Goal: Communication & Community: Answer question/provide support

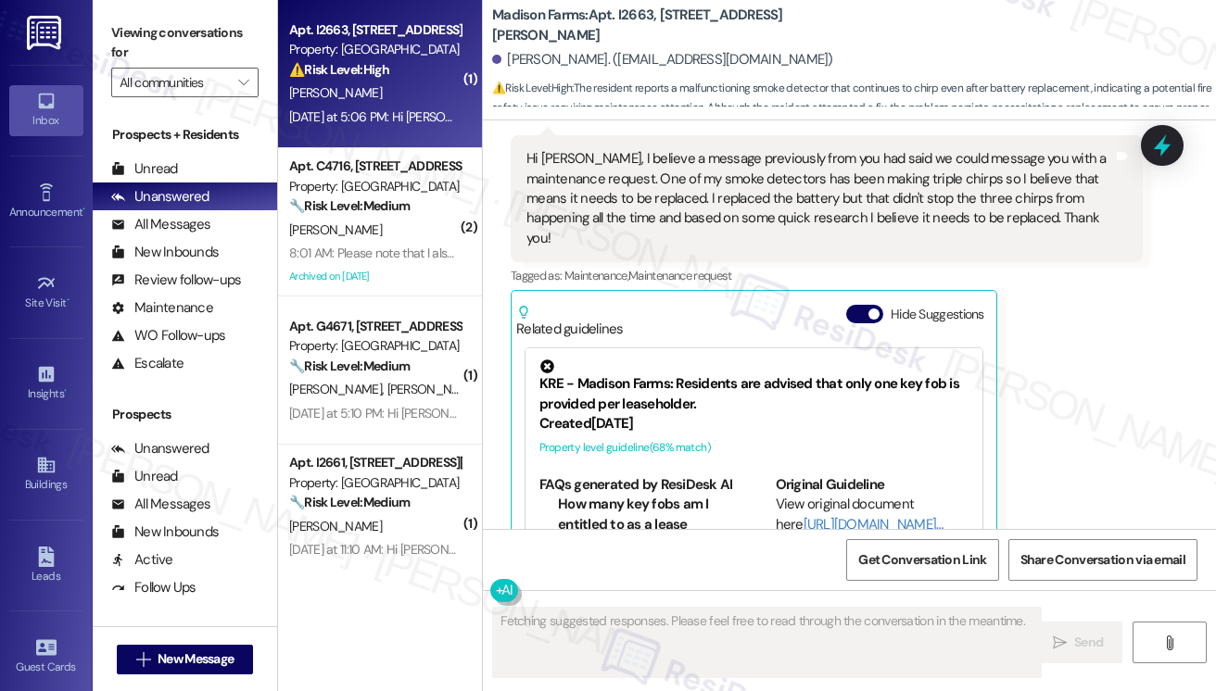
scroll to position [2183, 0]
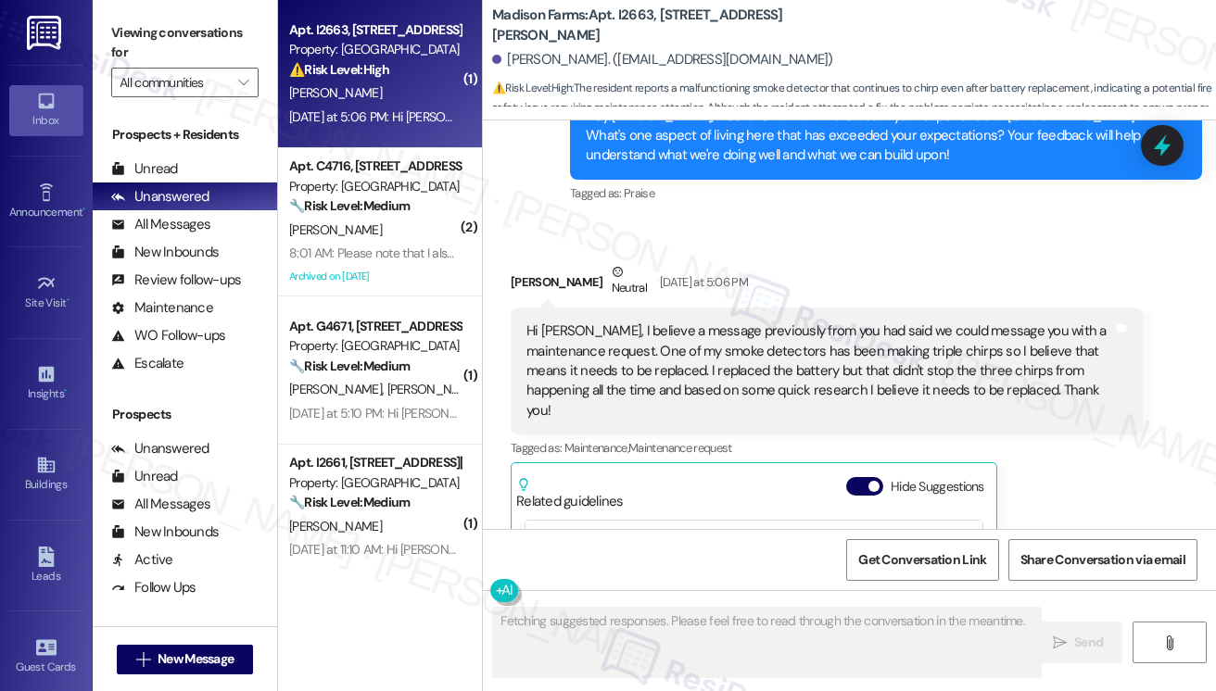
click at [646, 357] on div "Hi [PERSON_NAME], I believe a message previously from you had said we could mes…" at bounding box center [819, 371] width 587 height 99
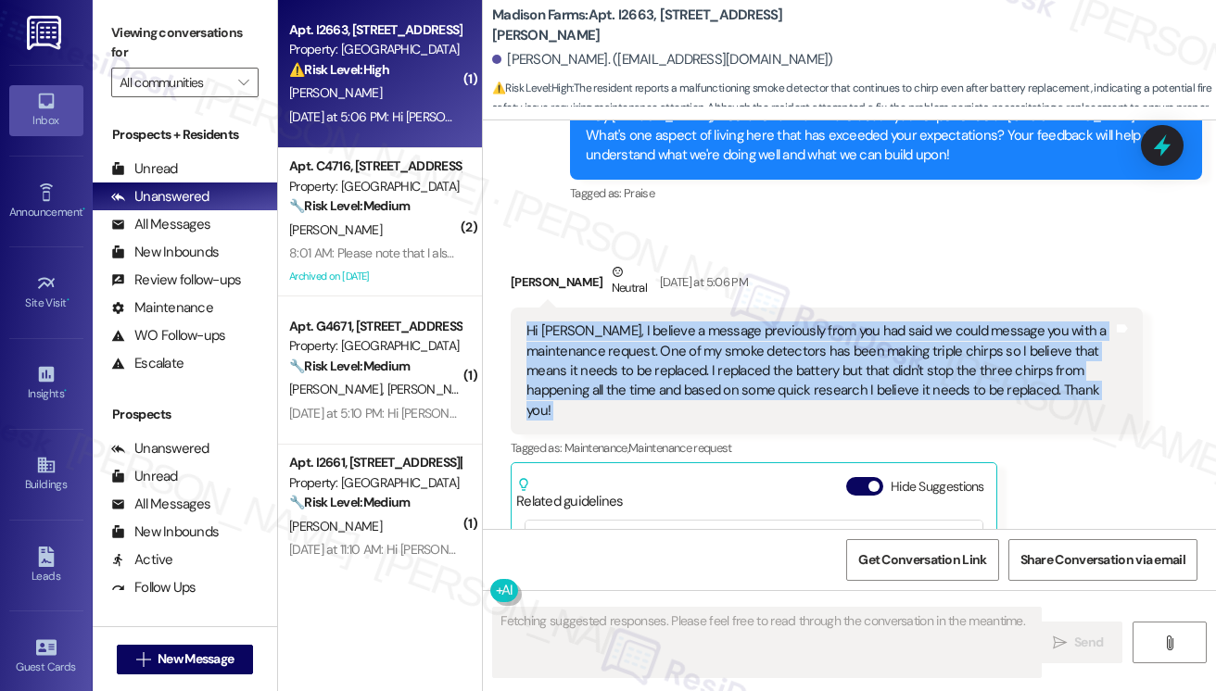
click at [645, 358] on div "Hi [PERSON_NAME], I believe a message previously from you had said we could mes…" at bounding box center [819, 371] width 587 height 99
click at [827, 363] on div "Hi [PERSON_NAME], I believe a message previously from you had said we could mes…" at bounding box center [819, 371] width 587 height 99
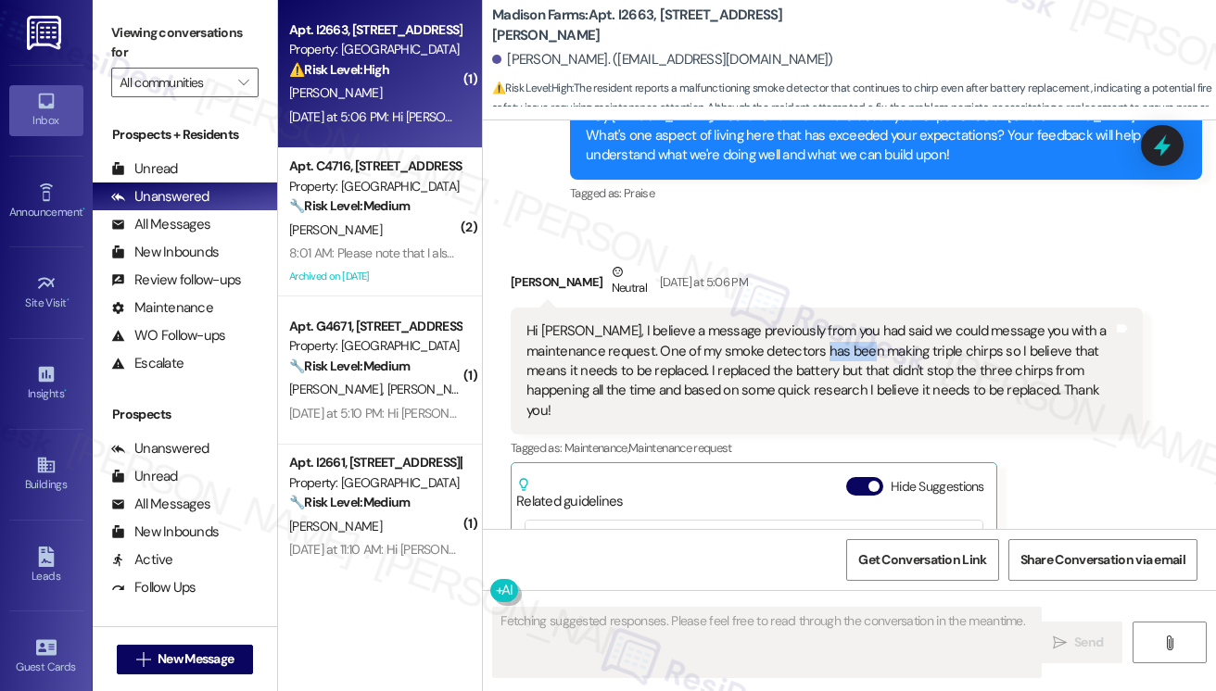
click at [827, 363] on div "Hi [PERSON_NAME], I believe a message previously from you had said we could mes…" at bounding box center [819, 371] width 587 height 99
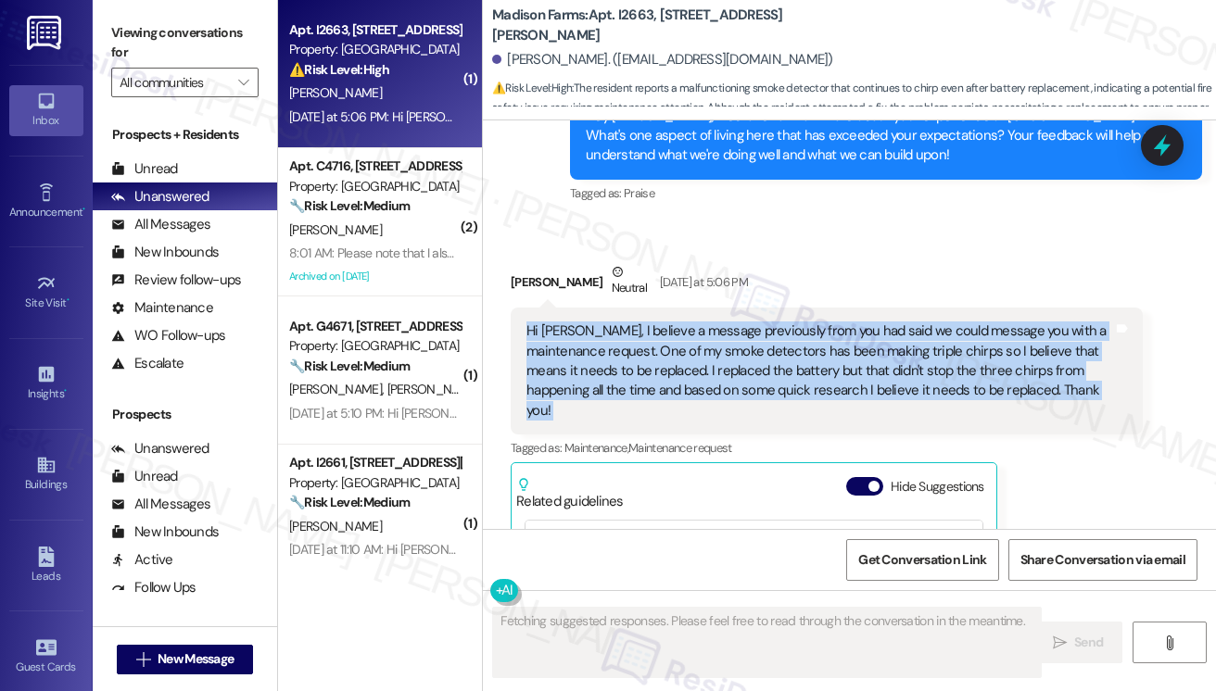
click at [827, 363] on div "Hi [PERSON_NAME], I believe a message previously from you had said we could mes…" at bounding box center [819, 371] width 587 height 99
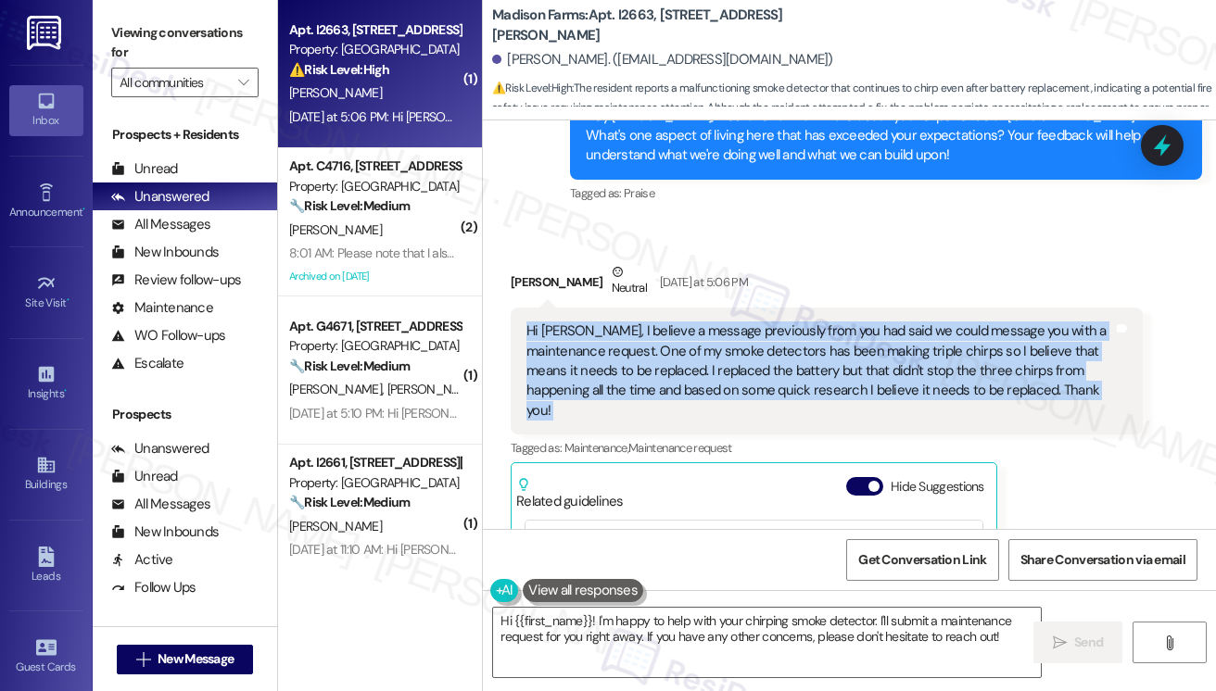
click at [829, 363] on div "Hi [PERSON_NAME], I believe a message previously from you had said we could mes…" at bounding box center [819, 371] width 587 height 99
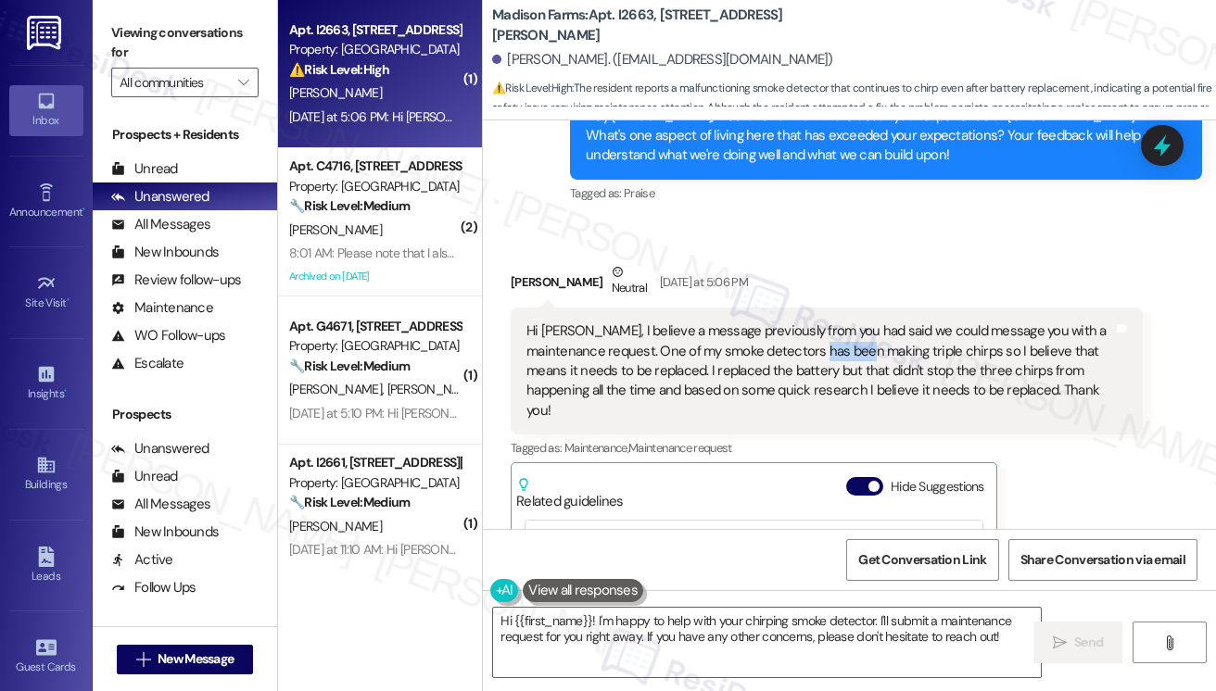
click at [829, 363] on div "Hi [PERSON_NAME], I believe a message previously from you had said we could mes…" at bounding box center [819, 371] width 587 height 99
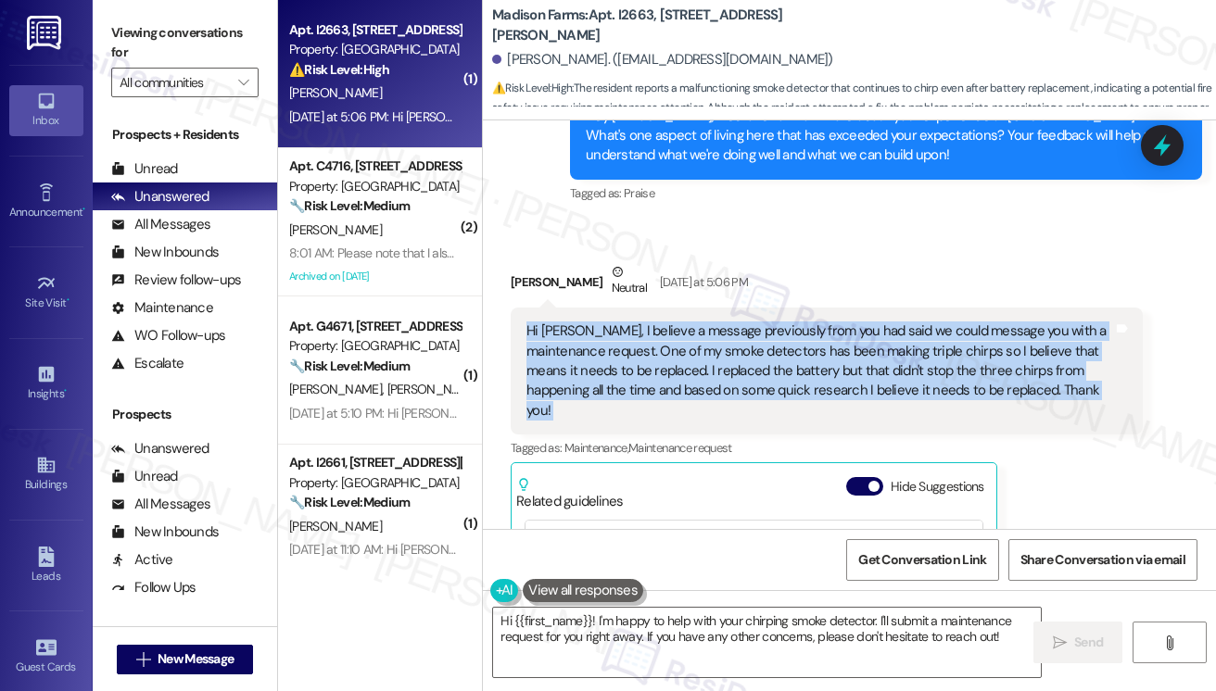
click at [829, 363] on div "Hi [PERSON_NAME], I believe a message previously from you had said we could mes…" at bounding box center [819, 371] width 587 height 99
click at [903, 373] on div "Hi [PERSON_NAME], I believe a message previously from you had said we could mes…" at bounding box center [819, 371] width 587 height 99
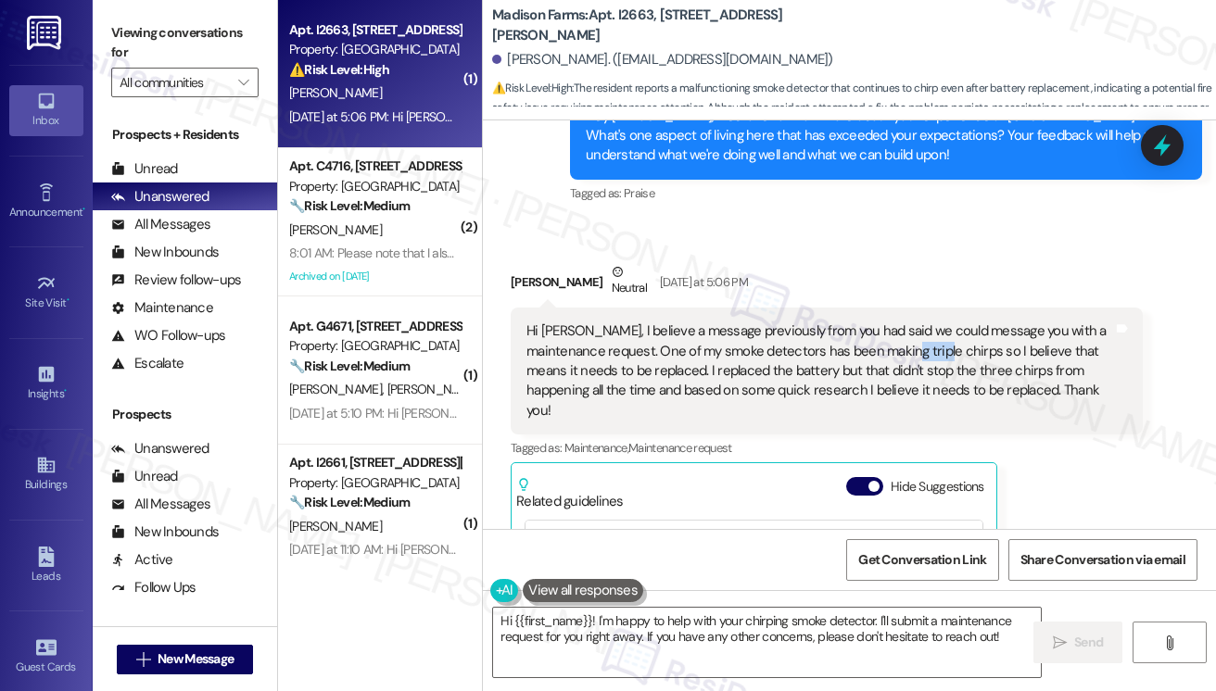
click at [903, 373] on div "Hi [PERSON_NAME], I believe a message previously from you had said we could mes…" at bounding box center [819, 371] width 587 height 99
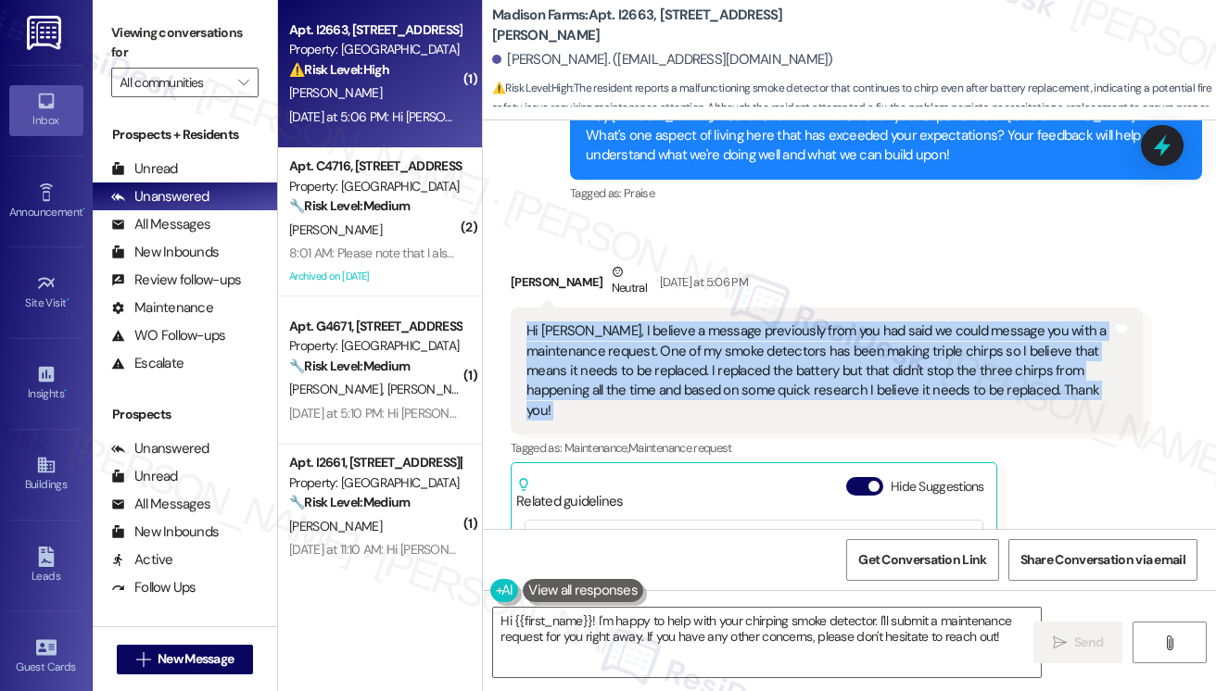
click at [901, 373] on div "Hi [PERSON_NAME], I believe a message previously from you had said we could mes…" at bounding box center [819, 371] width 587 height 99
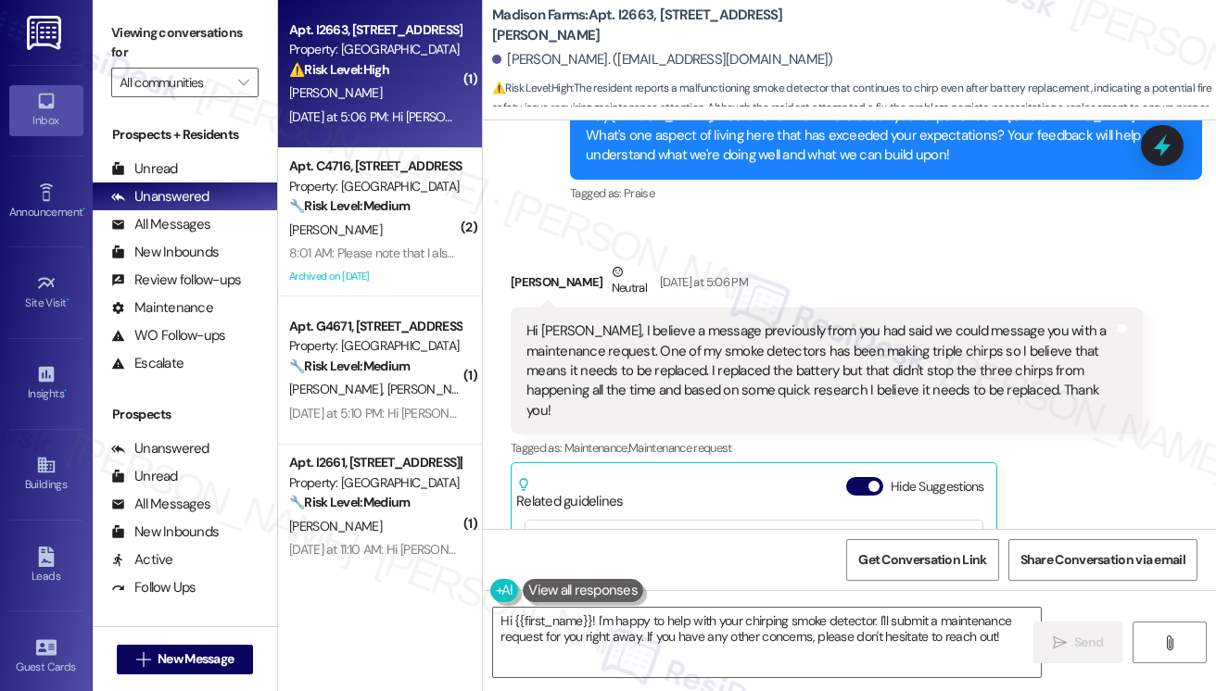
click at [902, 248] on div "Received via SMS Jennifer Jones Neutral Yesterday at 5:06 PM Hi Jane, I believe…" at bounding box center [849, 514] width 733 height 587
click at [136, 33] on label "Viewing conversations for" at bounding box center [184, 43] width 147 height 49
click at [639, 373] on div "Hi [PERSON_NAME], I believe a message previously from you had said we could mes…" at bounding box center [819, 371] width 587 height 99
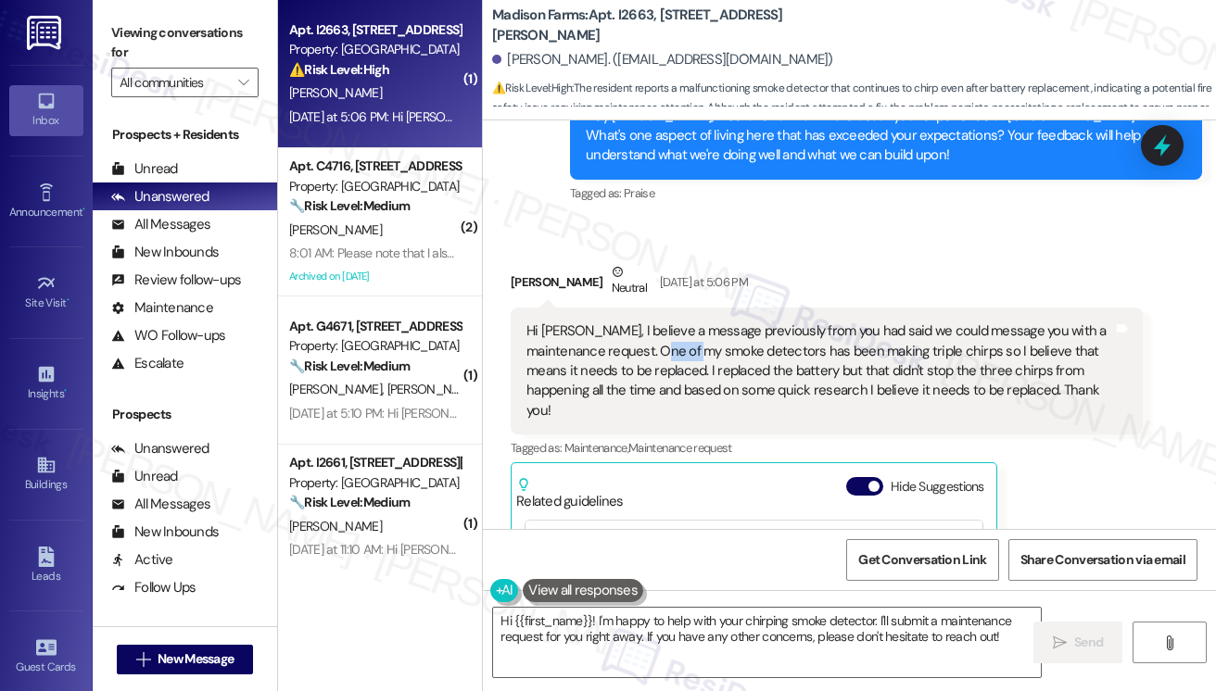
click at [639, 373] on div "Hi [PERSON_NAME], I believe a message previously from you had said we could mes…" at bounding box center [819, 371] width 587 height 99
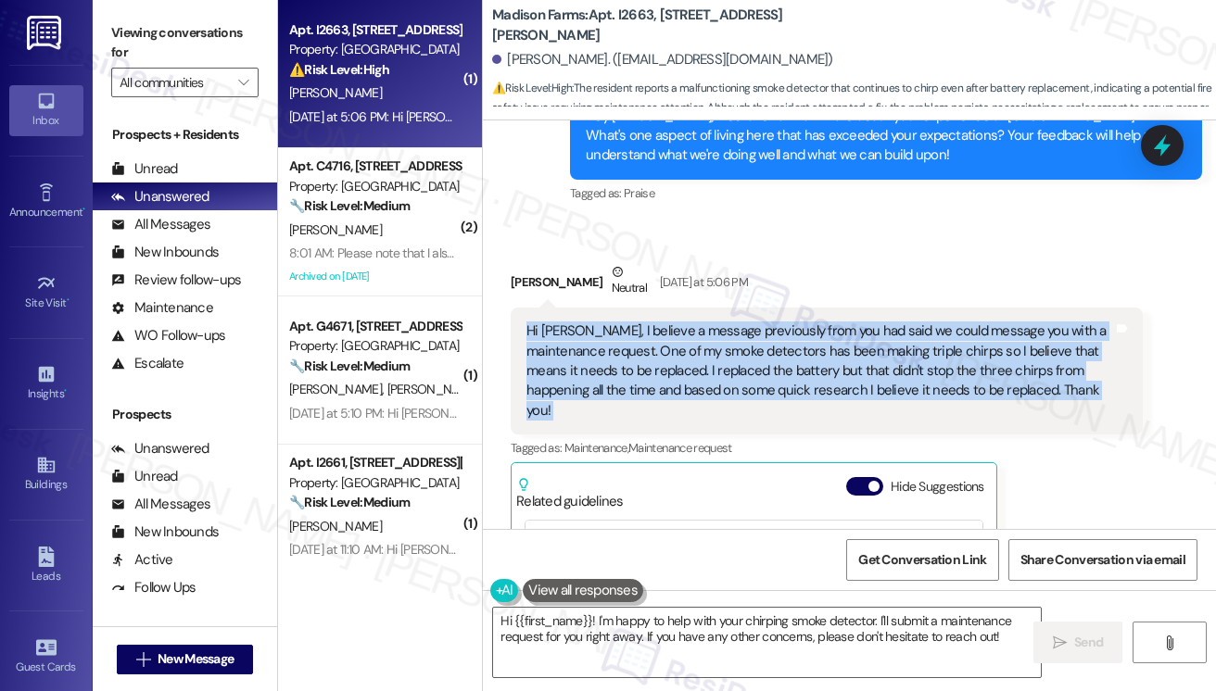
click at [639, 373] on div "Hi [PERSON_NAME], I believe a message previously from you had said we could mes…" at bounding box center [819, 371] width 587 height 99
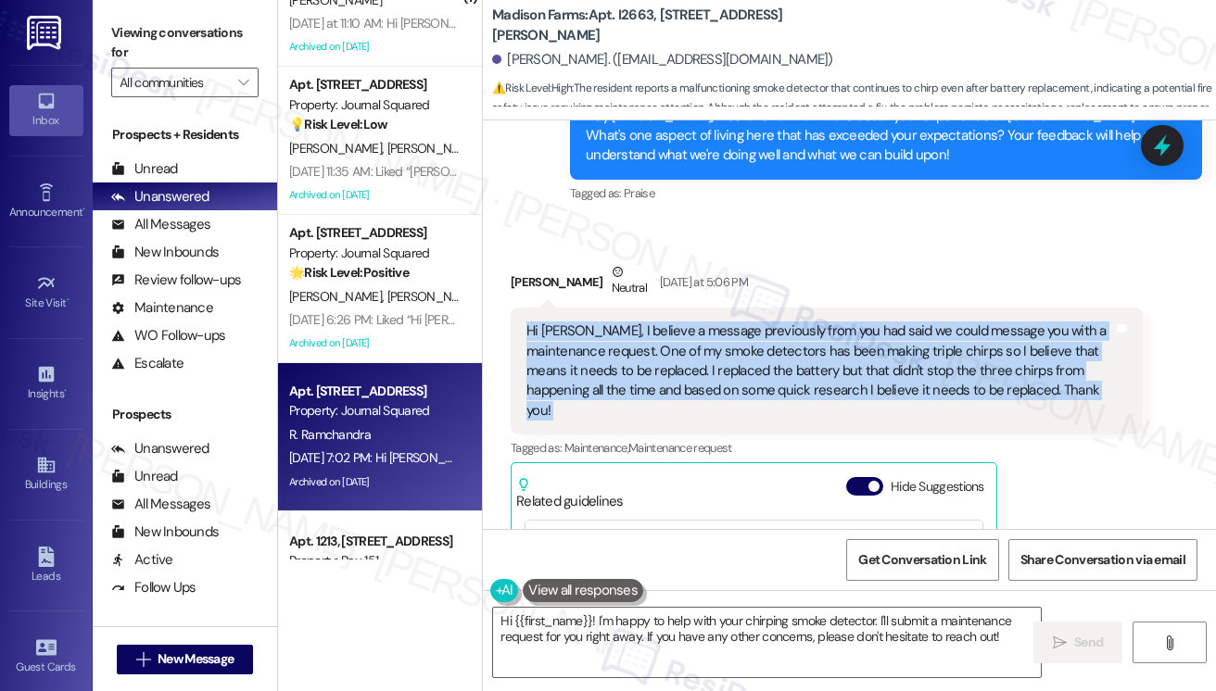
scroll to position [626, 0]
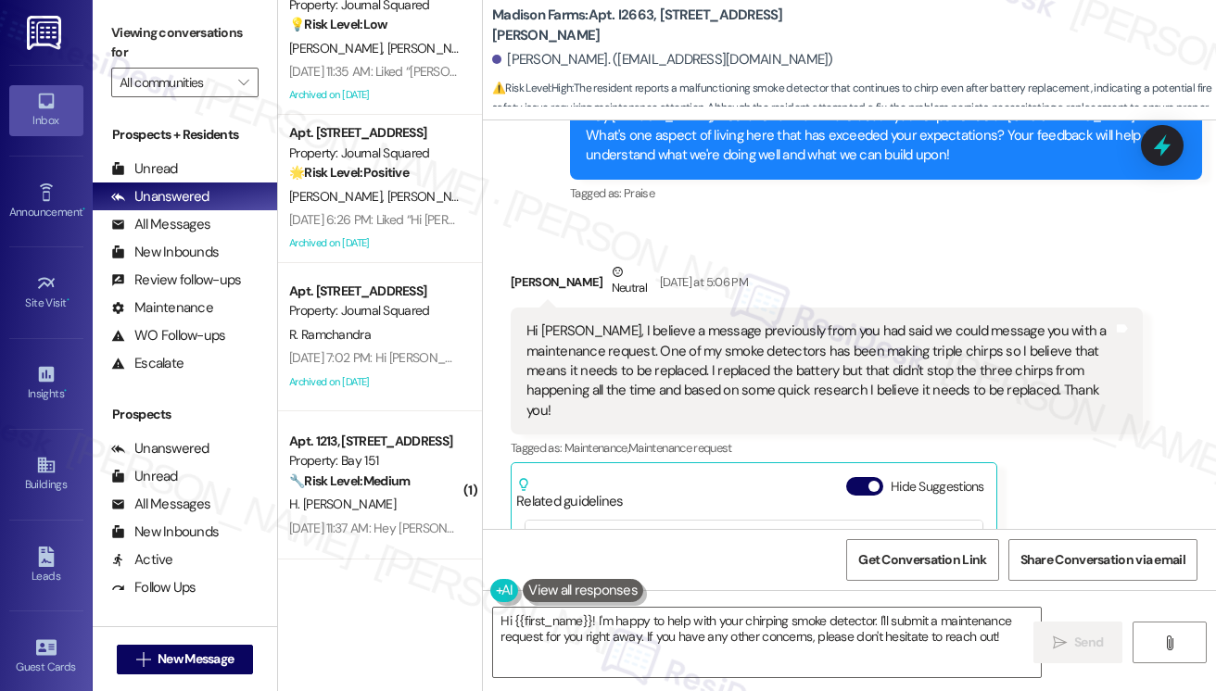
click at [123, 24] on label "Viewing conversations for" at bounding box center [184, 43] width 147 height 49
click at [144, 39] on label "Viewing conversations for" at bounding box center [184, 43] width 147 height 49
click at [639, 21] on b "Madison Farms: Apt. I2663, 4883 Riley Road" at bounding box center [677, 26] width 371 height 40
copy b "I2663"
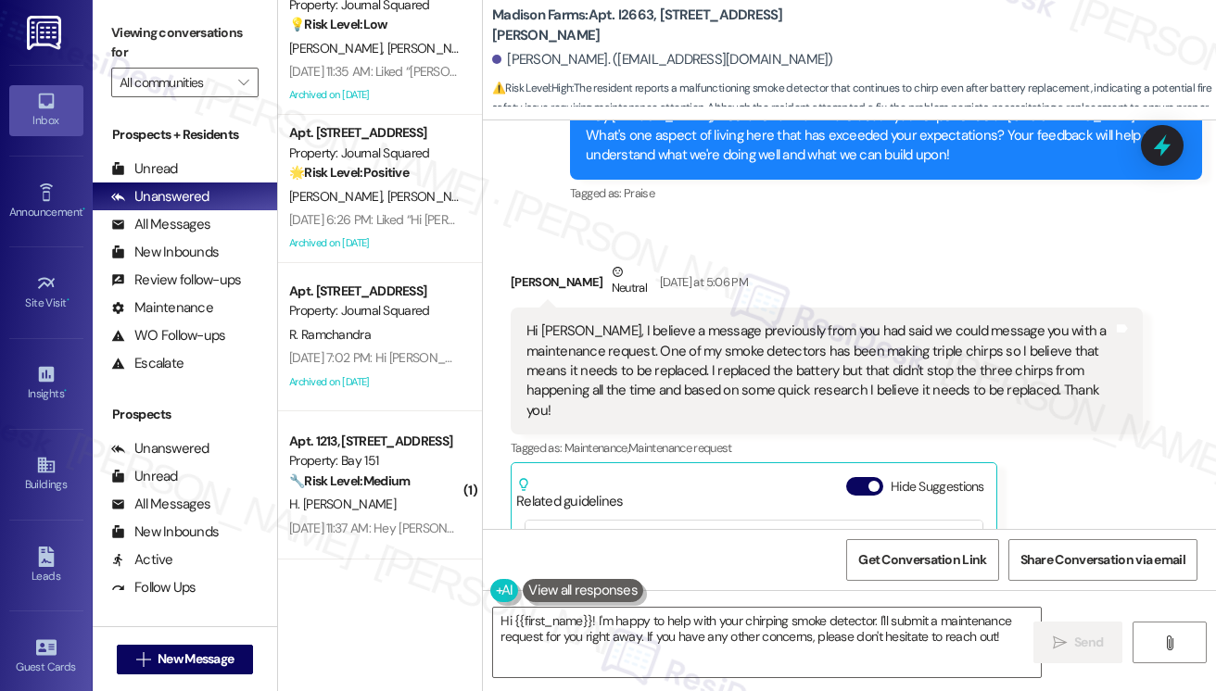
click at [115, 32] on label "Viewing conversations for" at bounding box center [184, 43] width 147 height 49
click at [145, 36] on label "Viewing conversations for" at bounding box center [184, 43] width 147 height 49
click at [706, 367] on div "Hi [PERSON_NAME], I believe a message previously from you had said we could mes…" at bounding box center [819, 371] width 587 height 99
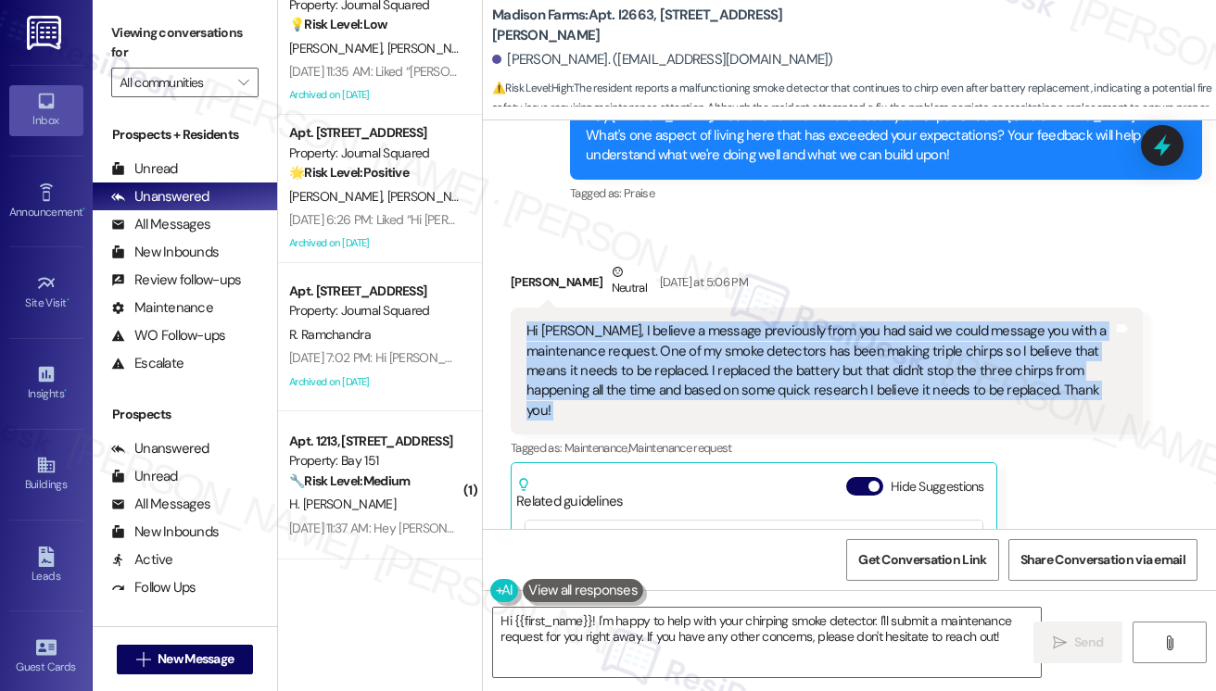
click at [706, 367] on div "Hi [PERSON_NAME], I believe a message previously from you had said we could mes…" at bounding box center [819, 371] width 587 height 99
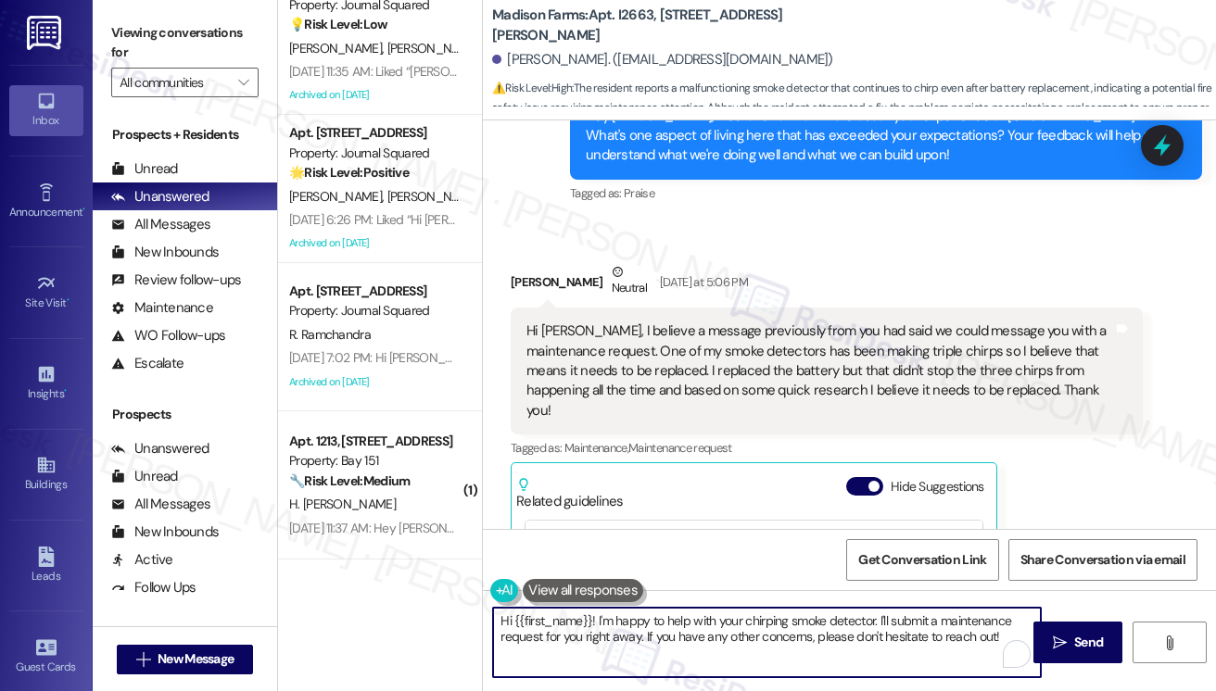
drag, startPoint x: 641, startPoint y: 638, endPoint x: 981, endPoint y: 638, distance: 340.1
click at [981, 638] on textarea "Hi {{first_name}}! I'm happy to help with your chirping smoke detector. I'll su…" at bounding box center [767, 643] width 548 height 70
drag, startPoint x: 997, startPoint y: 637, endPoint x: 645, endPoint y: 639, distance: 352.2
click at [645, 639] on textarea "Hi {{first_name}}! I'm happy to help with your chirping smoke detector. I'll su…" at bounding box center [767, 643] width 548 height 70
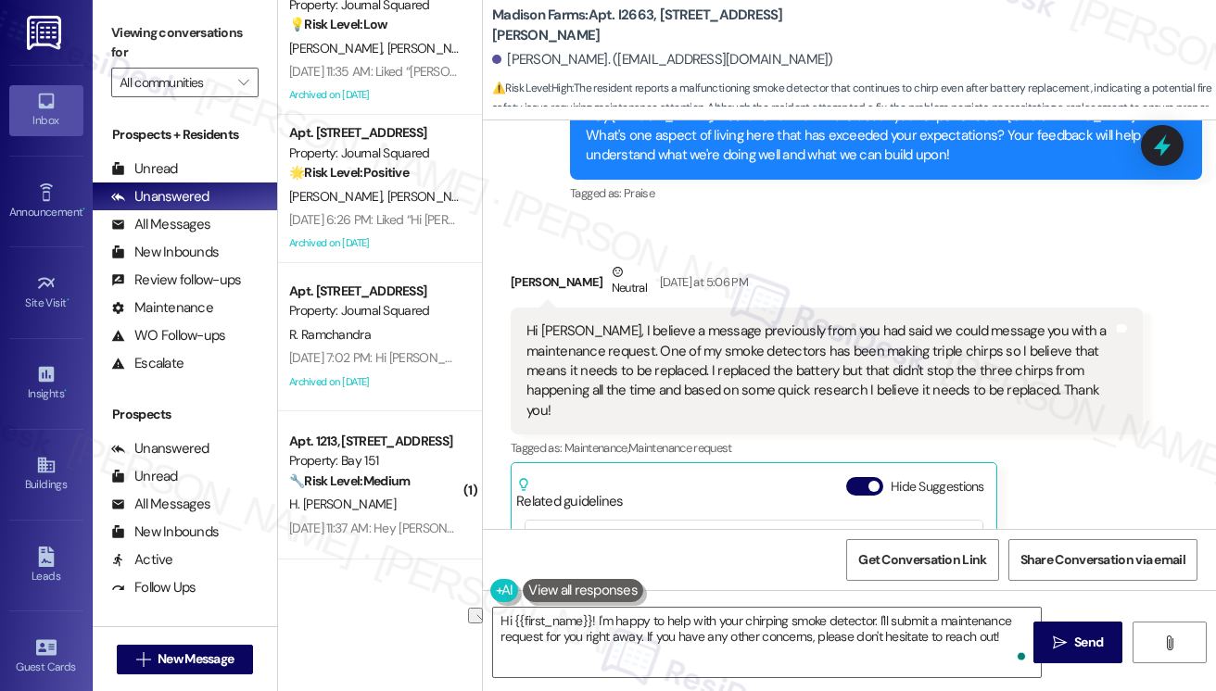
click at [905, 384] on div "Hi [PERSON_NAME], I believe a message previously from you had said we could mes…" at bounding box center [819, 371] width 587 height 99
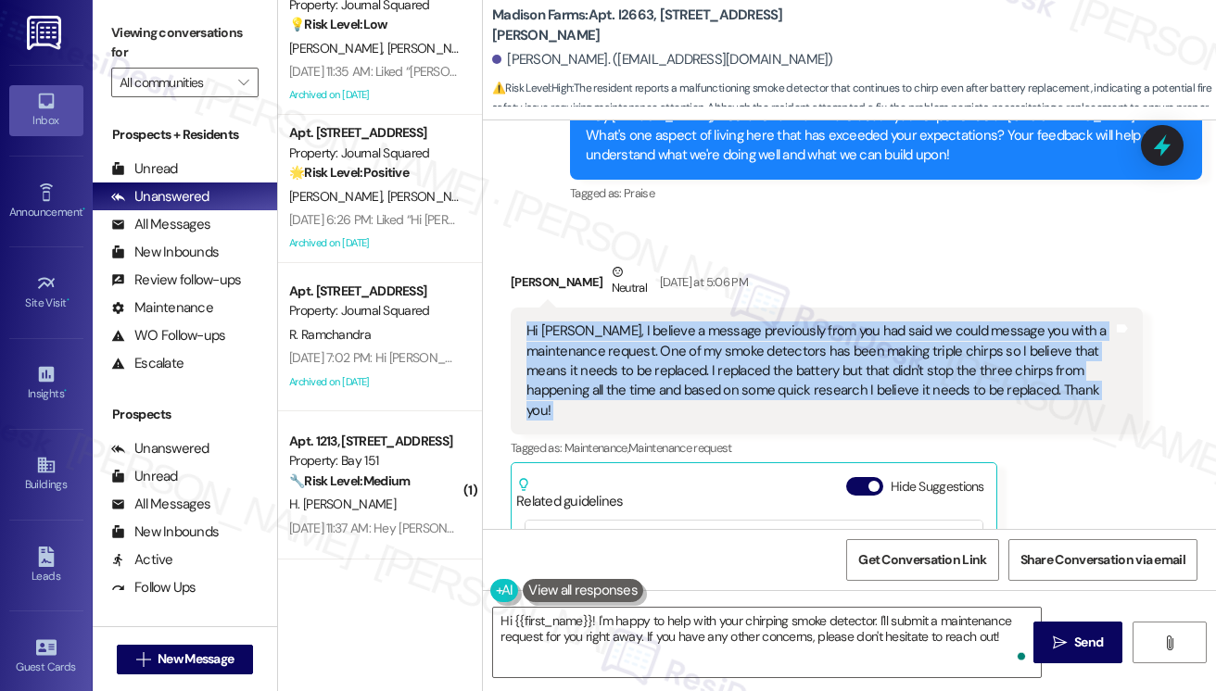
click at [905, 384] on div "Hi [PERSON_NAME], I believe a message previously from you had said we could mes…" at bounding box center [819, 371] width 587 height 99
copy div "Hi Jane, I believe a message previously from you had said we could message you …"
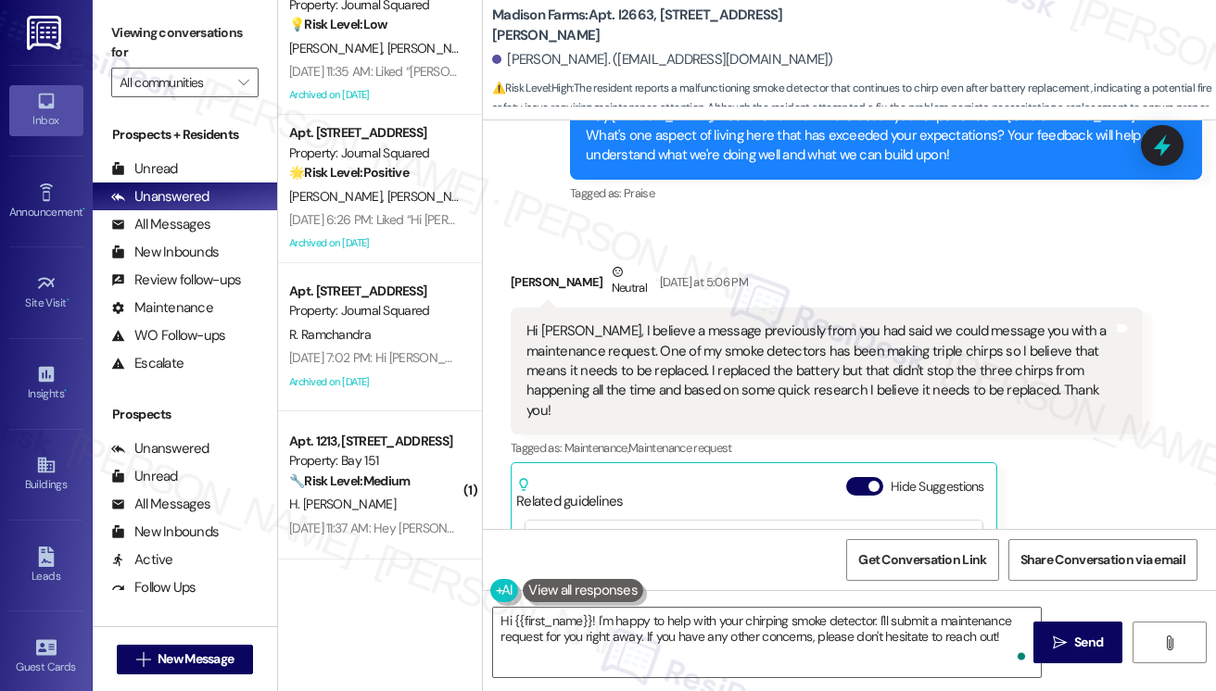
click at [104, 47] on div "Viewing conversations for All communities " at bounding box center [185, 58] width 184 height 116
click at [797, 375] on div "Hi [PERSON_NAME], I believe a message previously from you had said we could mes…" at bounding box center [819, 371] width 587 height 99
click at [104, 40] on div "Viewing conversations for All communities " at bounding box center [185, 58] width 184 height 116
click at [864, 390] on div "Hi [PERSON_NAME], I believe a message previously from you had said we could mes…" at bounding box center [819, 371] width 587 height 99
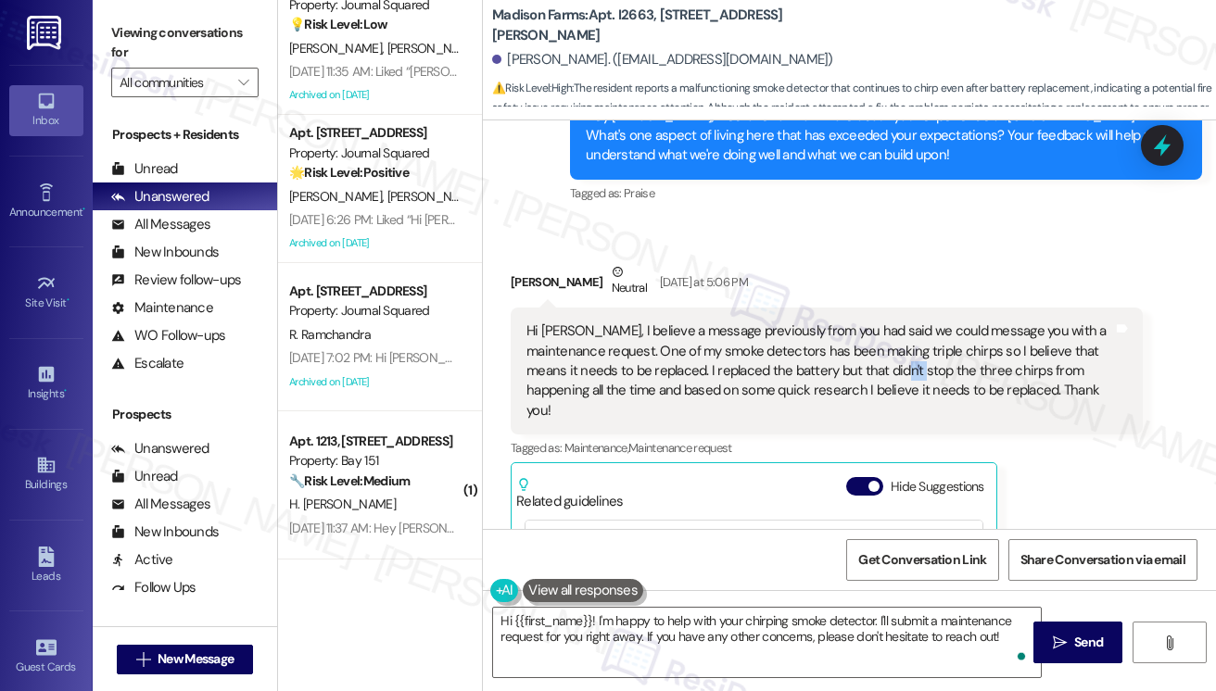
click at [864, 390] on div "Hi [PERSON_NAME], I believe a message previously from you had said we could mes…" at bounding box center [819, 371] width 587 height 99
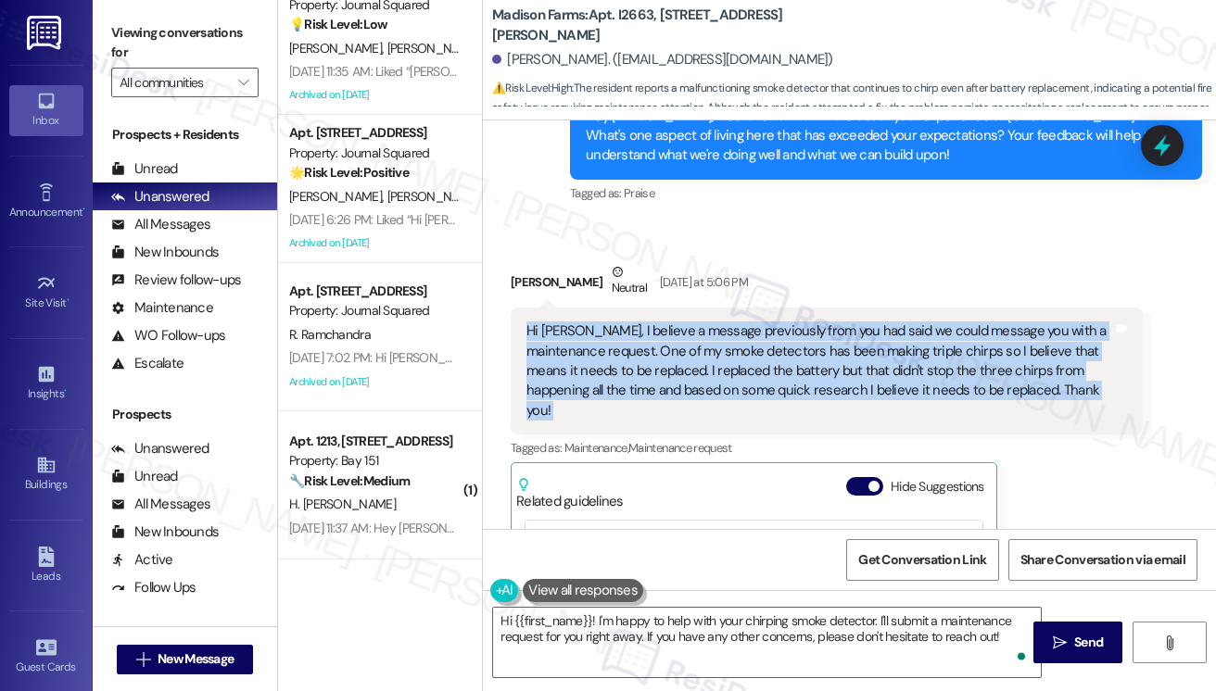
click at [864, 390] on div "Hi [PERSON_NAME], I believe a message previously from you had said we could mes…" at bounding box center [819, 371] width 587 height 99
click at [922, 377] on div "Hi [PERSON_NAME], I believe a message previously from you had said we could mes…" at bounding box center [819, 371] width 587 height 99
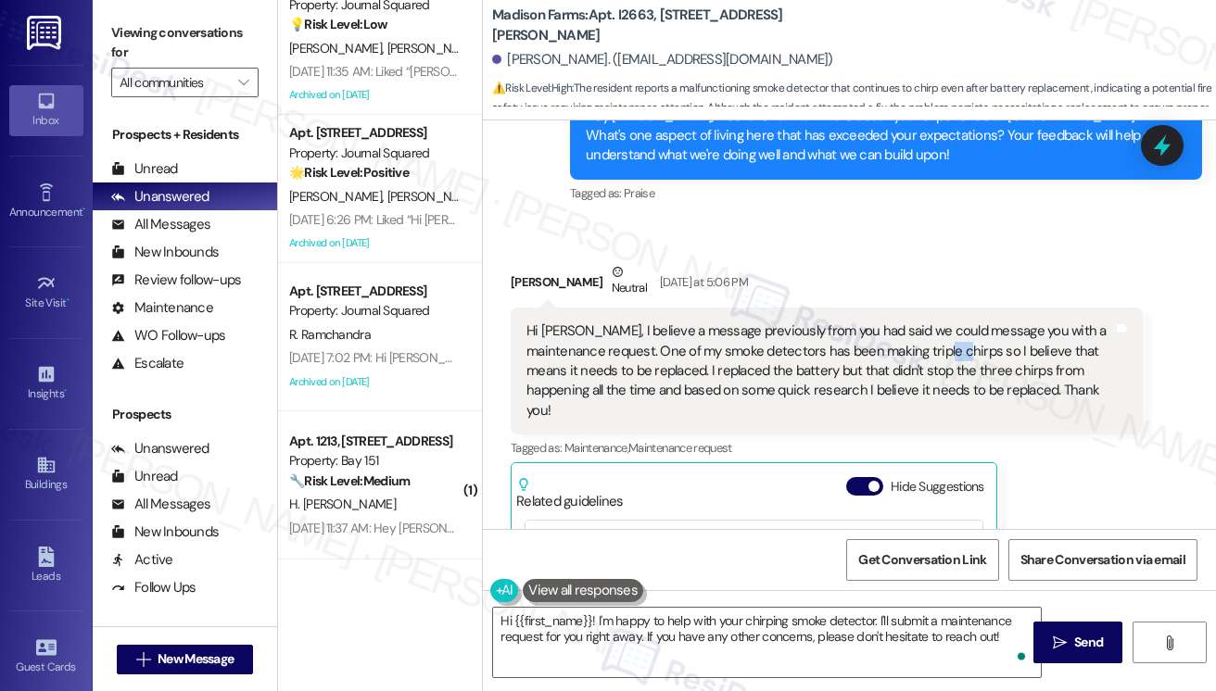
click at [922, 377] on div "Hi [PERSON_NAME], I believe a message previously from you had said we could mes…" at bounding box center [819, 371] width 587 height 99
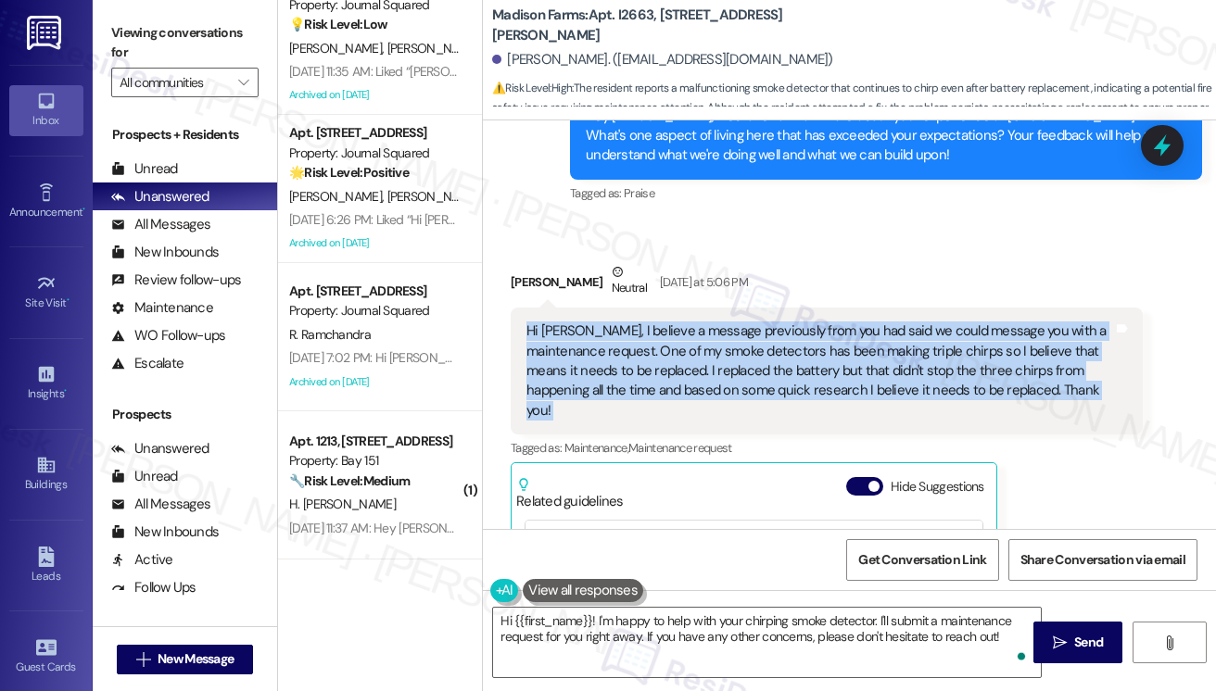
click at [922, 377] on div "Hi [PERSON_NAME], I believe a message previously from you had said we could mes…" at bounding box center [819, 371] width 587 height 99
click at [641, 369] on div "Hi [PERSON_NAME], I believe a message previously from you had said we could mes…" at bounding box center [819, 371] width 587 height 99
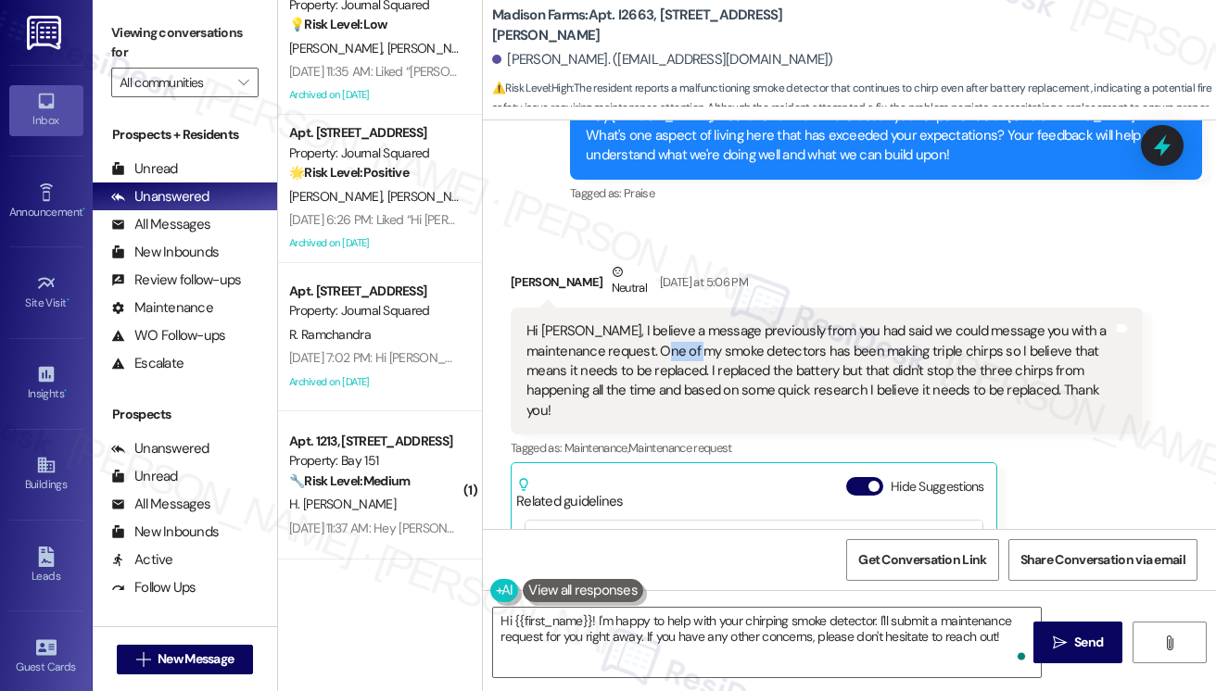
click at [641, 369] on div "Hi [PERSON_NAME], I believe a message previously from you had said we could mes…" at bounding box center [819, 371] width 587 height 99
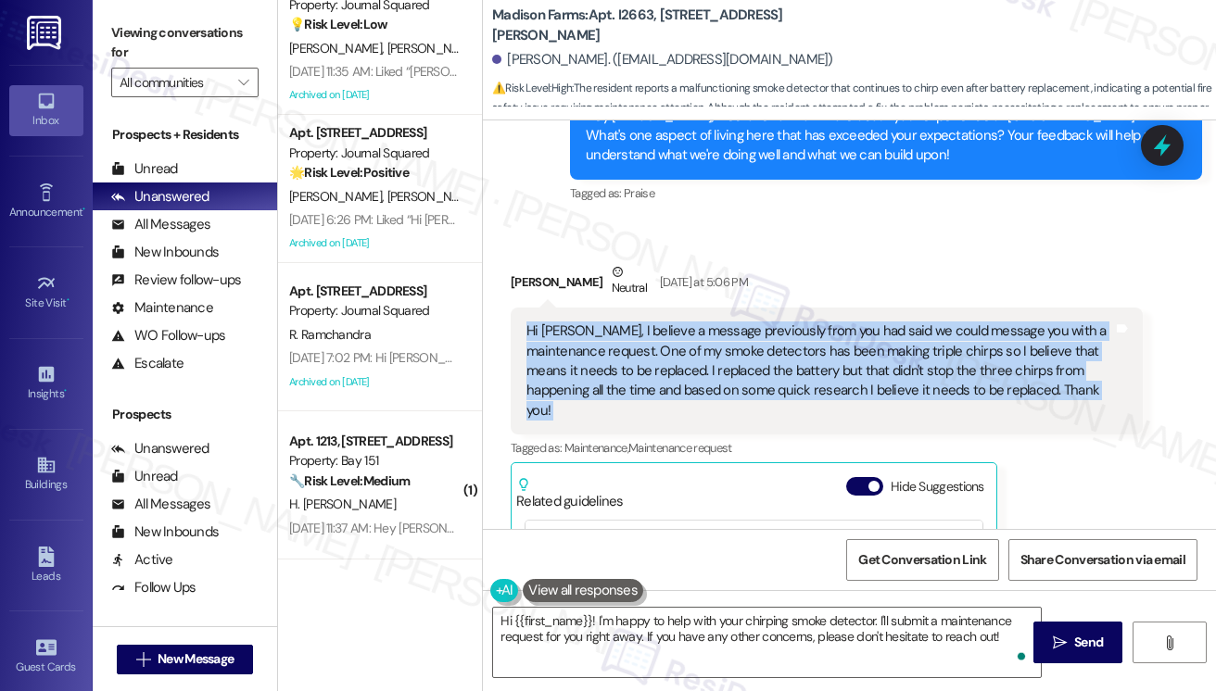
click at [640, 369] on div "Hi [PERSON_NAME], I believe a message previously from you had said we could mes…" at bounding box center [819, 371] width 587 height 99
click at [843, 383] on div "Hi [PERSON_NAME], I believe a message previously from you had said we could mes…" at bounding box center [819, 371] width 587 height 99
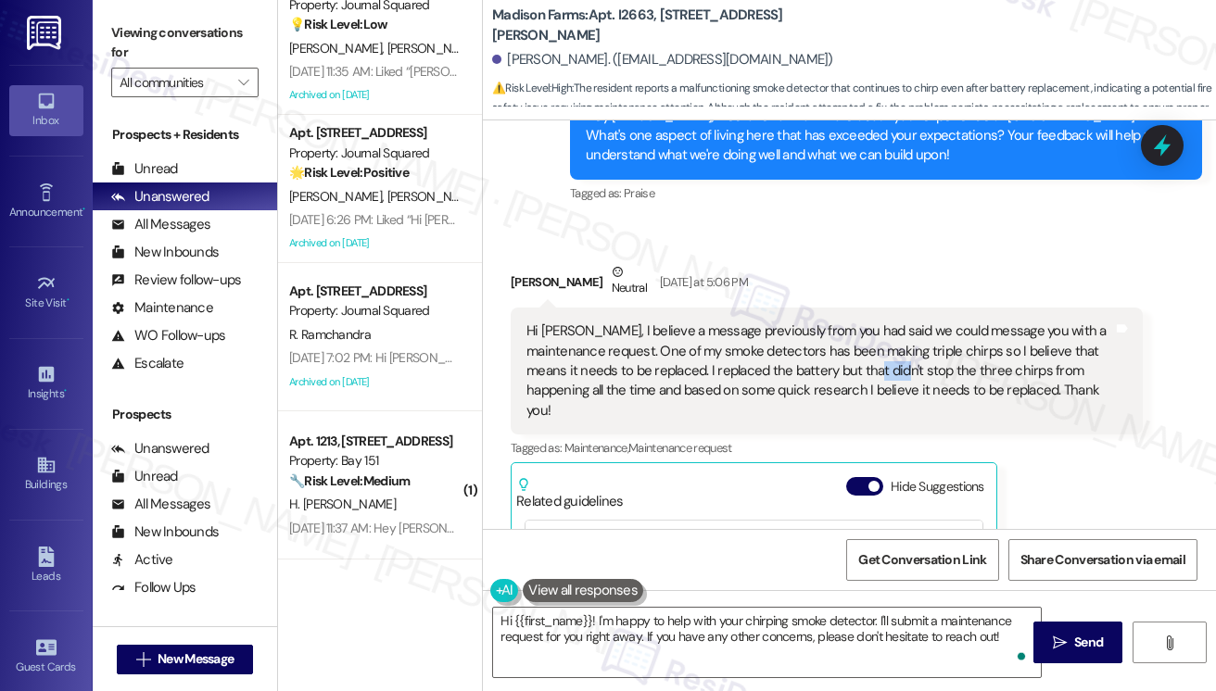
click at [843, 383] on div "Hi [PERSON_NAME], I believe a message previously from you had said we could mes…" at bounding box center [819, 371] width 587 height 99
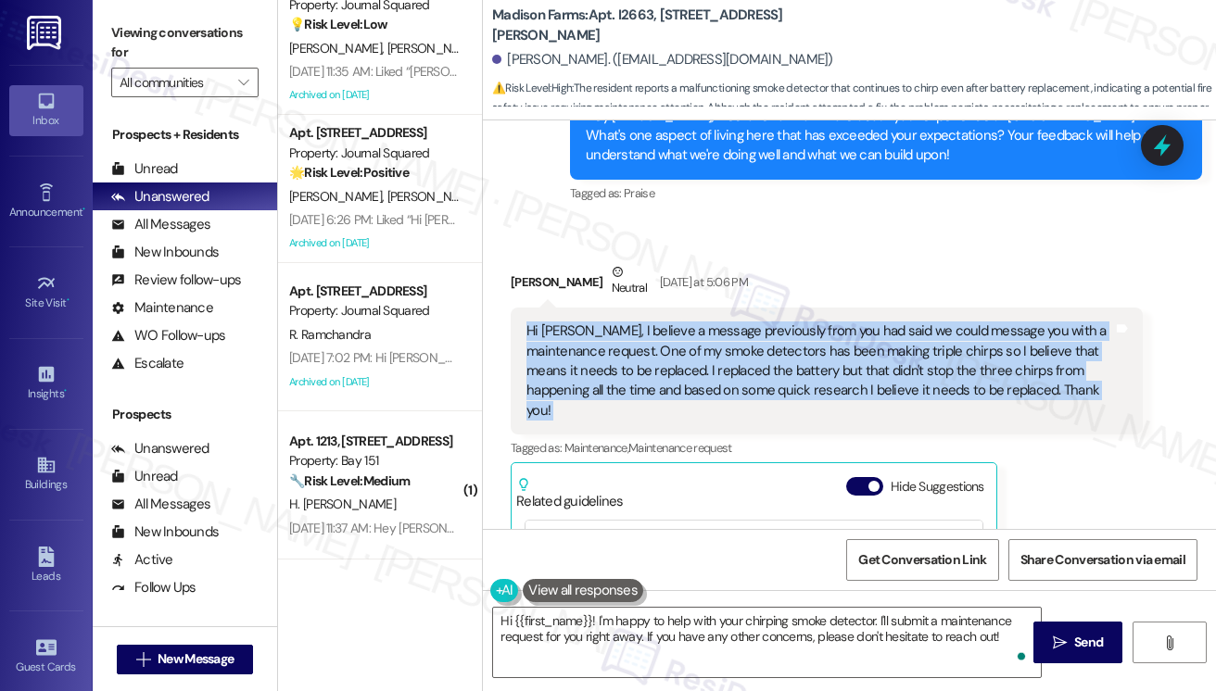
click at [843, 383] on div "Hi [PERSON_NAME], I believe a message previously from you had said we could mes…" at bounding box center [819, 371] width 587 height 99
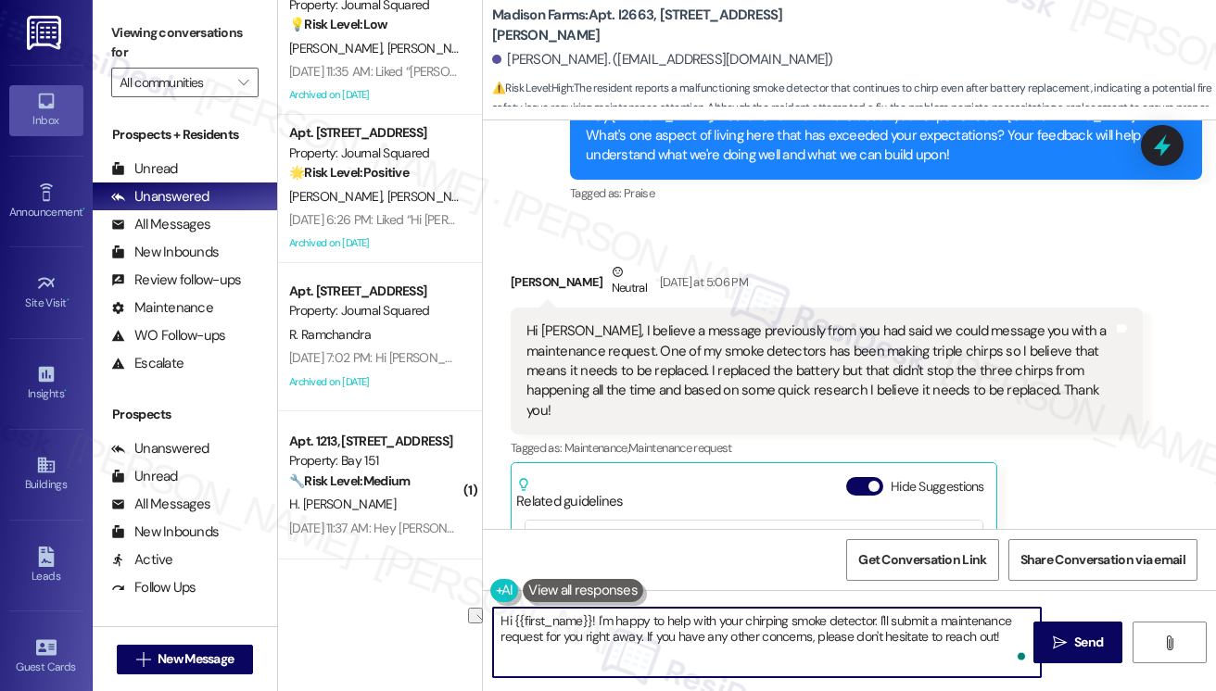
drag, startPoint x: 998, startPoint y: 636, endPoint x: 643, endPoint y: 638, distance: 354.9
click at [643, 638] on textarea "Hi {{first_name}}! I'm happy to help with your chirping smoke detector. I'll su…" at bounding box center [767, 643] width 548 height 70
paste textarea "Can you confirm which room it’s located in? About how long has it been chirping…"
drag, startPoint x: 600, startPoint y: 622, endPoint x: 608, endPoint y: 616, distance: 10.0
click at [600, 622] on textarea "Hi {{first_name}}! I'm happy to help with your chirping smoke detector. I'll su…" at bounding box center [767, 643] width 548 height 70
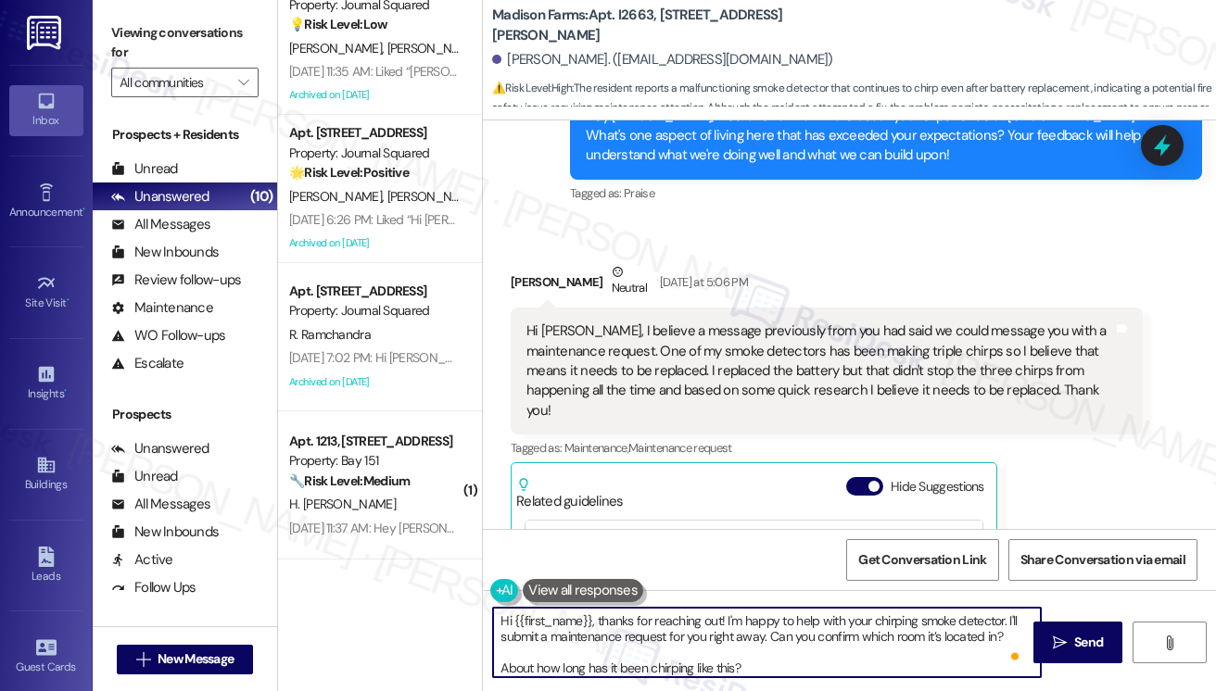
click at [823, 617] on textarea "Hi {{first_name}}, thanks for reaching out! I'm happy to help with your chirpin…" at bounding box center [767, 643] width 548 height 70
drag, startPoint x: 942, startPoint y: 638, endPoint x: 663, endPoint y: 634, distance: 279.0
click at [663, 634] on textarea "Hi {{first_name}}, thanks for reaching out! I'm happy to help submit a maintena…" at bounding box center [767, 643] width 548 height 70
click at [658, 633] on textarea "Hi {{first_name}}, thanks for reaching out! I'm happy to help submit a maintena…" at bounding box center [767, 643] width 548 height 70
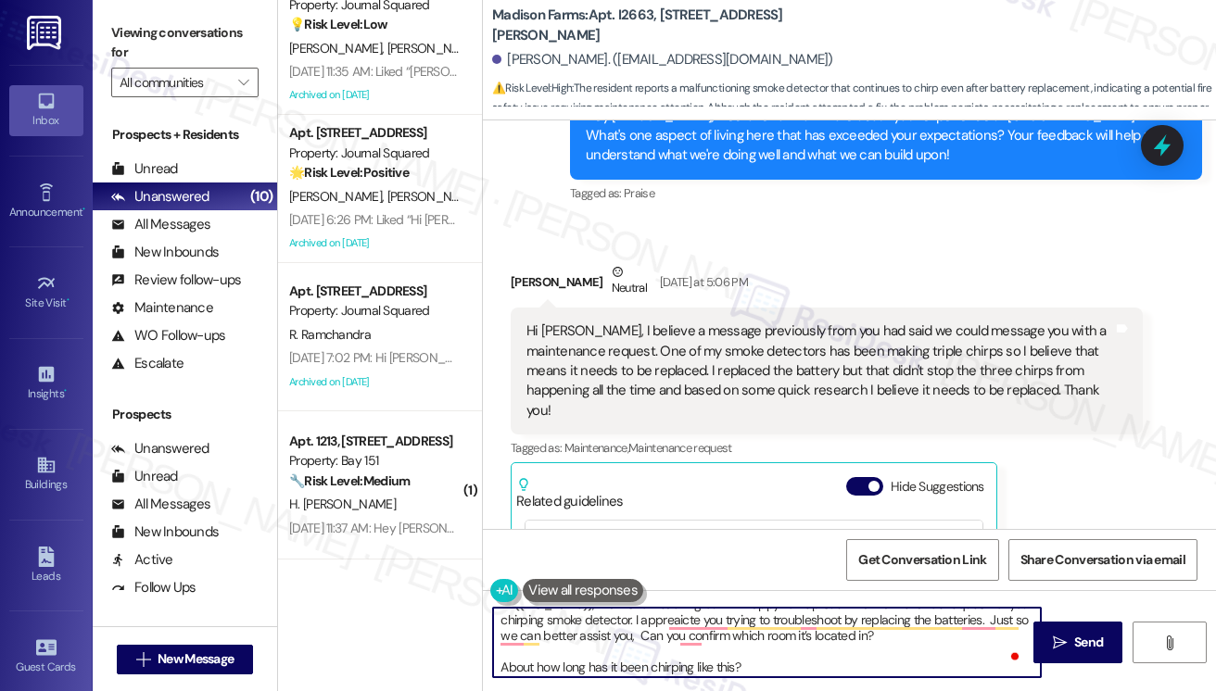
scroll to position [19, 0]
click at [501, 665] on textarea "Hi {{first_name}}, thanks for reaching out! I'm happy to help submit a maintena…" at bounding box center [767, 643] width 548 height 70
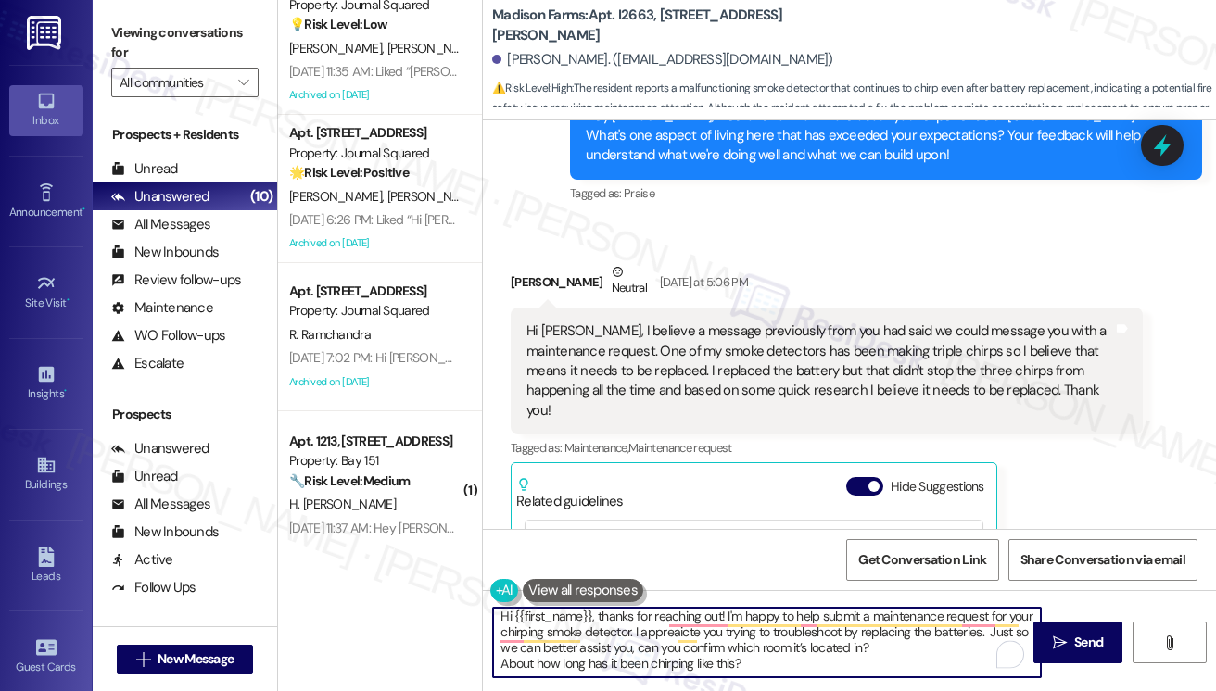
scroll to position [4, 0]
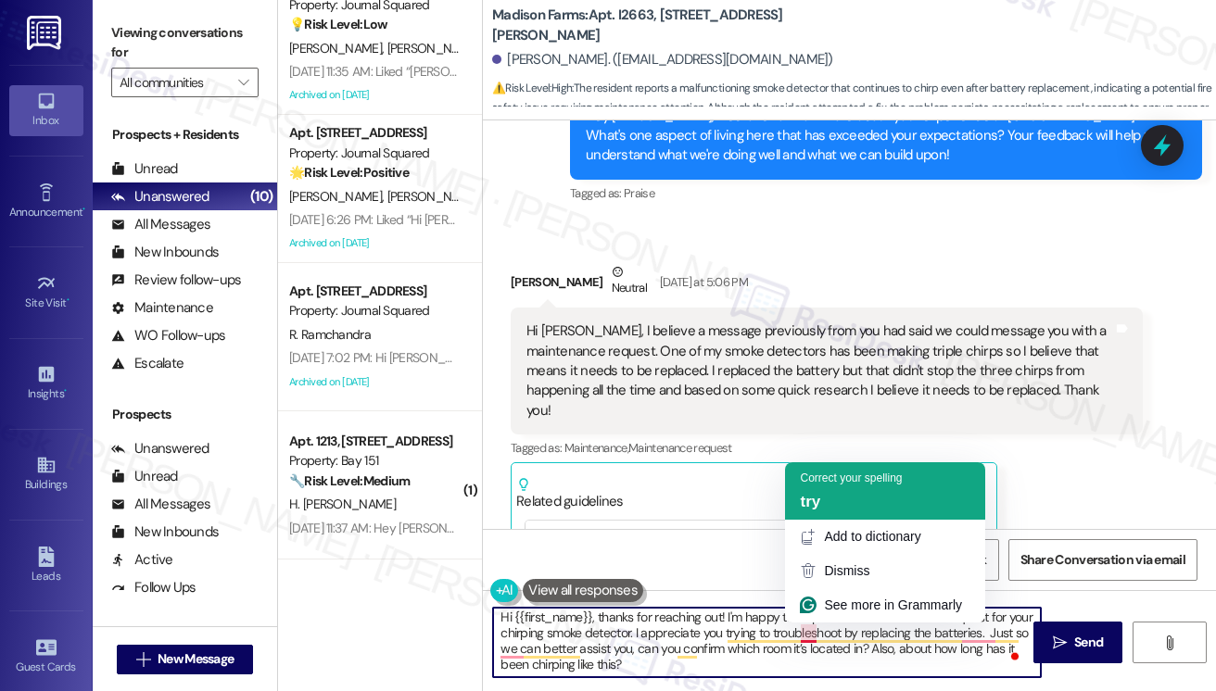
click at [827, 505] on div "try" at bounding box center [885, 502] width 171 height 20
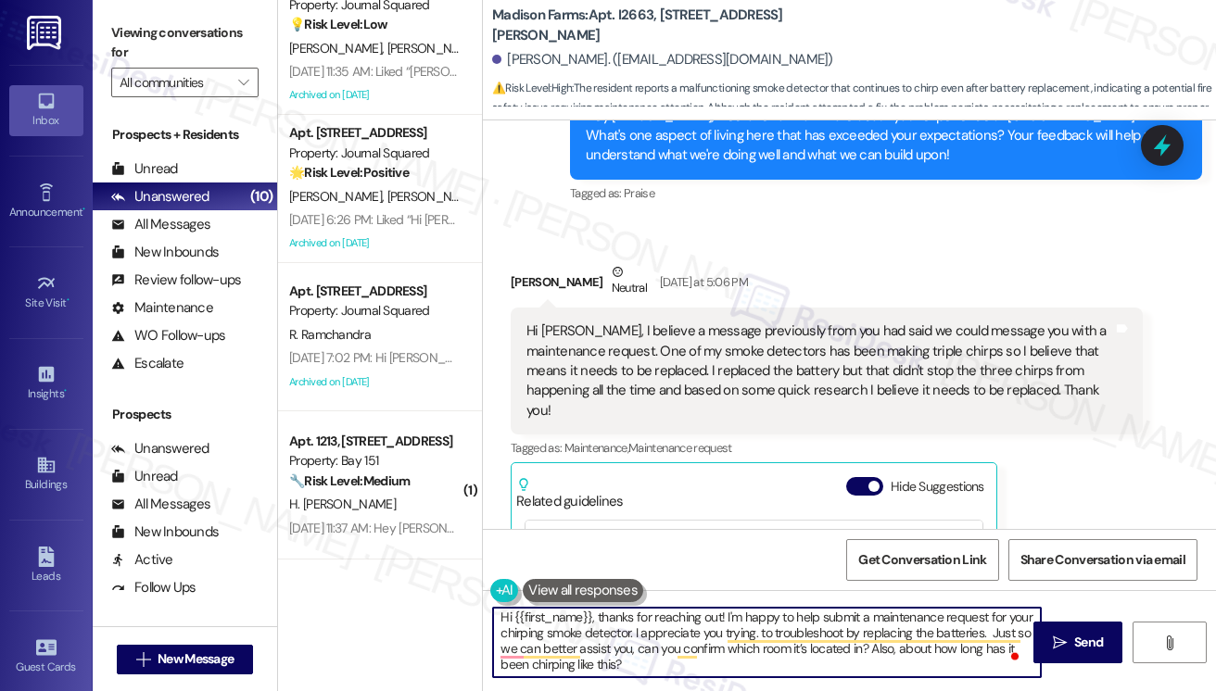
type textarea "Hi {{first_name}}, thanks for reaching out! I'm happy to help submit a maintena…"
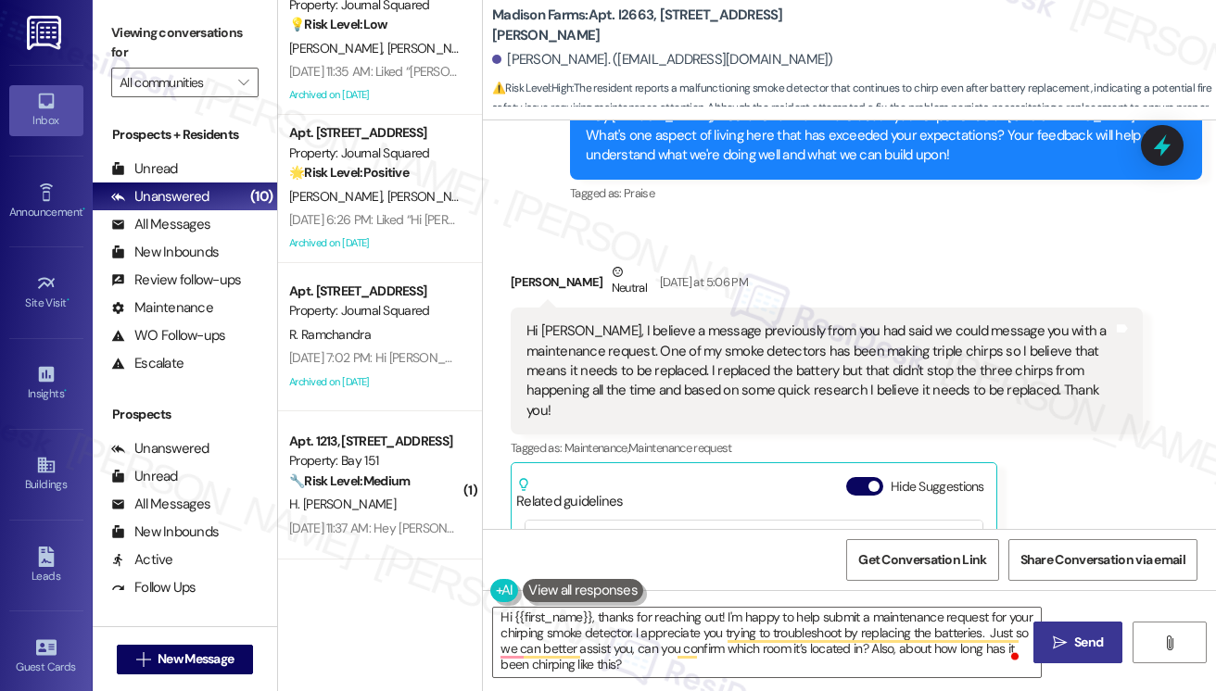
click at [1065, 639] on icon "" at bounding box center [1060, 643] width 14 height 15
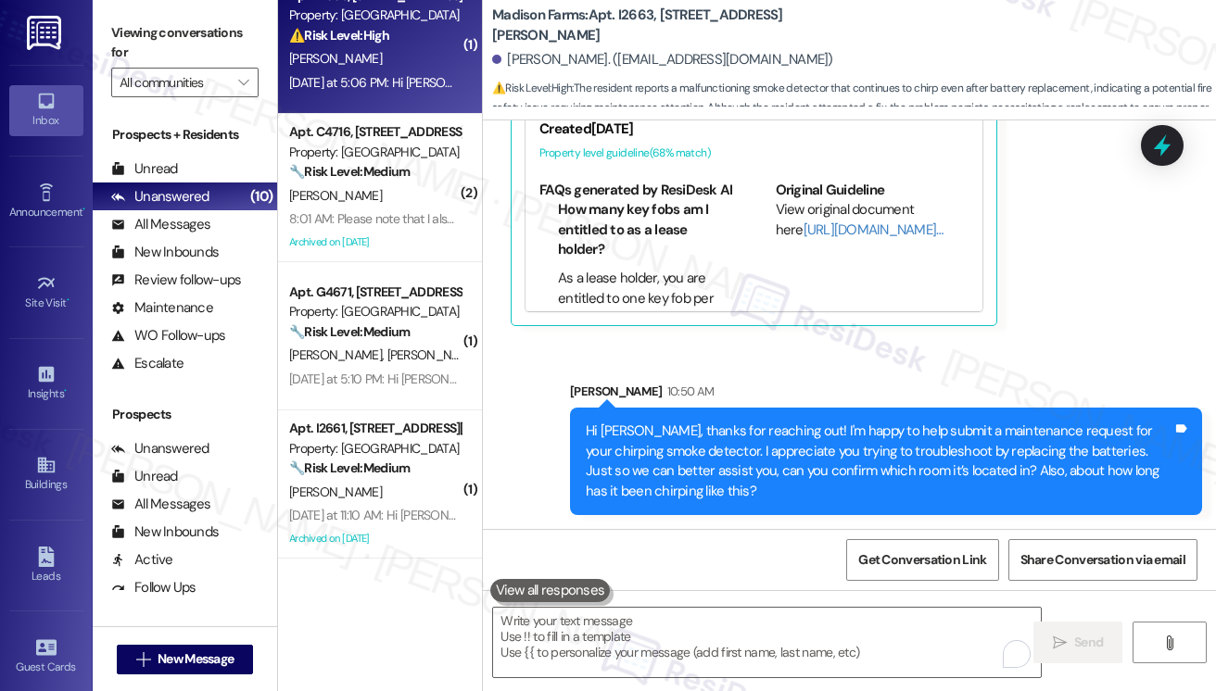
scroll to position [0, 0]
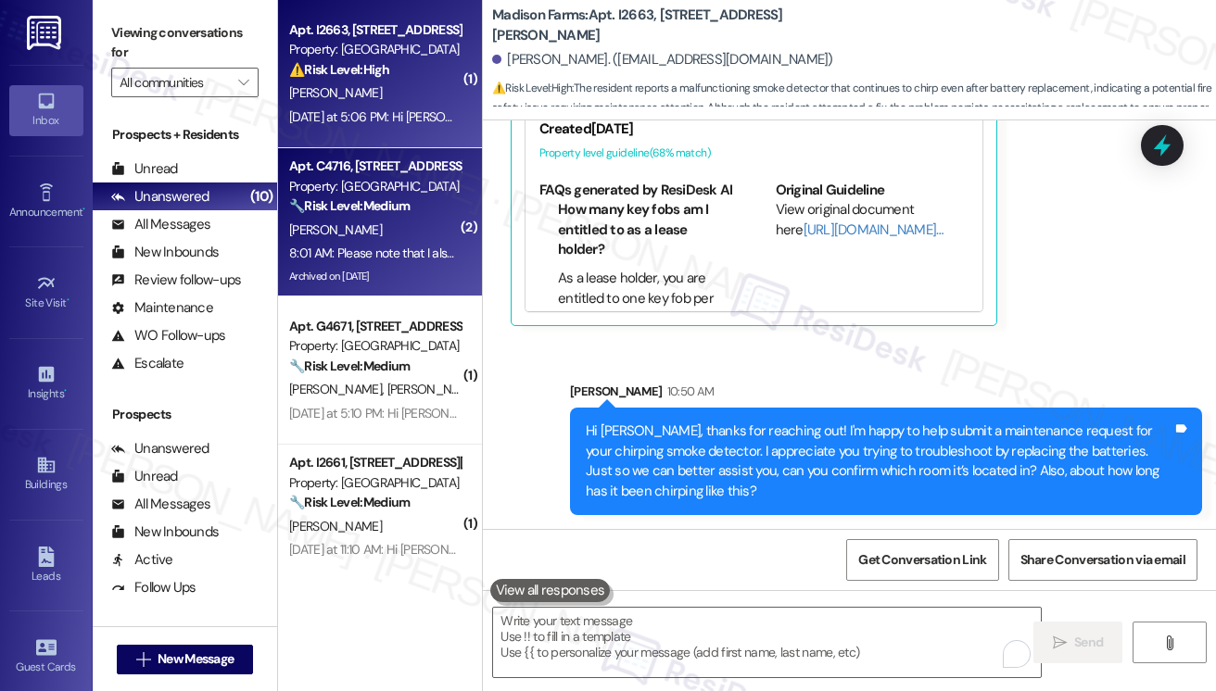
click at [376, 173] on div "Apt. C4716, [STREET_ADDRESS][PERSON_NAME]" at bounding box center [374, 166] width 171 height 19
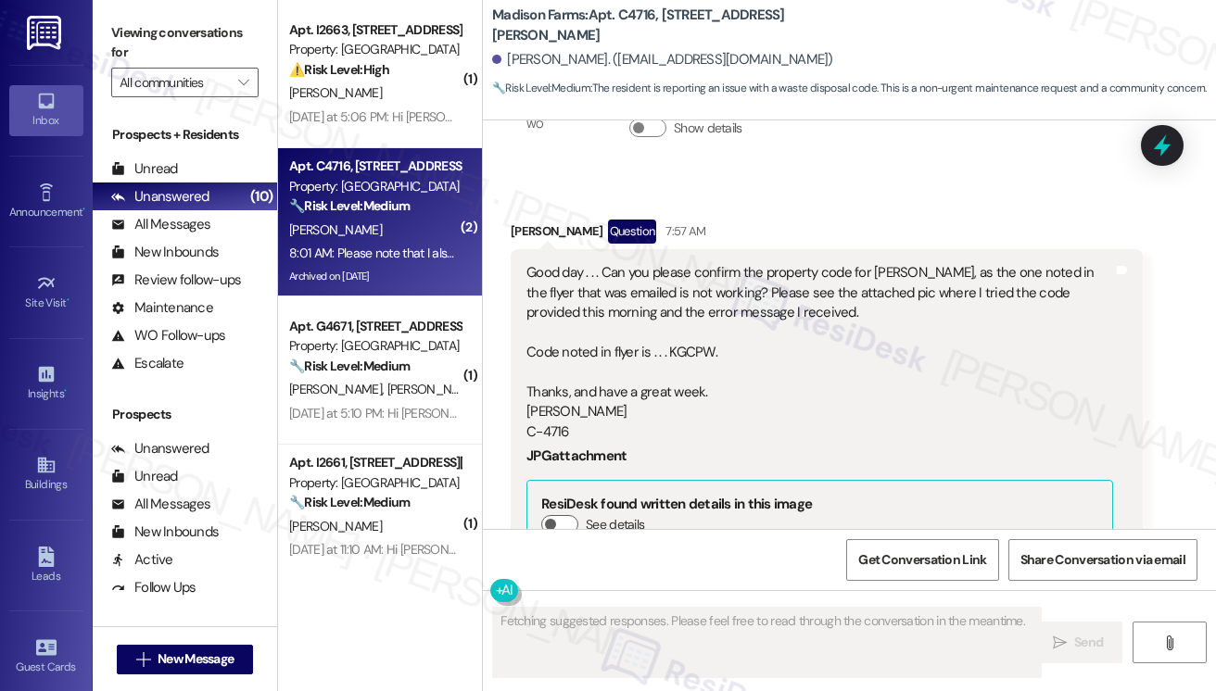
scroll to position [3836, 0]
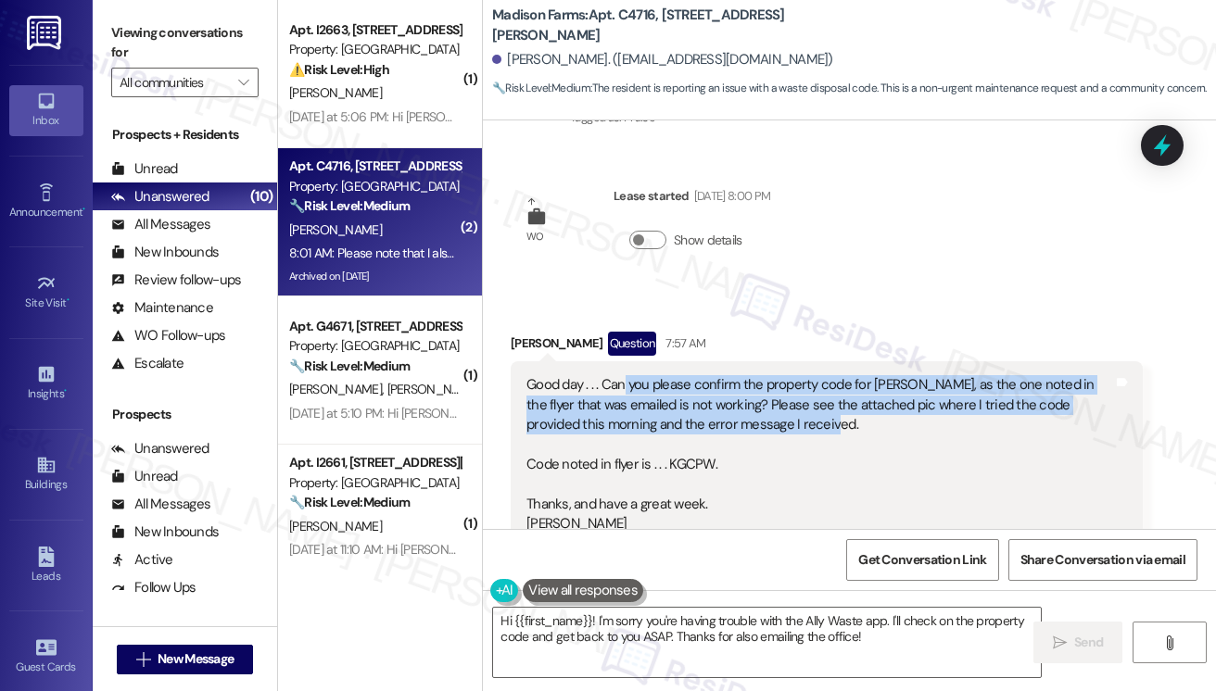
drag, startPoint x: 623, startPoint y: 373, endPoint x: 963, endPoint y: 415, distance: 342.7
click at [963, 415] on div "Good day . . . Can you please confirm the property code for Ally Waste, as the …" at bounding box center [819, 464] width 587 height 179
click at [912, 378] on div "Good day . . . Can you please confirm the property code for Ally Waste, as the …" at bounding box center [819, 464] width 587 height 179
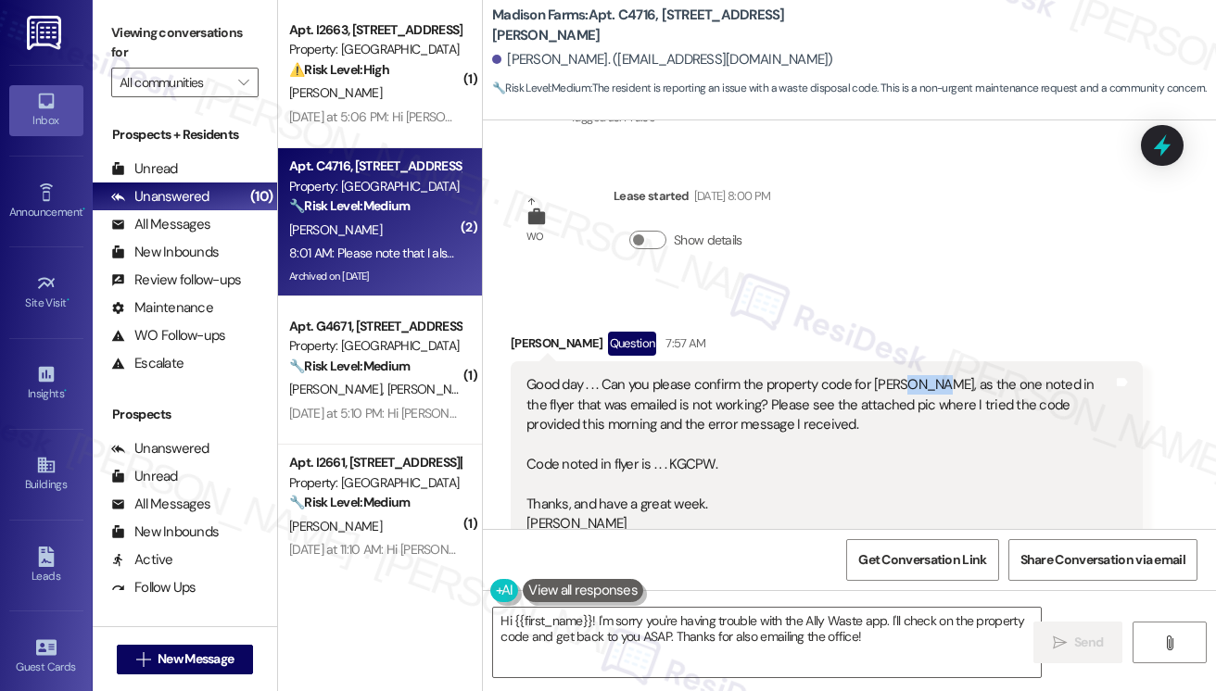
click at [912, 378] on div "Good day . . . Can you please confirm the property code for Ally Waste, as the …" at bounding box center [819, 464] width 587 height 179
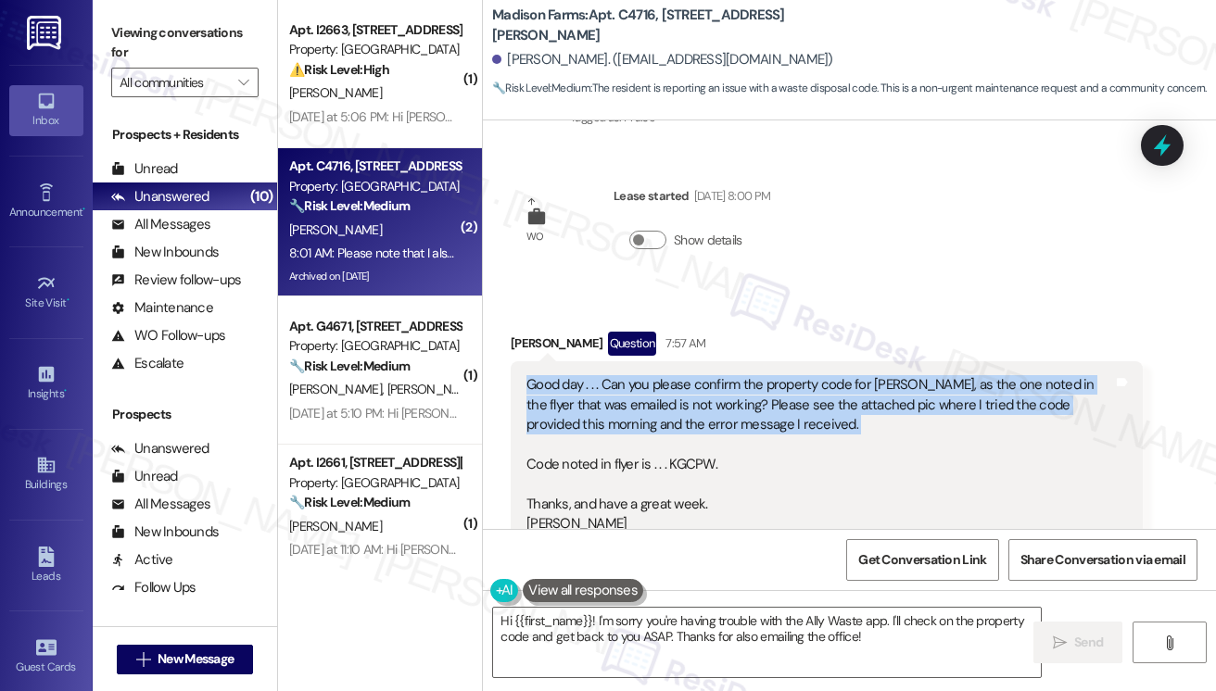
click at [912, 378] on div "Good day . . . Can you please confirm the property code for Ally Waste, as the …" at bounding box center [819, 464] width 587 height 179
click at [681, 415] on div "Good day . . . Can you please confirm the property code for Ally Waste, as the …" at bounding box center [819, 464] width 587 height 179
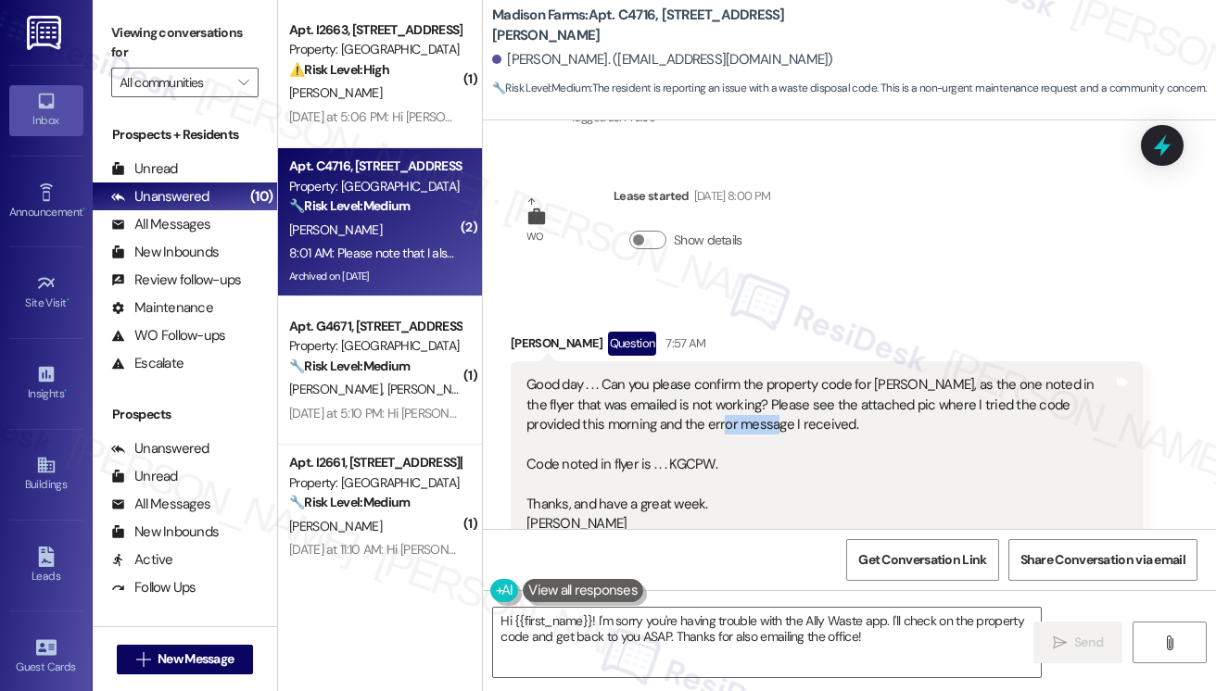
click at [681, 415] on div "Good day . . . Can you please confirm the property code for Ally Waste, as the …" at bounding box center [819, 464] width 587 height 179
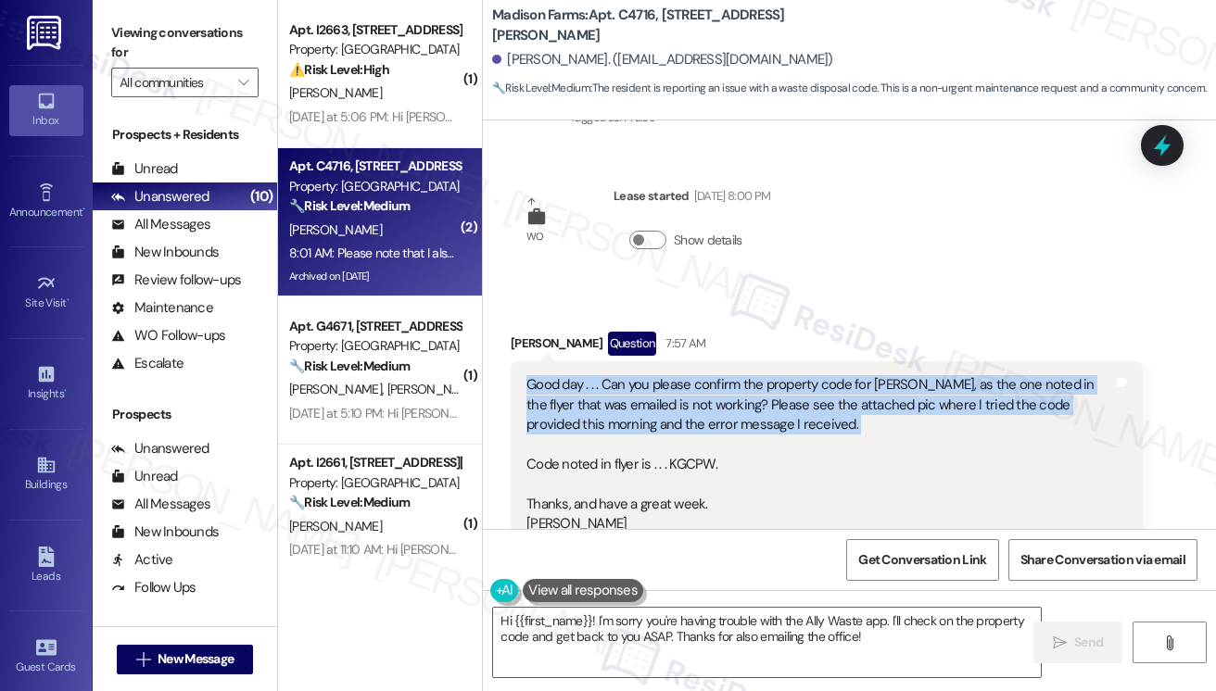
click at [681, 415] on div "Good day . . . Can you please confirm the property code for Ally Waste, as the …" at bounding box center [819, 464] width 587 height 179
click at [790, 390] on div "Good day . . . Can you please confirm the property code for Ally Waste, as the …" at bounding box center [819, 464] width 587 height 179
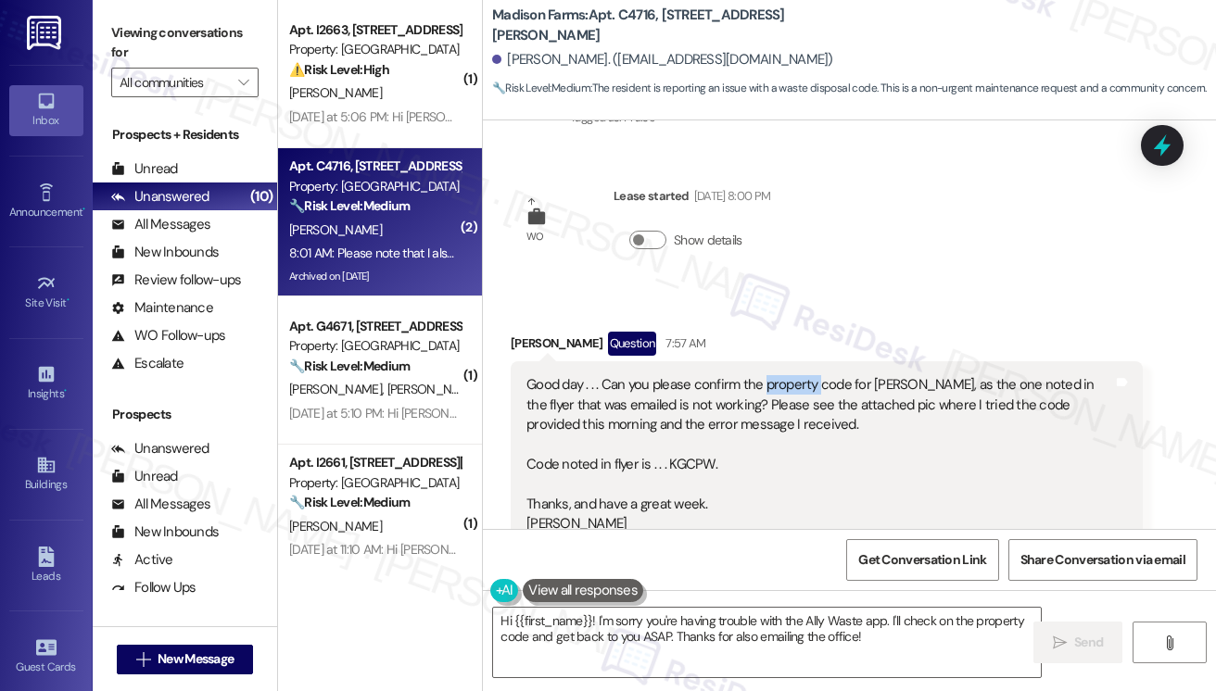
click at [790, 390] on div "Good day . . . Can you please confirm the property code for Ally Waste, as the …" at bounding box center [819, 464] width 587 height 179
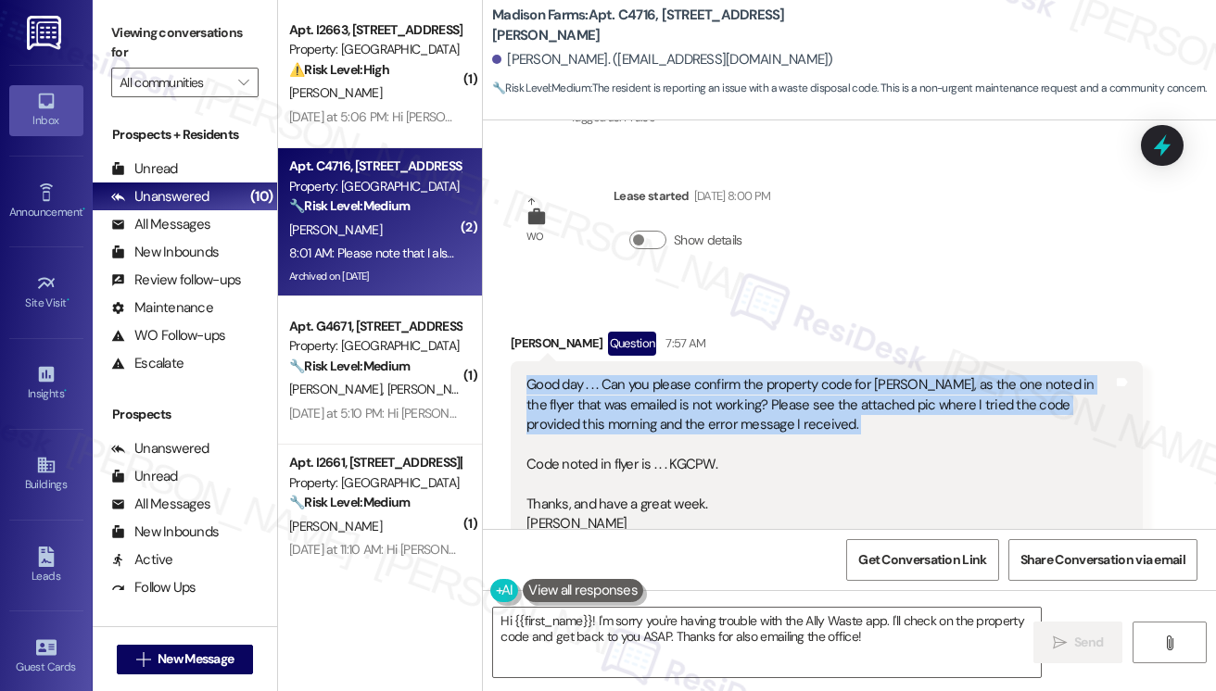
click at [790, 390] on div "Good day . . . Can you please confirm the property code for Ally Waste, as the …" at bounding box center [819, 464] width 587 height 179
click at [578, 405] on div "Good day . . . Can you please confirm the property code for Ally Waste, as the …" at bounding box center [819, 464] width 587 height 179
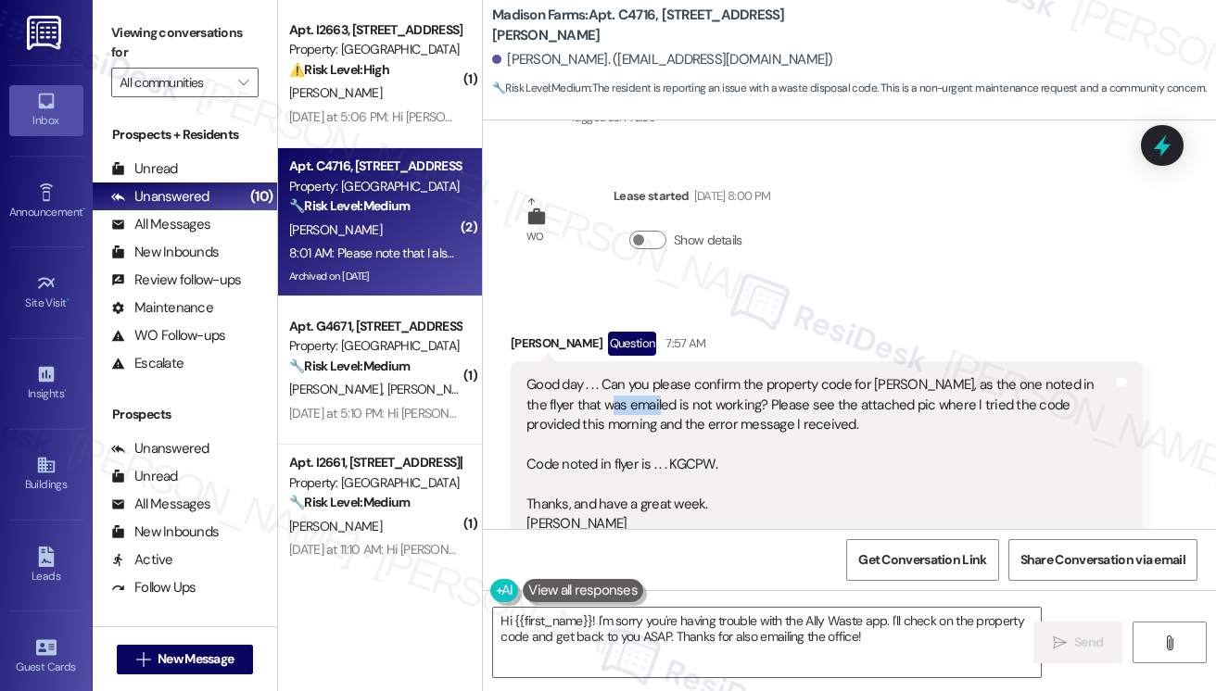
click at [578, 405] on div "Good day . . . Can you please confirm the property code for Ally Waste, as the …" at bounding box center [819, 464] width 587 height 179
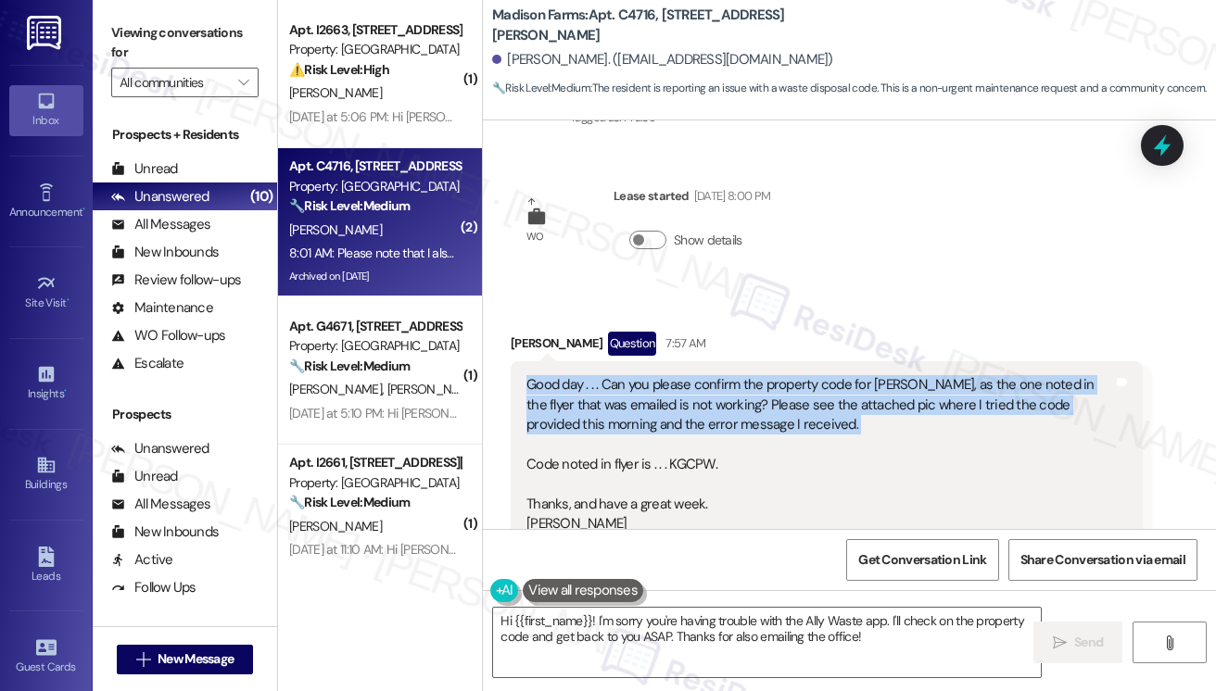
click at [578, 405] on div "Good day . . . Can you please confirm the property code for Ally Waste, as the …" at bounding box center [819, 464] width 587 height 179
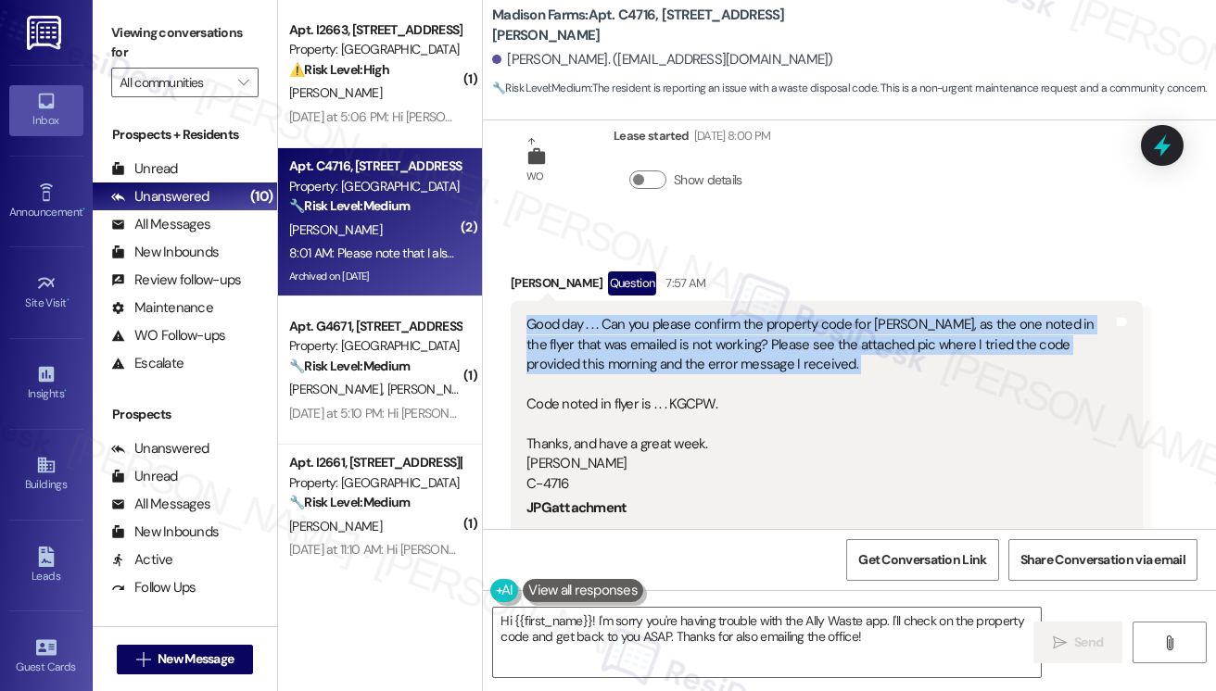
scroll to position [3928, 0]
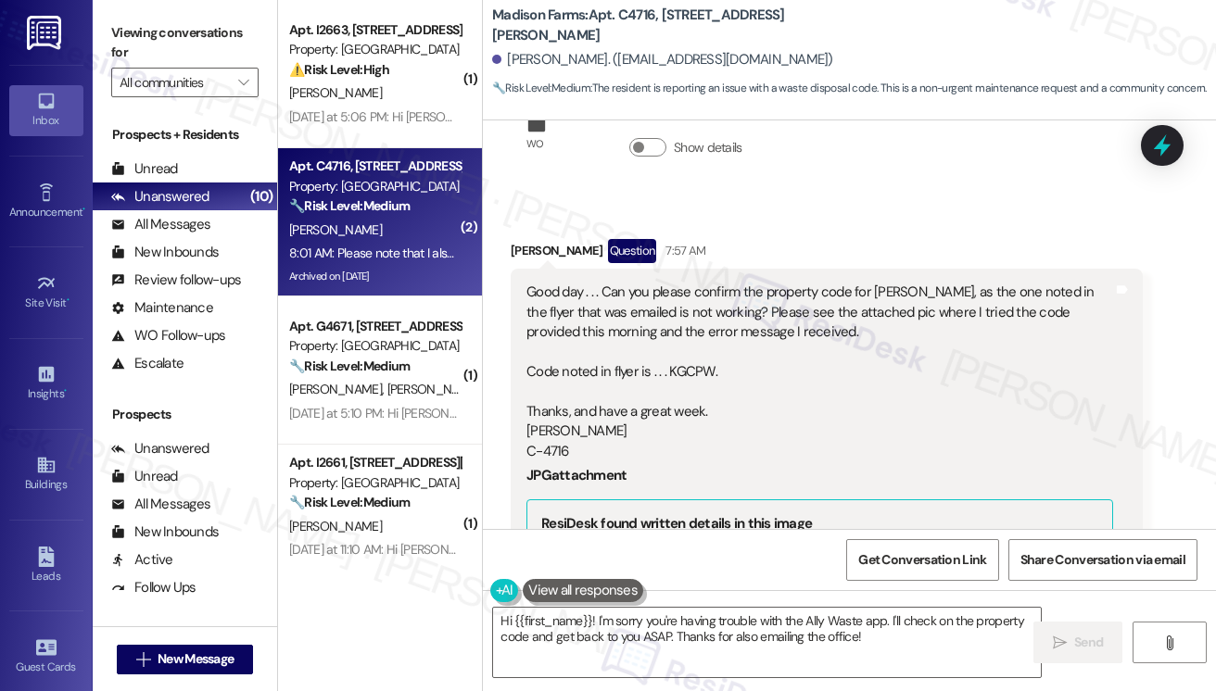
click at [580, 371] on div "Good day . . . Can you please confirm the property code for Ally Waste, as the …" at bounding box center [819, 372] width 587 height 179
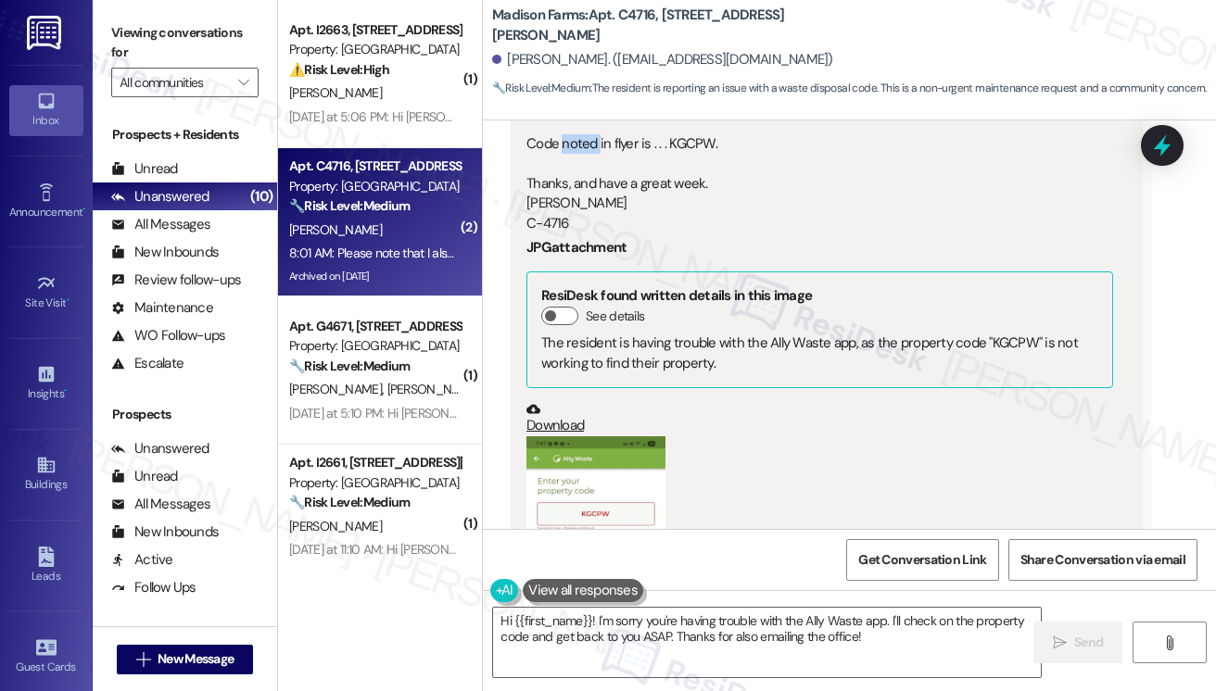
scroll to position [4114, 0]
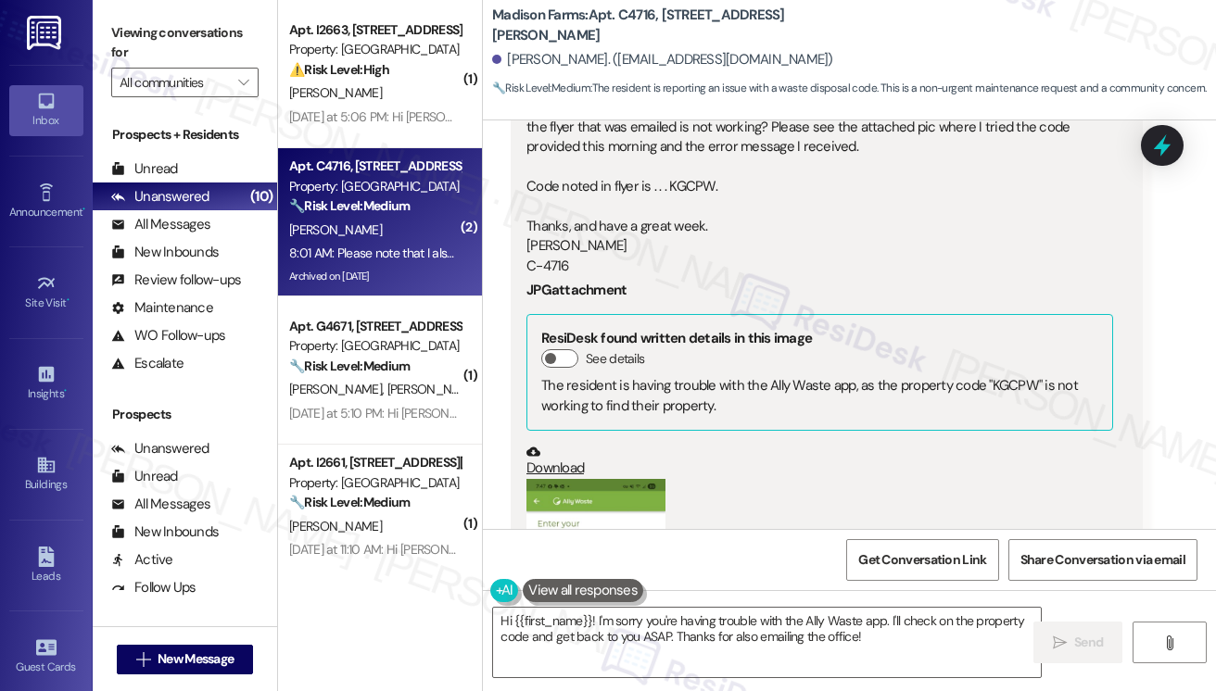
click at [680, 173] on div "Good day . . . Can you please confirm the property code for Ally Waste, as the …" at bounding box center [819, 186] width 587 height 179
click at [673, 176] on div "Good day . . . Can you please confirm the property code for Ally Waste, as the …" at bounding box center [819, 186] width 587 height 179
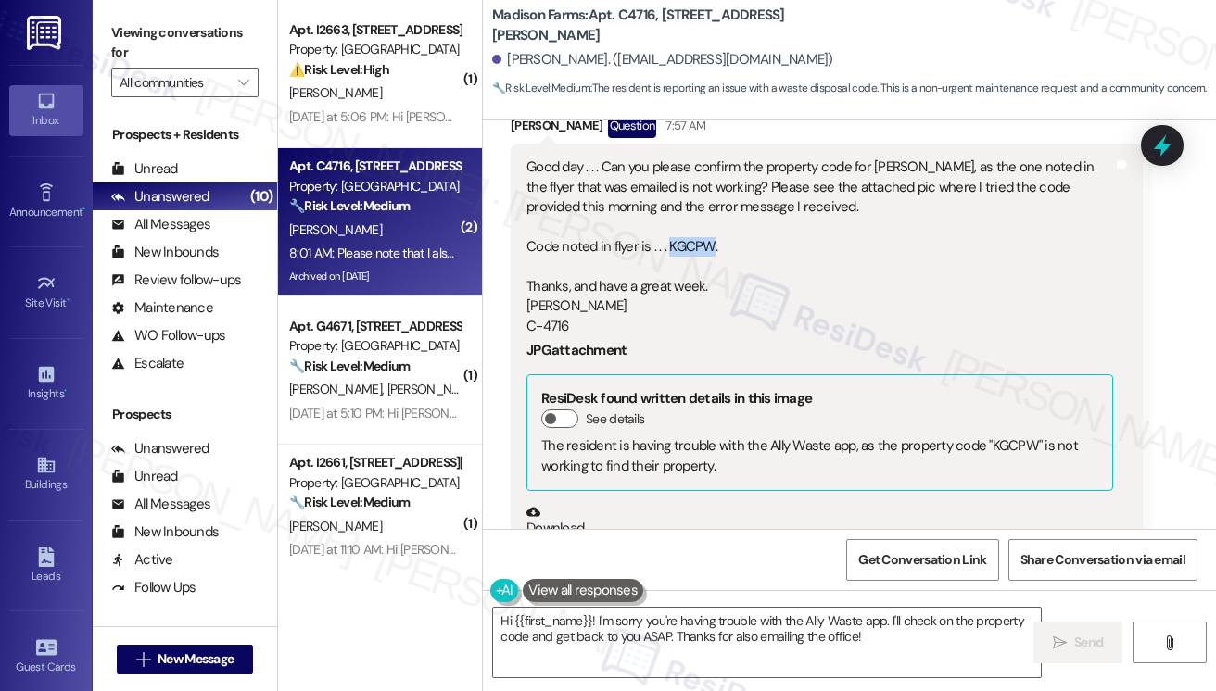
scroll to position [4021, 0]
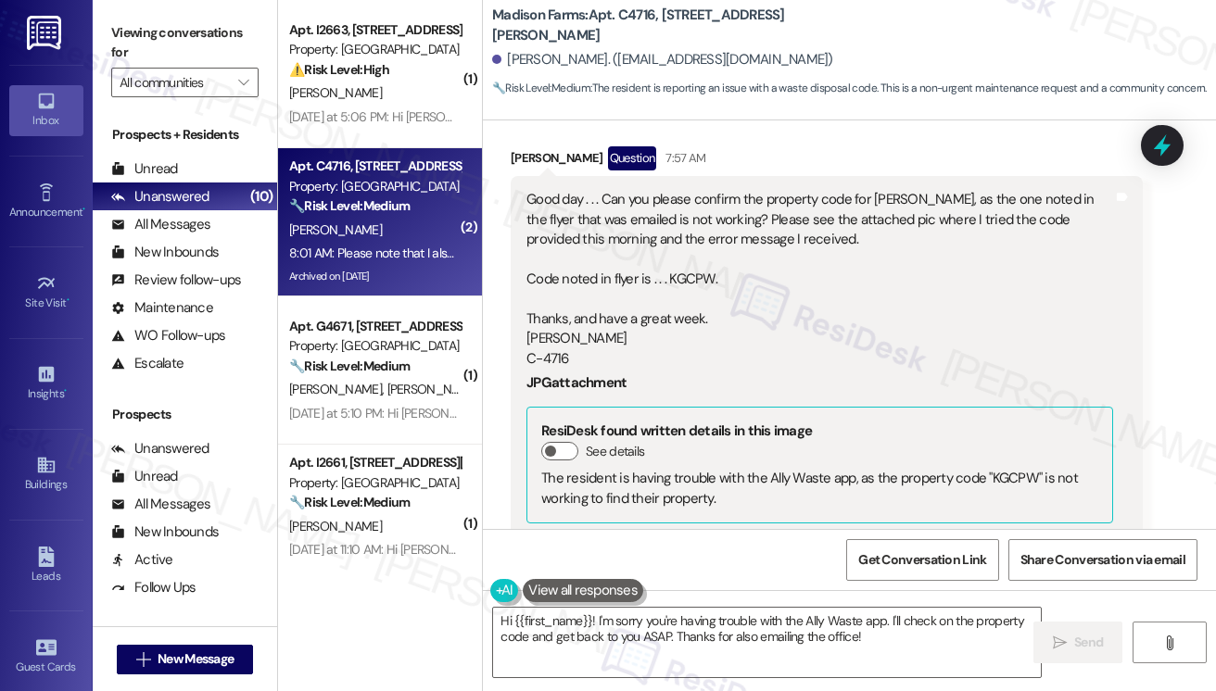
click at [581, 329] on div "Good day . . . Can you please confirm the property code for Ally Waste, as the …" at bounding box center [819, 279] width 587 height 179
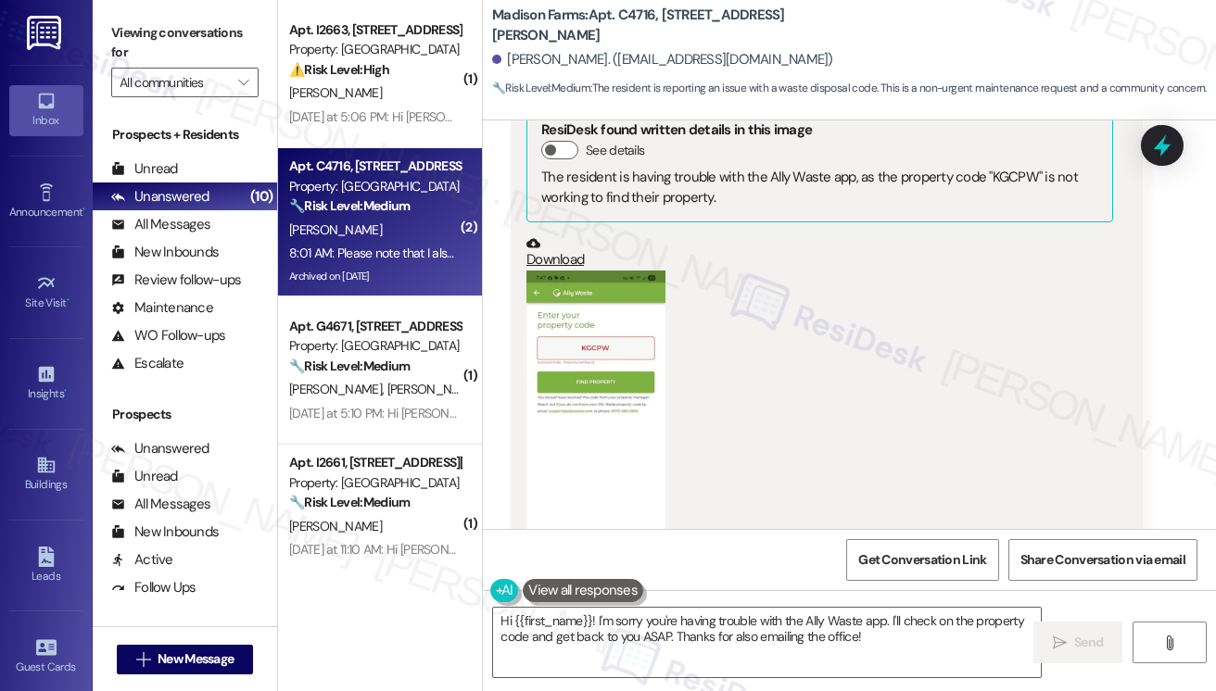
scroll to position [4392, 0]
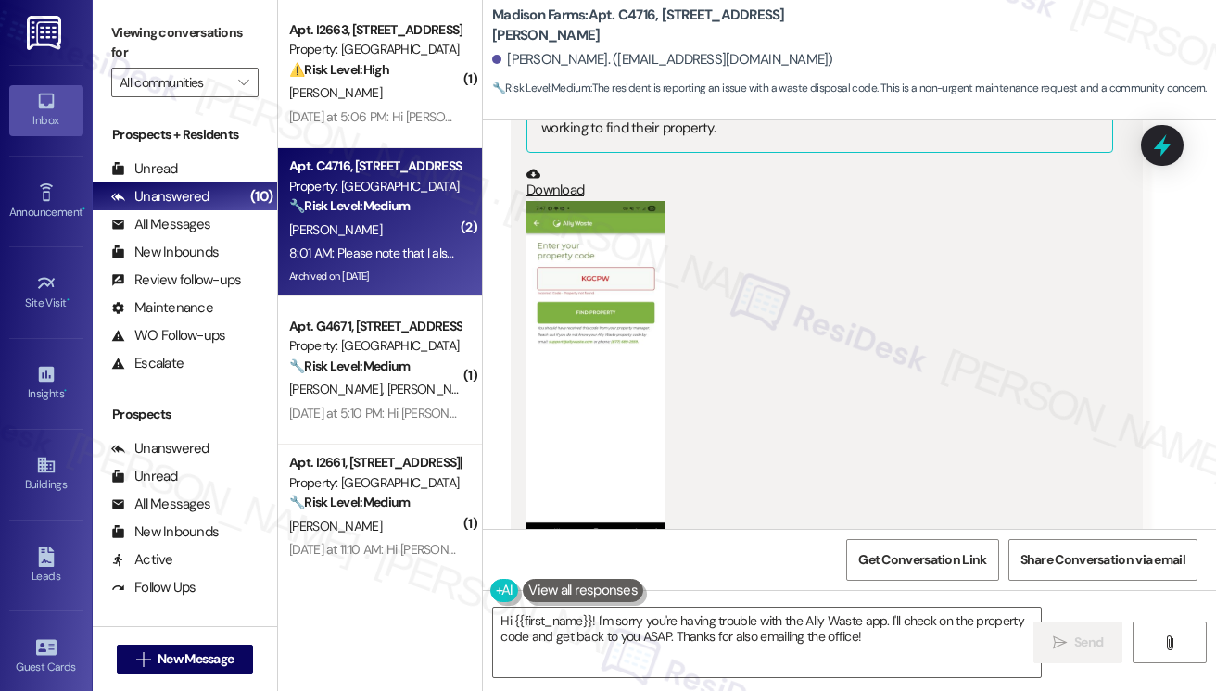
click at [587, 328] on button "Zoom image" at bounding box center [595, 371] width 139 height 340
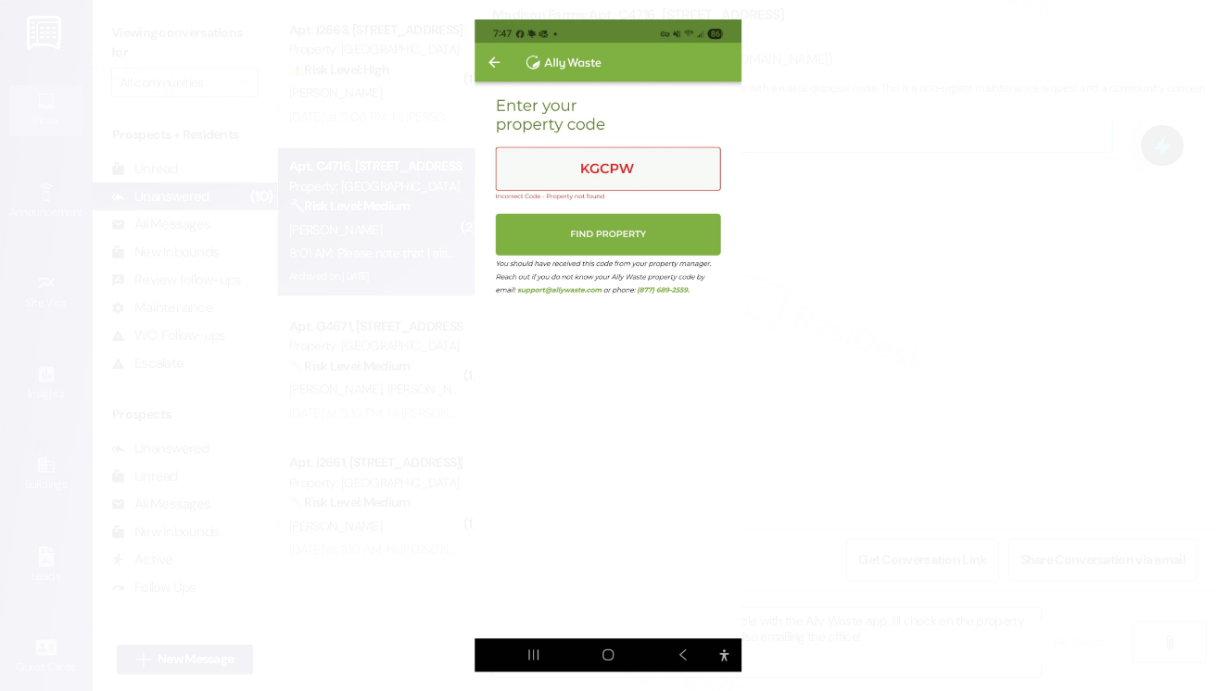
click at [863, 216] on button "Unzoom image" at bounding box center [608, 345] width 1216 height 691
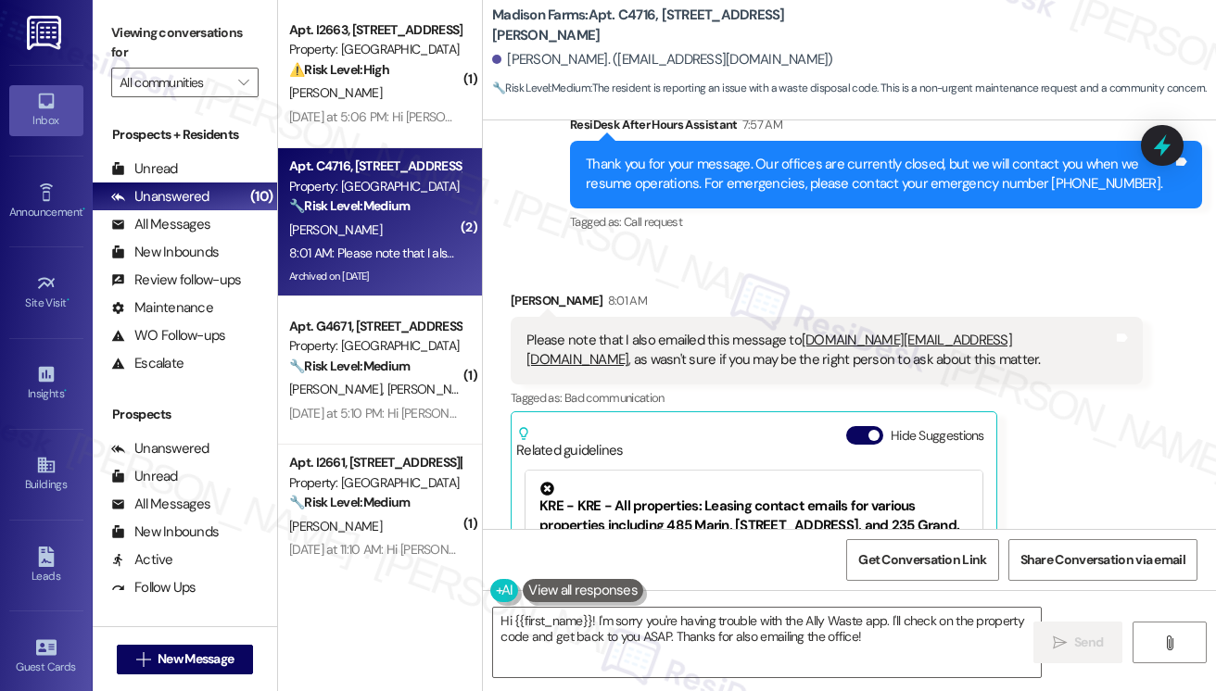
scroll to position [5041, 0]
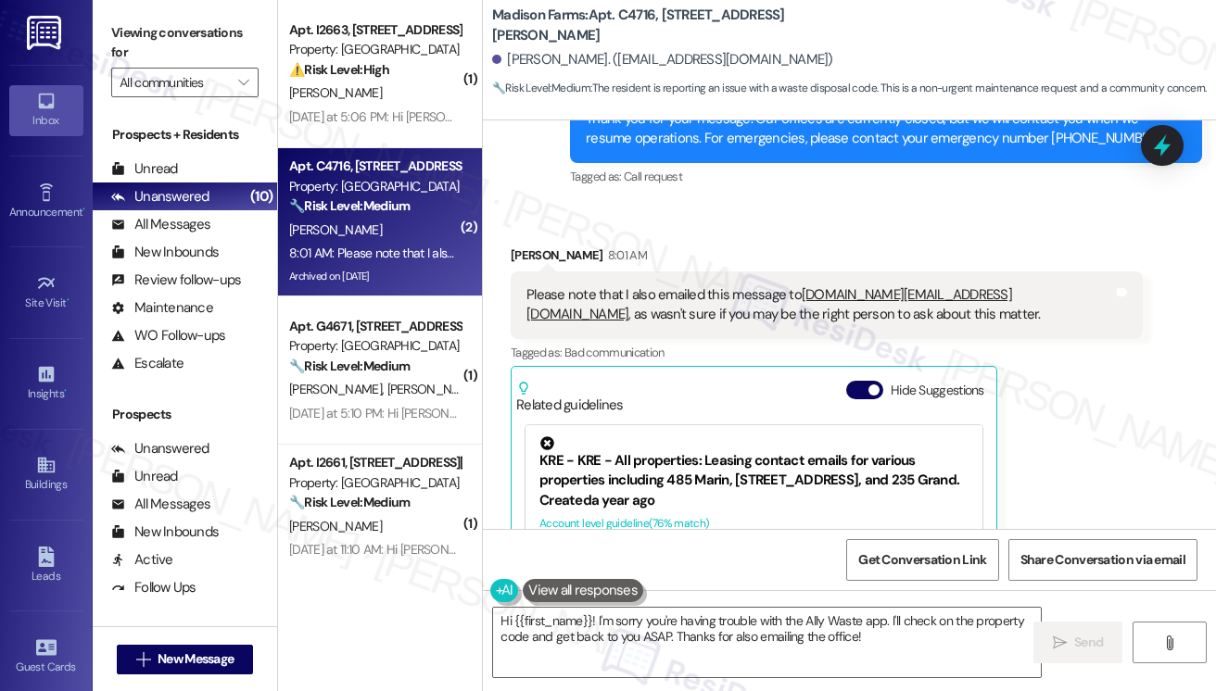
click at [664, 307] on div "Please note that I also emailed this message to madison.info@madisonfarmsrental…" at bounding box center [819, 305] width 587 height 40
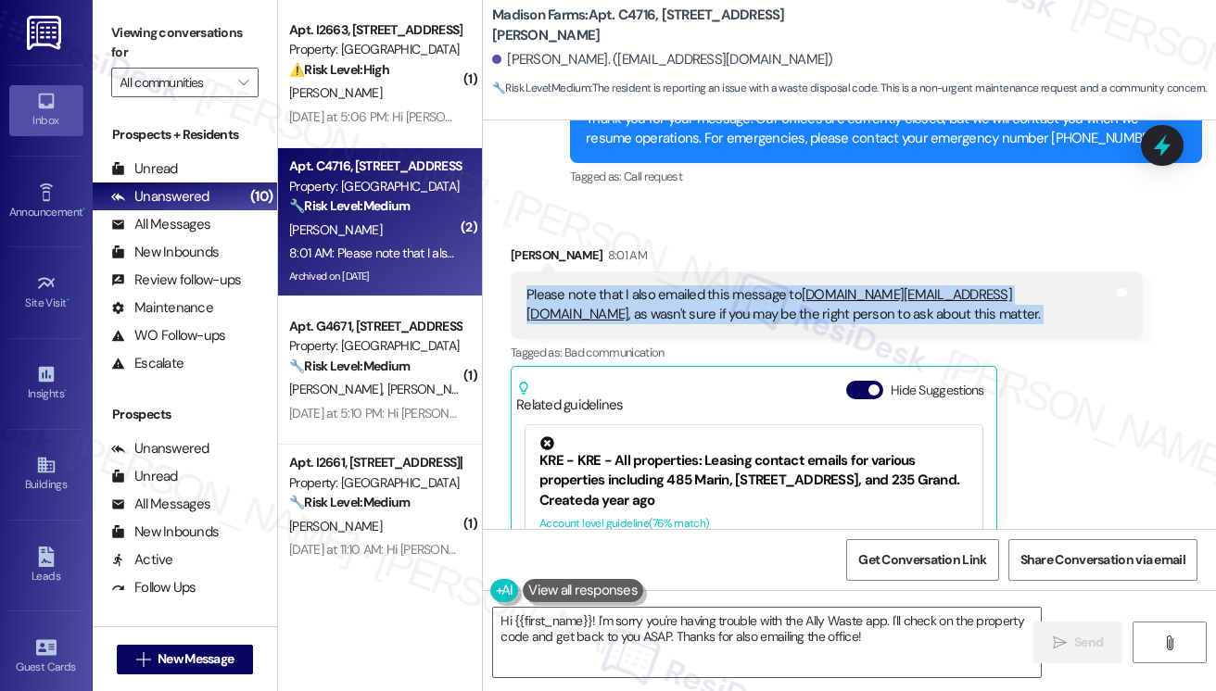
click at [664, 307] on div "Please note that I also emailed this message to madison.info@madisonfarmsrental…" at bounding box center [819, 305] width 587 height 40
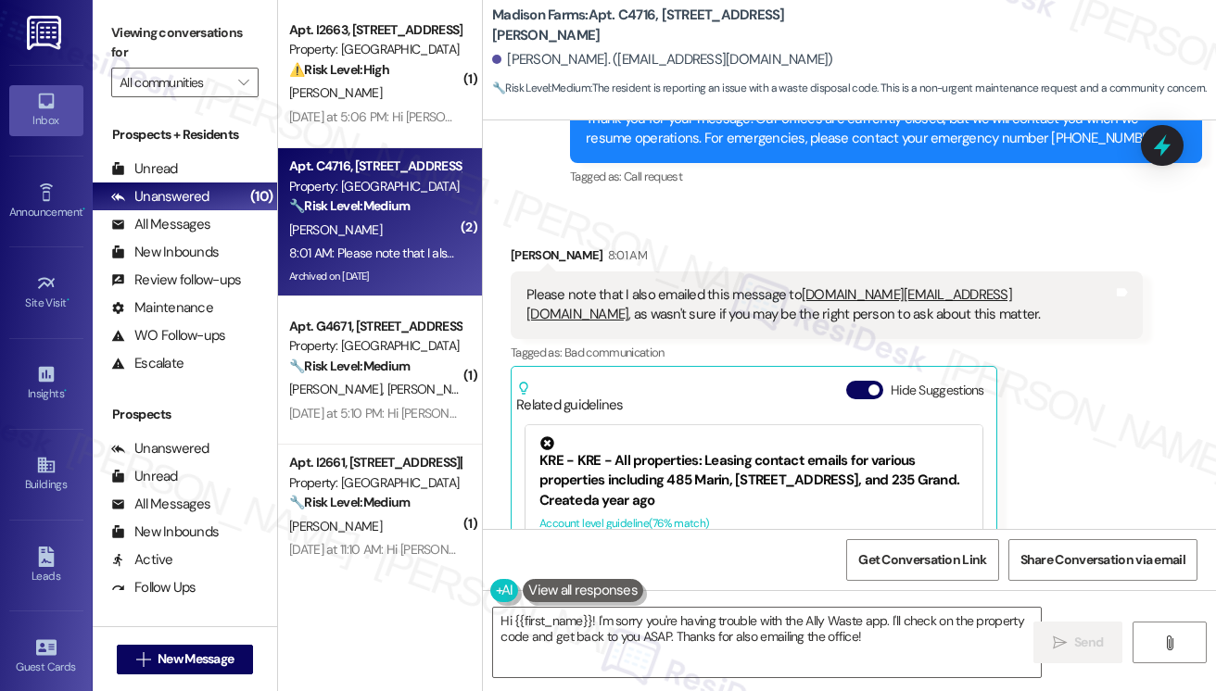
click at [625, 225] on div "Received via SMS Margaret Hahola 8:01 AM Please note that I also emailed this m…" at bounding box center [849, 458] width 733 height 508
click at [626, 303] on div "Please note that I also emailed this message to madison.info@madisonfarmsrental…" at bounding box center [819, 305] width 587 height 40
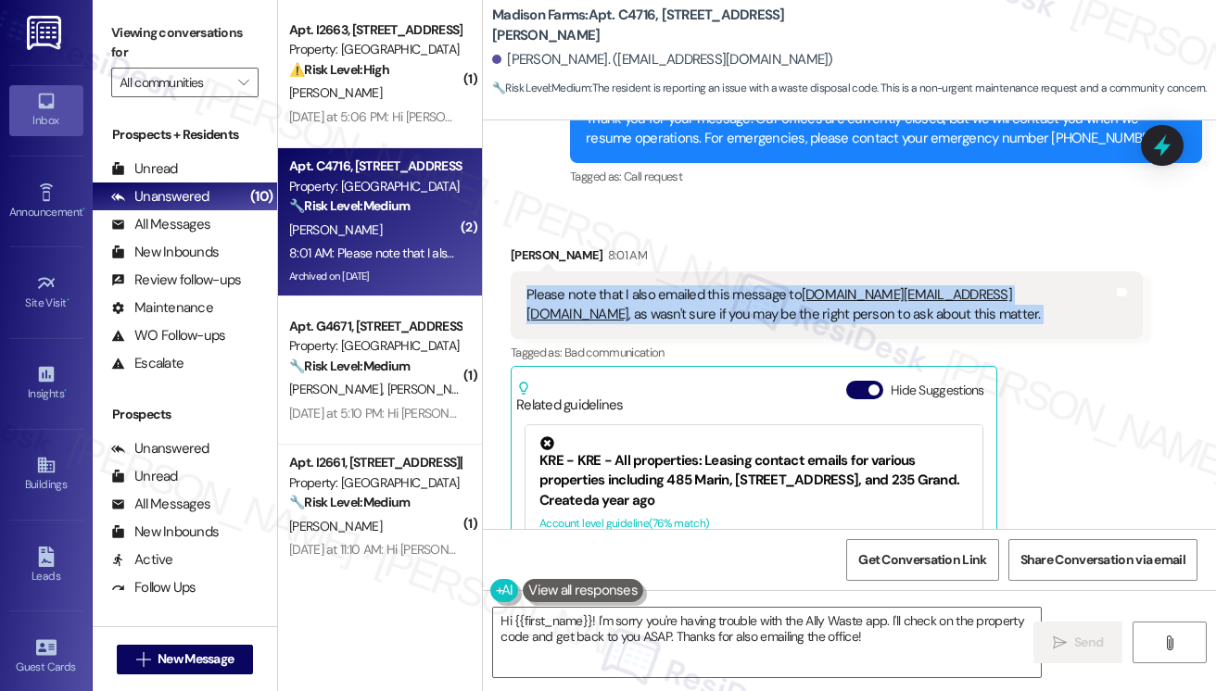
click at [626, 303] on div "Please note that I also emailed this message to madison.info@madisonfarmsrental…" at bounding box center [819, 305] width 587 height 40
click at [916, 329] on div "Please note that I also emailed this message to madison.info@madisonfarmsrental…" at bounding box center [827, 306] width 632 height 68
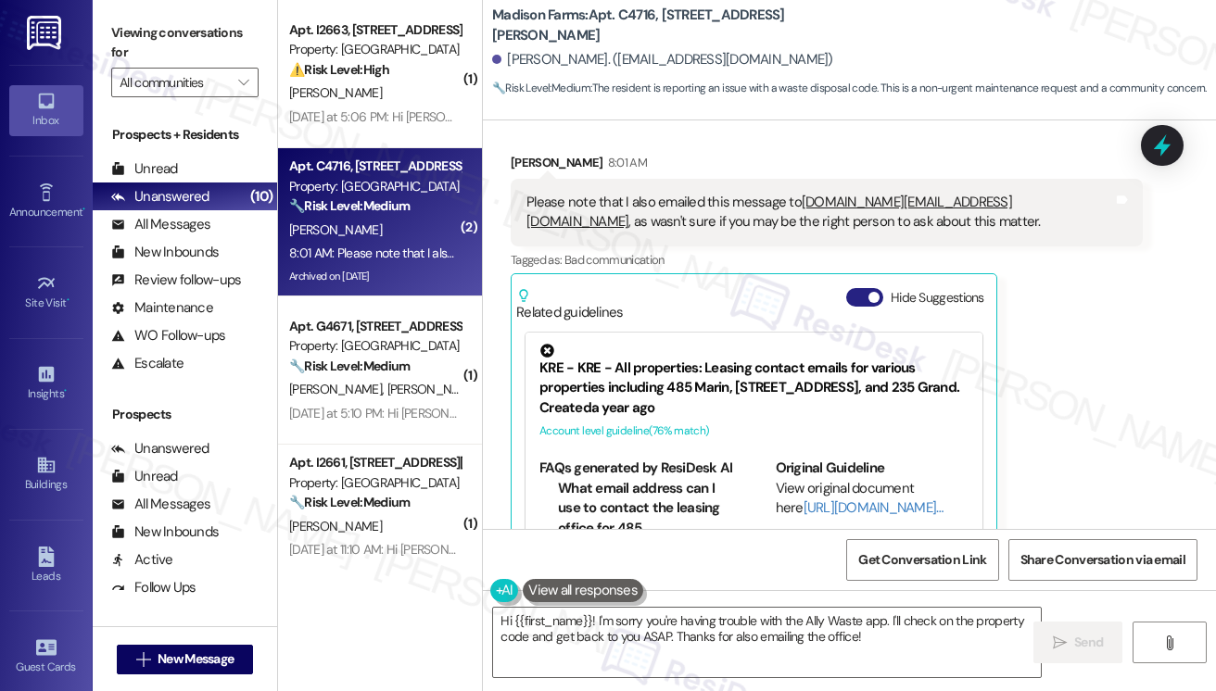
click at [873, 288] on button "Hide Suggestions" at bounding box center [864, 297] width 37 height 19
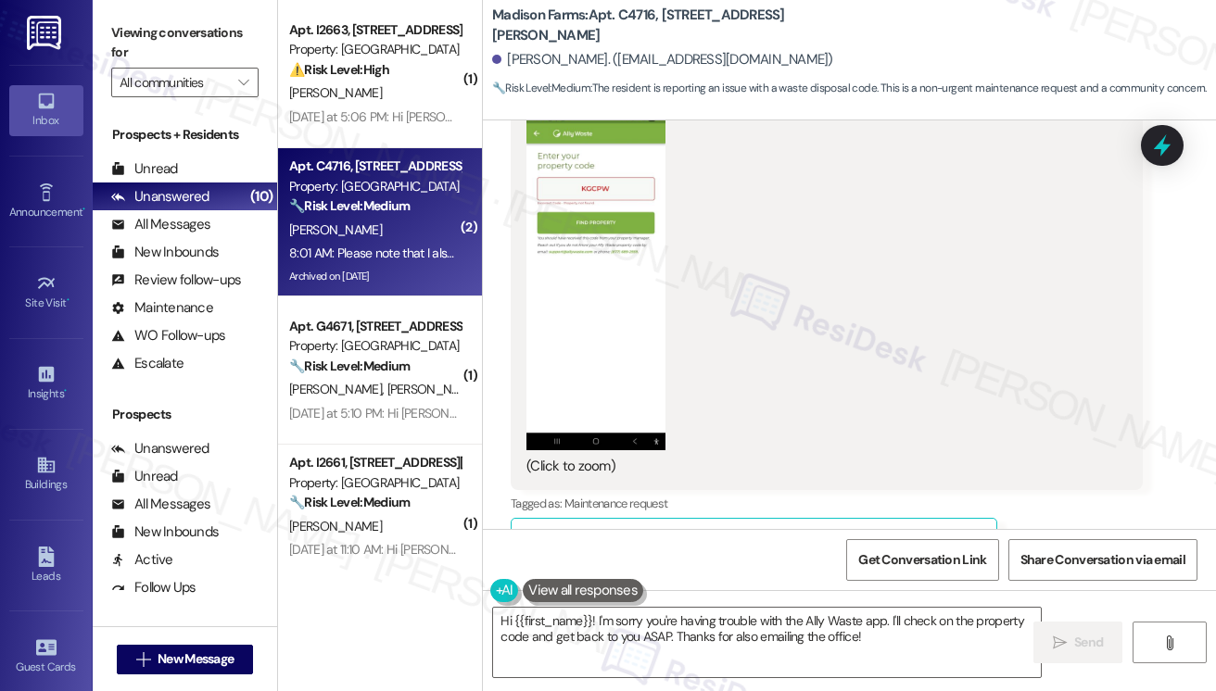
scroll to position [4299, 0]
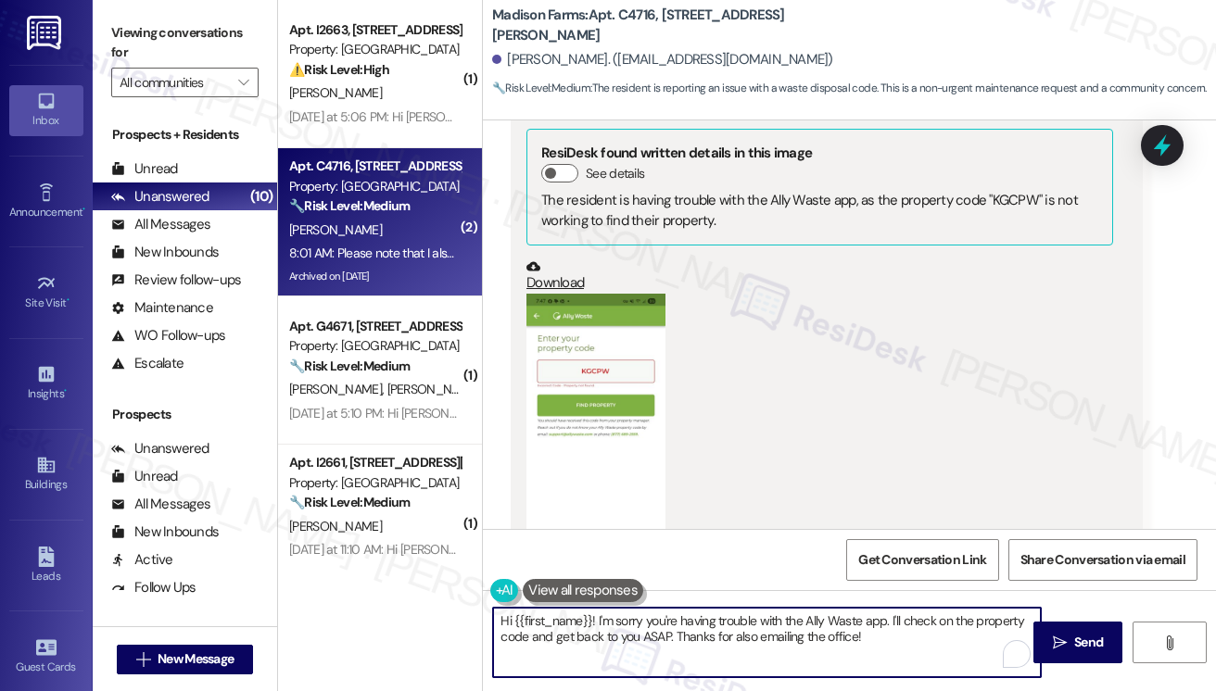
click at [622, 617] on textarea "Hi {{first_name}}! I'm sorry you're having trouble with the Ally Waste app. I'l…" at bounding box center [767, 643] width 548 height 70
click at [623, 617] on textarea "Hi {{first_name}}! I'm sorry you're having trouble with the Ally Waste app. I'l…" at bounding box center [767, 643] width 548 height 70
click at [644, 635] on textarea "Hi {{first_name}}! I'm sorry you're having trouble with the Ally Waste app. I'l…" at bounding box center [767, 643] width 548 height 70
click at [645, 635] on textarea "Hi {{first_name}}! I'm sorry you're having trouble with the Ally Waste app. I'l…" at bounding box center [767, 643] width 548 height 70
click at [997, 640] on textarea "Hi {{first_name}}! I'm sorry you're having trouble with the Ally Waste app. I'l…" at bounding box center [767, 643] width 548 height 70
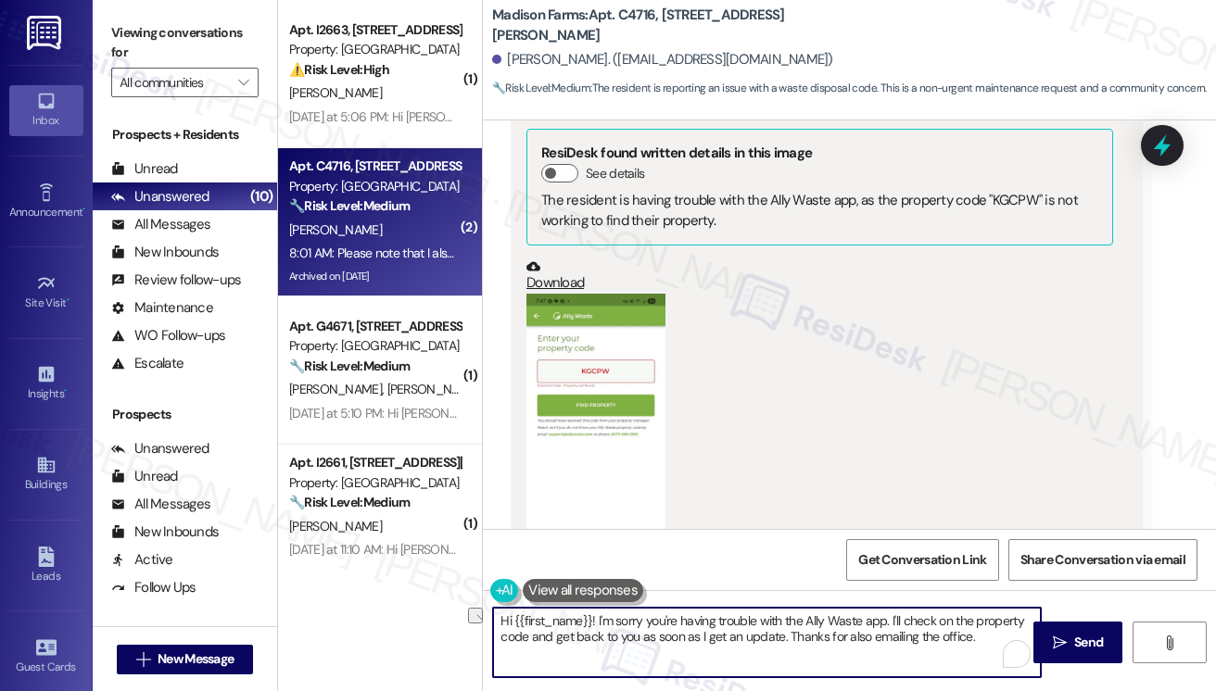
drag, startPoint x: 976, startPoint y: 638, endPoint x: 786, endPoint y: 640, distance: 190.0
click at [786, 640] on textarea "Hi {{first_name}}! I'm sorry you're having trouble with the Ally Waste app. I'l…" at bounding box center [767, 643] width 548 height 70
click at [888, 617] on textarea "Hi {{first_name}}! I'm sorry you're having trouble with the Ally Waste app. I'l…" at bounding box center [767, 643] width 548 height 70
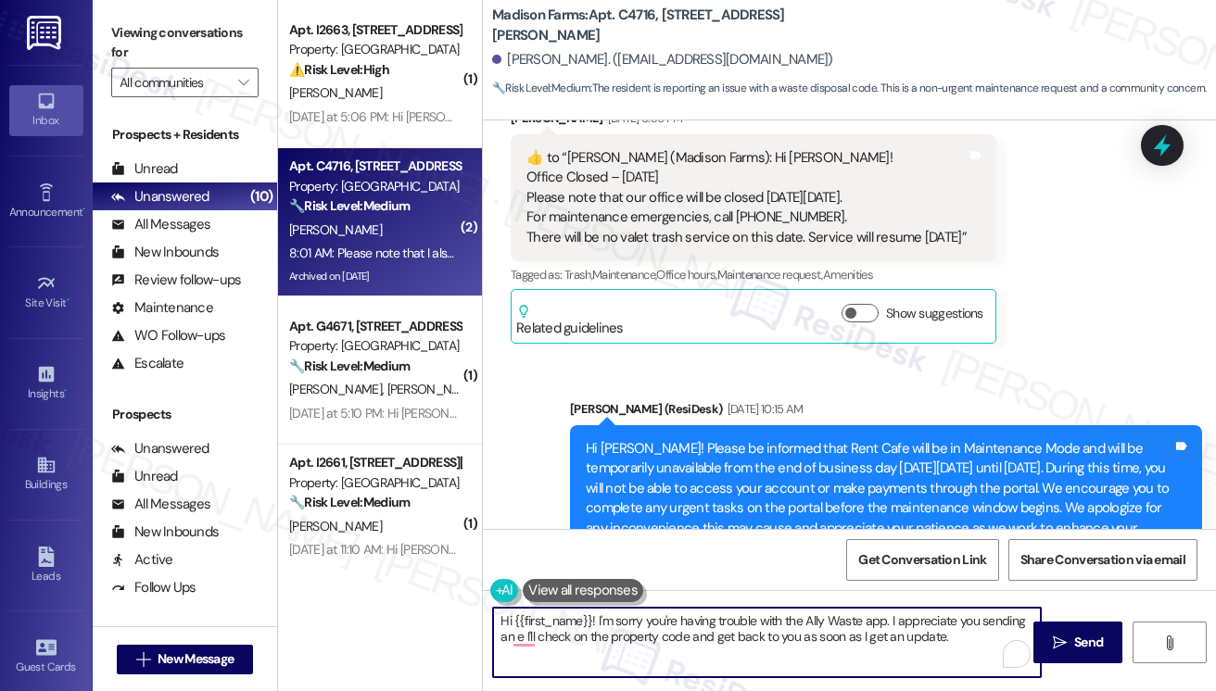
scroll to position [1982, 0]
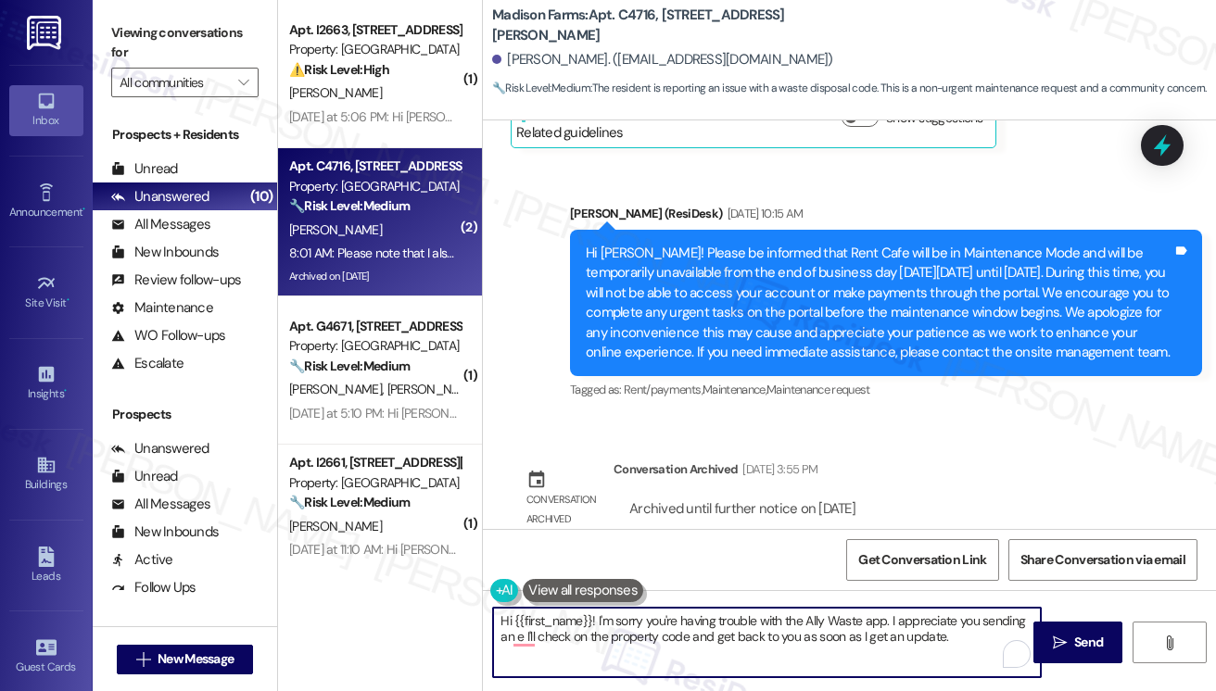
click at [597, 616] on textarea "Hi {{first_name}}! I'm sorry you're having trouble with the Ally Waste app. I a…" at bounding box center [767, 643] width 548 height 70
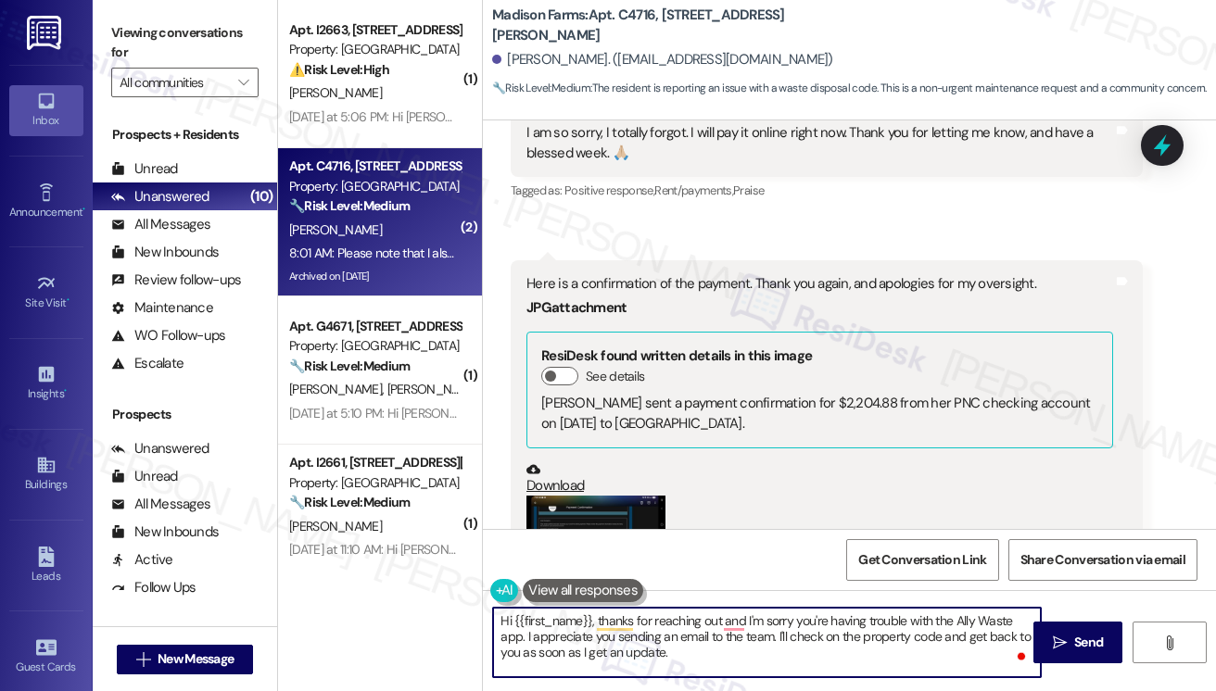
scroll to position [3002, 0]
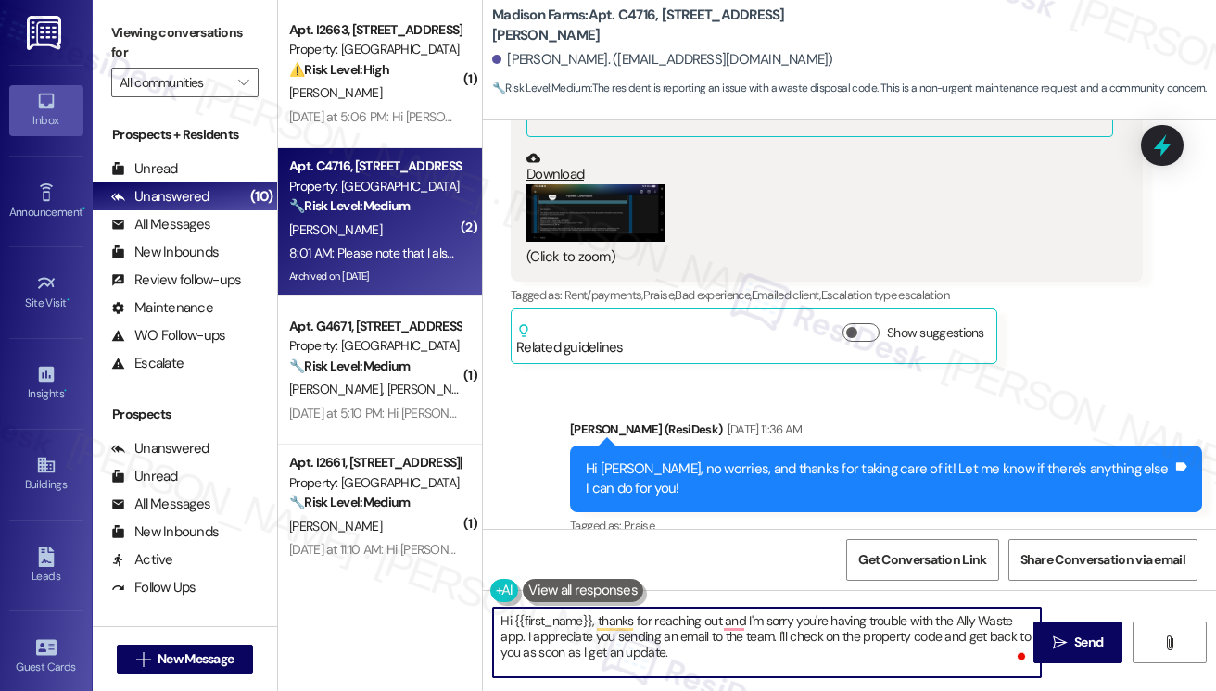
click at [565, 215] on button "Zoom image" at bounding box center [595, 212] width 139 height 57
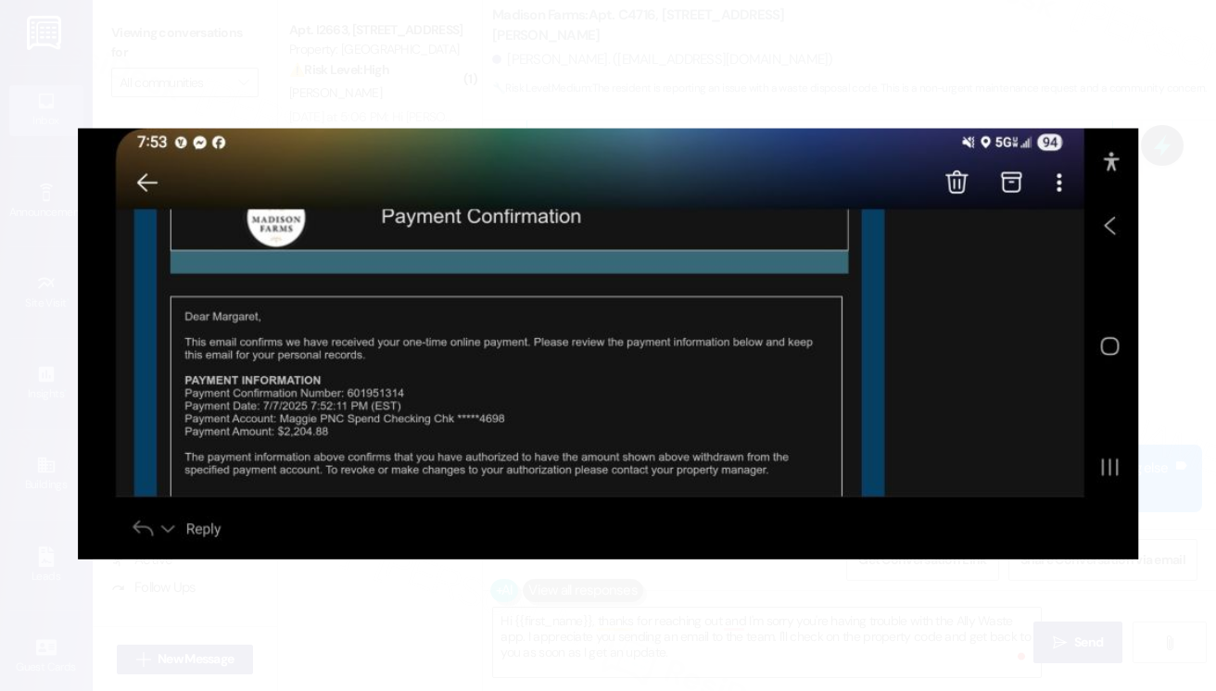
click at [833, 608] on button "Unzoom image" at bounding box center [608, 345] width 1216 height 691
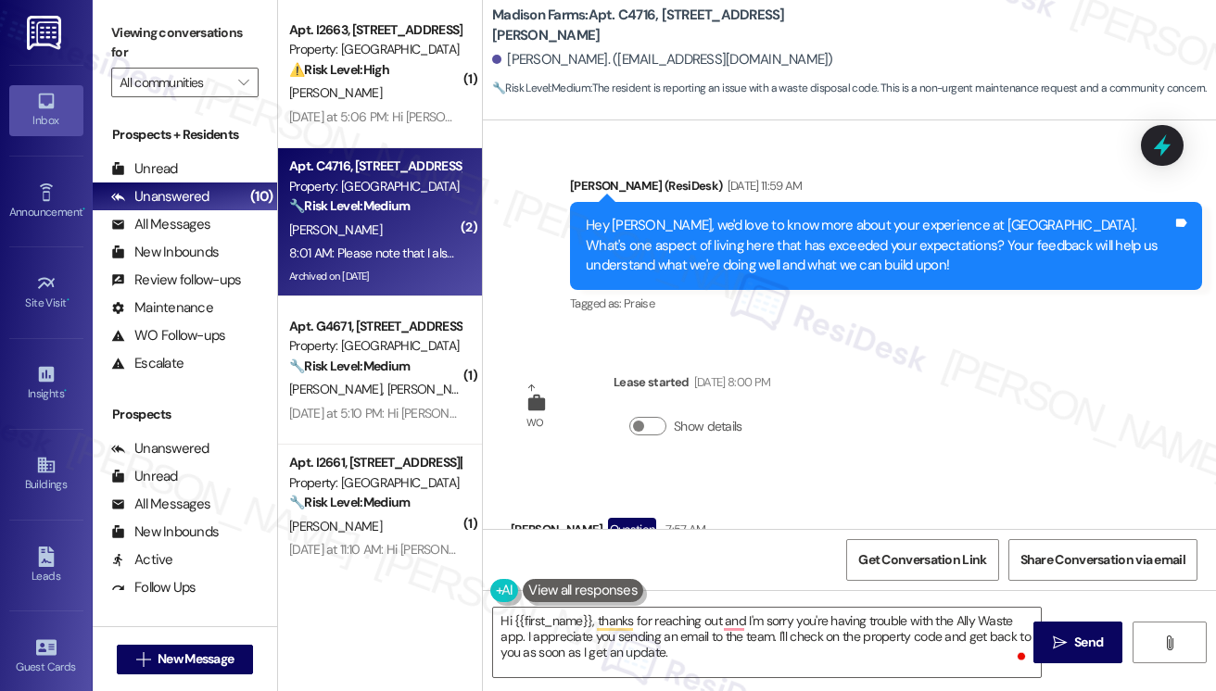
scroll to position [3743, 0]
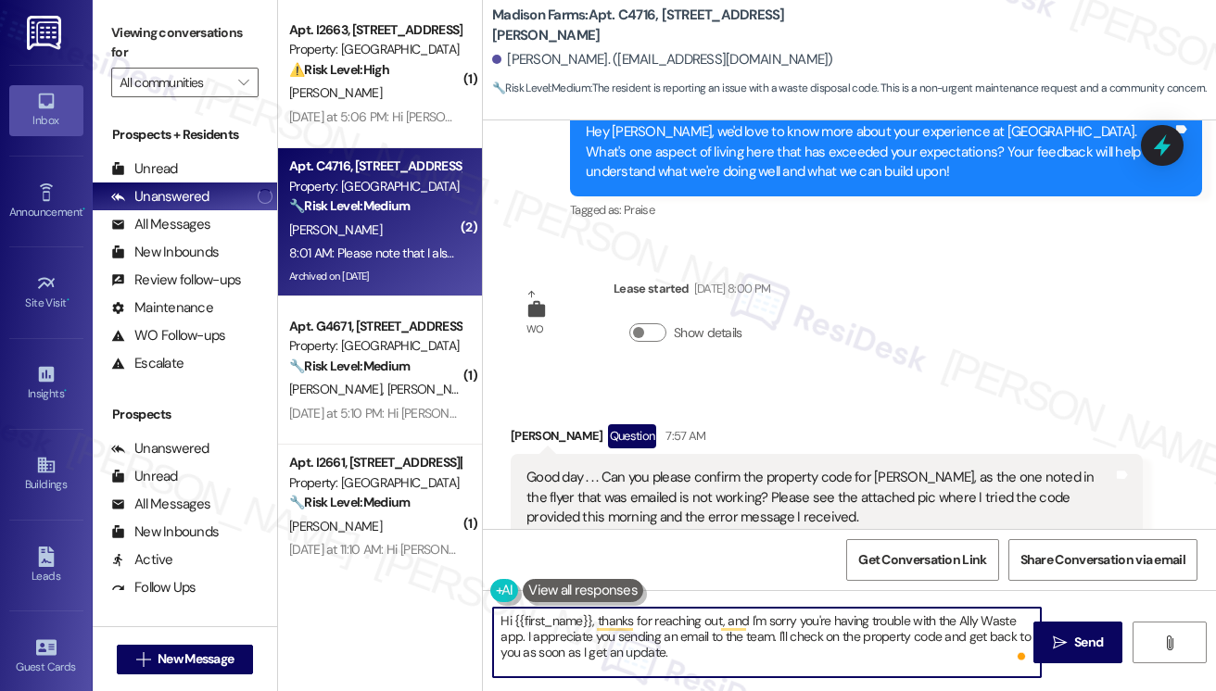
click at [756, 637] on textarea "Hi {{first_name}}, thanks for reaching out, and I'm sorry you're having trouble…" at bounding box center [767, 643] width 548 height 70
drag, startPoint x: 787, startPoint y: 637, endPoint x: 829, endPoint y: 635, distance: 42.7
click at [787, 637] on textarea "Hi {{first_name}}, thanks for reaching out, and I'm sorry you're having trouble…" at bounding box center [767, 643] width 548 height 70
type textarea "Hi {{first_name}}, thanks for reaching out, and I'm sorry you're having trouble…"
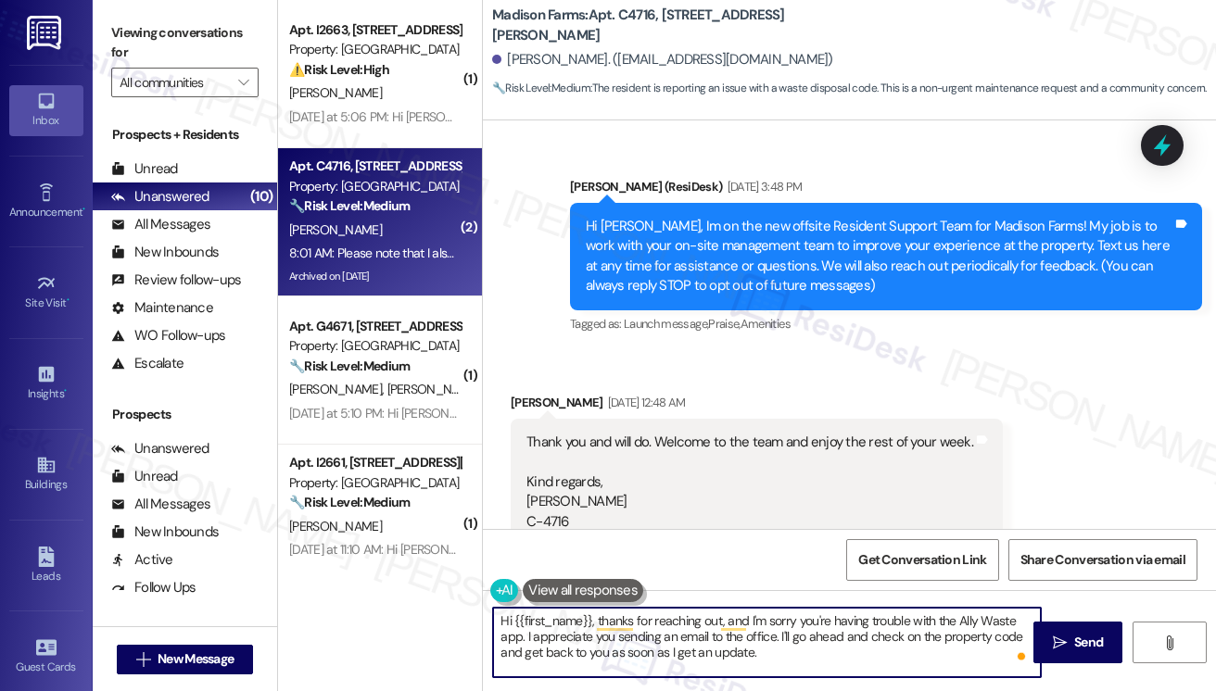
scroll to position [3743, 0]
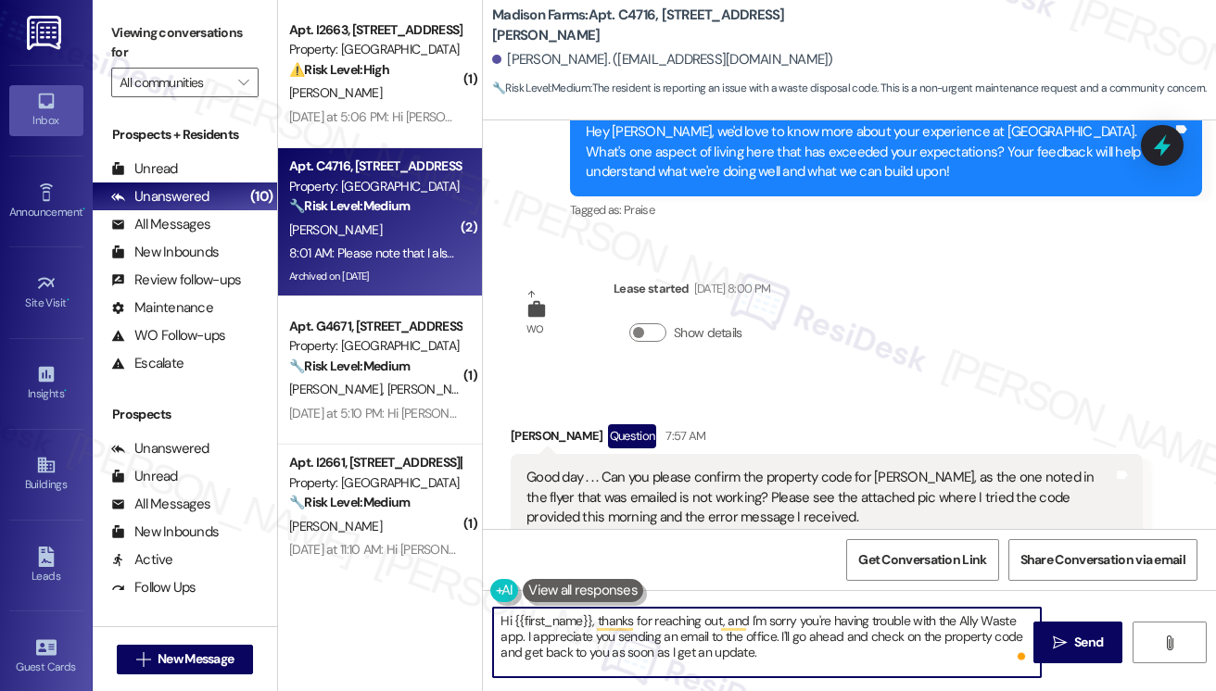
click at [500, 655] on textarea "Hi {{first_name}}, thanks for reaching out, and I'm sorry you're having trouble…" at bounding box center [767, 643] width 548 height 70
click at [590, 650] on textarea "Hi {{first_name}}, thanks for reaching out, and I'm sorry you're having trouble…" at bounding box center [767, 643] width 548 height 70
click at [845, 657] on textarea "Hi {{first_name}}, thanks for reaching out, and I'm sorry you're having trouble…" at bounding box center [767, 643] width 548 height 70
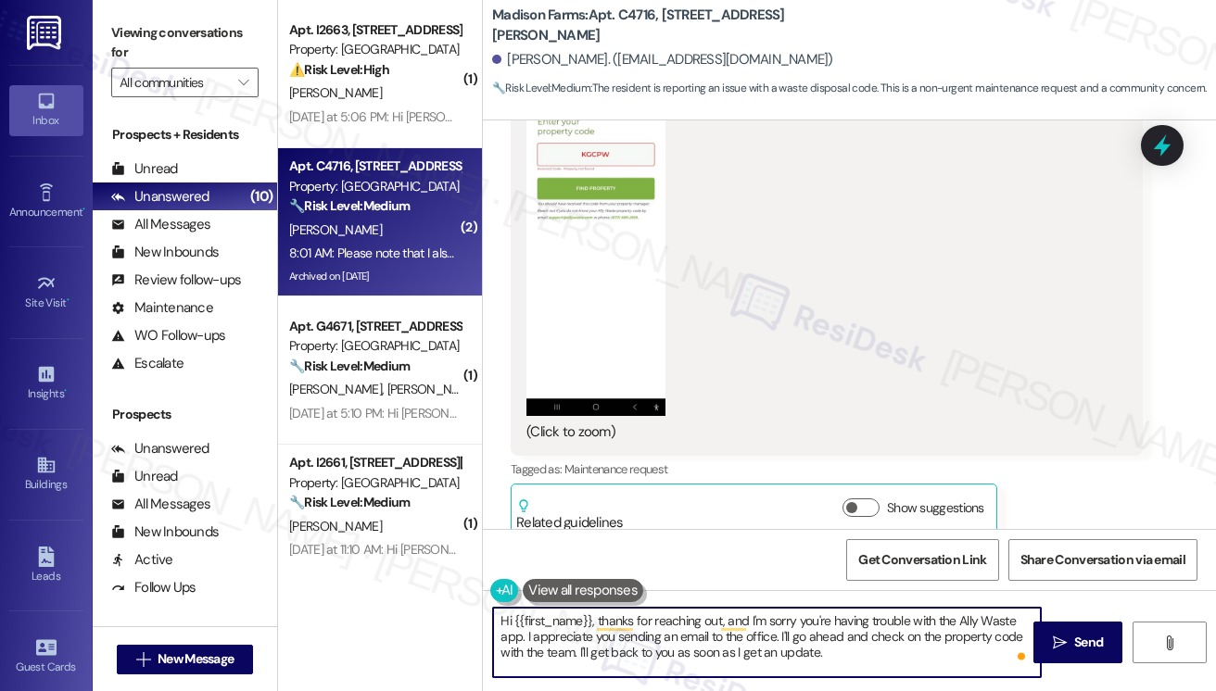
scroll to position [4485, 0]
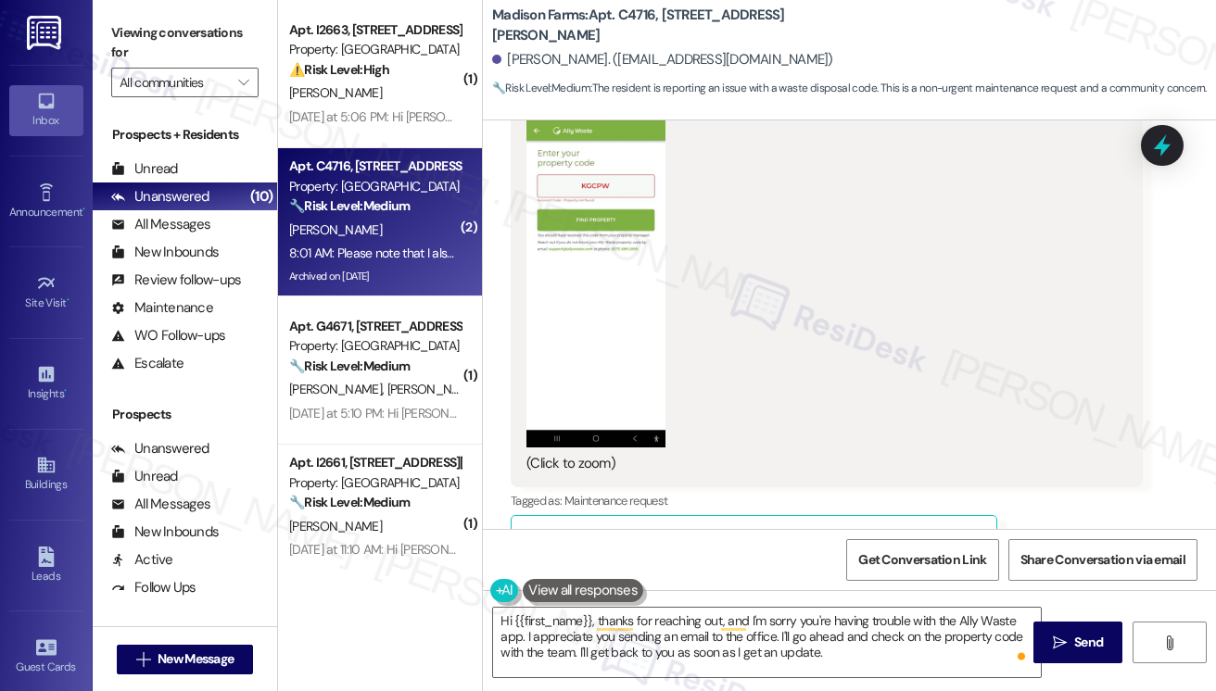
click at [591, 216] on button "Zoom image" at bounding box center [595, 278] width 139 height 340
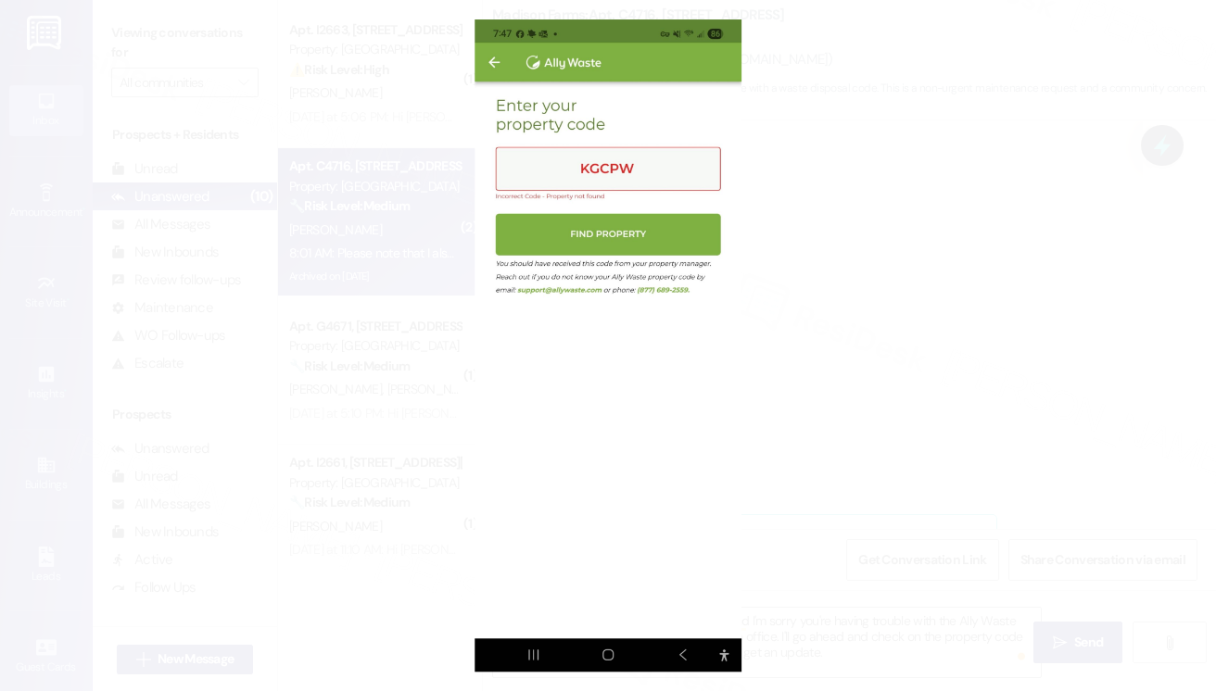
click at [910, 212] on button "Unzoom image" at bounding box center [608, 345] width 1216 height 691
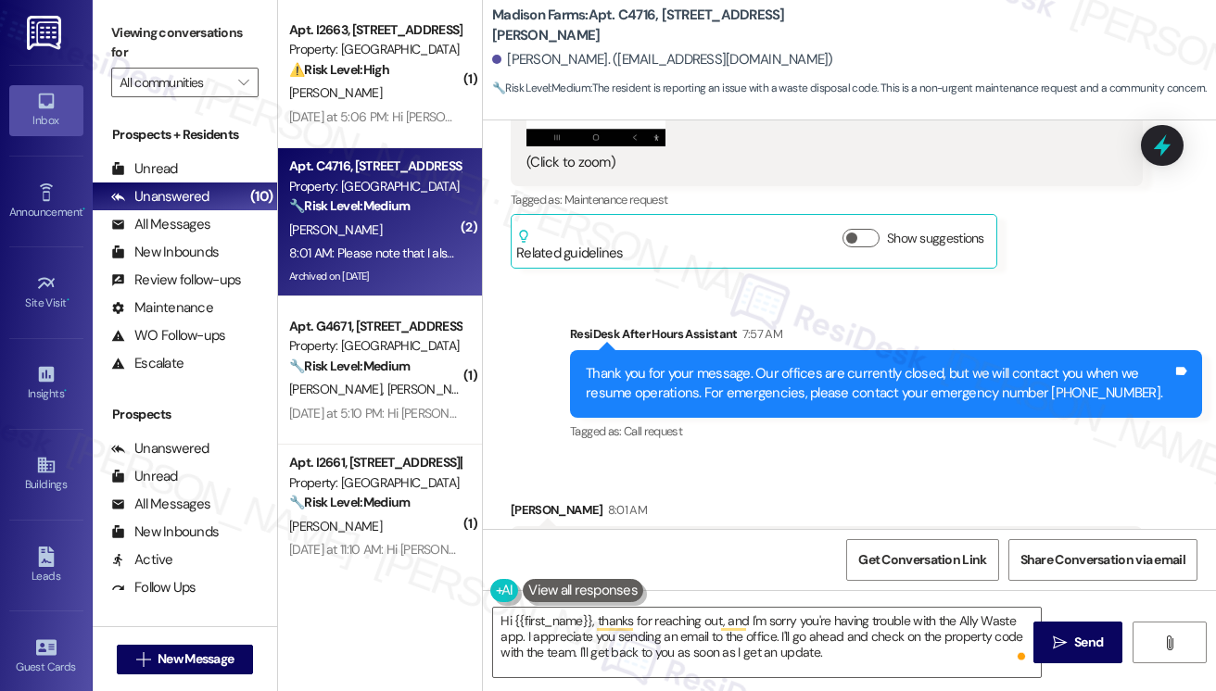
scroll to position [5041, 0]
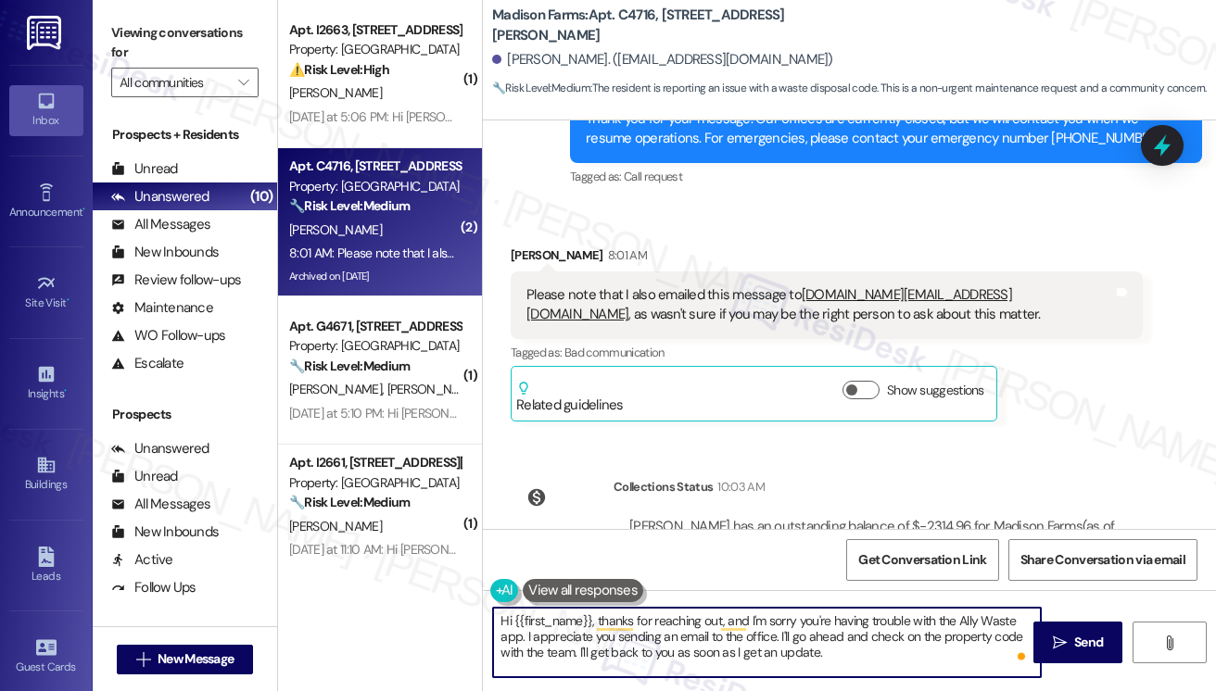
drag, startPoint x: 525, startPoint y: 634, endPoint x: 552, endPoint y: 635, distance: 27.8
click at [525, 634] on textarea "Hi {{first_name}}, thanks for reaching out, and I'm sorry you're having trouble…" at bounding box center [767, 643] width 548 height 70
drag, startPoint x: 775, startPoint y: 636, endPoint x: 541, endPoint y: 637, distance: 233.5
click at [541, 637] on textarea "Hi {{first_name}}, thanks for reaching out, and I'm sorry you're having trouble…" at bounding box center [767, 643] width 548 height 70
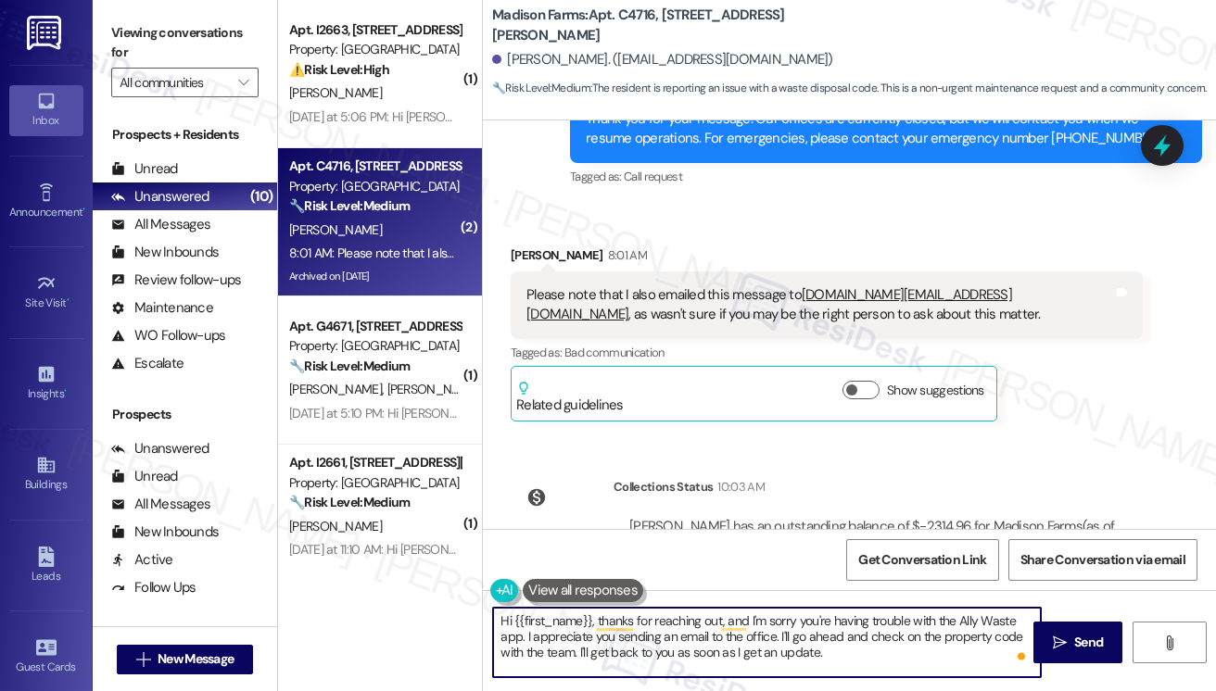
click at [772, 633] on textarea "Hi {{first_name}}, thanks for reaching out, and I'm sorry you're having trouble…" at bounding box center [767, 643] width 548 height 70
click at [578, 652] on textarea "Hi {{first_name}}, thanks for reaching out, and I'm sorry you're having trouble…" at bounding box center [767, 643] width 548 height 70
click at [739, 653] on textarea "Hi {{first_name}}, thanks for reaching out, and I'm sorry you're having trouble…" at bounding box center [767, 643] width 548 height 70
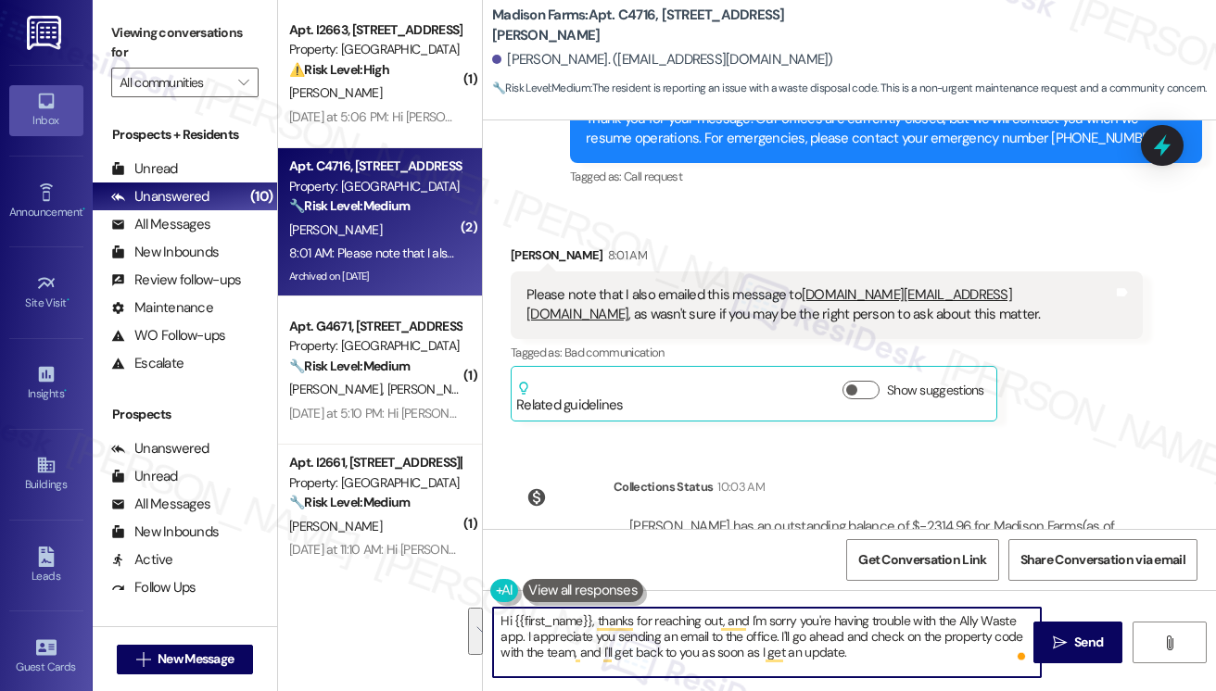
click at [873, 654] on textarea "Hi {{first_name}}, thanks for reaching out, and I'm sorry you're having trouble…" at bounding box center [767, 643] width 548 height 70
click at [824, 655] on textarea "Hi {{first_name}}, thanks for reaching out, and I'm sorry you're having trouble…" at bounding box center [767, 643] width 548 height 70
click at [893, 652] on textarea "Hi {{first_name}}, thanks for reaching out, and I'm sorry you're having trouble…" at bounding box center [767, 643] width 548 height 70
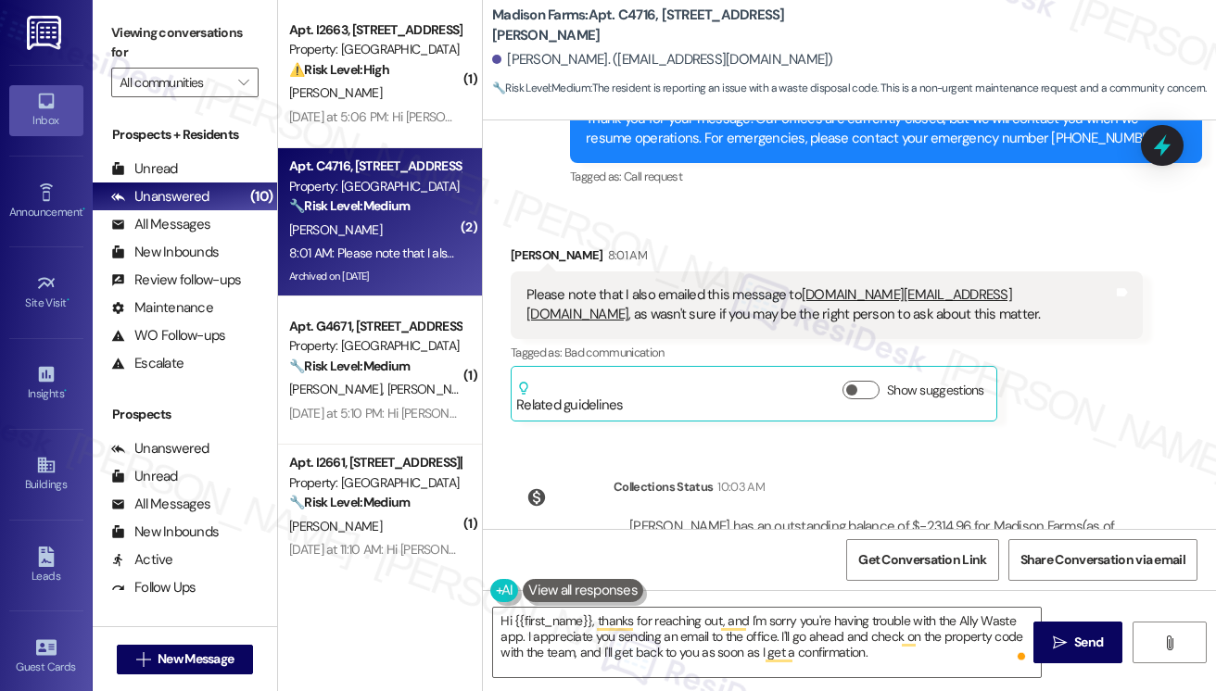
click at [98, 18] on div "Viewing conversations for All communities " at bounding box center [185, 58] width 184 height 116
click at [113, 28] on label "Viewing conversations for" at bounding box center [184, 43] width 147 height 49
click at [148, 42] on label "Viewing conversations for" at bounding box center [184, 43] width 147 height 49
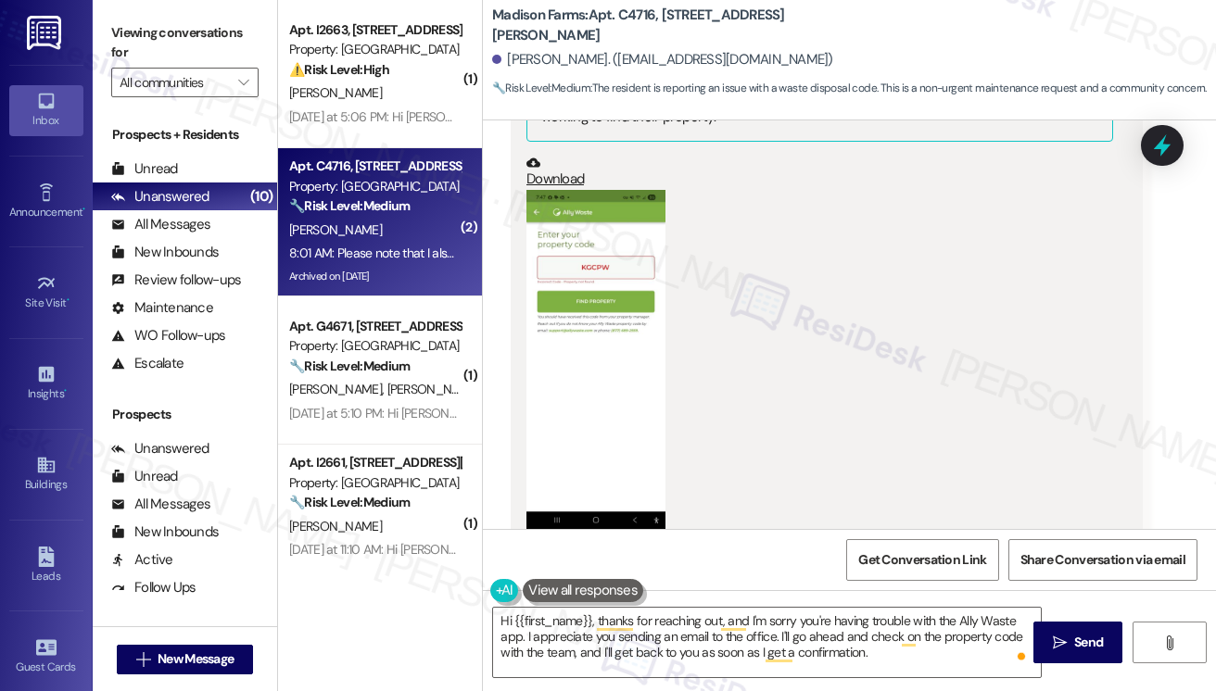
scroll to position [4392, 0]
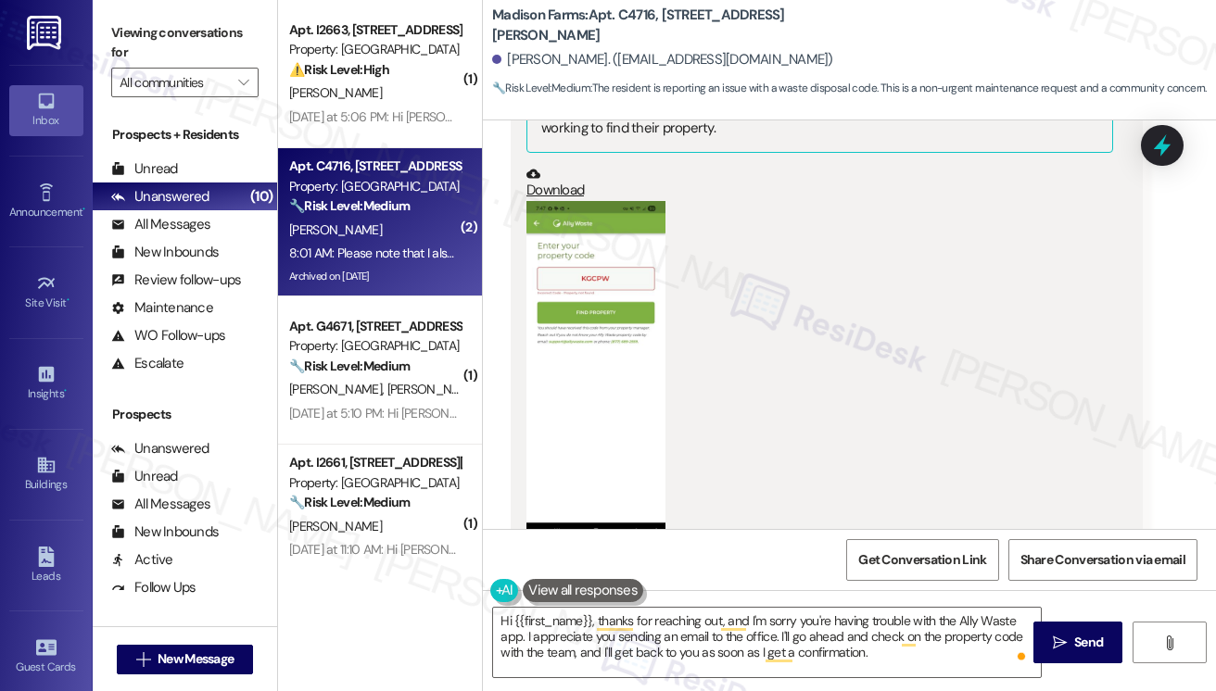
click at [608, 276] on button "Zoom image" at bounding box center [595, 371] width 139 height 340
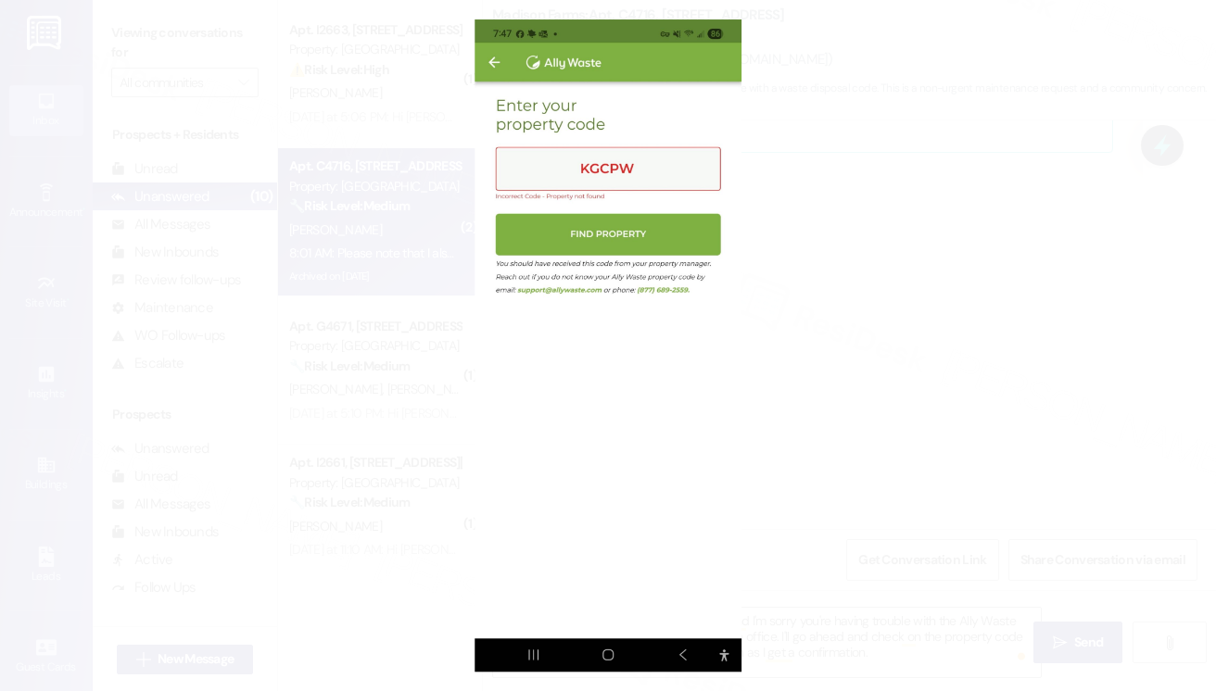
click at [856, 213] on button "Unzoom image" at bounding box center [608, 345] width 1216 height 691
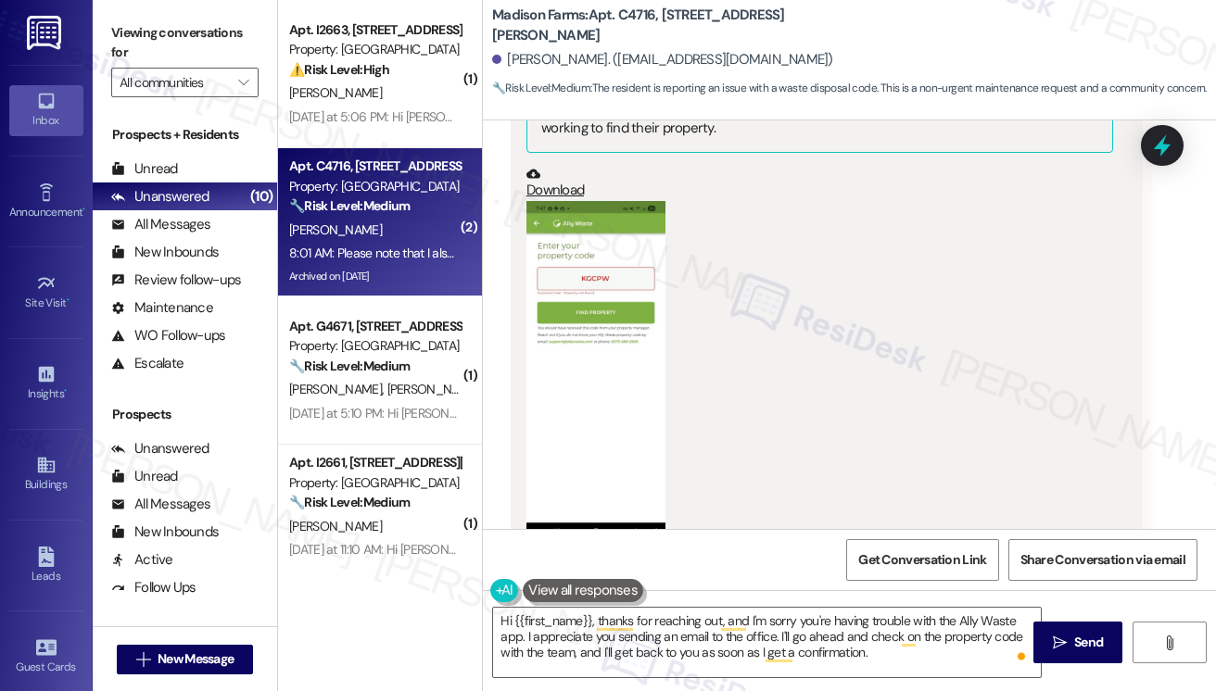
click at [600, 300] on button "Zoom image" at bounding box center [595, 371] width 139 height 340
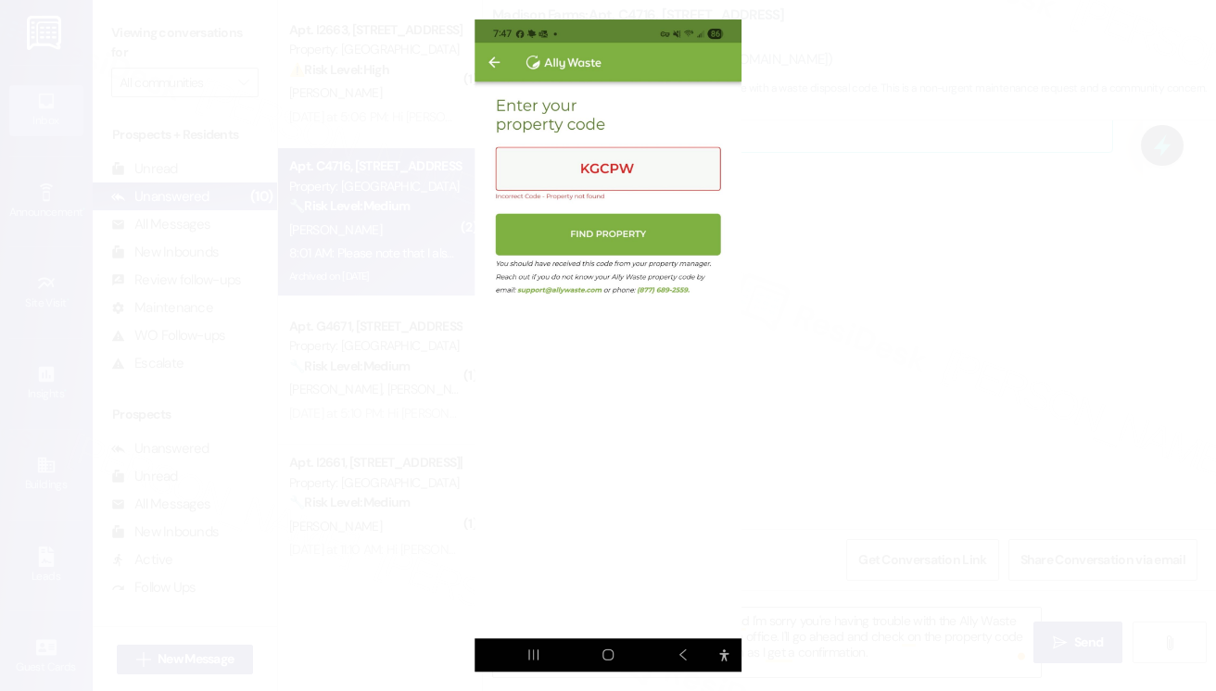
click at [828, 233] on button "Unzoom image" at bounding box center [608, 345] width 1216 height 691
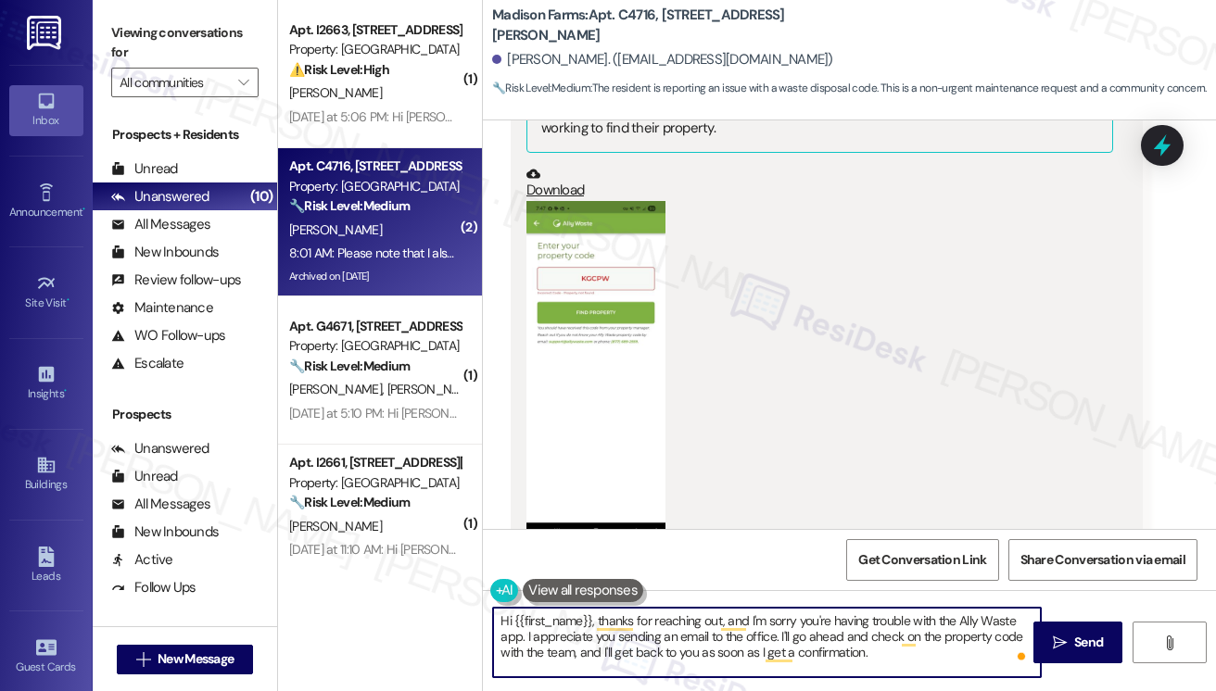
drag, startPoint x: 775, startPoint y: 637, endPoint x: 823, endPoint y: 638, distance: 48.2
click at [823, 638] on textarea "Hi {{first_name}}, thanks for reaching out, and I'm sorry you're having trouble…" at bounding box center [767, 643] width 548 height 70
click at [717, 633] on textarea "Hi {{first_name}}, thanks for reaching out, and I'm sorry you're having trouble…" at bounding box center [767, 643] width 548 height 70
click at [524, 634] on textarea "Hi {{first_name}}, thanks for reaching out, and I'm sorry you're having trouble…" at bounding box center [767, 643] width 548 height 70
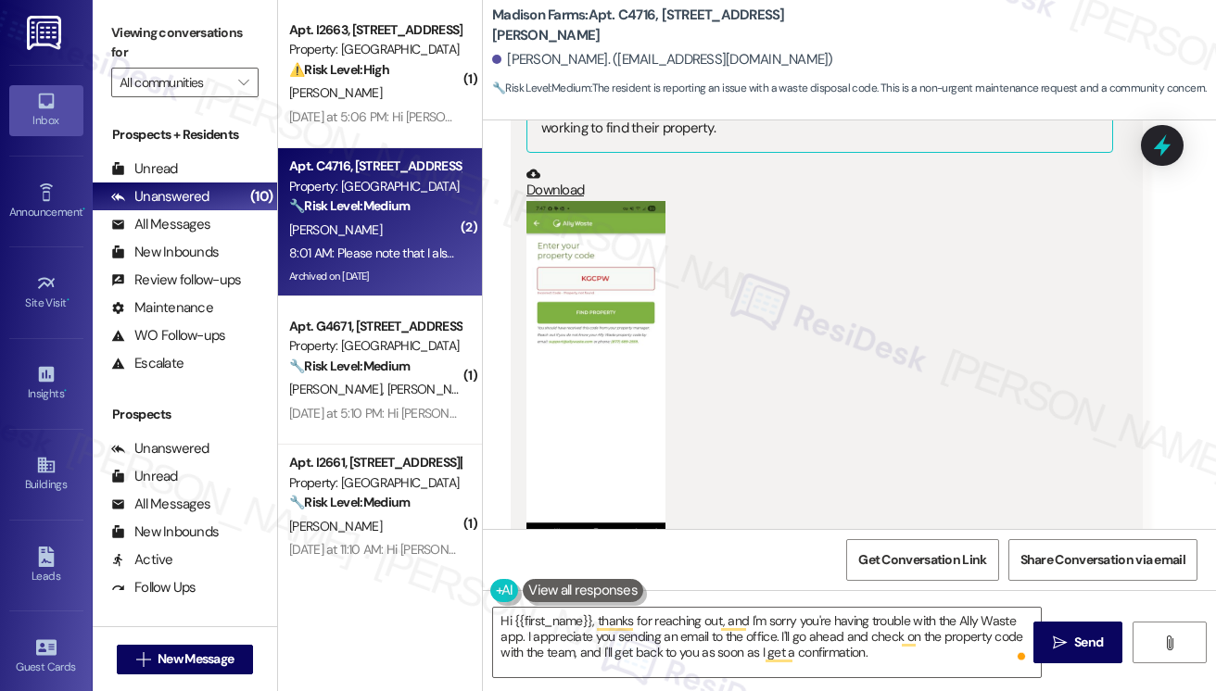
click at [141, 30] on label "Viewing conversations for" at bounding box center [184, 43] width 147 height 49
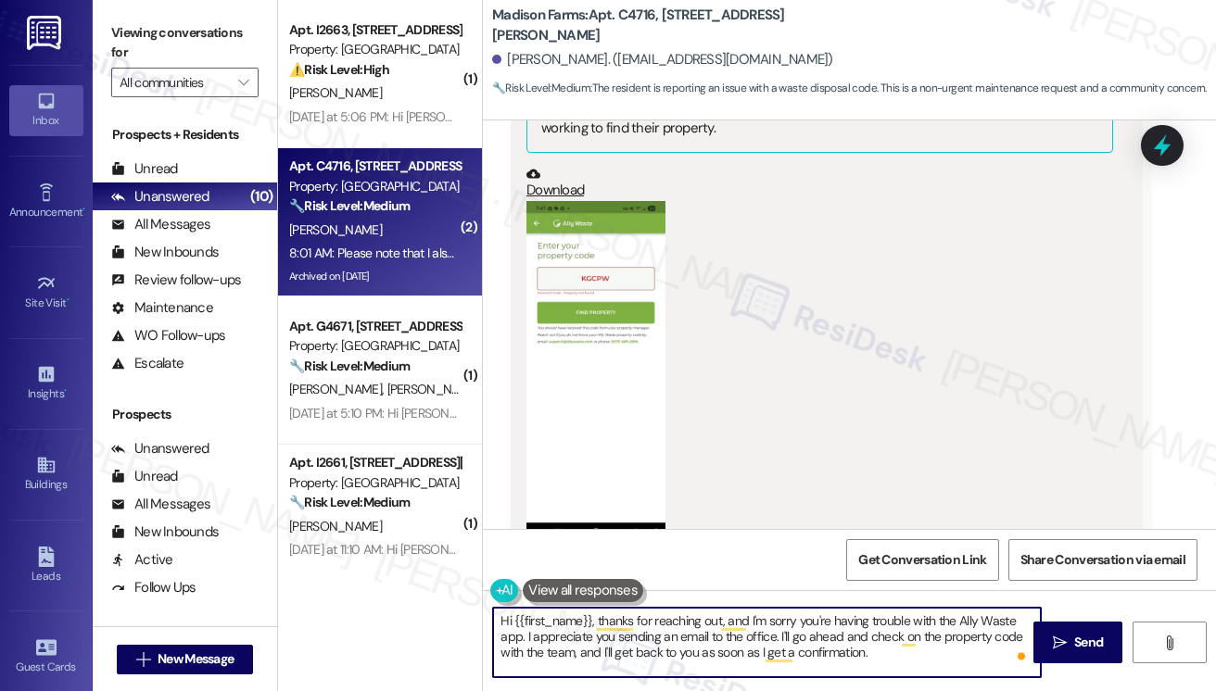
drag, startPoint x: 896, startPoint y: 657, endPoint x: 778, endPoint y: 633, distance: 120.1
click at [778, 633] on textarea "Hi {{first_name}}, thanks for reaching out, and I'm sorry you're having trouble…" at bounding box center [767, 643] width 548 height 70
type textarea "Hi {{first_name}}, thanks for reaching out, and I'm sorry you're having trouble…"
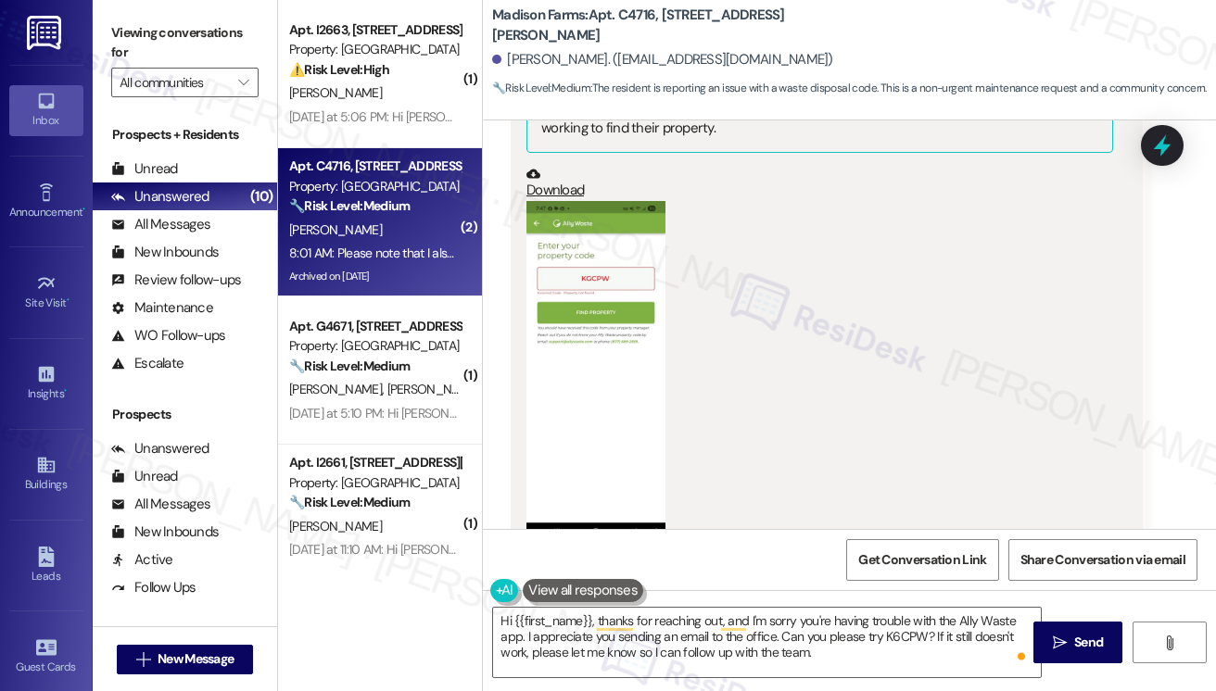
click at [152, 32] on label "Viewing conversations for" at bounding box center [184, 43] width 147 height 49
click at [535, 331] on button "Zoom image" at bounding box center [595, 371] width 139 height 340
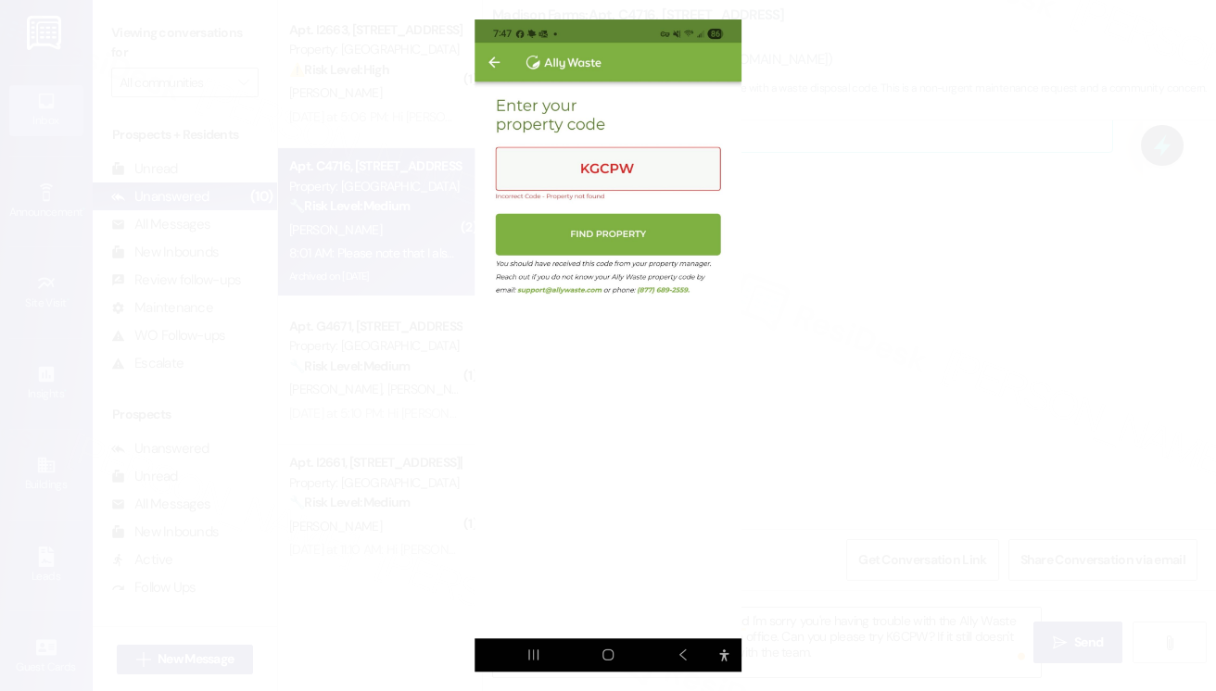
click at [913, 348] on button "Unzoom image" at bounding box center [608, 345] width 1216 height 691
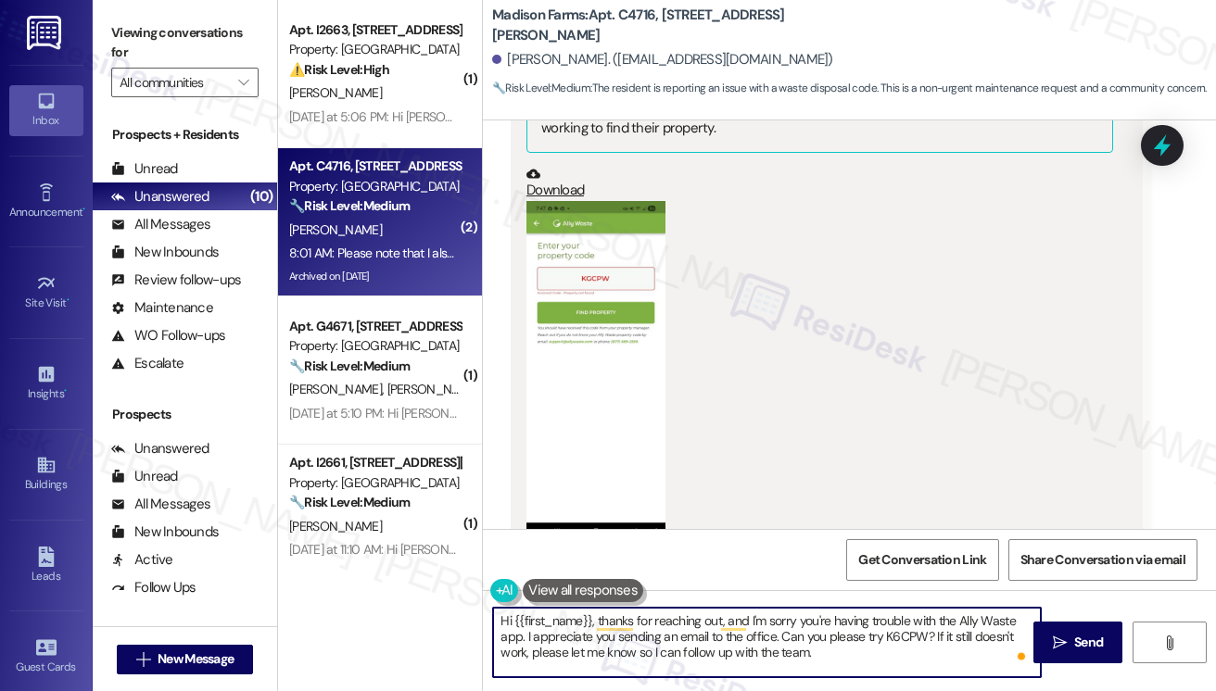
click at [888, 635] on textarea "Hi {{first_name}}, thanks for reaching out, and I'm sorry you're having trouble…" at bounding box center [767, 643] width 548 height 70
click at [871, 656] on textarea "Hi {{first_name}}, thanks for reaching out, and I'm sorry you're having trouble…" at bounding box center [767, 643] width 548 height 70
click at [903, 633] on textarea "Hi {{first_name}}, thanks for reaching out, and I'm sorry you're having trouble…" at bounding box center [767, 643] width 548 height 70
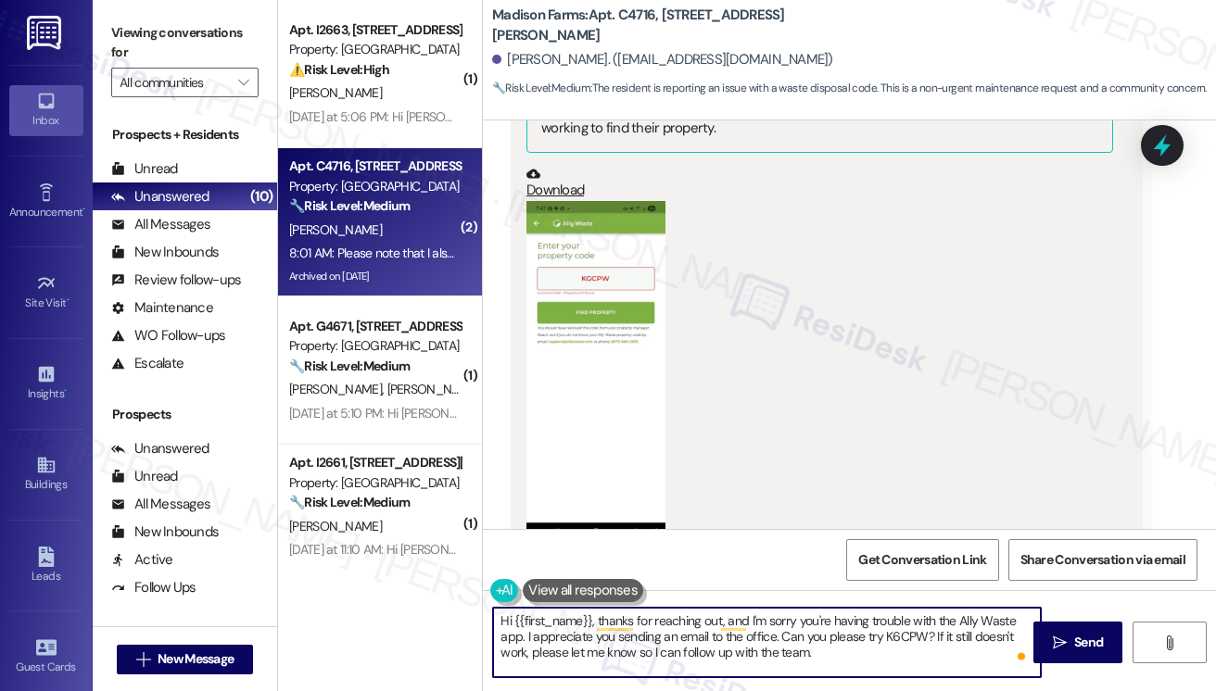
click at [897, 648] on textarea "Hi {{first_name}}, thanks for reaching out, and I'm sorry you're having trouble…" at bounding box center [767, 643] width 548 height 70
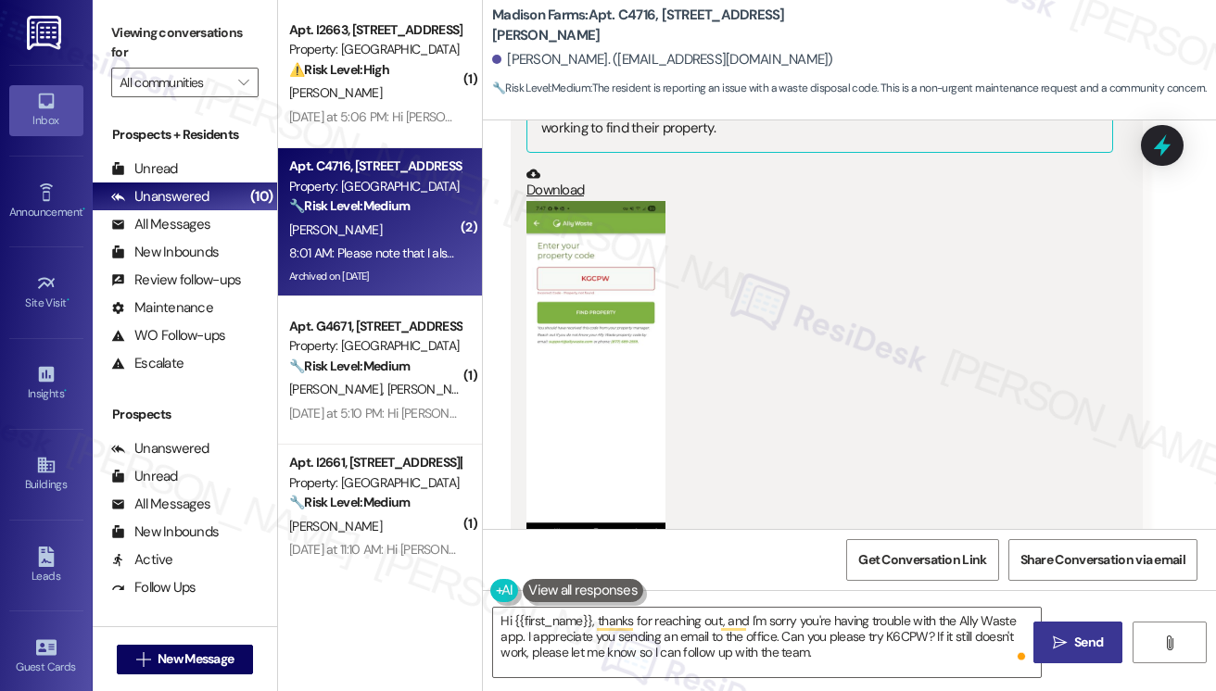
click at [1057, 638] on icon "" at bounding box center [1060, 643] width 14 height 15
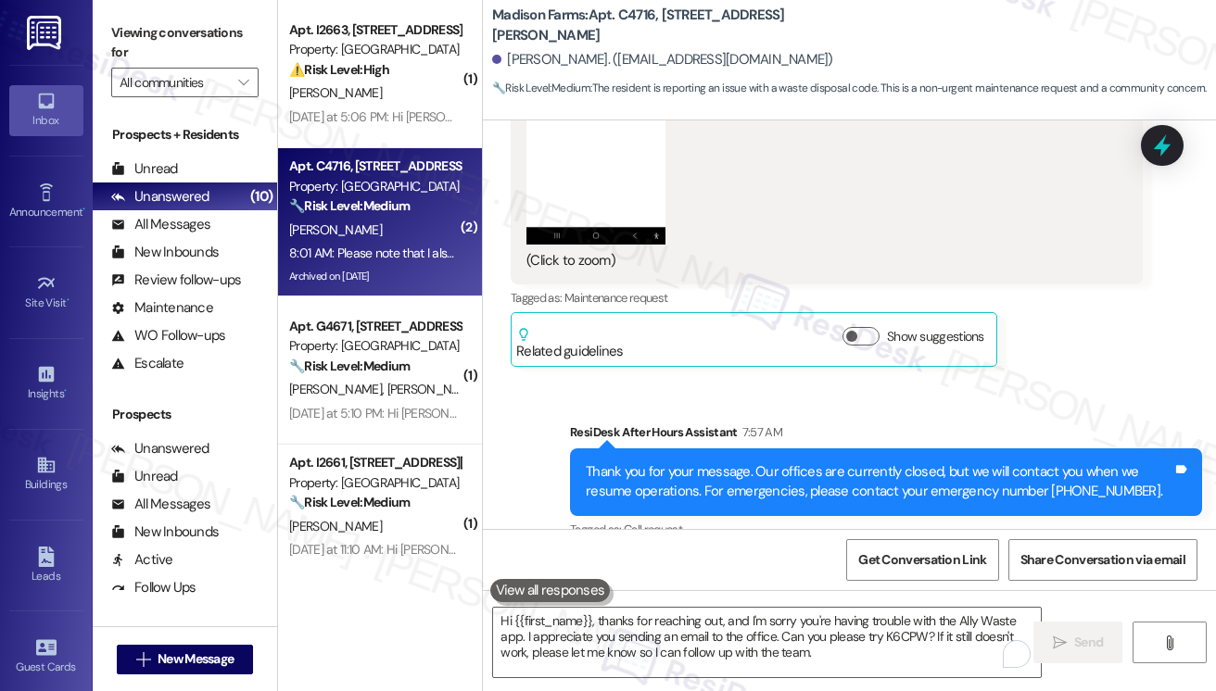
scroll to position [5134, 0]
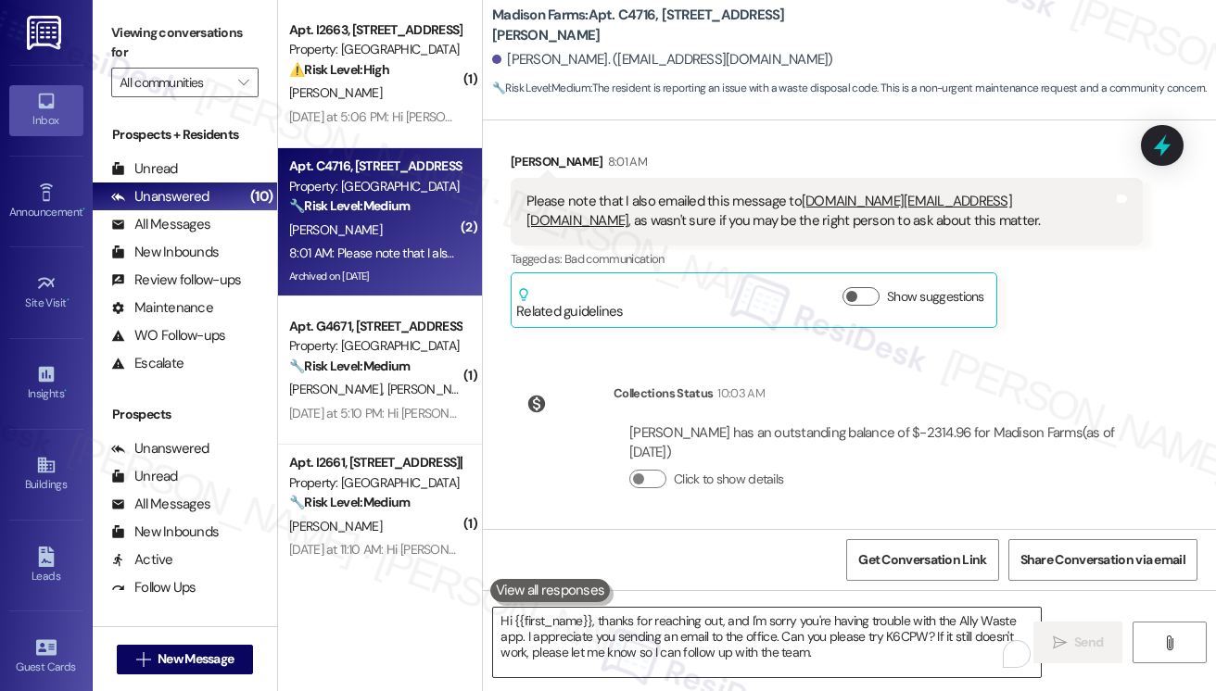
click at [567, 629] on textarea "Hi {{first_name}}, thanks for reaching out, and I'm sorry you're having trouble…" at bounding box center [767, 643] width 548 height 70
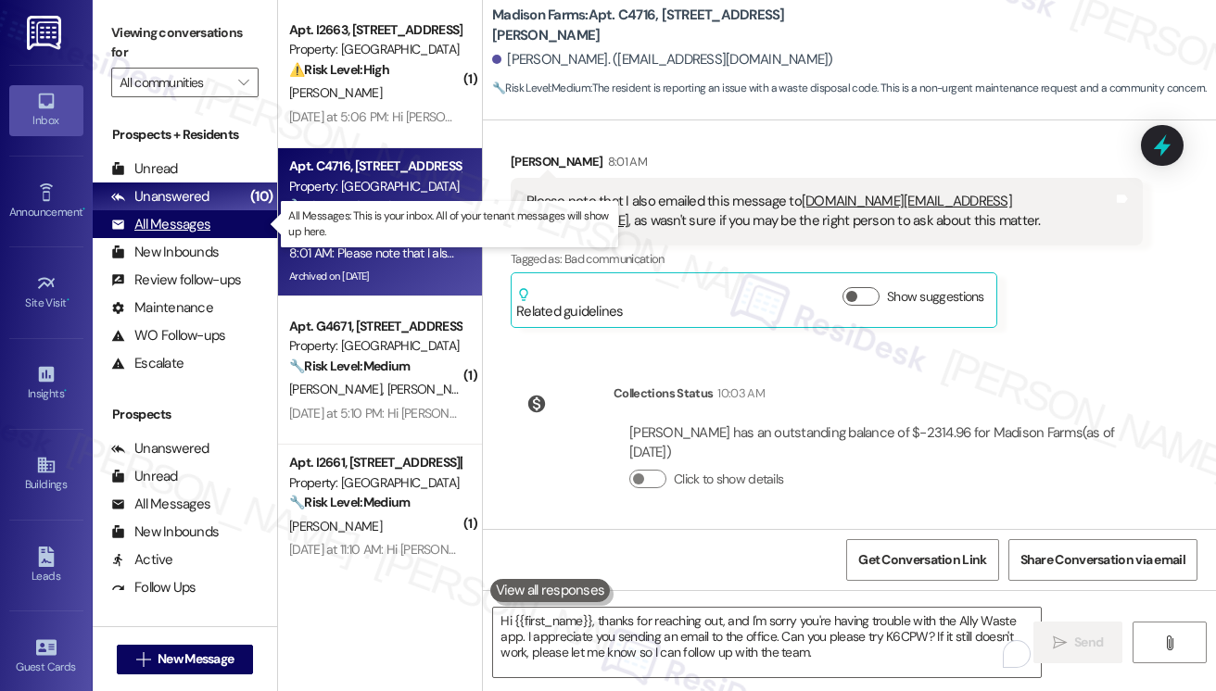
click at [183, 223] on div "All Messages" at bounding box center [160, 224] width 99 height 19
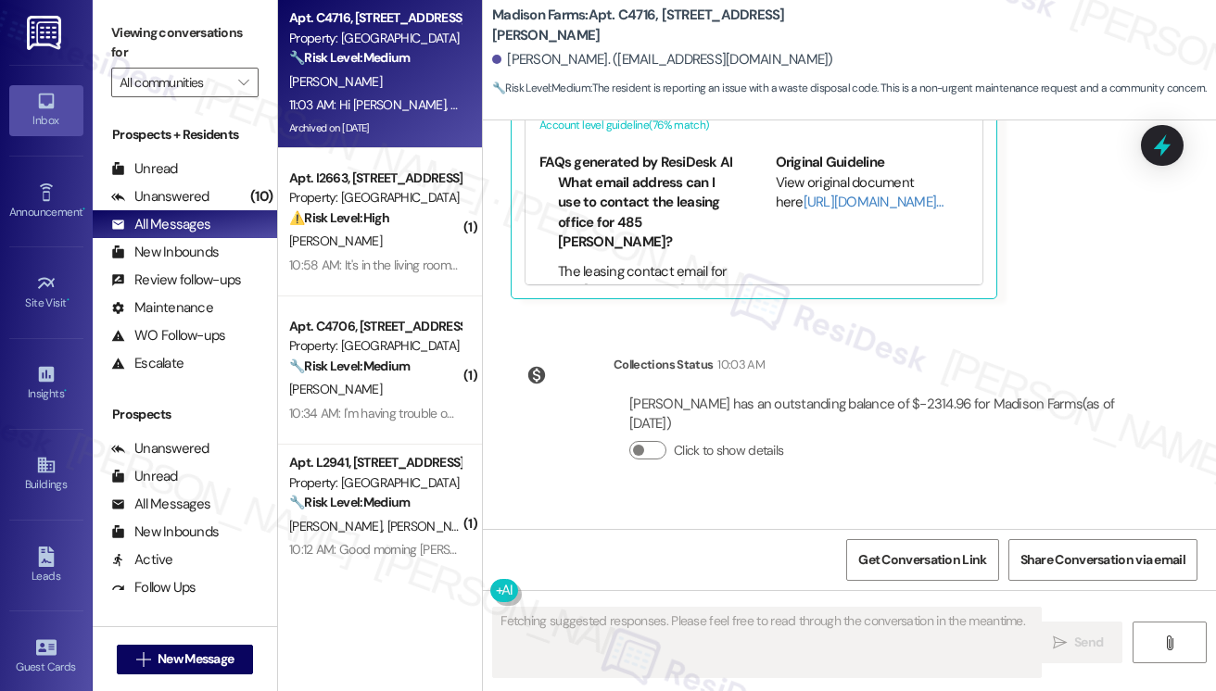
scroll to position [5608, 0]
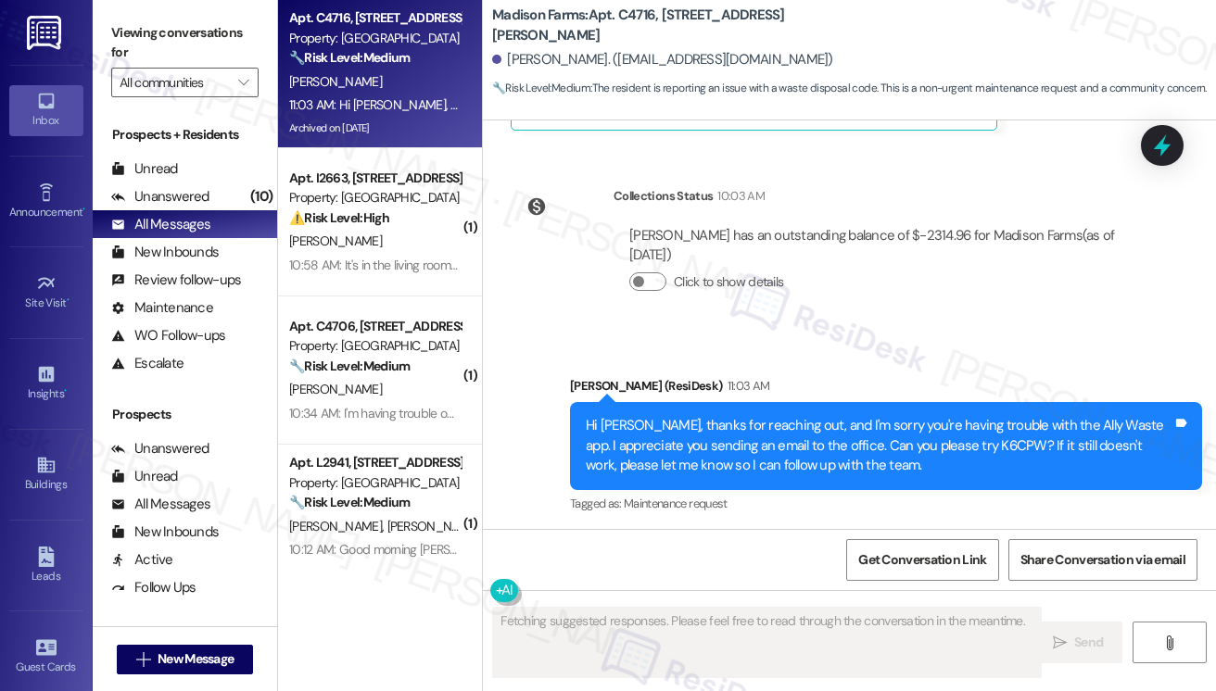
click at [810, 417] on div "Hi Margaret, thanks for reaching out, and I'm sorry you're having trouble with …" at bounding box center [879, 445] width 587 height 59
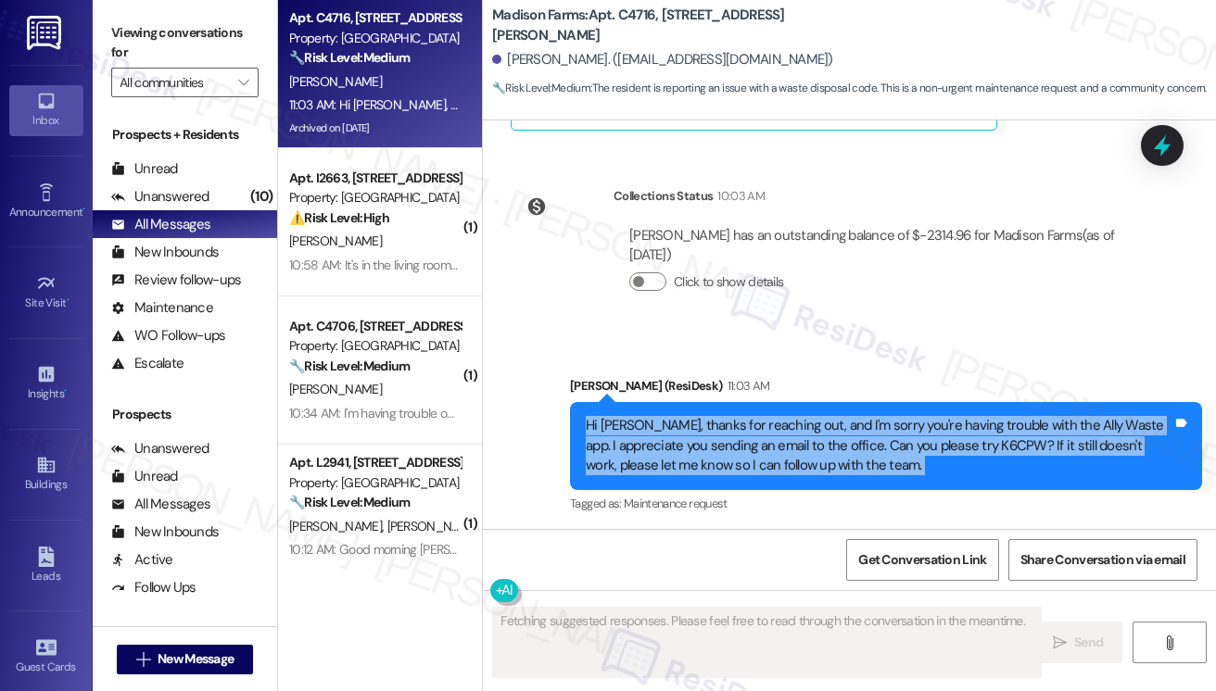
click at [810, 417] on div "Hi Margaret, thanks for reaching out, and I'm sorry you're having trouble with …" at bounding box center [879, 445] width 587 height 59
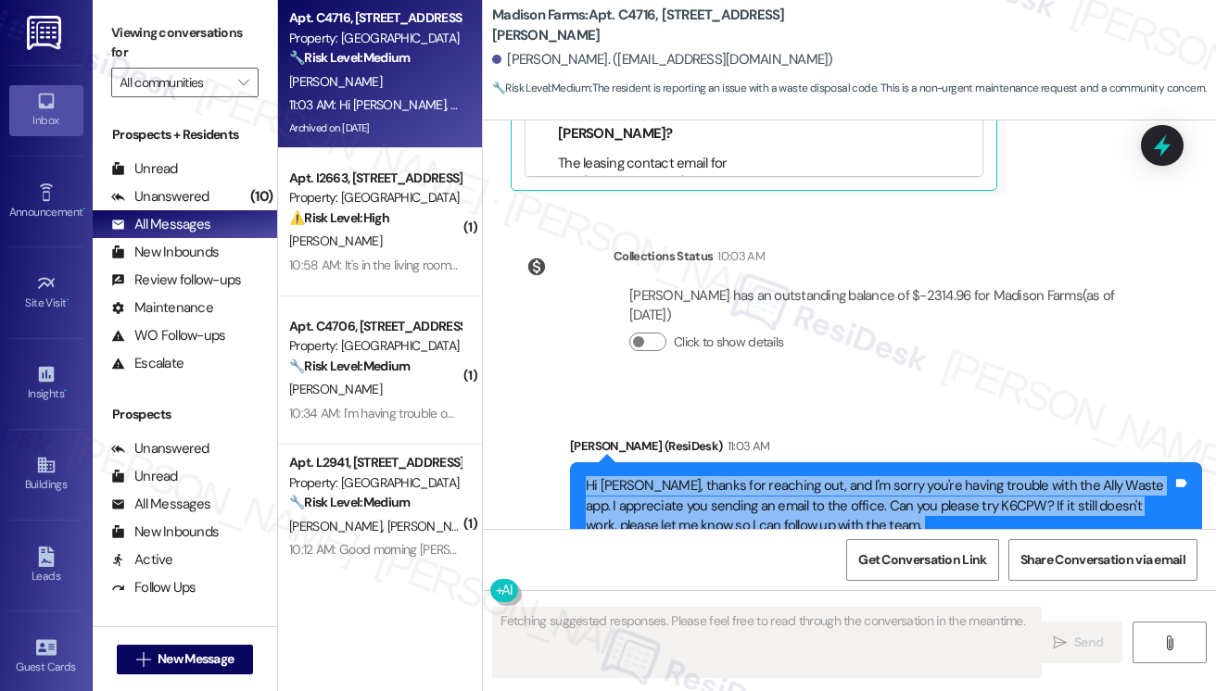
scroll to position [5515, 0]
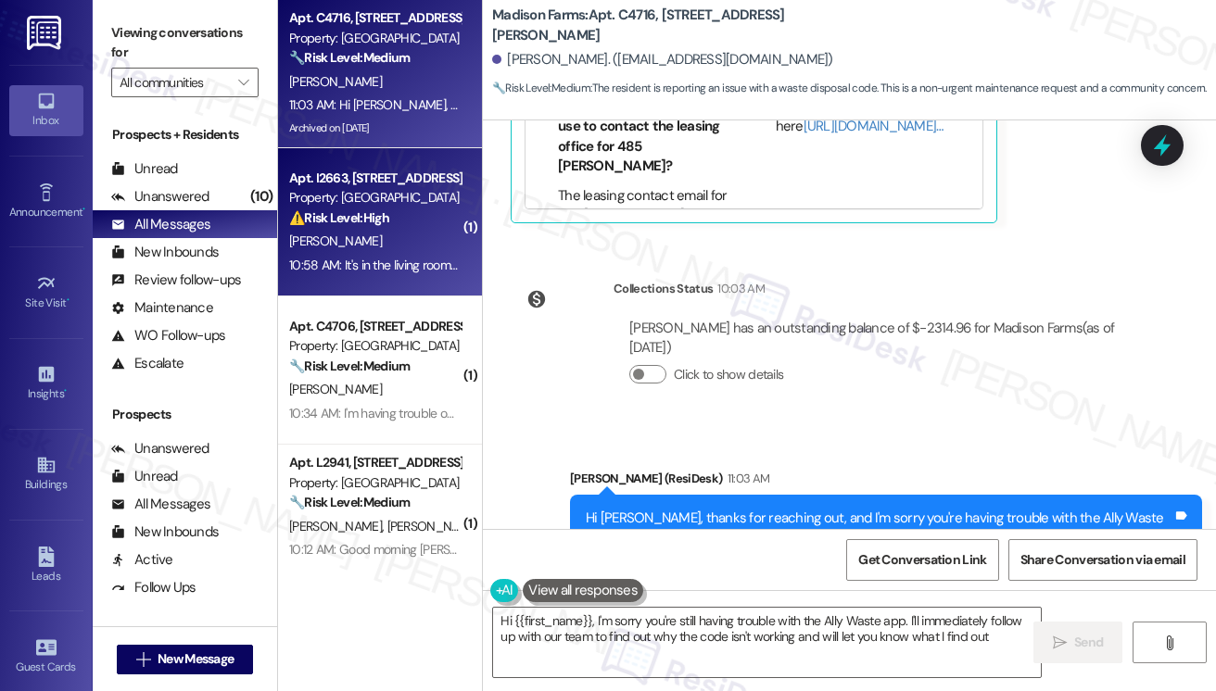
type textarea "Hi {{first_name}}, I'm sorry you're still having trouble with the Ally Waste ap…"
click at [440, 281] on div "Apt. I2663, 4883 Riley Road Property: Madison Farms ⚠️ Risk Level: High The res…" at bounding box center [380, 222] width 204 height 148
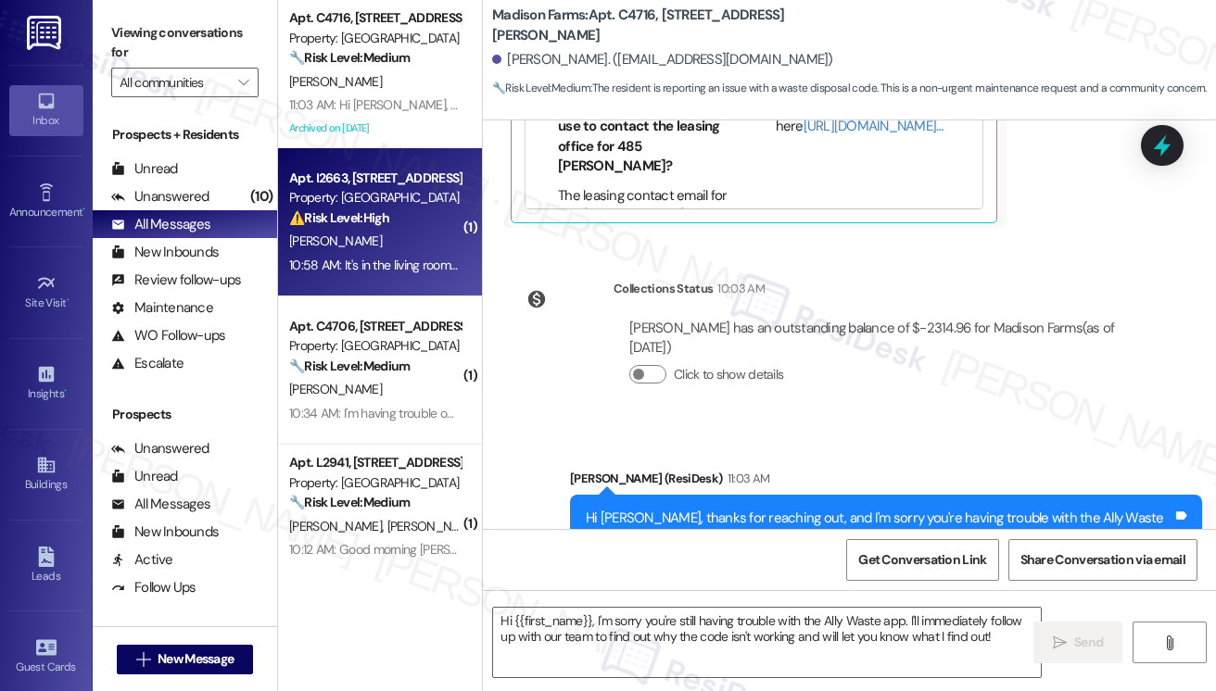
type textarea "Fetching suggested responses. Please feel free to read through the conversation…"
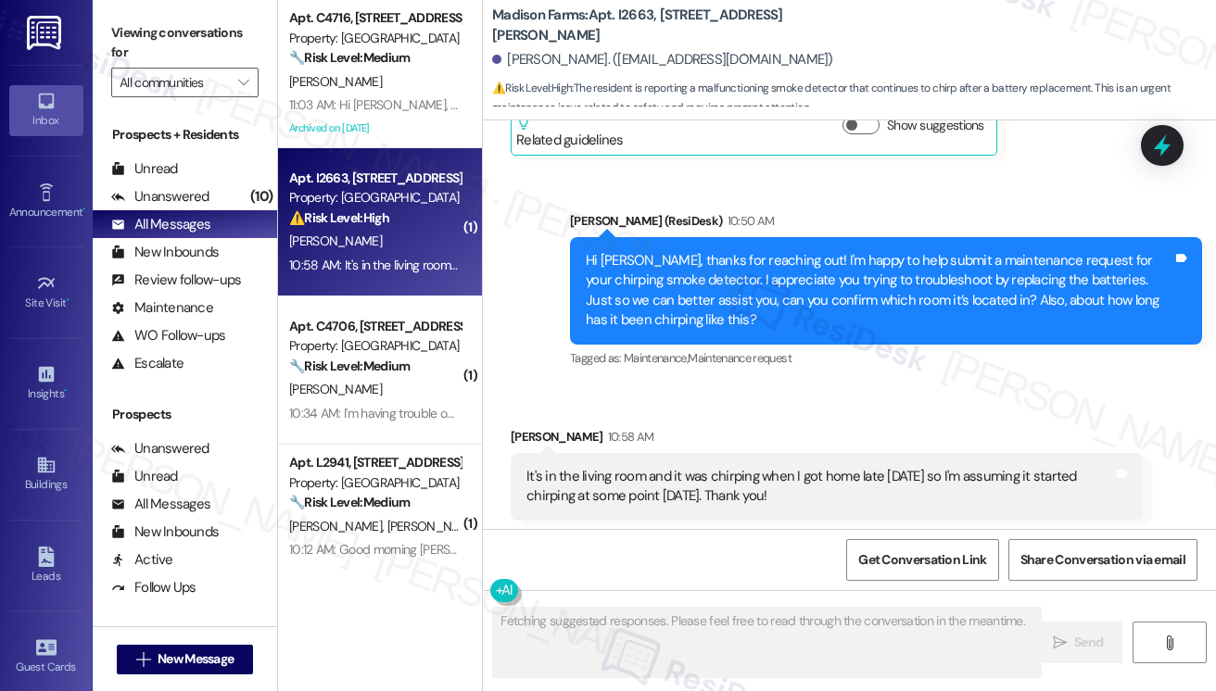
scroll to position [2537, 0]
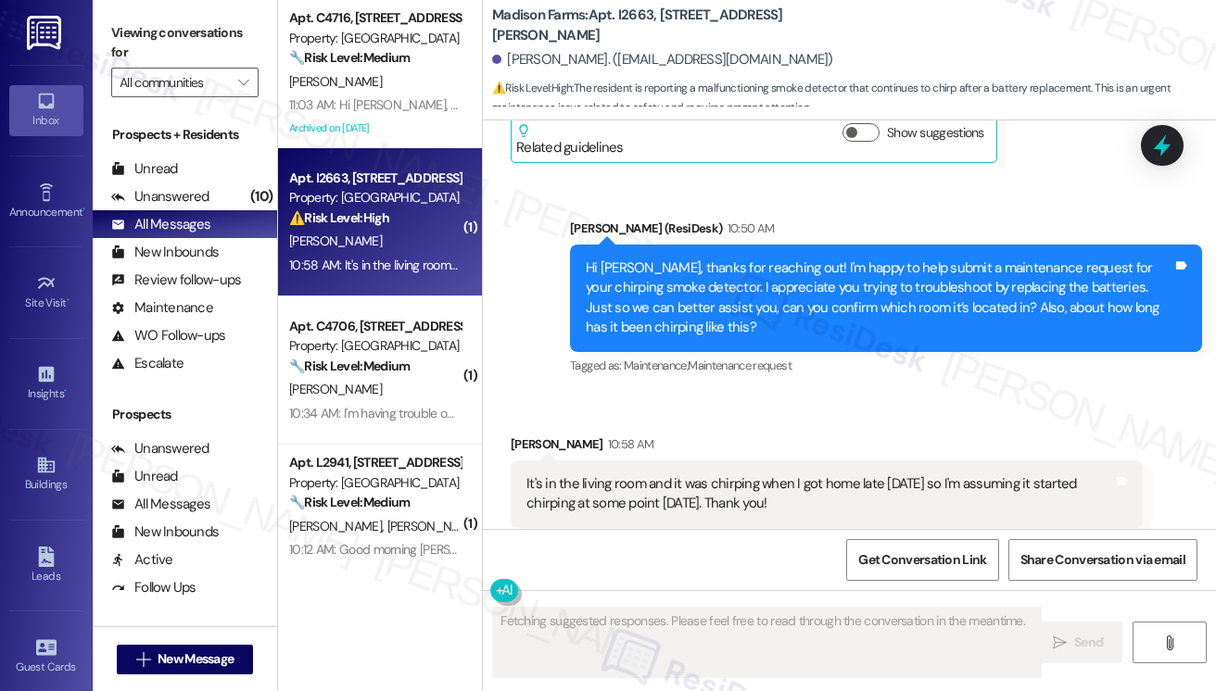
click at [675, 485] on div "It's in the living room and it was chirping when I got home late saturday so I'…" at bounding box center [819, 494] width 587 height 40
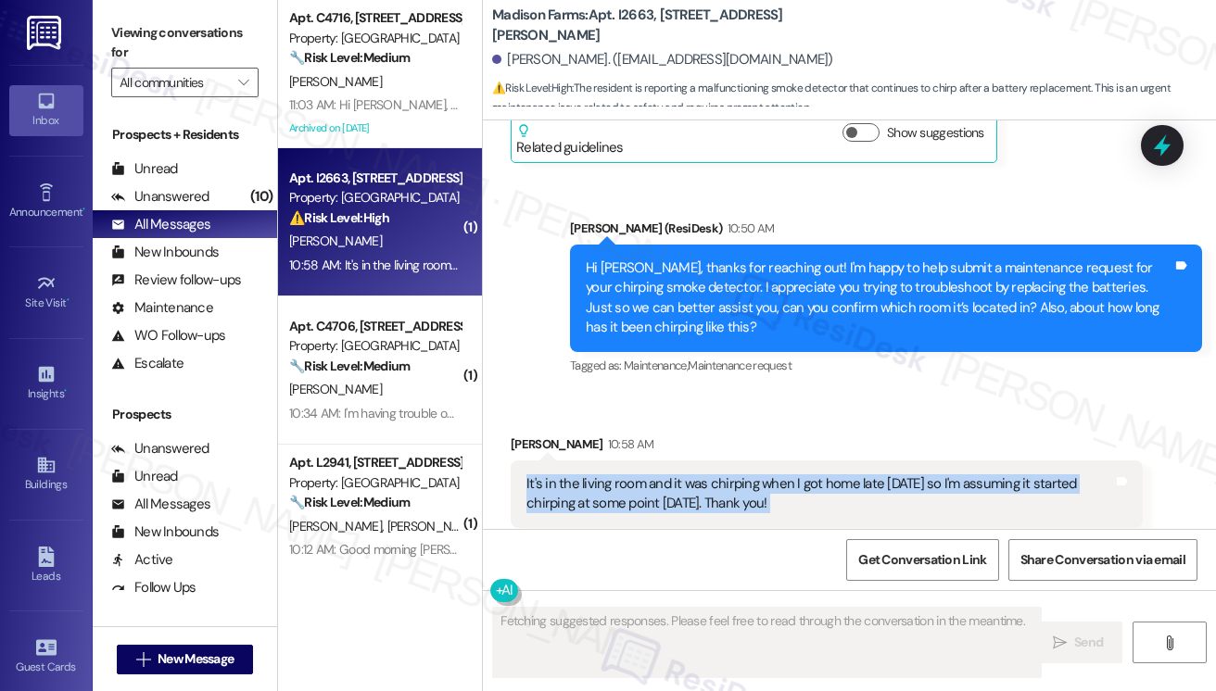
click at [675, 485] on div "It's in the living room and it was chirping when I got home late saturday so I'…" at bounding box center [819, 494] width 587 height 40
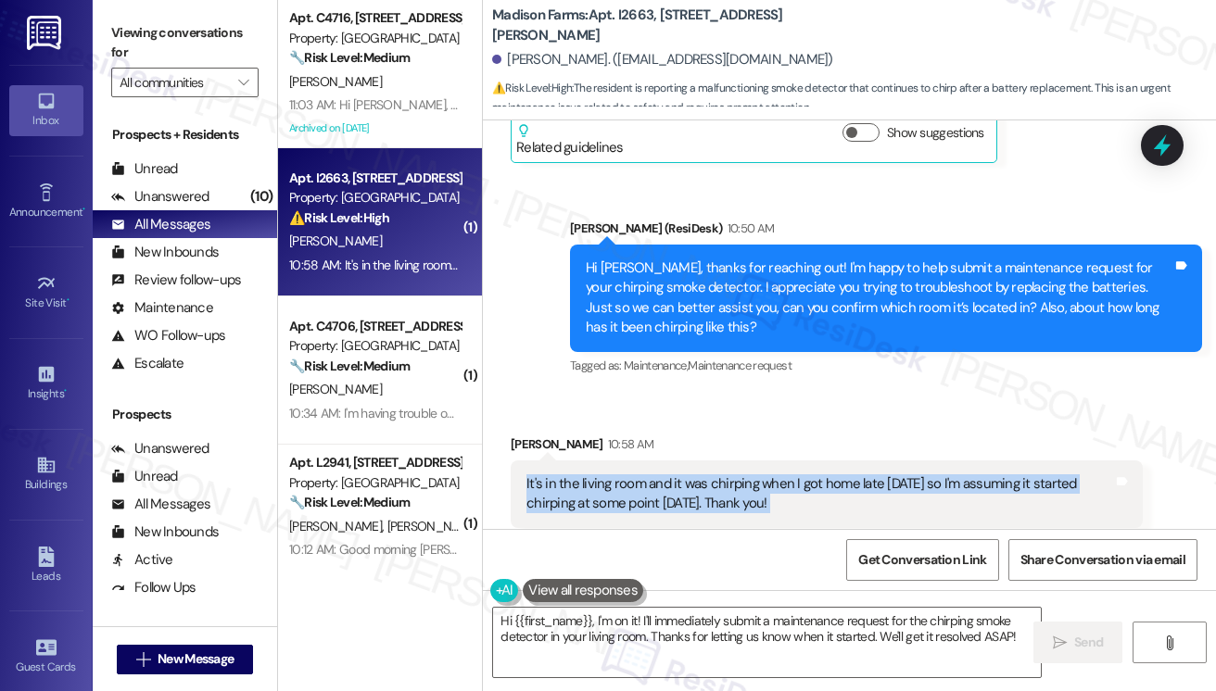
click at [980, 481] on div "It's in the living room and it was chirping when I got home late saturday so I'…" at bounding box center [819, 494] width 587 height 40
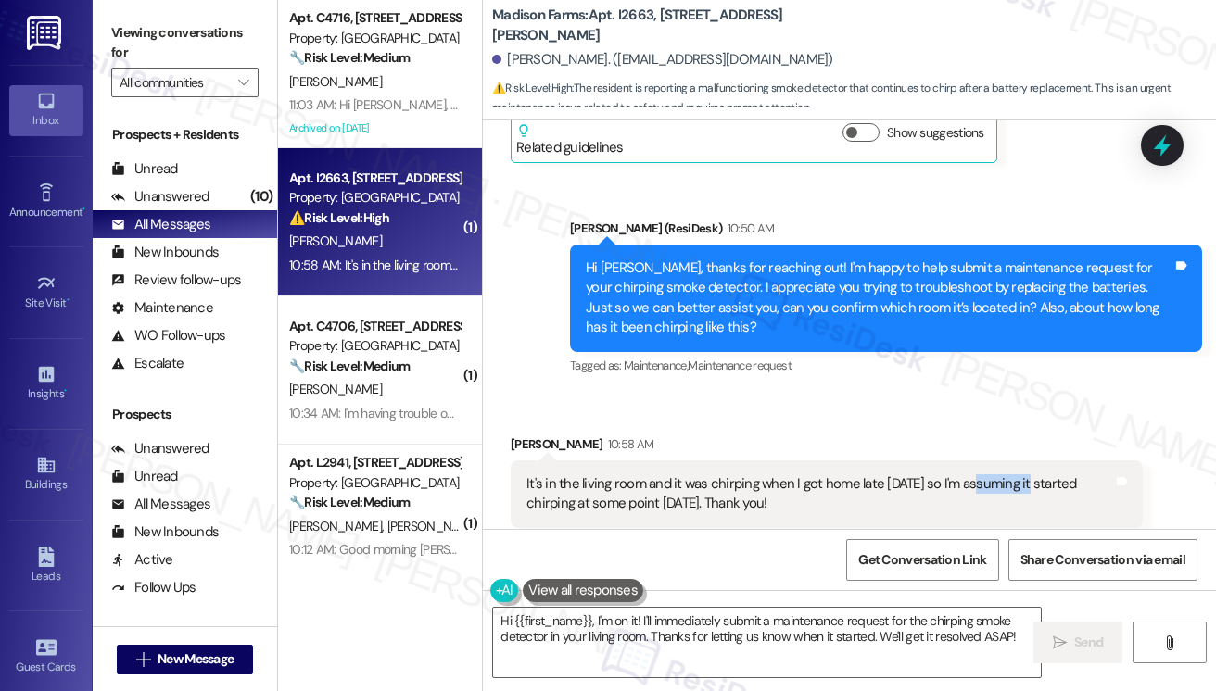
click at [980, 481] on div "It's in the living room and it was chirping when I got home late saturday so I'…" at bounding box center [819, 494] width 587 height 40
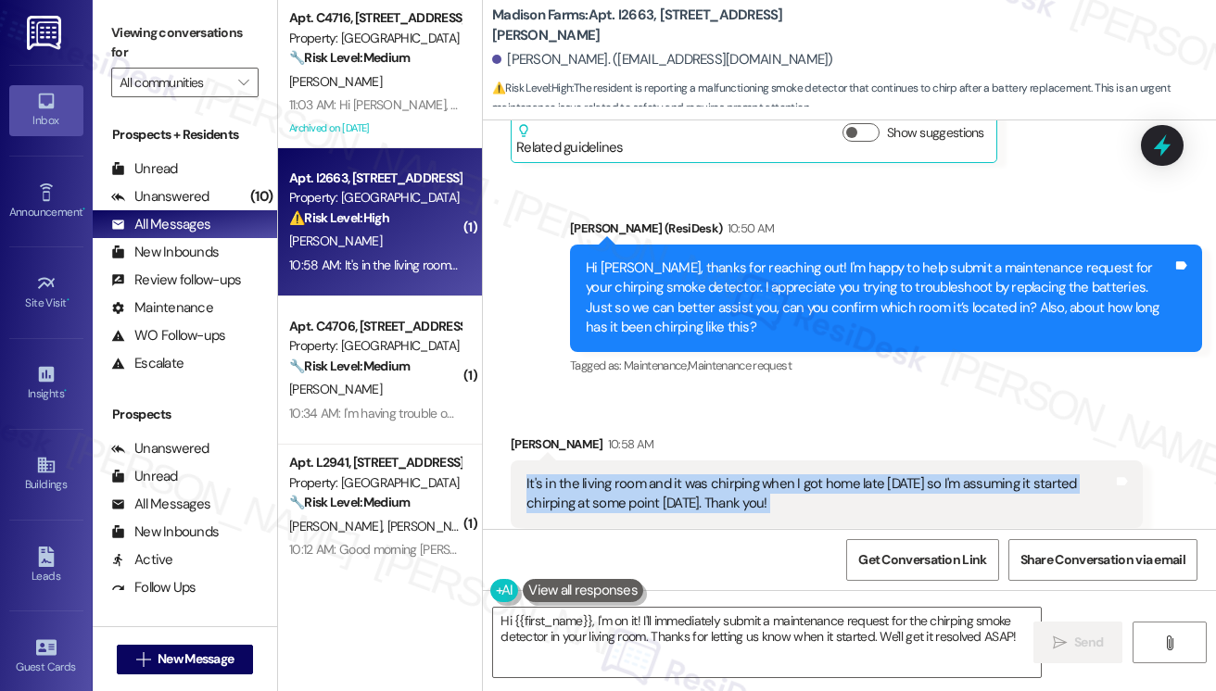
click at [980, 481] on div "It's in the living room and it was chirping when I got home late saturday so I'…" at bounding box center [819, 494] width 587 height 40
click at [749, 493] on div "It's in the living room and it was chirping when I got home late saturday so I'…" at bounding box center [819, 494] width 587 height 40
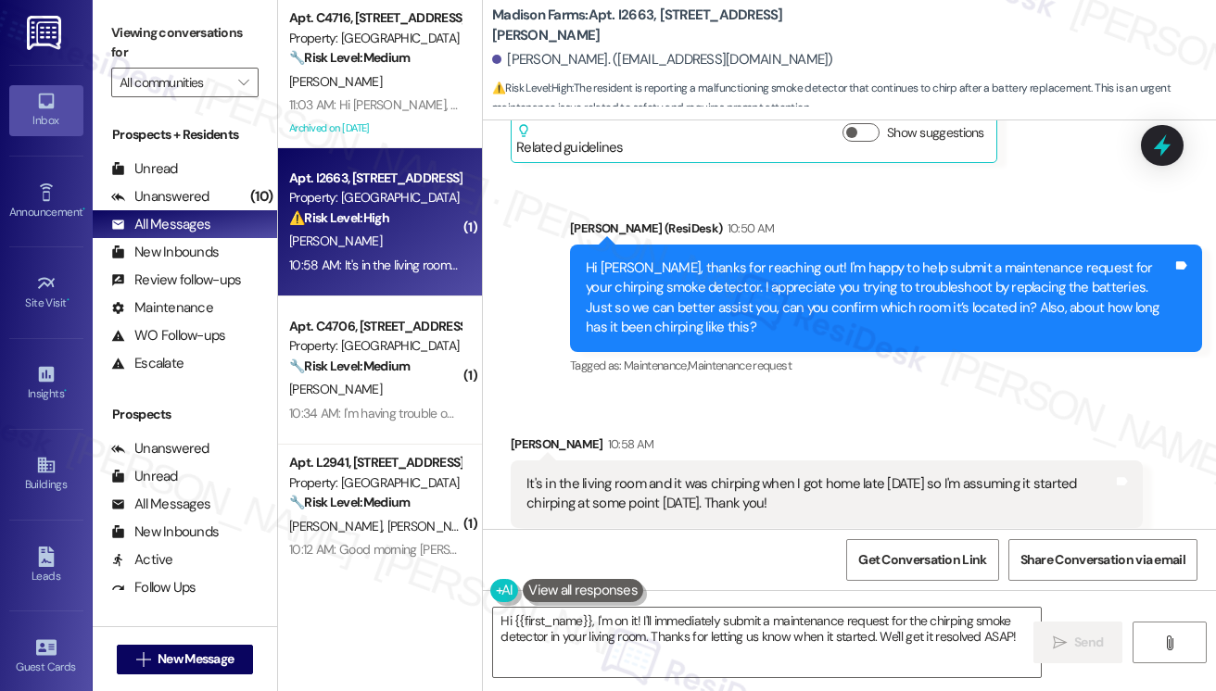
click at [912, 304] on div "Hi Jennifer, thanks for reaching out! I'm happy to help submit a maintenance re…" at bounding box center [879, 299] width 587 height 80
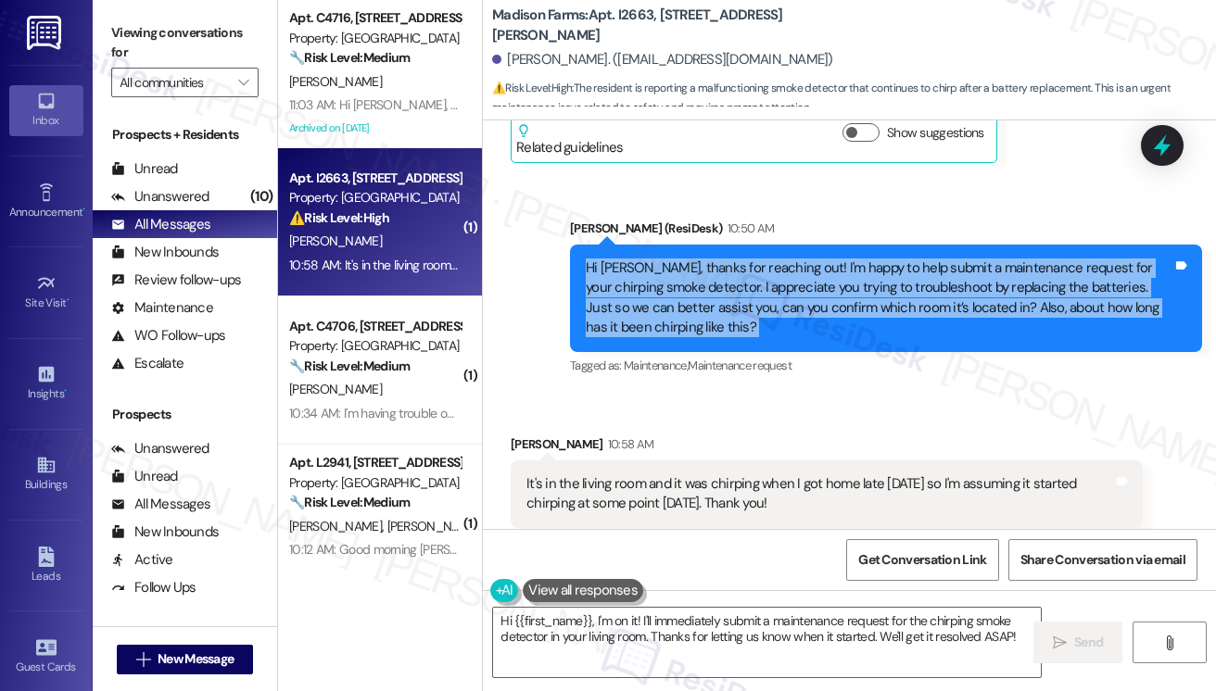
click at [912, 304] on div "Hi Jennifer, thanks for reaching out! I'm happy to help submit a maintenance re…" at bounding box center [879, 299] width 587 height 80
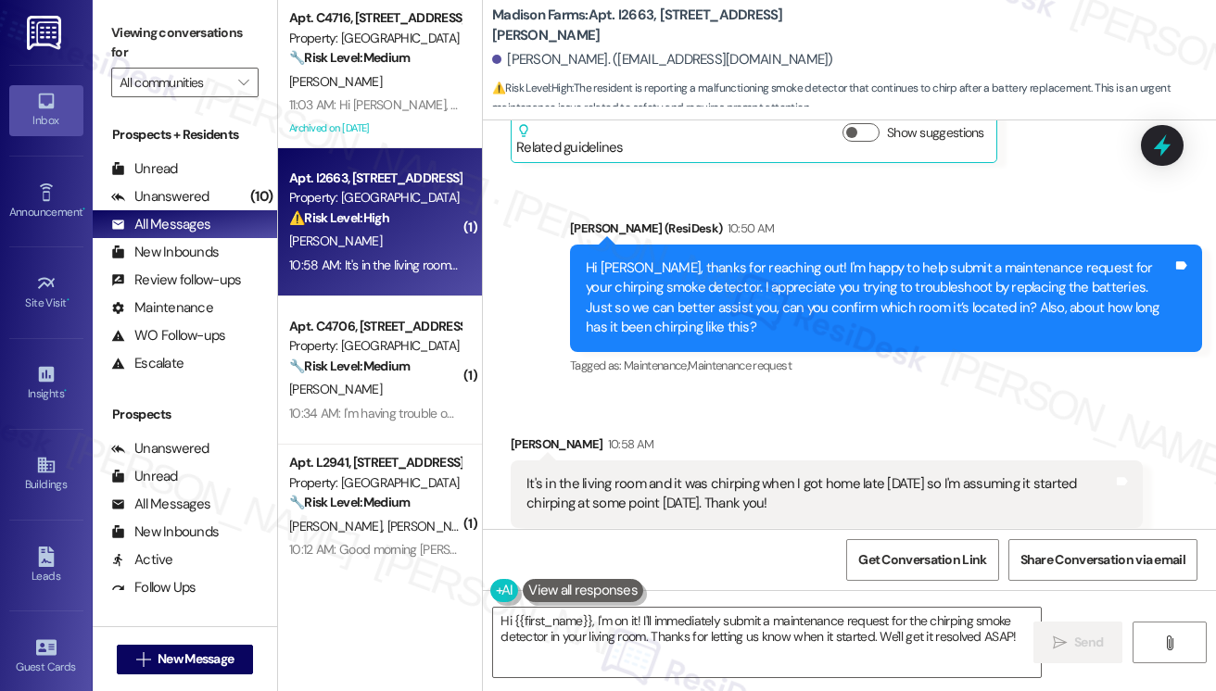
click at [785, 421] on div "Received via SMS Jennifer Jones 10:58 AM It's in the living room and it was chi…" at bounding box center [827, 661] width 660 height 480
click at [867, 276] on div "Hi Jennifer, thanks for reaching out! I'm happy to help submit a maintenance re…" at bounding box center [879, 299] width 587 height 80
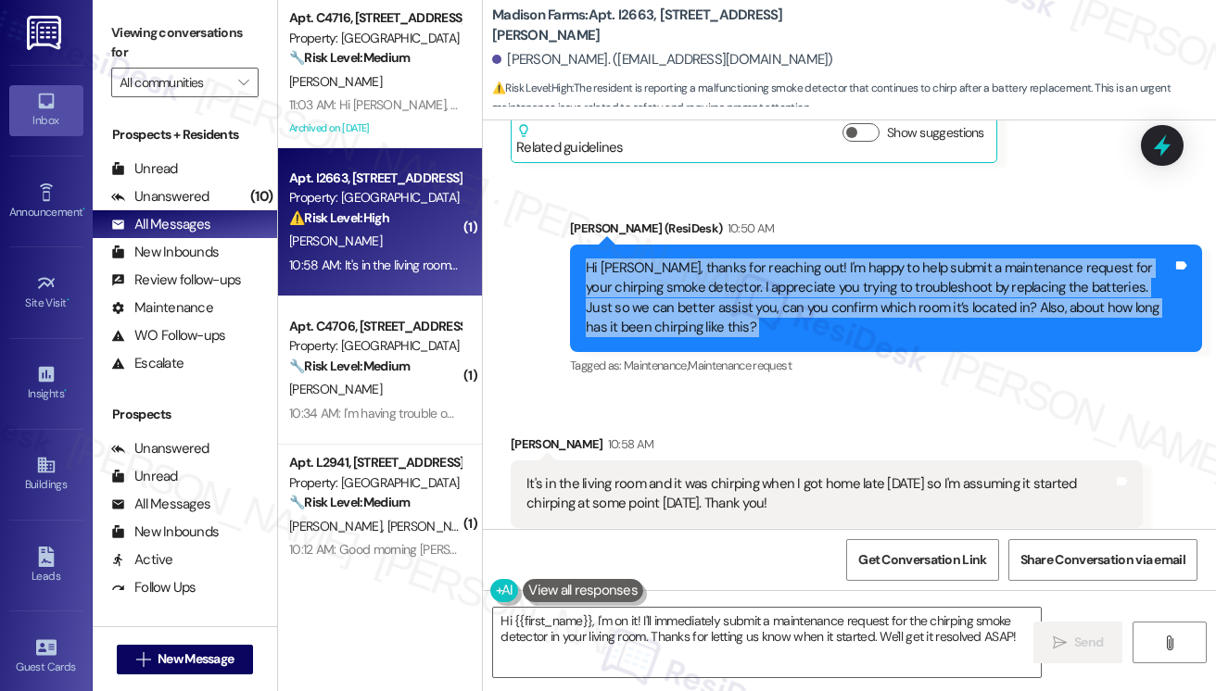
click at [867, 276] on div "Hi Jennifer, thanks for reaching out! I'm happy to help submit a maintenance re…" at bounding box center [879, 299] width 587 height 80
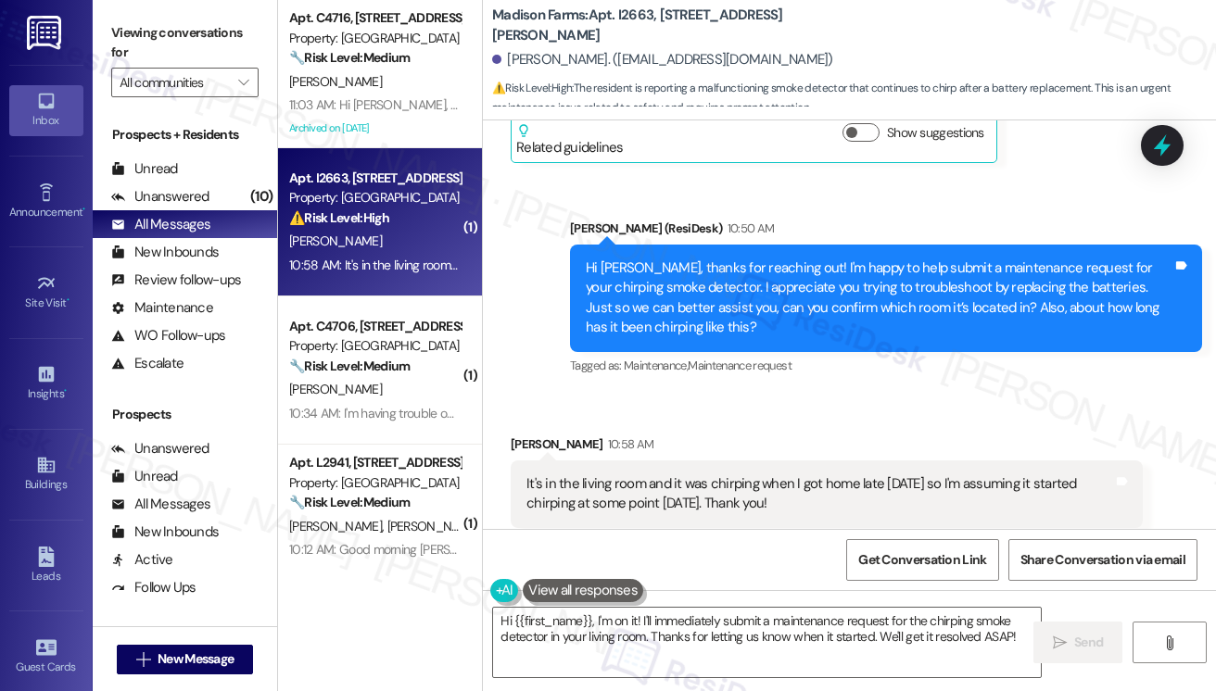
click at [622, 485] on div "It's in the living room and it was chirping when I got home late saturday so I'…" at bounding box center [819, 494] width 587 height 40
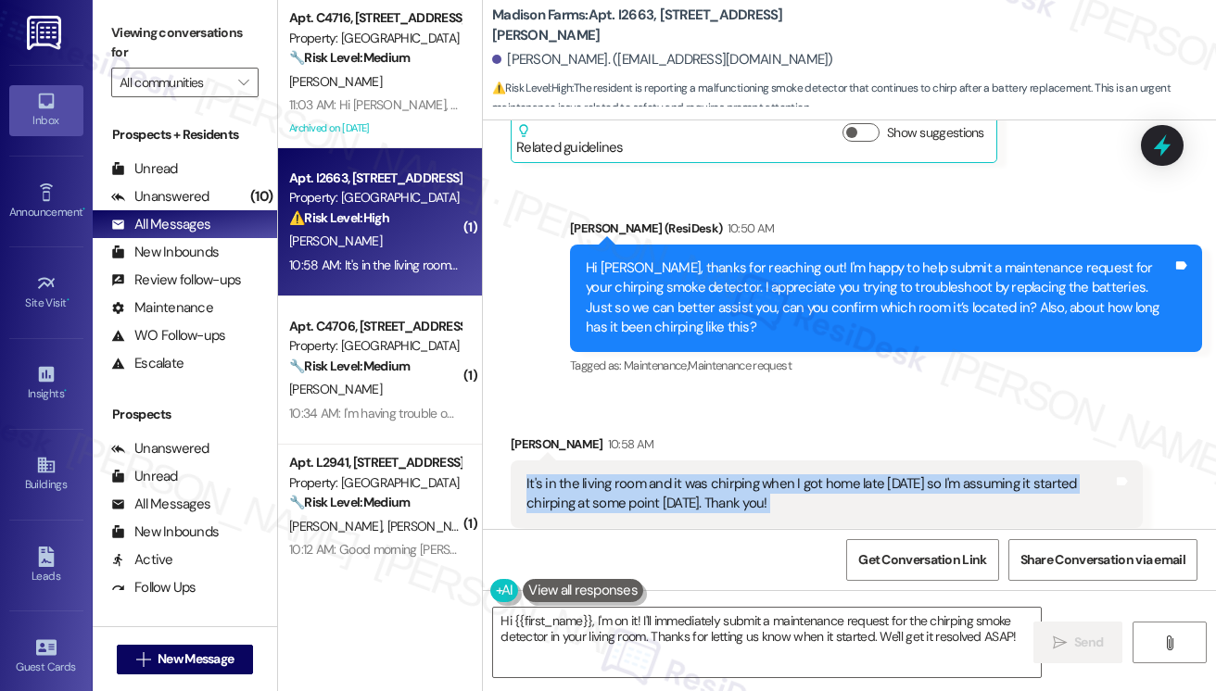
click at [622, 485] on div "It's in the living room and it was chirping when I got home late saturday so I'…" at bounding box center [819, 494] width 587 height 40
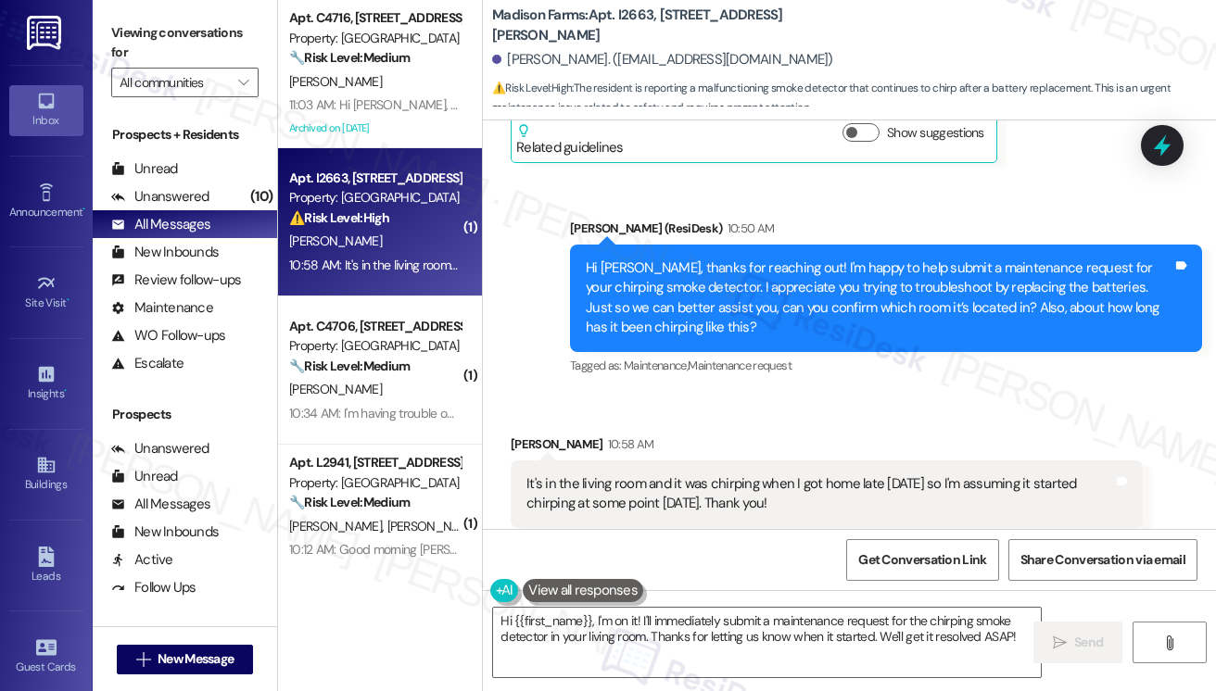
click at [801, 448] on div "Jennifer Jones 10:58 AM" at bounding box center [827, 448] width 632 height 26
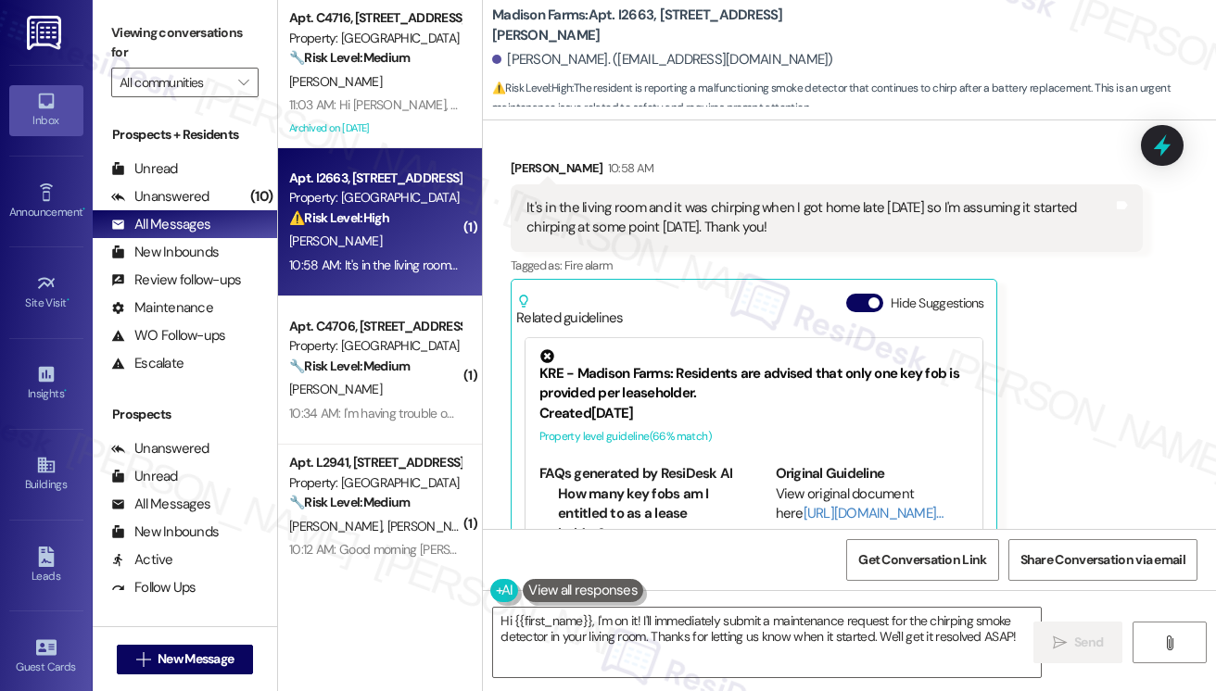
scroll to position [2723, 0]
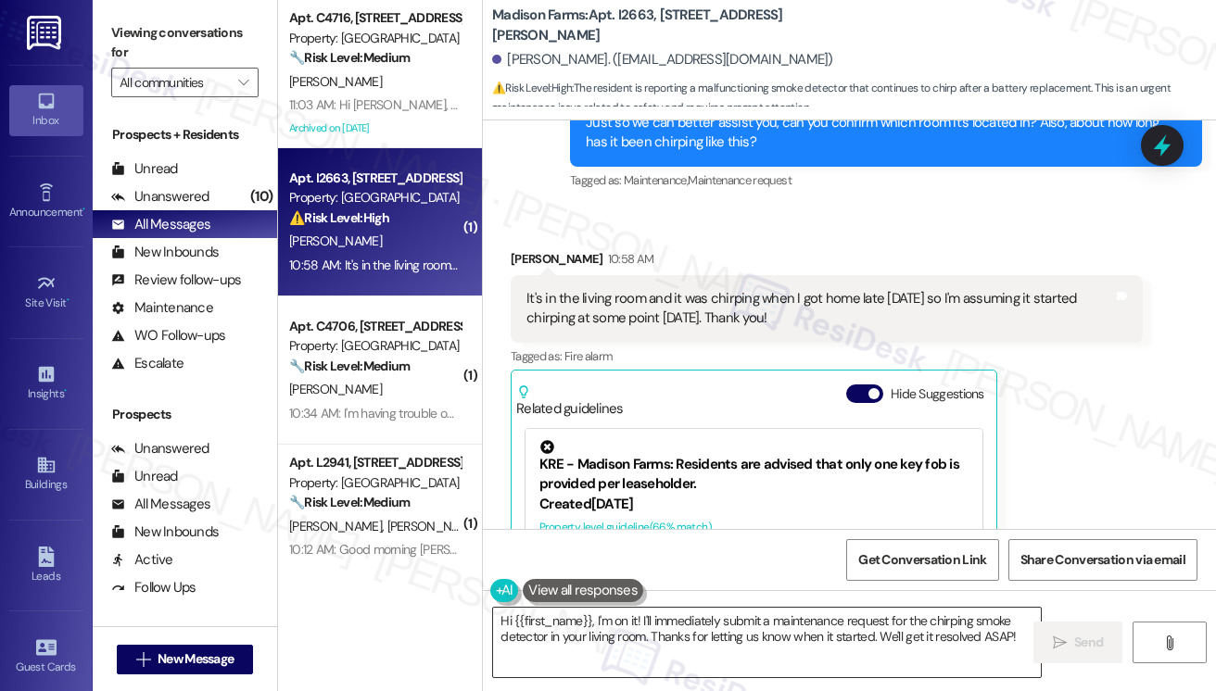
click at [741, 608] on textarea "Hi {{first_name}}, I'm on it! I'll immediately submit a maintenance request for…" at bounding box center [767, 643] width 548 height 70
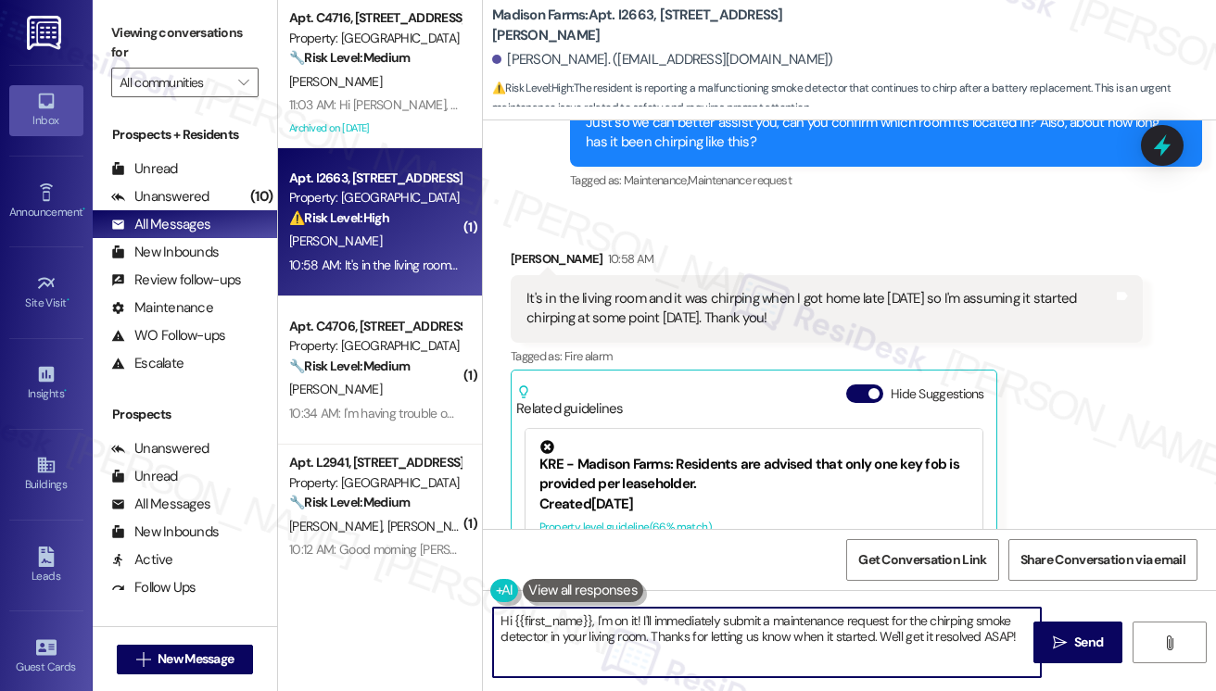
click at [741, 608] on textarea "Hi {{first_name}}, I'm on it! I'll immediately submit a maintenance request for…" at bounding box center [767, 643] width 548 height 70
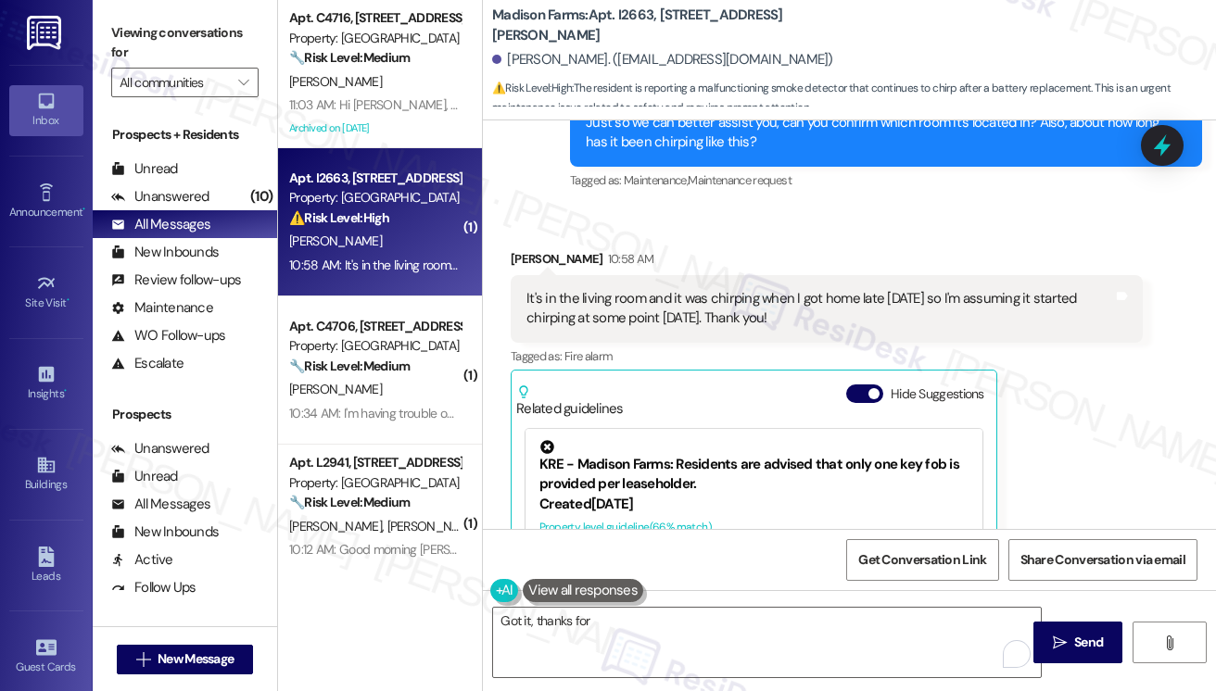
click at [657, 289] on div "It's in the living room and it was chirping when I got home late saturday so I'…" at bounding box center [819, 309] width 587 height 40
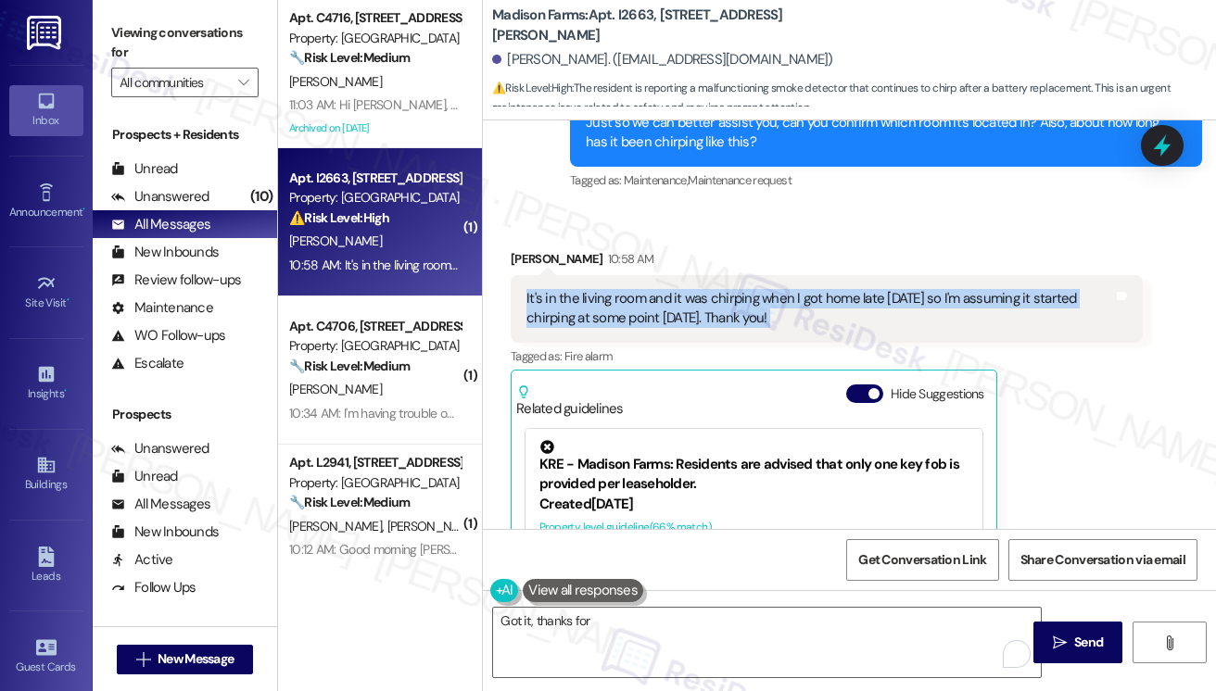
click at [657, 289] on div "It's in the living room and it was chirping when I got home late saturday so I'…" at bounding box center [819, 309] width 587 height 40
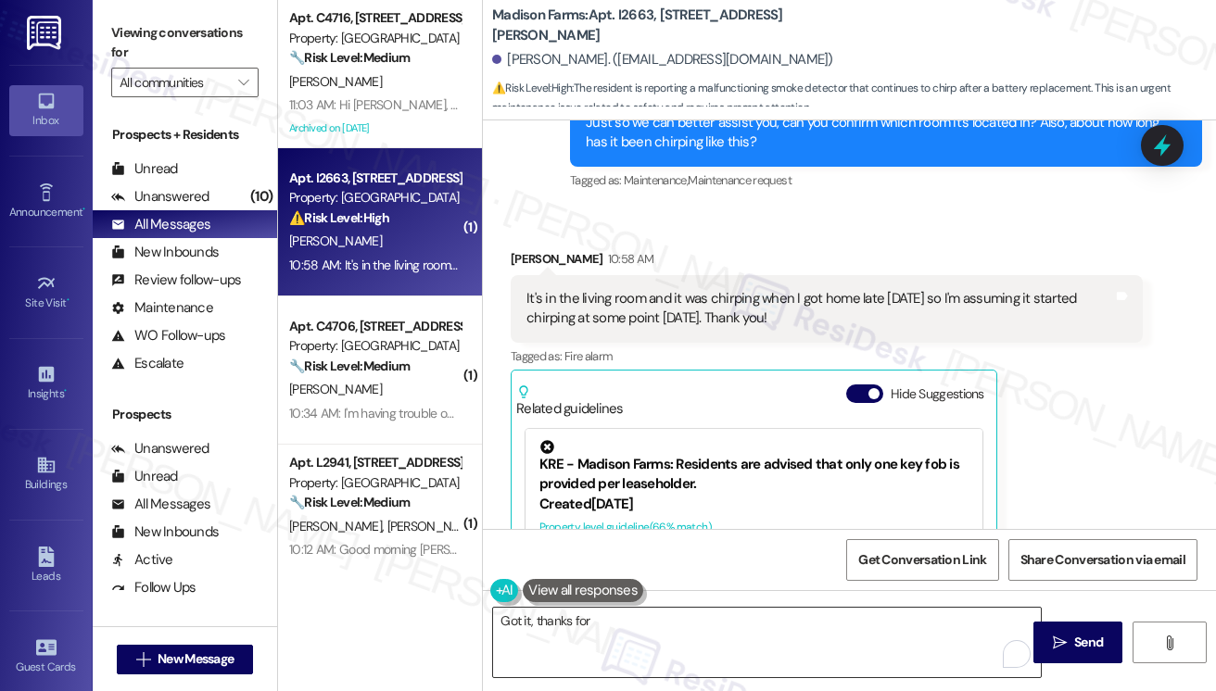
click at [630, 627] on textarea "Got it, thanks for" at bounding box center [767, 643] width 548 height 70
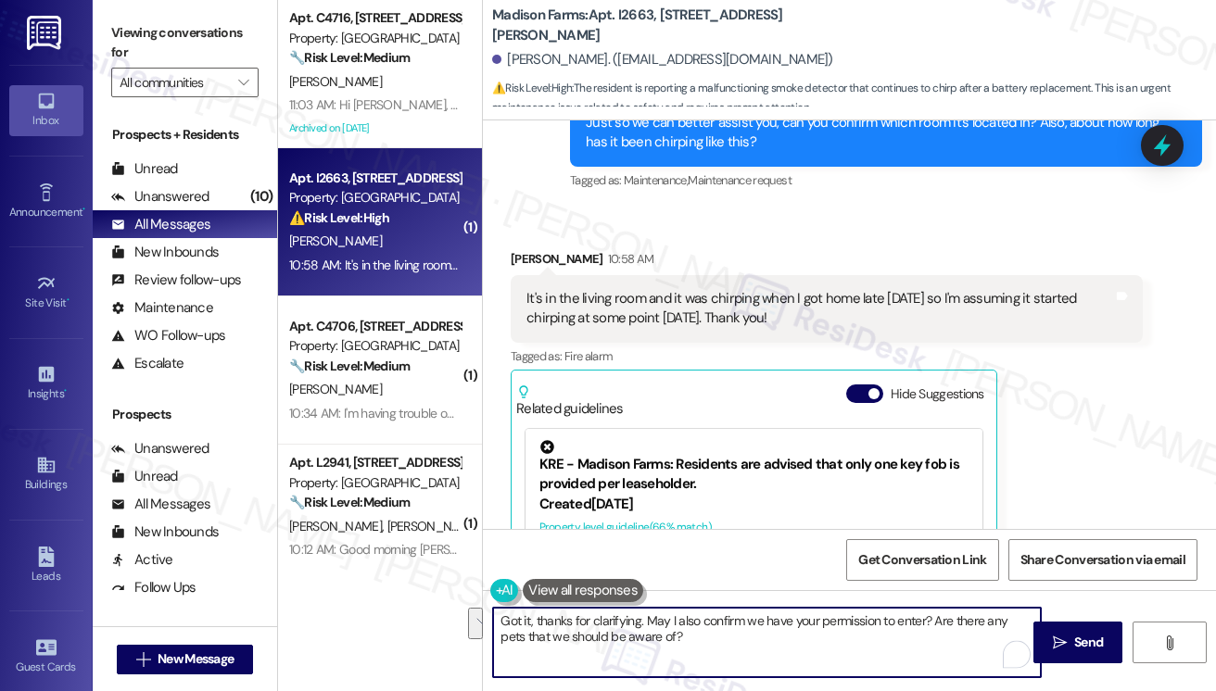
click at [714, 310] on div "It's in the living room and it was chirping when I got home late saturday so I'…" at bounding box center [819, 309] width 587 height 40
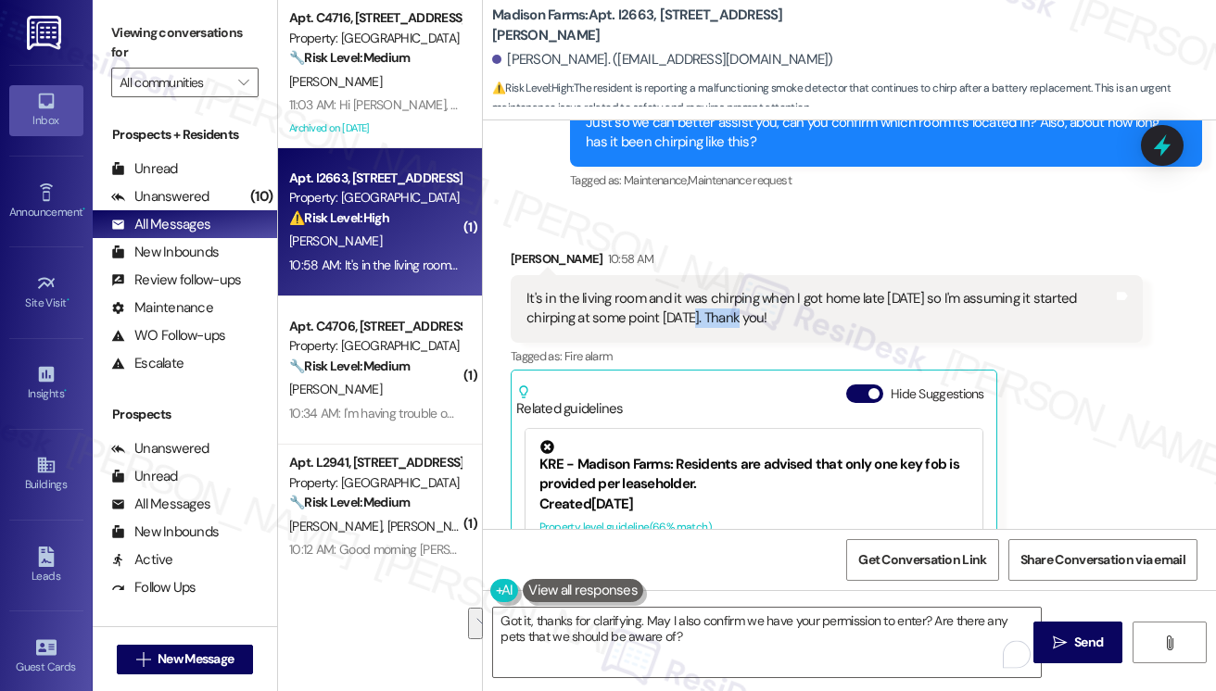
click at [714, 310] on div "It's in the living room and it was chirping when I got home late saturday so I'…" at bounding box center [819, 309] width 587 height 40
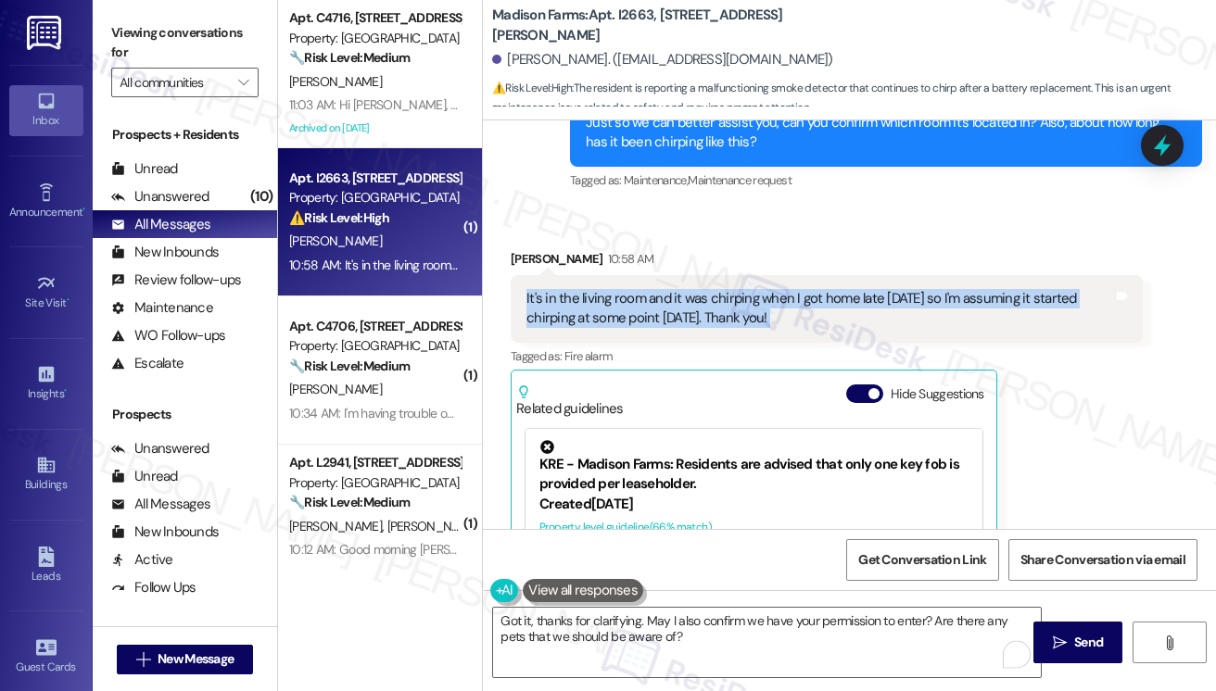
click at [714, 310] on div "It's in the living room and it was chirping when I got home late saturday so I'…" at bounding box center [819, 309] width 587 height 40
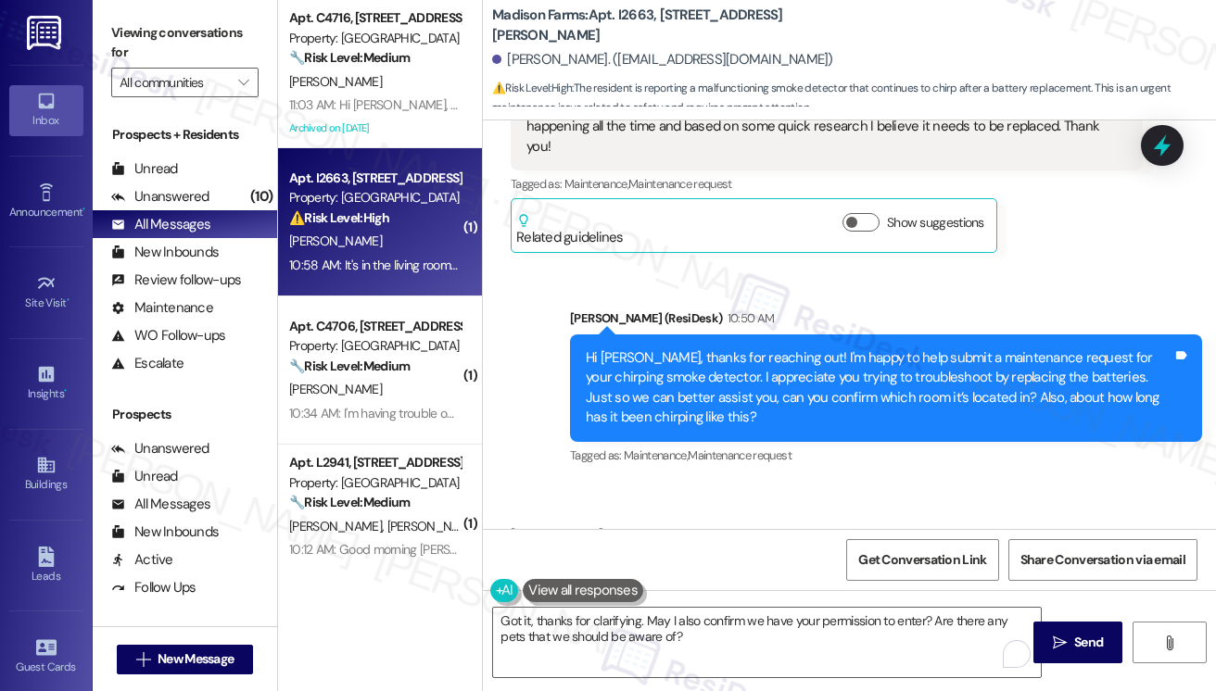
scroll to position [2445, 0]
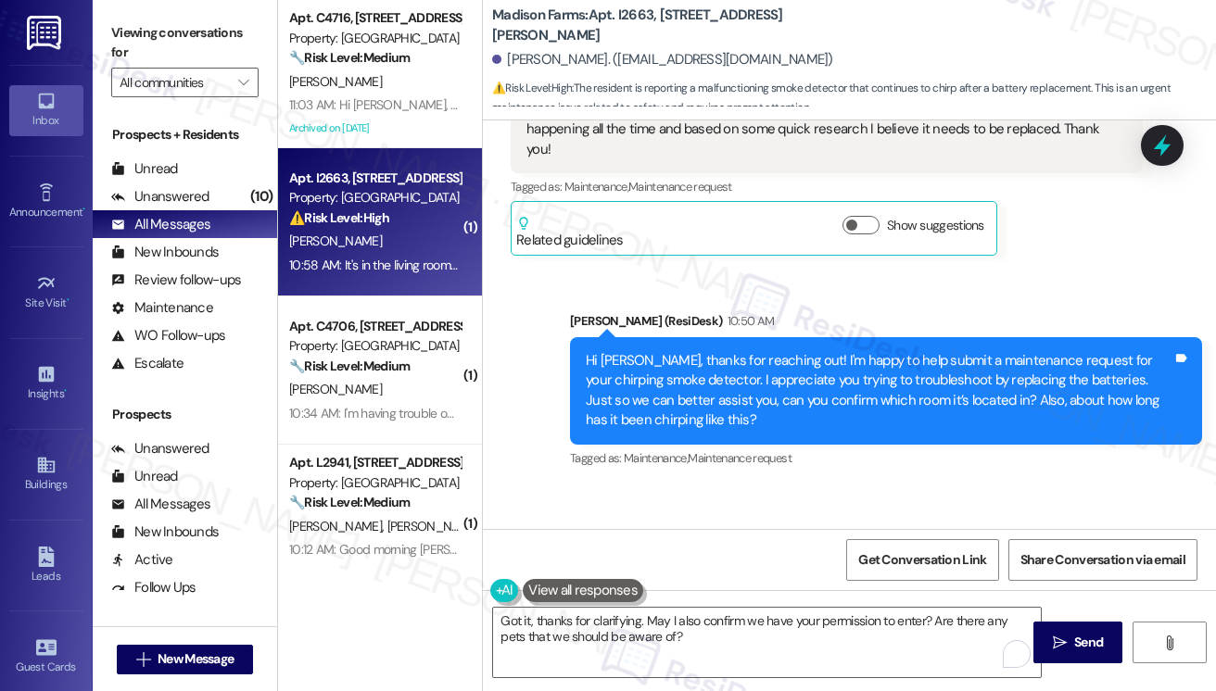
click at [695, 401] on div "Hi Jennifer, thanks for reaching out! I'm happy to help submit a maintenance re…" at bounding box center [879, 391] width 587 height 80
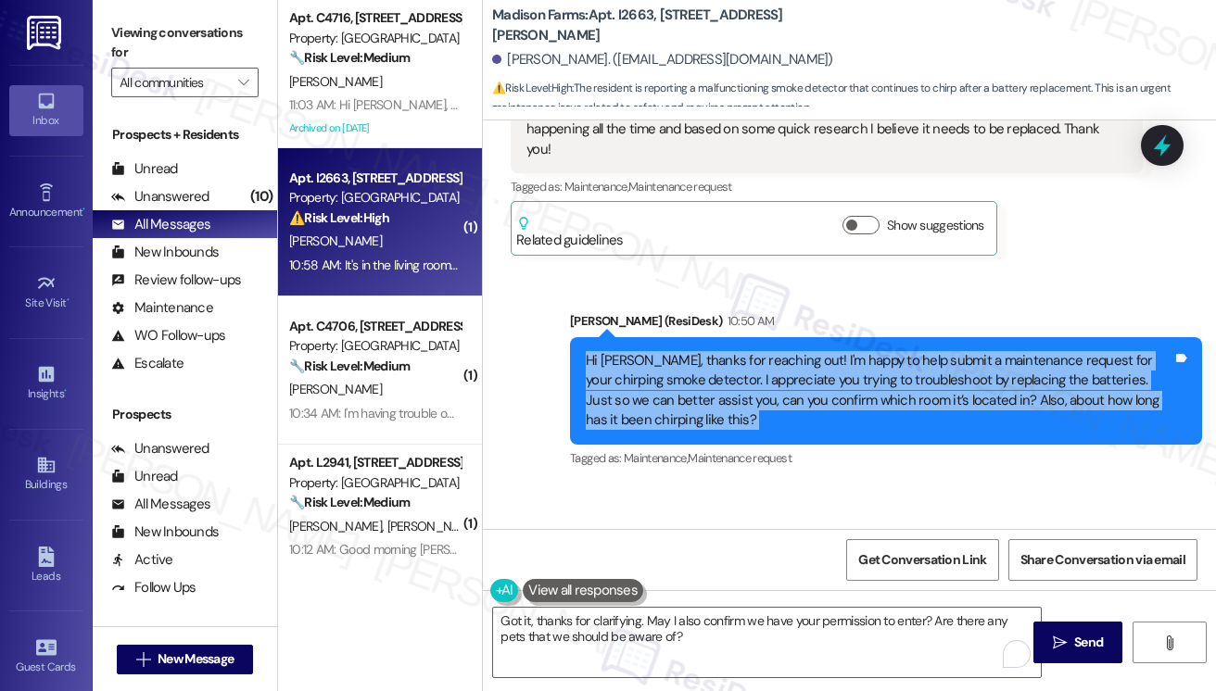
click at [695, 401] on div "Hi Jennifer, thanks for reaching out! I'm happy to help submit a maintenance re…" at bounding box center [879, 391] width 587 height 80
click at [697, 388] on div "Hi Jennifer, thanks for reaching out! I'm happy to help submit a maintenance re…" at bounding box center [879, 391] width 587 height 80
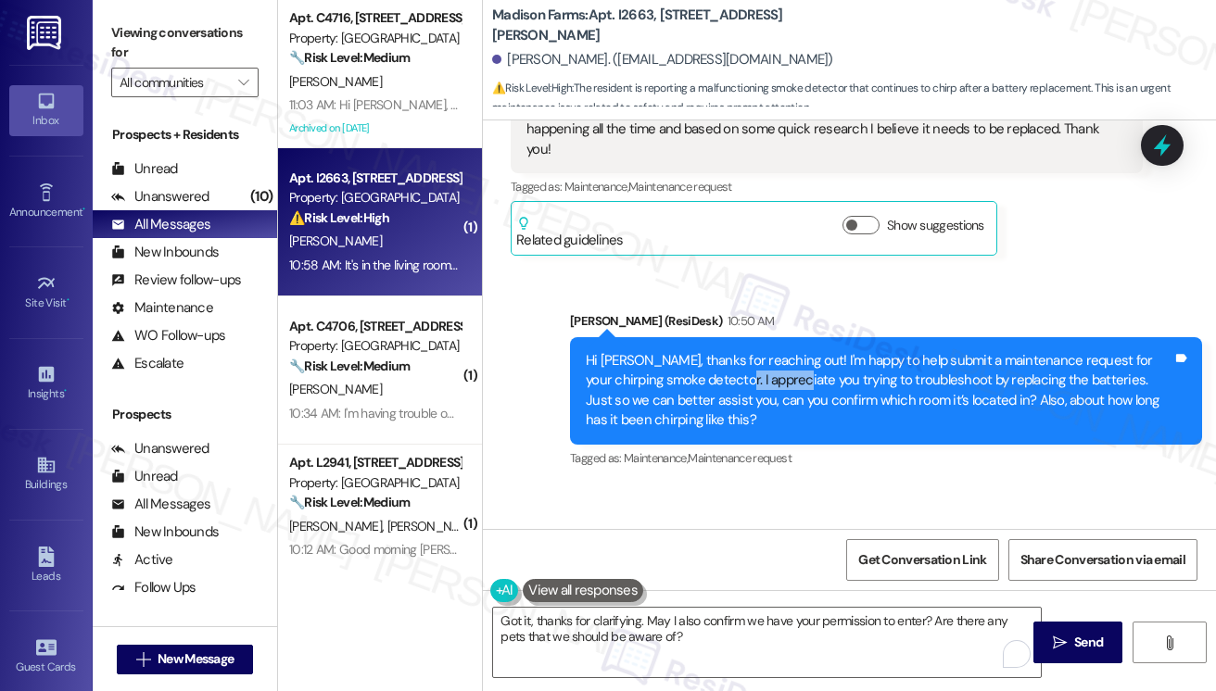
click at [697, 388] on div "Hi Jennifer, thanks for reaching out! I'm happy to help submit a maintenance re…" at bounding box center [879, 391] width 587 height 80
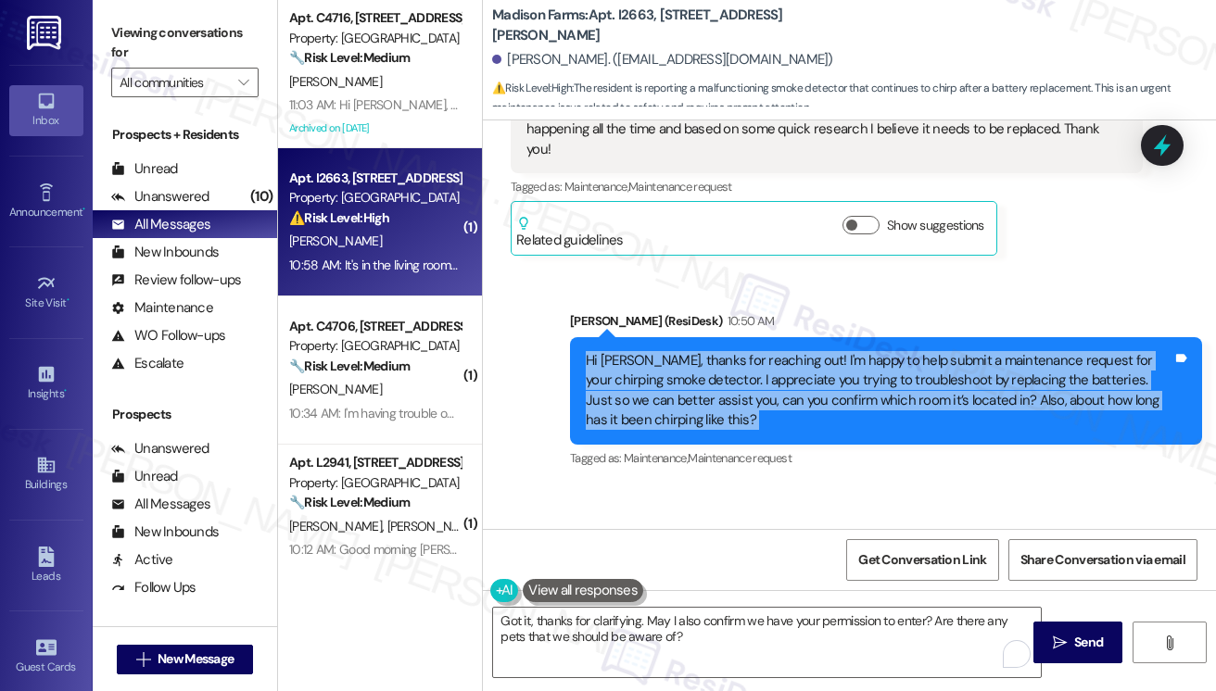
click at [697, 388] on div "Hi Jennifer, thanks for reaching out! I'm happy to help submit a maintenance re…" at bounding box center [879, 391] width 587 height 80
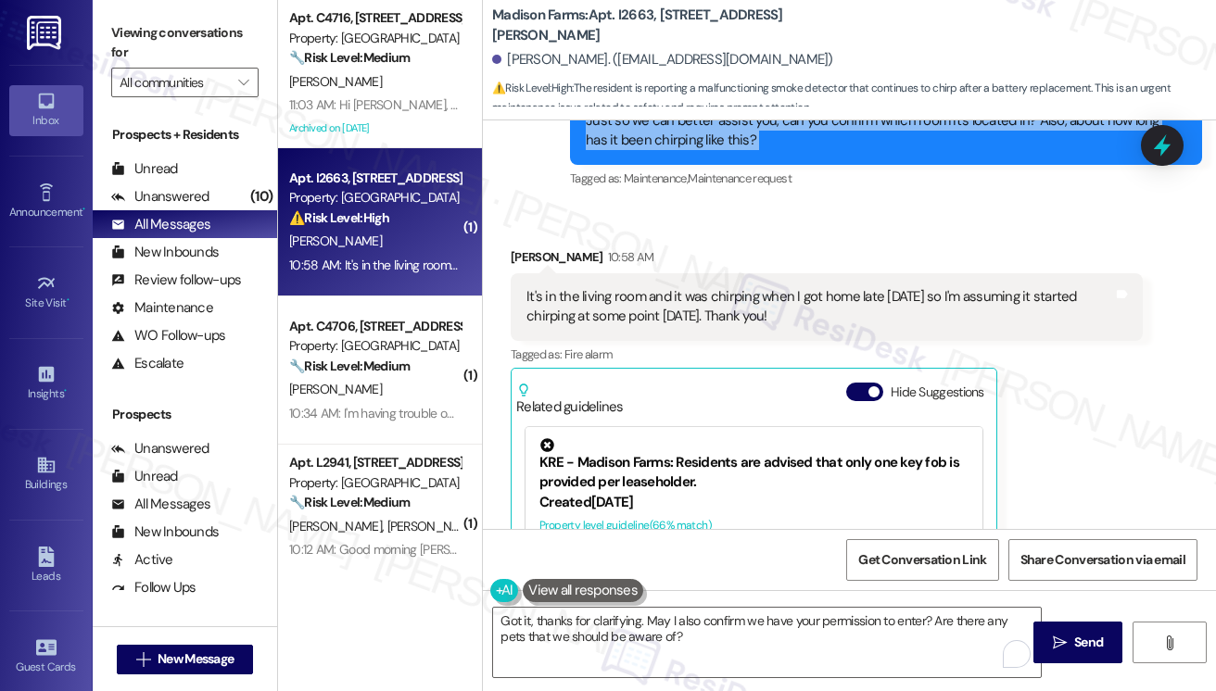
scroll to position [2909, 0]
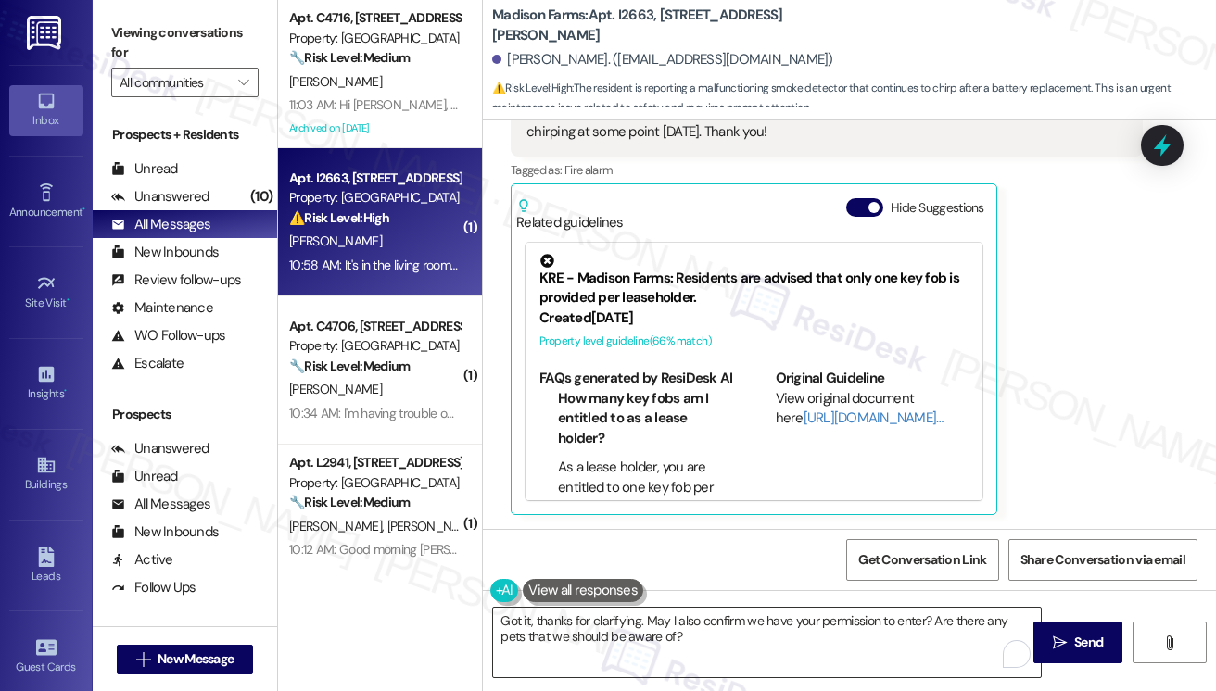
click at [595, 625] on textarea "Got it, thanks for clarifying. May I also confirm we have your permission to en…" at bounding box center [767, 643] width 548 height 70
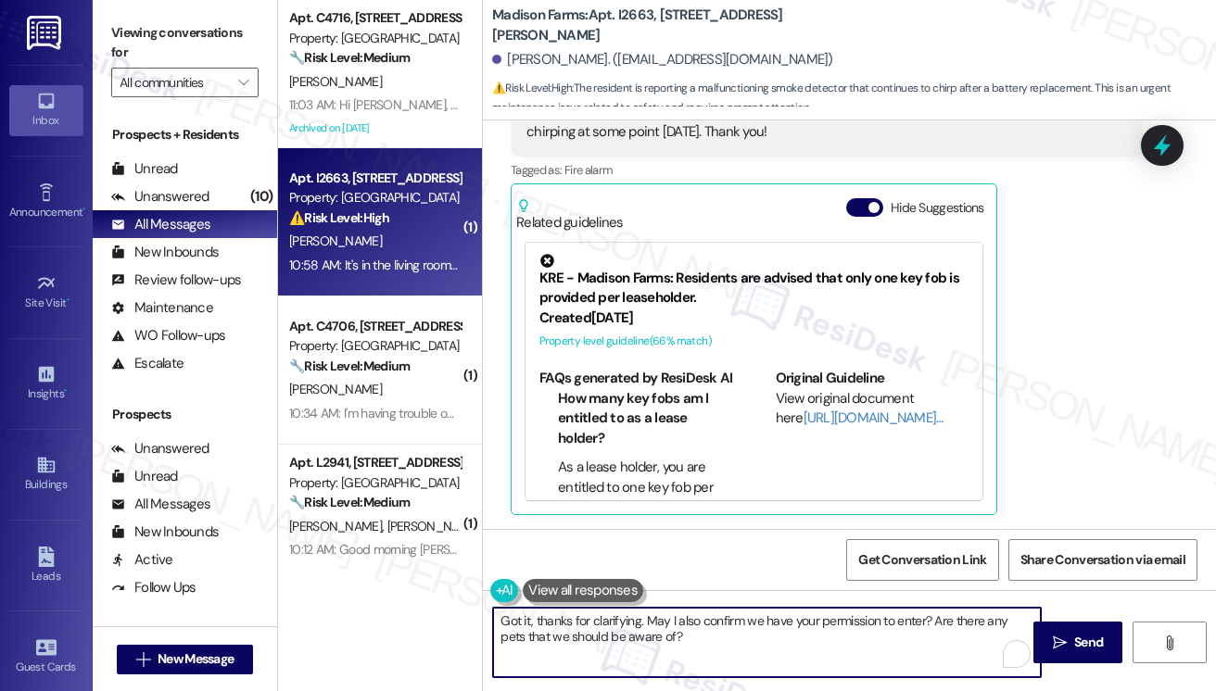
click at [595, 625] on textarea "Got it, thanks for clarifying. May I also confirm we have your permission to en…" at bounding box center [767, 643] width 548 height 70
click at [727, 633] on textarea "Got it, thanks for clarifying. May I also confirm we have your permission to en…" at bounding box center [767, 643] width 548 height 70
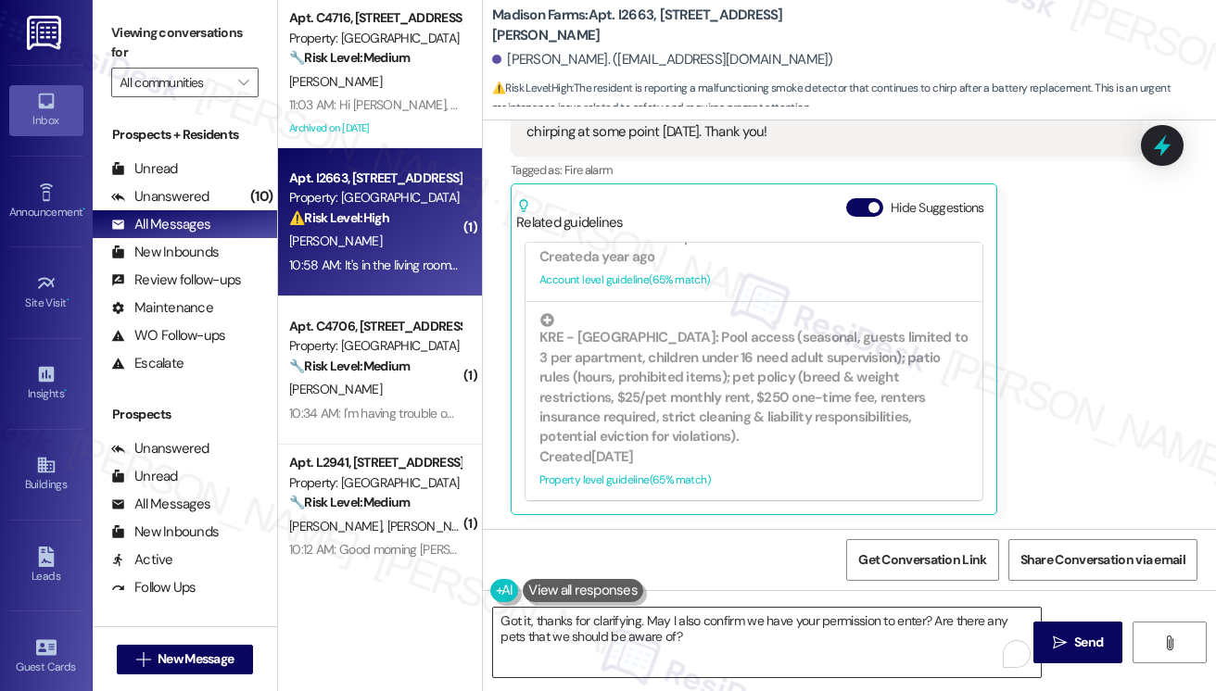
click at [830, 637] on textarea "Got it, thanks for clarifying. May I also confirm we have your permission to en…" at bounding box center [767, 643] width 548 height 70
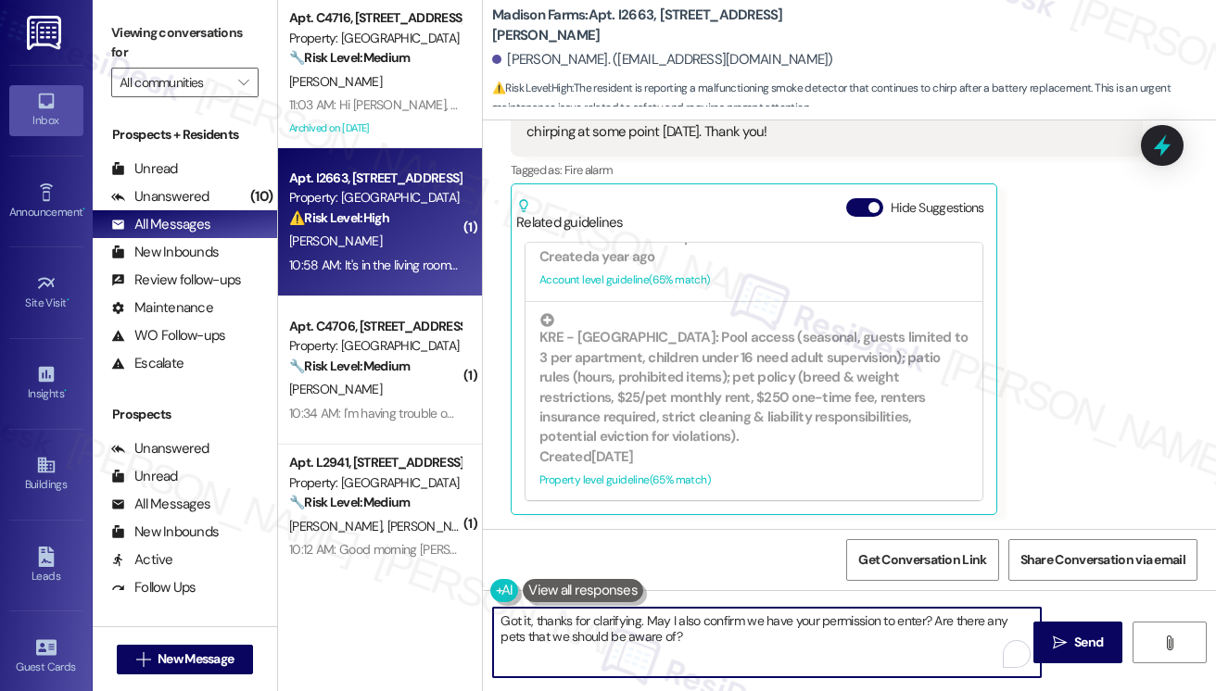
click at [921, 618] on textarea "Got it, thanks for clarifying. May I also confirm we have your permission to en…" at bounding box center [767, 643] width 548 height 70
drag, startPoint x: 923, startPoint y: 617, endPoint x: 953, endPoint y: 614, distance: 29.9
click at [923, 617] on textarea "Got it, thanks for clarifying. May I also confirm we have your permission to en…" at bounding box center [767, 643] width 548 height 70
click at [597, 616] on textarea "Got it, thanks for clarifying. May I also confirm we have your permission to en…" at bounding box center [767, 643] width 548 height 70
click at [596, 615] on textarea "Got it, thanks for clarifying. May I also confirm we have your permission to en…" at bounding box center [767, 643] width 548 height 70
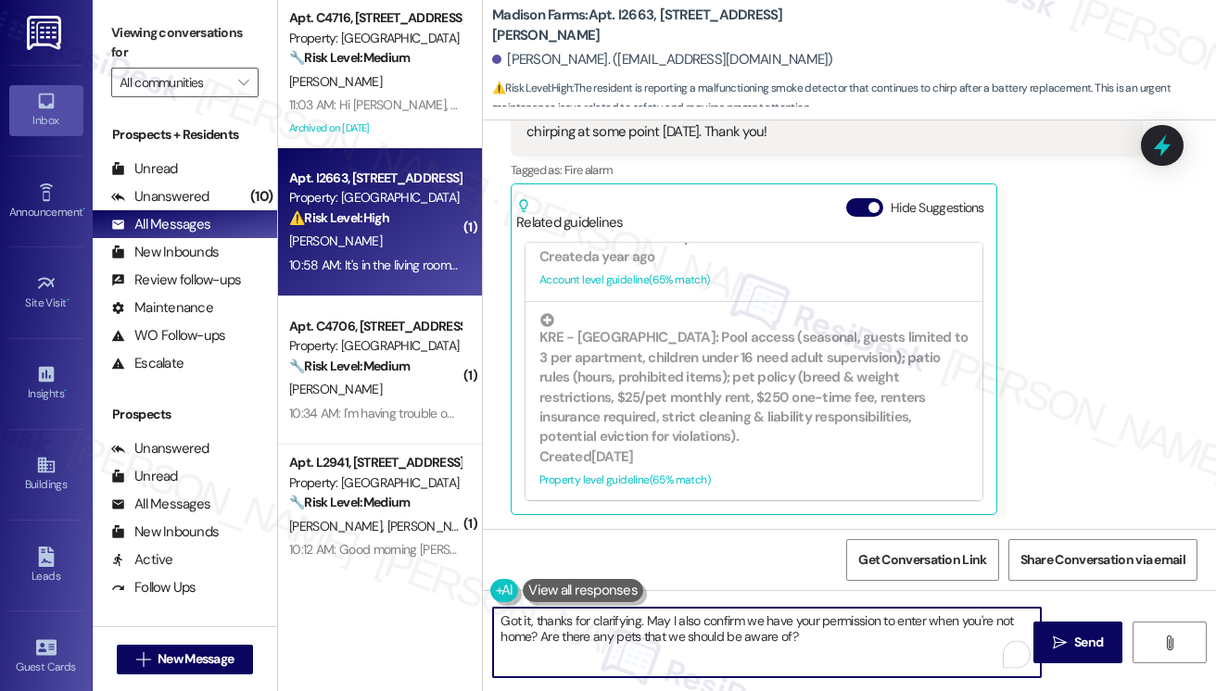
click at [596, 615] on textarea "Got it, thanks for clarifying. May I also confirm we have your permission to en…" at bounding box center [767, 643] width 548 height 70
click at [807, 621] on textarea "Got it, thanks for clarifying. May I also confirm we have your permission to en…" at bounding box center [767, 643] width 548 height 70
click at [681, 619] on textarea "Got it, thanks for clarifying. May I also confirm we have your permission to en…" at bounding box center [767, 643] width 548 height 70
click at [495, 635] on textarea "Got it, thanks for clarifying. May I confirm we have your permission to enter w…" at bounding box center [767, 643] width 548 height 70
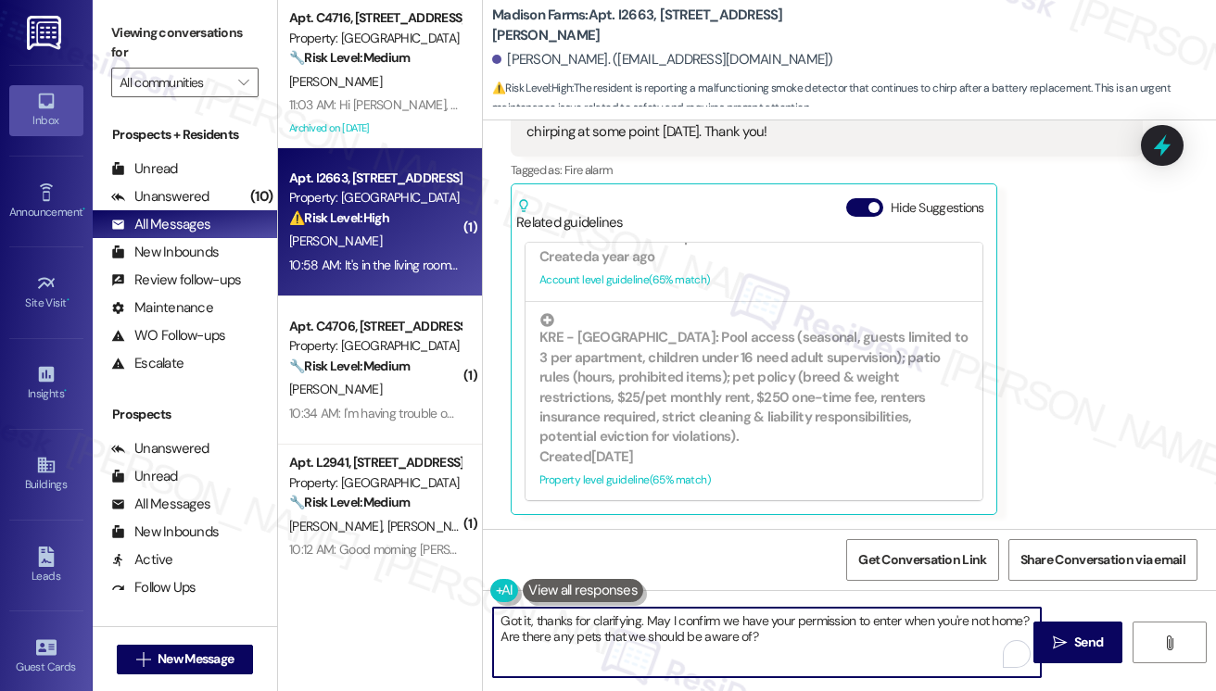
drag, startPoint x: 507, startPoint y: 637, endPoint x: 543, endPoint y: 628, distance: 37.1
click at [507, 637] on textarea "Got it, thanks for clarifying. May I confirm we have your permission to enter w…" at bounding box center [767, 643] width 548 height 70
click at [809, 634] on textarea "Got it, thanks for clarifying. May I confirm we have your permission to enter w…" at bounding box center [767, 643] width 548 height 70
click at [767, 626] on textarea "Got it, thanks for clarifying. May I confirm we have your permission to enter w…" at bounding box center [767, 643] width 548 height 70
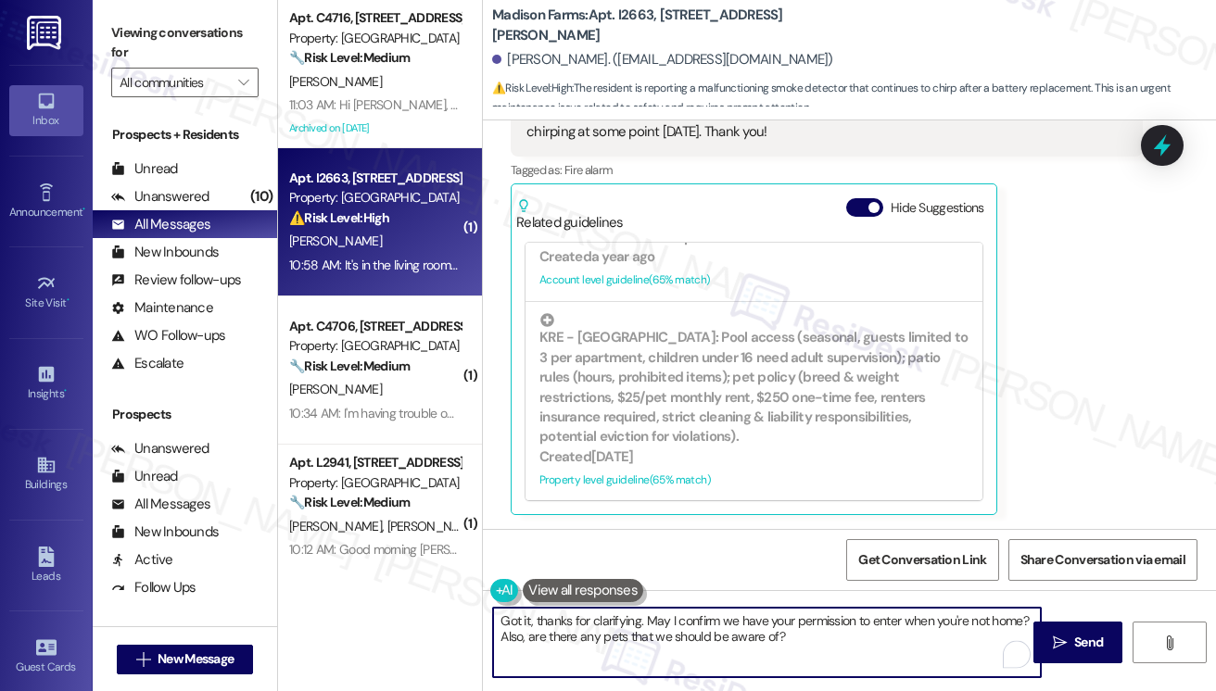
click at [767, 626] on textarea "Got it, thanks for clarifying. May I confirm we have your permission to enter w…" at bounding box center [767, 643] width 548 height 70
click at [841, 632] on textarea "Got it, thanks for clarifying. May I confirm we have your permission to enter w…" at bounding box center [767, 643] width 548 height 70
click at [879, 637] on textarea "Got it, thanks for clarifying. May I confirm we have your permission to enter w…" at bounding box center [767, 643] width 548 height 70
type textarea "Got it, thanks for clarifying. May I confirm we have your permission to enter w…"
drag, startPoint x: 1068, startPoint y: 629, endPoint x: 1060, endPoint y: 618, distance: 13.4
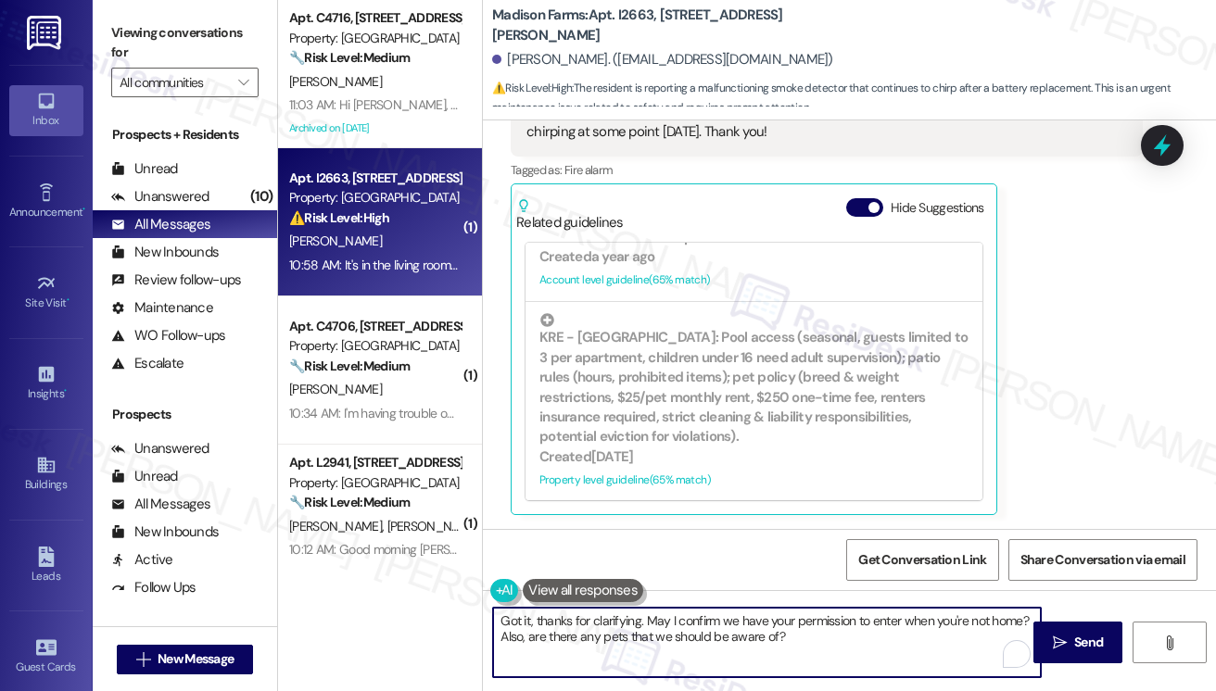
click at [1068, 629] on button " Send" at bounding box center [1078, 643] width 90 height 42
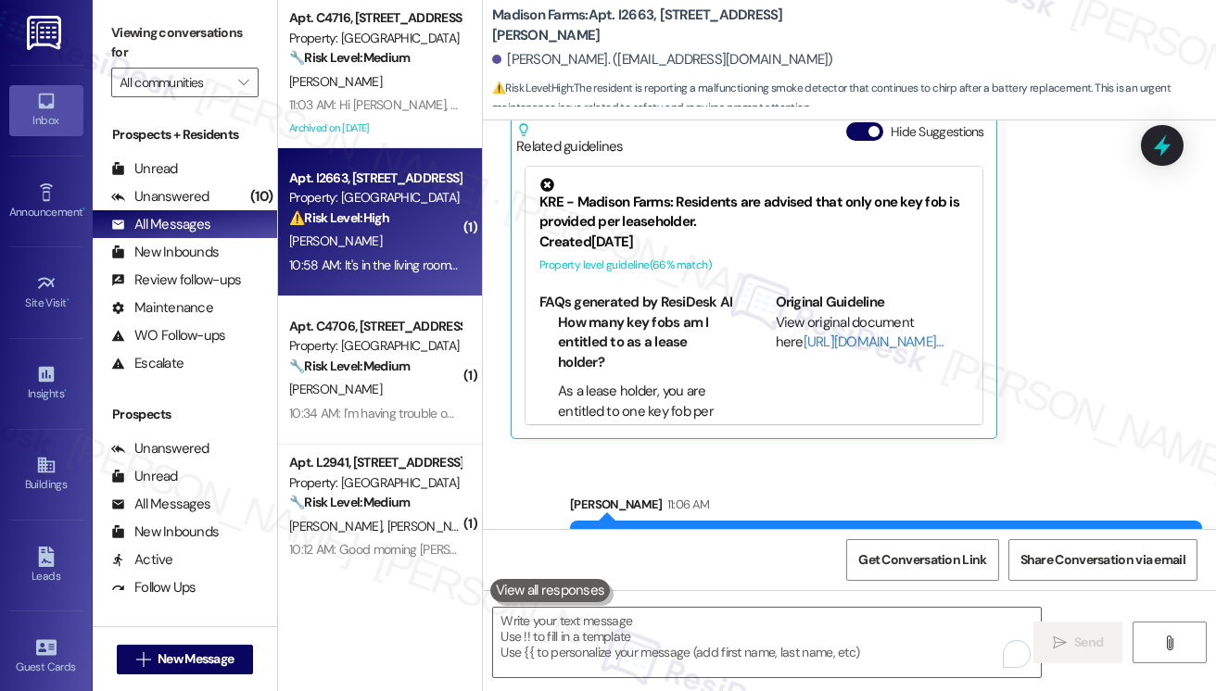
scroll to position [3058, 0]
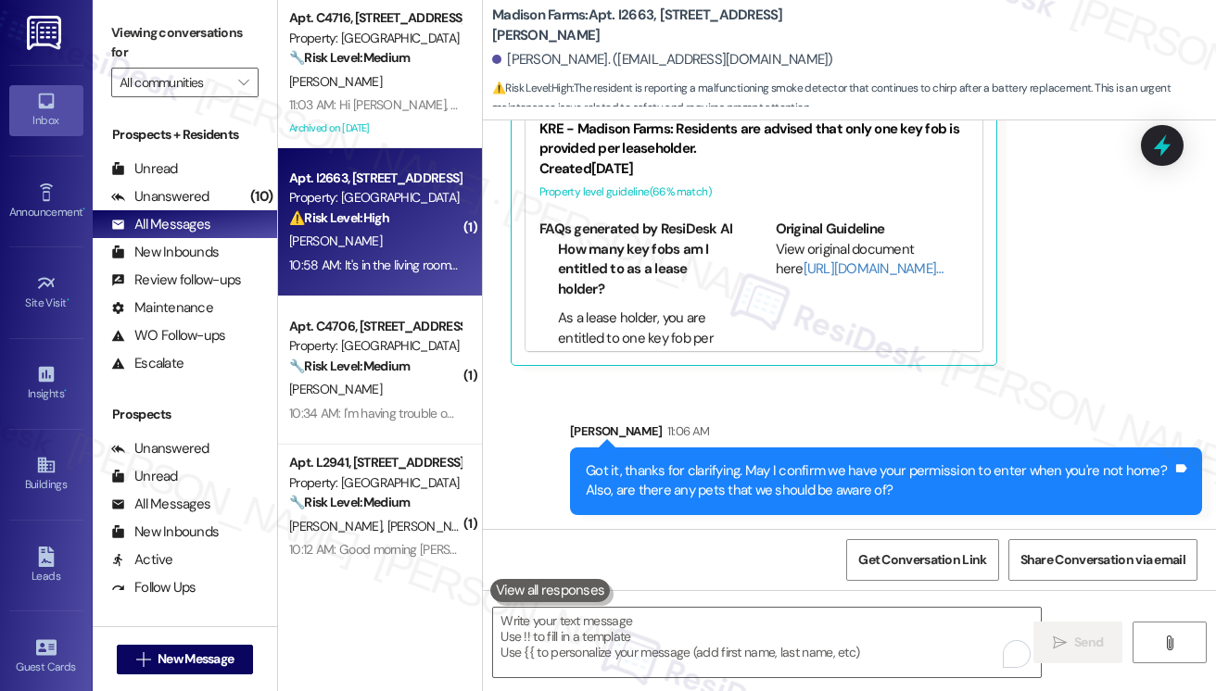
click at [753, 475] on div "Got it, thanks for clarifying. May I confirm we have your permission to enter w…" at bounding box center [879, 482] width 587 height 40
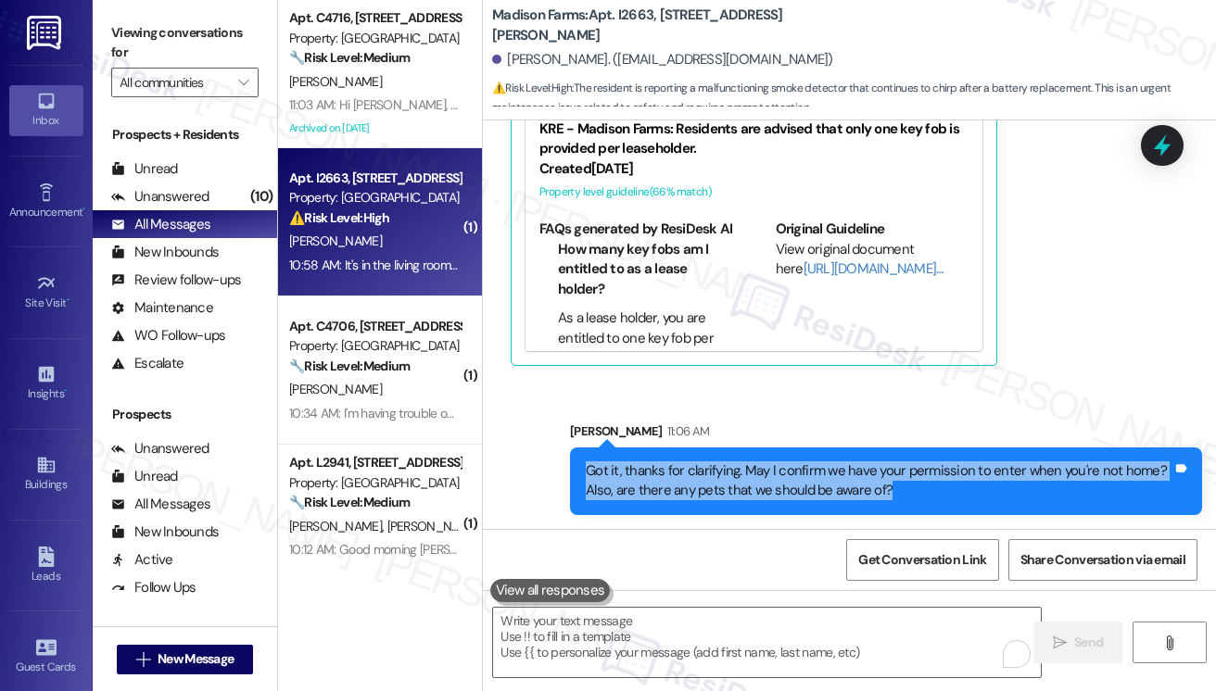
click at [753, 475] on div "Got it, thanks for clarifying. May I confirm we have your permission to enter w…" at bounding box center [879, 482] width 587 height 40
click at [856, 483] on div "Got it, thanks for clarifying. May I confirm we have your permission to enter w…" at bounding box center [879, 482] width 587 height 40
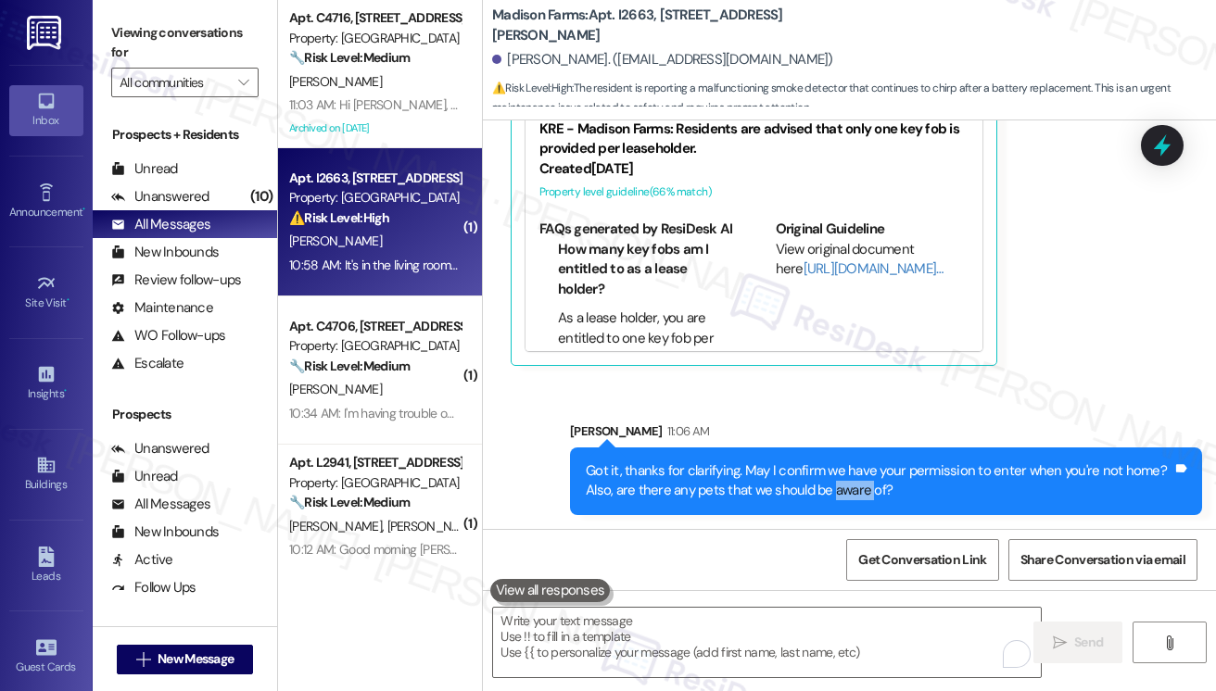
click at [856, 485] on div "Got it, thanks for clarifying. May I confirm we have your permission to enter w…" at bounding box center [879, 482] width 587 height 40
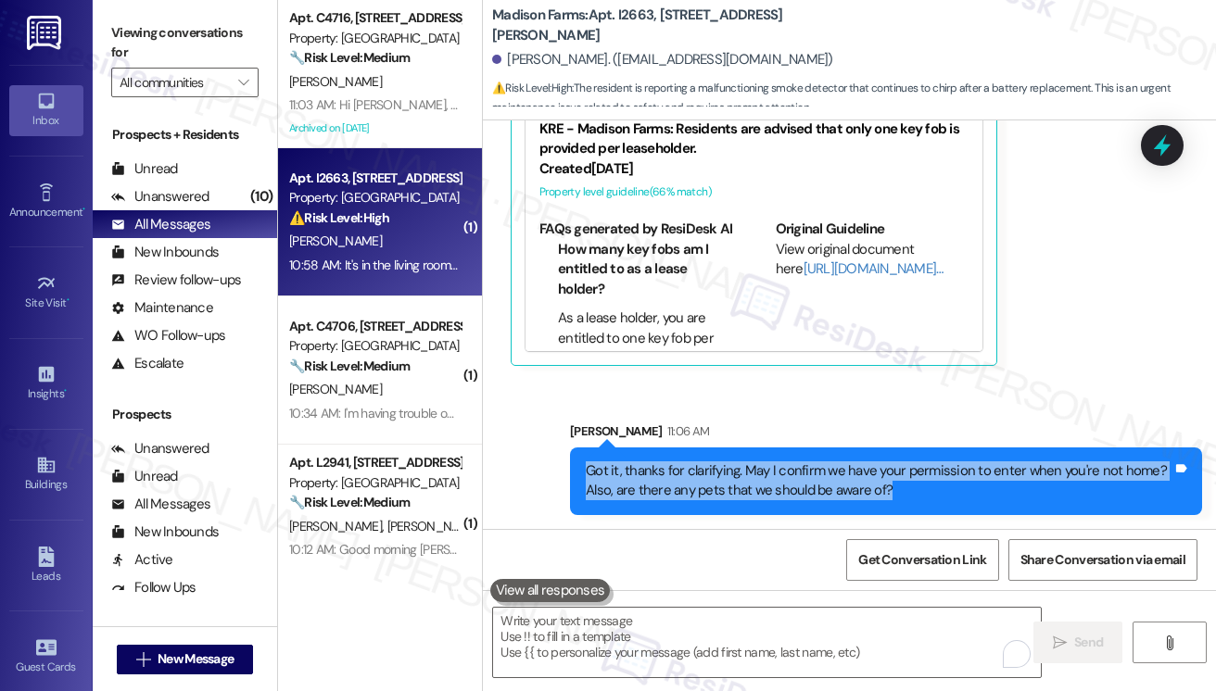
click at [856, 485] on div "Got it, thanks for clarifying. May I confirm we have your permission to enter w…" at bounding box center [879, 482] width 587 height 40
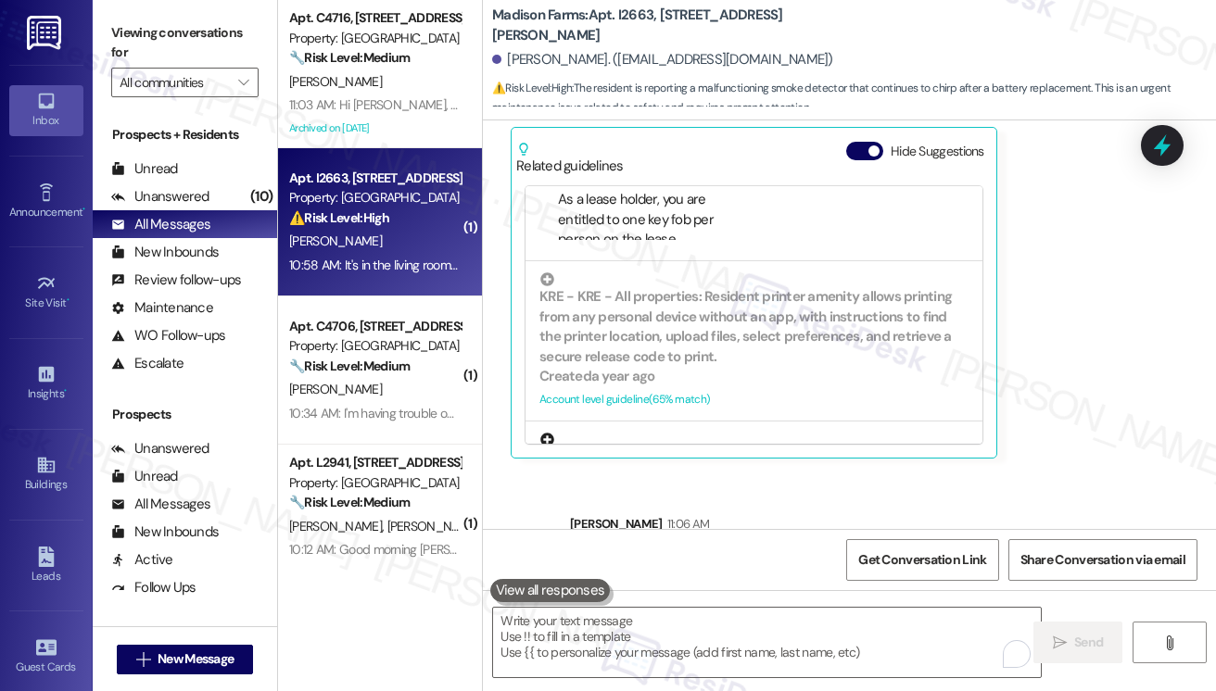
scroll to position [387, 0]
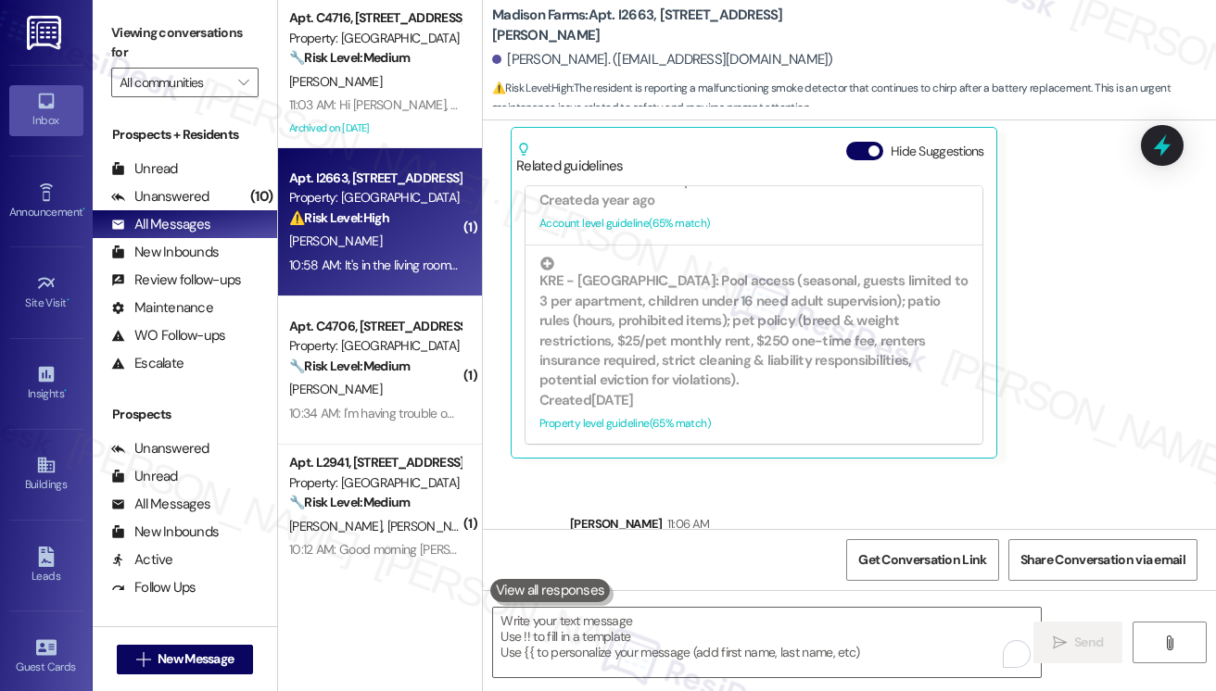
click at [158, 31] on label "Viewing conversations for" at bounding box center [184, 43] width 147 height 49
click at [143, 46] on label "Viewing conversations for" at bounding box center [184, 43] width 147 height 49
click at [135, 28] on label "Viewing conversations for" at bounding box center [184, 43] width 147 height 49
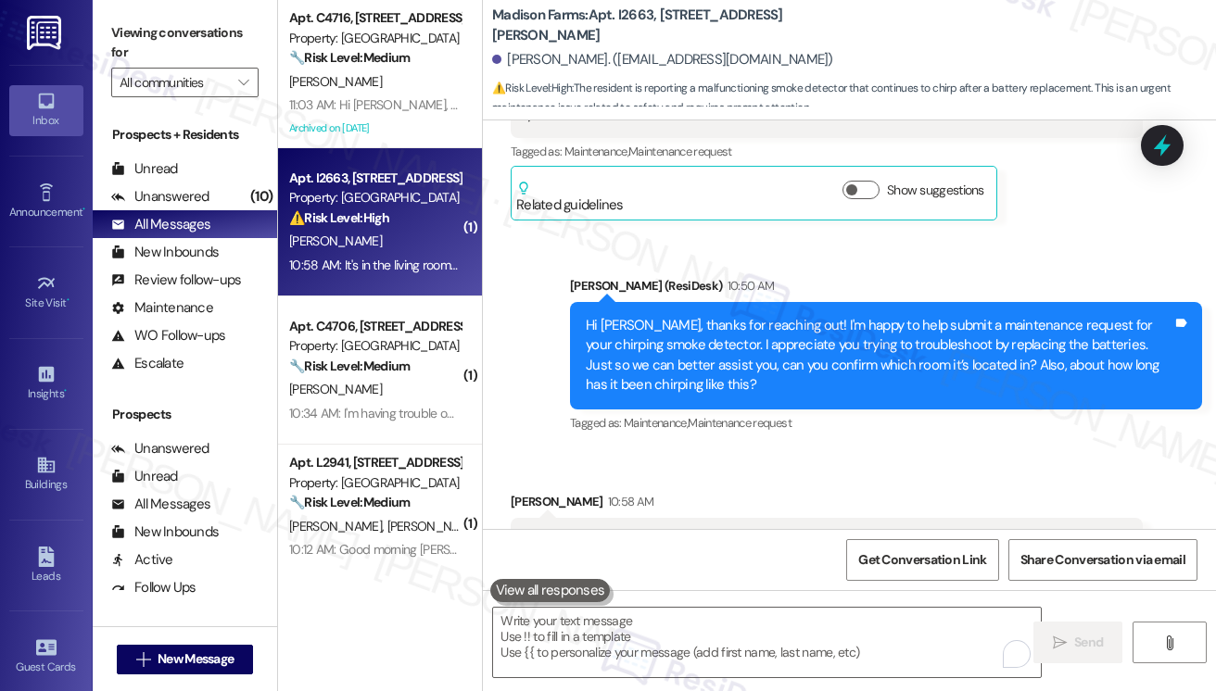
scroll to position [2317, 0]
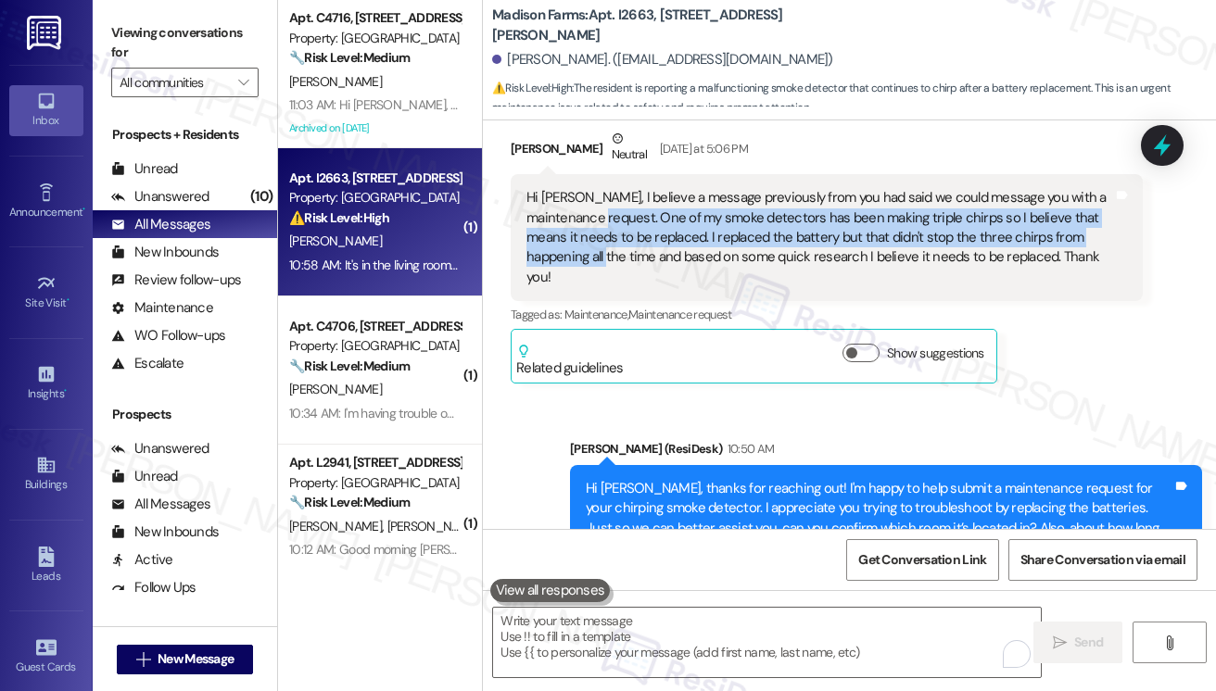
drag, startPoint x: 576, startPoint y: 233, endPoint x: 556, endPoint y: 280, distance: 51.1
click at [556, 280] on div "Hi Jane, I believe a message previously from you had said we could message you …" at bounding box center [819, 237] width 587 height 99
copy div "One of my smoke detectors has been making triple chirps so I believe that means…"
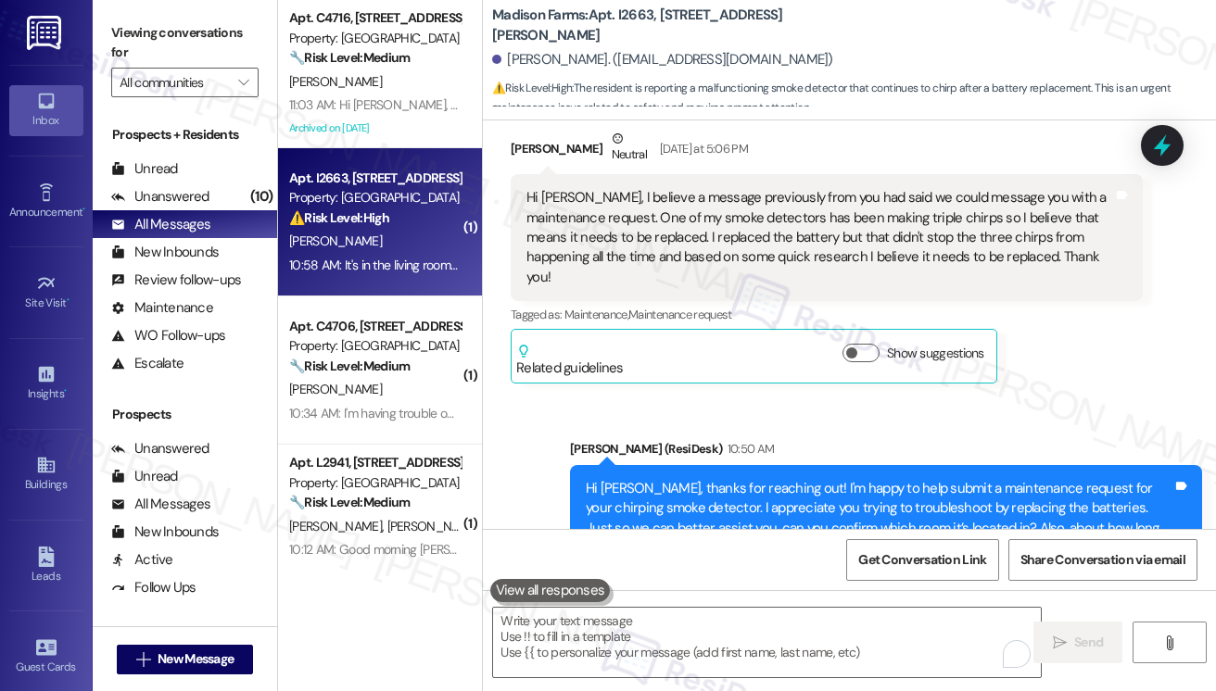
click at [142, 34] on label "Viewing conversations for" at bounding box center [184, 43] width 147 height 49
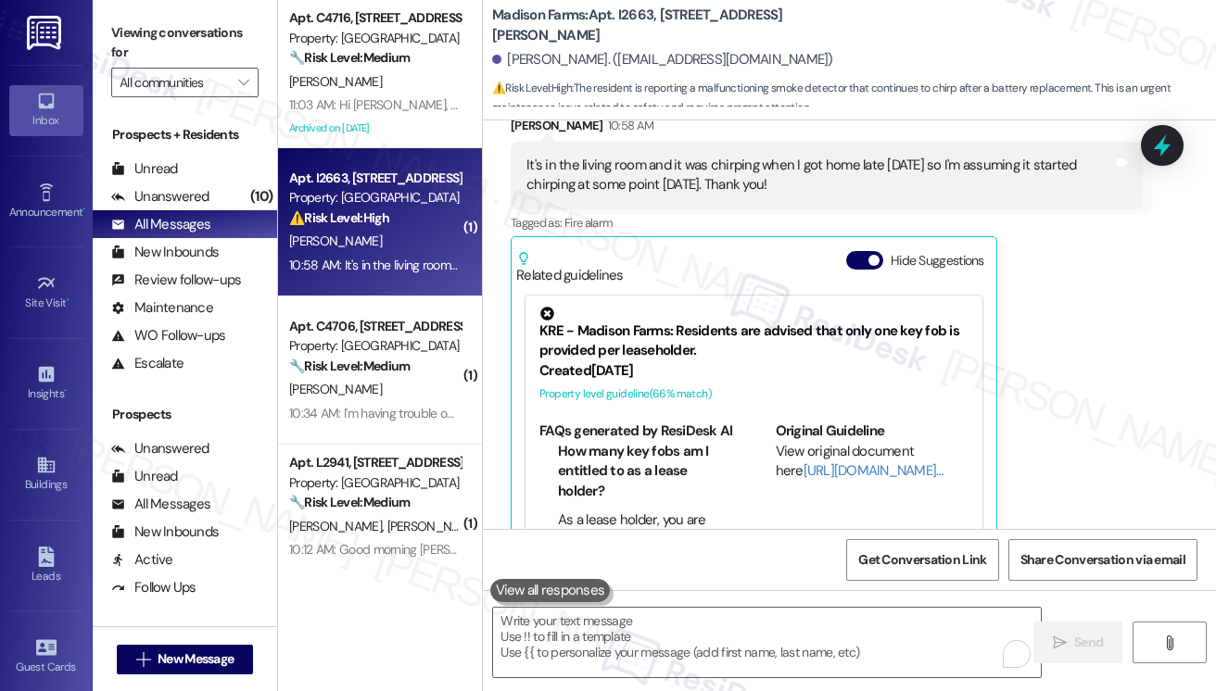
scroll to position [2780, 0]
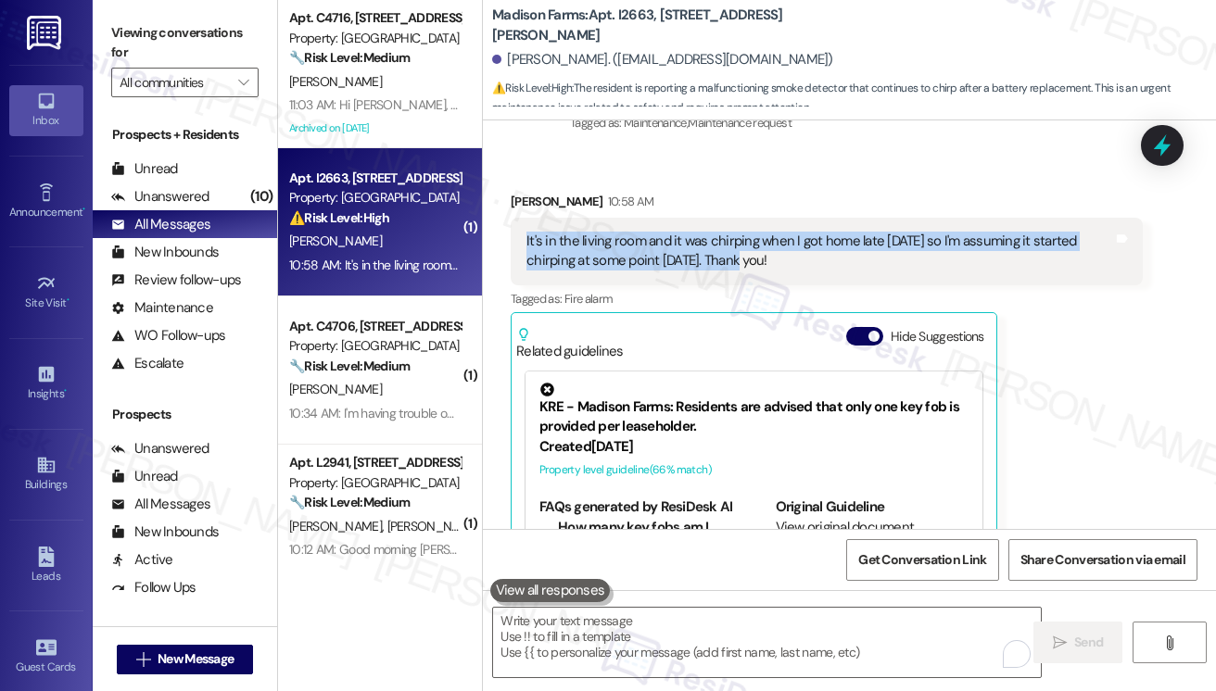
drag, startPoint x: 520, startPoint y: 235, endPoint x: 727, endPoint y: 266, distance: 208.9
click at [727, 266] on div "It's in the living room and it was chirping when I got home late saturday so I'…" at bounding box center [827, 252] width 632 height 68
copy div "It's in the living room and it was chirping when I got home late saturday so I'…"
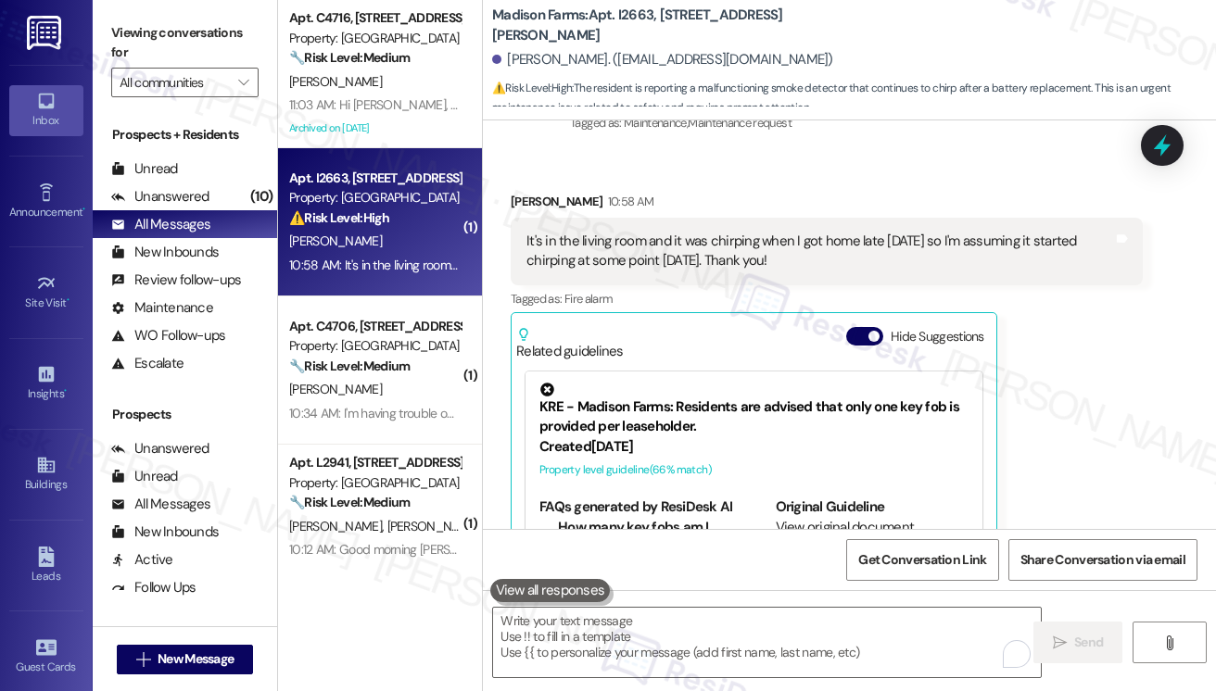
click at [130, 22] on label "Viewing conversations for" at bounding box center [184, 43] width 147 height 49
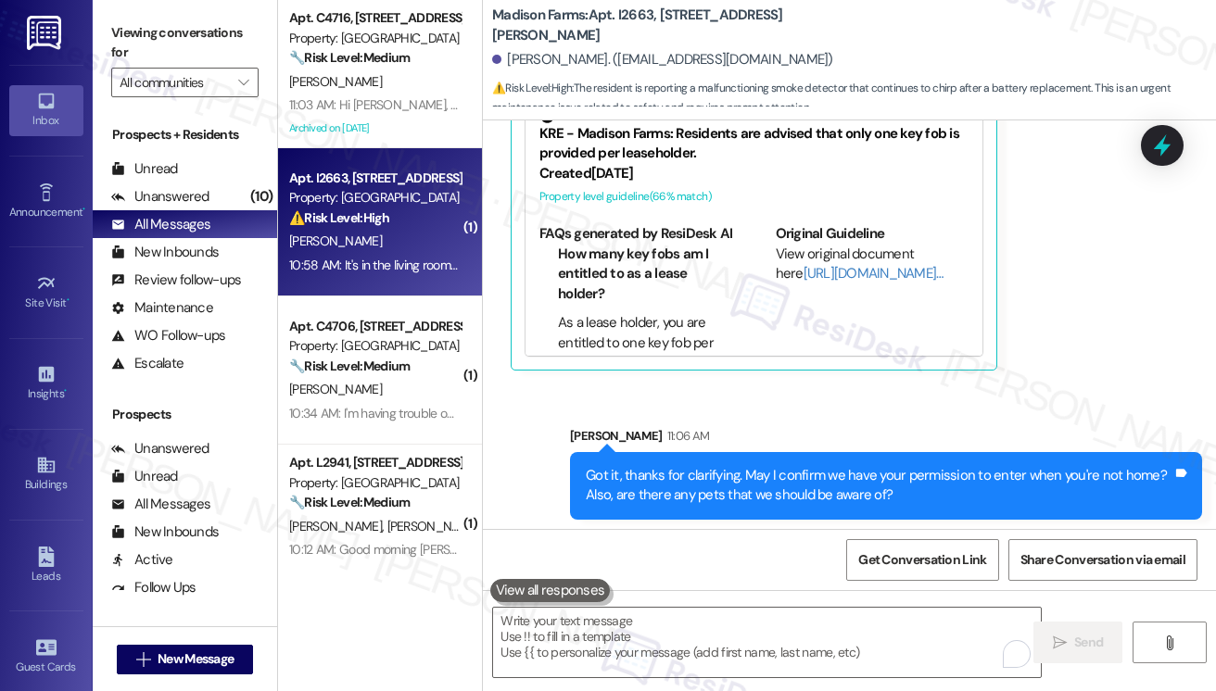
scroll to position [3207, 0]
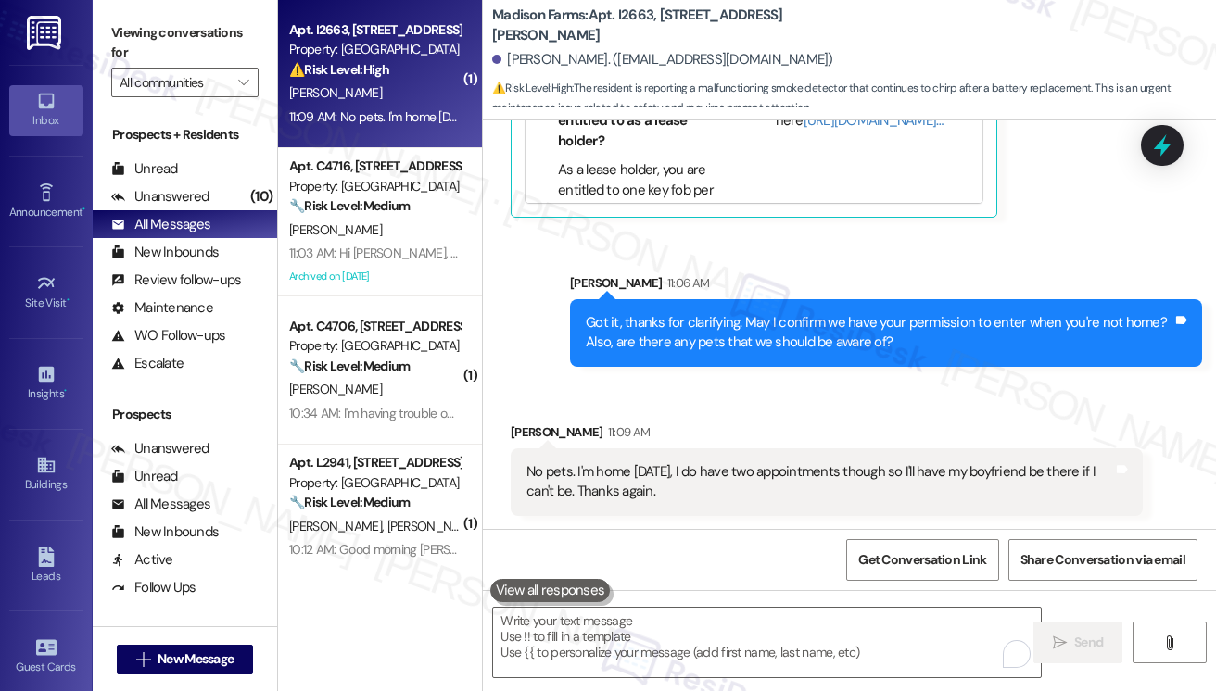
click at [112, 44] on label "Viewing conversations for" at bounding box center [184, 43] width 147 height 49
click at [634, 470] on div "No pets. I'm home today, I do have two appointments though so I'll have my boyf…" at bounding box center [819, 482] width 587 height 40
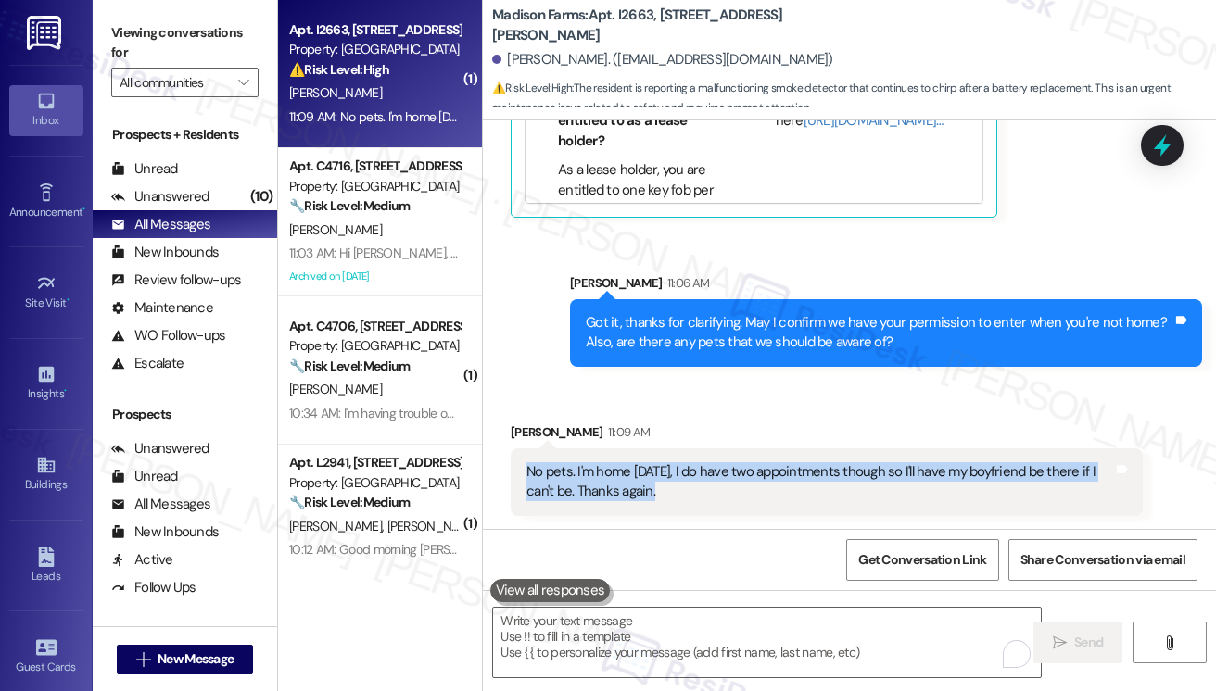
click at [634, 470] on div "No pets. I'm home today, I do have two appointments though so I'll have my boyf…" at bounding box center [819, 482] width 587 height 40
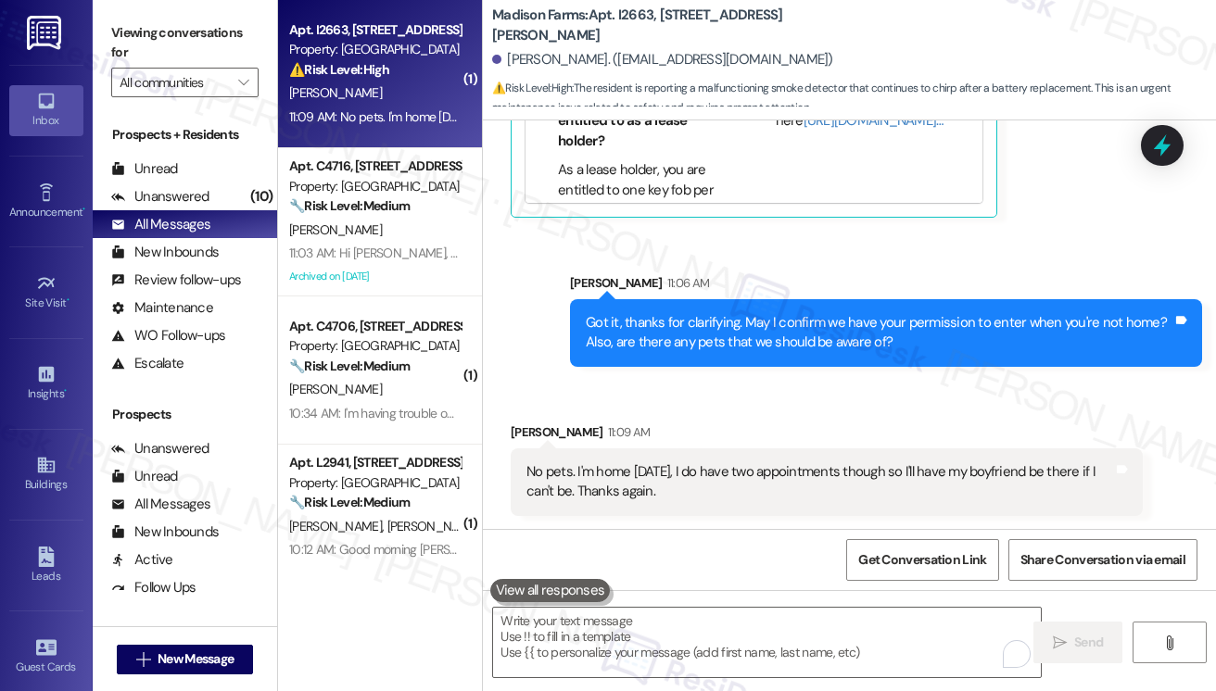
click at [131, 25] on label "Viewing conversations for" at bounding box center [184, 43] width 147 height 49
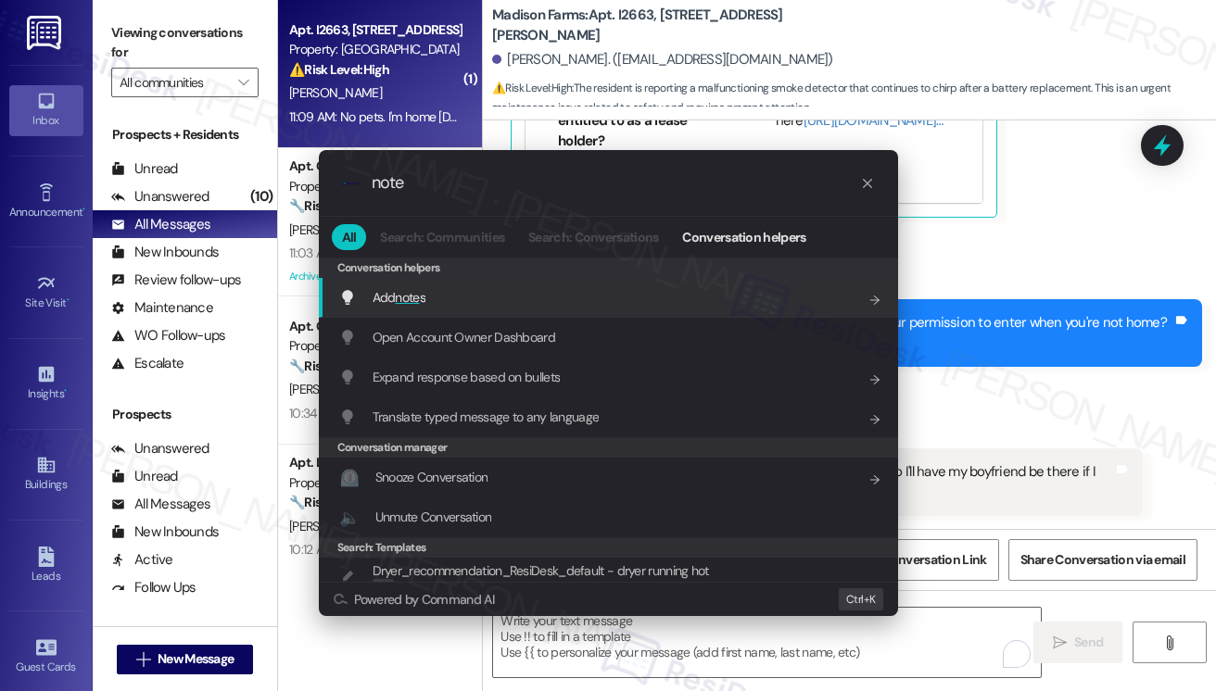
type input "note"
click at [1040, 151] on div ".cls-1{fill:#0a055f;}.cls-2{fill:#0cc4c4;} resideskLogoBlueOrange note All Sear…" at bounding box center [608, 345] width 1216 height 691
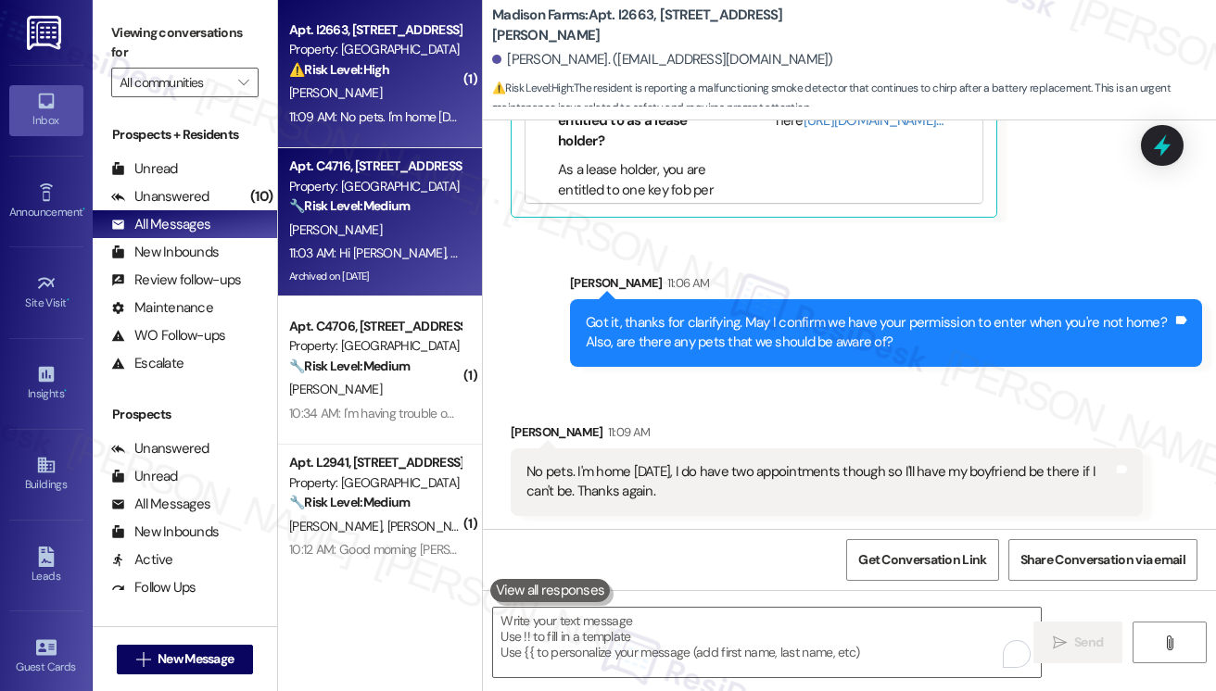
click at [409, 202] on strong "🔧 Risk Level: Medium" at bounding box center [349, 205] width 120 height 17
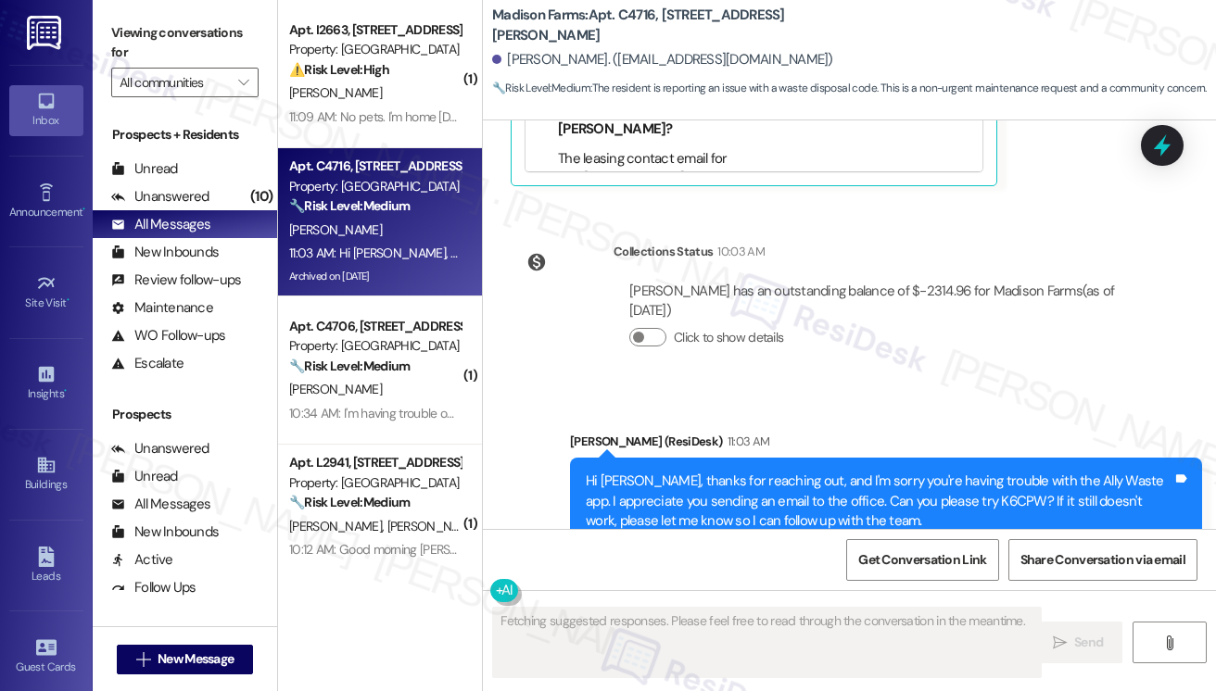
scroll to position [5608, 0]
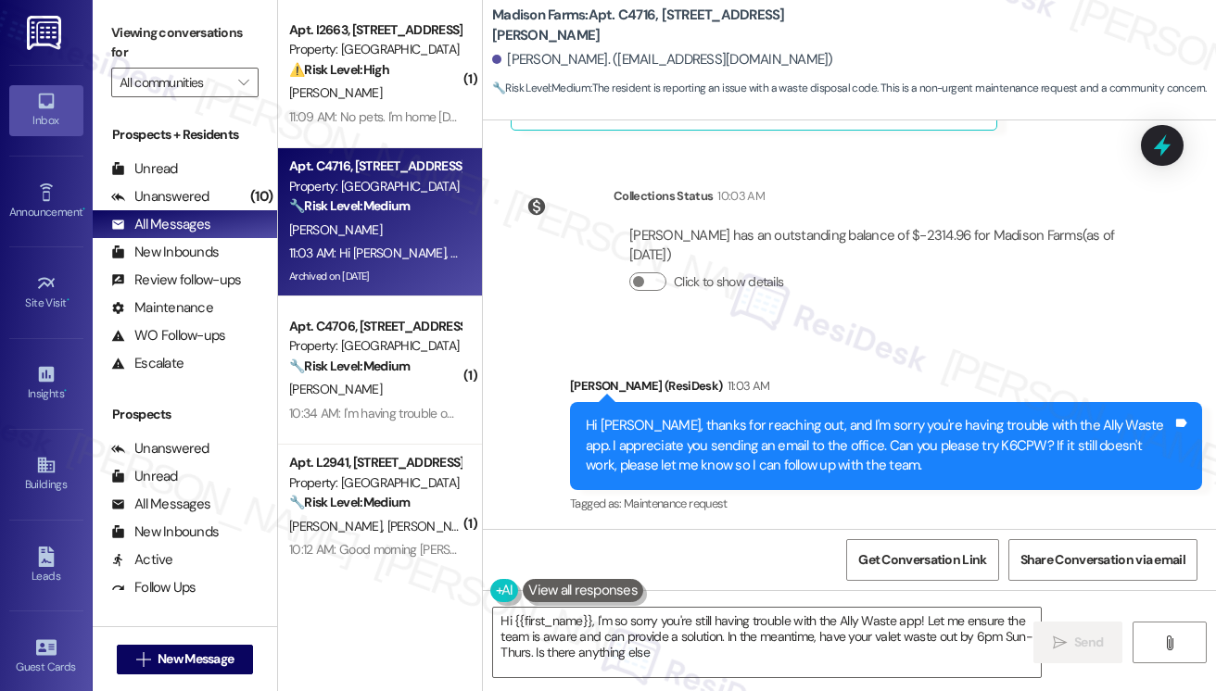
type textarea "Hi {{first_name}}, I'm so sorry you're still having trouble with the Ally Waste…"
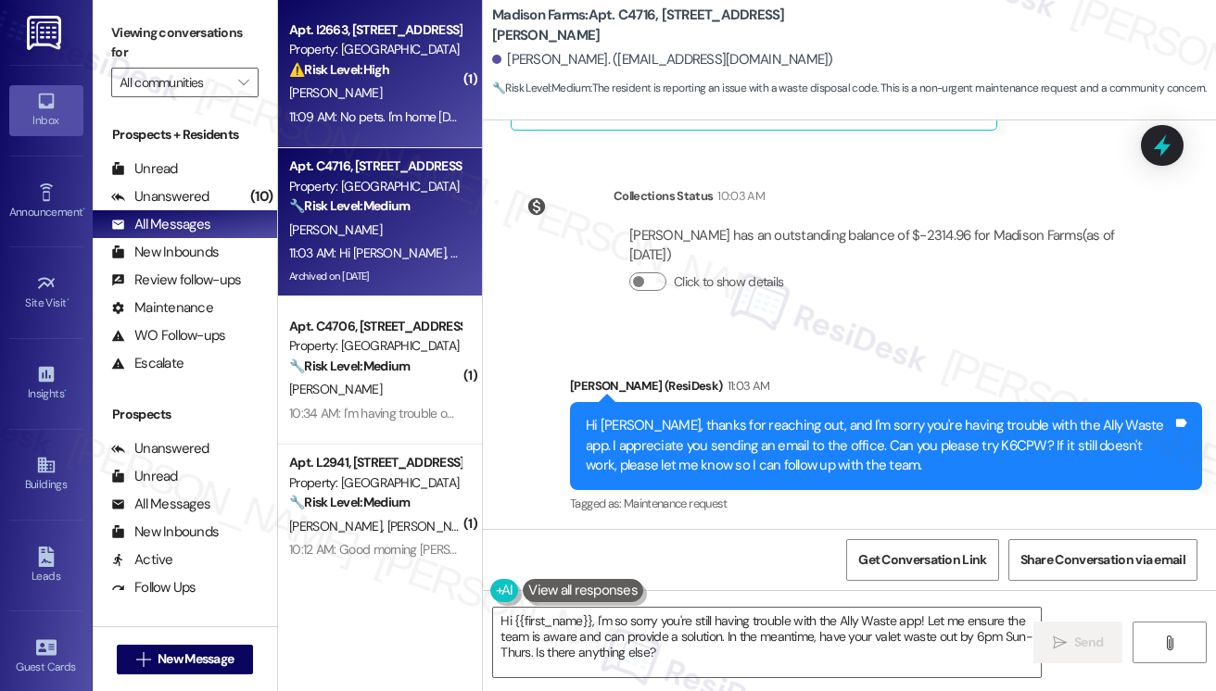
click at [401, 90] on div "J. Jones" at bounding box center [374, 93] width 175 height 23
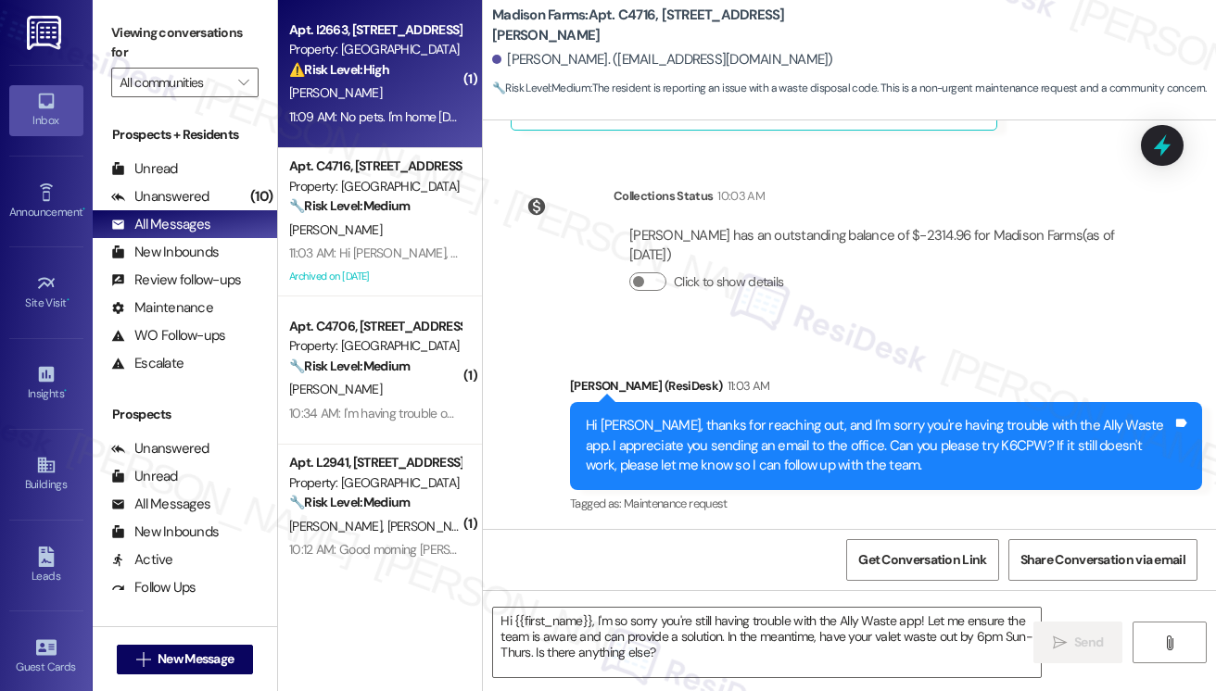
type textarea "Fetching suggested responses. Please feel free to read through the conversation…"
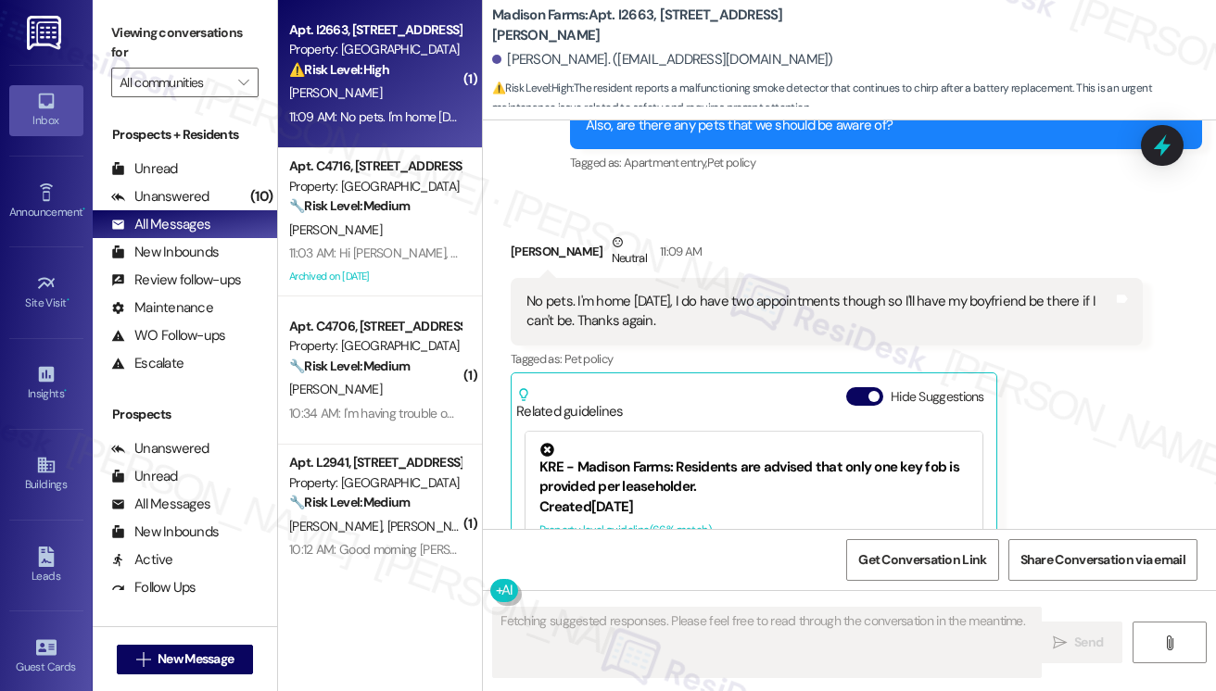
scroll to position [3335, 0]
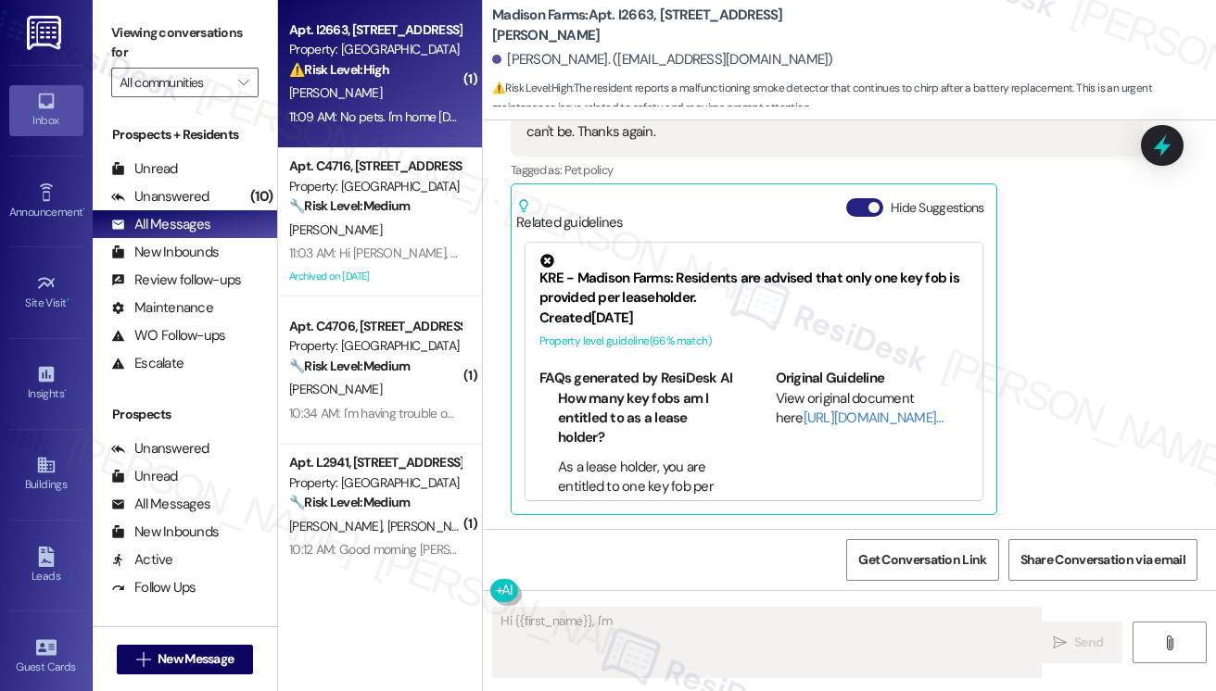
click at [876, 211] on button "Hide Suggestions" at bounding box center [864, 207] width 37 height 19
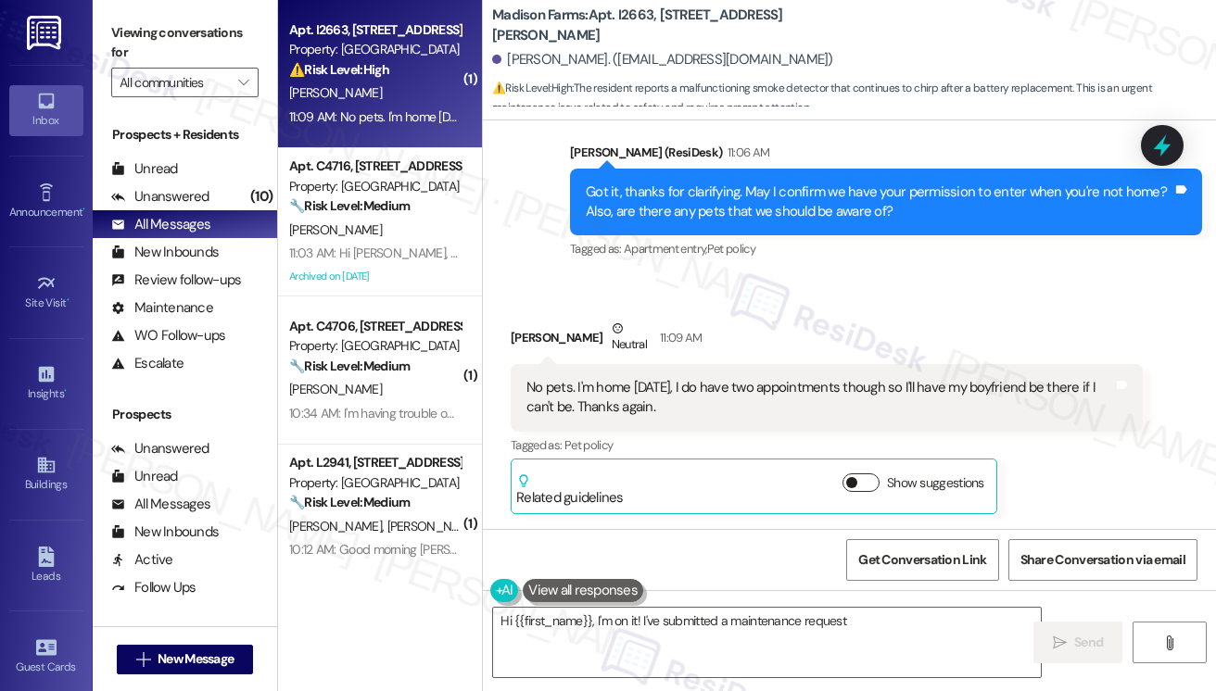
scroll to position [3059, 0]
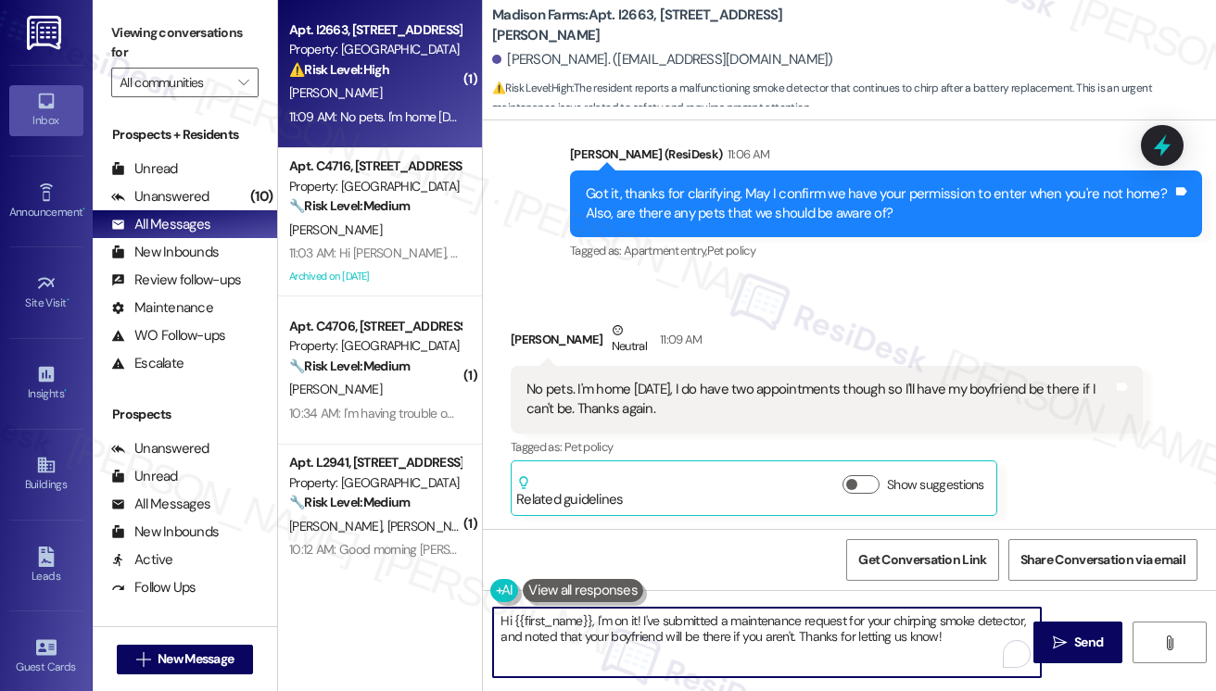
click at [753, 618] on textarea "Hi {{first_name}}, I'm on it! I've submitted a maintenance request for your chi…" at bounding box center [767, 643] width 548 height 70
click at [638, 618] on textarea "Hi {{first_name}}, I'm on it! I've submitted a maintenance request for your chi…" at bounding box center [767, 643] width 548 height 70
click at [642, 616] on textarea "Hi {{first_name}}, I'm on it! I've submitted a maintenance request for your chi…" at bounding box center [767, 643] width 548 height 70
drag, startPoint x: 638, startPoint y: 620, endPoint x: 495, endPoint y: 618, distance: 142.7
click at [495, 618] on textarea "Hi {{first_name}}, I'm on it! I've submitted a maintenance request for your chi…" at bounding box center [767, 643] width 548 height 70
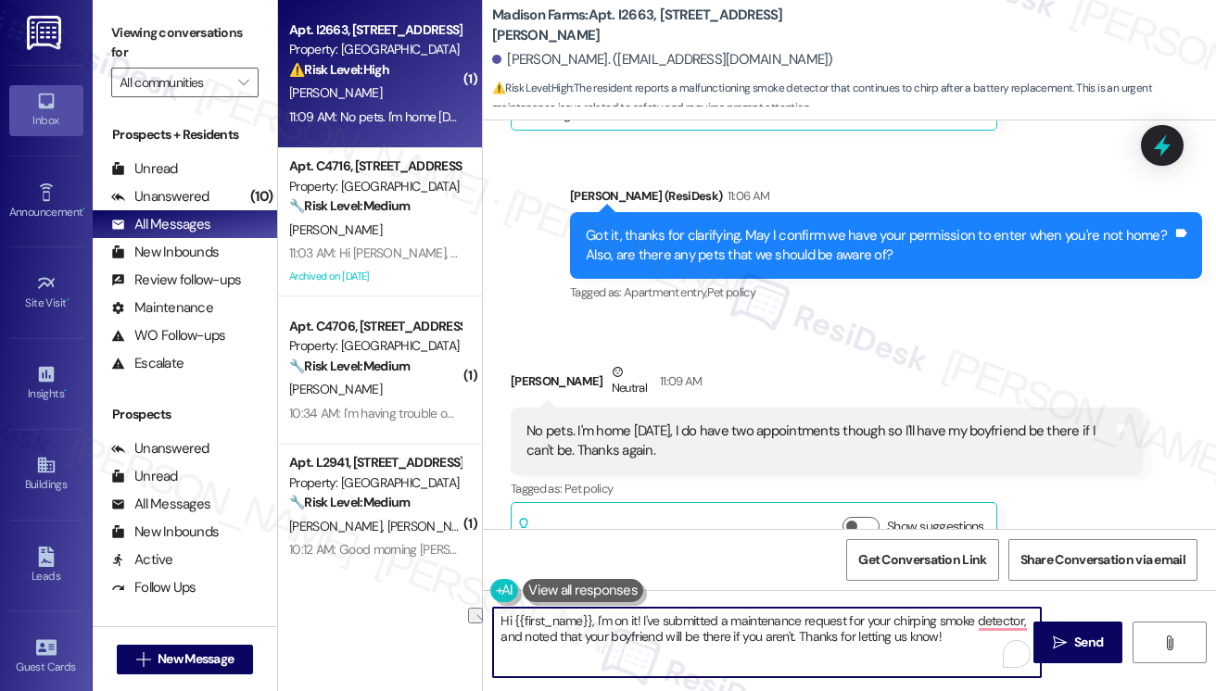
scroll to position [2874, 0]
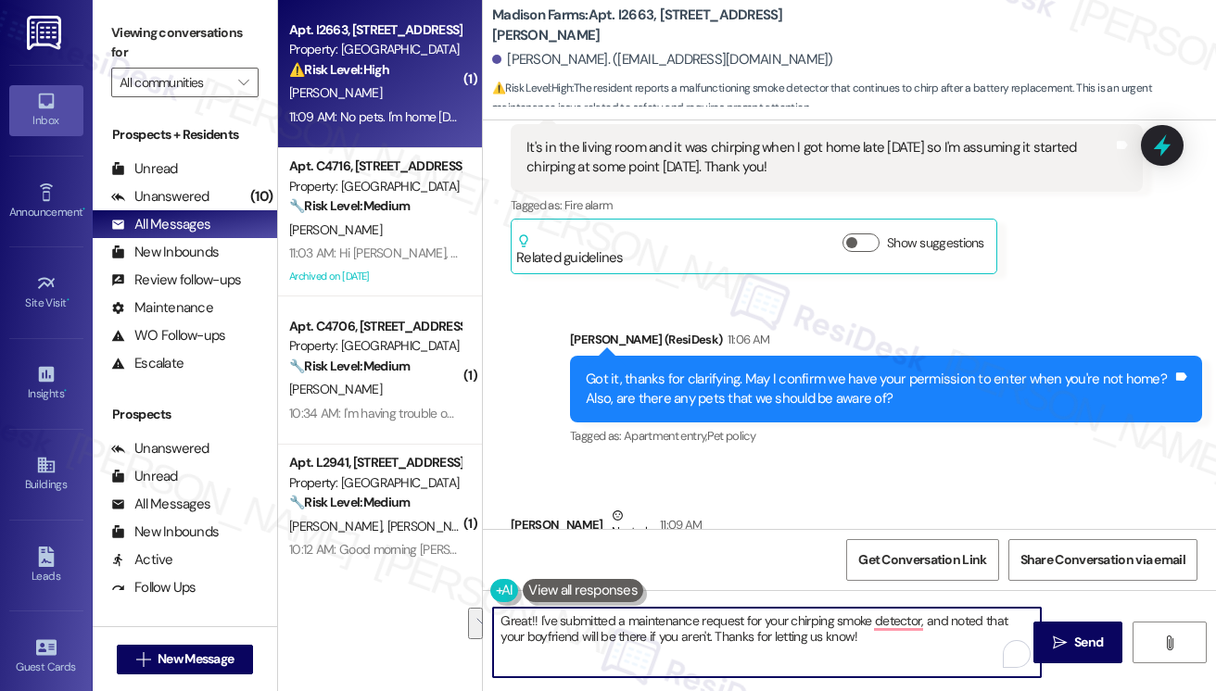
drag, startPoint x: 741, startPoint y: 618, endPoint x: 871, endPoint y: 649, distance: 133.3
click at [871, 649] on textarea "Great!! I've submitted a maintenance request for your chirping smoke detector, …" at bounding box center [767, 643] width 548 height 70
click at [536, 622] on textarea "Great!! I've submitted a maintenance request for your chirping smoke detector, …" at bounding box center [767, 643] width 548 height 70
drag, startPoint x: 863, startPoint y: 643, endPoint x: 741, endPoint y: 622, distance: 123.3
click at [741, 622] on textarea "Great! I've submitted a maintenance request for your chirping smoke detector, a…" at bounding box center [767, 643] width 548 height 70
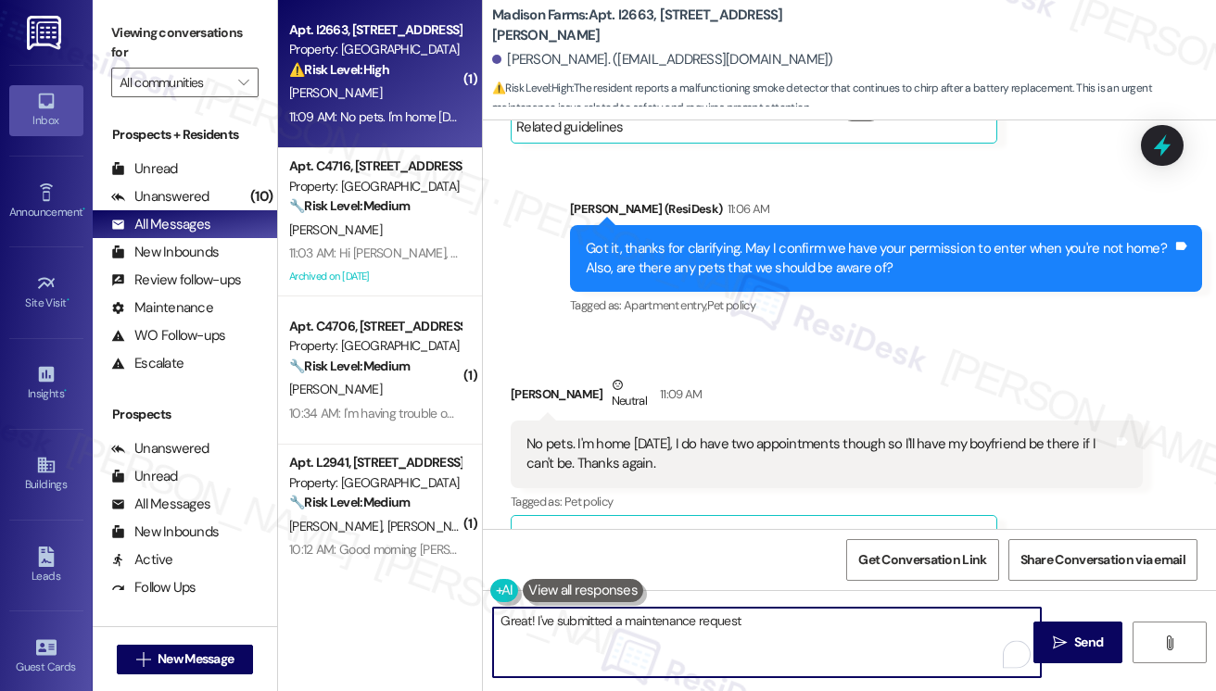
scroll to position [3059, 0]
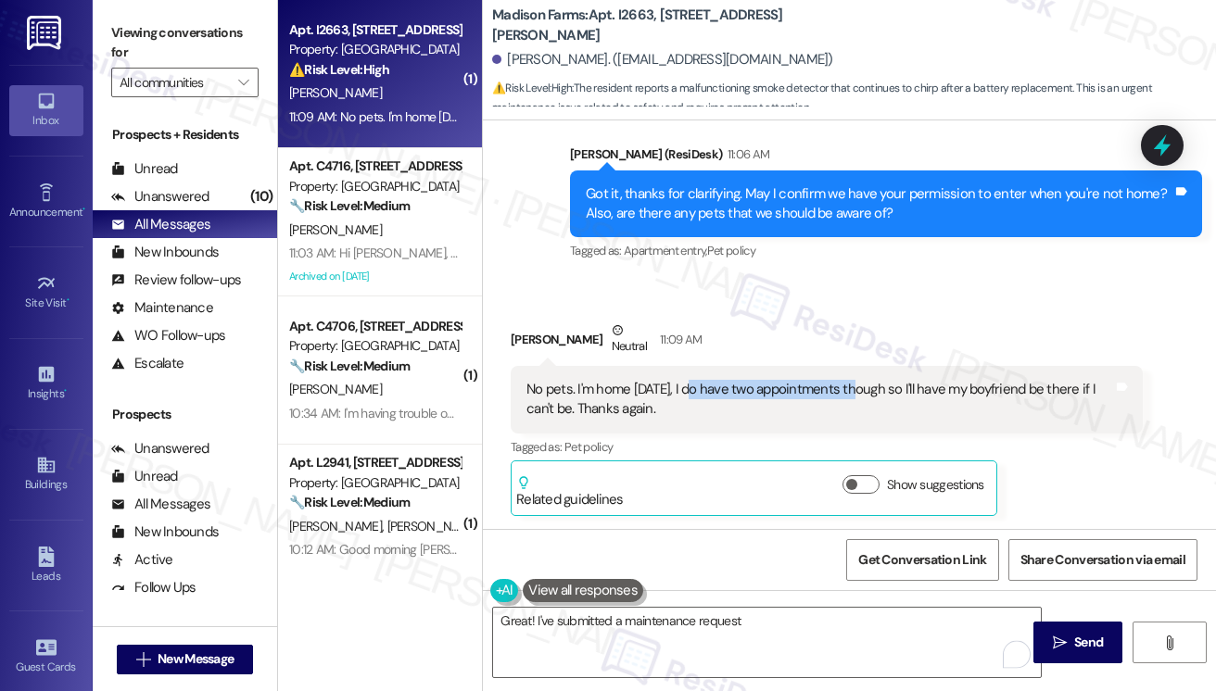
drag, startPoint x: 690, startPoint y: 389, endPoint x: 851, endPoint y: 392, distance: 161.3
click at [851, 392] on div "No pets. I'm home today, I do have two appointments though so I'll have my boyf…" at bounding box center [819, 400] width 587 height 40
click at [771, 627] on textarea "Great! I've submitted a maintenance request" at bounding box center [767, 643] width 548 height 70
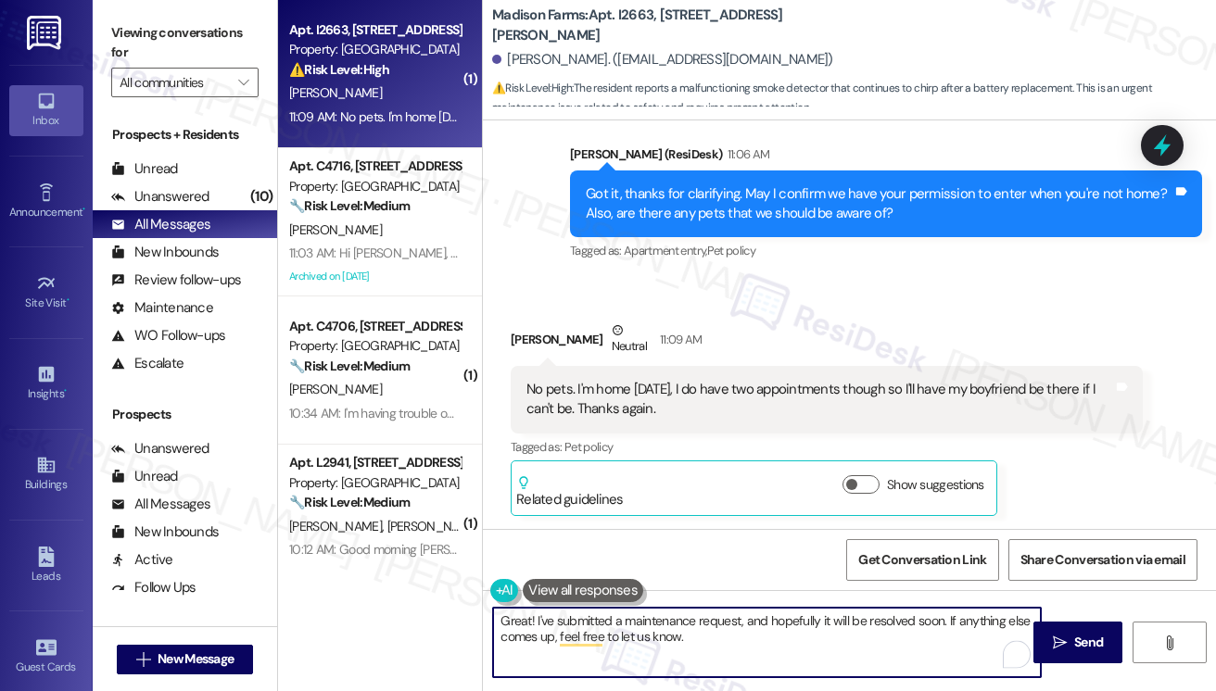
click at [614, 618] on textarea "Great! I've submitted a maintenance request, and hopefully it will be resolved …" at bounding box center [767, 643] width 548 height 70
click at [615, 618] on textarea "Great! I've submitted a maintenance request, and hopefully it will be resolved …" at bounding box center [767, 643] width 548 height 70
click at [616, 618] on textarea "Great! I've submitted a maintenance request, and hopefully it will be resolved …" at bounding box center [767, 643] width 548 height 70
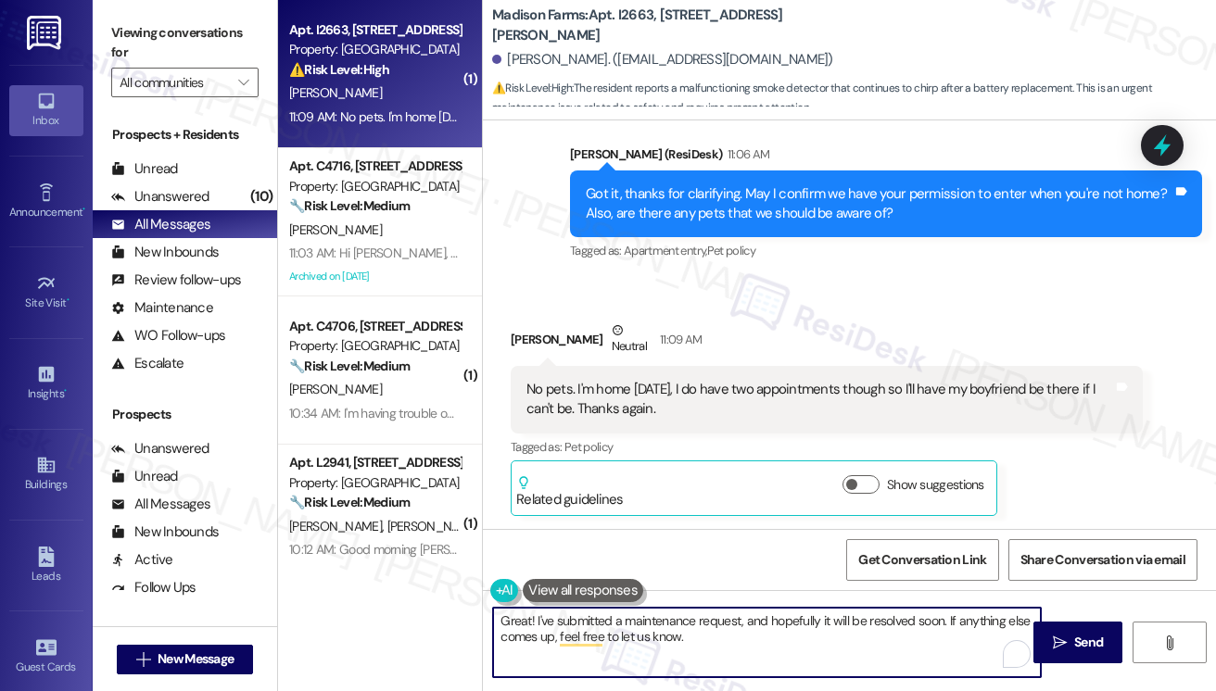
click at [616, 618] on textarea "Great! I've submitted a maintenance request, and hopefully it will be resolved …" at bounding box center [767, 643] width 548 height 70
click at [614, 616] on textarea "Great! I've submitted a maintenance request, and hopefully it will be resolved …" at bounding box center [767, 643] width 548 height 70
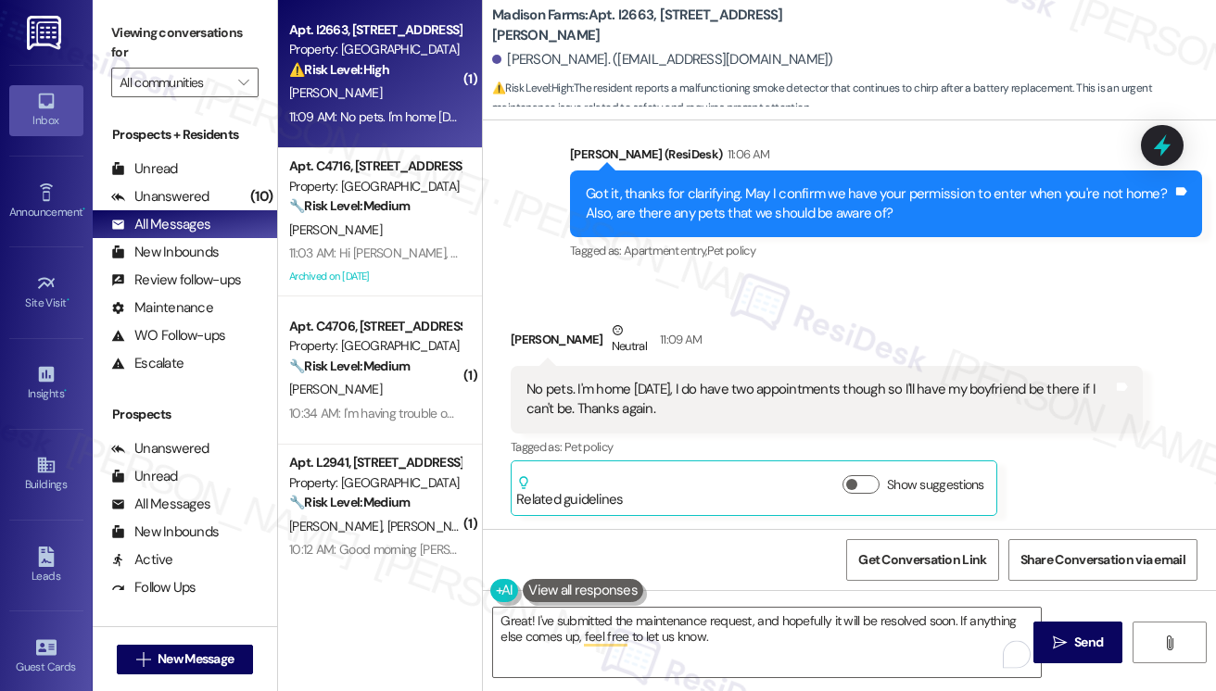
click at [143, 25] on label "Viewing conversations for" at bounding box center [184, 43] width 147 height 49
click at [749, 619] on textarea "Great! I've submitted the maintenance request, and hopefully it will be resolve…" at bounding box center [767, 643] width 548 height 70
drag, startPoint x: 111, startPoint y: 14, endPoint x: 150, endPoint y: 27, distance: 41.0
click at [111, 14] on div "Viewing conversations for All communities " at bounding box center [185, 58] width 184 height 116
click at [965, 619] on textarea "Great! I've submitted the maintenance request and here's the service request nu…" at bounding box center [767, 643] width 548 height 70
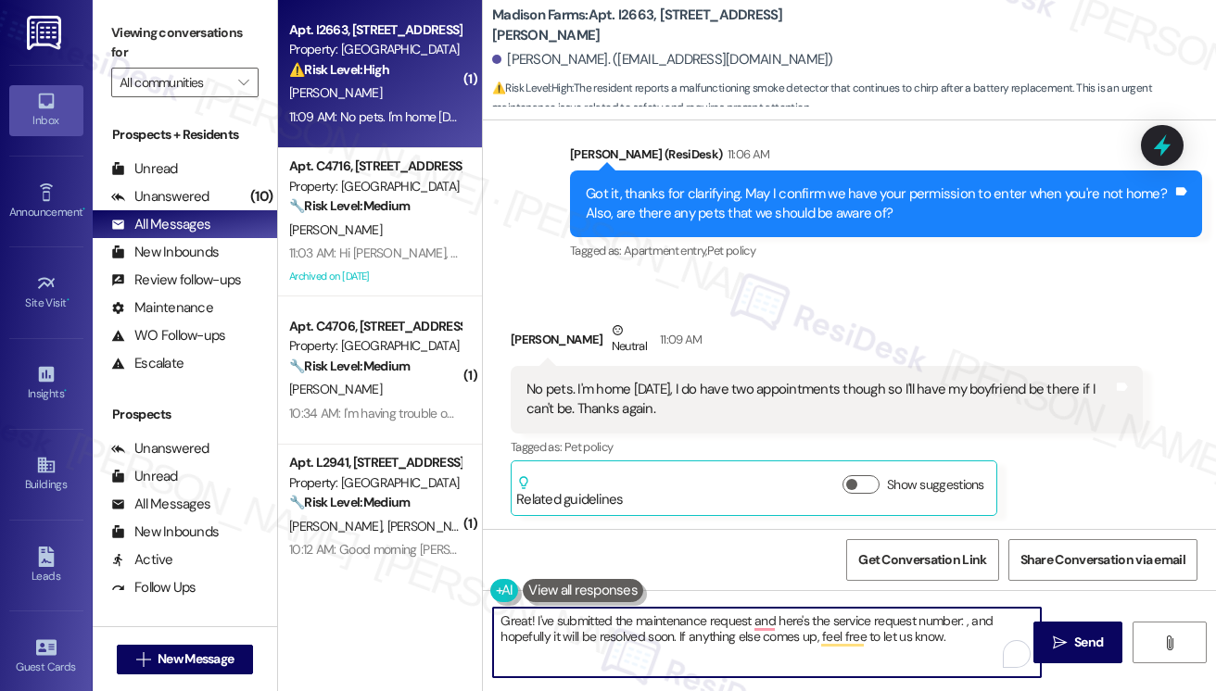
paste textarea "They already tried replacing the battery, but the chirping has continued. The i…"
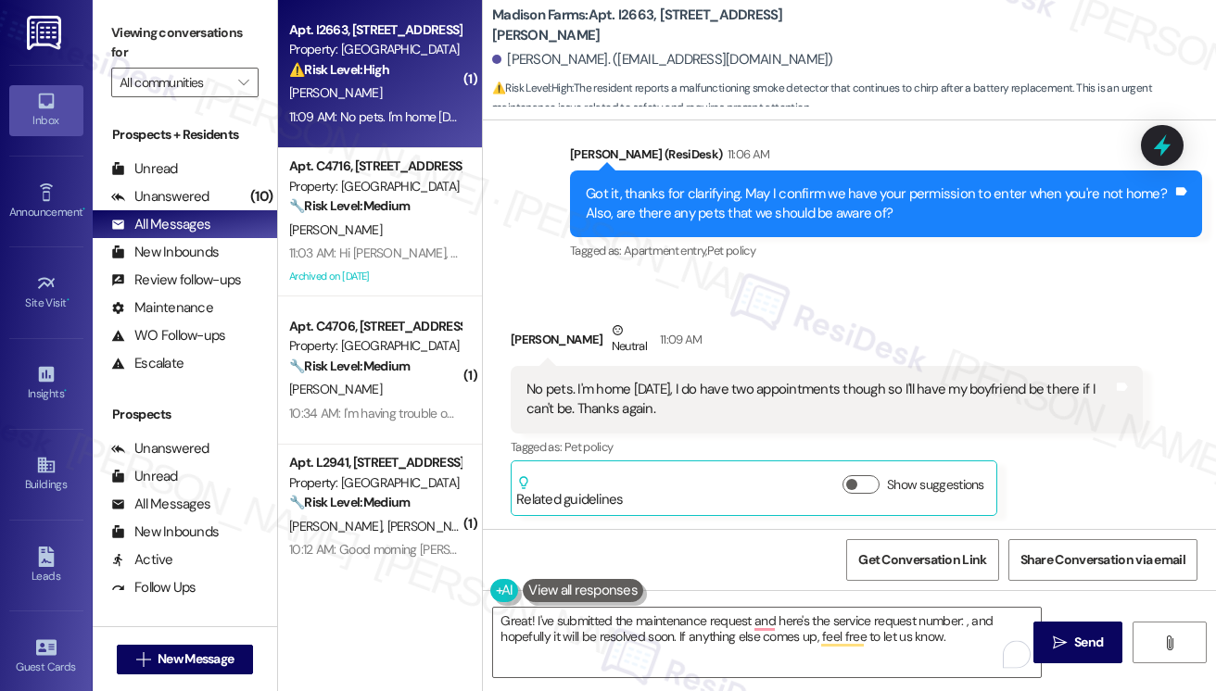
click at [125, 40] on label "Viewing conversations for" at bounding box center [184, 43] width 147 height 49
drag, startPoint x: 963, startPoint y: 619, endPoint x: 1006, endPoint y: 619, distance: 42.6
click at [963, 619] on textarea "Great! I've submitted the maintenance request and here's the service request nu…" at bounding box center [767, 643] width 548 height 70
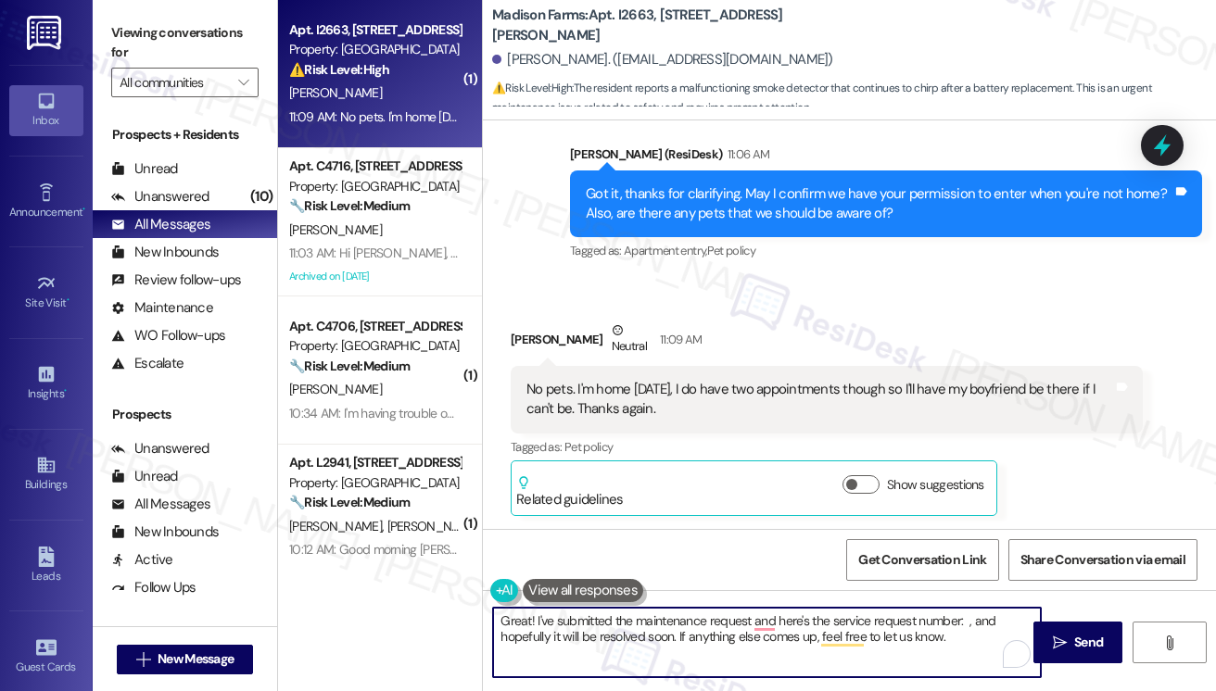
paste textarea "22470"
type textarea "Great! I've submitted the maintenance request, and here's the service request n…"
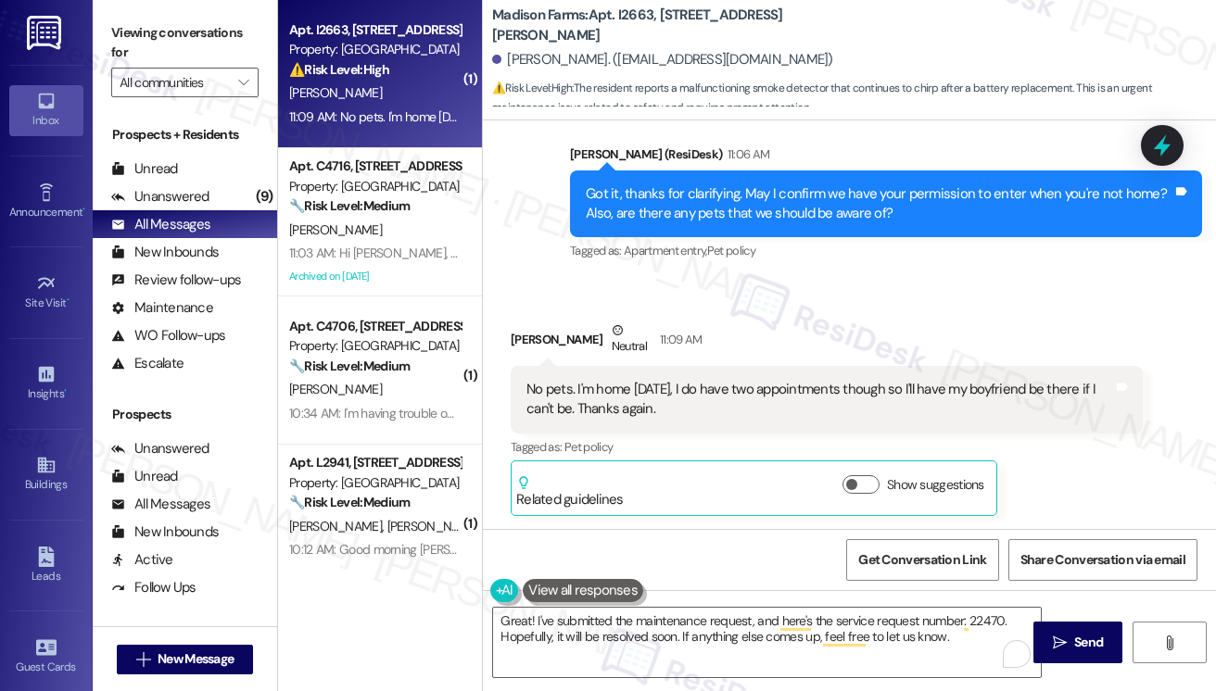
click at [128, 41] on label "Viewing conversations for" at bounding box center [184, 43] width 147 height 49
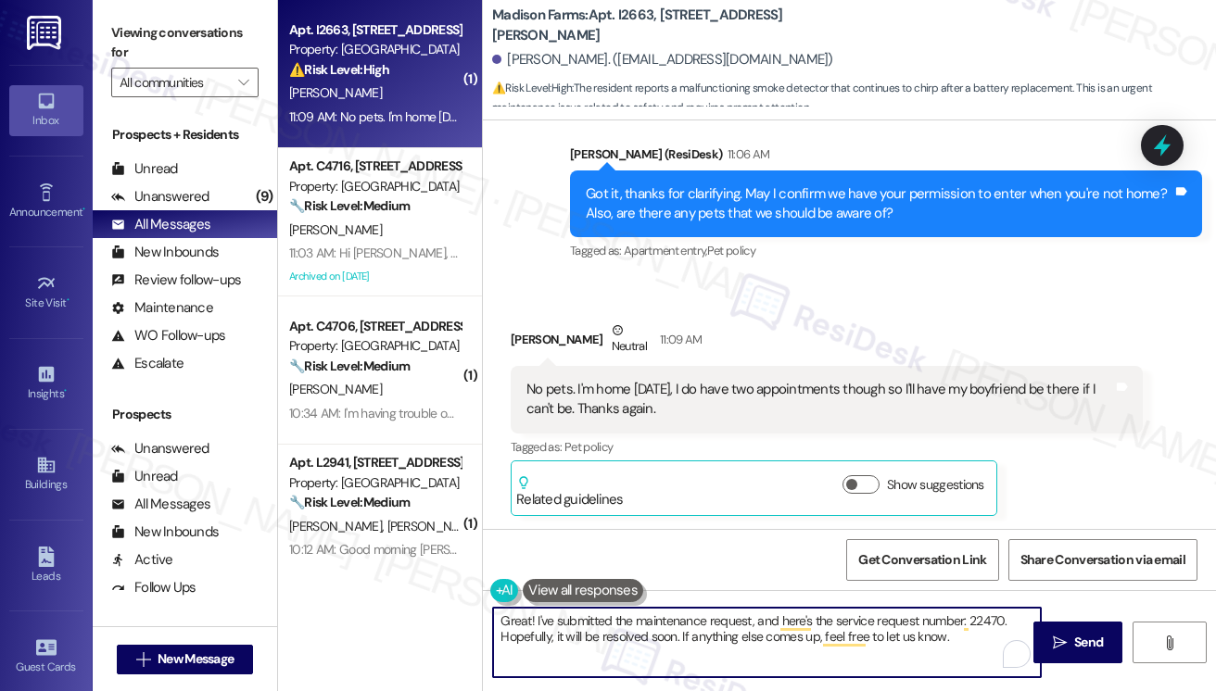
drag, startPoint x: 968, startPoint y: 640, endPoint x: 980, endPoint y: 637, distance: 13.5
click at [968, 640] on textarea "Great! I've submitted the maintenance request, and here's the service request n…" at bounding box center [767, 643] width 548 height 70
click at [1090, 637] on span "Send" at bounding box center [1088, 642] width 29 height 19
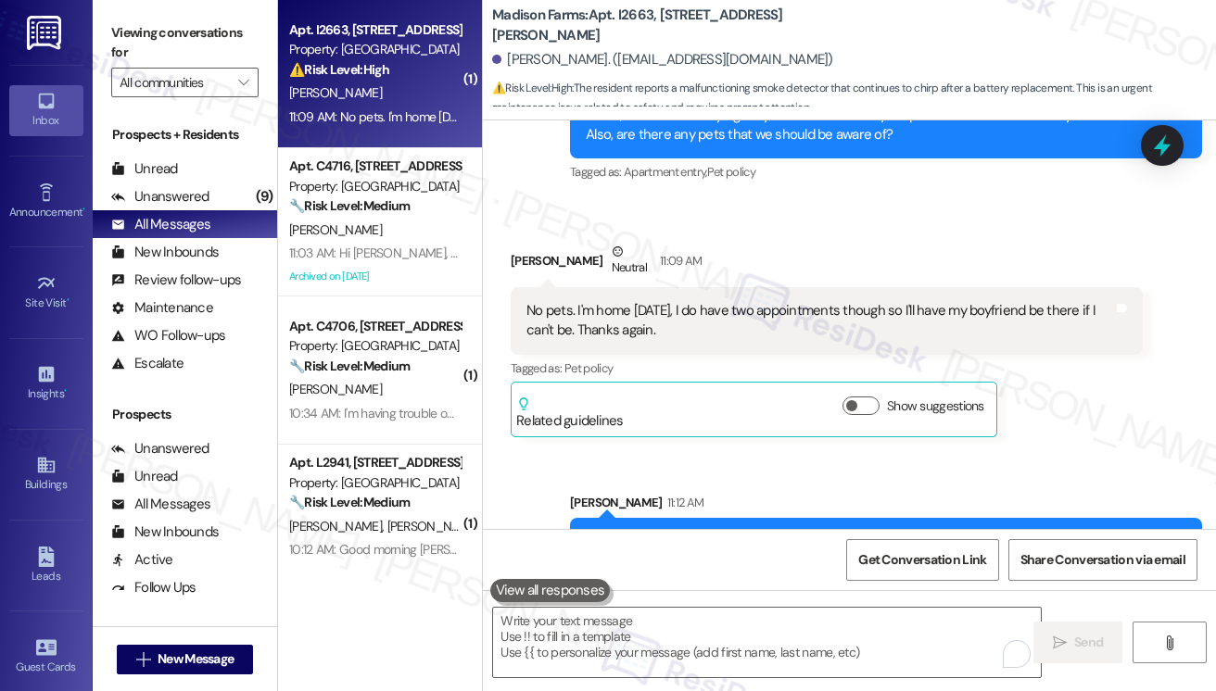
scroll to position [3208, 0]
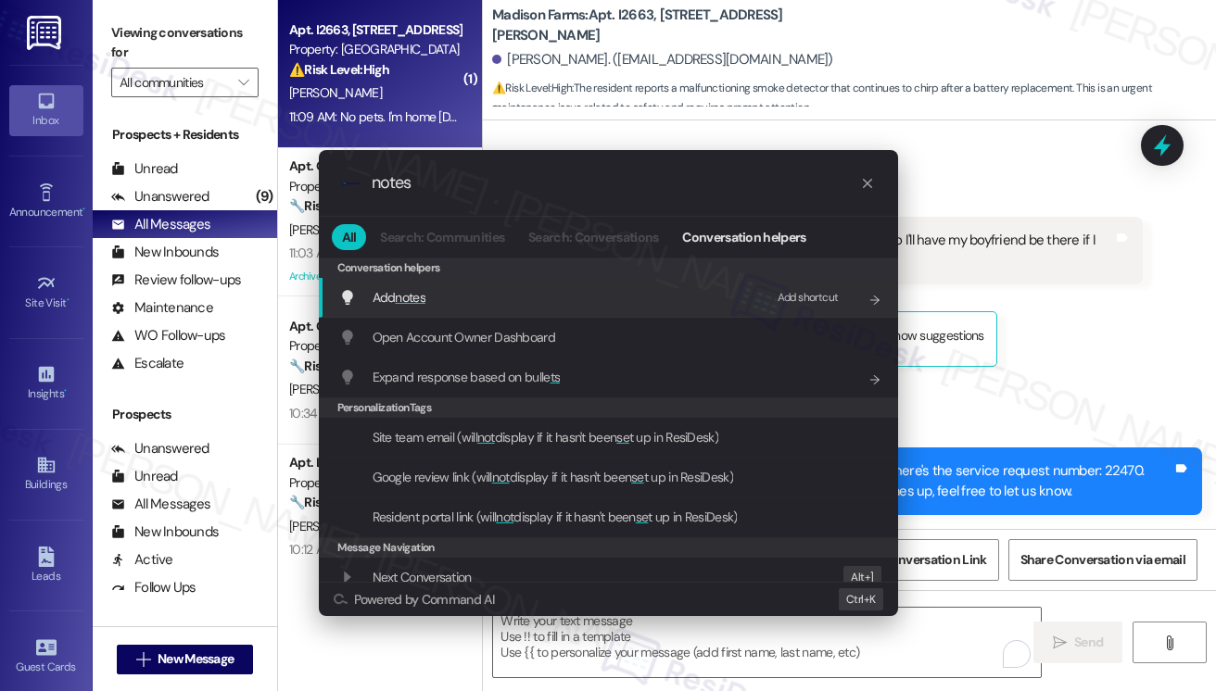
type input "notes"
click at [567, 290] on div "Add notes Add shortcut" at bounding box center [610, 297] width 542 height 20
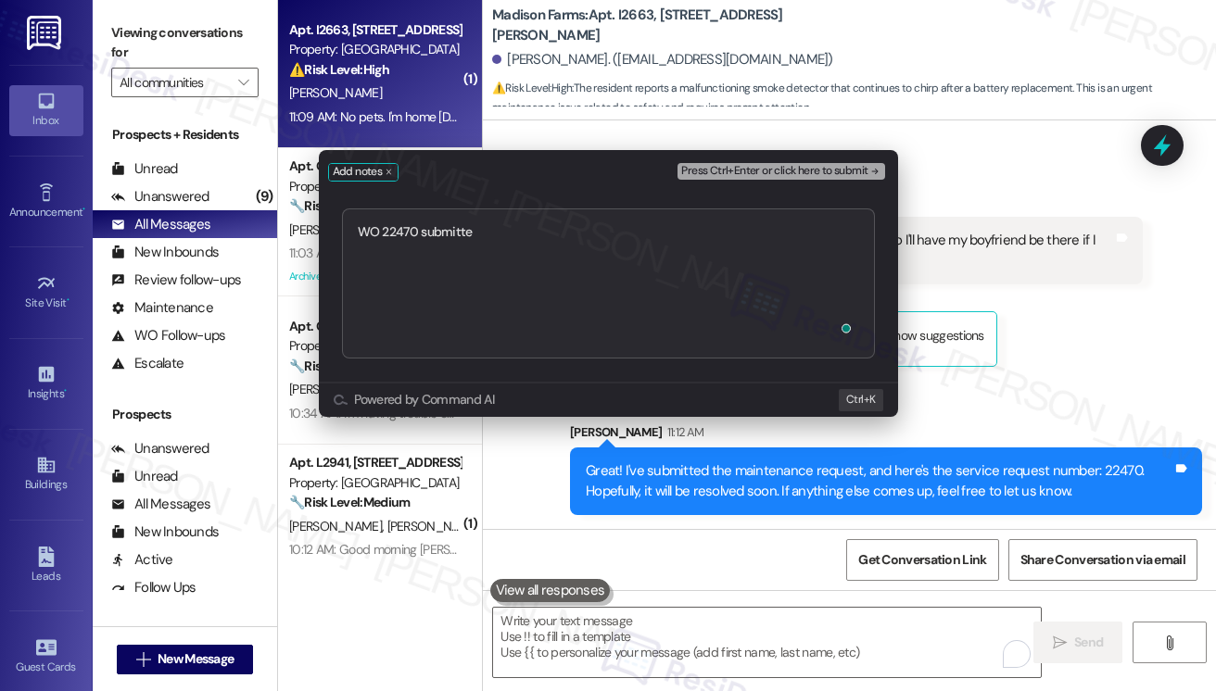
type textarea "WO 22470 submitted"
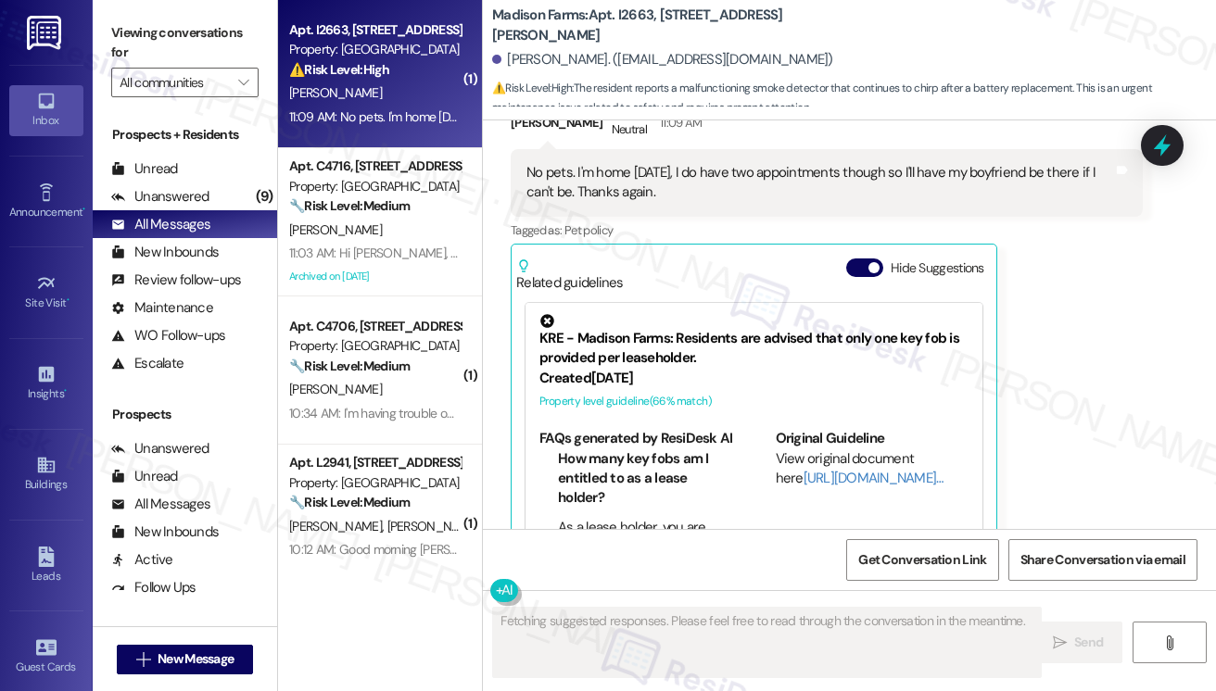
scroll to position [3335, 0]
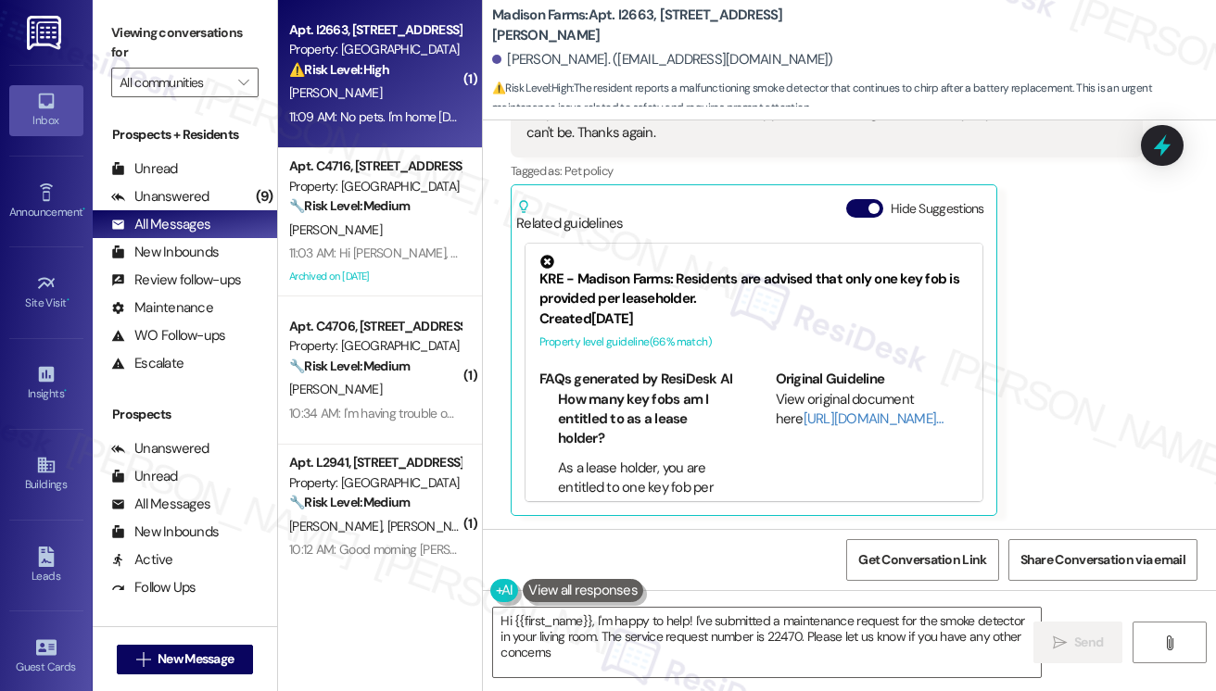
type textarea "Hi {{first_name}}, I'm happy to help! I've submitted a maintenance request for …"
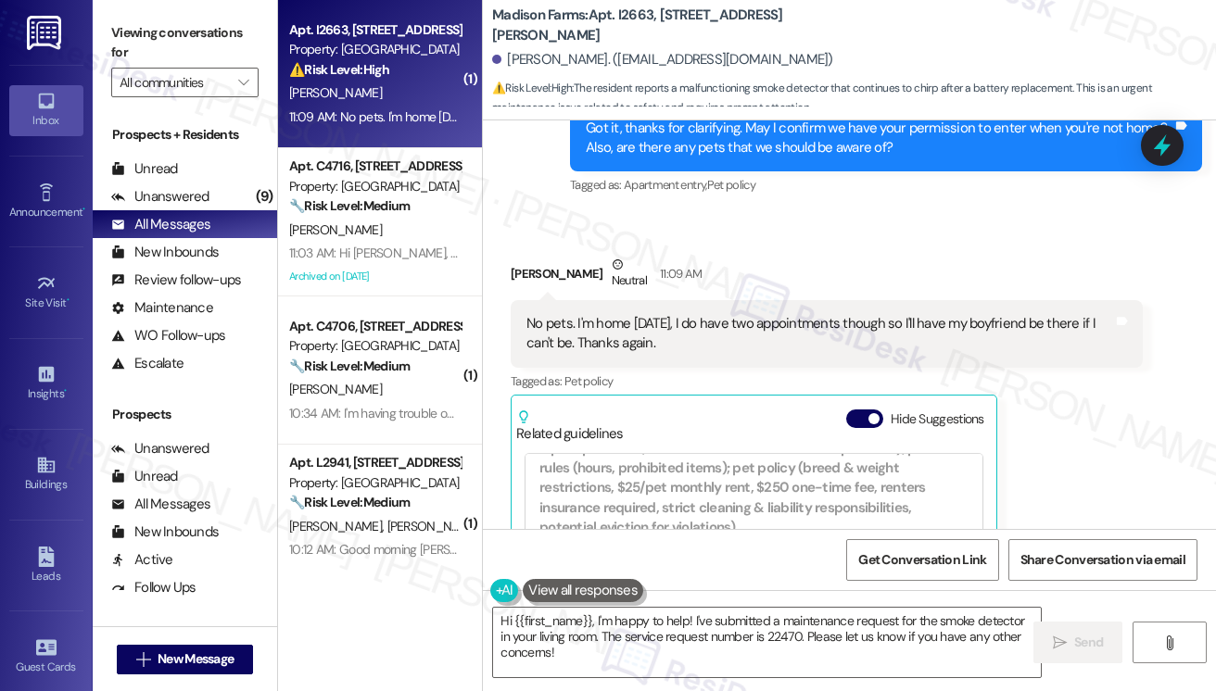
scroll to position [3113, 0]
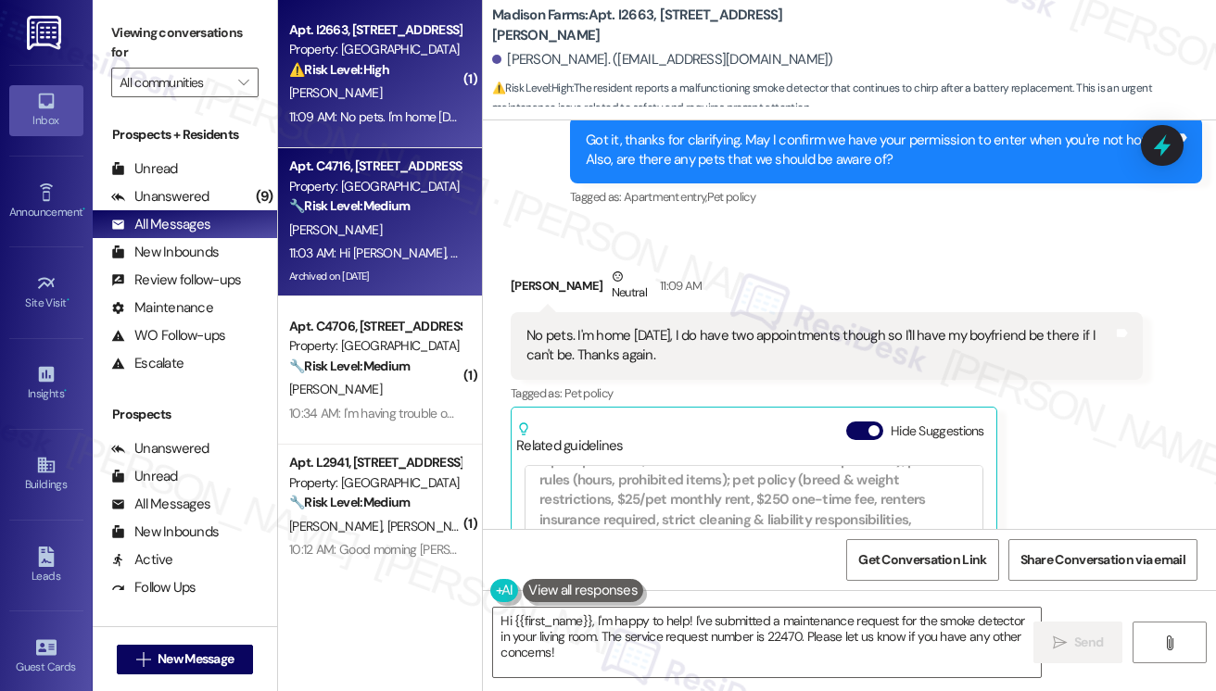
click at [399, 214] on strong "🔧 Risk Level: Medium" at bounding box center [349, 205] width 120 height 17
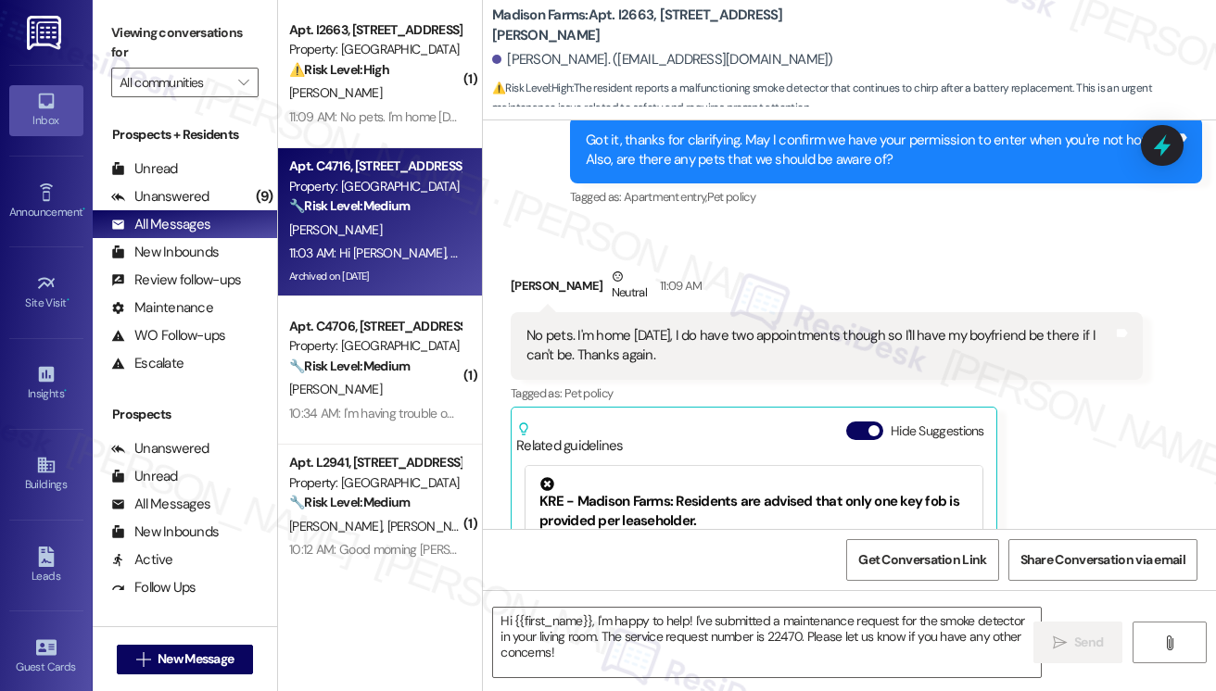
type textarea "Fetching suggested responses. Please feel free to read through the conversation…"
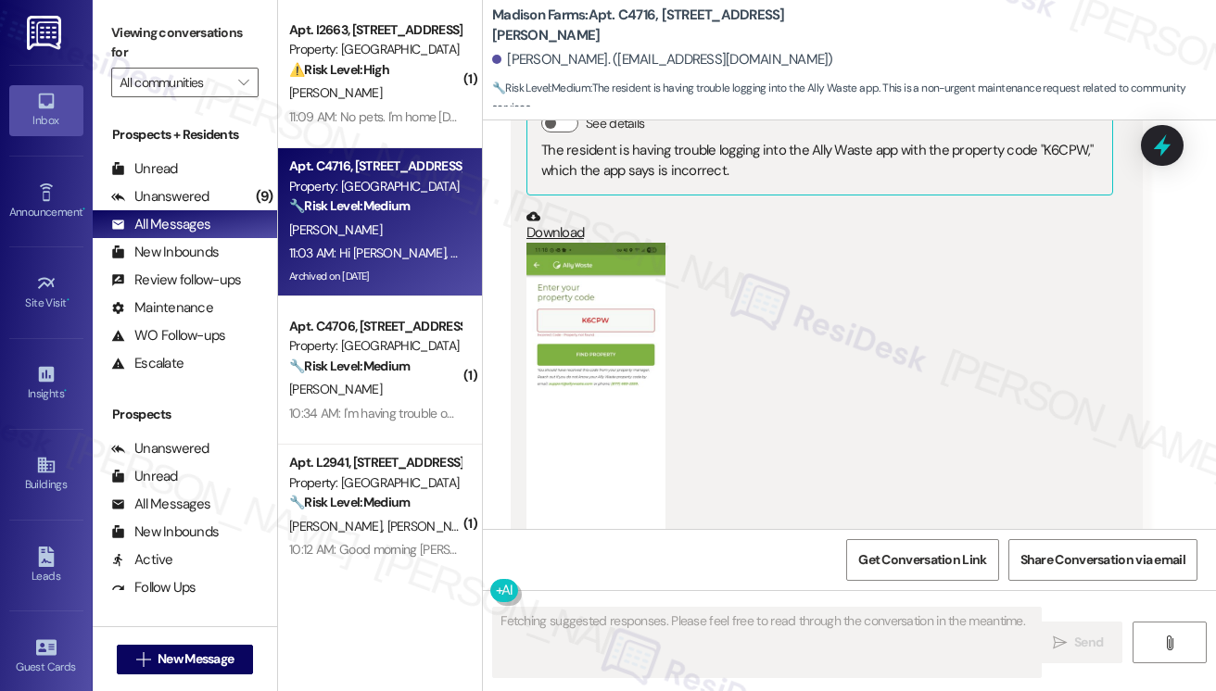
scroll to position [5645, 0]
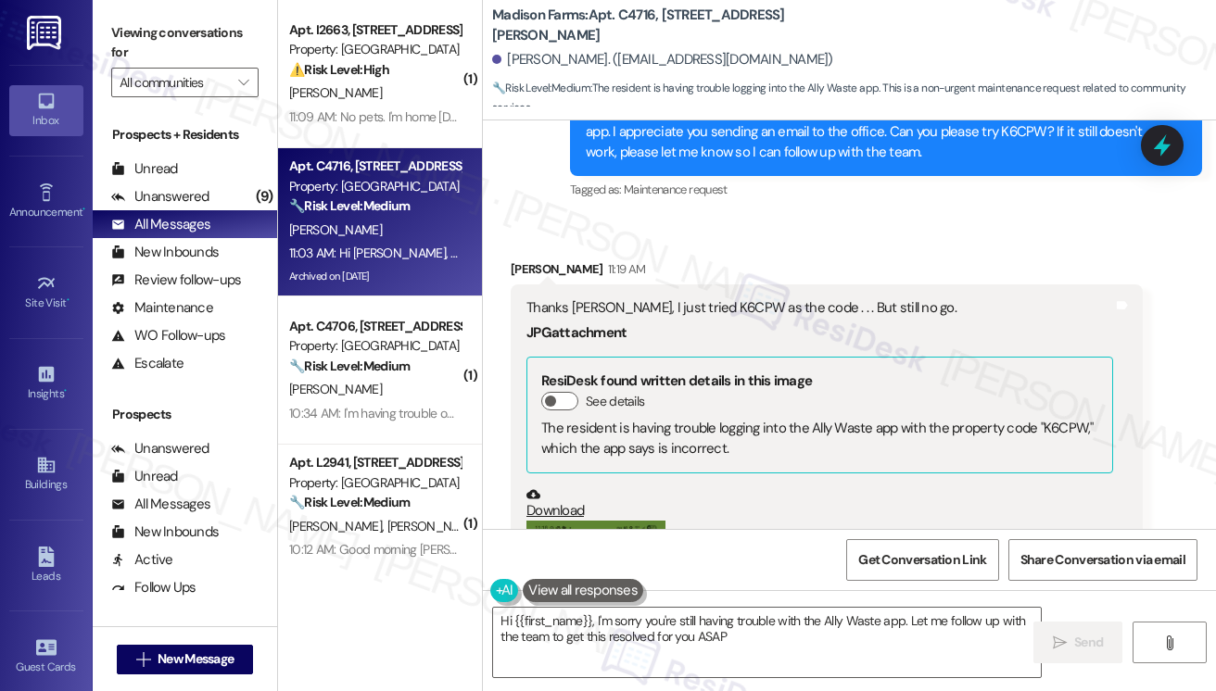
type textarea "Hi {{first_name}}, I'm sorry you're still having trouble with the Ally Waste ap…"
click at [663, 305] on div "Thanks Jane, I just tried K6CPW as the code . . . But still no go." at bounding box center [819, 307] width 587 height 19
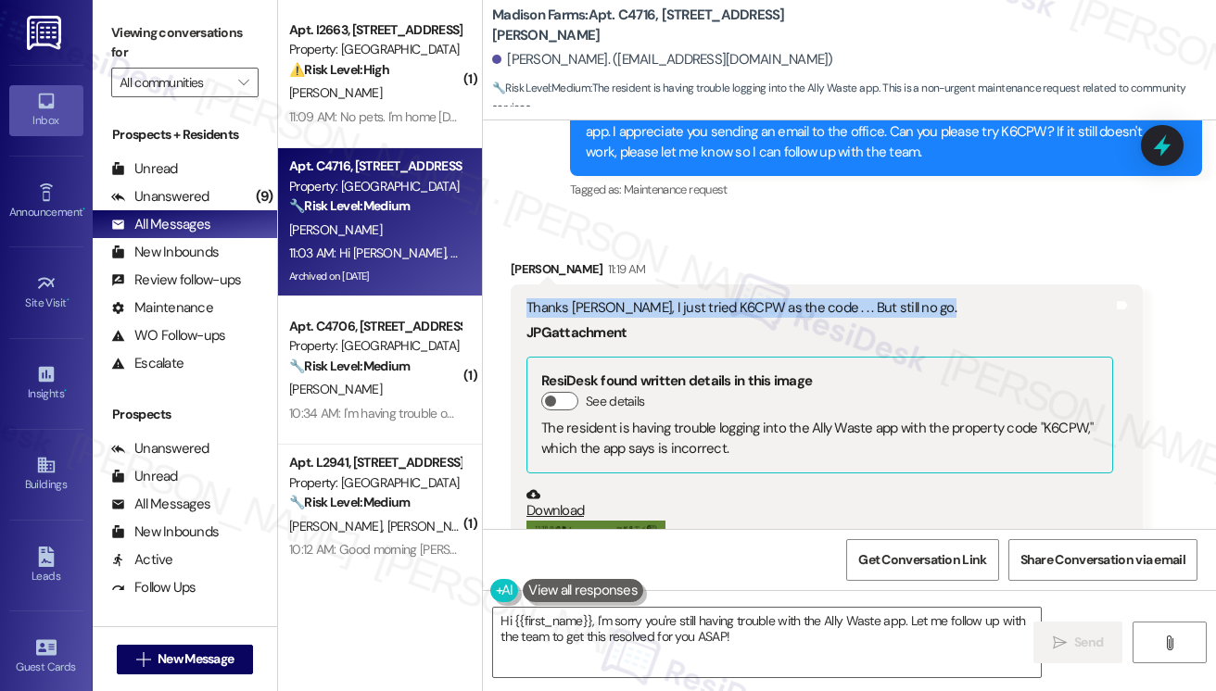
click at [663, 305] on div "Thanks Jane, I just tried K6CPW as the code . . . But still no go." at bounding box center [819, 307] width 587 height 19
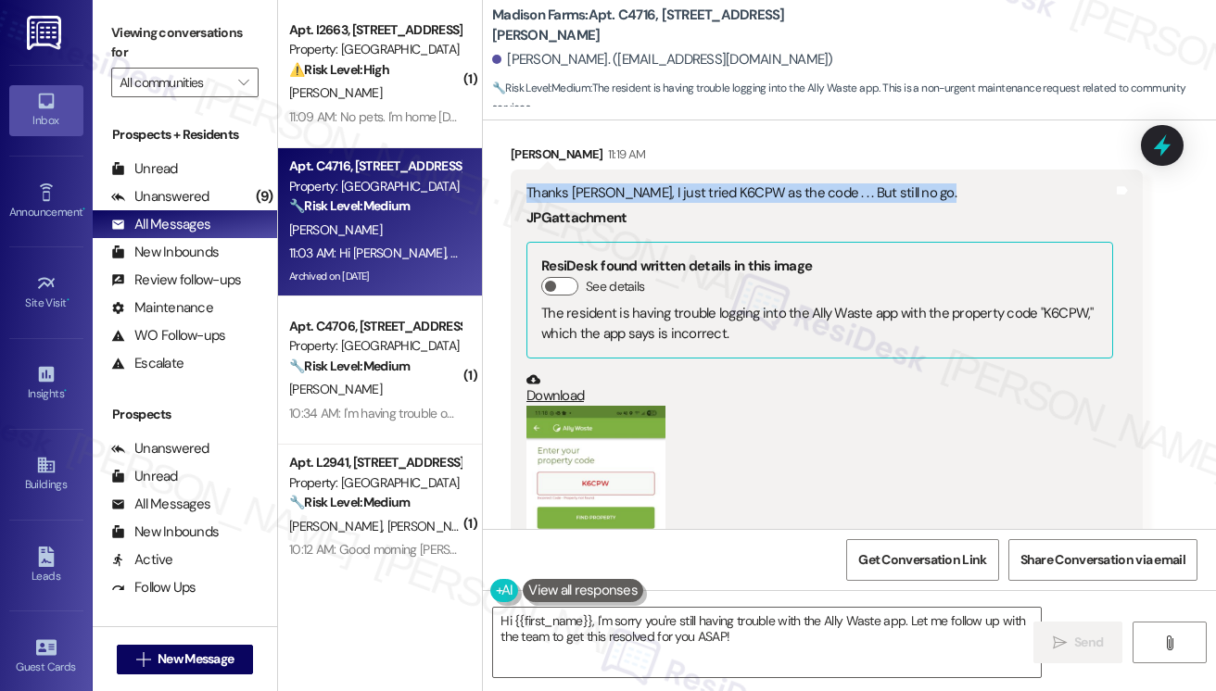
scroll to position [5923, 0]
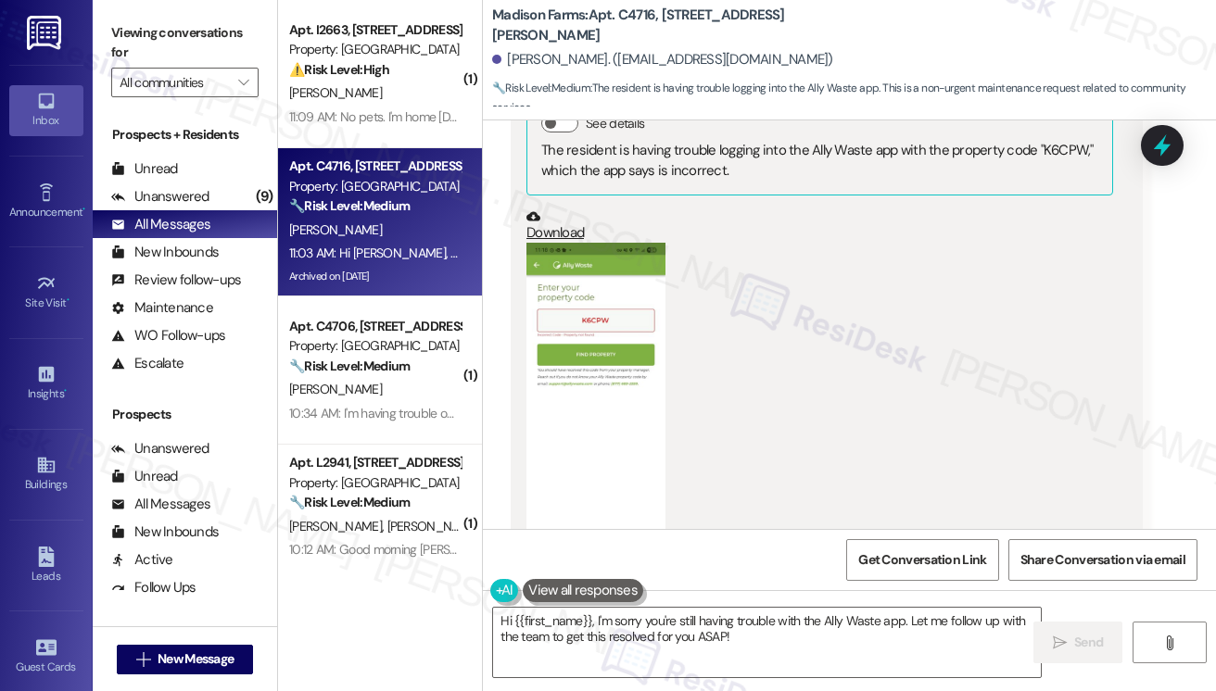
click at [612, 354] on button "Zoom image" at bounding box center [595, 413] width 139 height 340
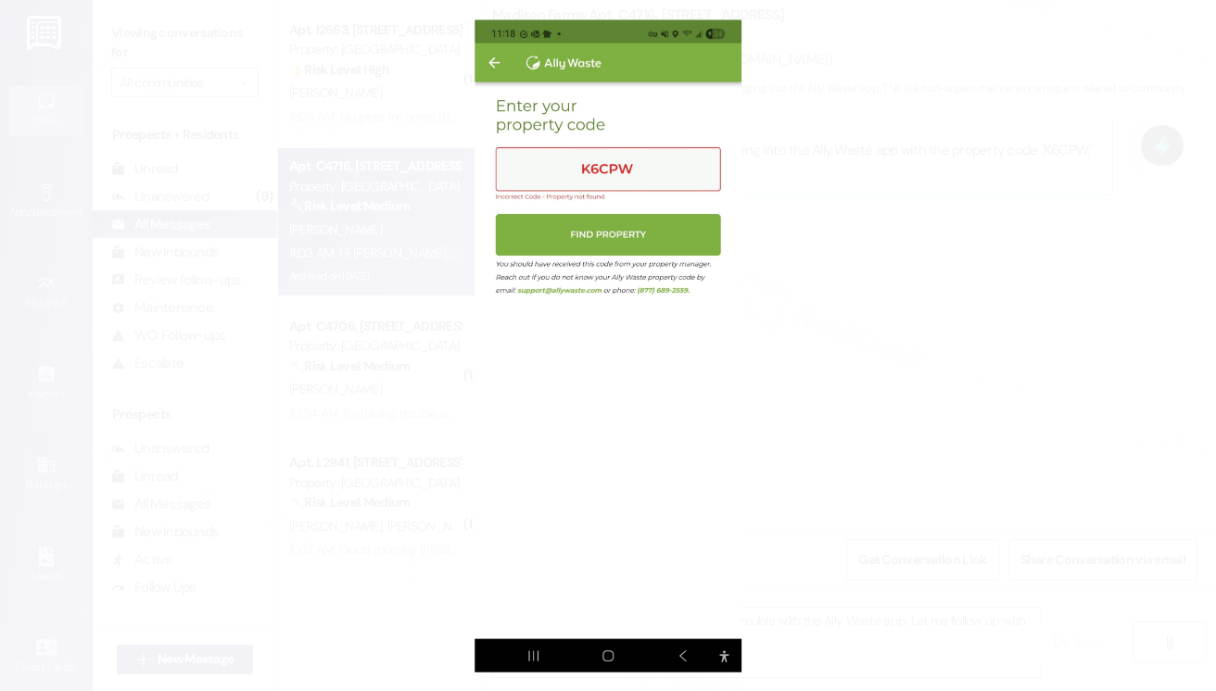
click at [891, 287] on button "Unzoom image" at bounding box center [608, 345] width 1216 height 691
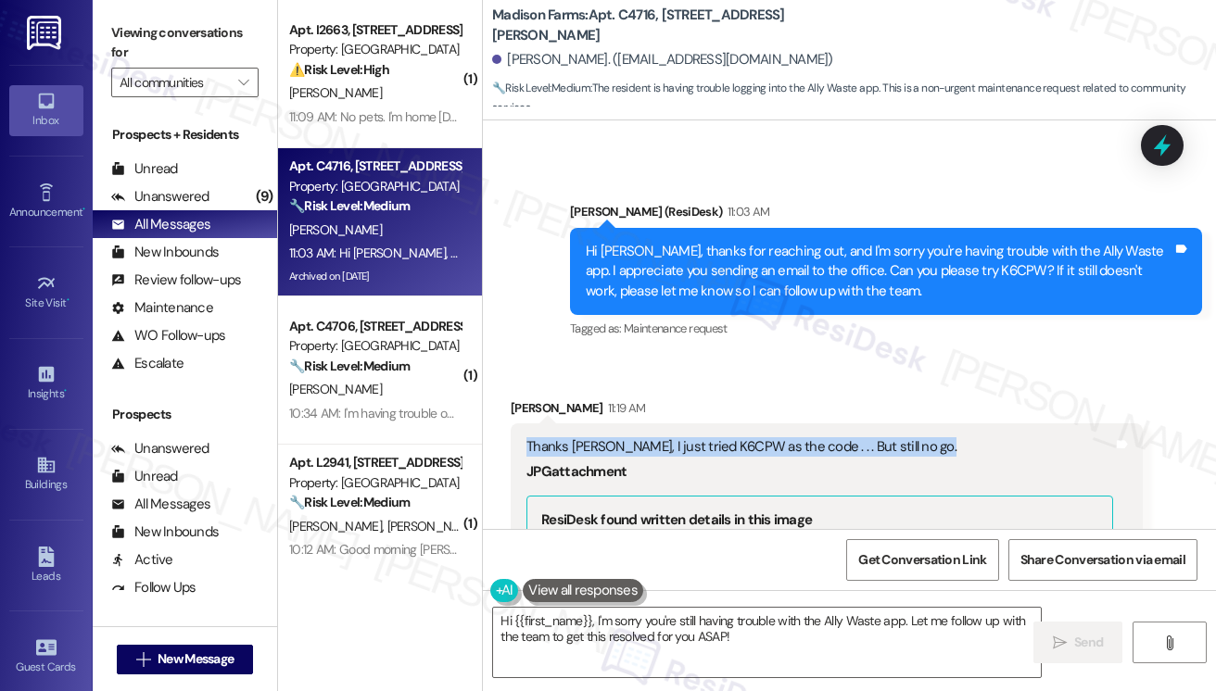
scroll to position [5459, 0]
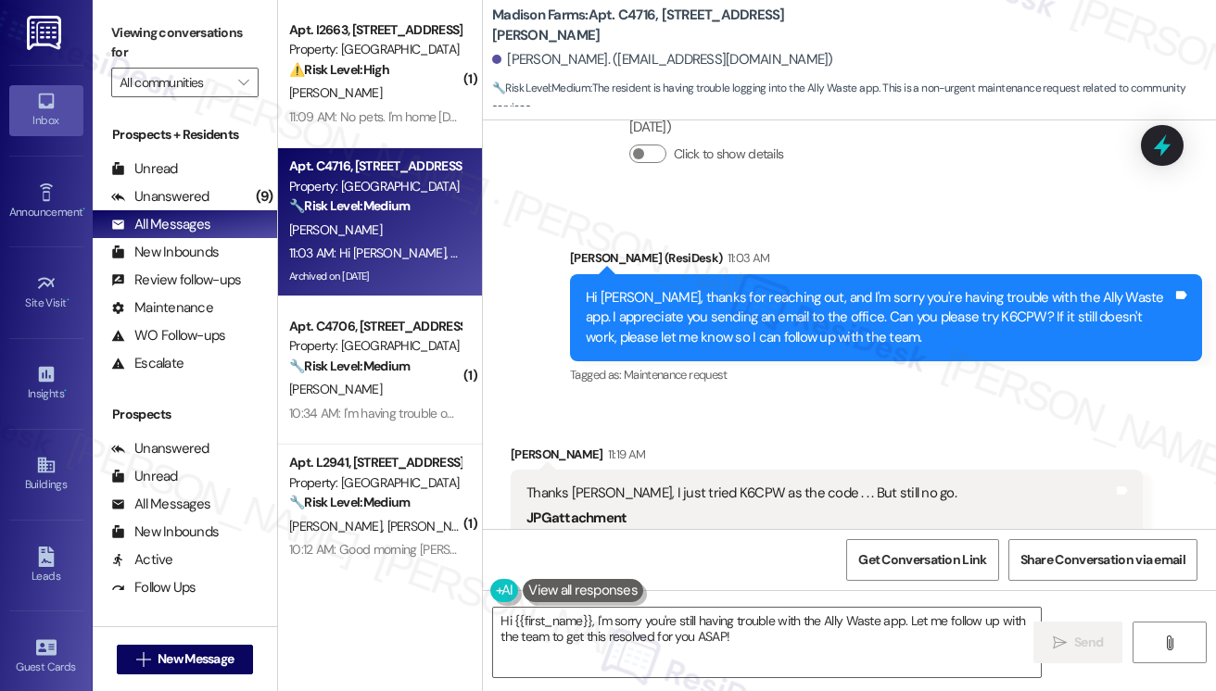
click at [974, 314] on div "Hi Margaret, thanks for reaching out, and I'm sorry you're having trouble with …" at bounding box center [879, 317] width 587 height 59
click at [975, 314] on div "Hi Margaret, thanks for reaching out, and I'm sorry you're having trouble with …" at bounding box center [879, 317] width 587 height 59
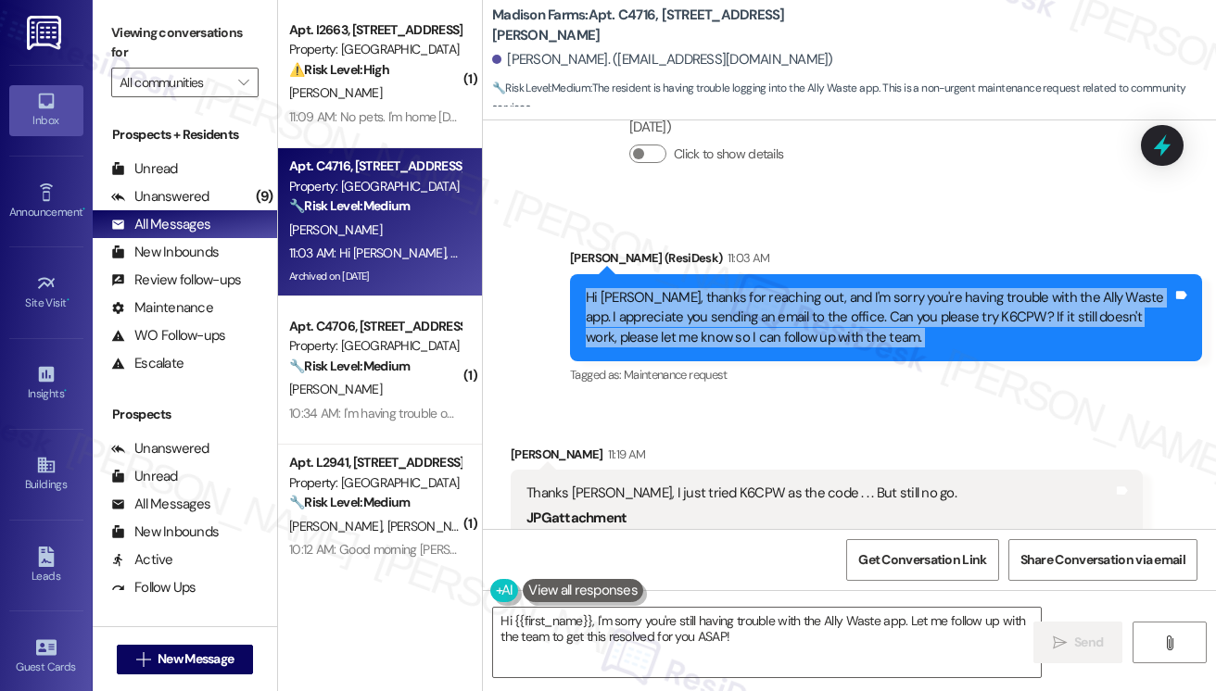
click at [975, 314] on div "Hi Margaret, thanks for reaching out, and I'm sorry you're having trouble with …" at bounding box center [879, 317] width 587 height 59
click at [792, 313] on div "Hi Margaret, thanks for reaching out, and I'm sorry you're having trouble with …" at bounding box center [879, 317] width 587 height 59
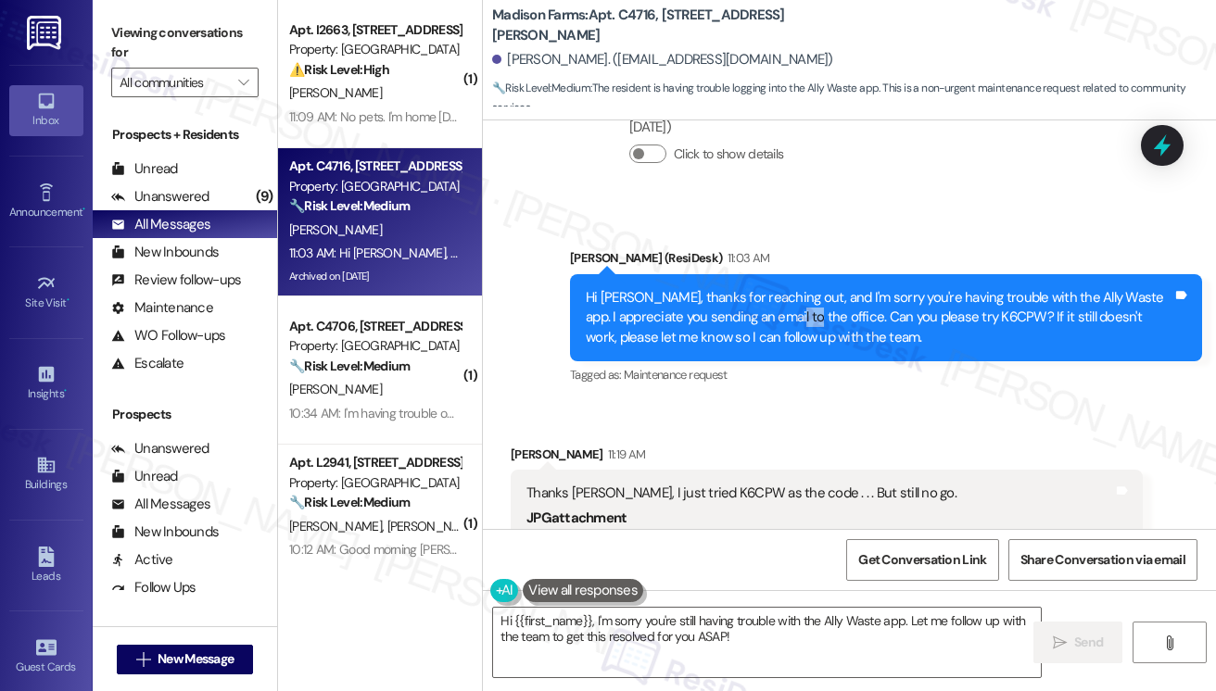
click at [792, 313] on div "Hi Margaret, thanks for reaching out, and I'm sorry you're having trouble with …" at bounding box center [879, 317] width 587 height 59
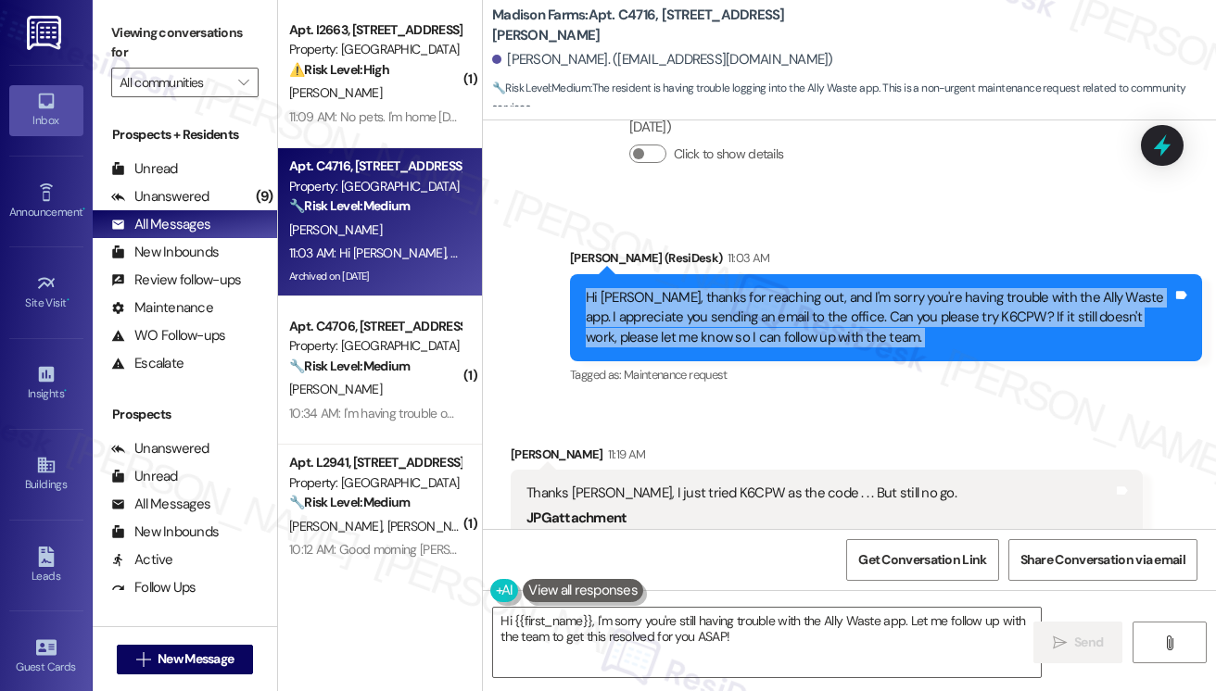
click at [792, 313] on div "Hi Margaret, thanks for reaching out, and I'm sorry you're having trouble with …" at bounding box center [879, 317] width 587 height 59
click at [131, 46] on label "Viewing conversations for" at bounding box center [184, 43] width 147 height 49
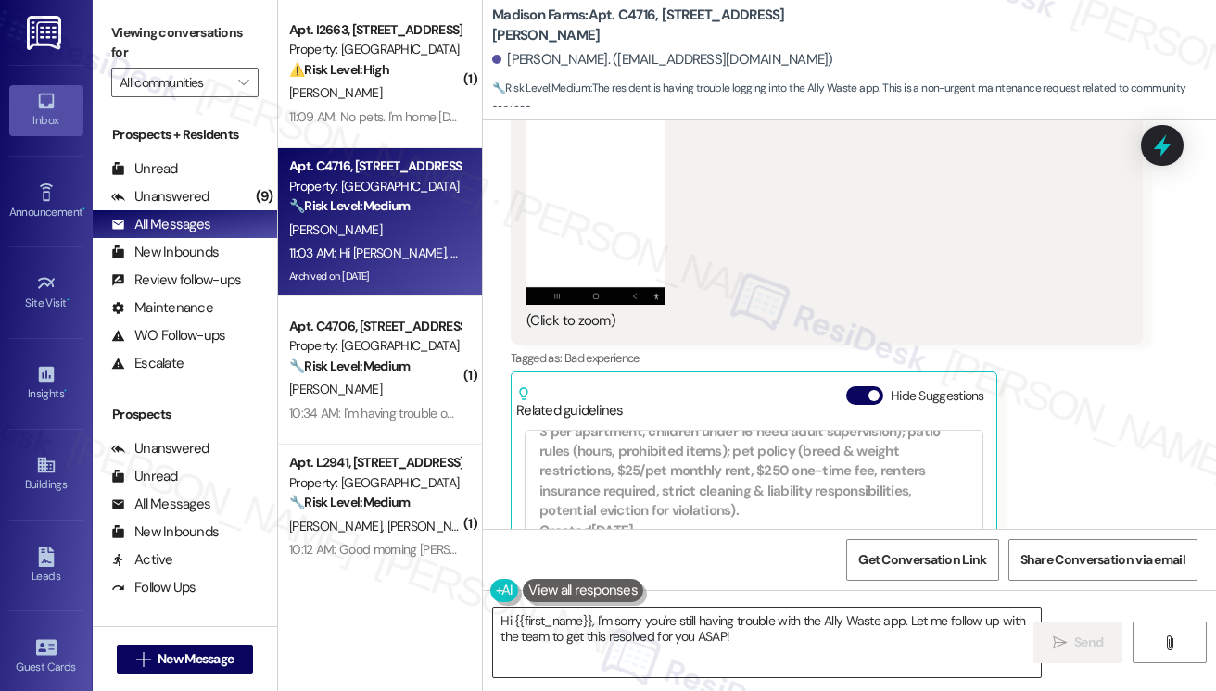
scroll to position [1205, 0]
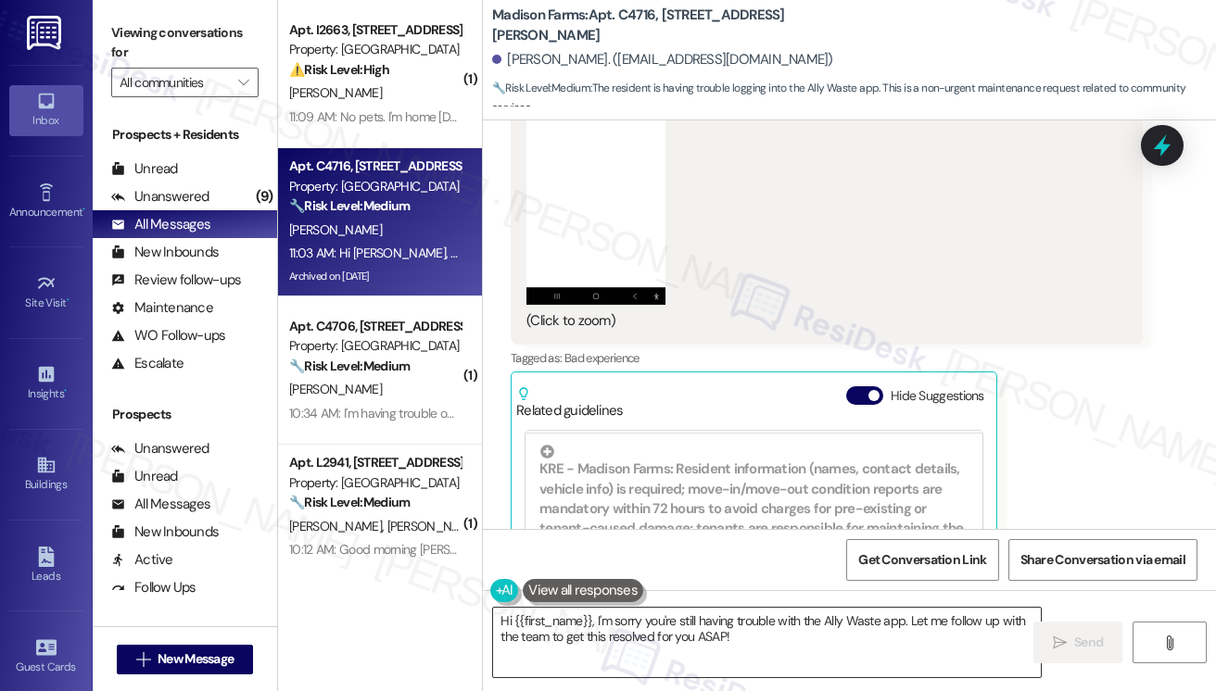
click at [714, 627] on textarea "Hi {{first_name}}, I'm sorry you're still having trouble with the Ally Waste ap…" at bounding box center [767, 643] width 548 height 70
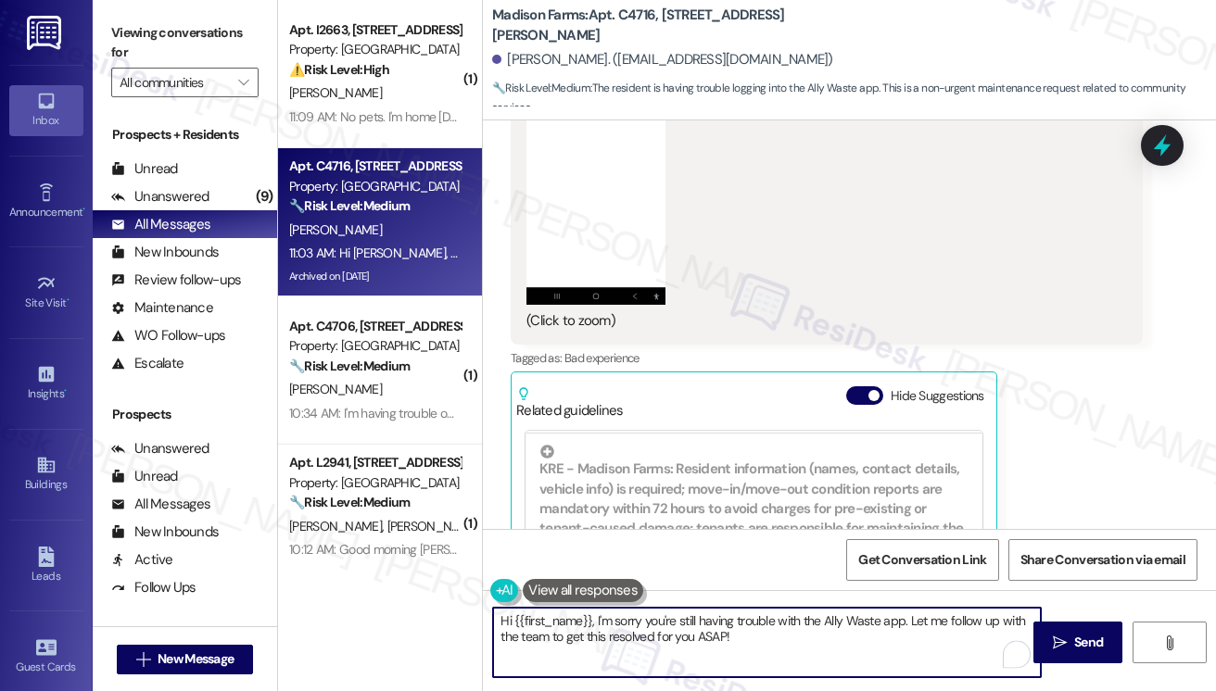
scroll to position [6386, 0]
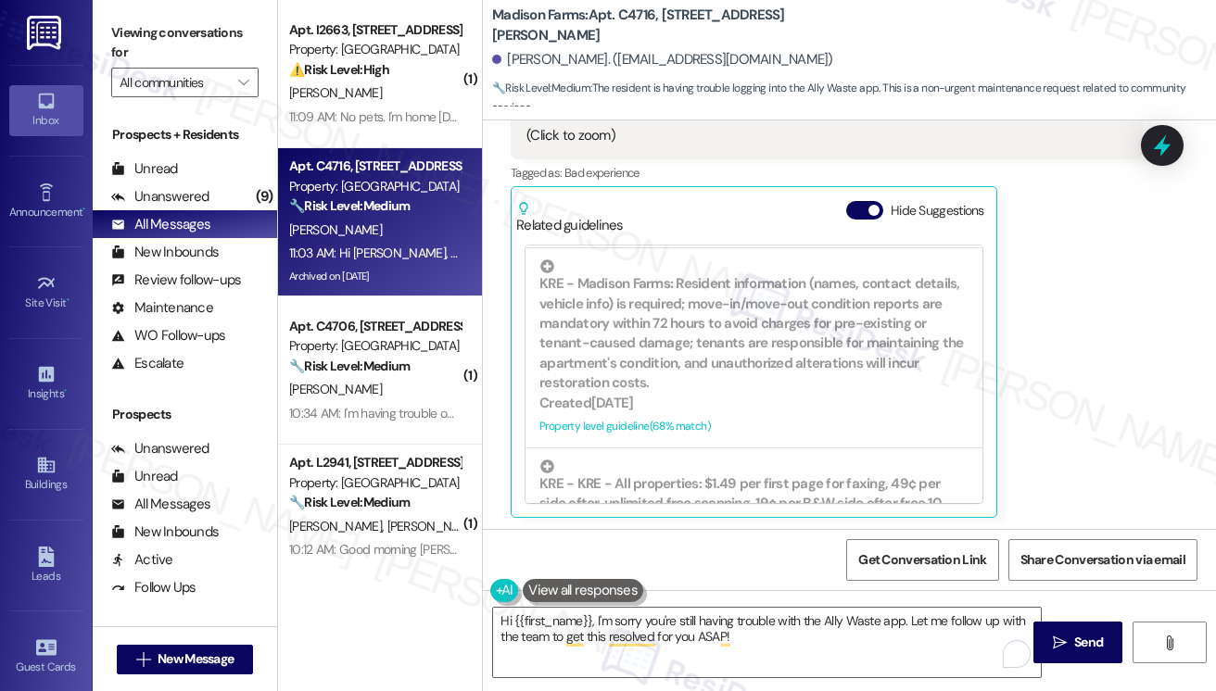
drag, startPoint x: 862, startPoint y: 208, endPoint x: 1031, endPoint y: 244, distance: 173.4
click at [1009, 239] on div "Margaret Hahola 11:19 AM Thanks Jane, I just tried K6CPW as the code . . . But …" at bounding box center [827, 18] width 632 height 1001
click at [1058, 259] on div "Margaret Hahola 11:19 AM Thanks Jane, I just tried K6CPW as the code . . . But …" at bounding box center [827, 18] width 632 height 1001
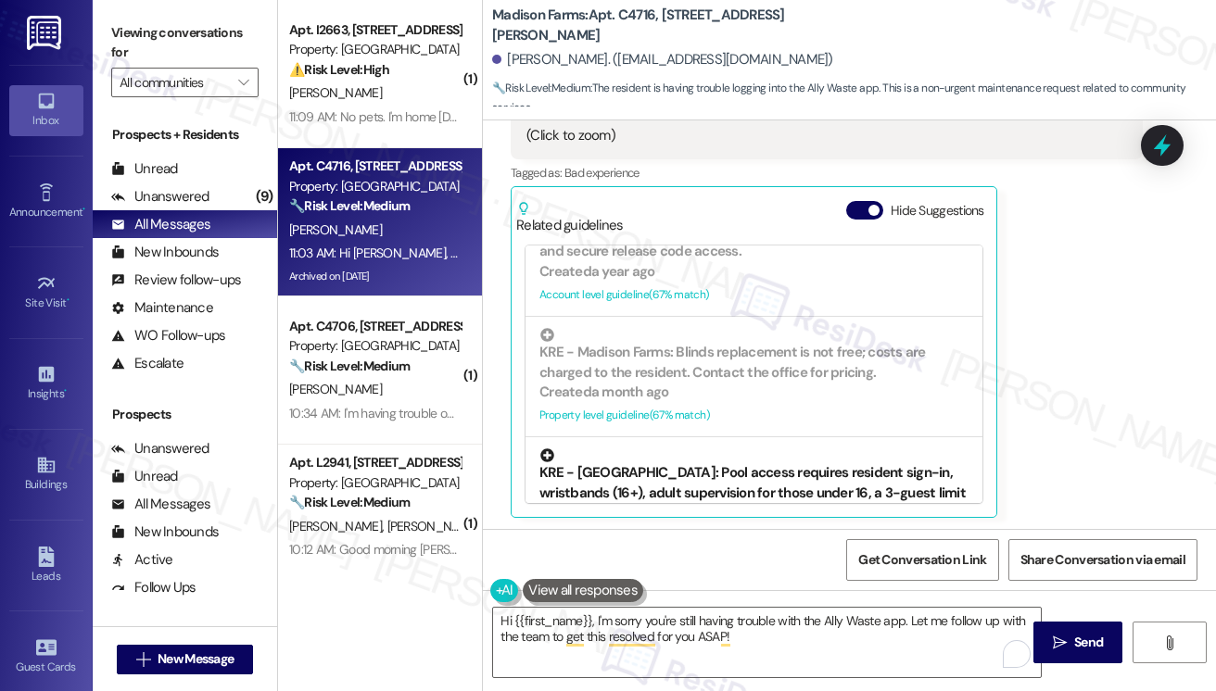
scroll to position [1627, 0]
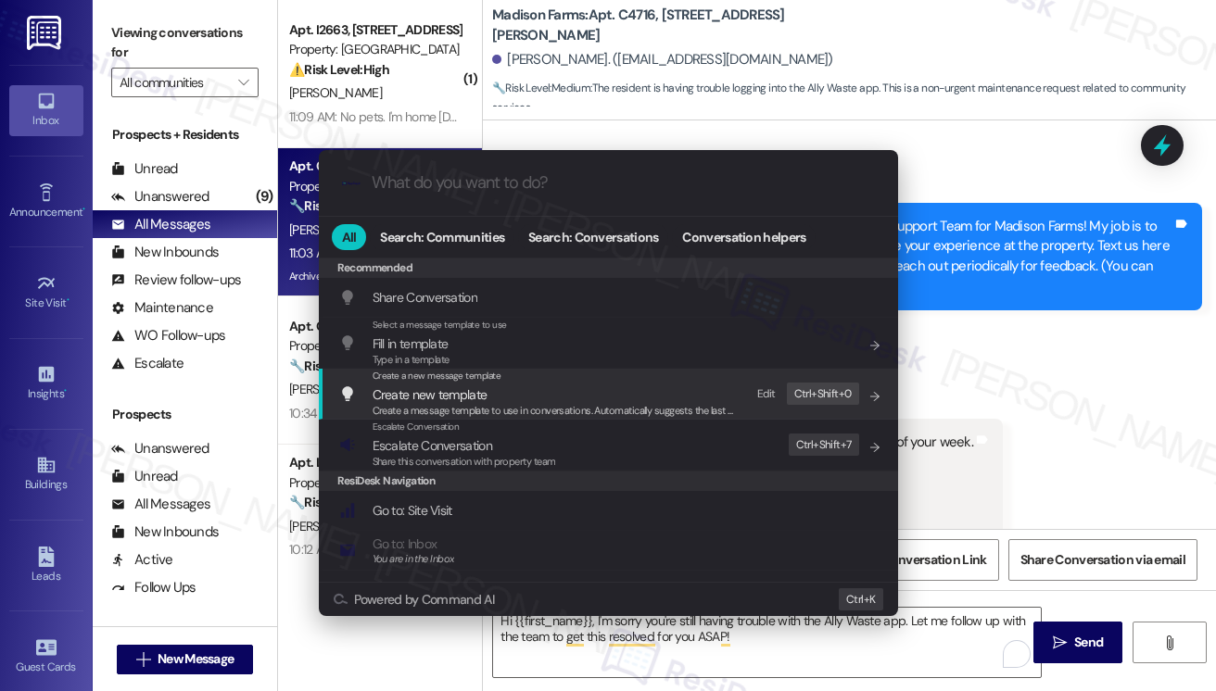
scroll to position [1627, 0]
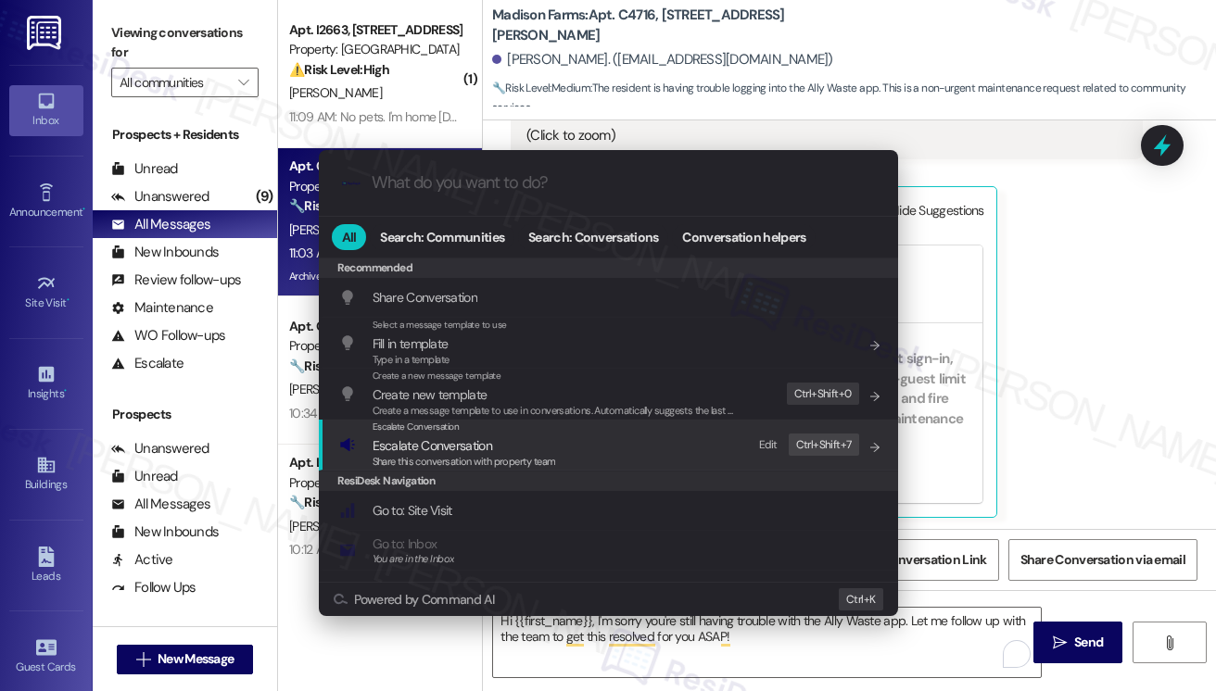
click at [569, 441] on div "Escalate Conversation Escalate Conversation Share this conversation with proper…" at bounding box center [610, 445] width 542 height 50
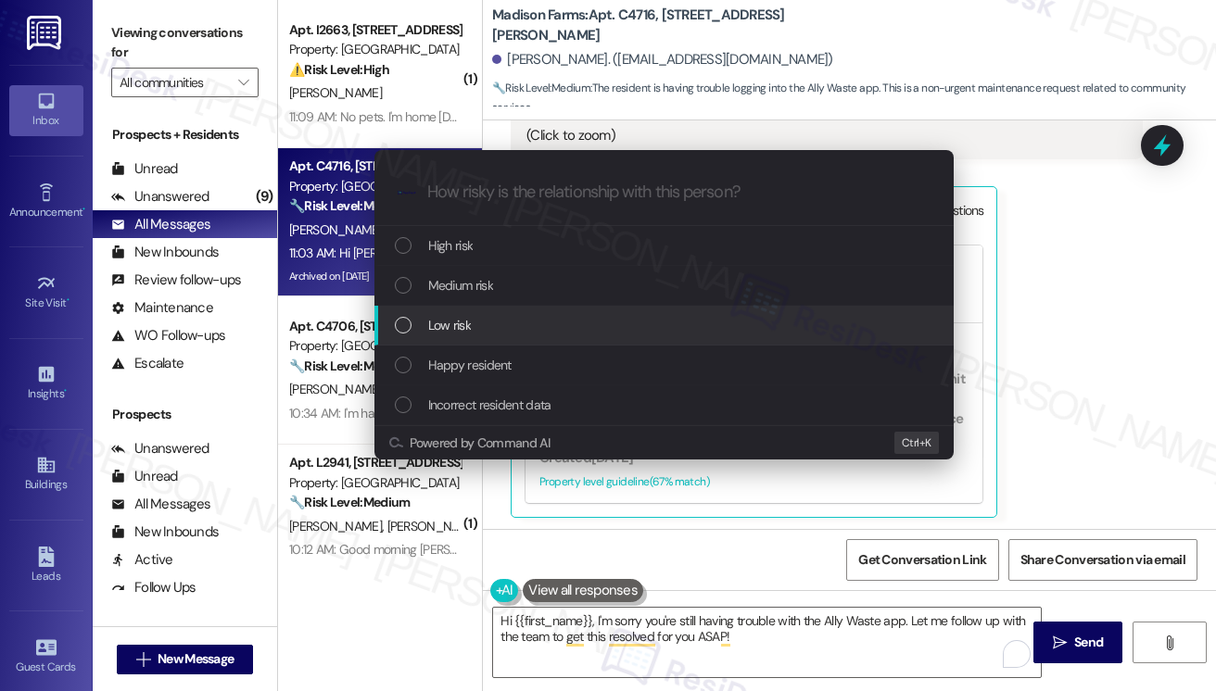
click at [488, 325] on div "Low risk" at bounding box center [666, 325] width 542 height 20
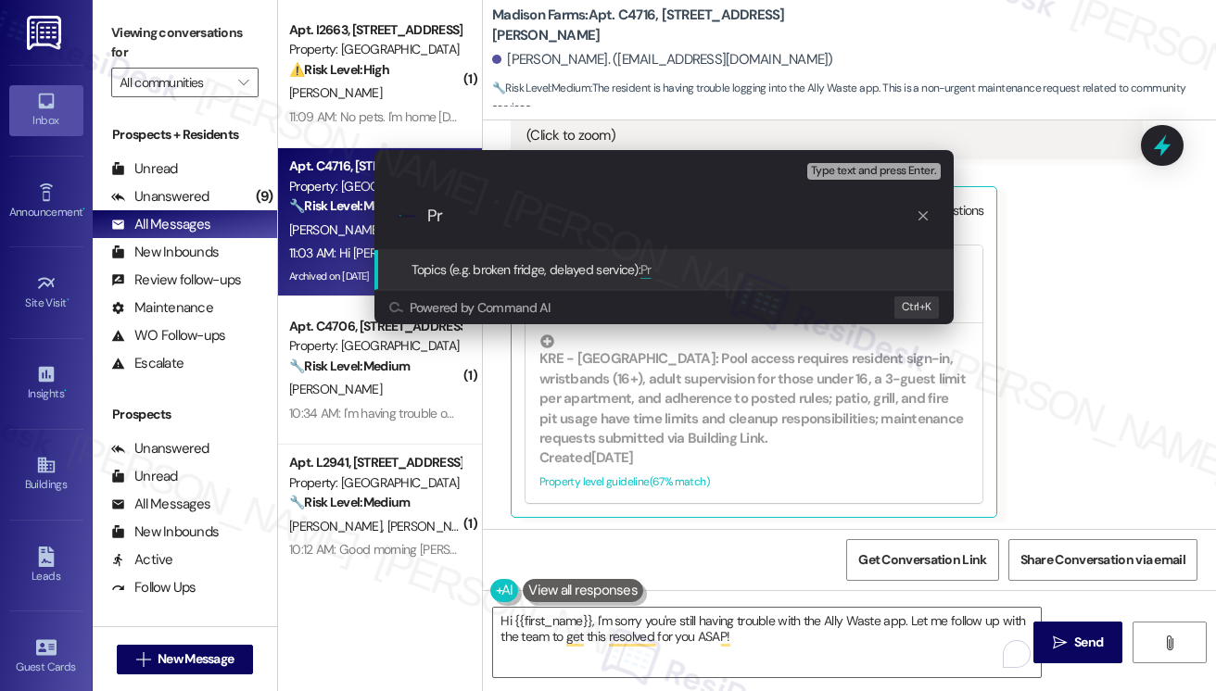
type input "P"
type input "E"
type input "Property code for Ally waste app"
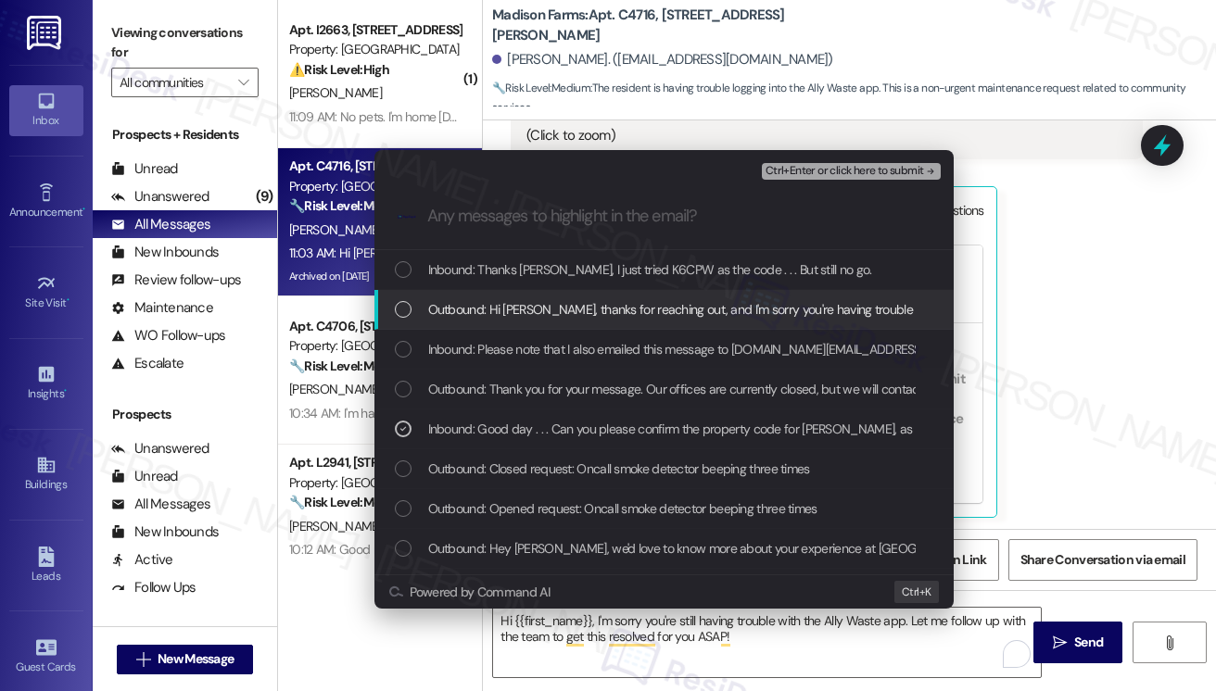
click at [808, 166] on span "Ctrl+Enter or click here to submit" at bounding box center [844, 171] width 158 height 13
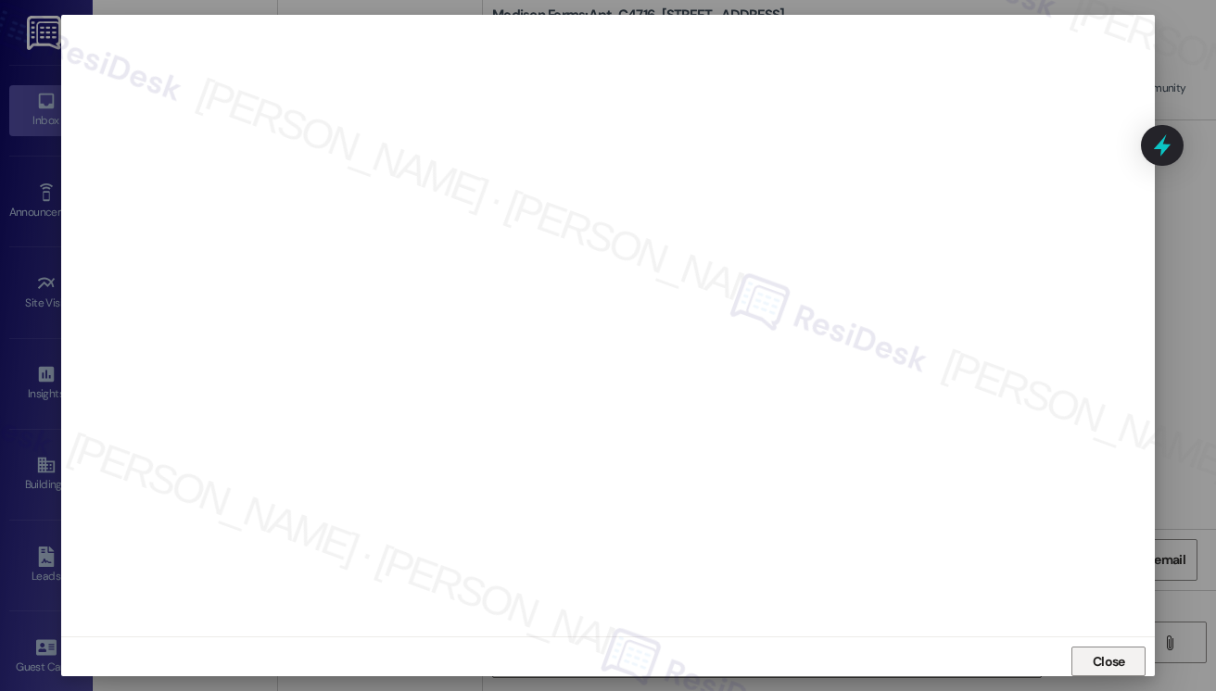
click at [1095, 655] on span "Close" at bounding box center [1109, 661] width 32 height 19
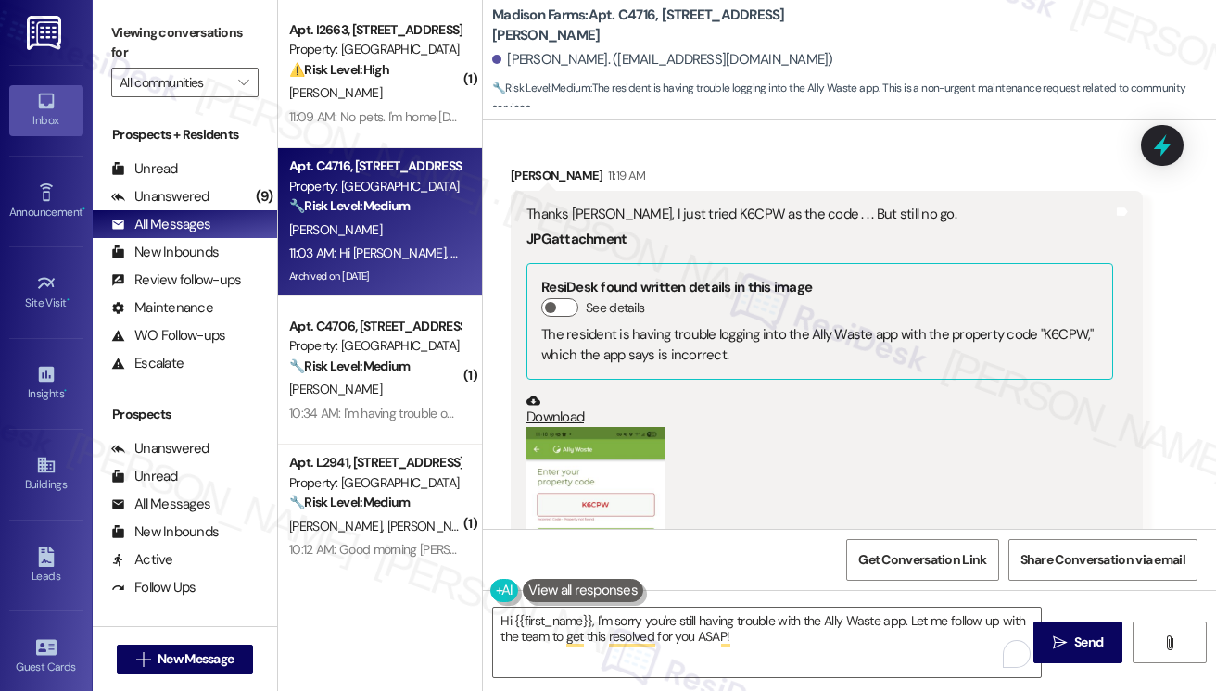
scroll to position [5737, 0]
click at [664, 213] on div "Thanks [PERSON_NAME], I just tried K6CPW as the code . . . But still no go." at bounding box center [819, 215] width 587 height 19
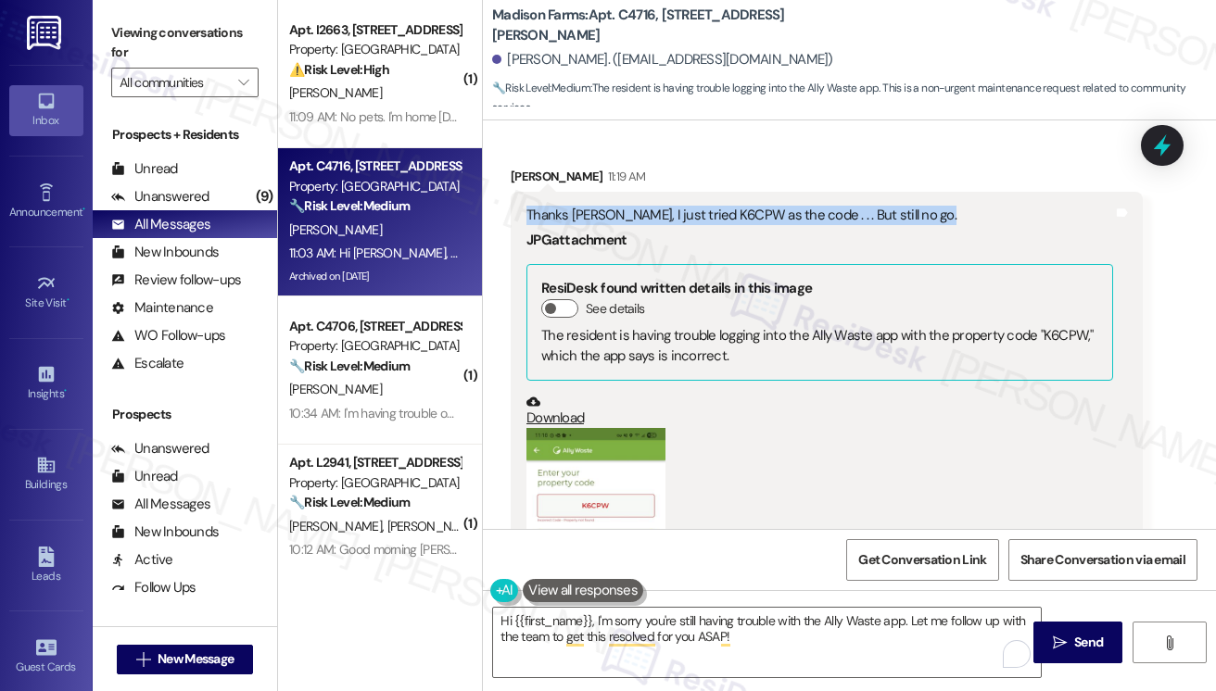
click at [664, 213] on div "Thanks [PERSON_NAME], I just tried K6CPW as the code . . . But still no go." at bounding box center [819, 215] width 587 height 19
click at [608, 429] on button "Zoom image" at bounding box center [595, 598] width 139 height 340
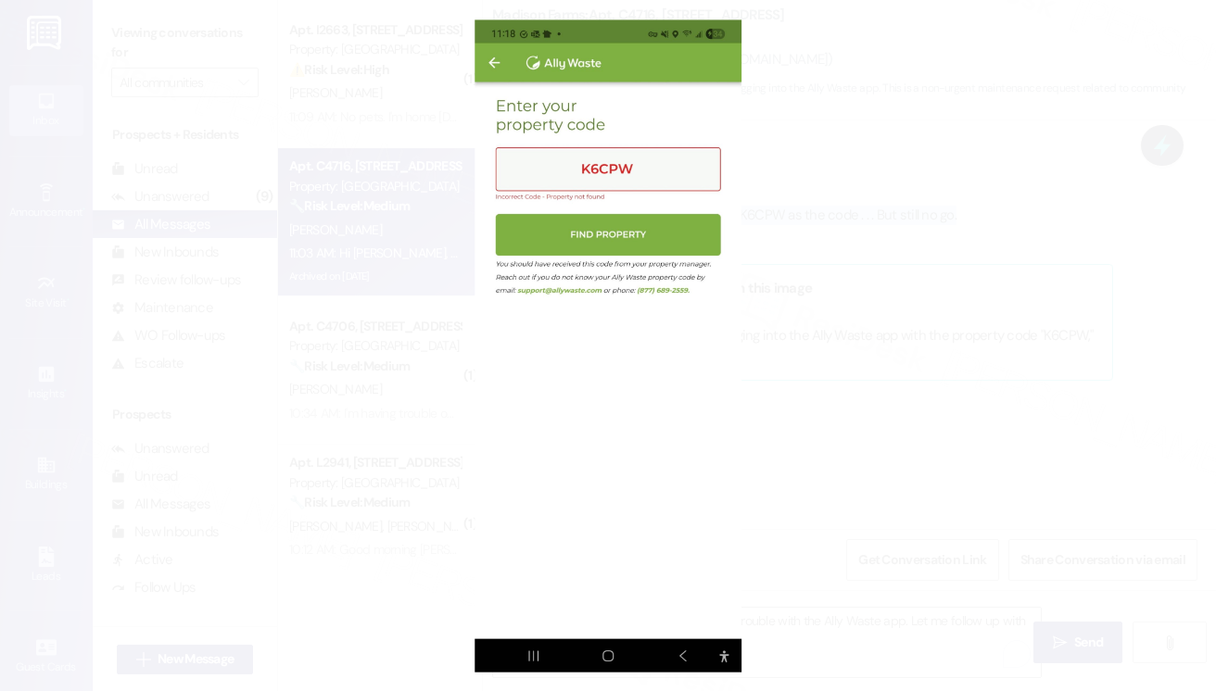
click at [919, 422] on button "Unzoom image" at bounding box center [608, 345] width 1216 height 691
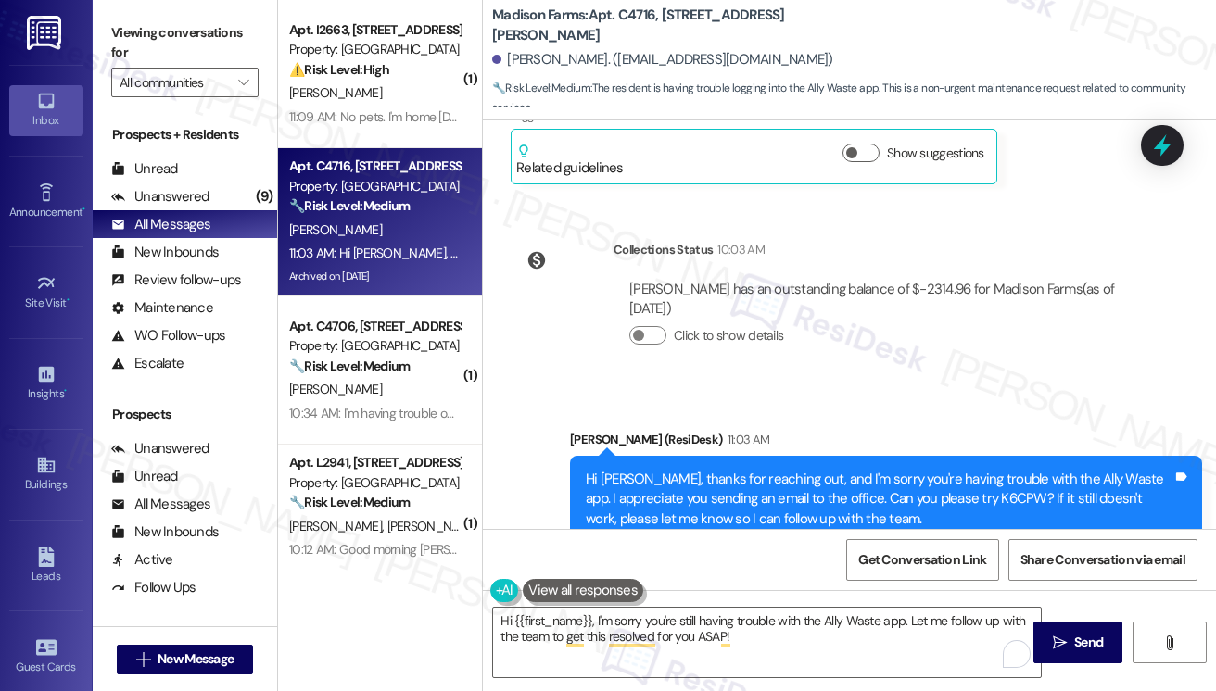
scroll to position [5830, 0]
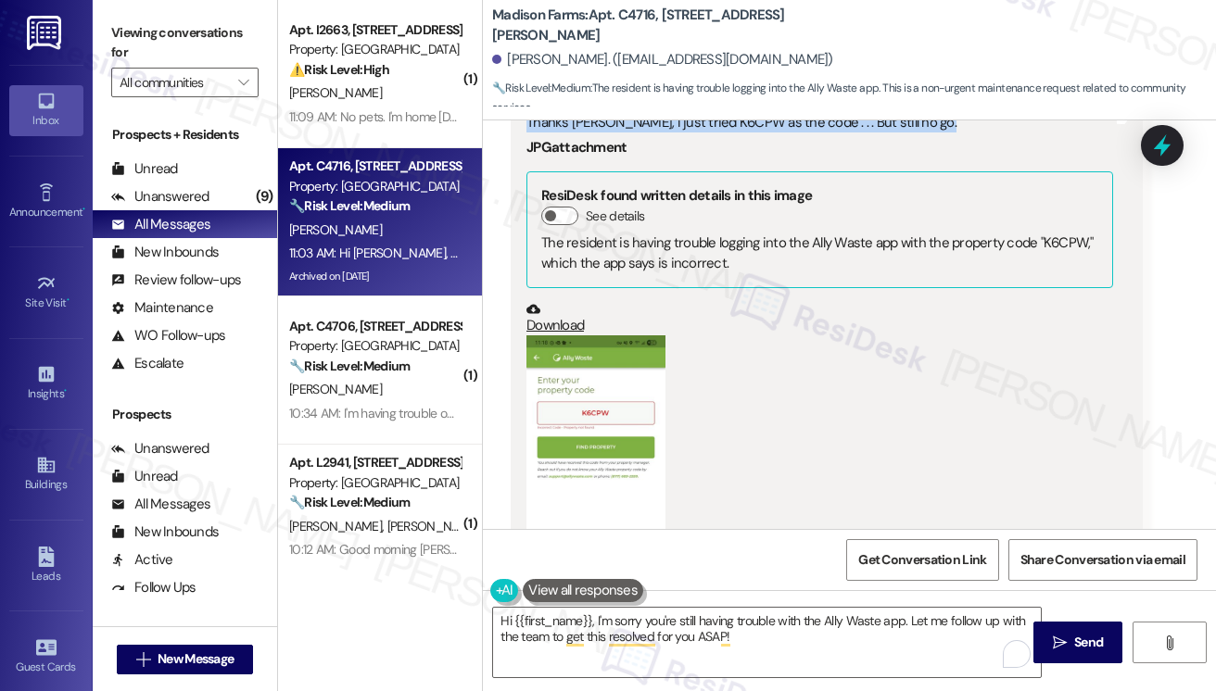
click at [1165, 154] on icon at bounding box center [1162, 145] width 24 height 24
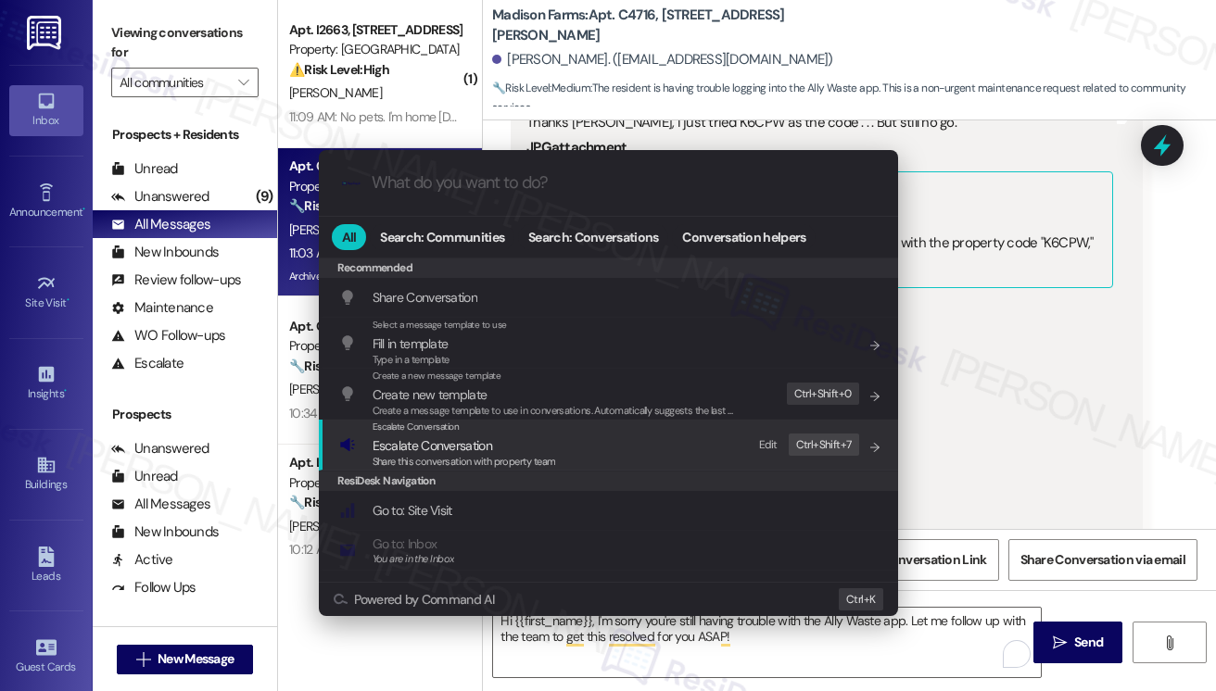
click at [536, 438] on span "Escalate Conversation" at bounding box center [464, 446] width 183 height 20
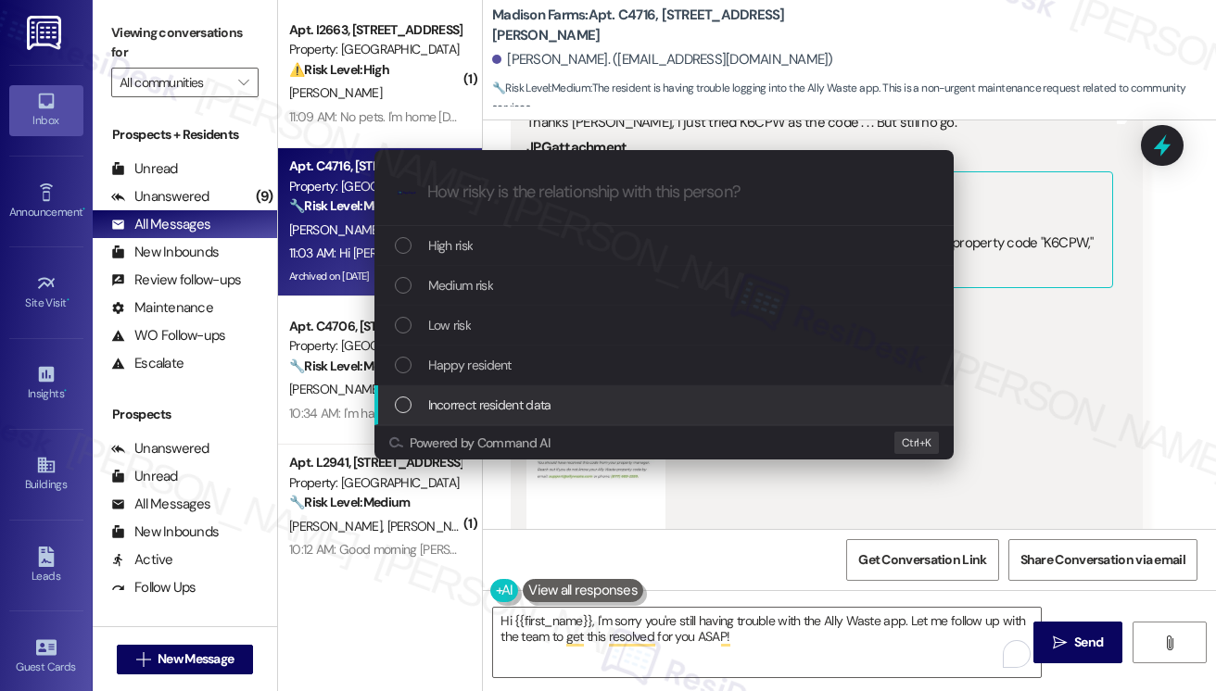
click at [1173, 385] on div "Escalate Conversation How risky is the relationship with this person? Topics (e…" at bounding box center [608, 345] width 1216 height 691
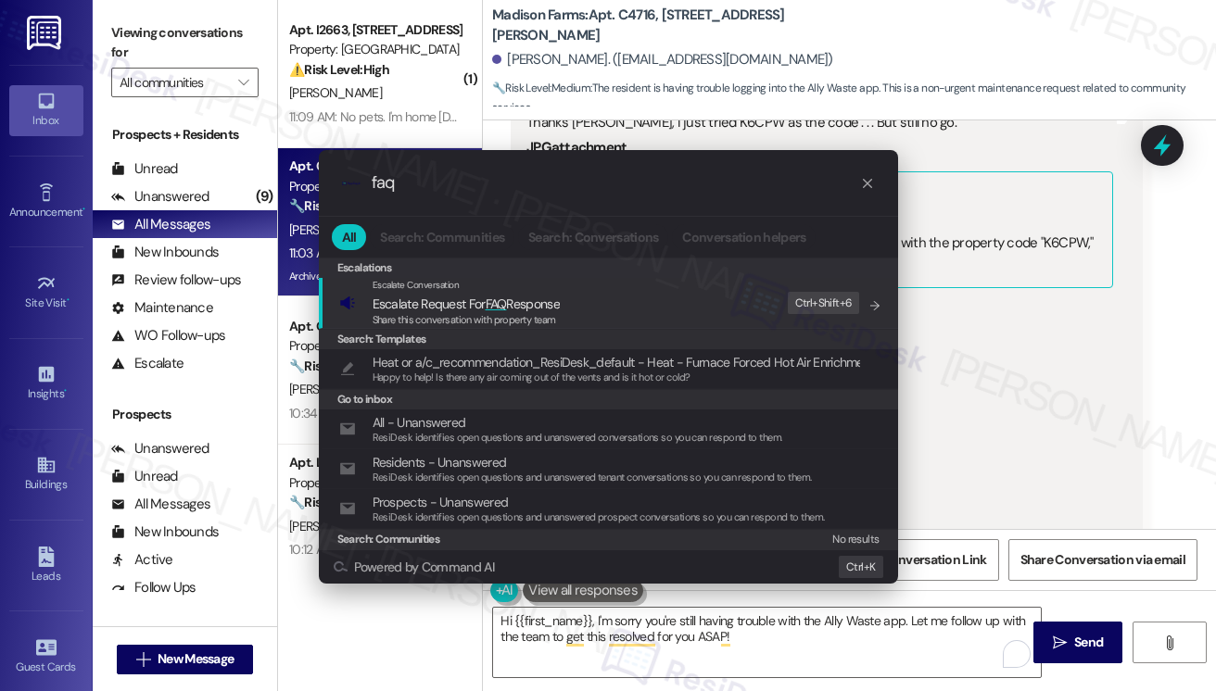
type input "faq"
click at [568, 304] on div "Escalate Conversation Escalate Request For FAQ Response Share this conversation…" at bounding box center [610, 303] width 542 height 50
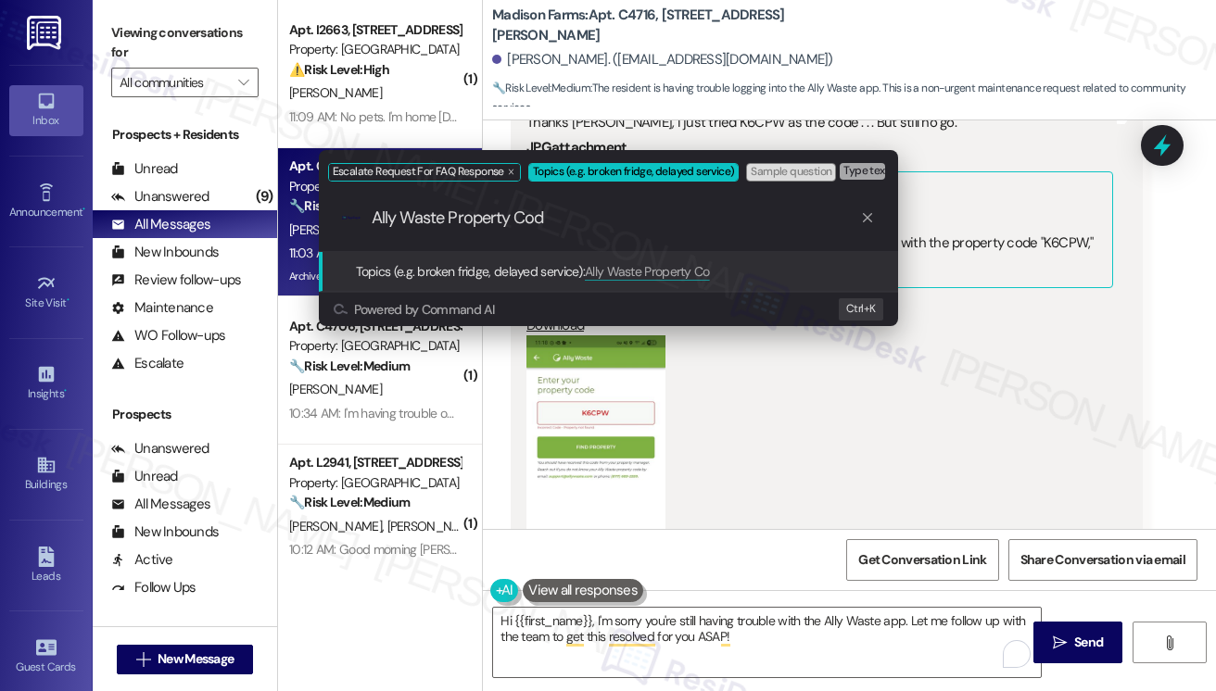
type input "Ally Waste Property Code"
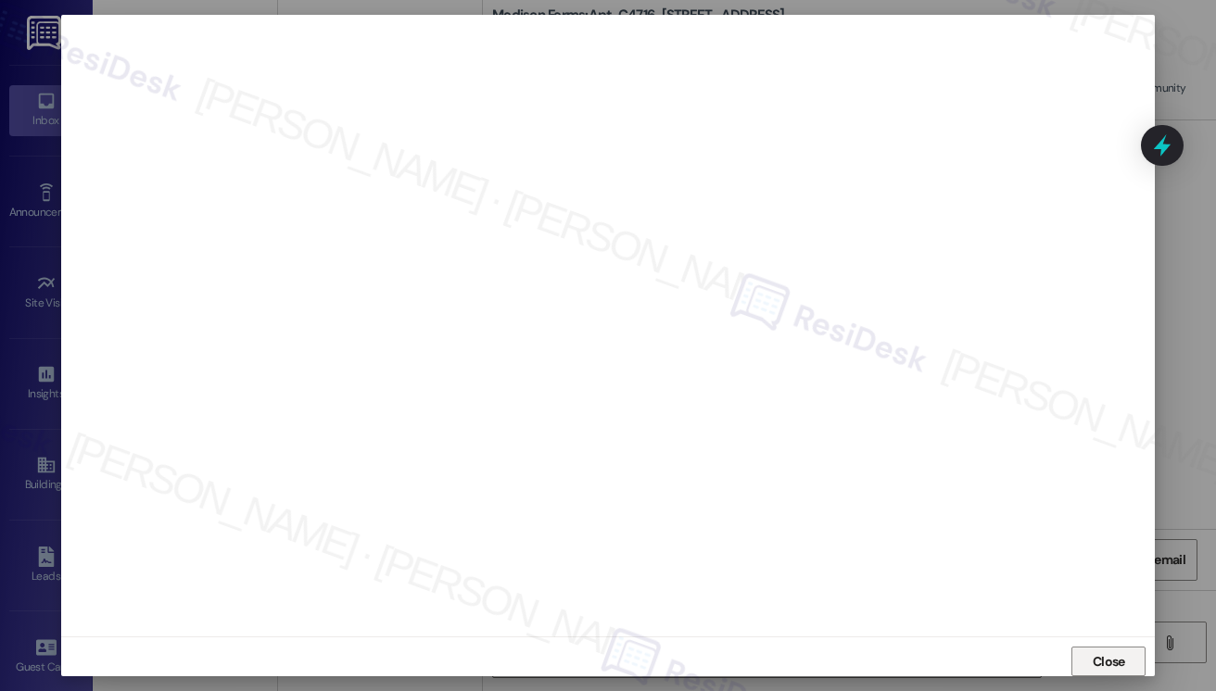
click at [1094, 652] on span "Close" at bounding box center [1109, 661] width 32 height 19
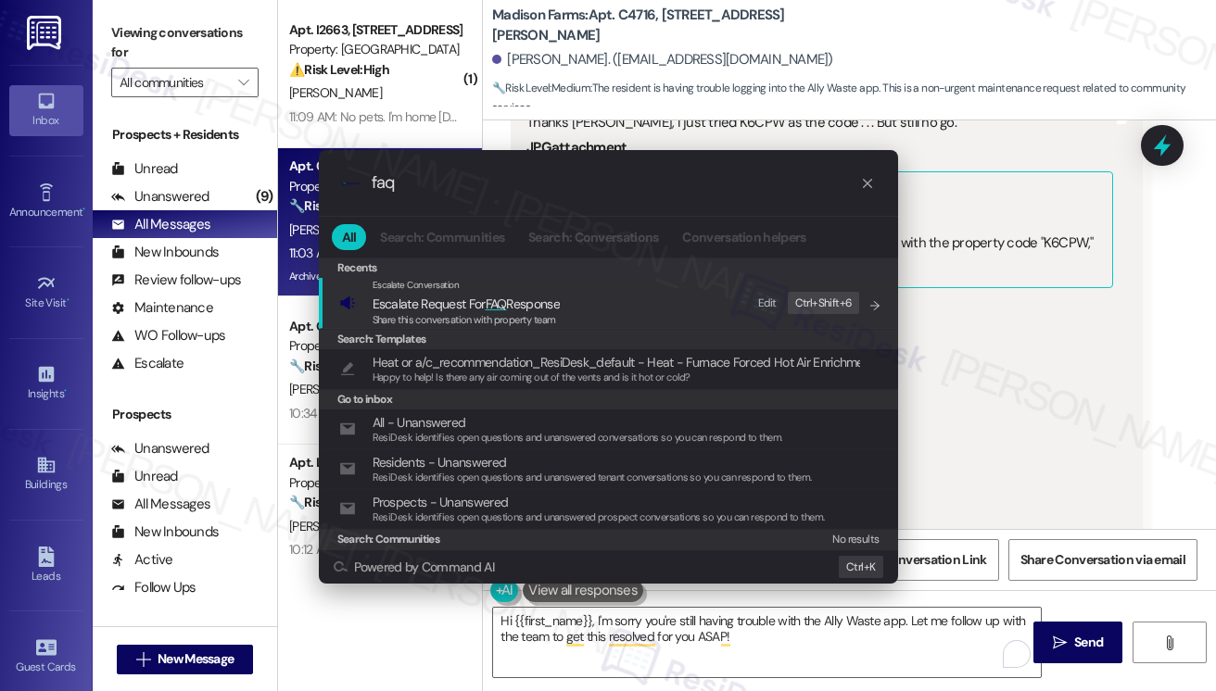
type input "faq"
click at [552, 310] on span "Escalate Request For FAQ Response" at bounding box center [466, 304] width 187 height 17
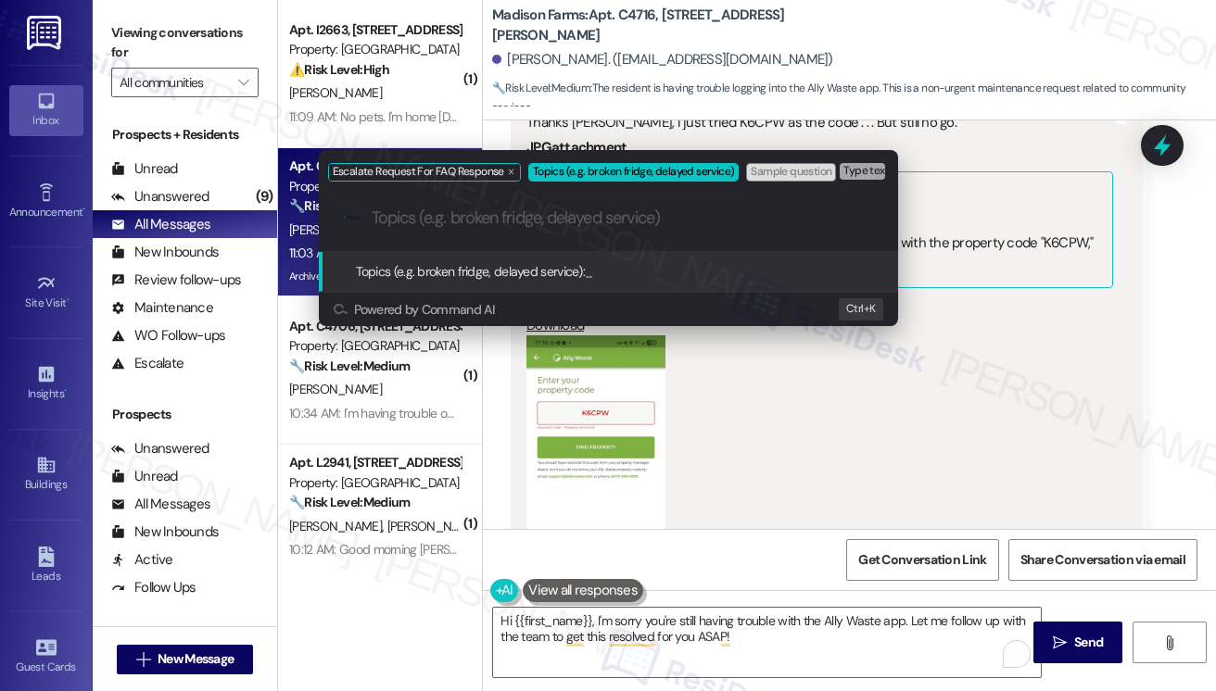
paste input "Ally Waste Property Code"
click at [446, 218] on input "Ally Waste Property Code" at bounding box center [616, 218] width 488 height 19
type input "Ally Waste App Property Code"
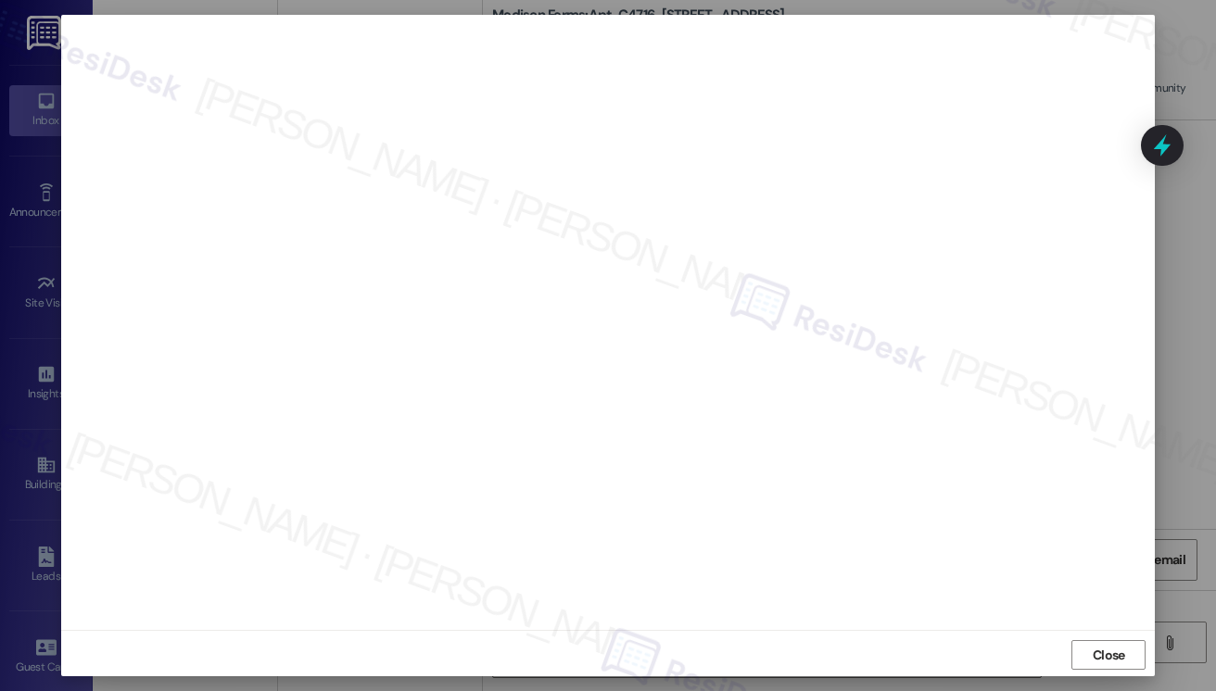
scroll to position [9, 0]
click at [1125, 640] on span "Close" at bounding box center [1109, 653] width 40 height 28
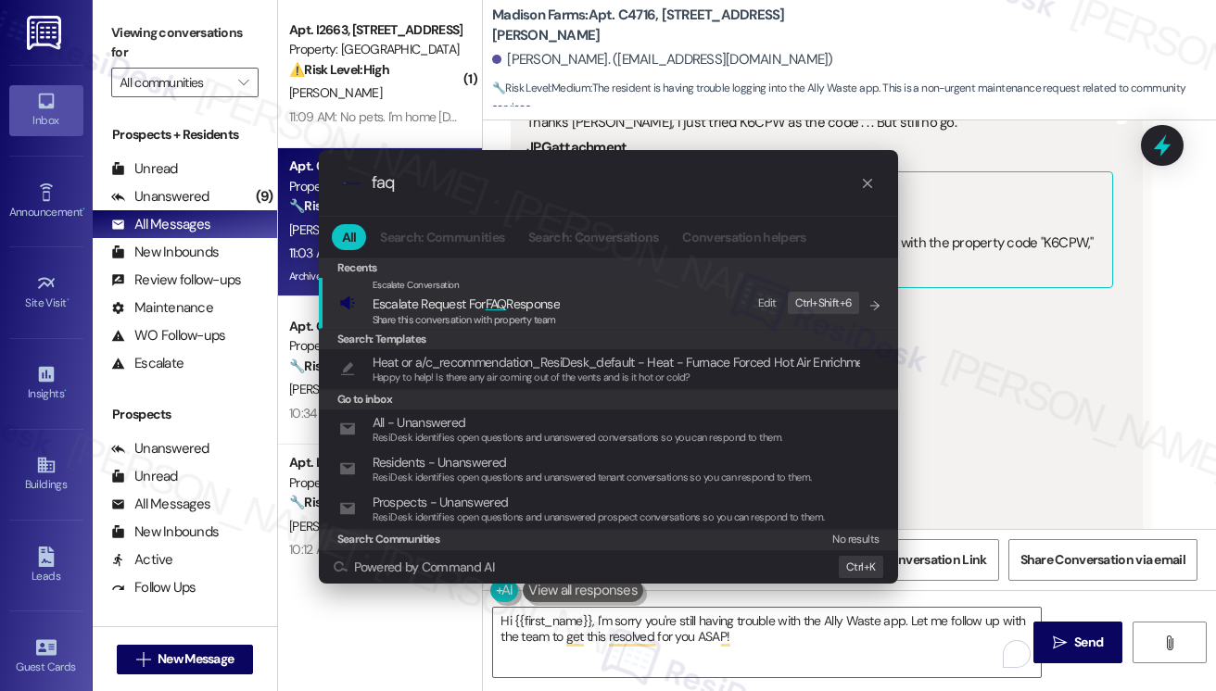
type input "faq"
click at [543, 296] on span "Escalate Request For FAQ Response" at bounding box center [466, 304] width 187 height 17
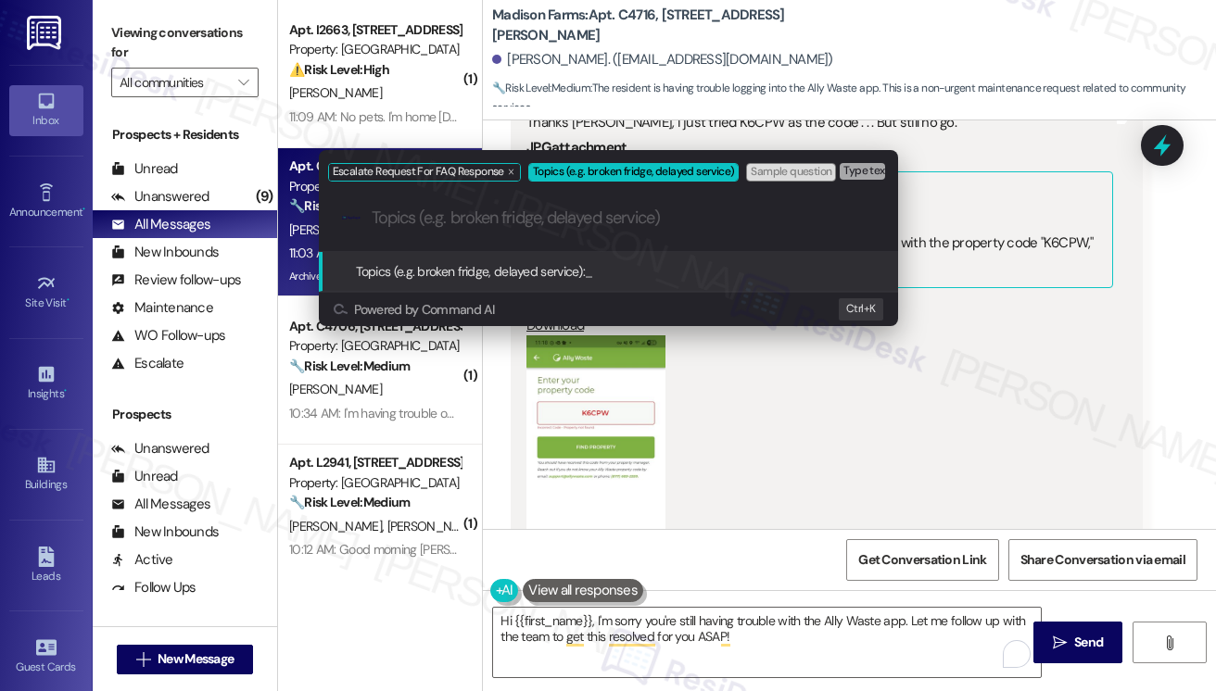
paste input "Ally Waste App Property Code"
type input "Ally Waste App Property Code"
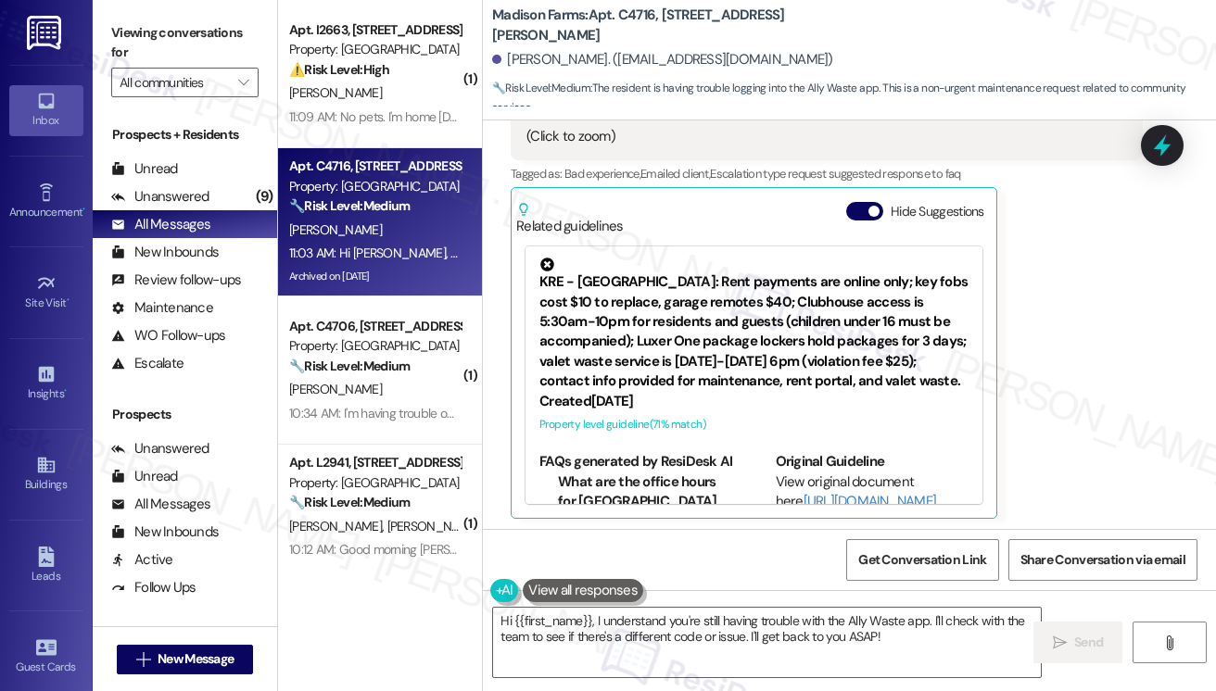
scroll to position [6107, 0]
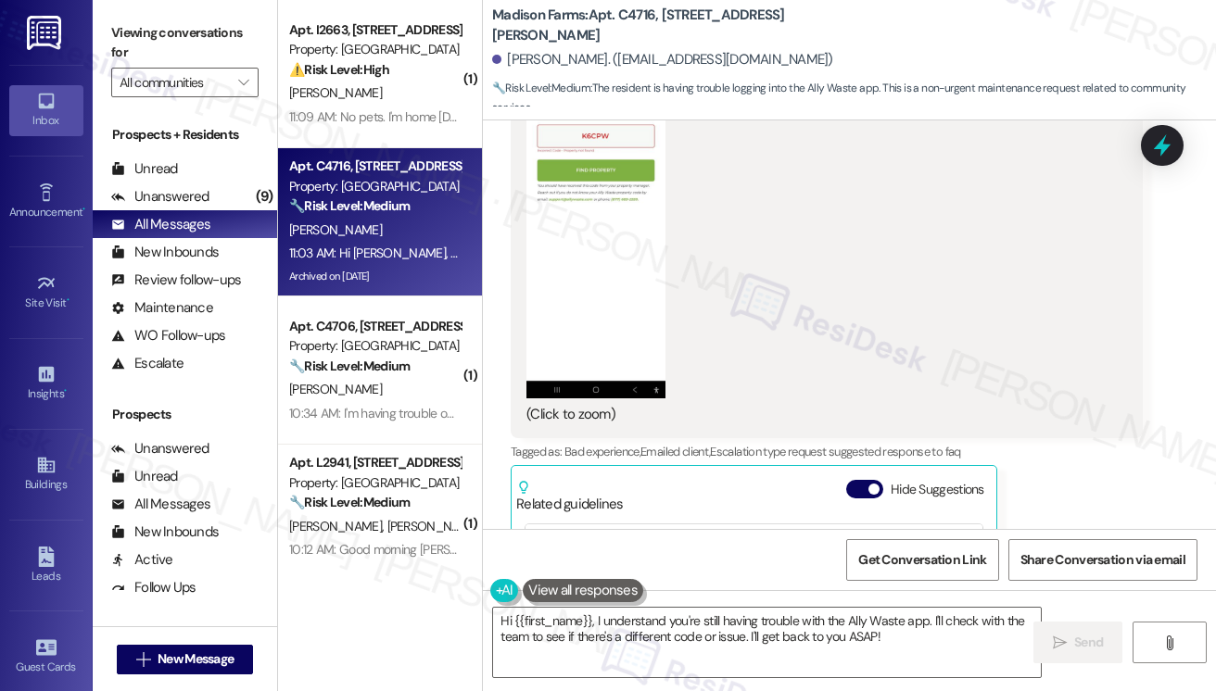
click at [592, 288] on button "Zoom image" at bounding box center [595, 228] width 139 height 340
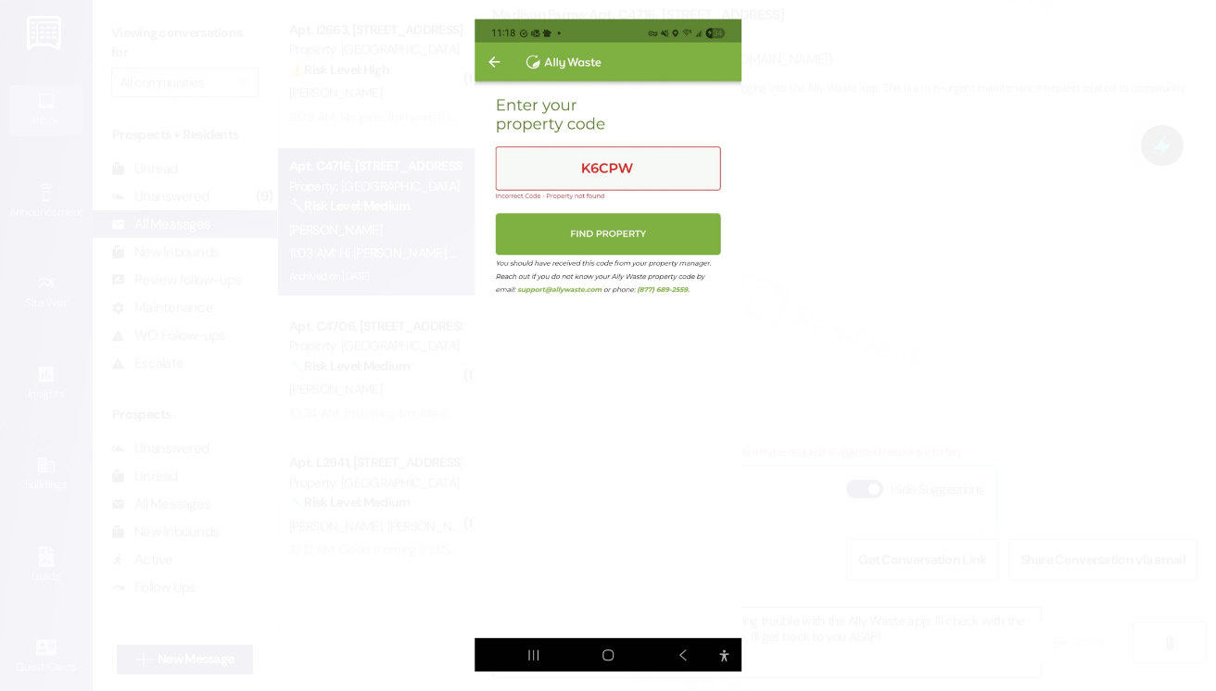
click at [918, 235] on button "Unzoom image" at bounding box center [608, 345] width 1216 height 691
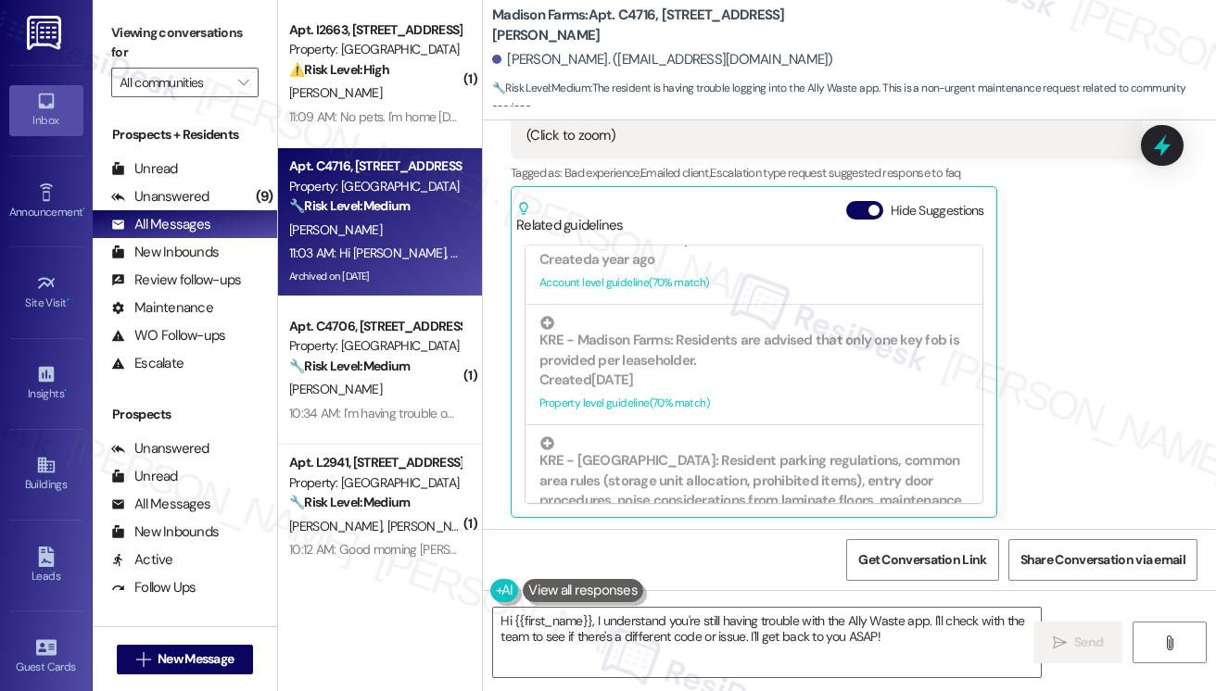
scroll to position [556, 0]
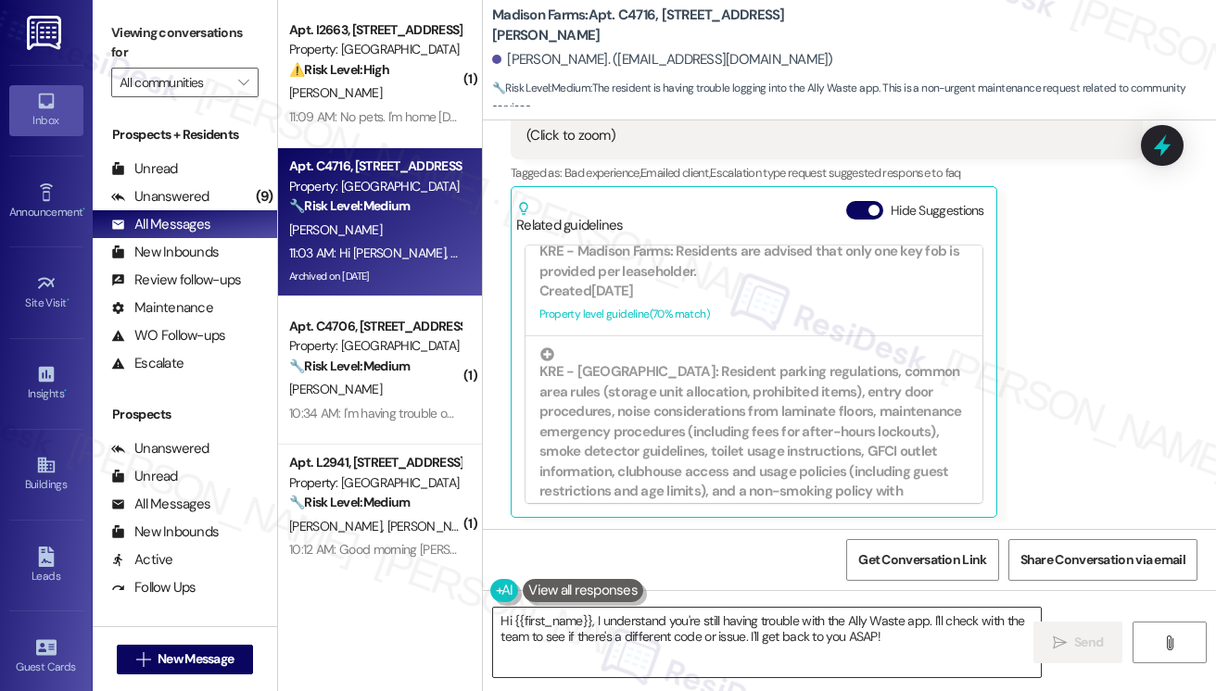
click at [630, 610] on textarea "Hi {{first_name}}, I understand you're still having trouble with the Ally Waste…" at bounding box center [767, 643] width 548 height 70
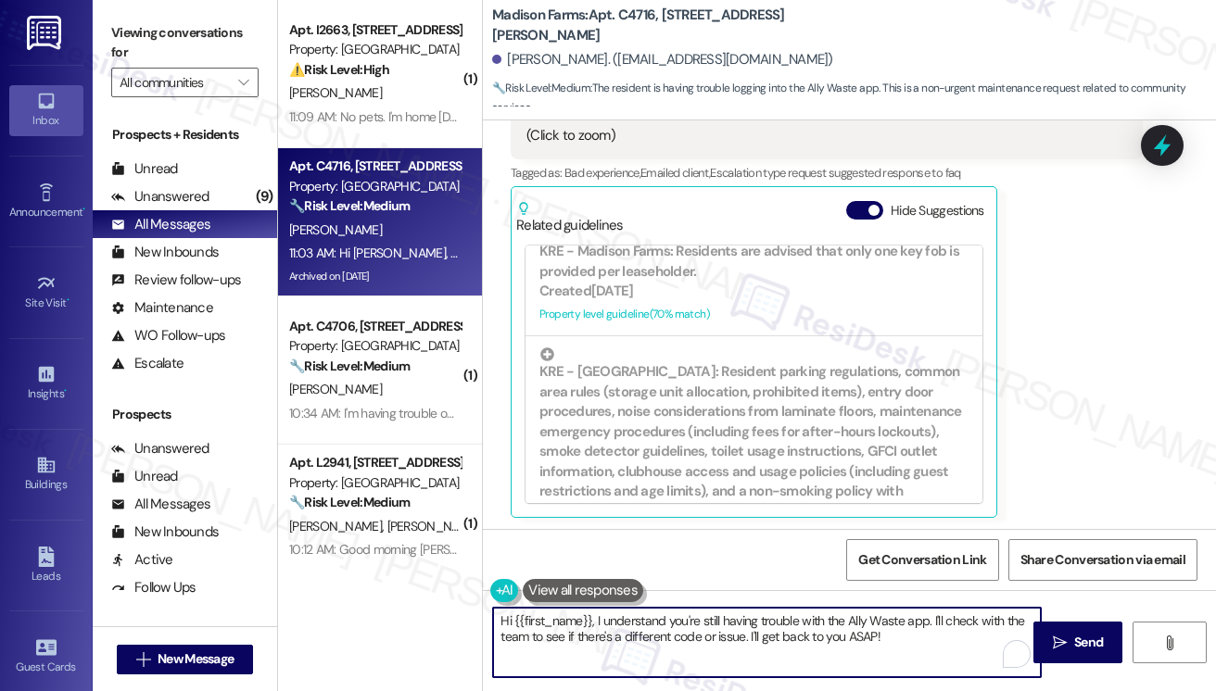
click at [588, 619] on textarea "Hi {{first_name}}, I understand you're still having trouble with the Ally Waste…" at bounding box center [767, 643] width 548 height 70
drag, startPoint x: 930, startPoint y: 619, endPoint x: 498, endPoint y: 619, distance: 431.9
click at [498, 619] on textarea "Hi {{first_name}}, I understand you're still having trouble with the Ally Waste…" at bounding box center [767, 643] width 548 height 70
drag, startPoint x: 1002, startPoint y: 617, endPoint x: 973, endPoint y: 614, distance: 28.9
click at [973, 614] on textarea "I see. I'll check with the team to see if there's a different code or issue. I'…" at bounding box center [767, 643] width 548 height 70
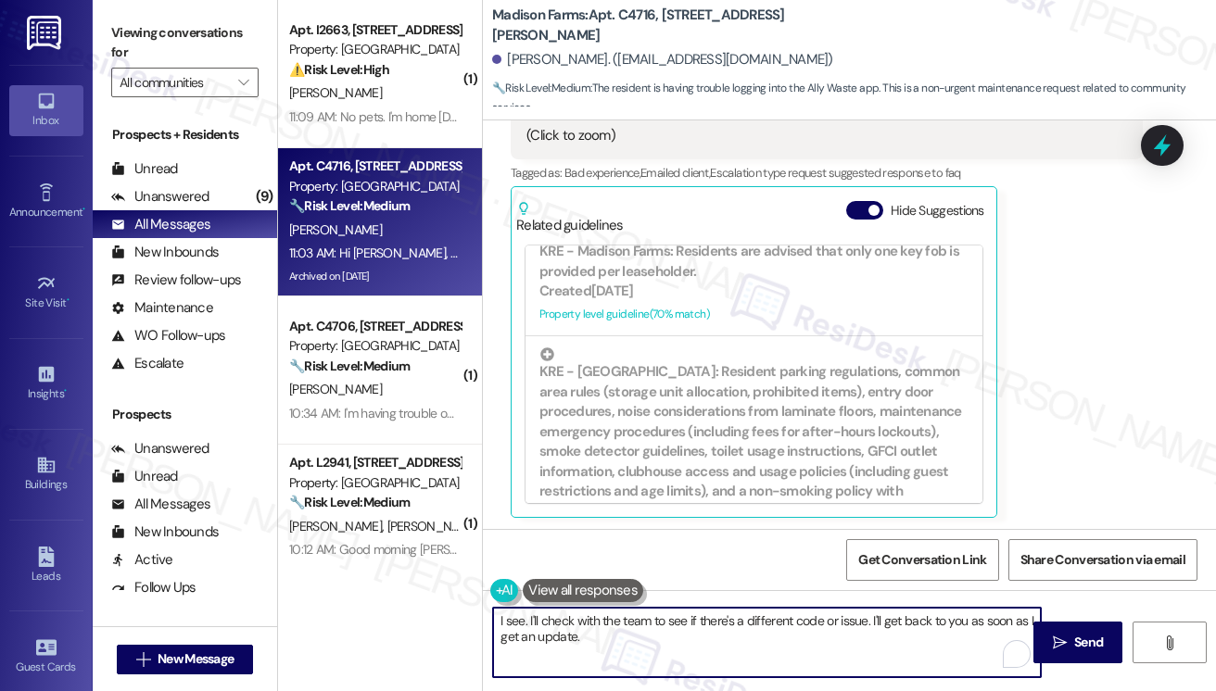
drag, startPoint x: 524, startPoint y: 618, endPoint x: 538, endPoint y: 614, distance: 14.7
click at [524, 618] on textarea "I see. I'll check with the team to see if there's a different code or issue. I'…" at bounding box center [767, 643] width 548 height 70
click at [731, 610] on textarea "I see, thanks for giving it a try! I'll check with the team to see if there's a…" at bounding box center [767, 643] width 548 height 70
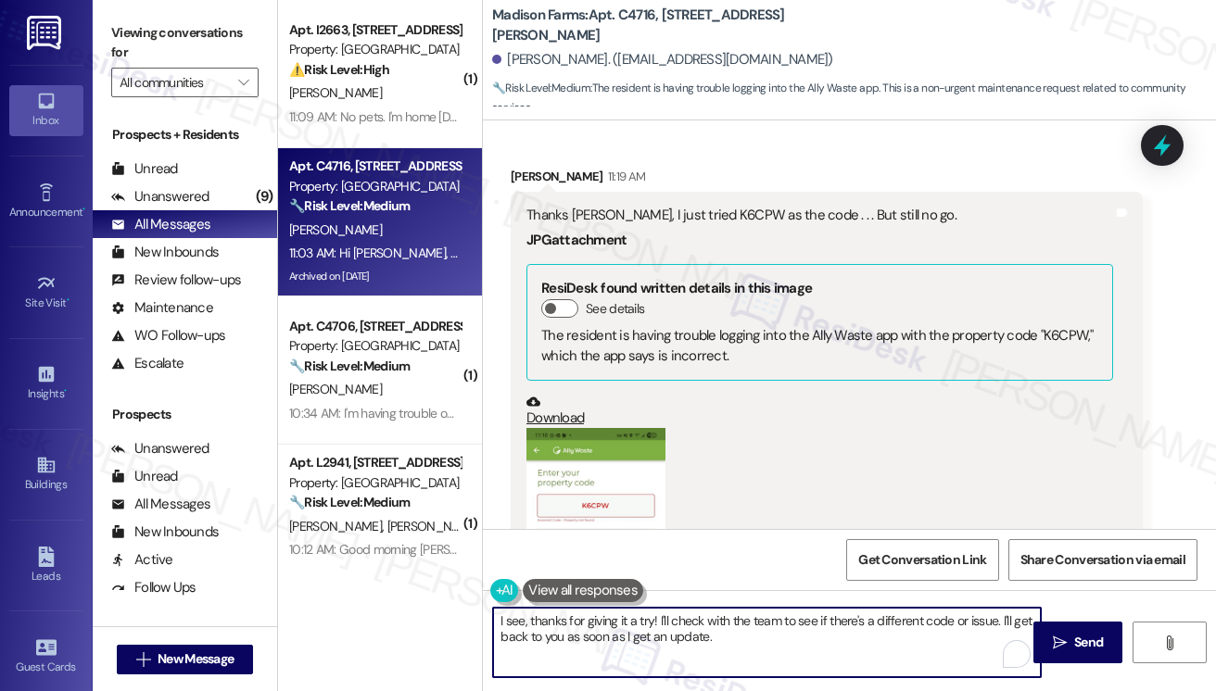
scroll to position [5552, 0]
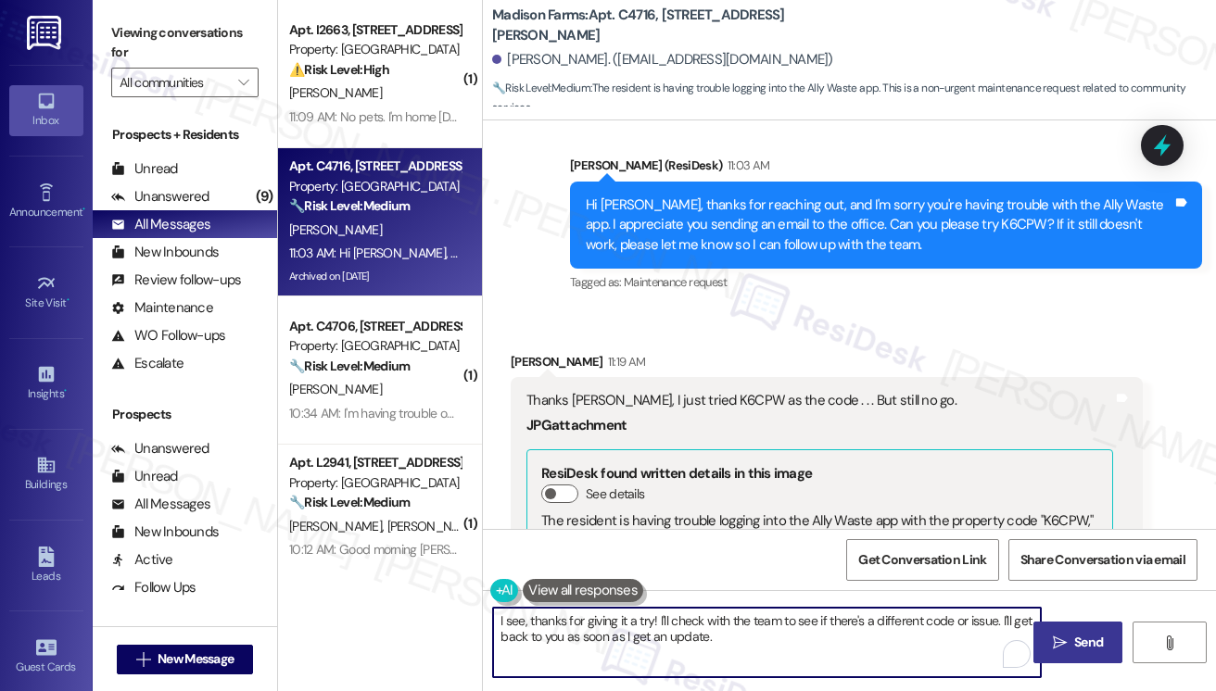
type textarea "I see, thanks for giving it a try! I'll check with the team to see if there's a…"
click at [1053, 645] on icon "" at bounding box center [1060, 643] width 14 height 15
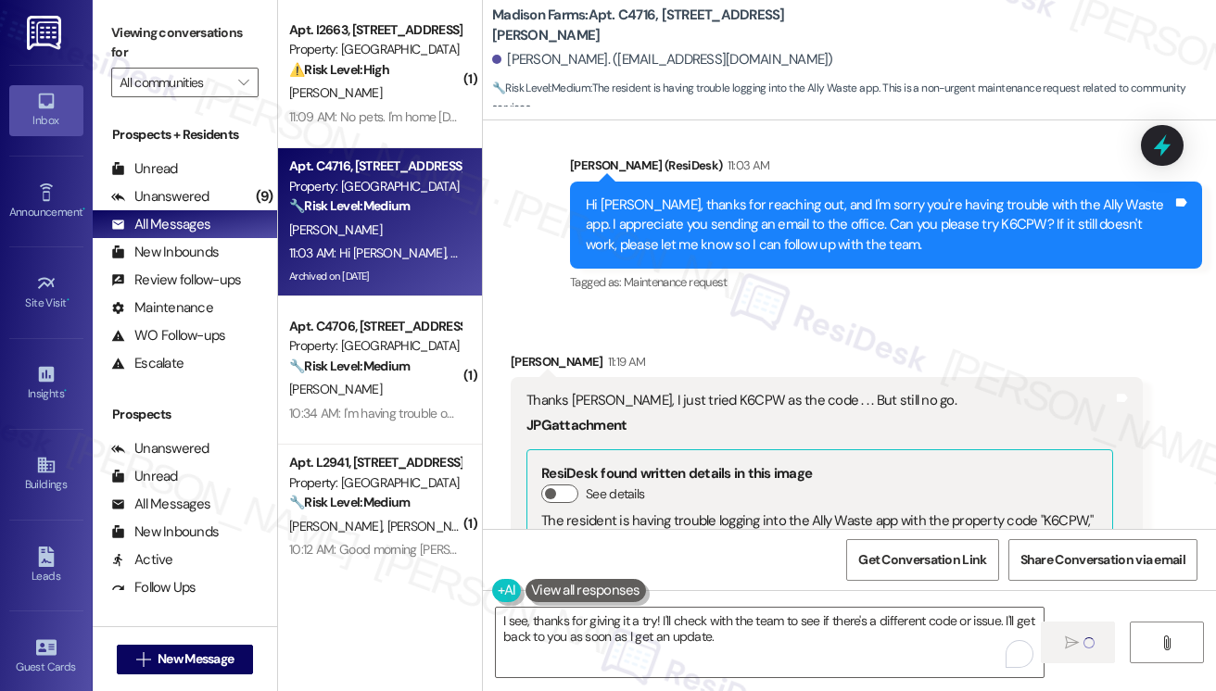
click at [120, 18] on div "Viewing conversations for All communities " at bounding box center [185, 58] width 184 height 116
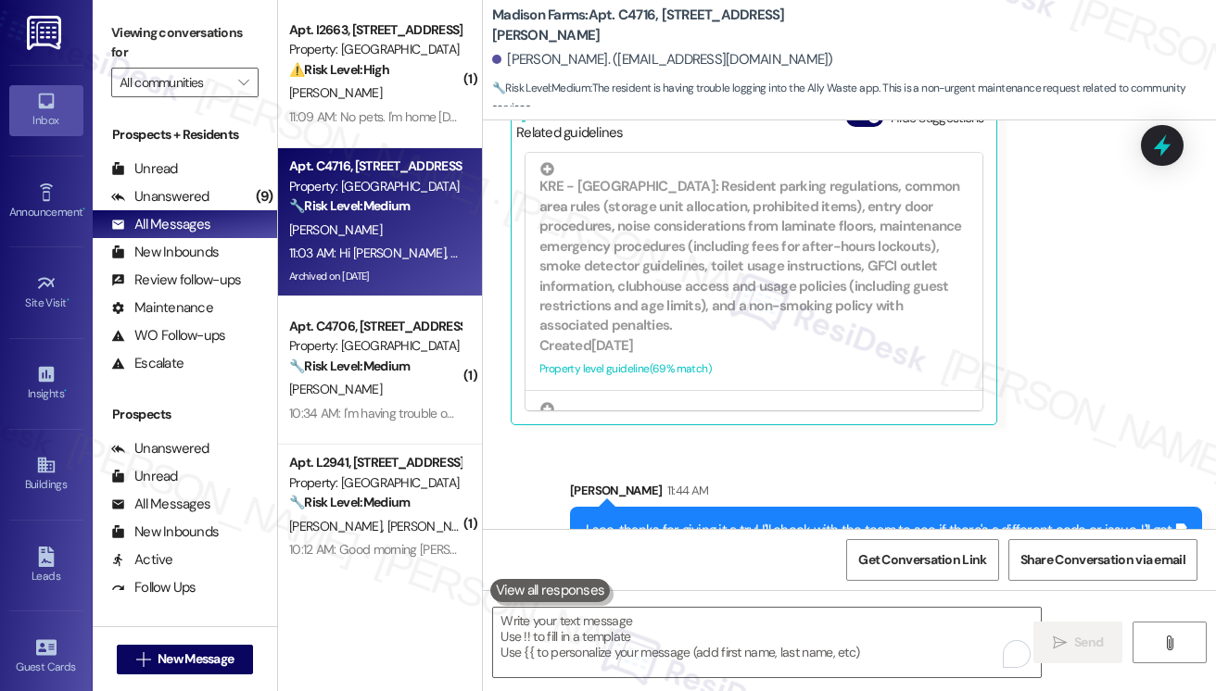
scroll to position [6535, 0]
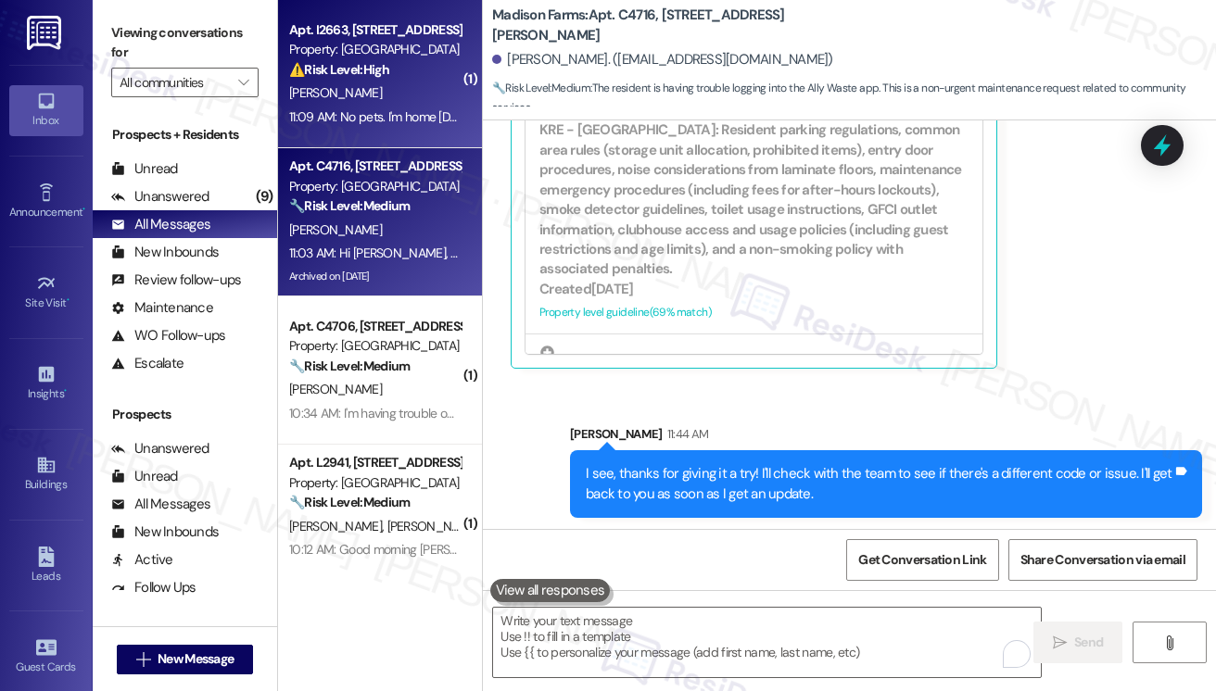
click at [424, 133] on div "Apt. I2663, 4883 Riley Road Property: Madison Farms ⚠️ Risk Level: High The res…" at bounding box center [380, 74] width 204 height 148
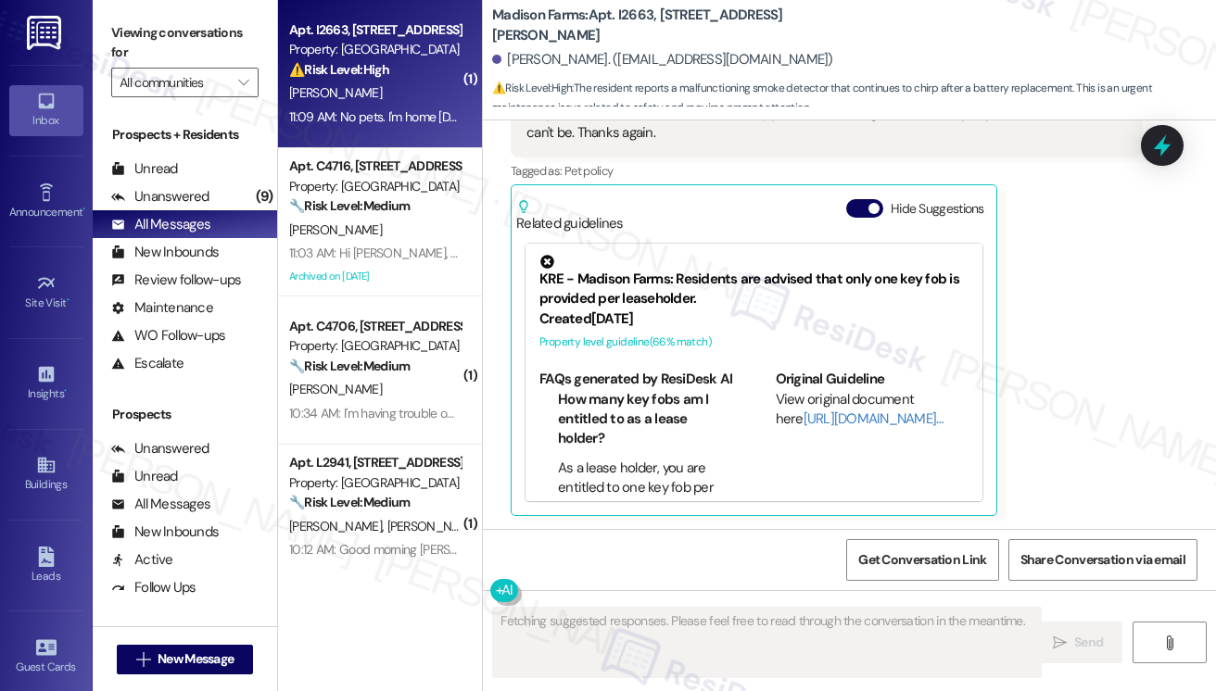
scroll to position [3150, 0]
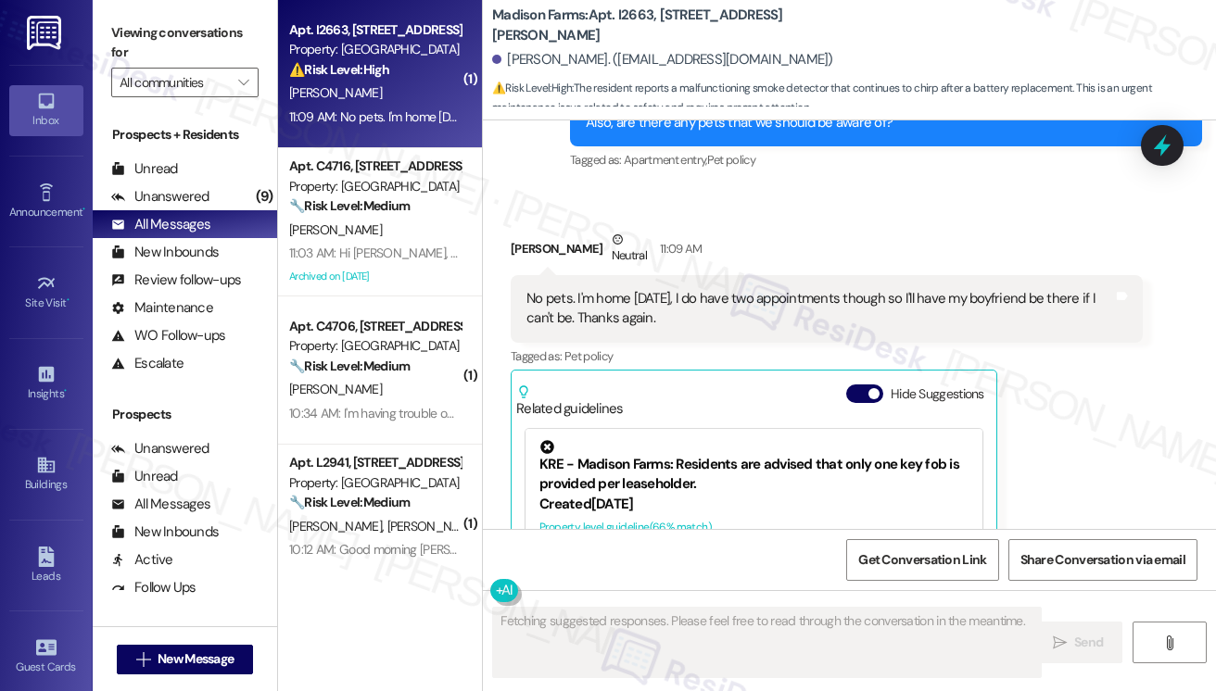
click at [601, 299] on div "No pets. I'm home [DATE], I do have two appointments though so I'll have my boy…" at bounding box center [819, 309] width 587 height 40
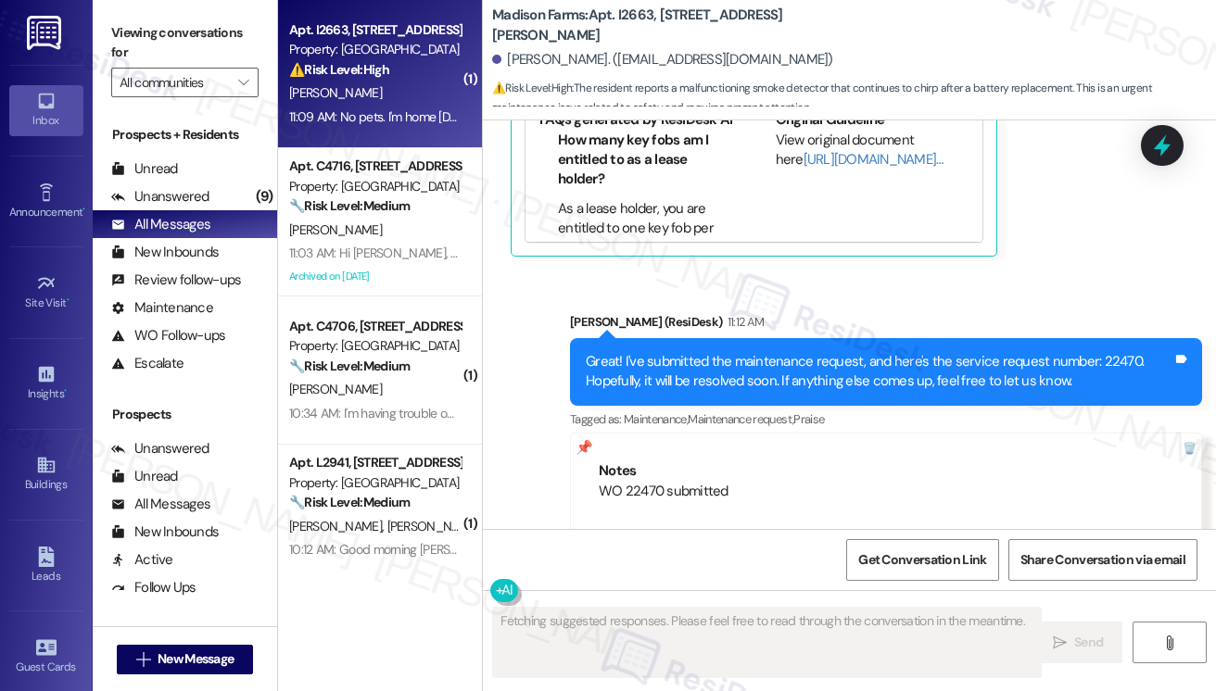
scroll to position [3668, 0]
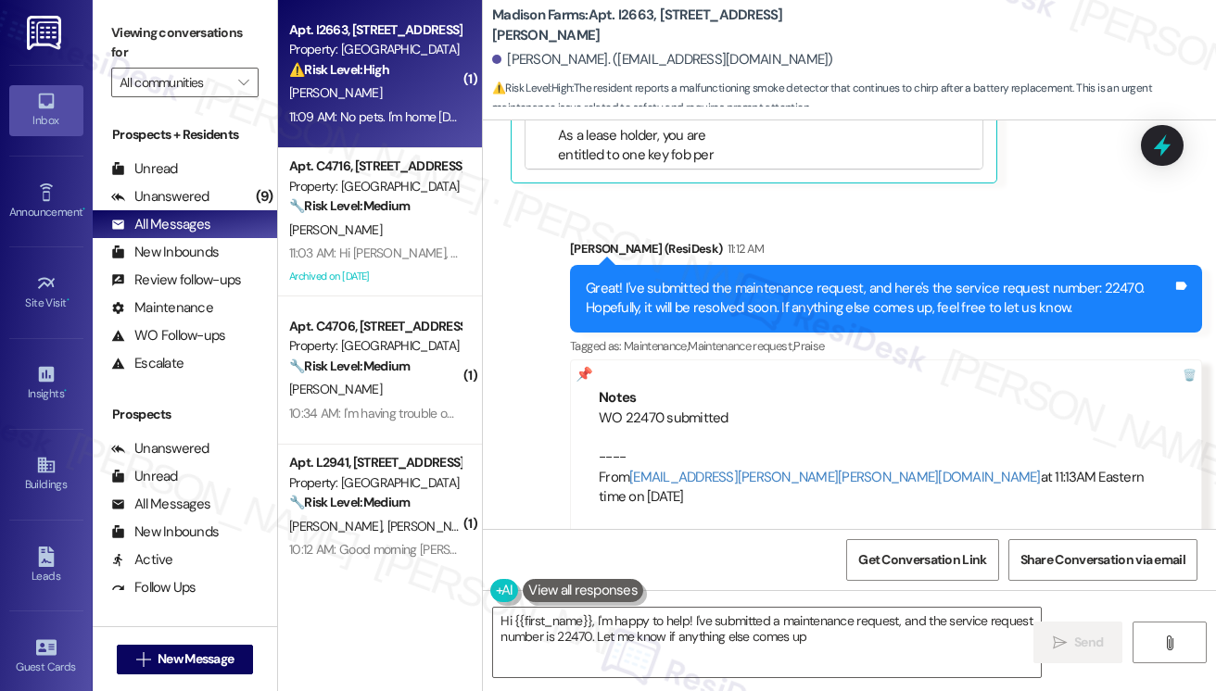
type textarea "Hi {{first_name}}, I'm happy to help! I've submitted a maintenance request, and…"
click at [683, 290] on div "Great! I've submitted the maintenance request, and here's the service request n…" at bounding box center [879, 299] width 587 height 40
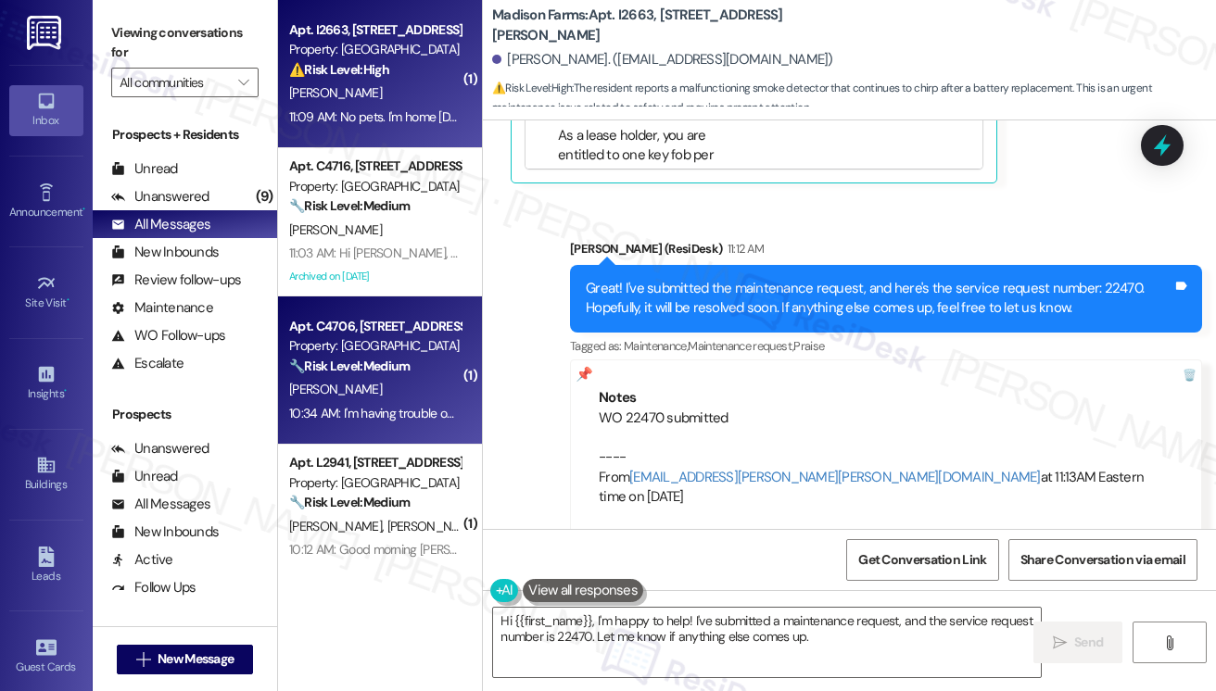
click at [372, 328] on div "Apt. C4706, [STREET_ADDRESS][PERSON_NAME]" at bounding box center [374, 326] width 171 height 19
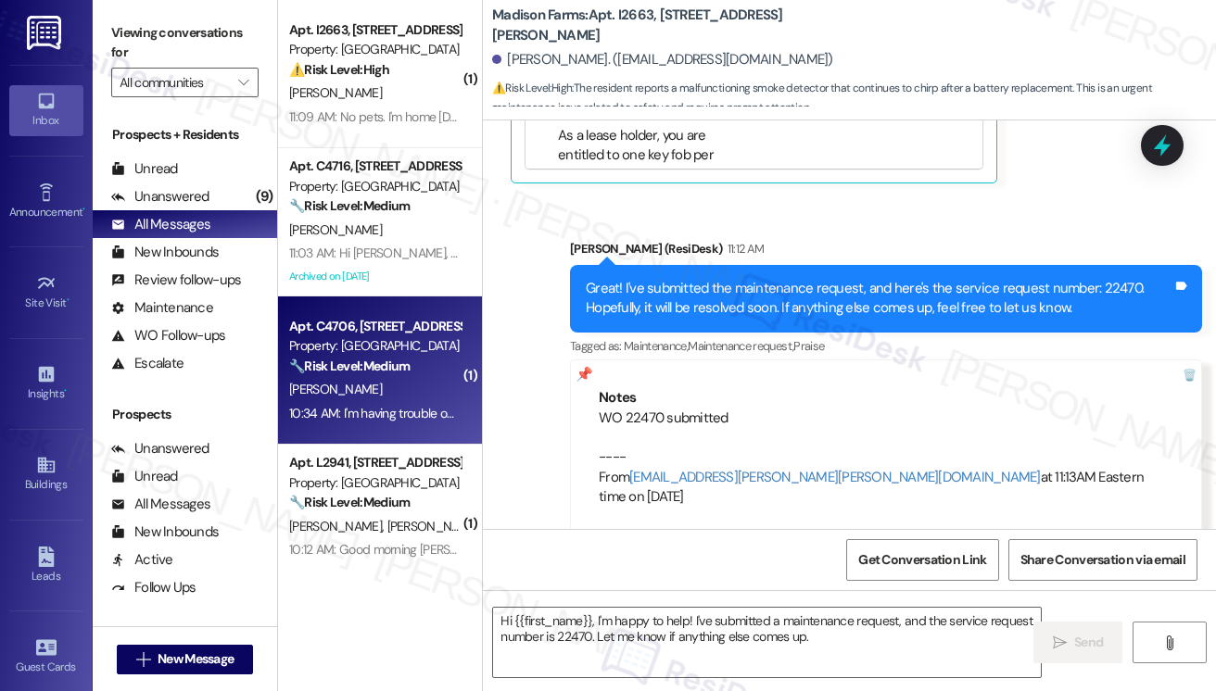
type textarea "Fetching suggested responses. Please feel free to read through the conversation…"
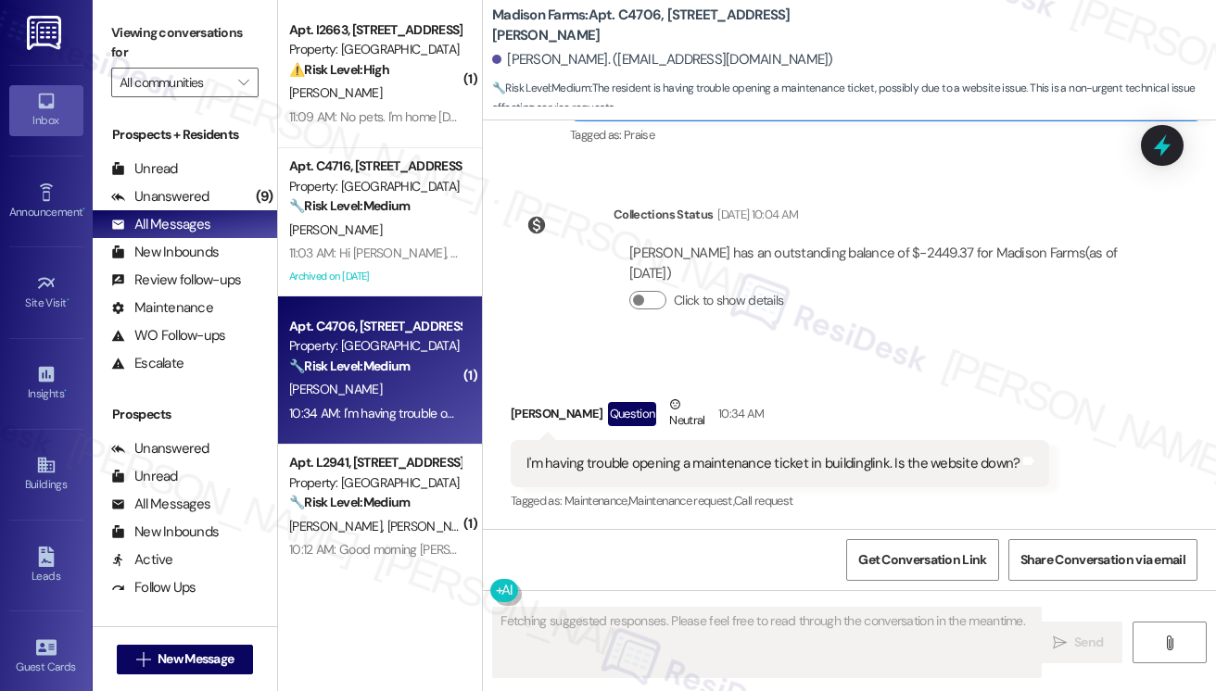
scroll to position [1417, 0]
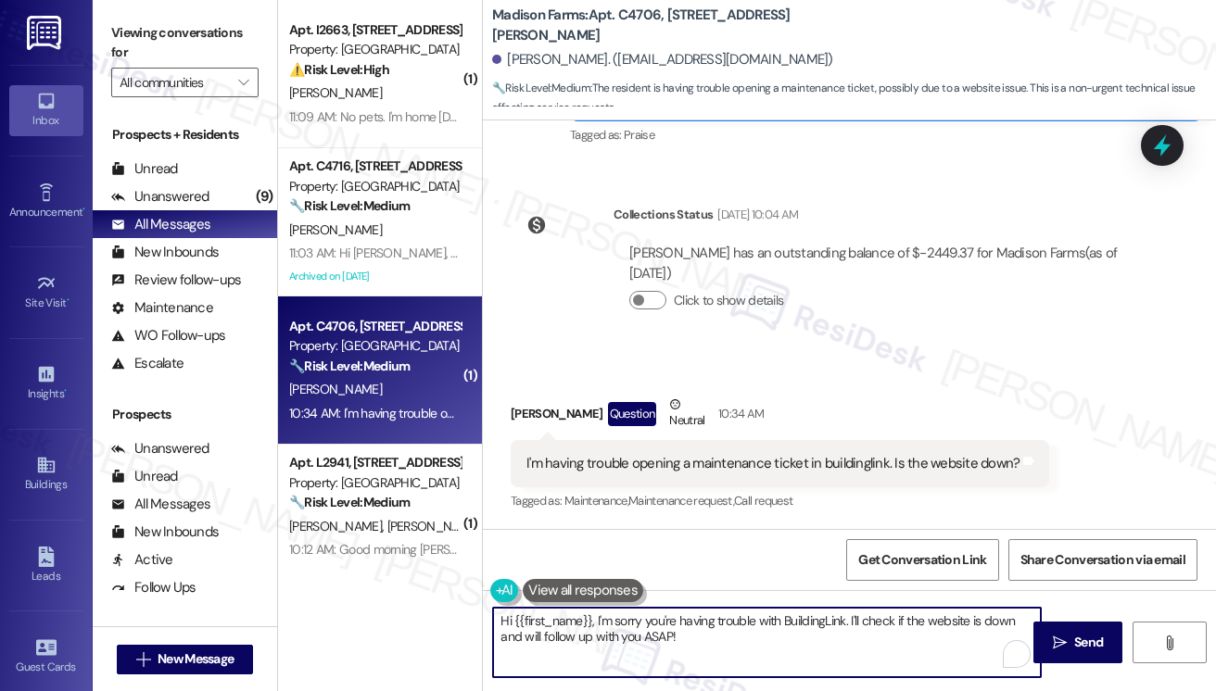
drag, startPoint x: 852, startPoint y: 618, endPoint x: 892, endPoint y: 629, distance: 41.4
click at [892, 629] on textarea "Hi {{first_name}}, I'm sorry you're having trouble with BuildingLink. I'll chec…" at bounding box center [767, 643] width 548 height 70
click at [927, 616] on textarea "Hi {{first_name}}, I'm sorry you're having trouble with BuildingLink. I can sub…" at bounding box center [767, 643] width 548 height 70
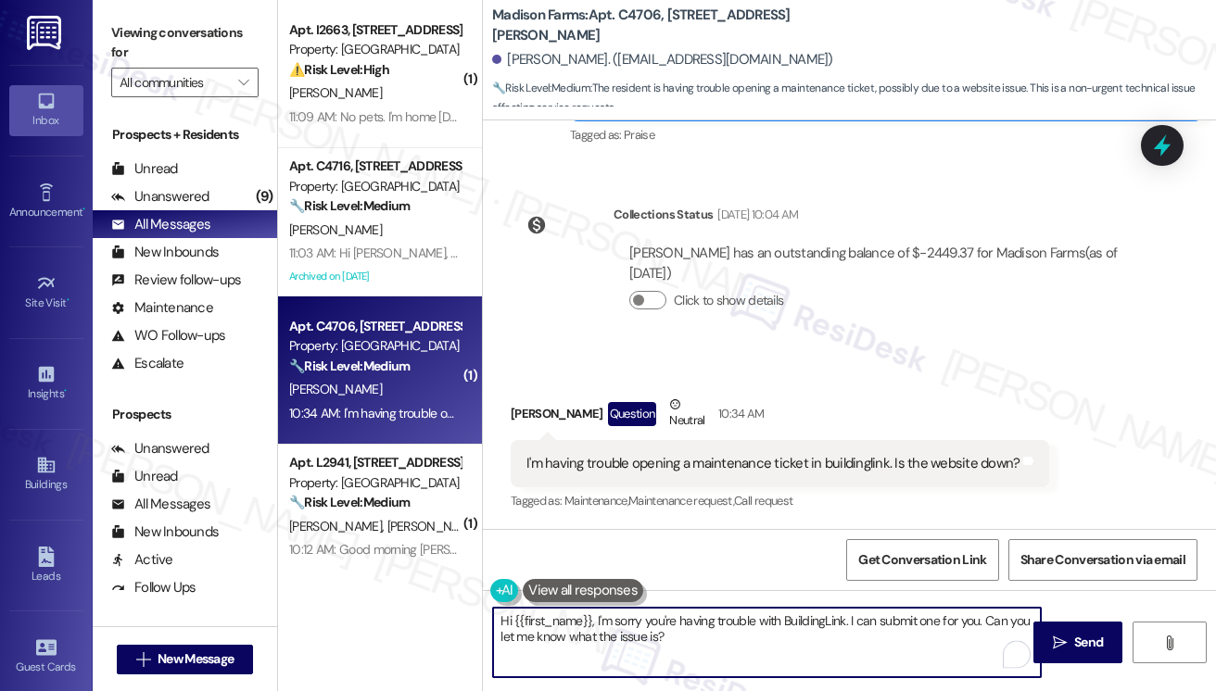
click at [688, 639] on textarea "Hi {{first_name}}, I'm sorry you're having trouble with BuildingLink. I can sub…" at bounding box center [767, 643] width 548 height 70
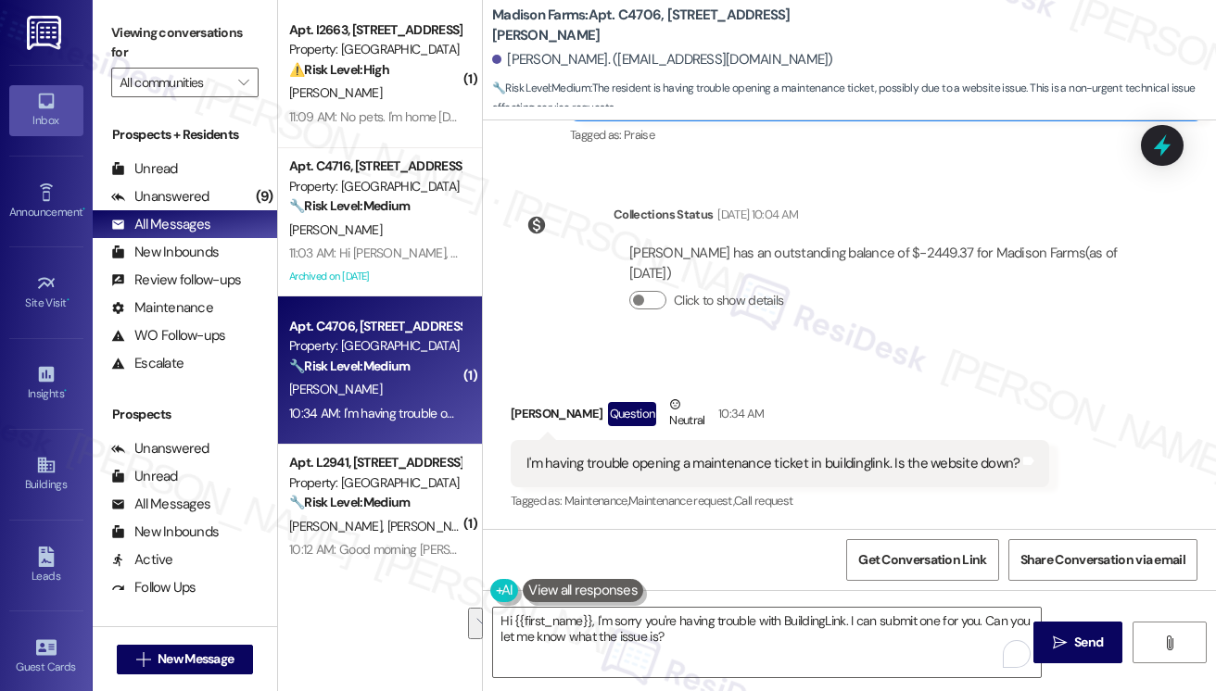
click at [109, 56] on div "Viewing conversations for All communities " at bounding box center [185, 58] width 184 height 116
click at [99, 18] on div "Viewing conversations for All communities " at bounding box center [185, 58] width 184 height 116
click at [133, 39] on label "Viewing conversations for" at bounding box center [184, 43] width 147 height 49
click at [137, 36] on label "Viewing conversations for" at bounding box center [184, 43] width 147 height 49
click at [698, 631] on textarea "Hi {{first_name}}, I'm sorry you're having trouble with BuildingLink. I can sub…" at bounding box center [767, 643] width 548 height 70
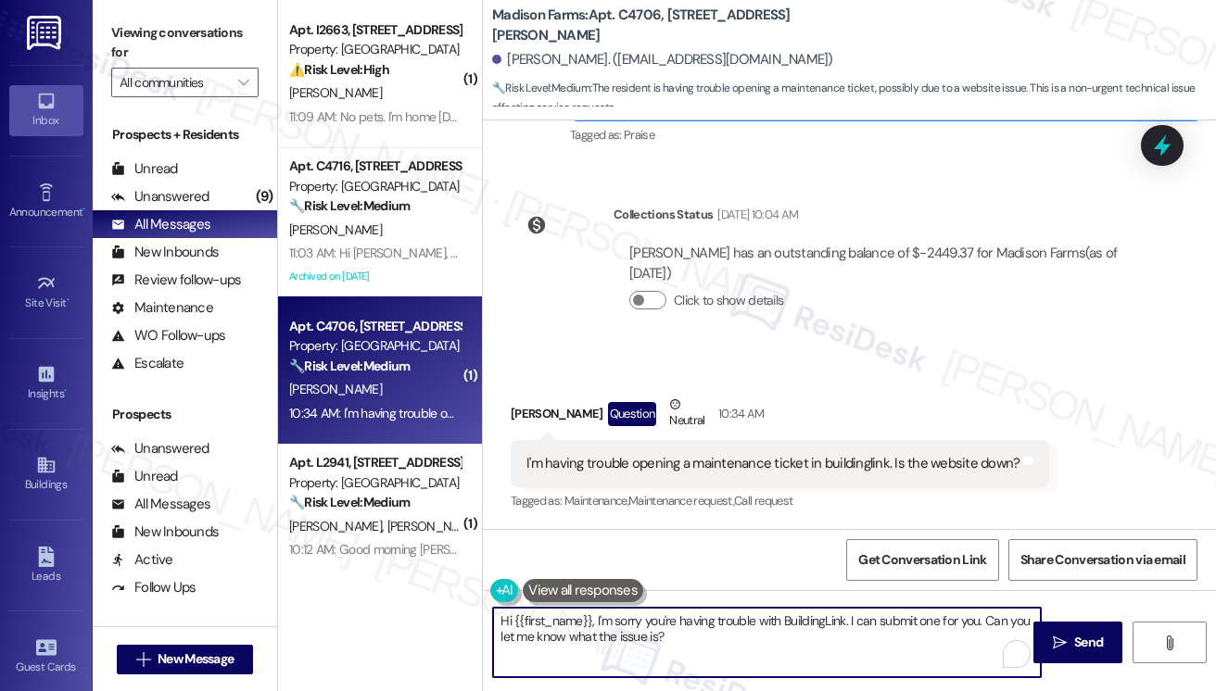
click at [698, 631] on textarea "Hi {{first_name}}, I'm sorry you're having trouble with BuildingLink. I can sub…" at bounding box center [767, 643] width 548 height 70
paste textarea "Sorry about the BuildingLink trouble! Want to tell me what’s going on so I can …"
click at [643, 632] on textarea "Hi {{first_name}}, I'm sorry you're having trouble with BuildingLink. I can sub…" at bounding box center [767, 643] width 548 height 70
drag, startPoint x: 720, startPoint y: 643, endPoint x: 849, endPoint y: 618, distance: 131.2
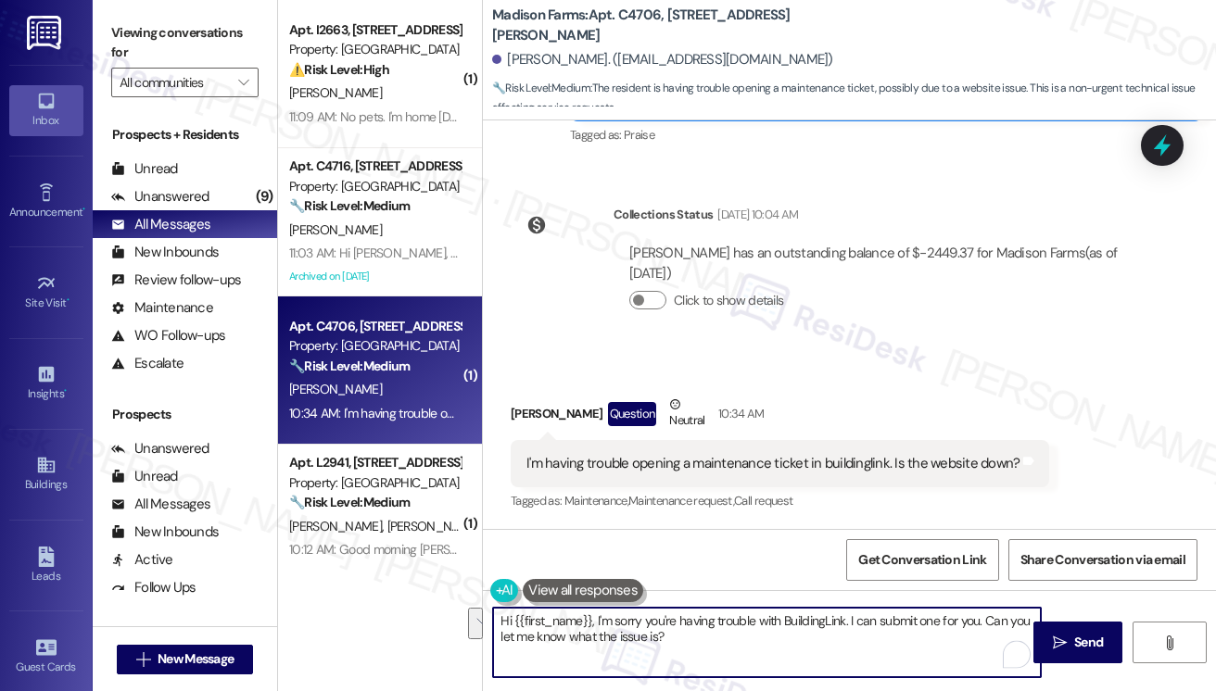
click at [849, 618] on textarea "Hi {{first_name}}, I'm sorry you're having trouble with BuildingLink. I can sub…" at bounding box center [767, 643] width 548 height 70
paste textarea "Sorry about the BuildingLink trouble! Want to tell me what’s going on so I can …"
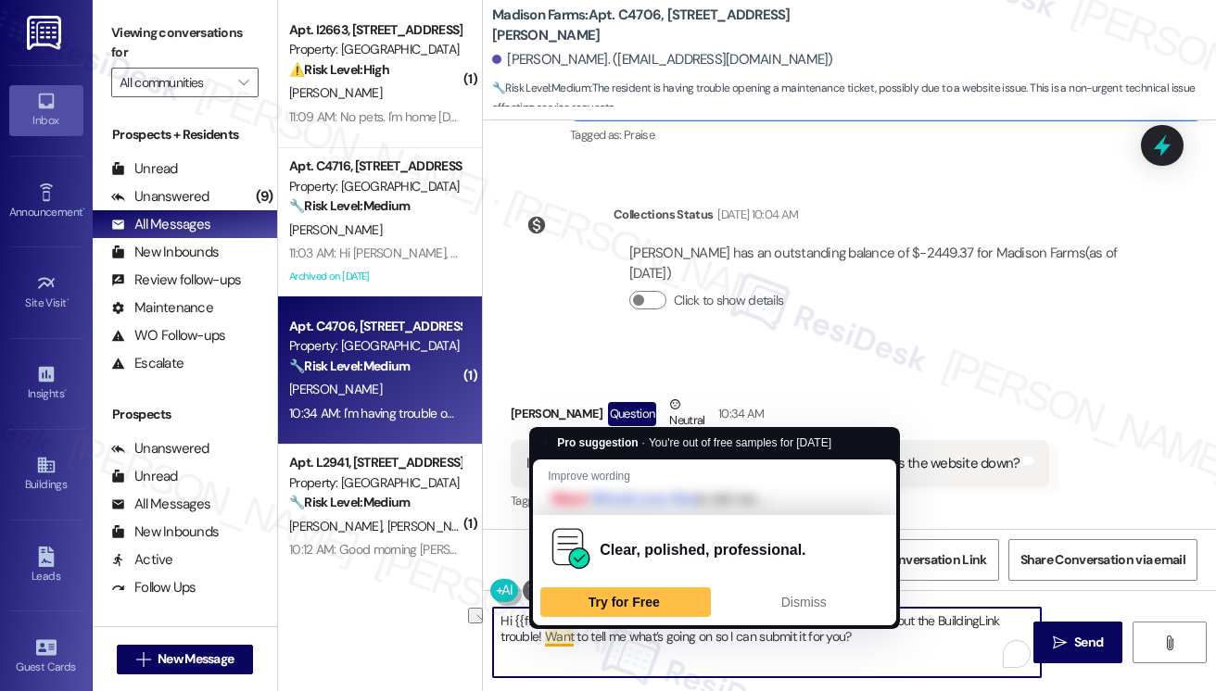
drag, startPoint x: 587, startPoint y: 633, endPoint x: 547, endPoint y: 633, distance: 39.9
click at [546, 633] on textarea "Hi {{first_name}}, I'm sorry you're having trouble with BuildingLink. Sorry abo…" at bounding box center [767, 643] width 548 height 70
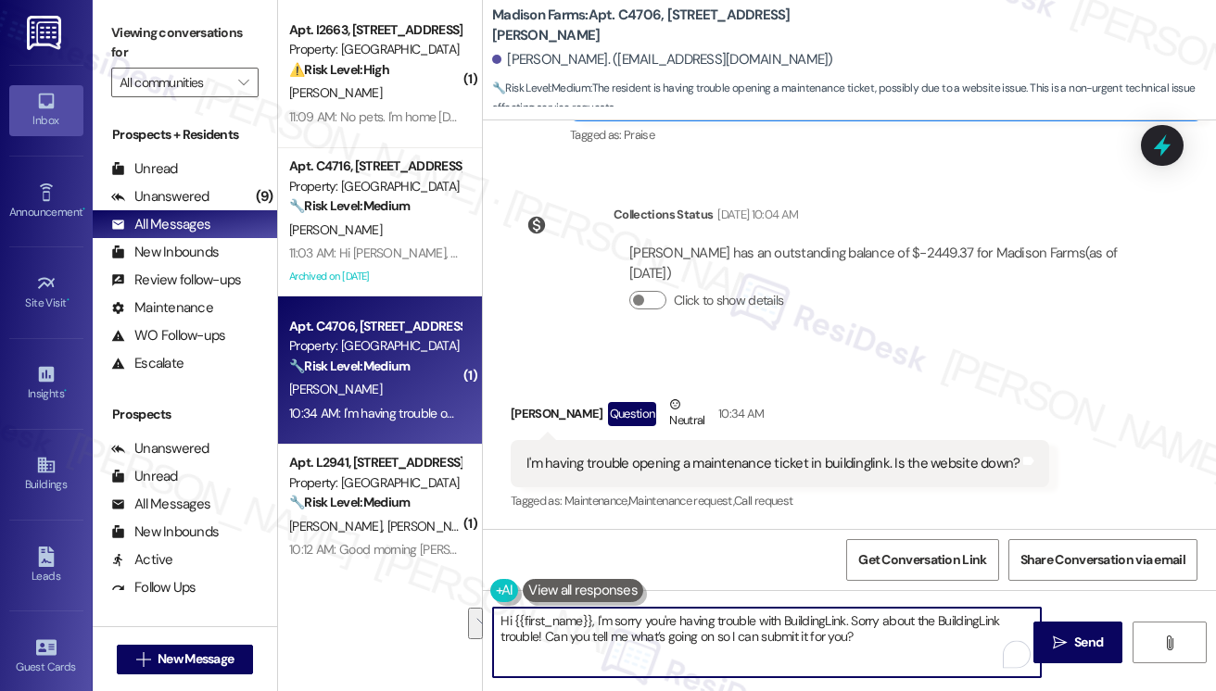
drag, startPoint x: 854, startPoint y: 621, endPoint x: 538, endPoint y: 614, distance: 315.2
click at [543, 639] on textarea "Hi {{first_name}}, I'm sorry you're having trouble with BuildingLink. Sorry abo…" at bounding box center [767, 643] width 548 height 70
type textarea "Hi {{first_name}}, I'm sorry you're having trouble with BuildingLink. Can you t…"
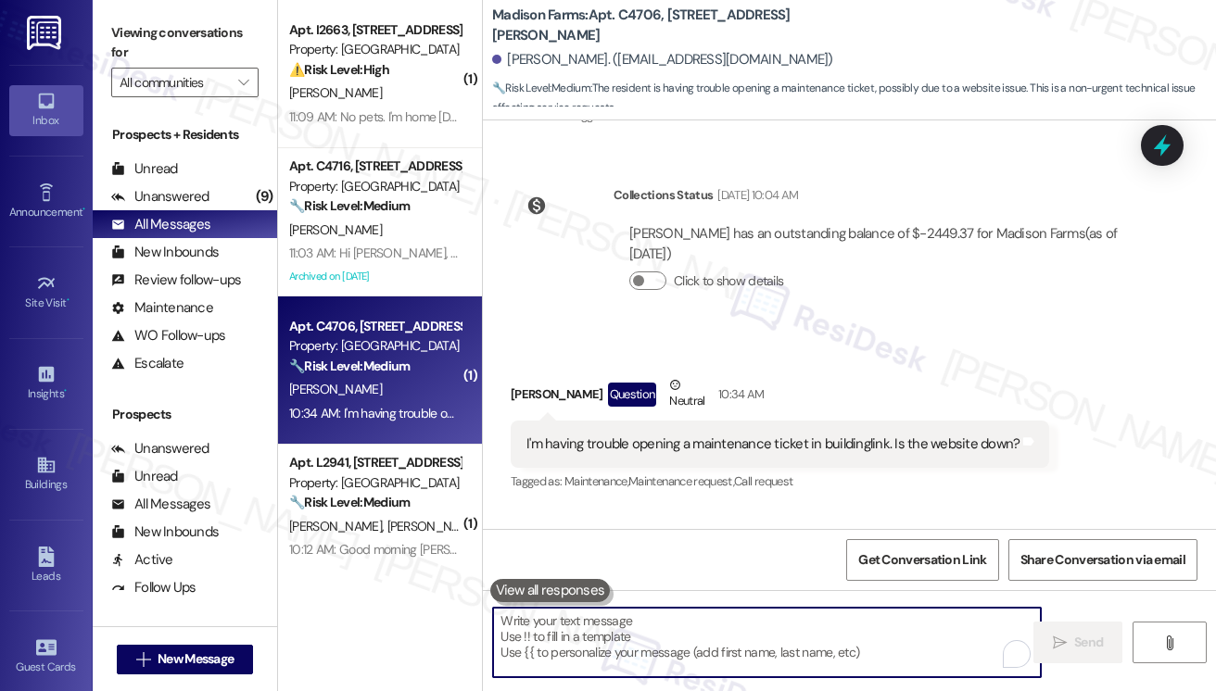
scroll to position [1567, 0]
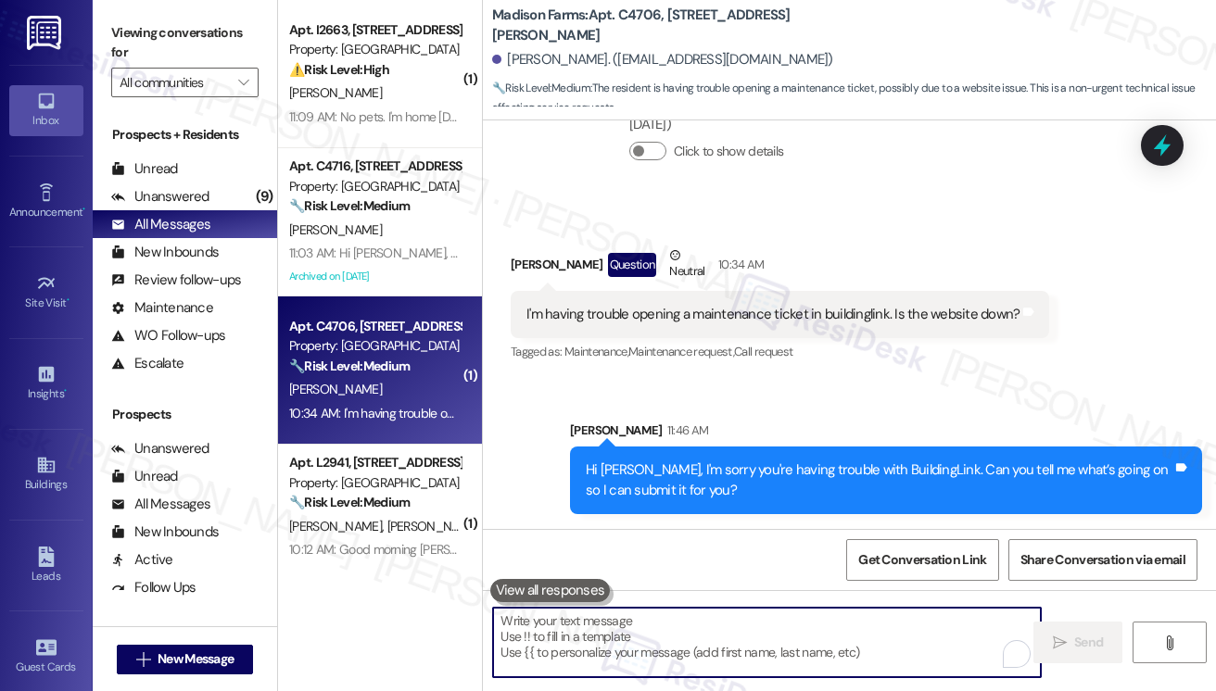
click at [676, 486] on div "Hi Michael, I'm sorry you're having trouble with BuildingLink. Can you tell me …" at bounding box center [879, 481] width 587 height 40
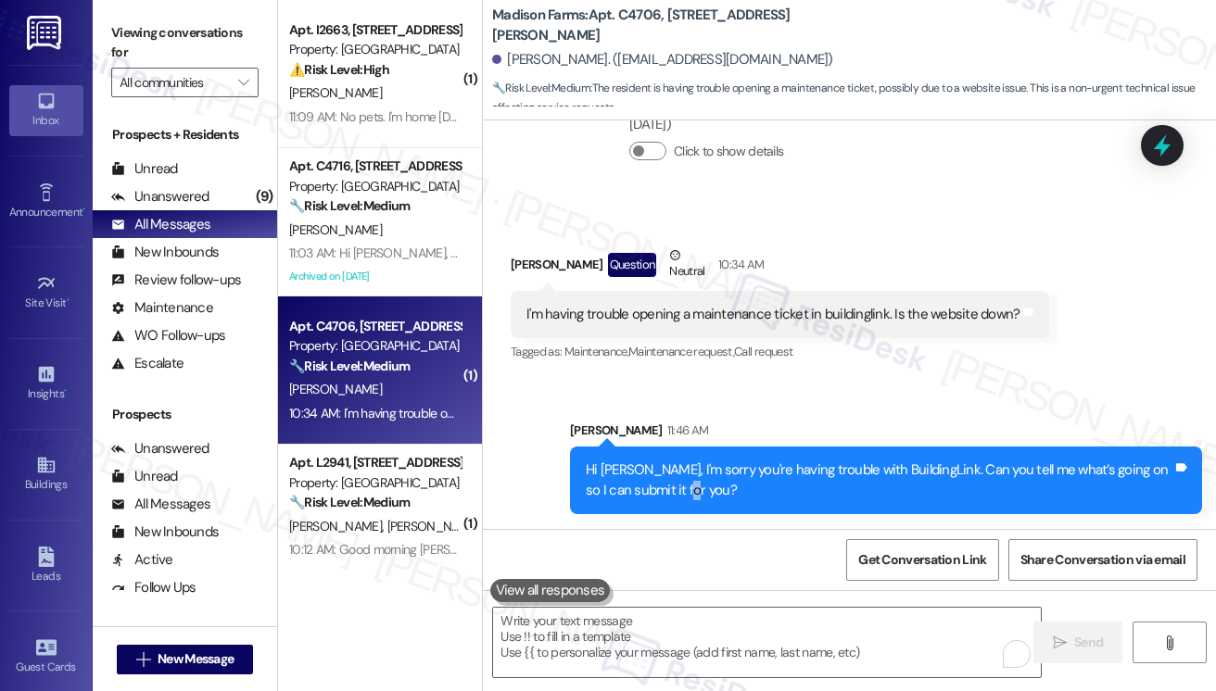
click at [676, 486] on div "Hi Michael, I'm sorry you're having trouble with BuildingLink. Can you tell me …" at bounding box center [879, 481] width 587 height 40
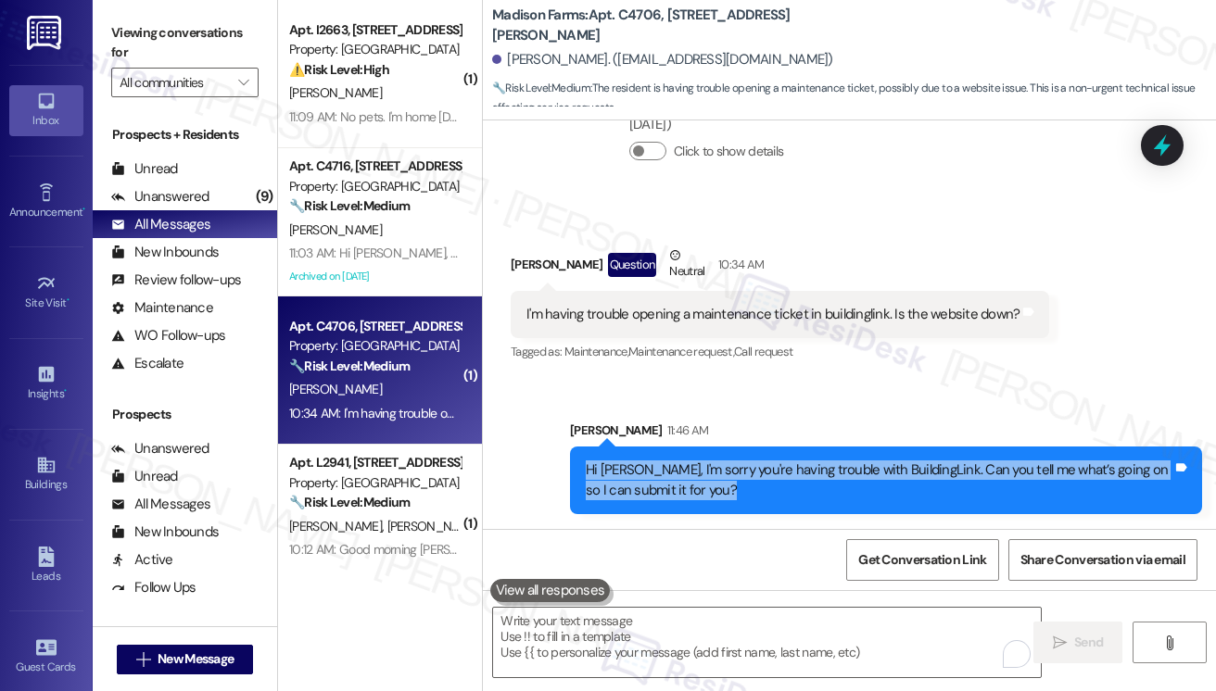
click at [676, 486] on div "Hi Michael, I'm sorry you're having trouble with BuildingLink. Can you tell me …" at bounding box center [879, 481] width 587 height 40
click at [770, 468] on div "Hi Michael, I'm sorry you're having trouble with BuildingLink. Can you tell me …" at bounding box center [879, 481] width 587 height 40
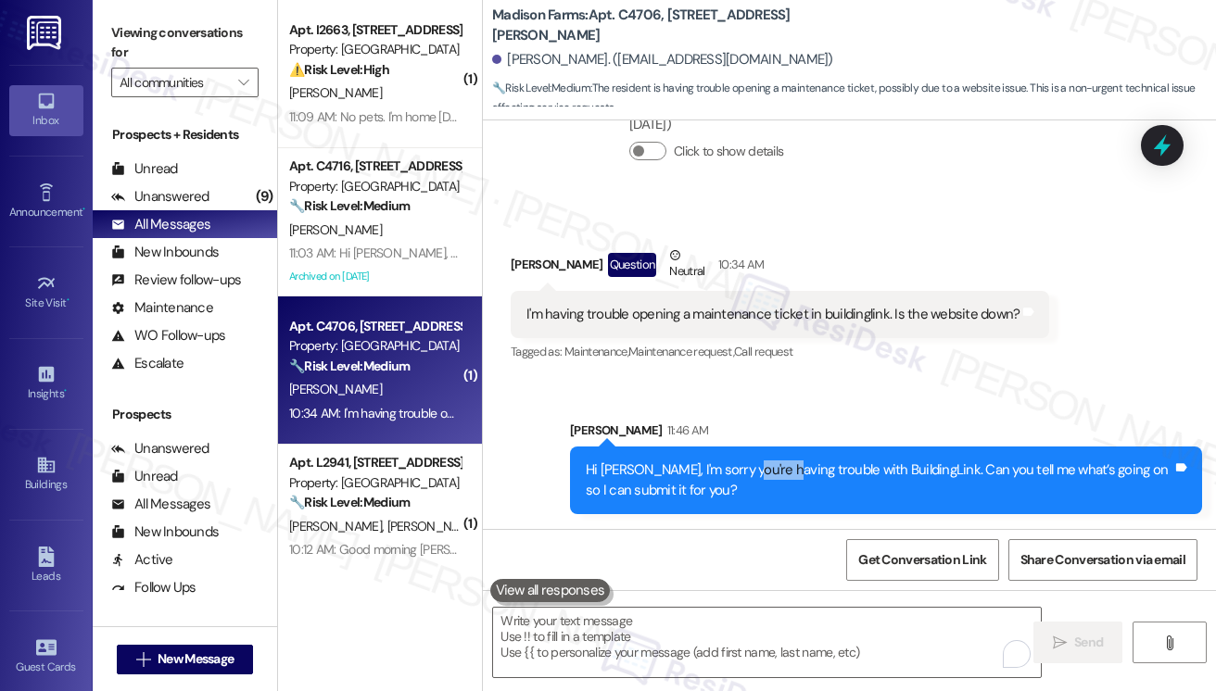
click at [770, 468] on div "Hi Michael, I'm sorry you're having trouble with BuildingLink. Can you tell me …" at bounding box center [879, 481] width 587 height 40
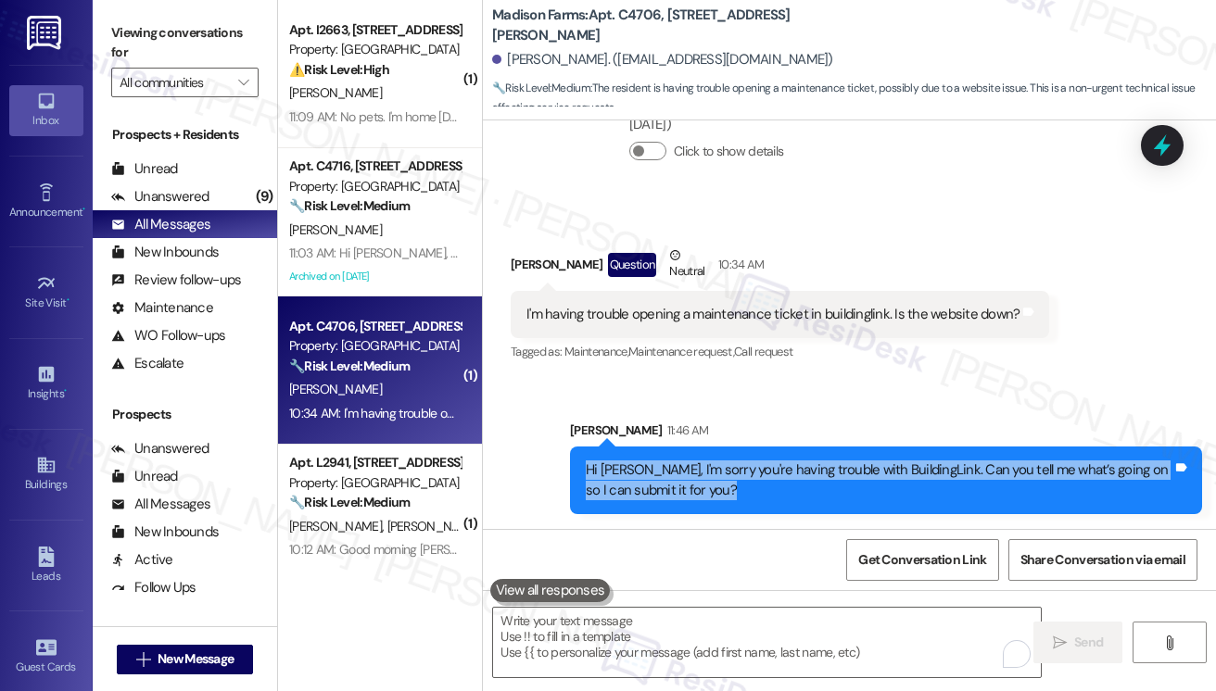
click at [770, 468] on div "Hi Michael, I'm sorry you're having trouble with BuildingLink. Can you tell me …" at bounding box center [879, 481] width 587 height 40
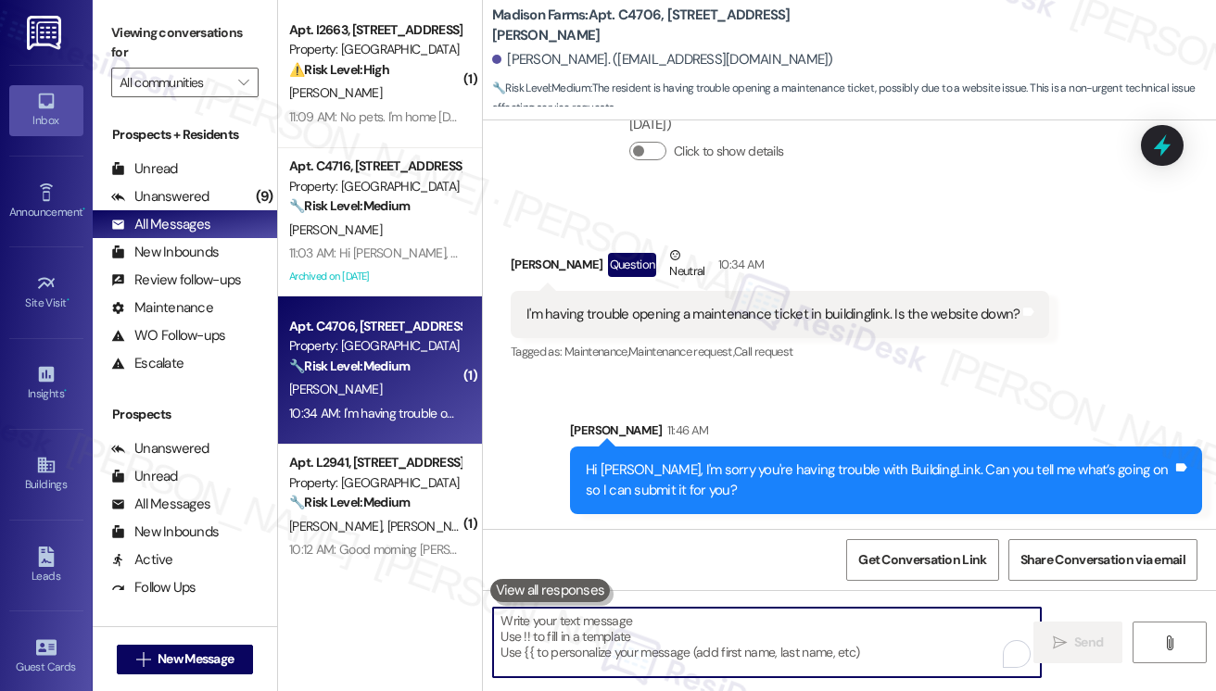
click at [634, 630] on textarea "To enrich screen reader interactions, please activate Accessibility in Grammarl…" at bounding box center [767, 643] width 548 height 70
click at [726, 656] on textarea "To enrich screen reader interactions, please activate Accessibility in Grammarl…" at bounding box center [767, 643] width 548 height 70
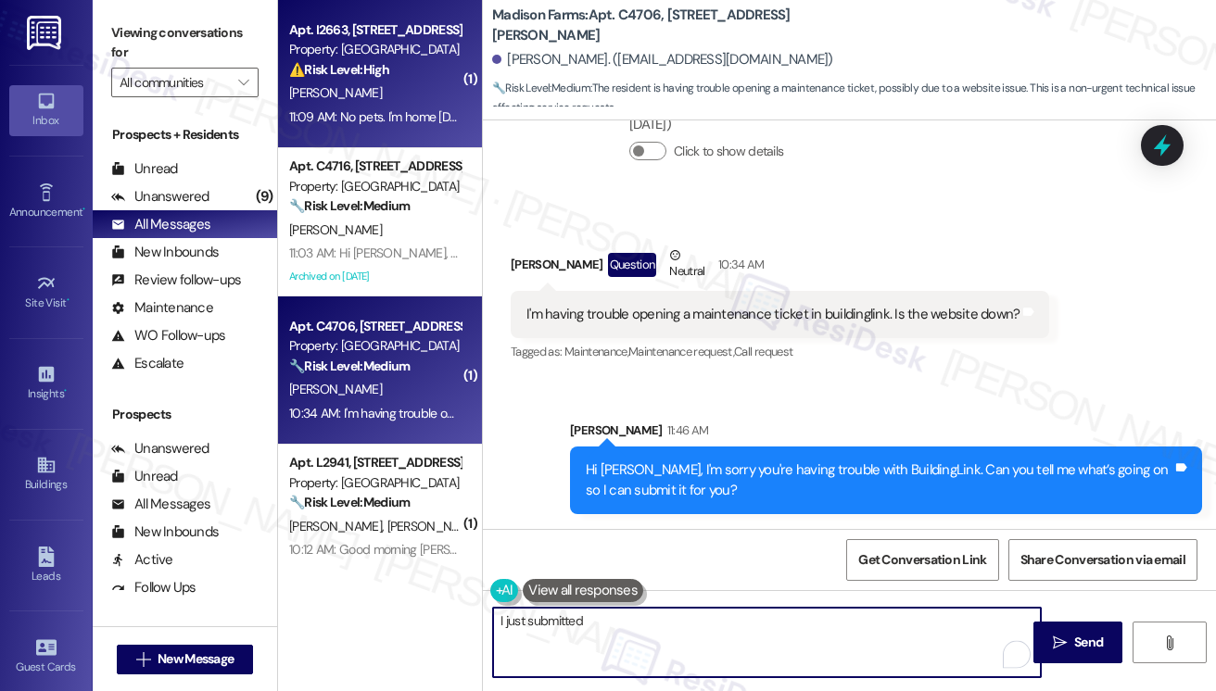
type textarea "I just submitted"
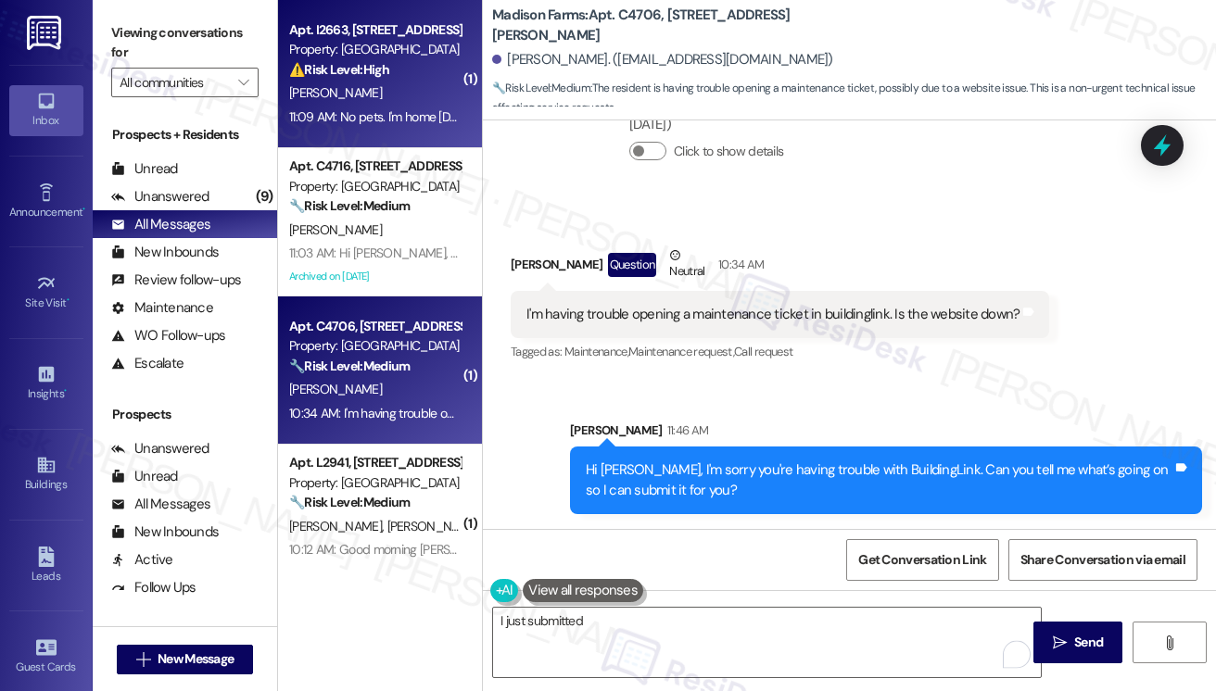
click at [389, 114] on div "11:09 AM: No pets. I'm home today, I do have two appointments though so I'll ha…" at bounding box center [638, 116] width 698 height 17
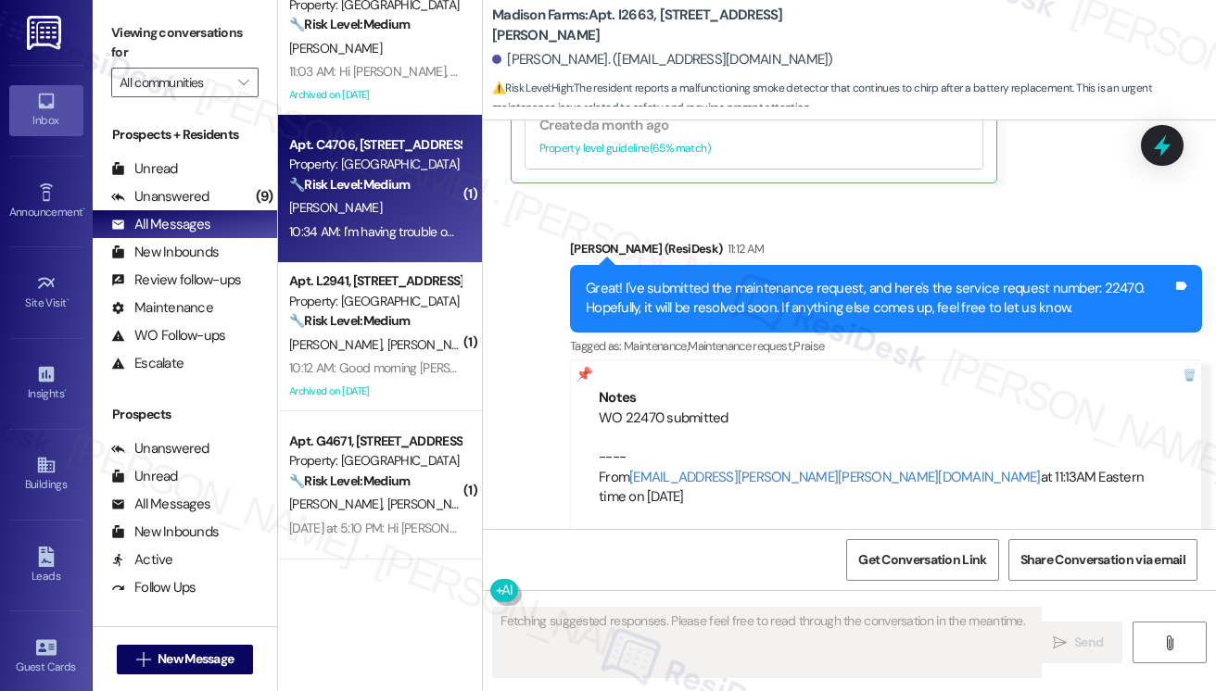
scroll to position [185, 0]
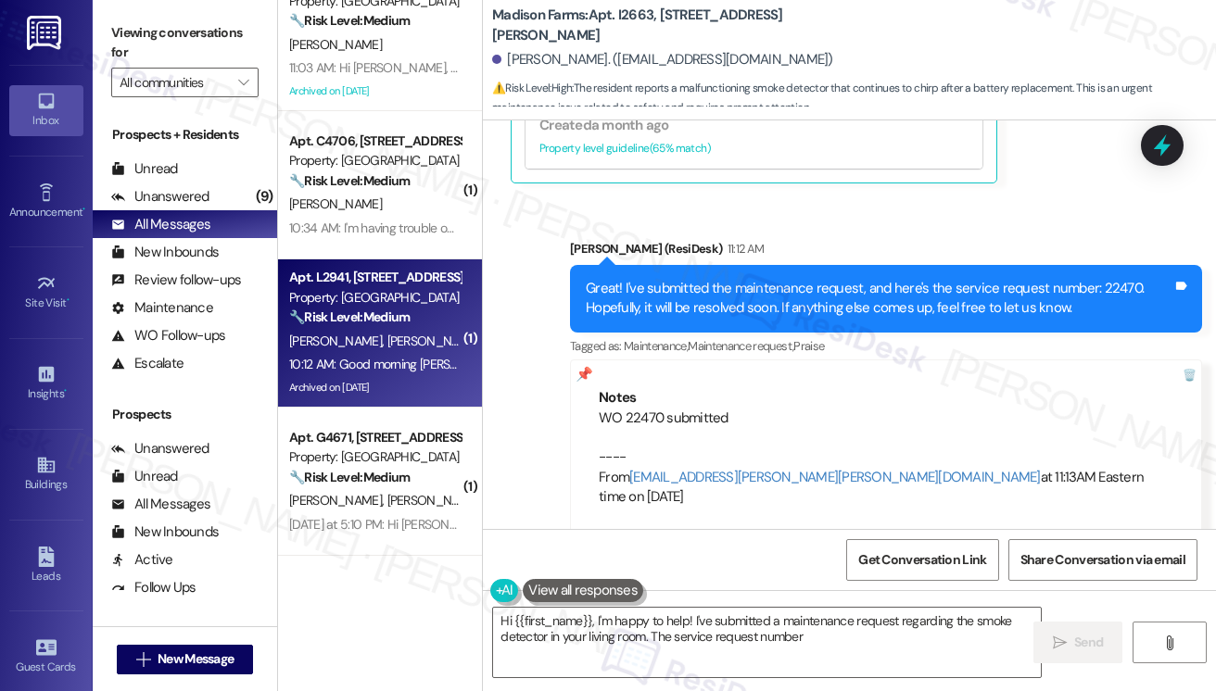
type textarea "Hi {{first_name}}, I'm happy to help! I've submitted a maintenance request rega…"
click at [420, 363] on div "10:12 AM: Good morning Jane! Hope all is well. The maintenance guys did a great…" at bounding box center [1066, 364] width 1555 height 17
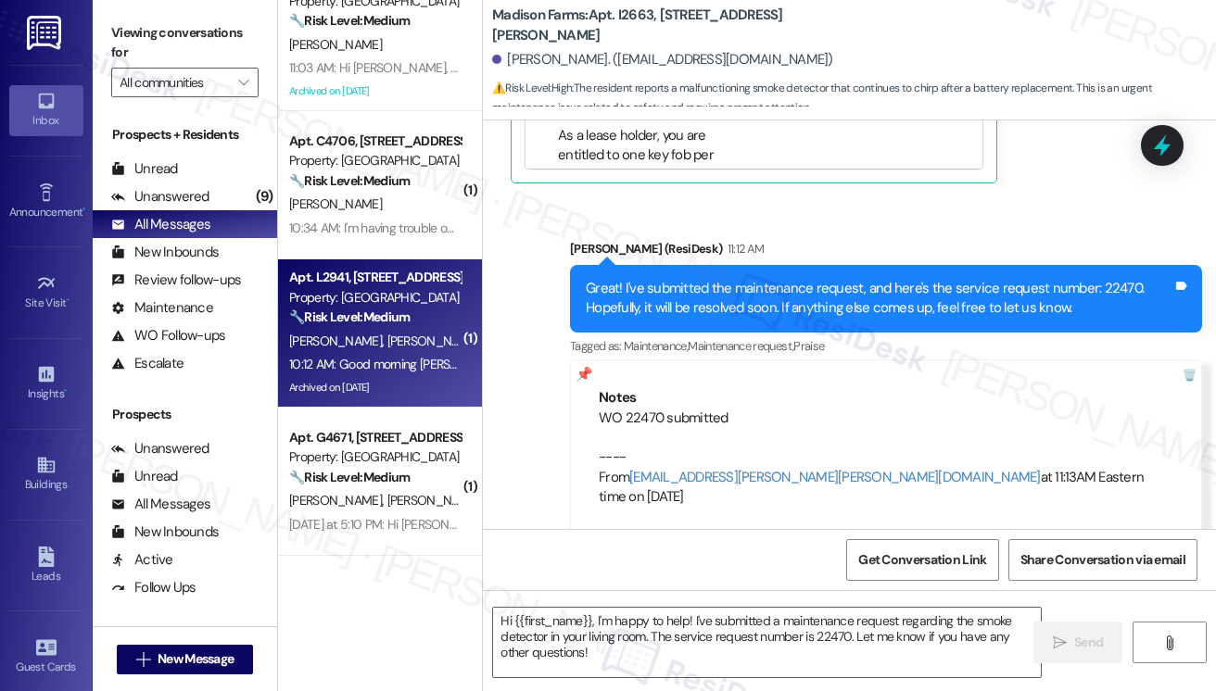
type textarea "Fetching suggested responses. Please feel free to read through the conversation…"
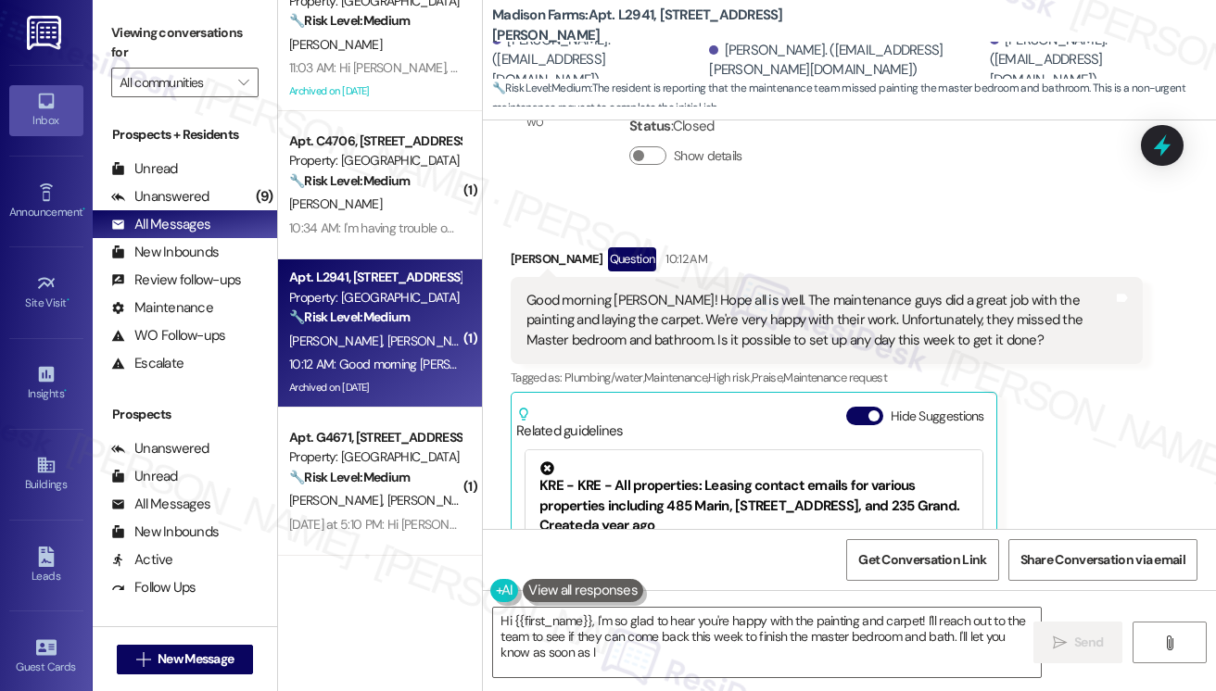
scroll to position [10087, 0]
click at [631, 303] on div "Good morning Jane! Hope all is well. The maintenance guys did a great job with …" at bounding box center [819, 320] width 587 height 59
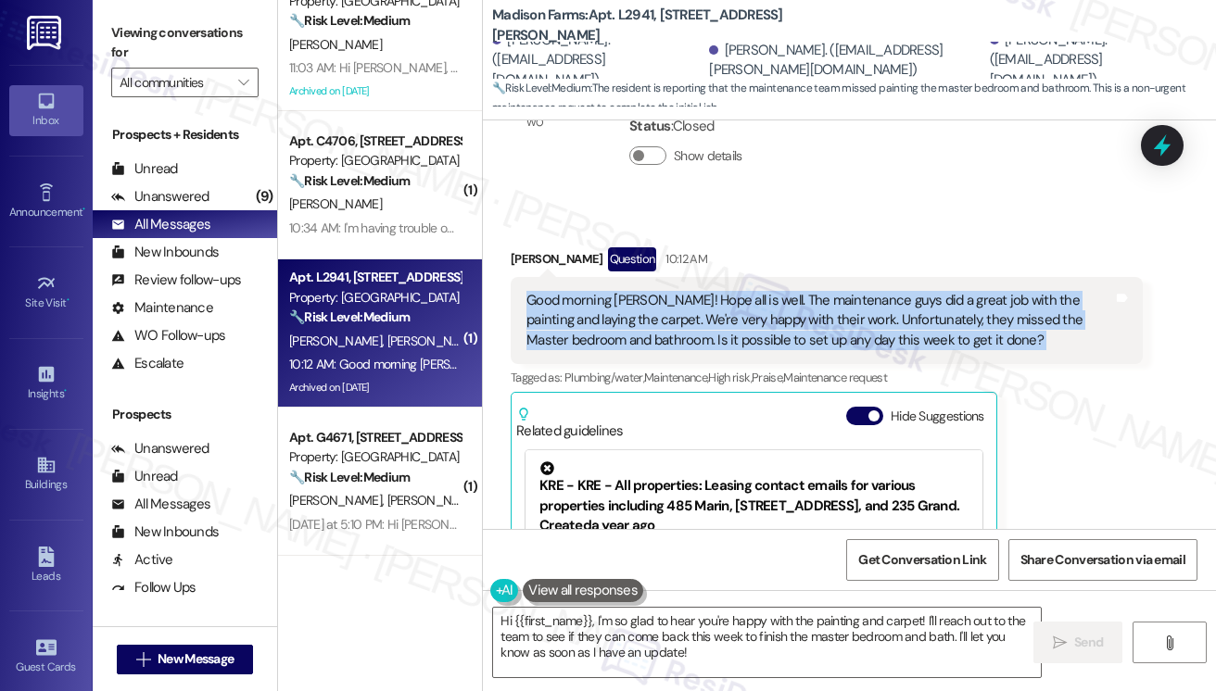
click at [631, 303] on div "Good morning Jane! Hope all is well. The maintenance guys did a great job with …" at bounding box center [819, 320] width 587 height 59
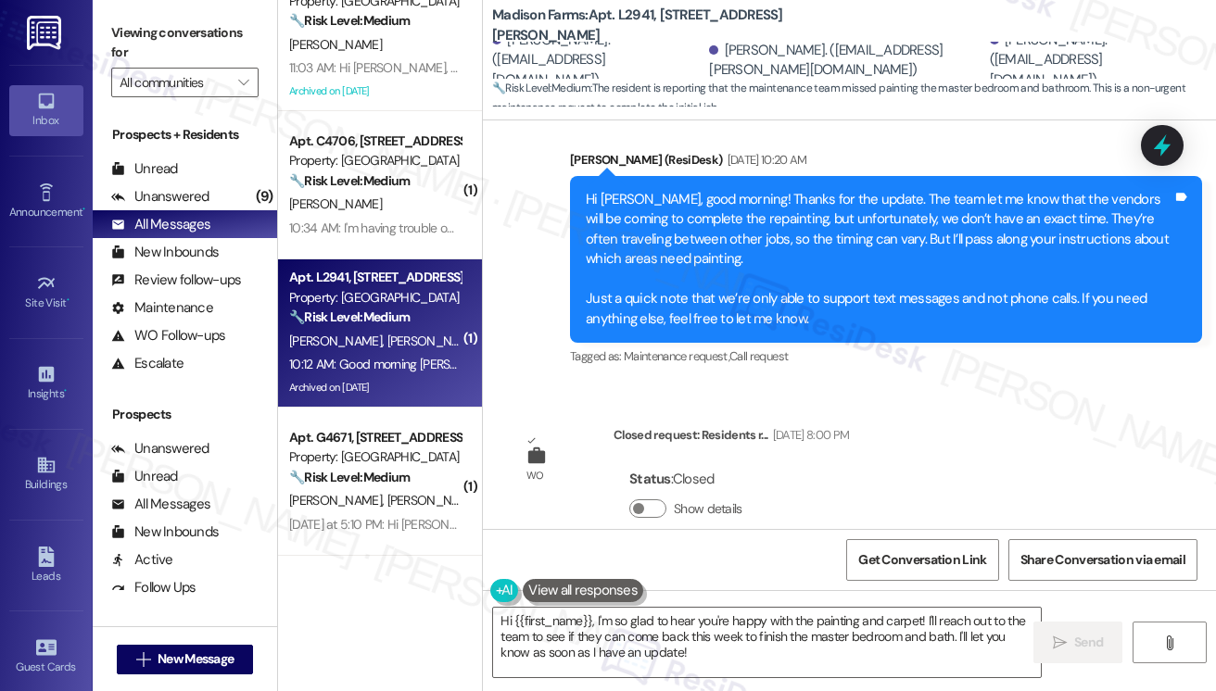
scroll to position [9716, 0]
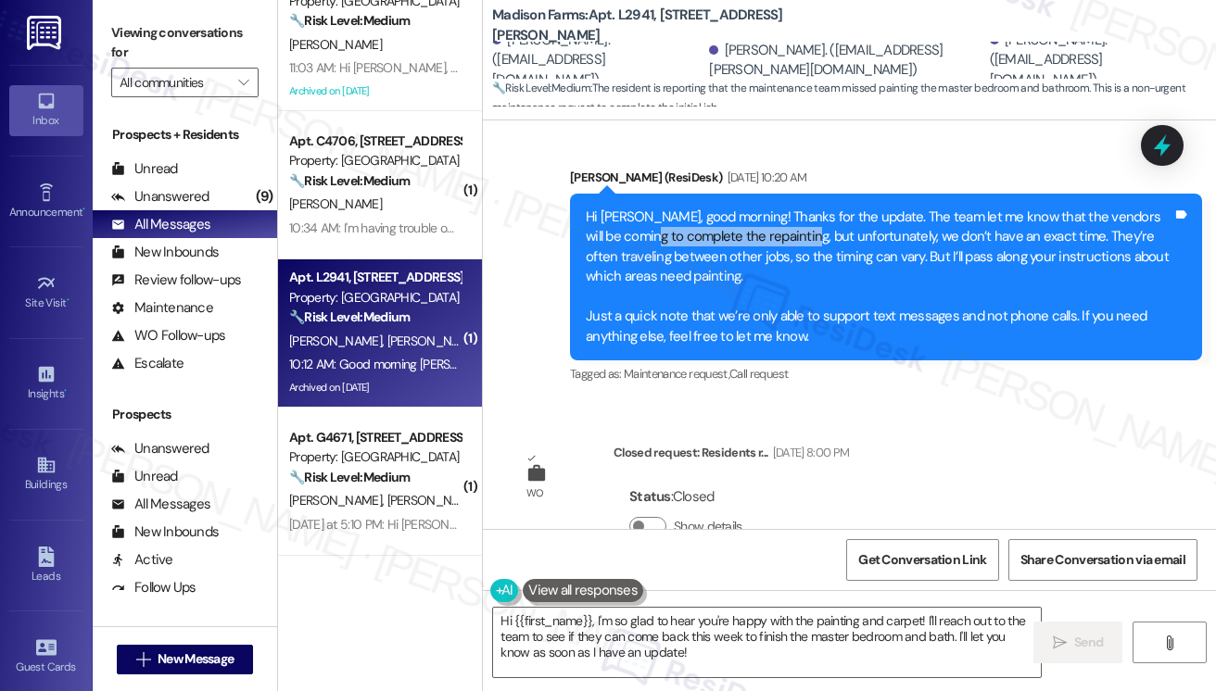
drag, startPoint x: 673, startPoint y: 210, endPoint x: 822, endPoint y: 221, distance: 149.6
click at [822, 221] on div "Hi Susan, good morning! Thanks for the update. The team let me know that the ve…" at bounding box center [879, 277] width 587 height 139
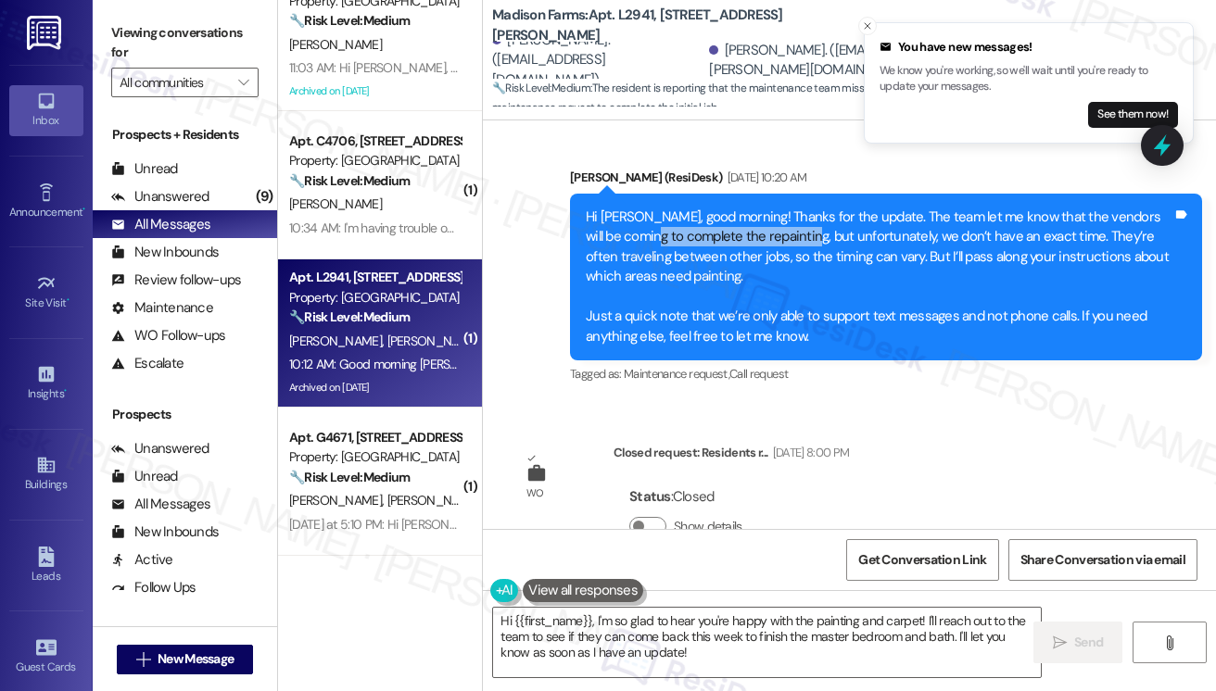
click at [822, 221] on div "Hi Susan, good morning! Thanks for the update. The team let me know that the ve…" at bounding box center [879, 277] width 587 height 139
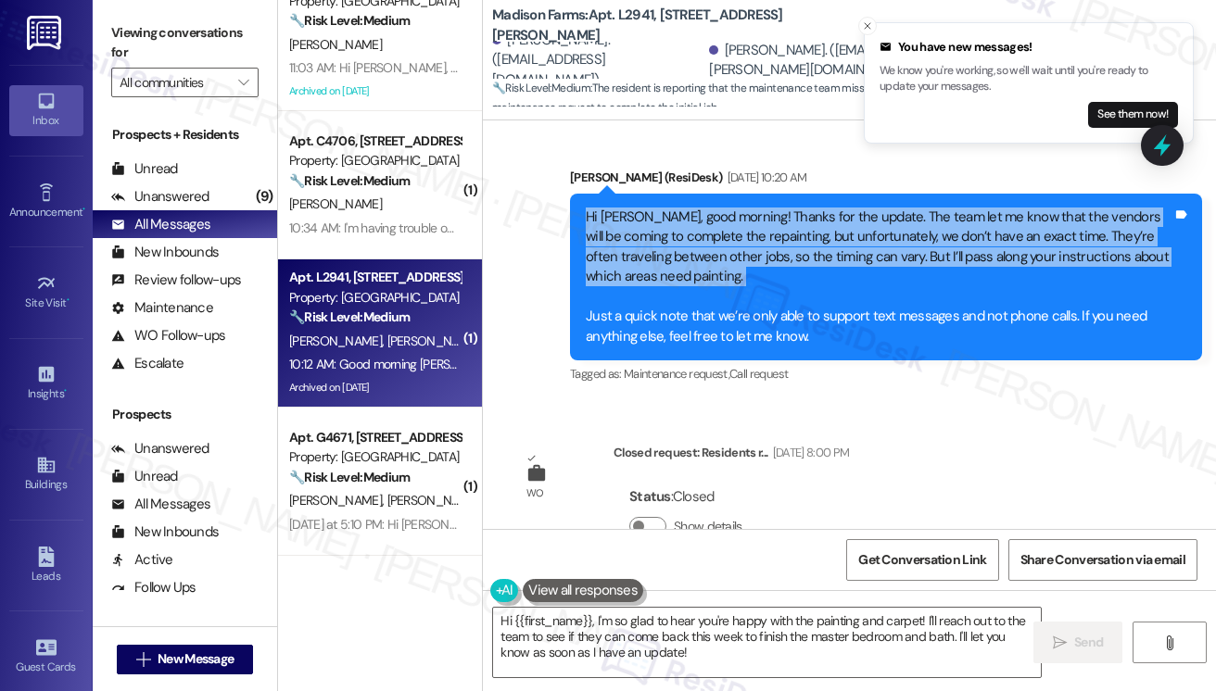
click at [822, 221] on div "Hi Susan, good morning! Thanks for the update. The team let me know that the ve…" at bounding box center [879, 277] width 587 height 139
click at [821, 208] on div "Hi Susan, good morning! Thanks for the update. The team let me know that the ve…" at bounding box center [879, 277] width 587 height 139
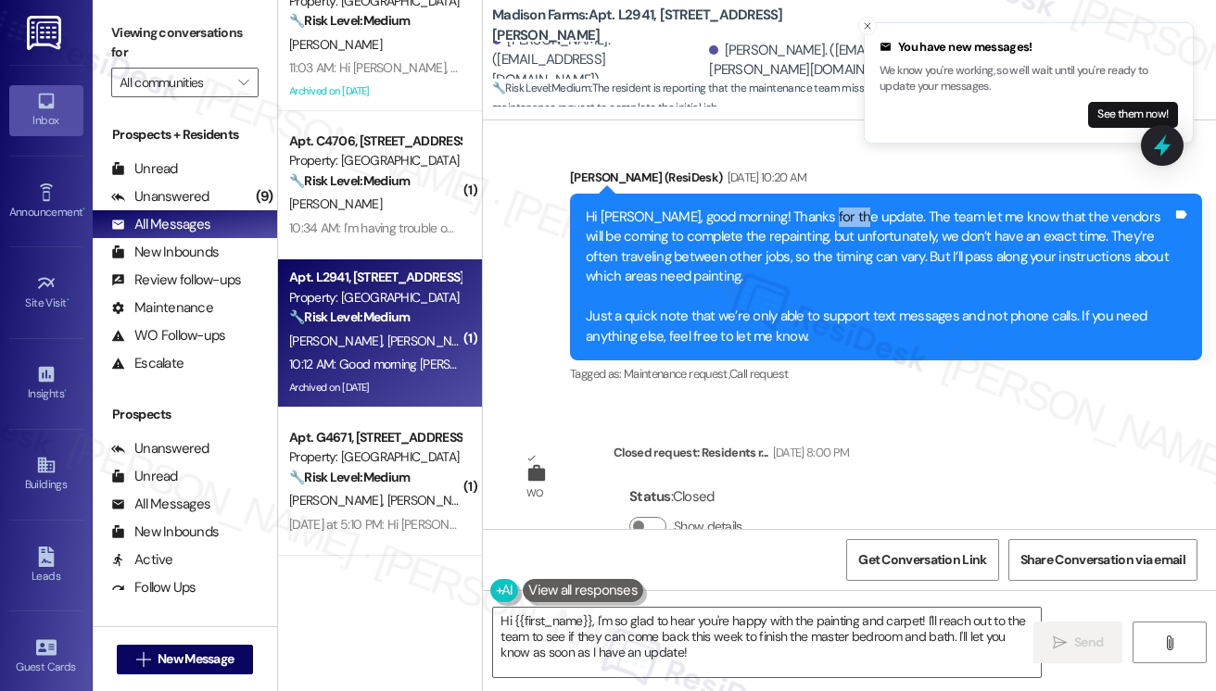
click at [821, 208] on div "Hi Susan, good morning! Thanks for the update. The team let me know that the ve…" at bounding box center [879, 277] width 587 height 139
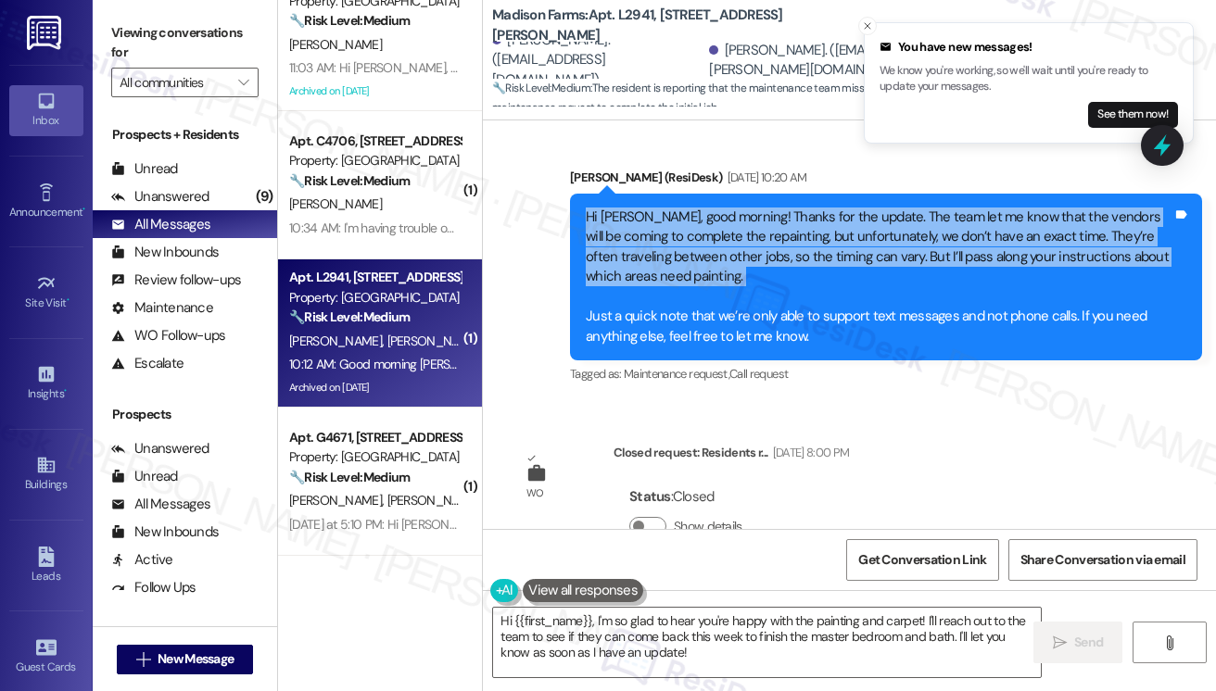
click at [821, 208] on div "Hi Susan, good morning! Thanks for the update. The team let me know that the ve…" at bounding box center [879, 277] width 587 height 139
click at [708, 210] on div "Hi Susan, good morning! Thanks for the update. The team let me know that the ve…" at bounding box center [879, 277] width 587 height 139
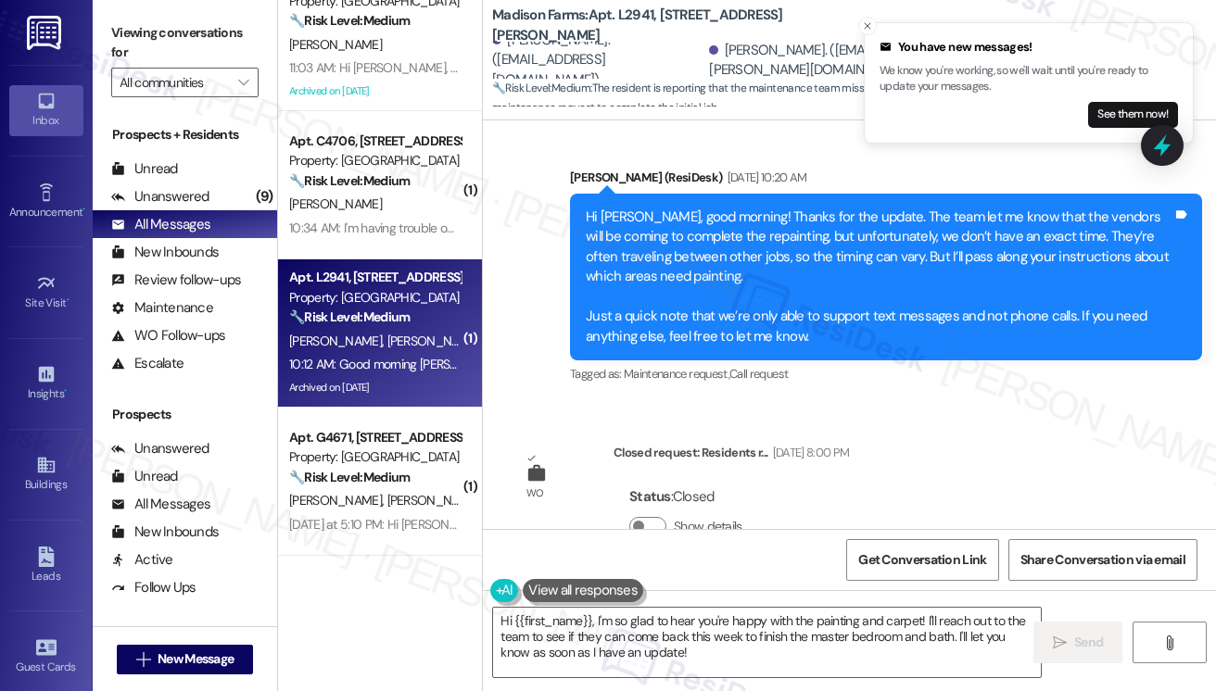
click at [708, 210] on div "Hi Susan, good morning! Thanks for the update. The team let me know that the ve…" at bounding box center [879, 277] width 587 height 139
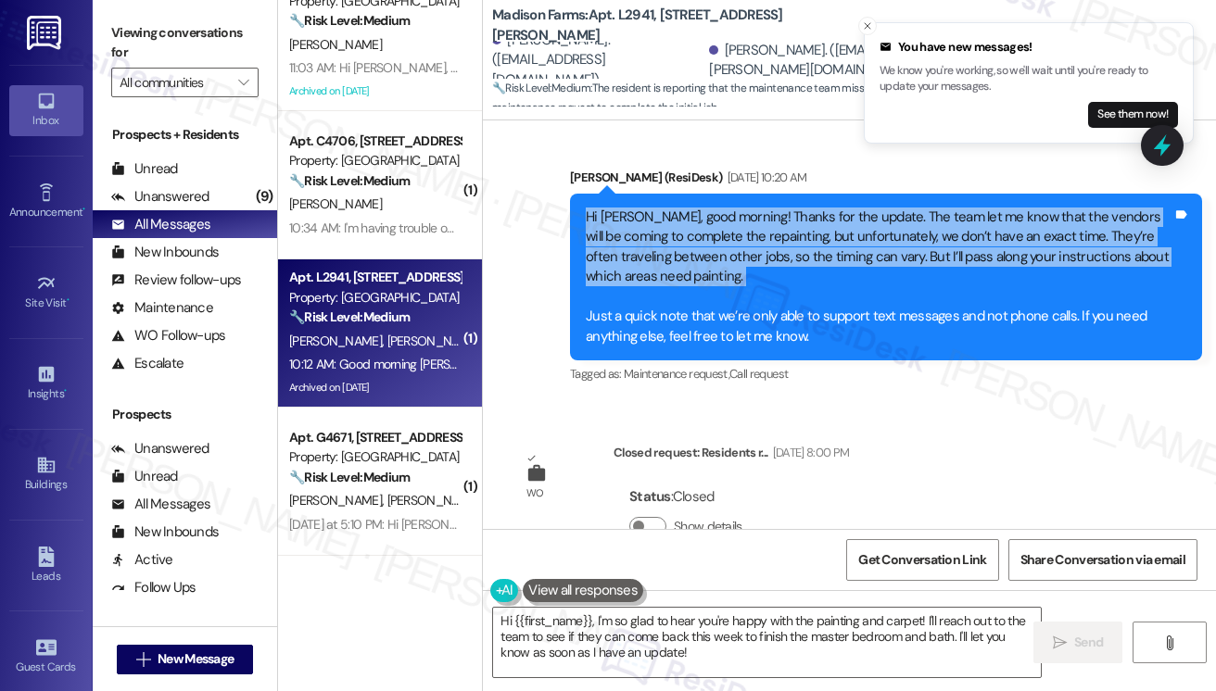
click at [708, 210] on div "Hi Susan, good morning! Thanks for the update. The team let me know that the ve…" at bounding box center [879, 277] width 587 height 139
click at [659, 241] on div "Hi Susan, good morning! Thanks for the update. The team let me know that the ve…" at bounding box center [879, 277] width 587 height 139
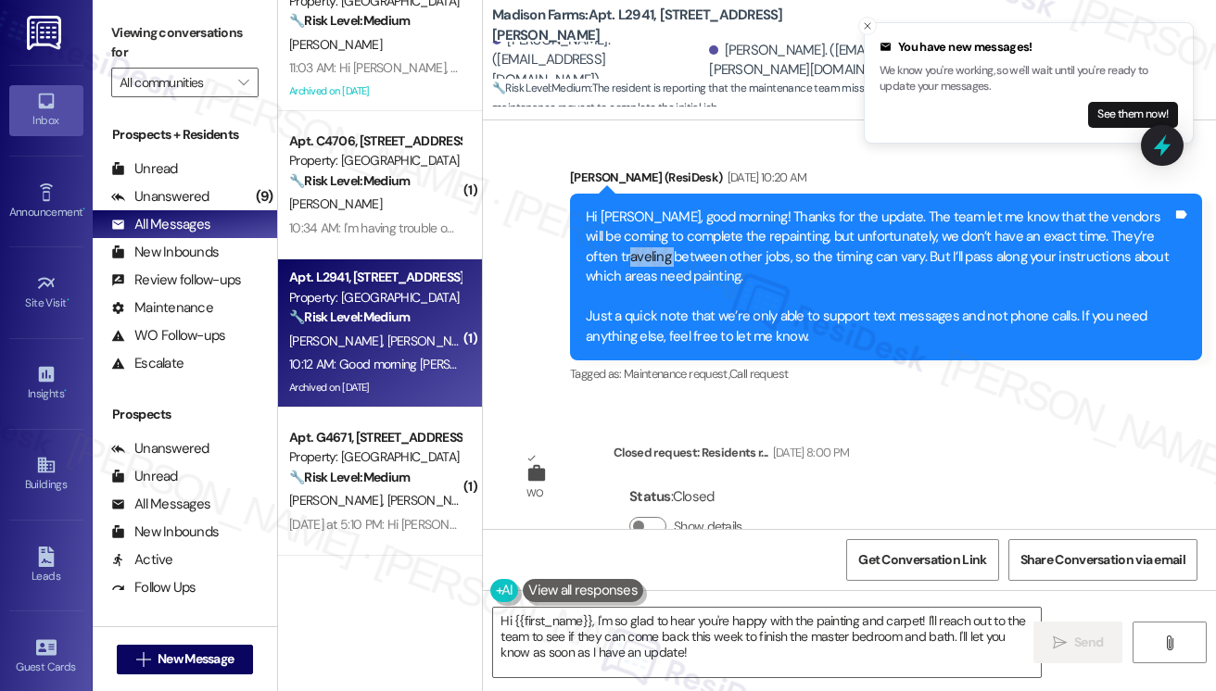
click at [659, 241] on div "Hi Susan, good morning! Thanks for the update. The team let me know that the ve…" at bounding box center [879, 277] width 587 height 139
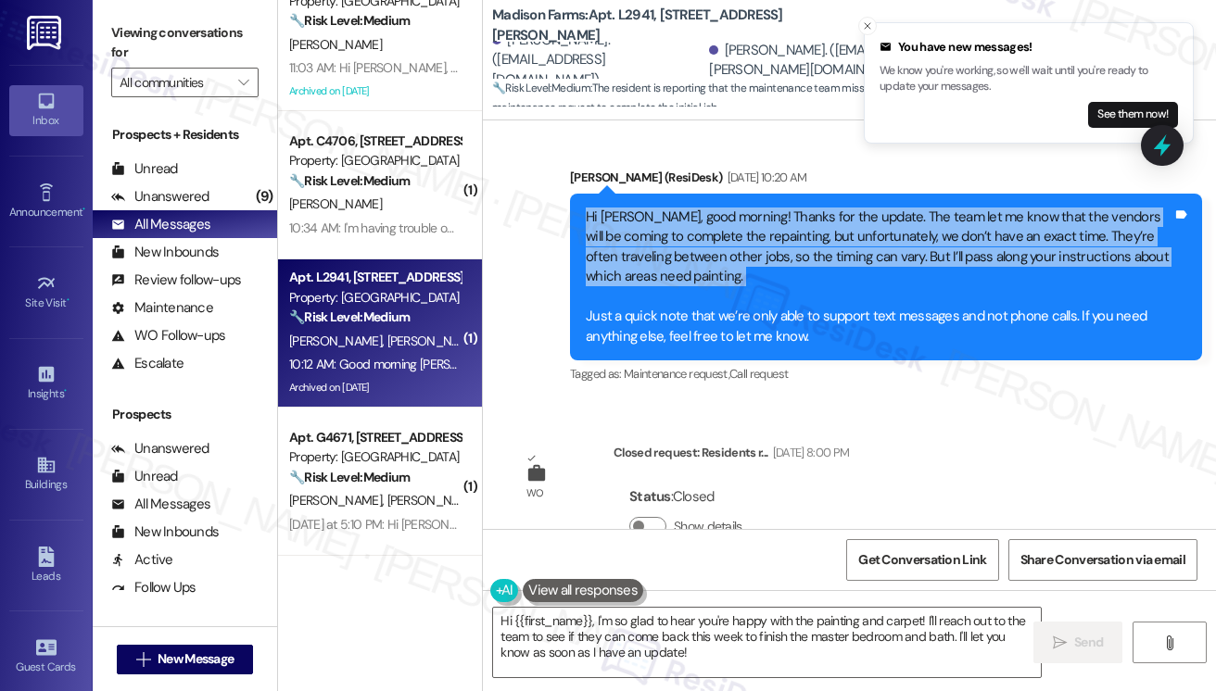
click at [659, 241] on div "Hi Susan, good morning! Thanks for the update. The team let me know that the ve…" at bounding box center [879, 277] width 587 height 139
click at [875, 226] on div "Hi Susan, good morning! Thanks for the update. The team let me know that the ve…" at bounding box center [879, 277] width 587 height 139
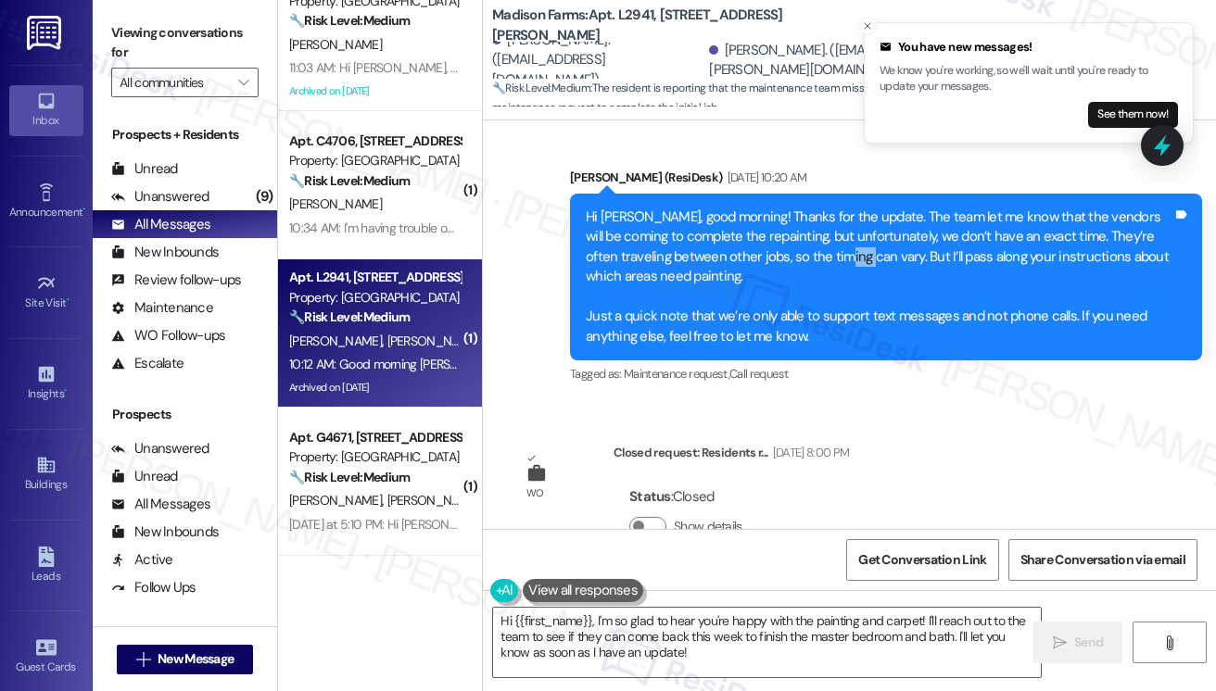
click at [875, 226] on div "Hi Susan, good morning! Thanks for the update. The team let me know that the ve…" at bounding box center [879, 277] width 587 height 139
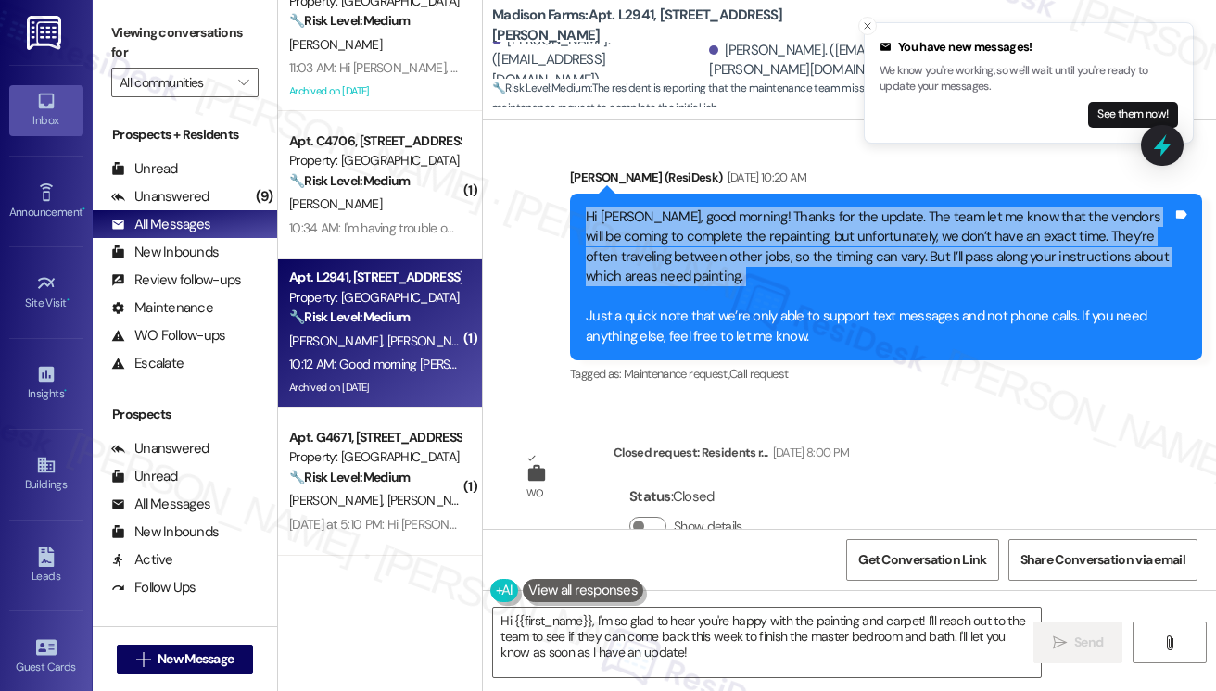
click at [875, 226] on div "Hi Susan, good morning! Thanks for the update. The team let me know that the ve…" at bounding box center [879, 277] width 587 height 139
click at [678, 253] on div "Hi Susan, good morning! Thanks for the update. The team let me know that the ve…" at bounding box center [879, 277] width 587 height 139
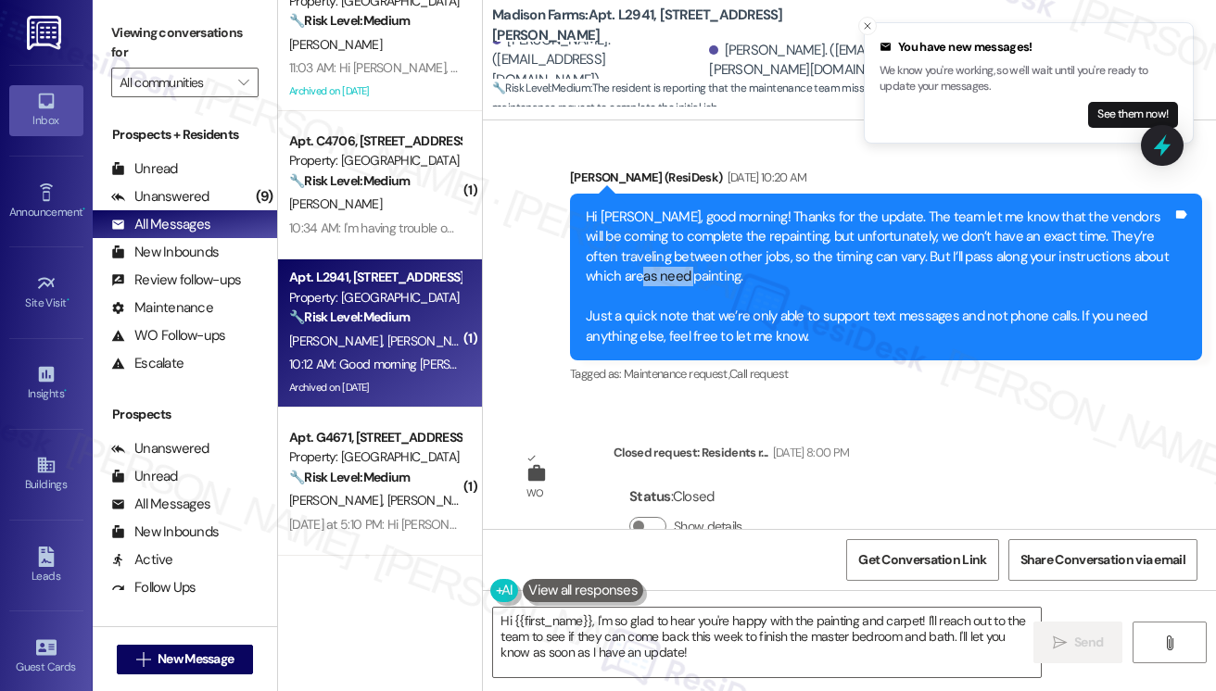
click at [678, 253] on div "Hi Susan, good morning! Thanks for the update. The team let me know that the ve…" at bounding box center [879, 277] width 587 height 139
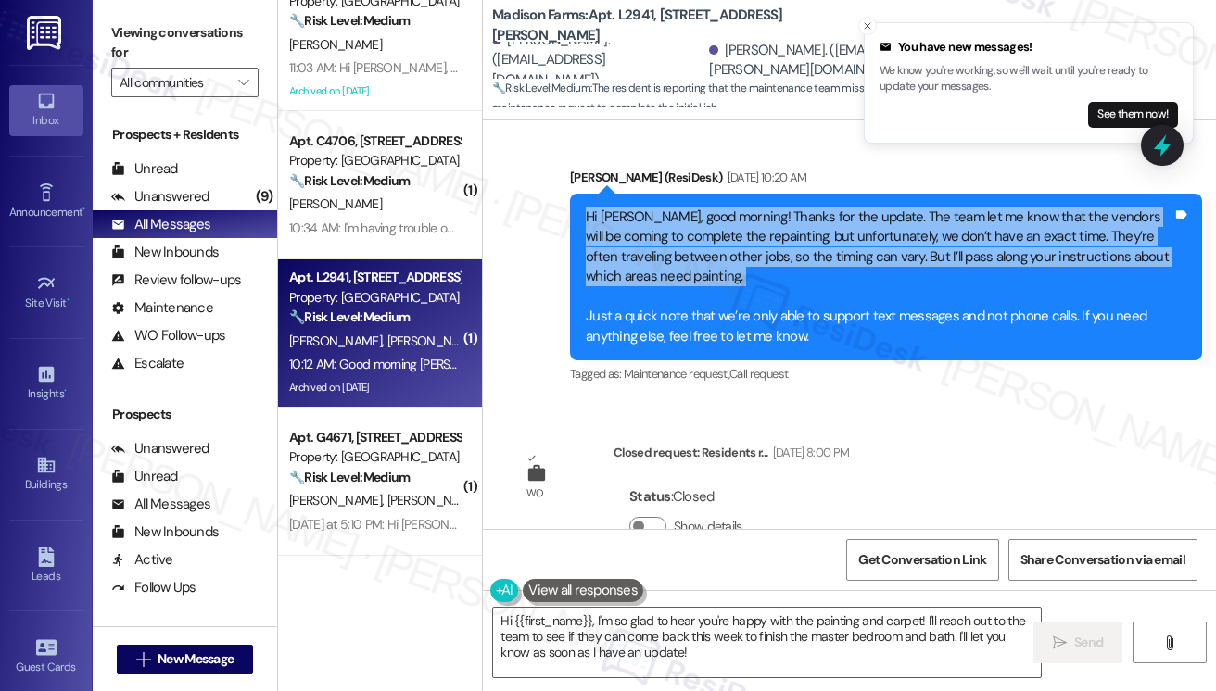
click at [678, 253] on div "Hi Susan, good morning! Thanks for the update. The team let me know that the ve…" at bounding box center [879, 277] width 587 height 139
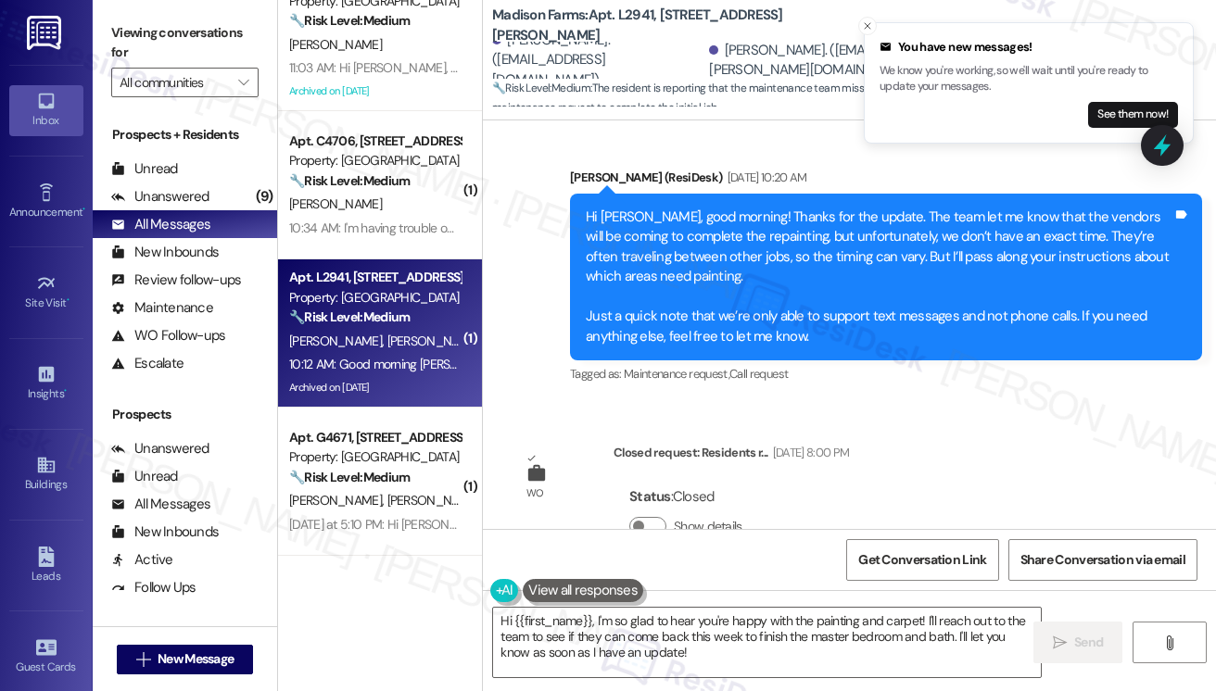
click at [664, 303] on div "Hi Susan, good morning! Thanks for the update. The team let me know that the ve…" at bounding box center [879, 277] width 587 height 139
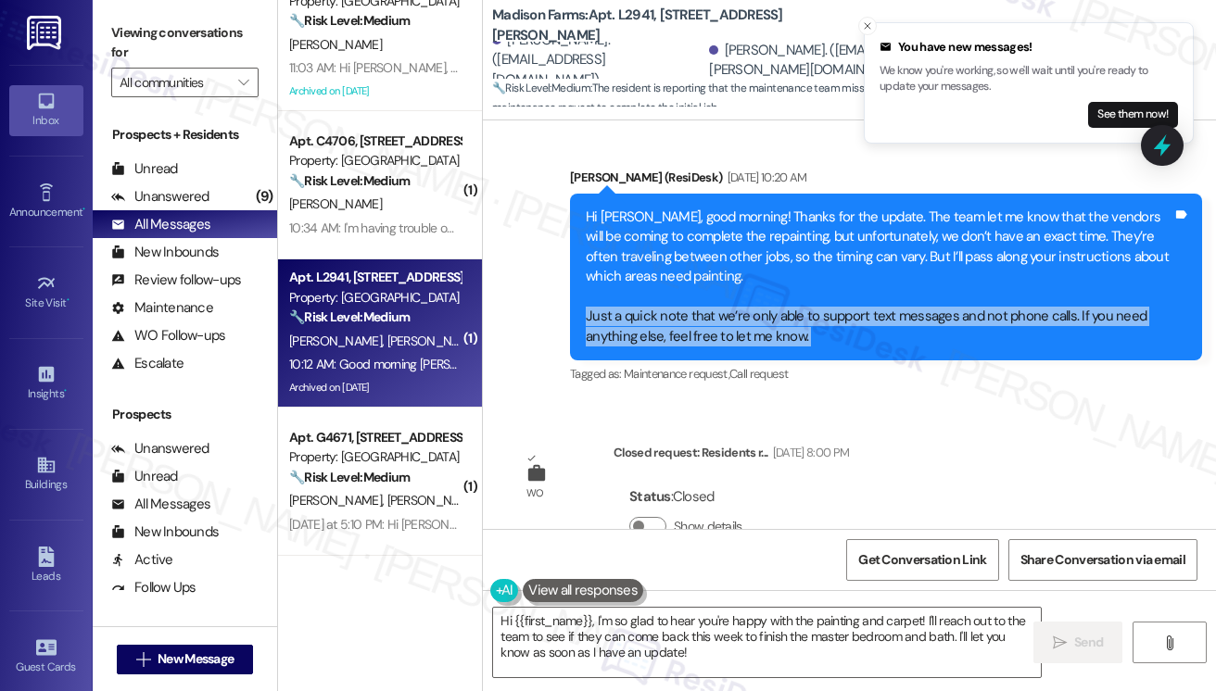
click at [664, 303] on div "Hi Susan, good morning! Thanks for the update. The team let me know that the ve…" at bounding box center [879, 277] width 587 height 139
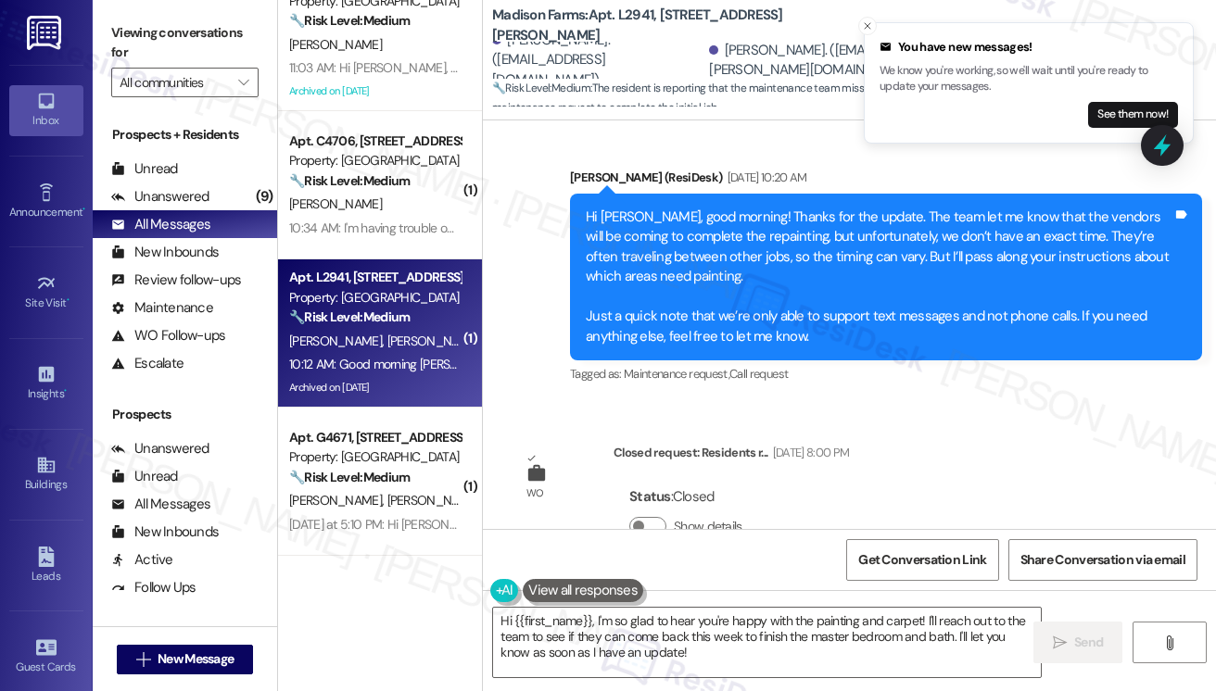
click at [690, 218] on div "Hi Susan, good morning! Thanks for the update. The team let me know that the ve…" at bounding box center [879, 277] width 587 height 139
click at [689, 218] on div "Hi Susan, good morning! Thanks for the update. The team let me know that the ve…" at bounding box center [879, 277] width 587 height 139
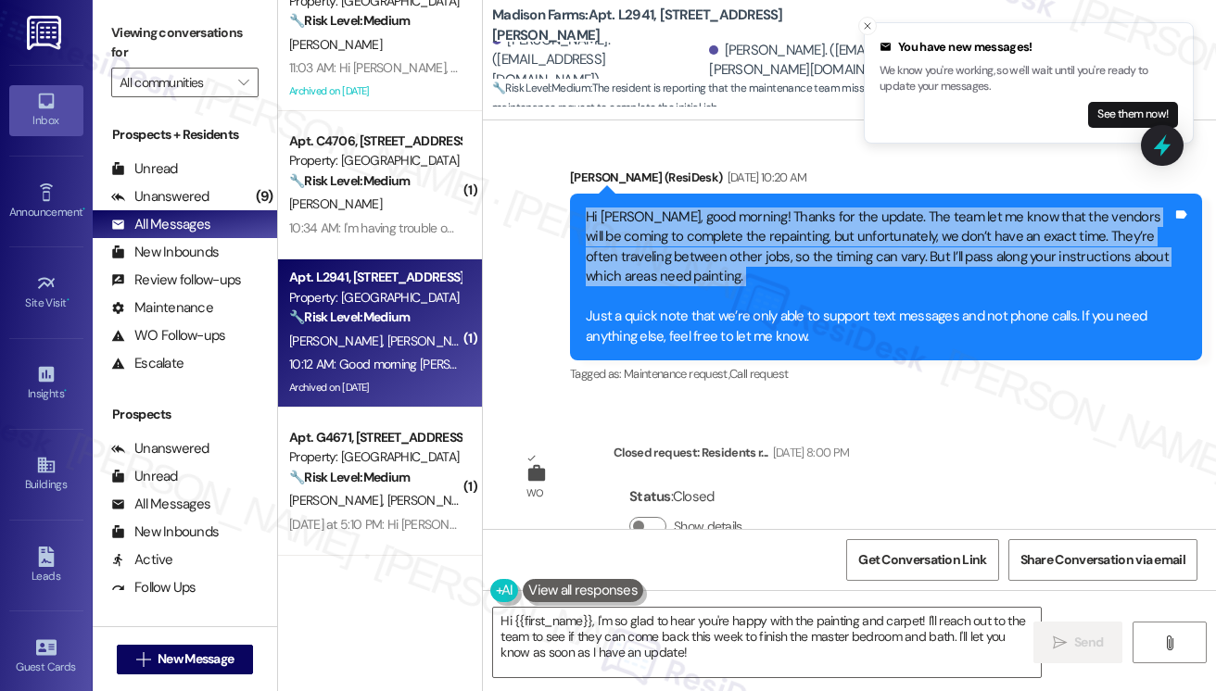
click at [689, 218] on div "Hi Susan, good morning! Thanks for the update. The team let me know that the ve…" at bounding box center [879, 277] width 587 height 139
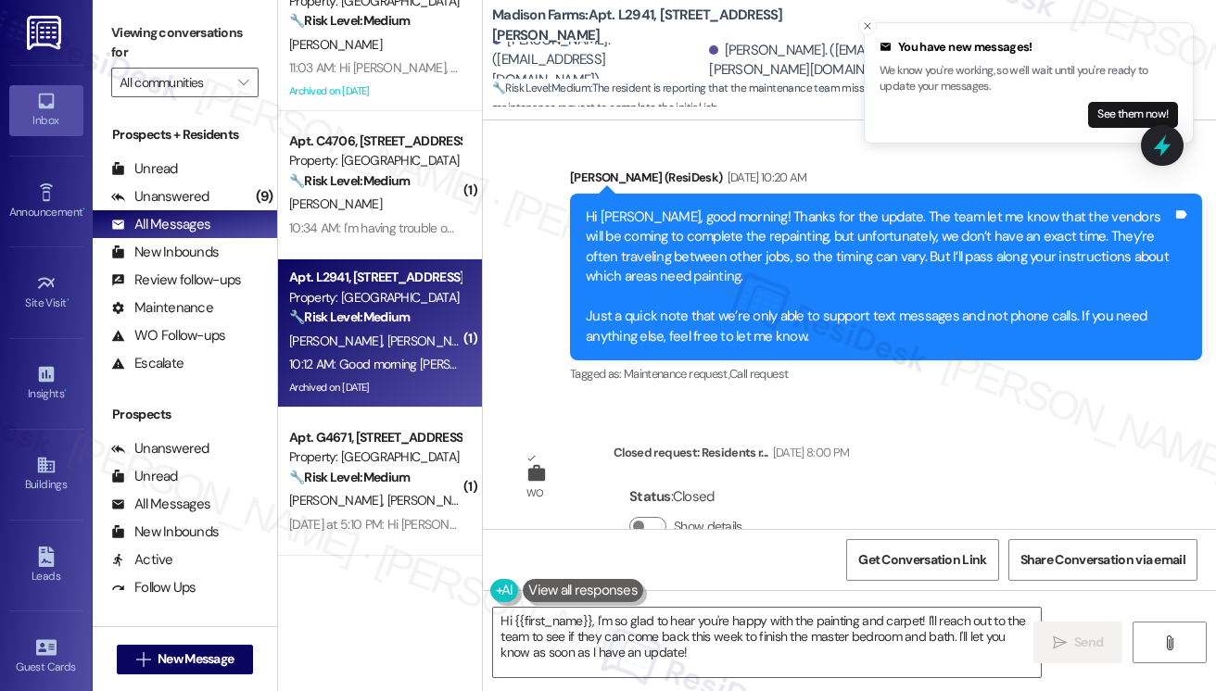
click at [710, 296] on div "Hi Susan, good morning! Thanks for the update. The team let me know that the ve…" at bounding box center [879, 277] width 587 height 139
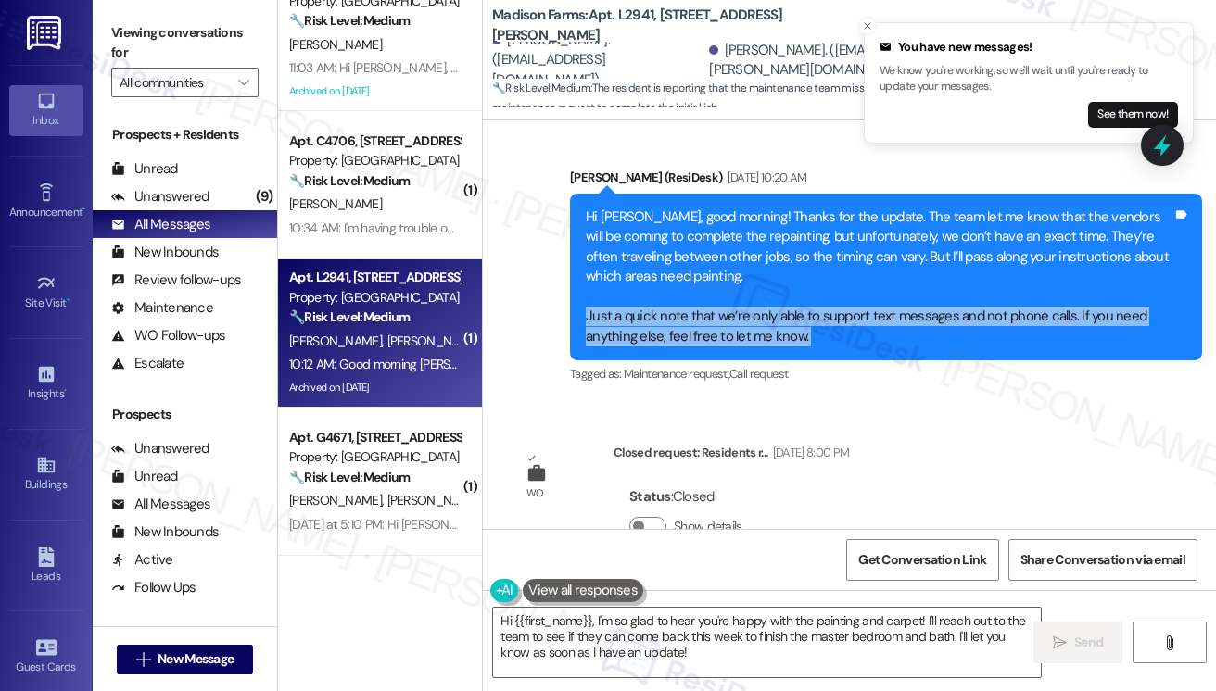
click at [710, 297] on div "Hi Susan, good morning! Thanks for the update. The team let me know that the ve…" at bounding box center [879, 277] width 587 height 139
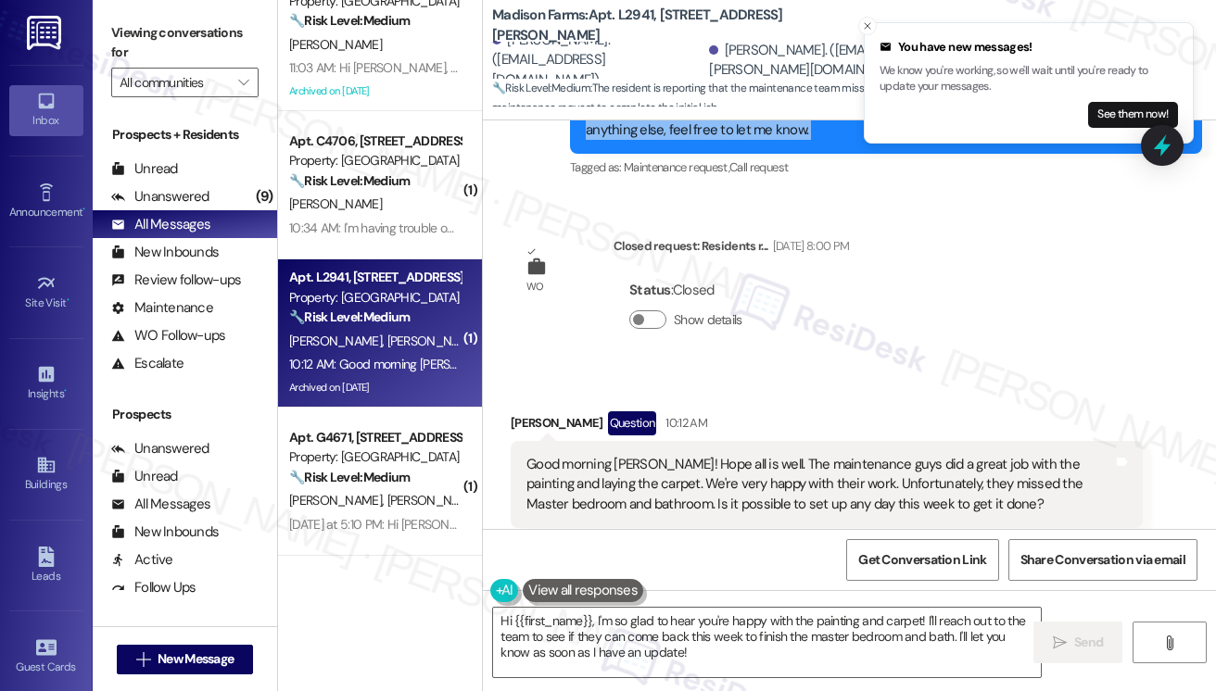
scroll to position [10087, 0]
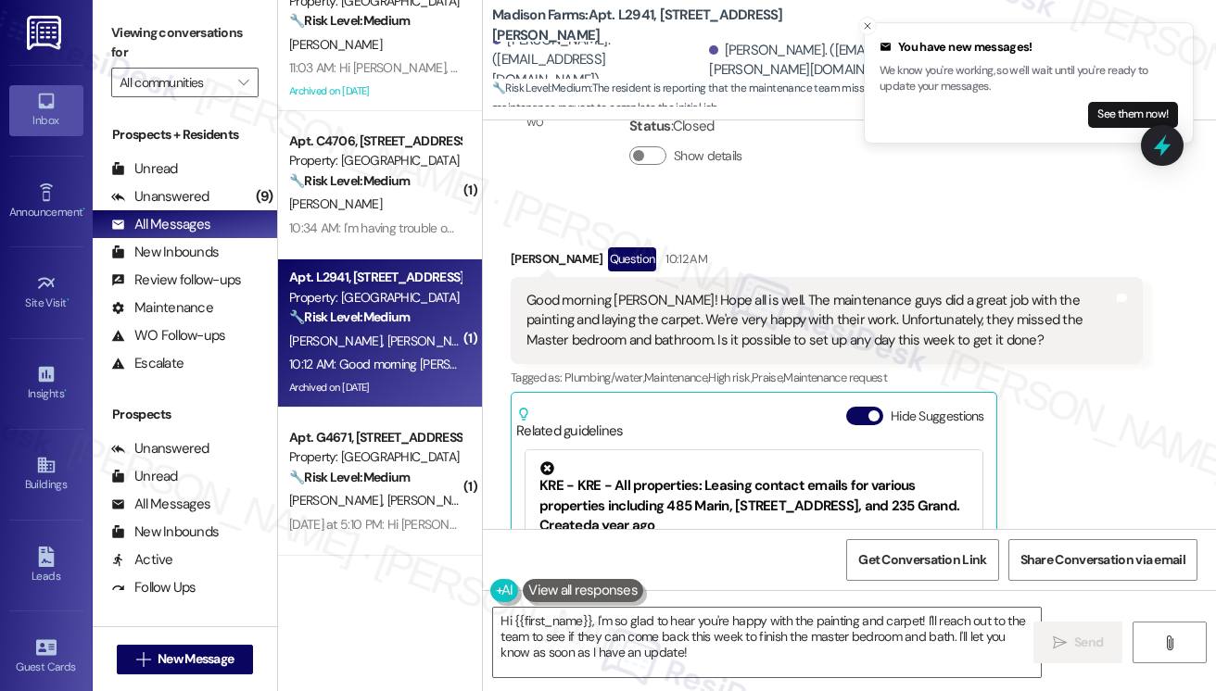
click at [707, 298] on div "Good morning Jane! Hope all is well. The maintenance guys did a great job with …" at bounding box center [819, 320] width 587 height 59
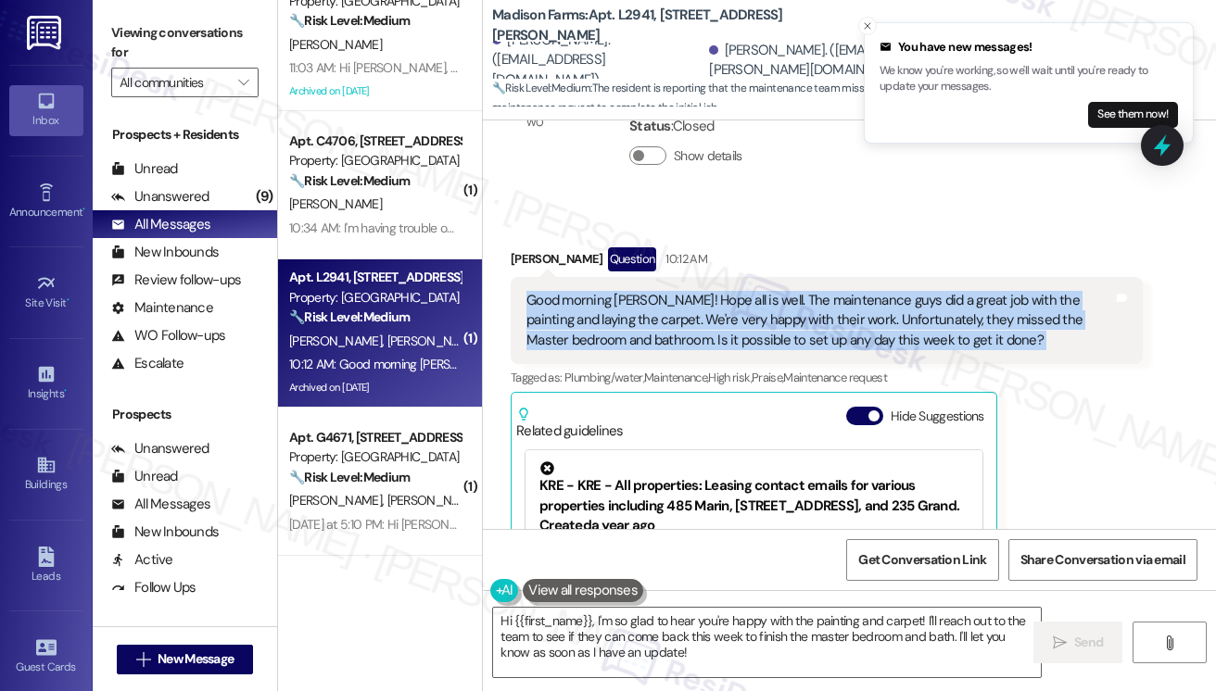
click at [707, 298] on div "Good morning Jane! Hope all is well. The maintenance guys did a great job with …" at bounding box center [819, 320] width 587 height 59
copy div "Good morning Jane! Hope all is well. The maintenance guys did a great job with …"
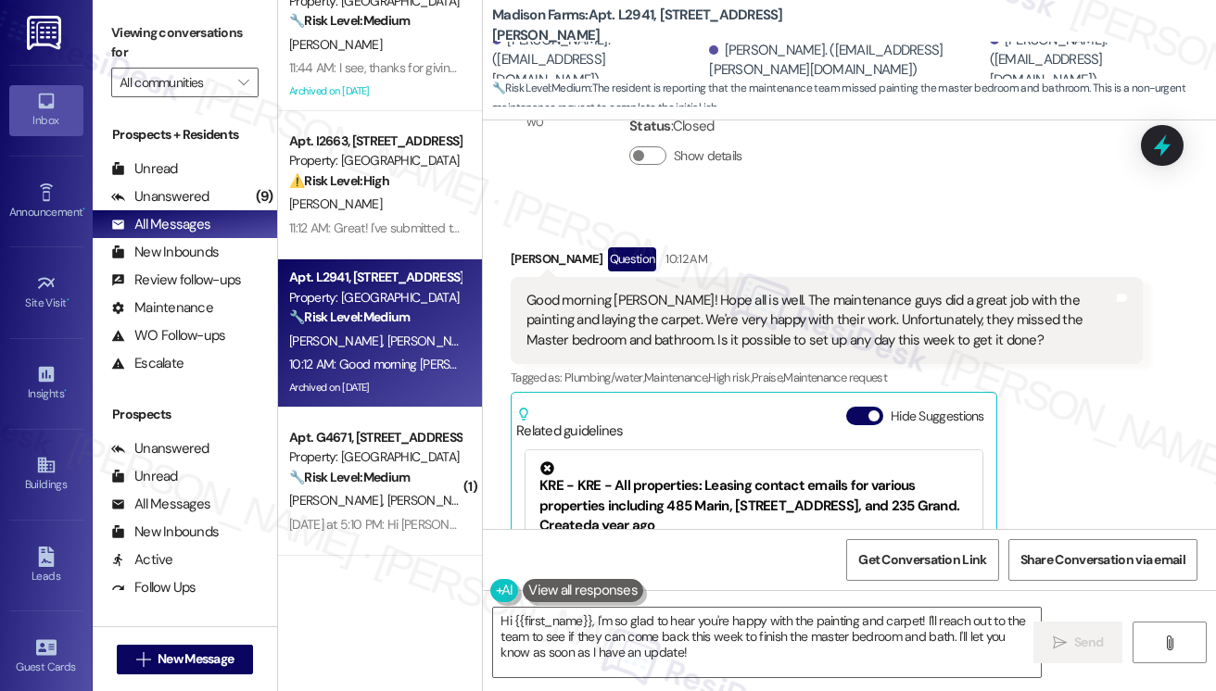
click at [133, 22] on label "Viewing conversations for" at bounding box center [184, 43] width 147 height 49
click at [158, 4] on div "Viewing conversations for All communities " at bounding box center [185, 58] width 184 height 116
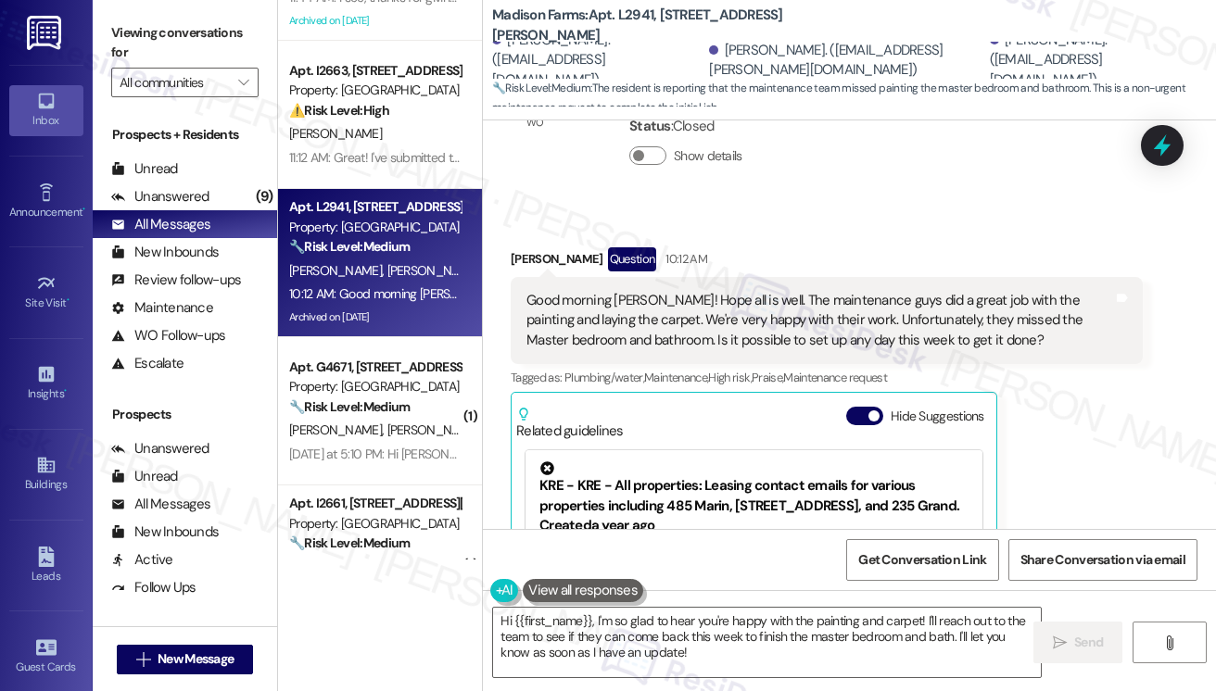
scroll to position [371, 0]
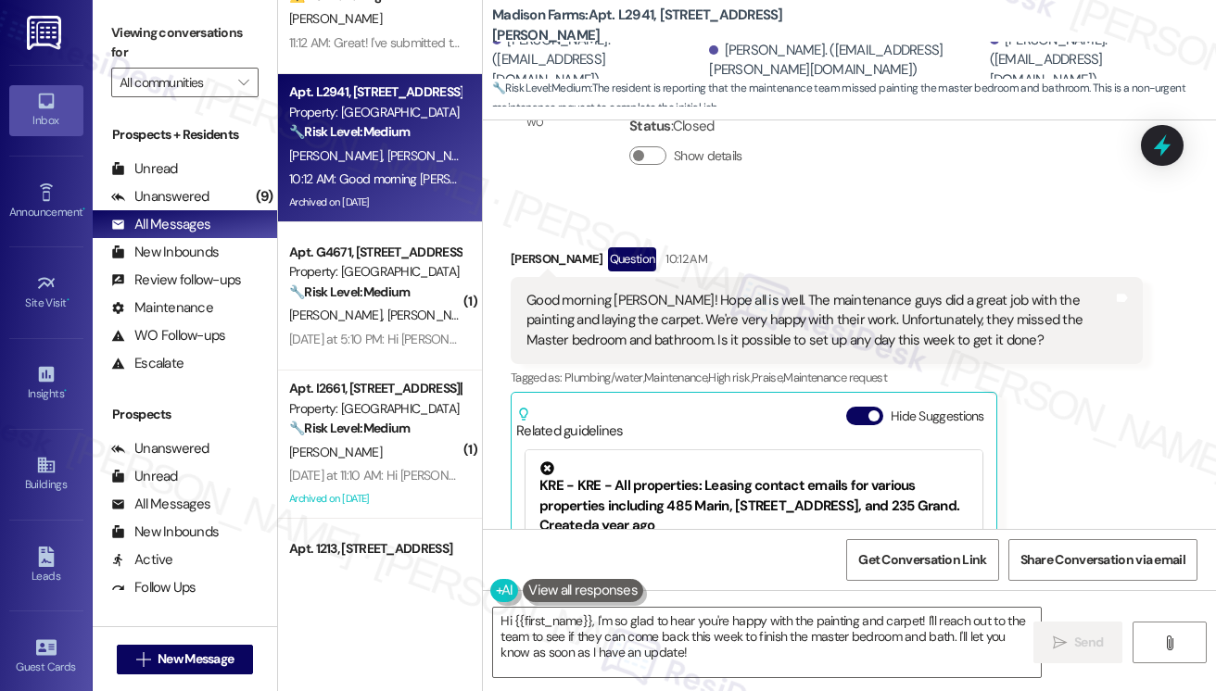
click at [136, 29] on label "Viewing conversations for" at bounding box center [184, 43] width 147 height 49
click at [154, 32] on label "Viewing conversations for" at bounding box center [184, 43] width 147 height 49
drag, startPoint x: 113, startPoint y: 36, endPoint x: 177, endPoint y: 100, distance: 90.4
click at [113, 36] on label "Viewing conversations for" at bounding box center [184, 43] width 147 height 49
click at [645, 652] on textarea "Hi {{first_name}}, I'm so glad to hear you're happy with the painting and carpe…" at bounding box center [767, 643] width 548 height 70
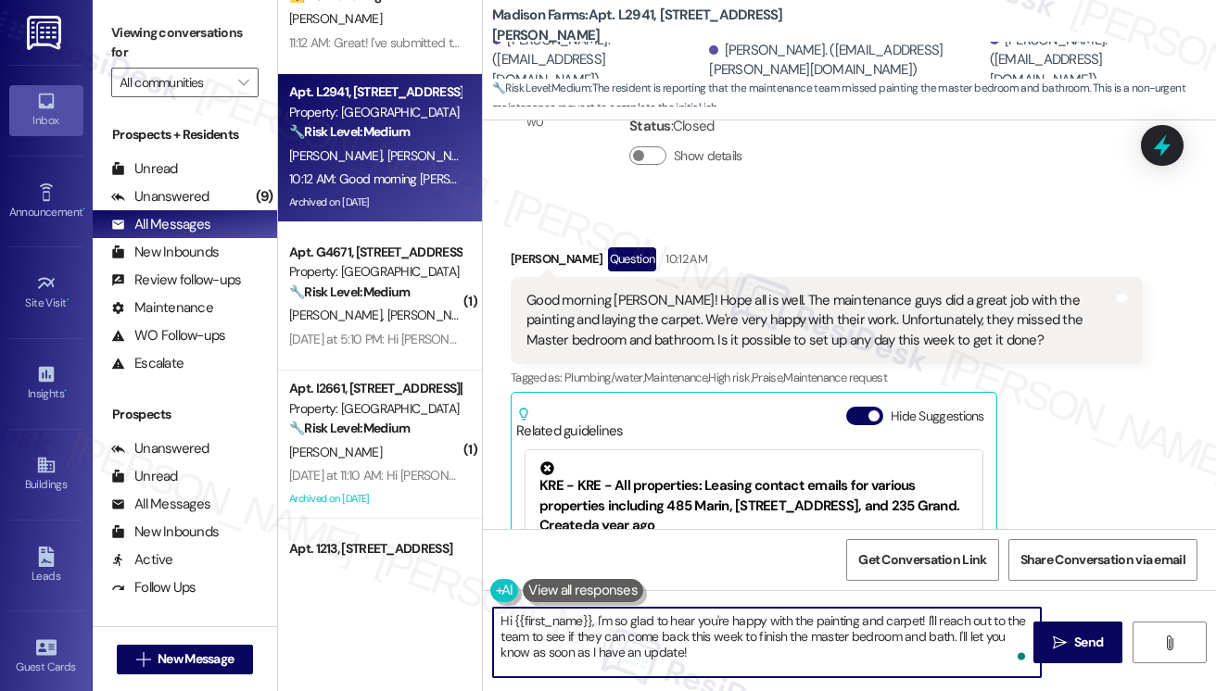
paste textarea "Good morning, Jane! I’m so glad to hear the team did a great job with the paint…"
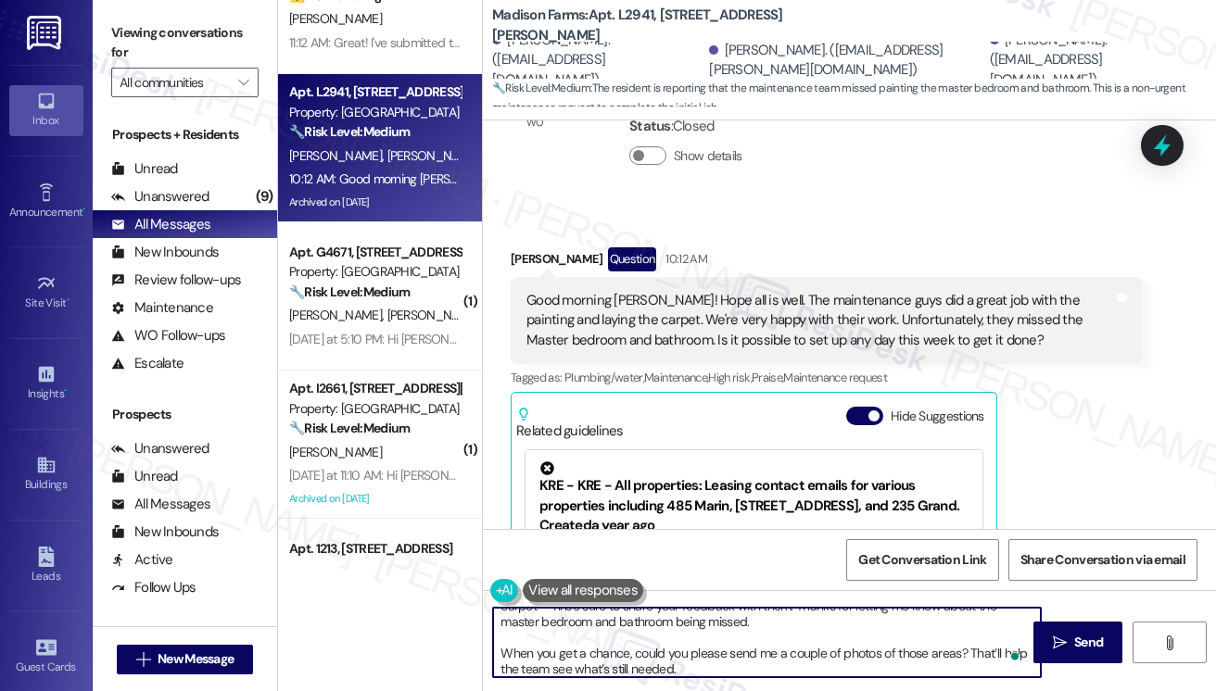
scroll to position [0, 0]
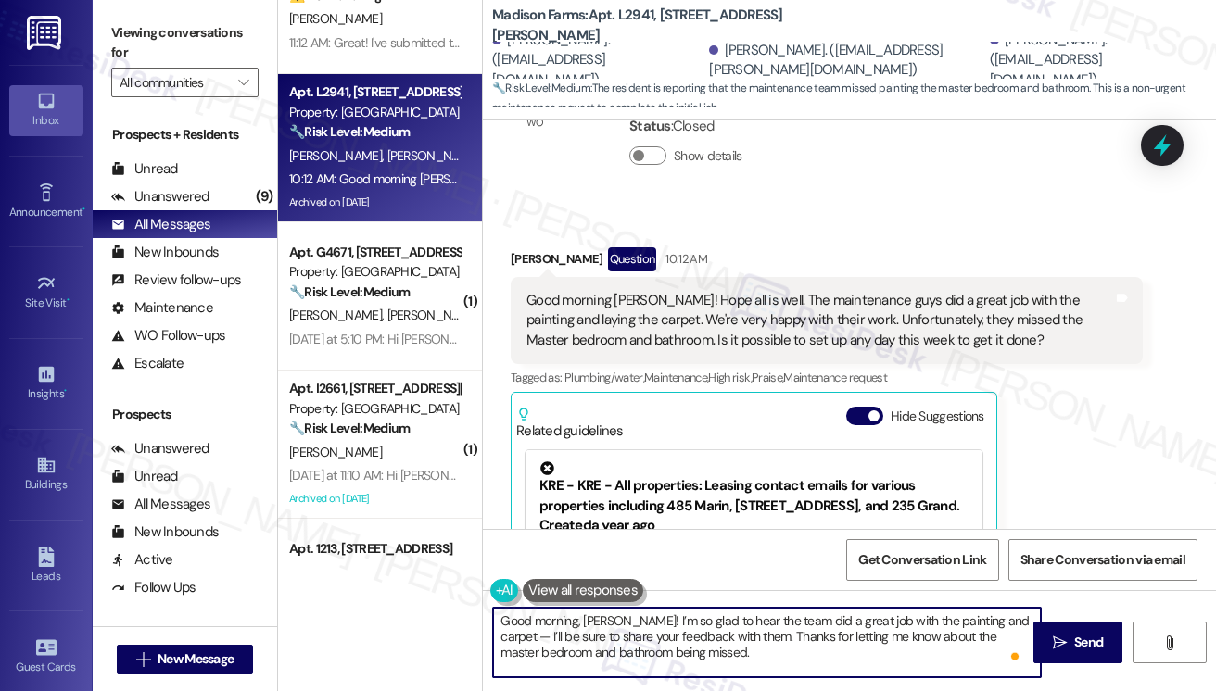
click at [525, 210] on div "Received via SMS Susan Mitchell Question 10:12 AM Good morning Jane! Hope all i…" at bounding box center [849, 471] width 733 height 531
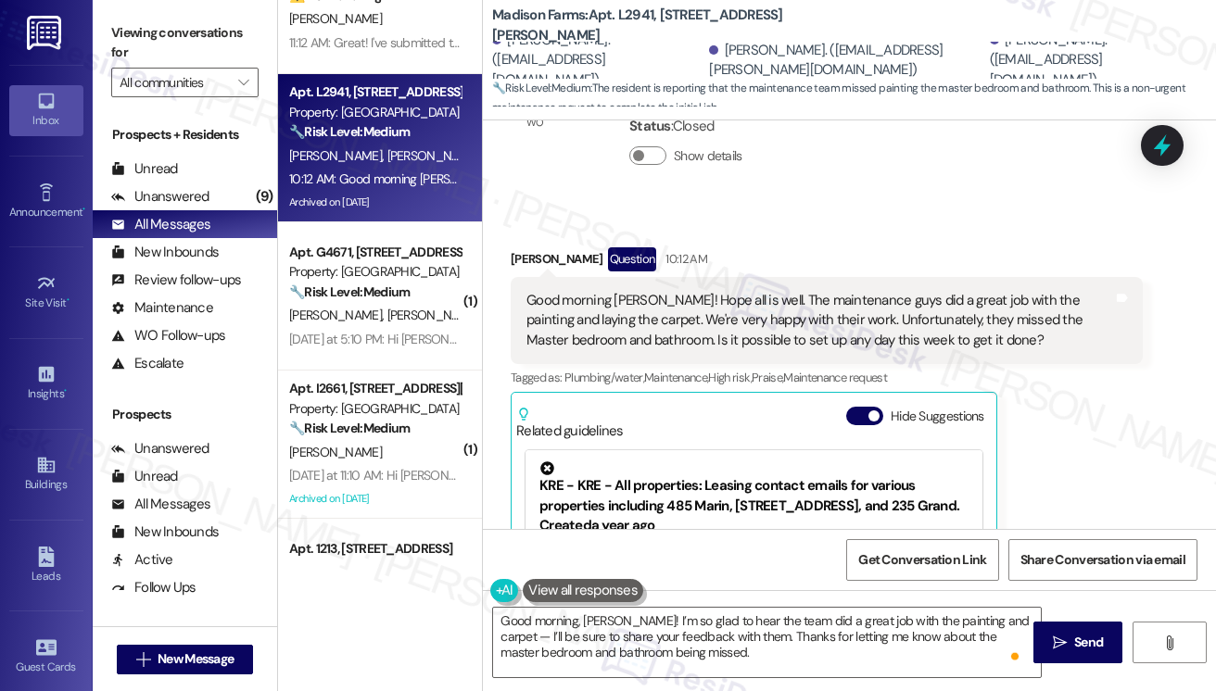
click at [534, 247] on div "Susan Mitchell Question 10:12 AM" at bounding box center [827, 262] width 632 height 30
copy div "Susan"
click at [597, 614] on textarea "Good morning, Jane! I’m so glad to hear the team did a great job with the paint…" at bounding box center [767, 643] width 548 height 70
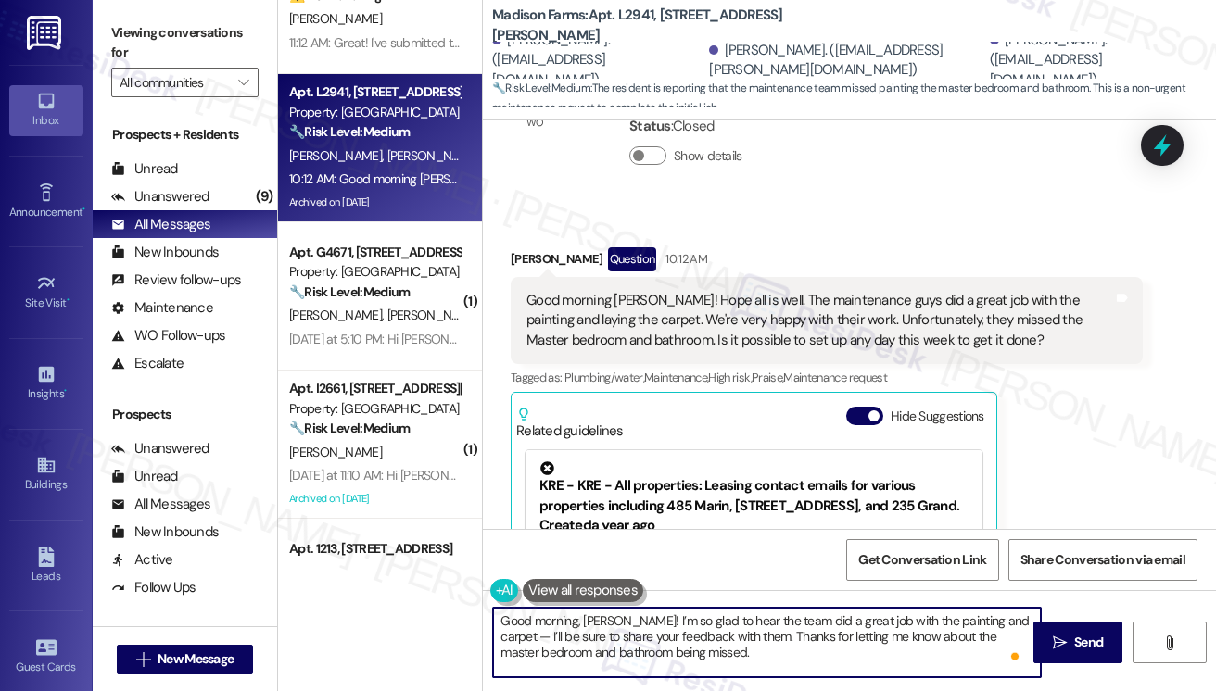
click at [597, 614] on textarea "Good morning, Jane! I’m so glad to hear the team did a great job with the paint…" at bounding box center [767, 643] width 548 height 70
paste textarea "Susan"
click at [644, 618] on textarea "Good morning, Susan! I’m so glad to hear the team did a great job with the pain…" at bounding box center [767, 643] width 548 height 70
click at [1005, 614] on textarea "Good morning, Susan! I’m glad to hear the team did a great job with the paintin…" at bounding box center [767, 643] width 548 height 70
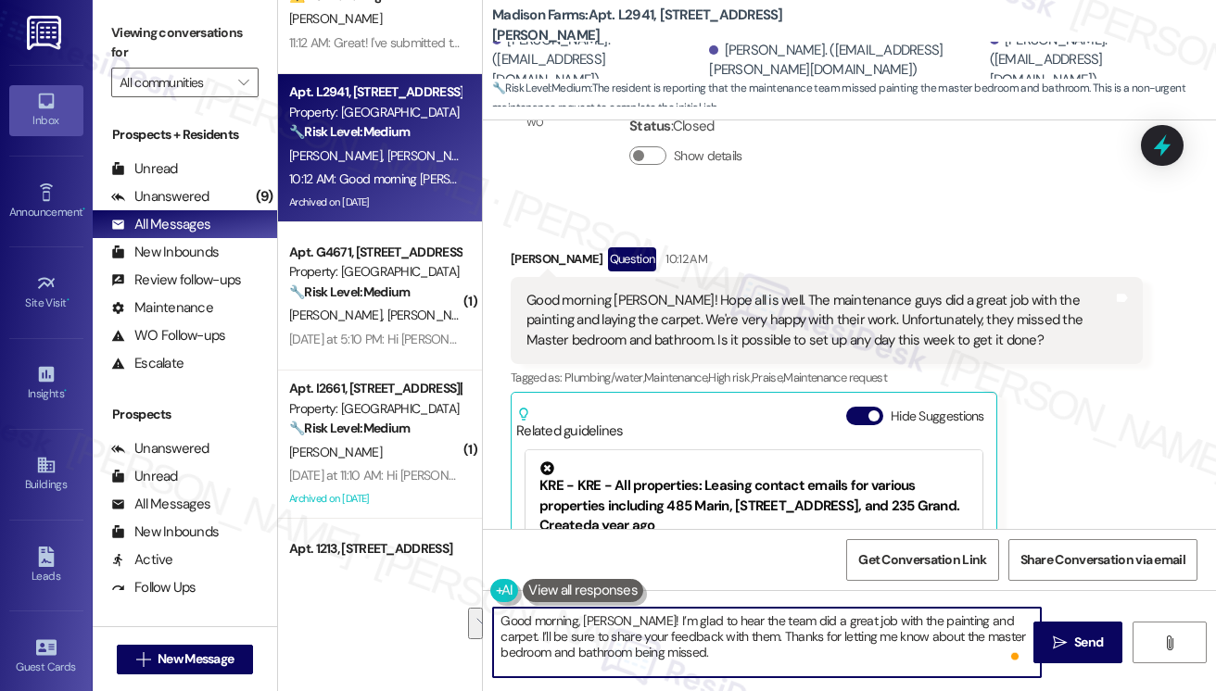
drag, startPoint x: 712, startPoint y: 638, endPoint x: 996, endPoint y: 598, distance: 287.3
click at [996, 598] on div "Good morning, Susan! I’m glad to hear the team did a great job with the paintin…" at bounding box center [849, 659] width 733 height 139
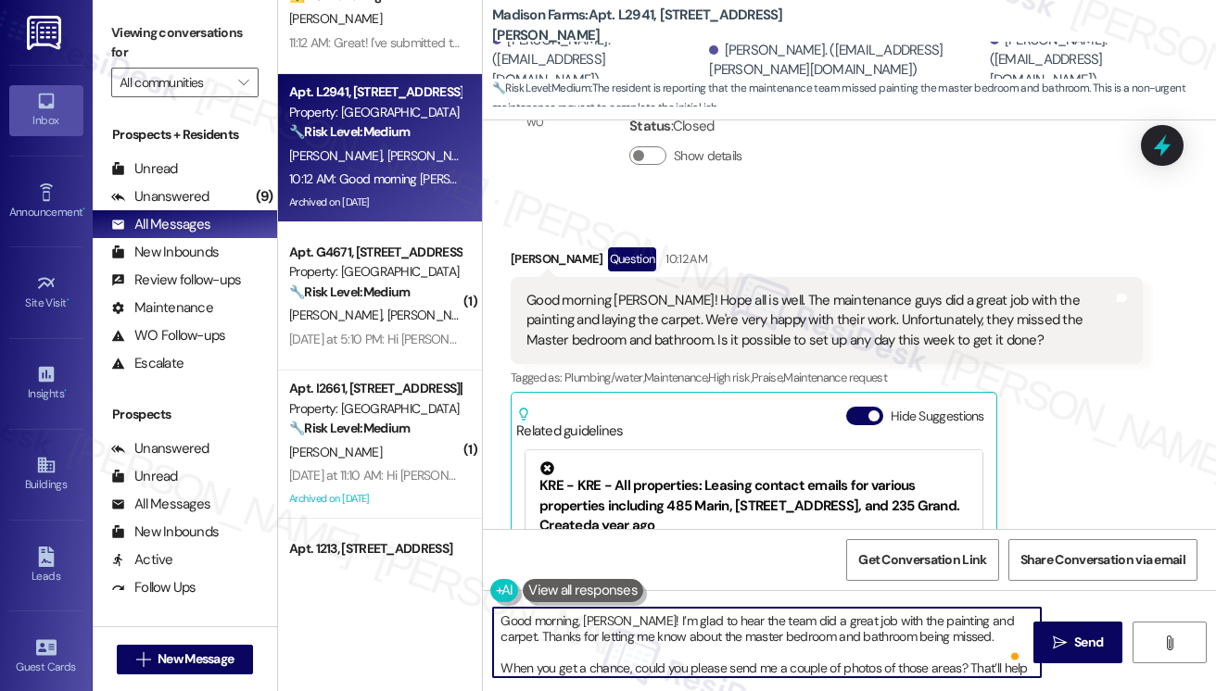
scroll to position [19, 0]
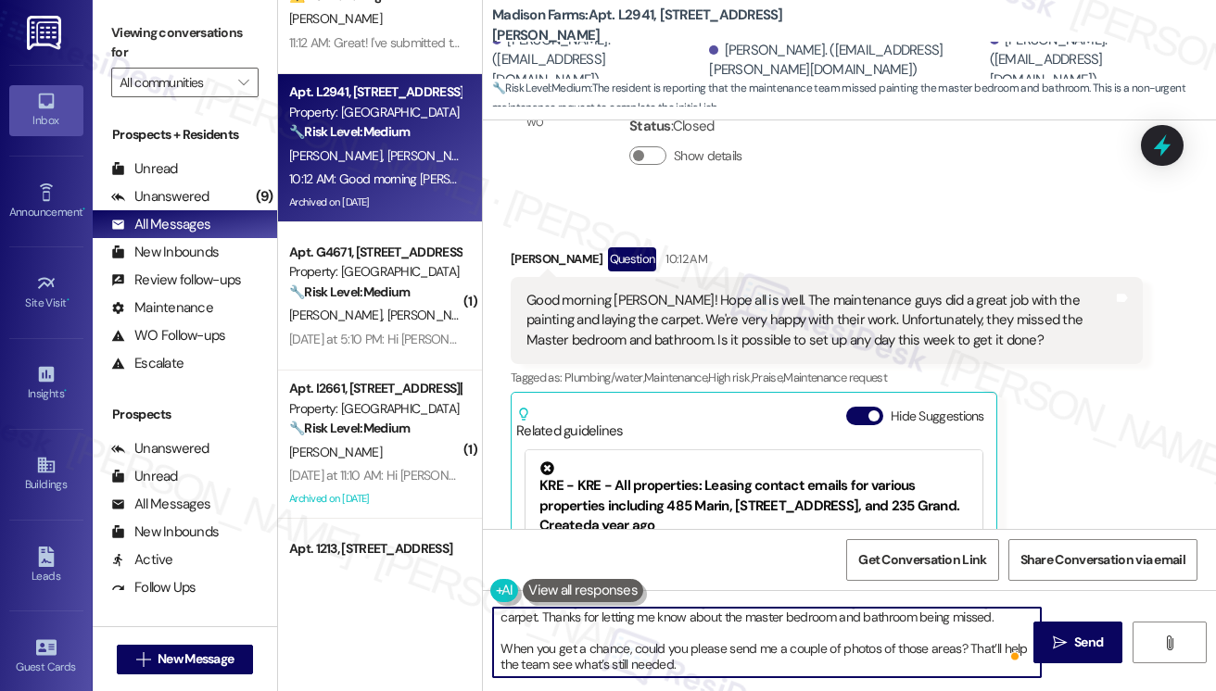
click at [498, 646] on textarea "Good morning, Susan! I’m glad to hear the team did a great job with the paintin…" at bounding box center [767, 643] width 548 height 70
click at [701, 657] on textarea "Good morning, Susan! I’m glad to hear the team did a great job with the paintin…" at bounding box center [767, 643] width 548 height 70
drag, startPoint x: 500, startPoint y: 645, endPoint x: 509, endPoint y: 643, distance: 9.5
click at [500, 645] on textarea "Good morning, Susan! I’m glad to hear the team did a great job with the paintin…" at bounding box center [767, 643] width 548 height 70
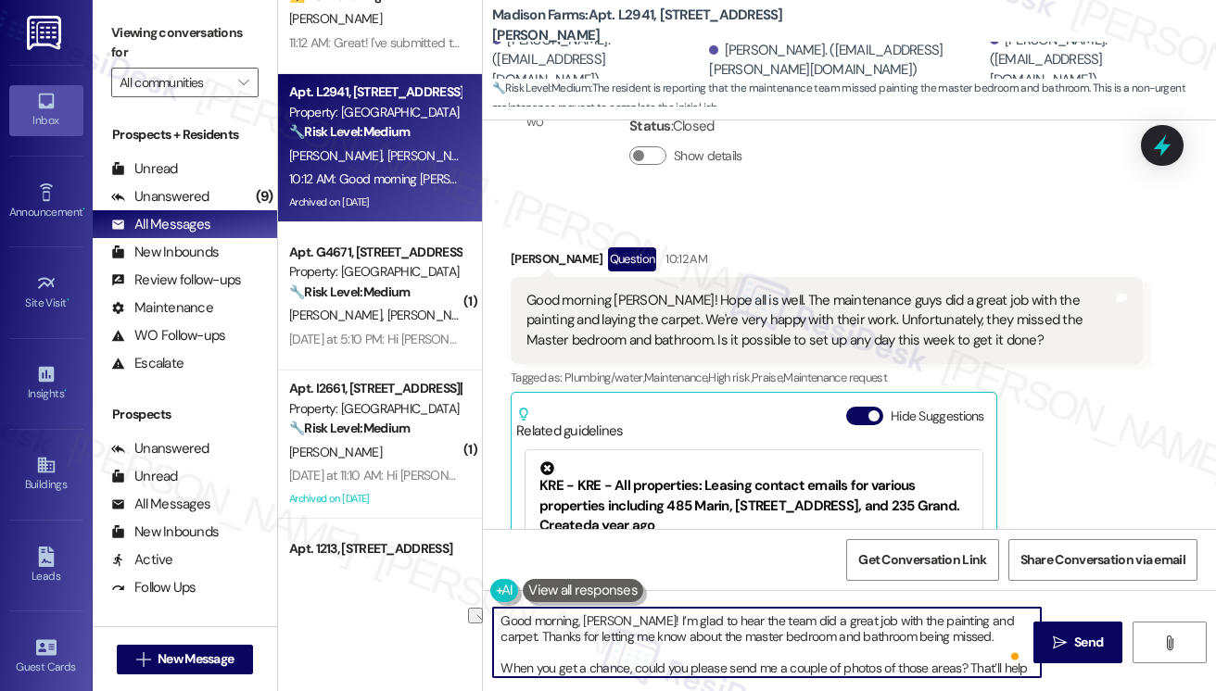
drag, startPoint x: 499, startPoint y: 636, endPoint x: 680, endPoint y: 638, distance: 181.7
click at [680, 638] on textarea "Good morning, Susan! I’m glad to hear the team did a great job with the paintin…" at bounding box center [767, 643] width 548 height 70
click at [596, 633] on textarea "Good morning, Susan! I’m glad to hear the team did a great job with the paintin…" at bounding box center [767, 643] width 548 height 70
type textarea "Good morning, Susan! I’m glad to hear the team did a great job with the paintin…"
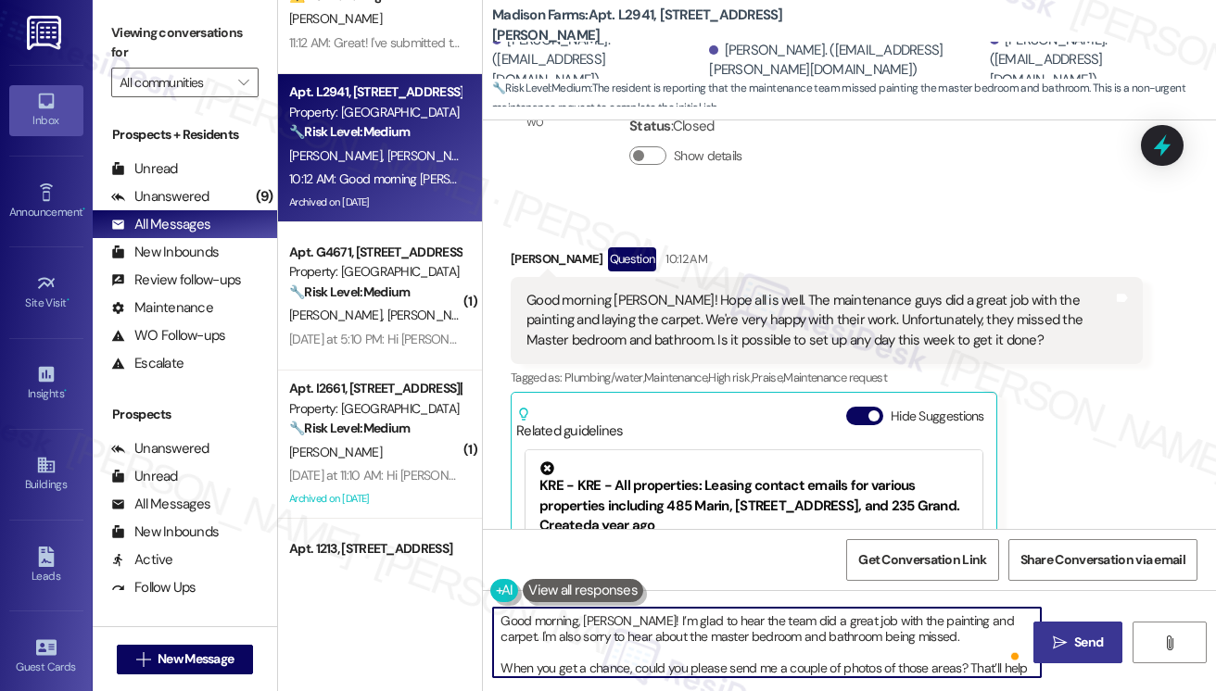
click at [1056, 631] on button " Send" at bounding box center [1078, 643] width 90 height 42
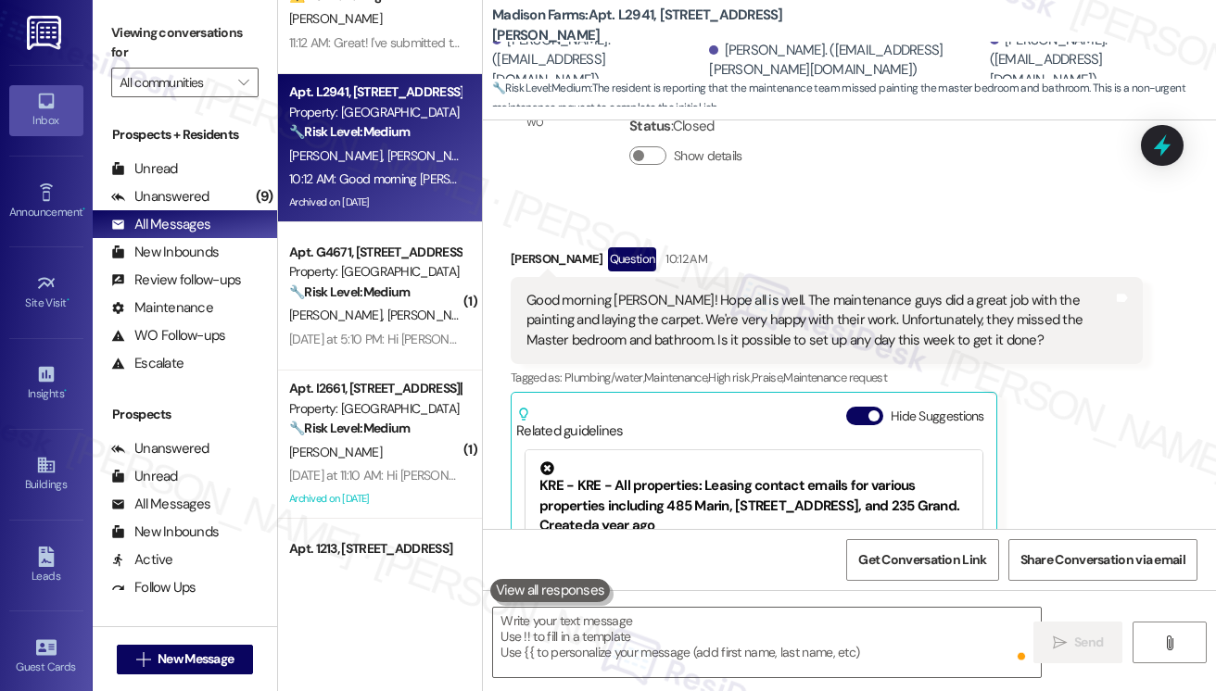
type textarea "Fetching suggested responses. Please feel free to read through the conversation…"
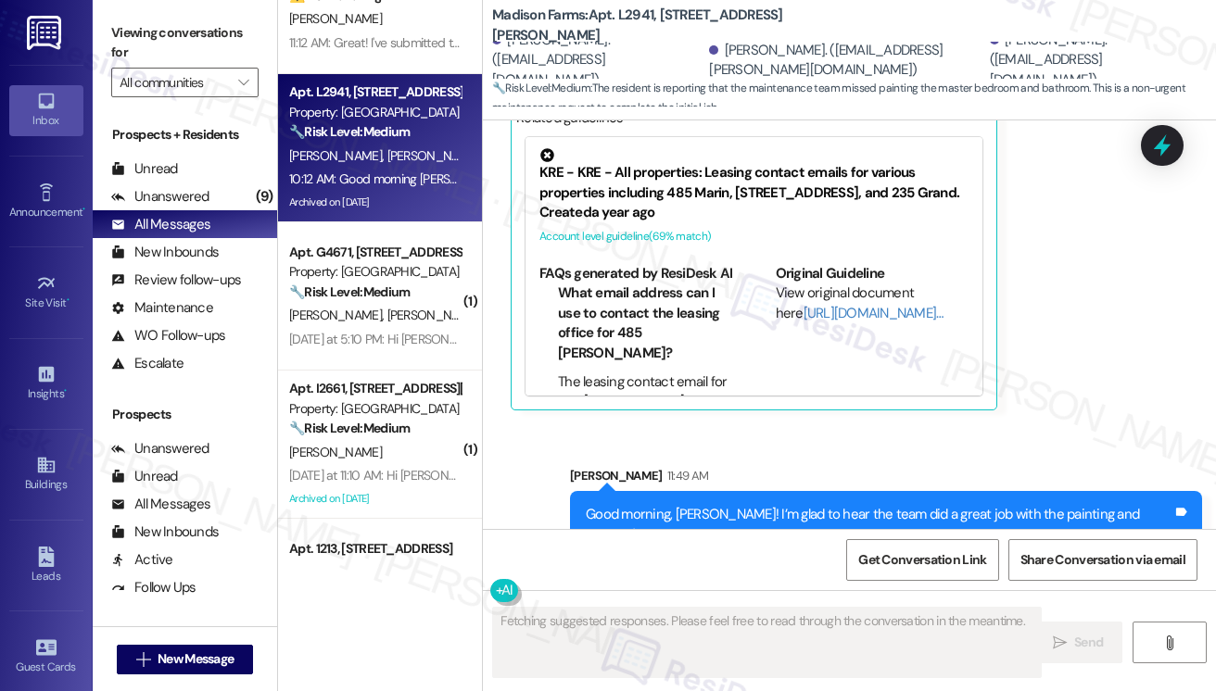
scroll to position [10482, 0]
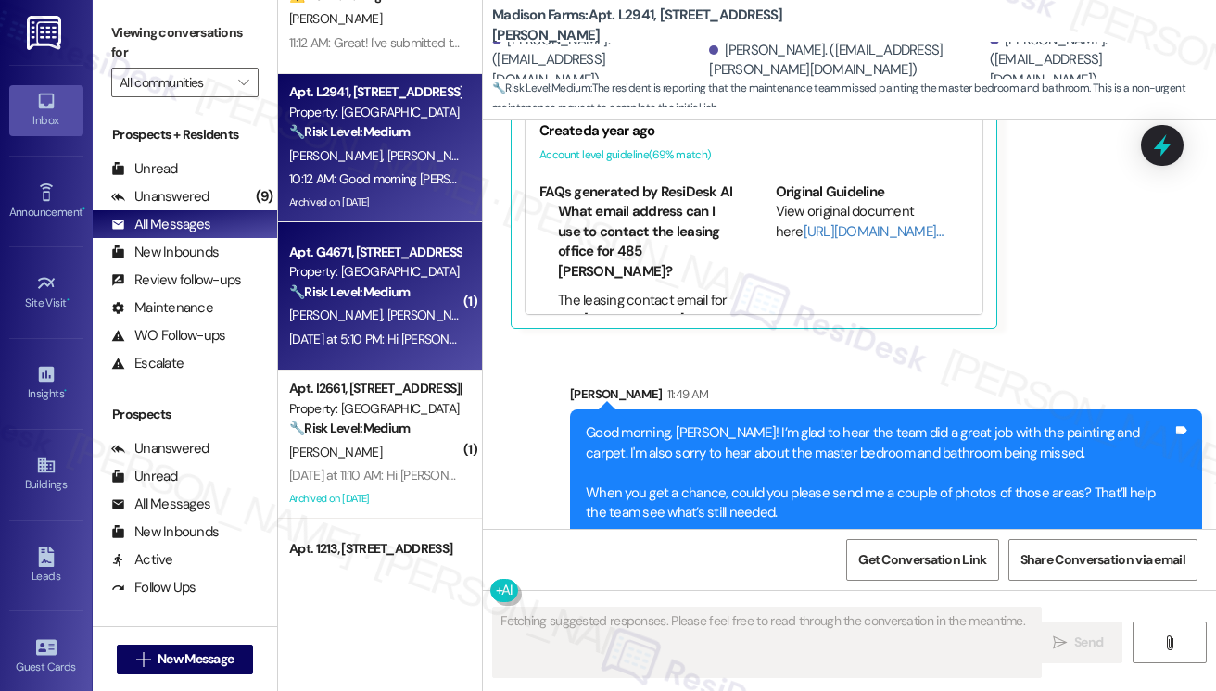
click at [430, 299] on div "🔧 Risk Level: Medium The resident reports a backed-up bathroom sink. While inco…" at bounding box center [374, 292] width 171 height 19
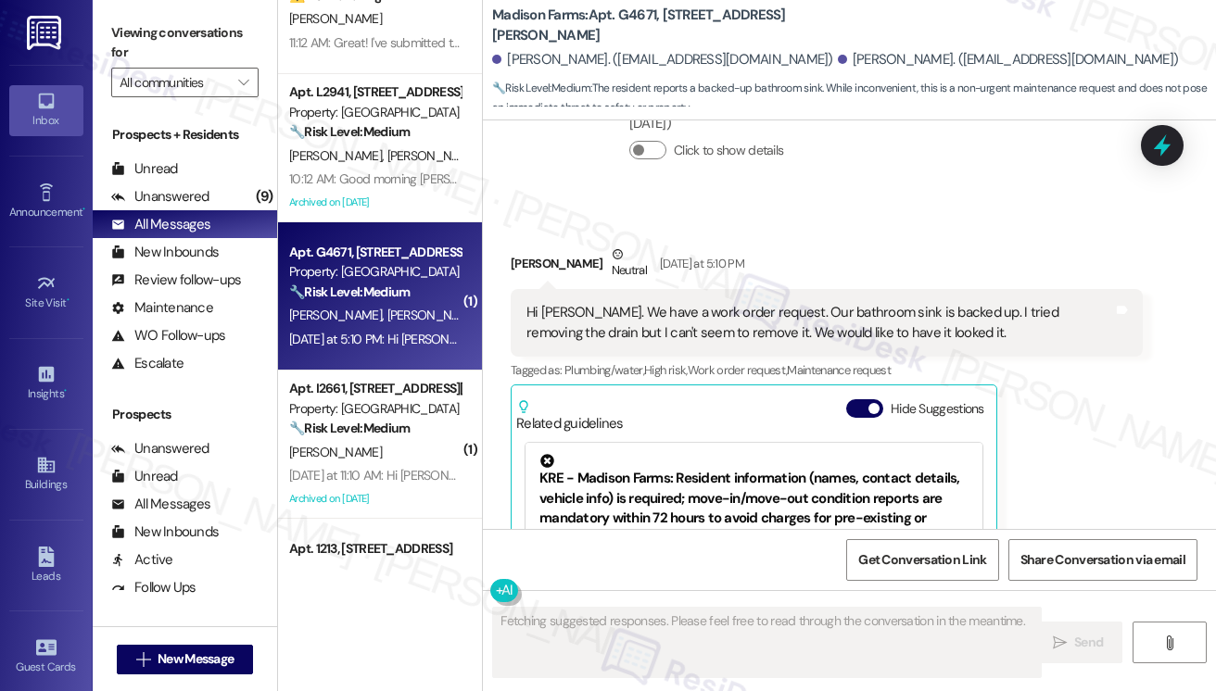
scroll to position [2769, 0]
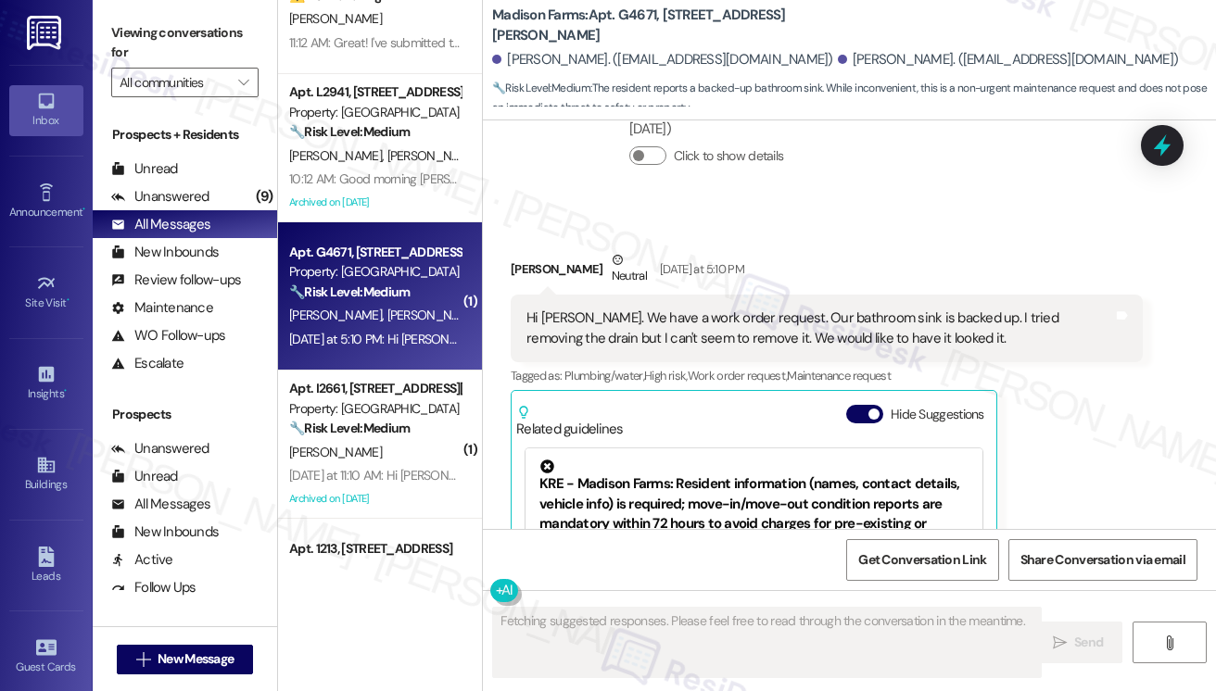
click at [597, 295] on div "Hi Jane. We have a work order request. Our bathroom sink is backed up. I tried …" at bounding box center [827, 329] width 632 height 68
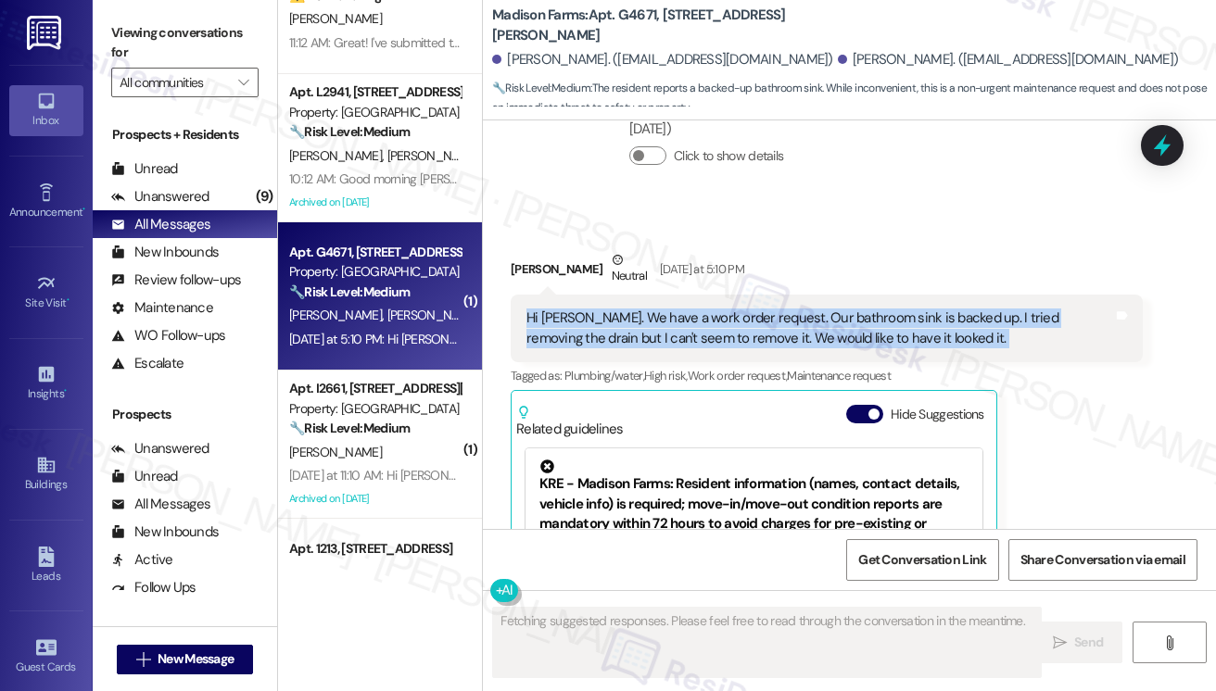
click at [597, 295] on div "Hi Jane. We have a work order request. Our bathroom sink is backed up. I tried …" at bounding box center [827, 329] width 632 height 68
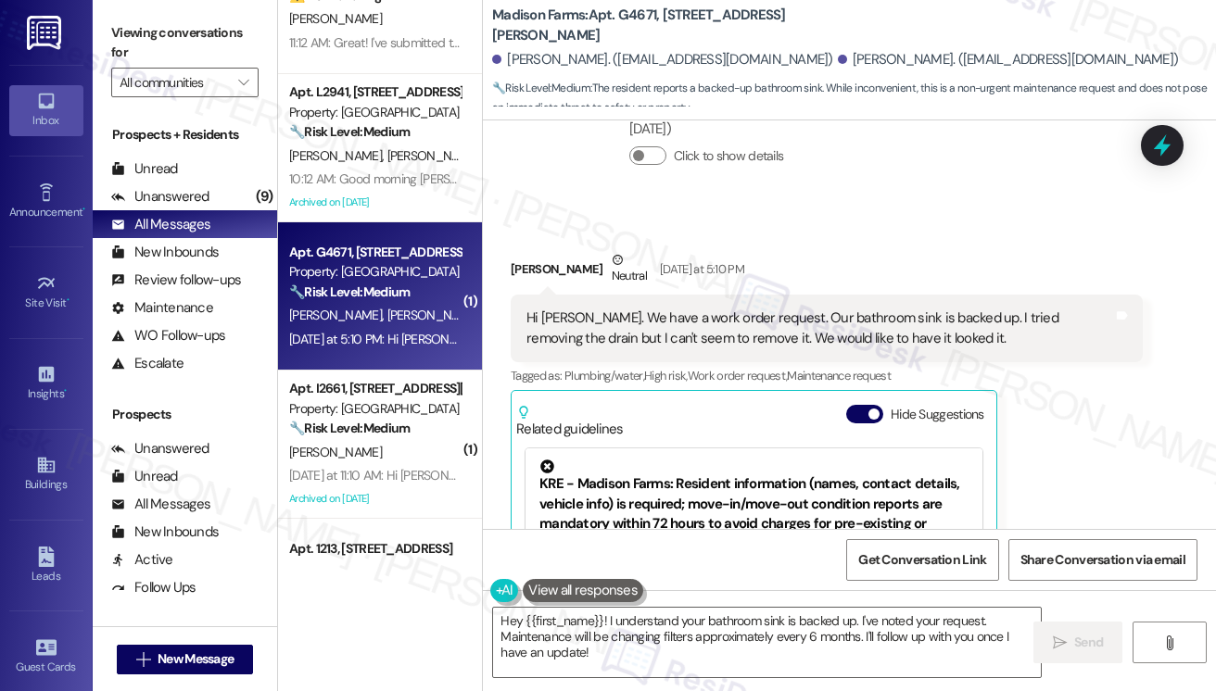
click at [626, 21] on b "Madison Farms: Apt. G4671, 4883 Riley Road" at bounding box center [677, 26] width 371 height 40
copy b "G4671"
click at [105, 7] on div "Viewing conversations for All communities " at bounding box center [185, 58] width 184 height 116
drag, startPoint x: 117, startPoint y: 36, endPoint x: 174, endPoint y: 74, distance: 68.9
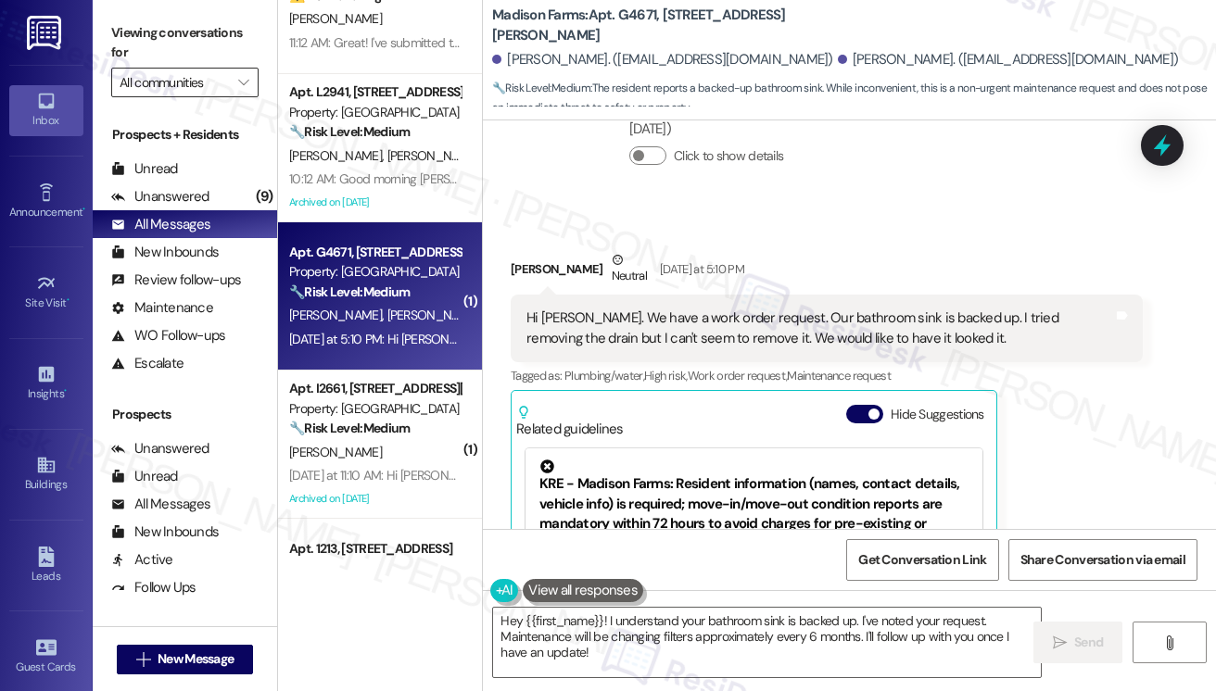
click at [117, 36] on label "Viewing conversations for" at bounding box center [184, 43] width 147 height 49
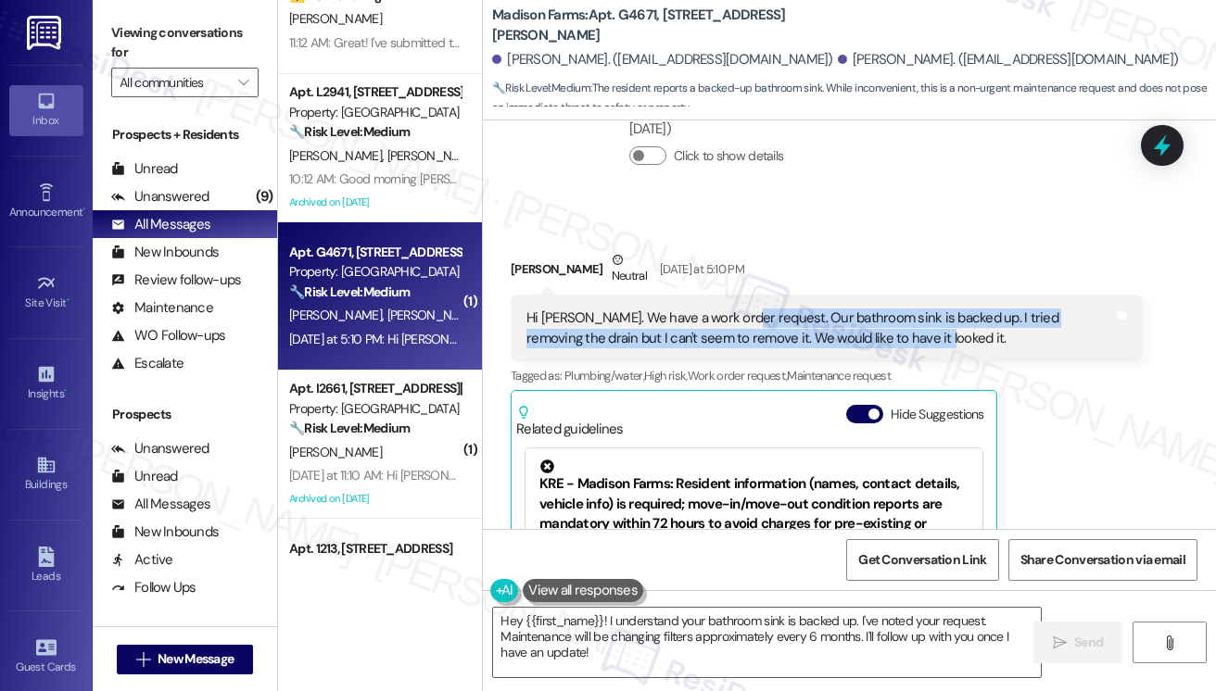
drag, startPoint x: 760, startPoint y: 306, endPoint x: 938, endPoint y: 322, distance: 178.6
click at [938, 322] on div "Hi Jane. We have a work order request. Our bathroom sink is backed up. I tried …" at bounding box center [819, 329] width 587 height 40
click at [885, 309] on div "Hi Jane. We have a work order request. Our bathroom sink is backed up. I tried …" at bounding box center [819, 329] width 587 height 40
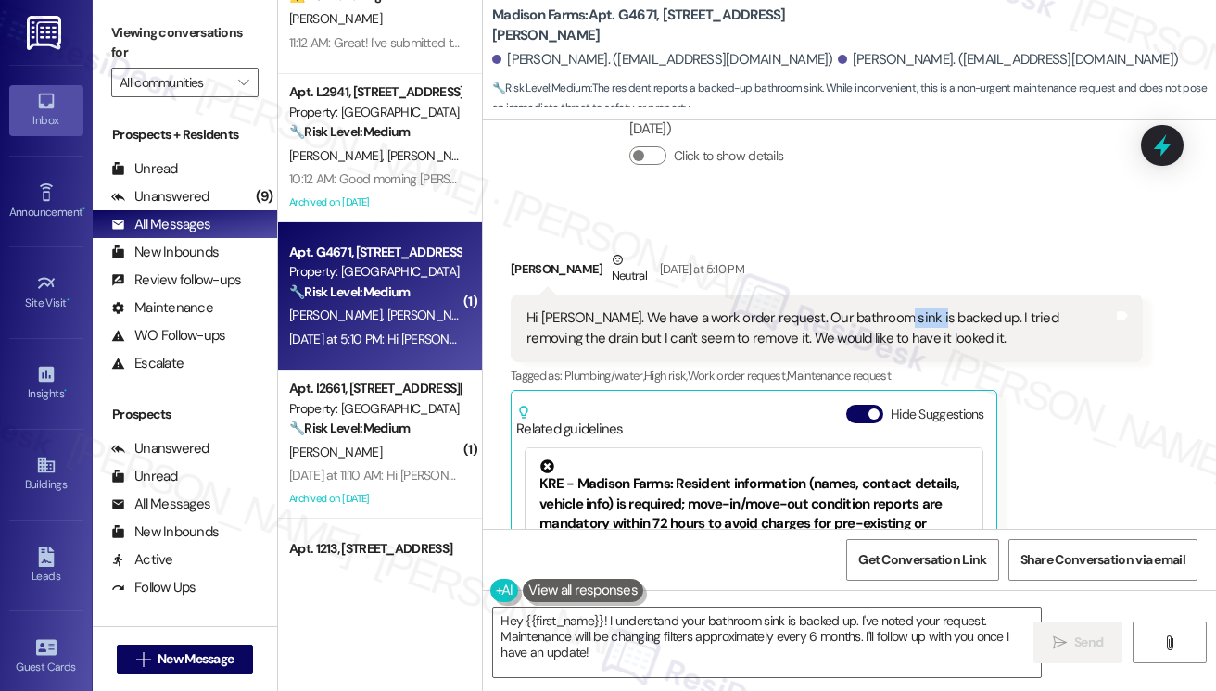
click at [885, 309] on div "Hi Jane. We have a work order request. Our bathroom sink is backed up. I tried …" at bounding box center [819, 329] width 587 height 40
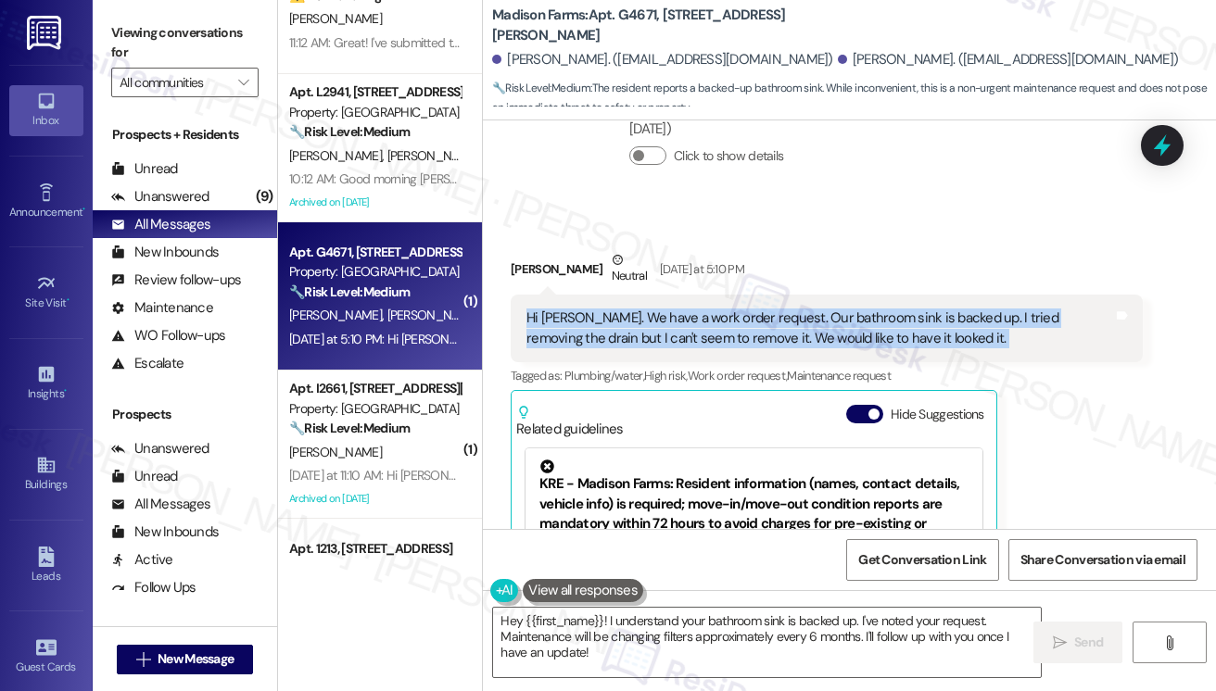
click at [885, 309] on div "Hi Jane. We have a work order request. Our bathroom sink is backed up. I tried …" at bounding box center [819, 329] width 587 height 40
click at [856, 309] on div "Hi Jane. We have a work order request. Our bathroom sink is backed up. I tried …" at bounding box center [819, 329] width 587 height 40
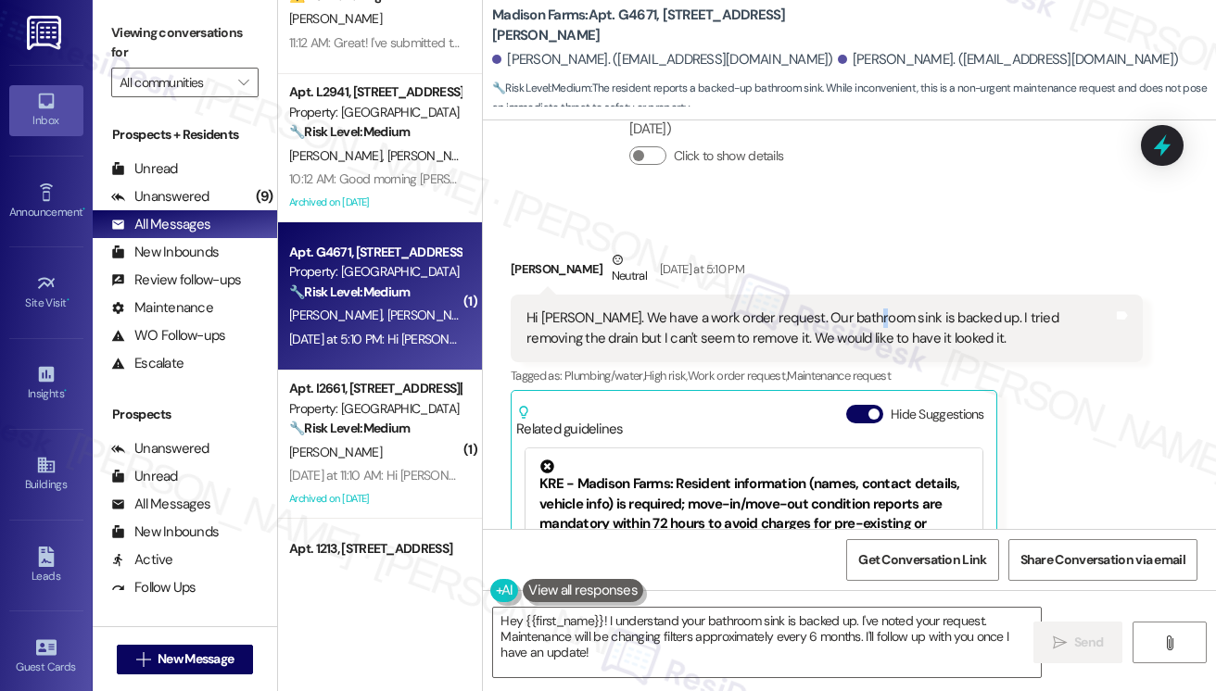
click at [856, 309] on div "Hi Jane. We have a work order request. Our bathroom sink is backed up. I tried …" at bounding box center [819, 329] width 587 height 40
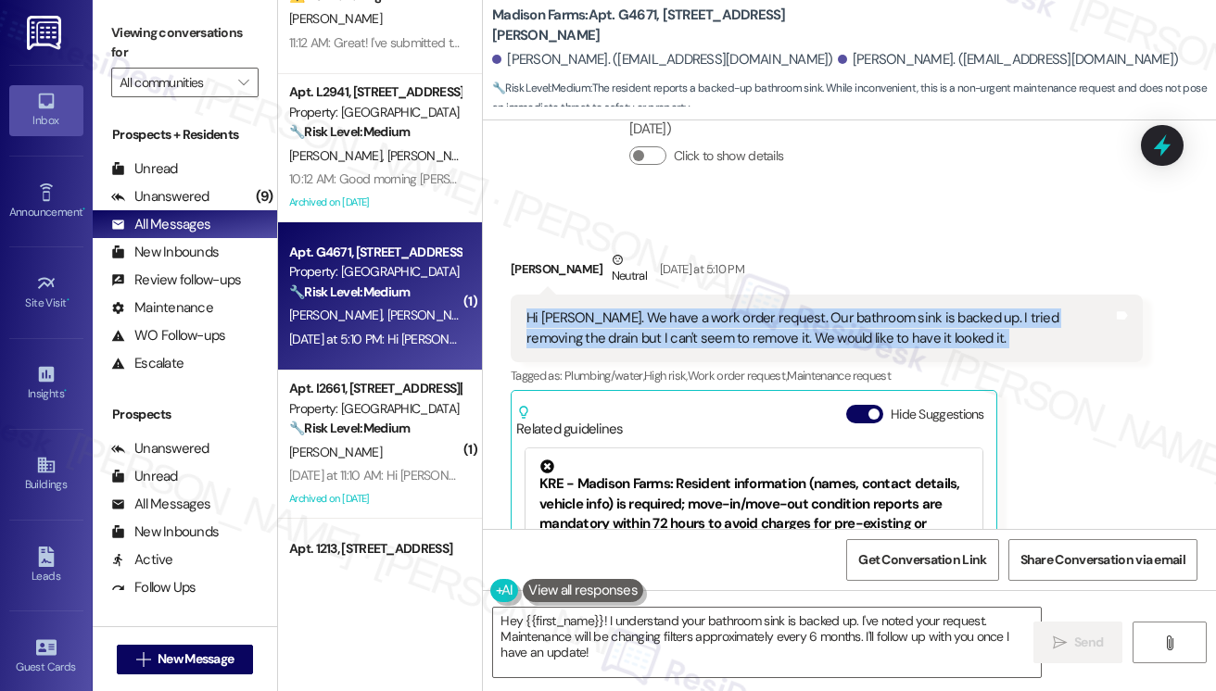
click at [856, 309] on div "Hi Jane. We have a work order request. Our bathroom sink is backed up. I tried …" at bounding box center [819, 329] width 587 height 40
click at [942, 314] on div "Hi Jane. We have a work order request. Our bathroom sink is backed up. I tried …" at bounding box center [819, 329] width 587 height 40
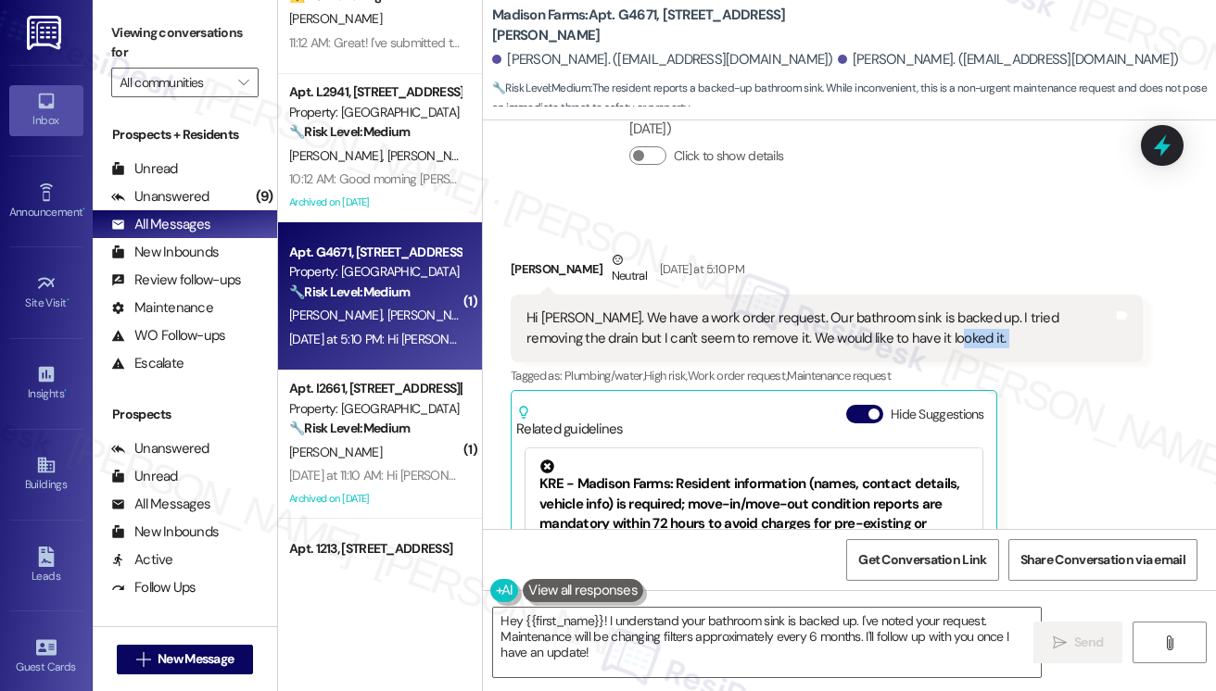
click at [942, 314] on div "Hi Jane. We have a work order request. Our bathroom sink is backed up. I tried …" at bounding box center [819, 329] width 587 height 40
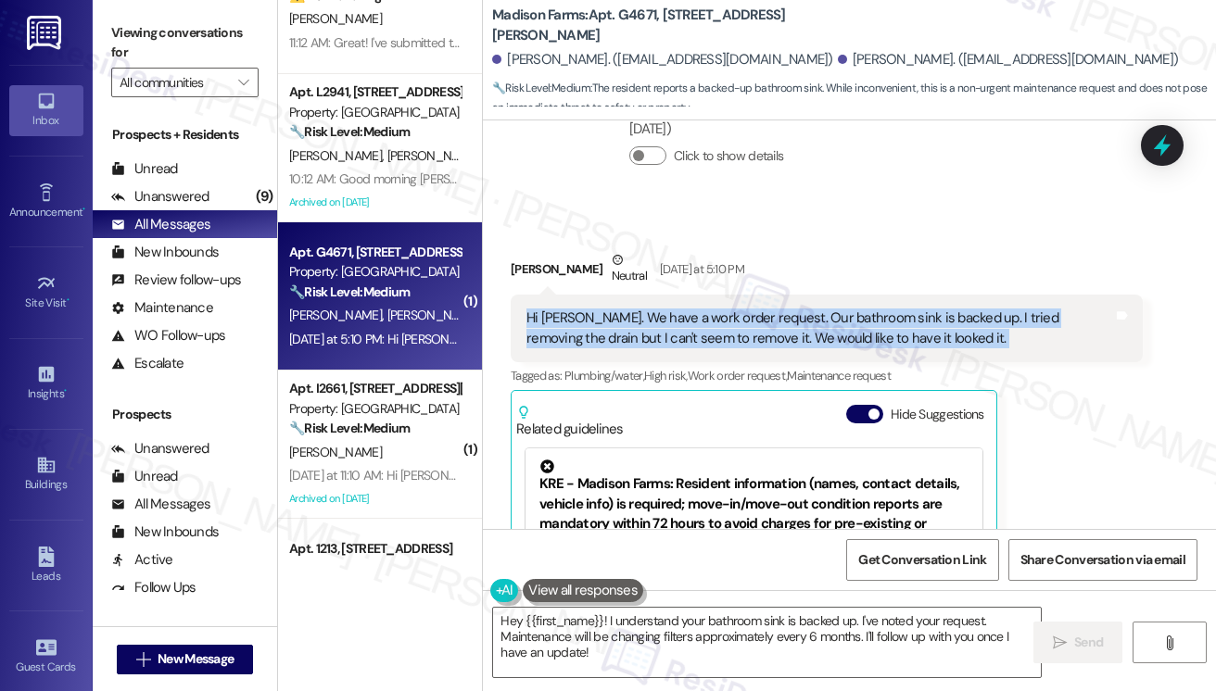
click at [942, 314] on div "Hi Jane. We have a work order request. Our bathroom sink is backed up. I tried …" at bounding box center [819, 329] width 587 height 40
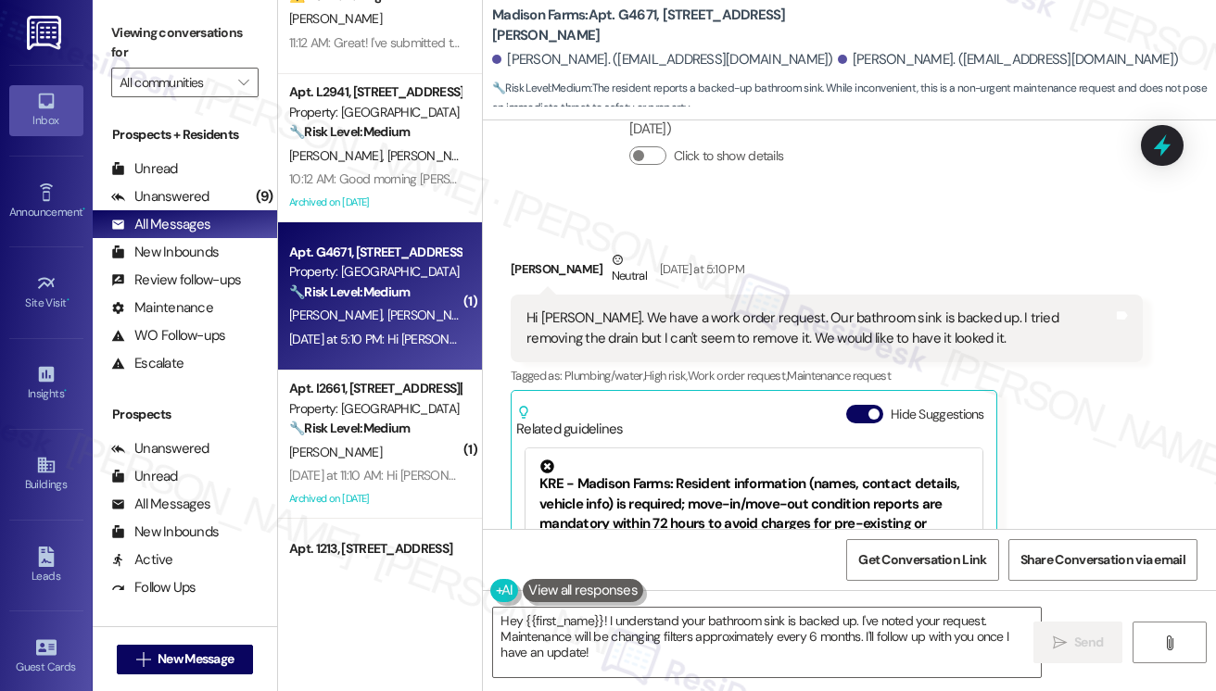
click at [122, 12] on div "Viewing conversations for All communities " at bounding box center [185, 58] width 184 height 116
click at [133, 35] on label "Viewing conversations for" at bounding box center [184, 43] width 147 height 49
click at [860, 315] on div "Hi Jane. We have a work order request. Our bathroom sink is backed up. I tried …" at bounding box center [819, 329] width 587 height 40
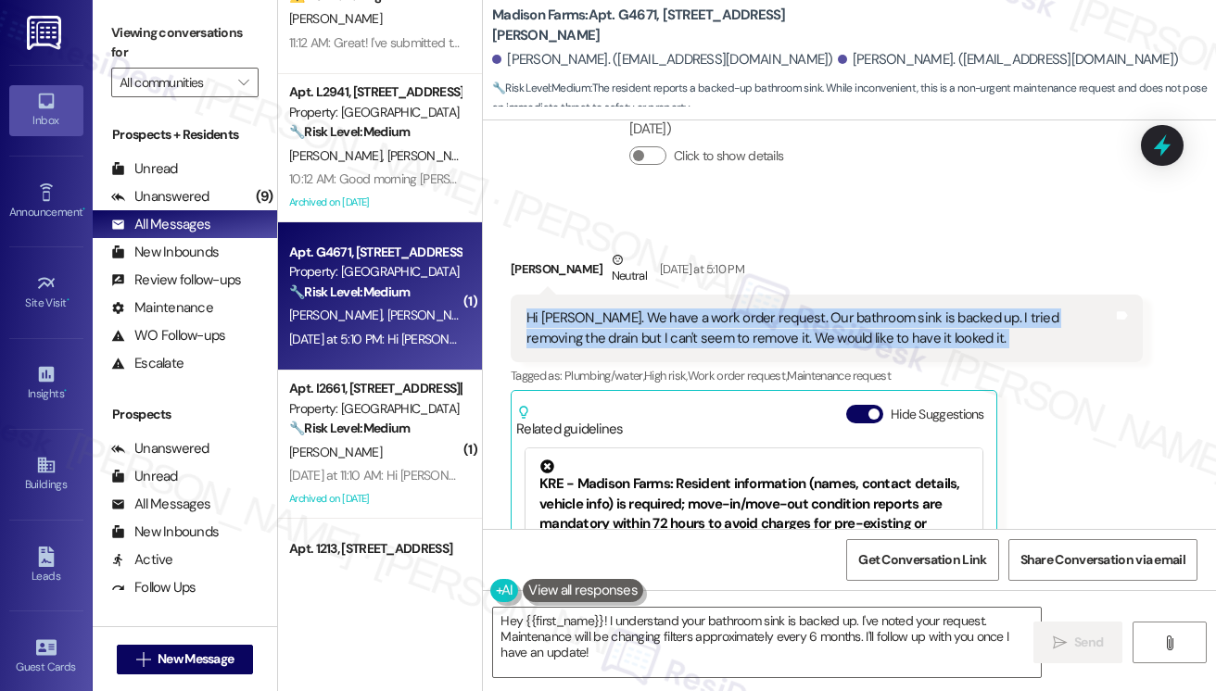
click at [860, 315] on div "Hi Jane. We have a work order request. Our bathroom sink is backed up. I tried …" at bounding box center [819, 329] width 587 height 40
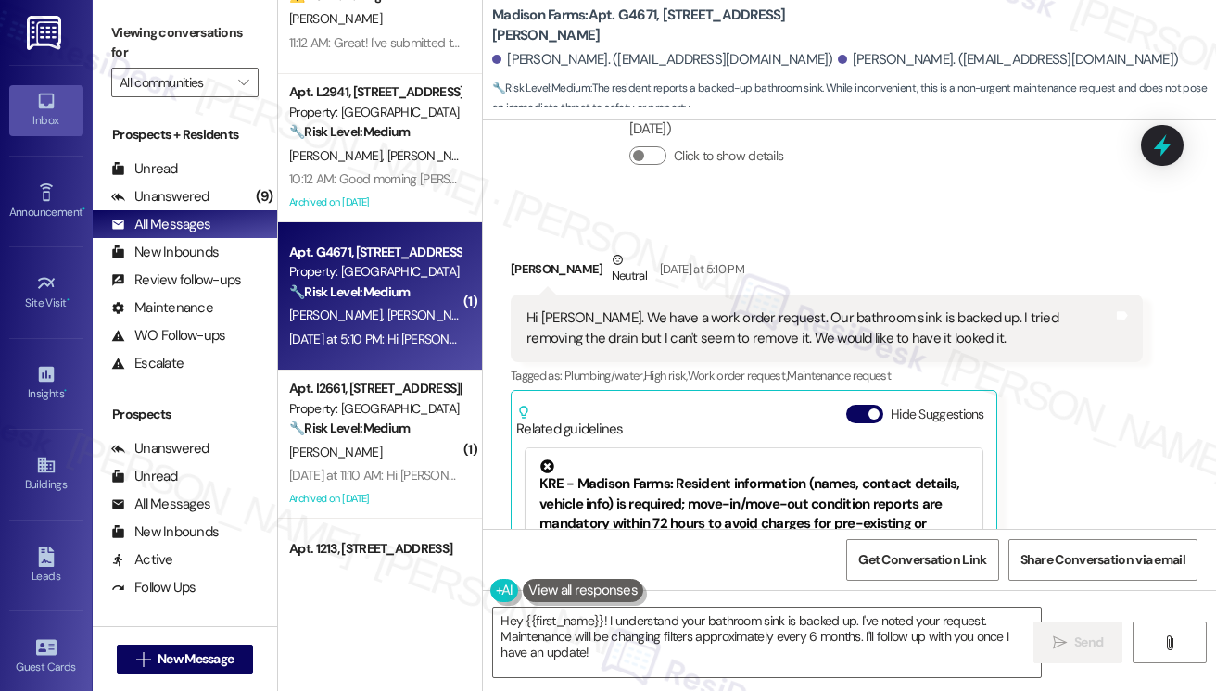
click at [147, 36] on label "Viewing conversations for" at bounding box center [184, 43] width 147 height 49
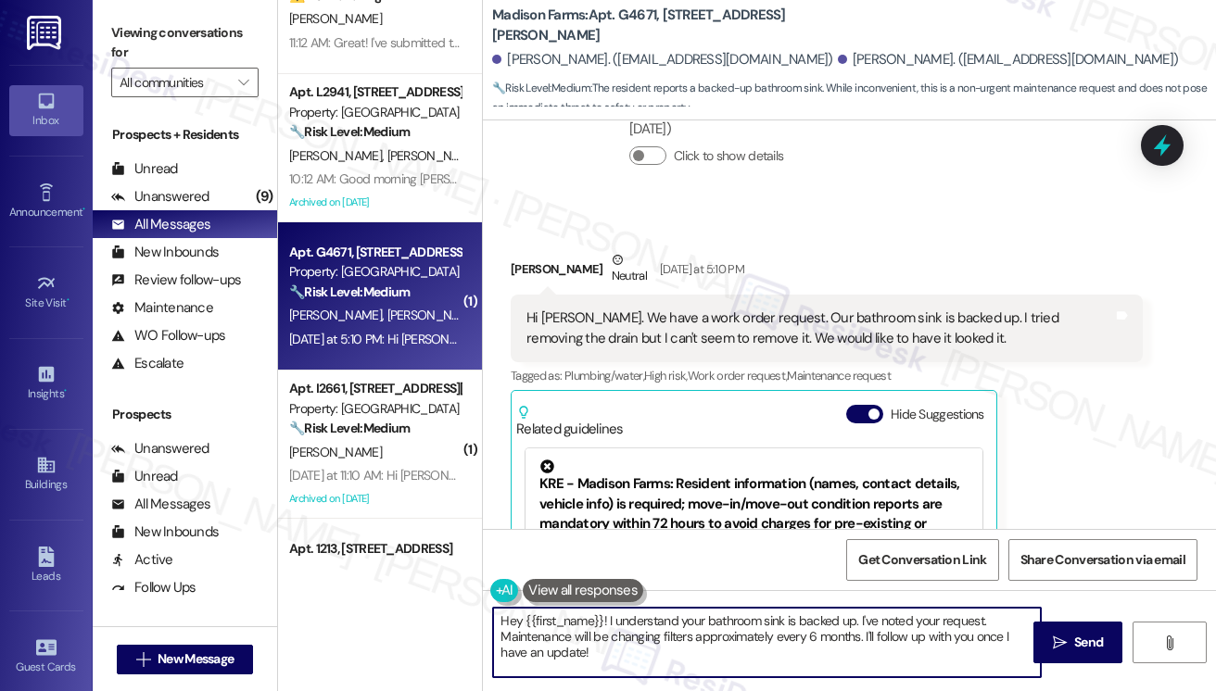
click at [592, 633] on textarea "Hey {{first_name}}! I understand your bathroom sink is backed up. I've noted yo…" at bounding box center [767, 643] width 548 height 70
paste textarea "i Jane, thank you for letting us know about the bathroom sink. Just to help the…"
click at [523, 251] on div "Carly Haffner Neutral Yesterday at 5:10 PM" at bounding box center [827, 272] width 632 height 45
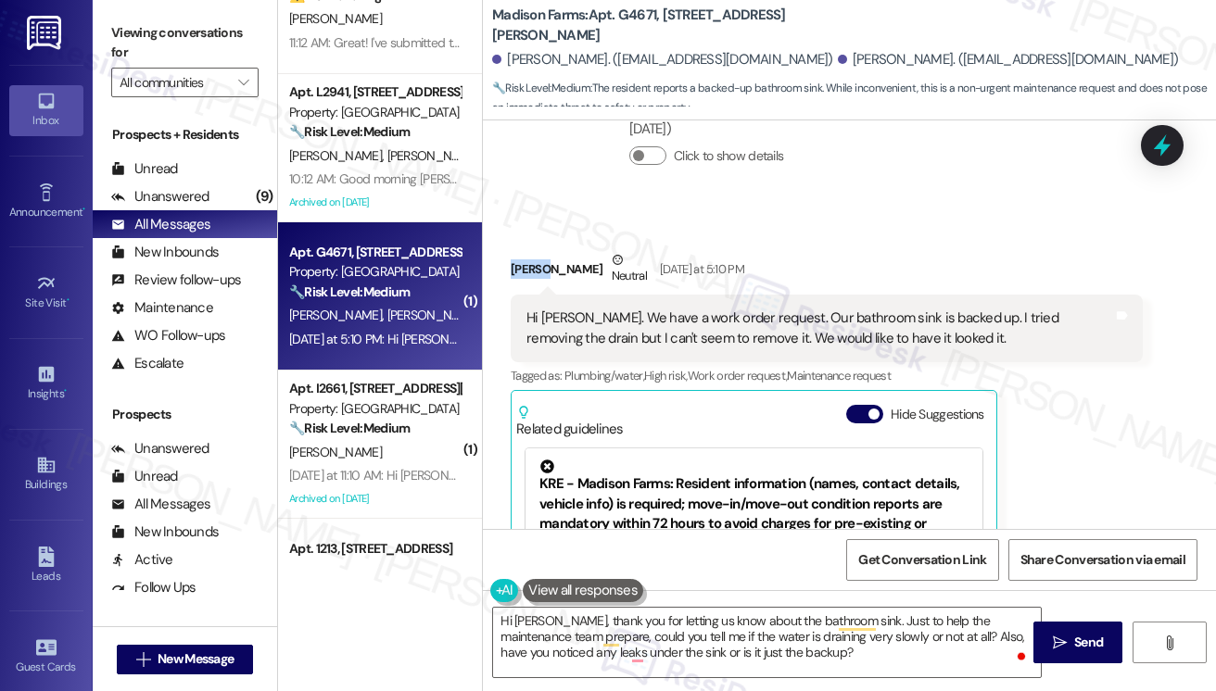
click at [523, 251] on div "Carly Haffner Neutral Yesterday at 5:10 PM" at bounding box center [827, 272] width 632 height 45
copy div "Carly"
click at [528, 620] on textarea "Hi Jane, thank you for letting us know about the bathroom sink. Just to help th…" at bounding box center [767, 643] width 548 height 70
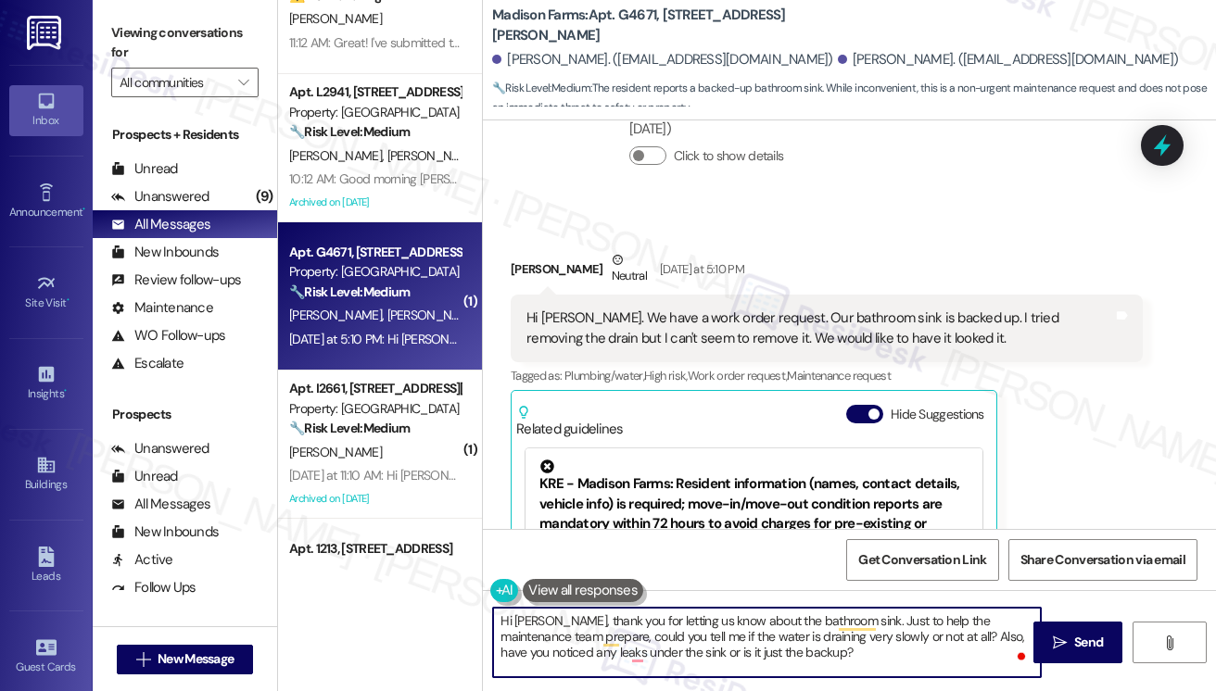
paste textarea "Carly"
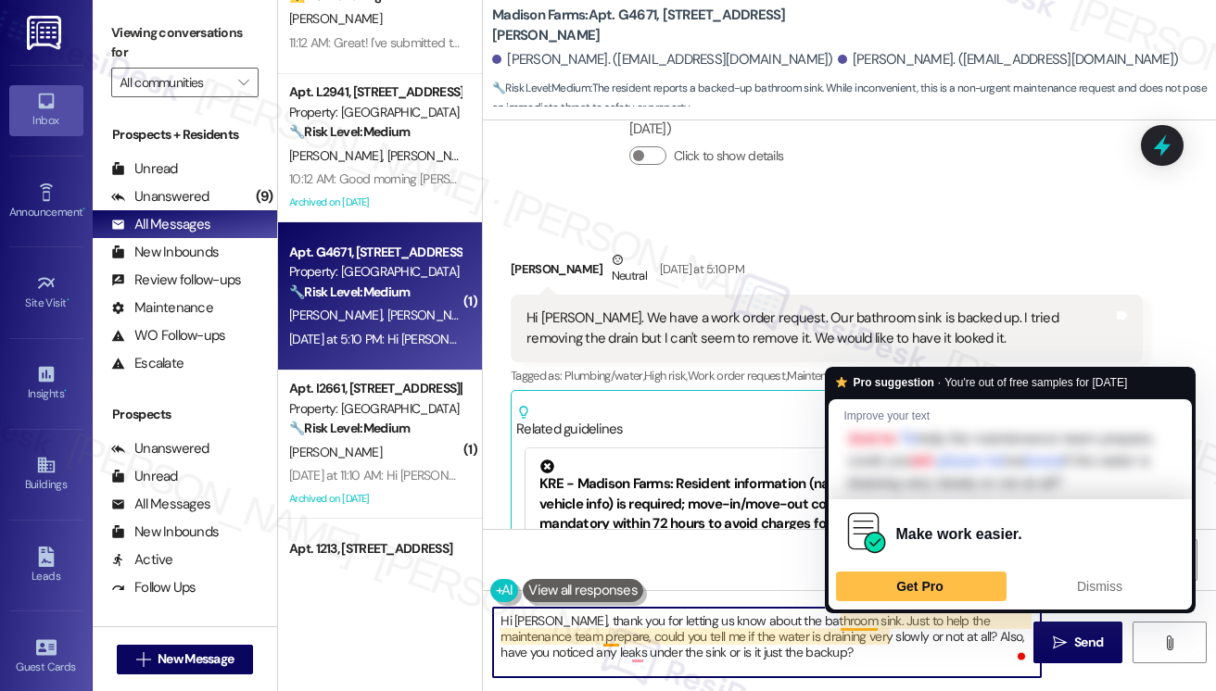
click at [787, 659] on textarea "Hi Carly, thank you for letting us know about the bathroom sink. Just to help t…" at bounding box center [767, 643] width 548 height 70
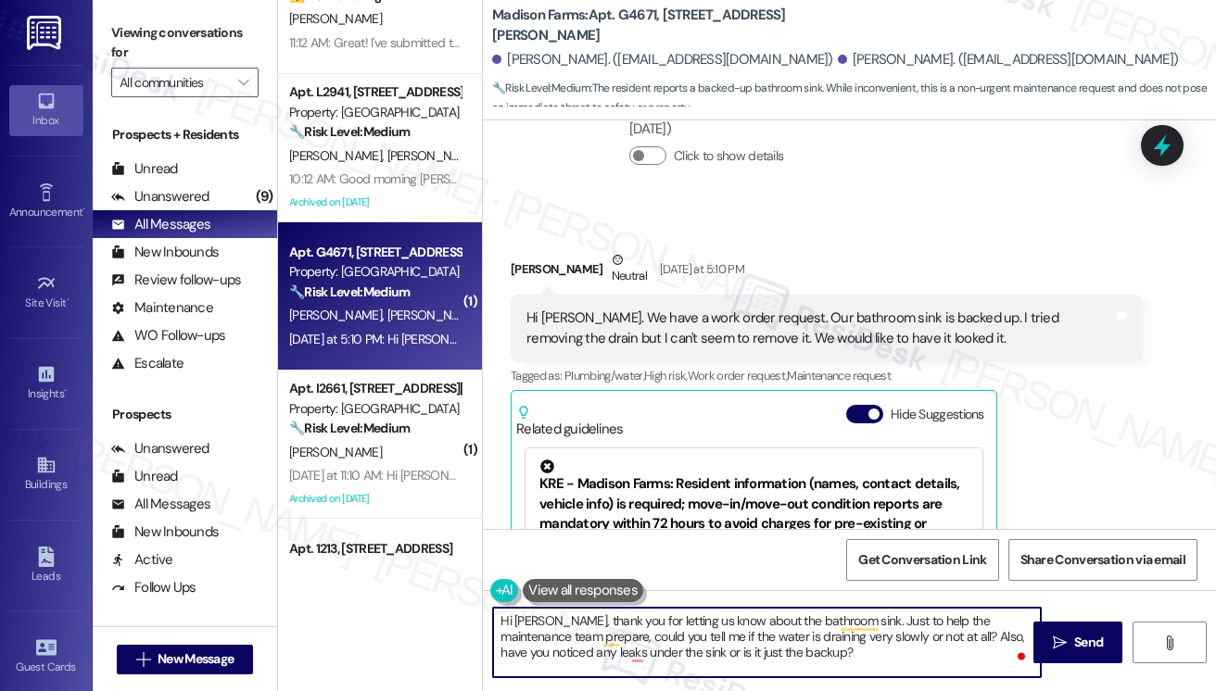
click at [844, 649] on textarea "Hi Carly, thank you for letting us know about the bathroom sink. Just to help t…" at bounding box center [767, 643] width 548 height 70
click at [776, 659] on textarea "Hi Carly, thank you for letting us know about the bathroom sink. Just to help t…" at bounding box center [767, 643] width 548 height 70
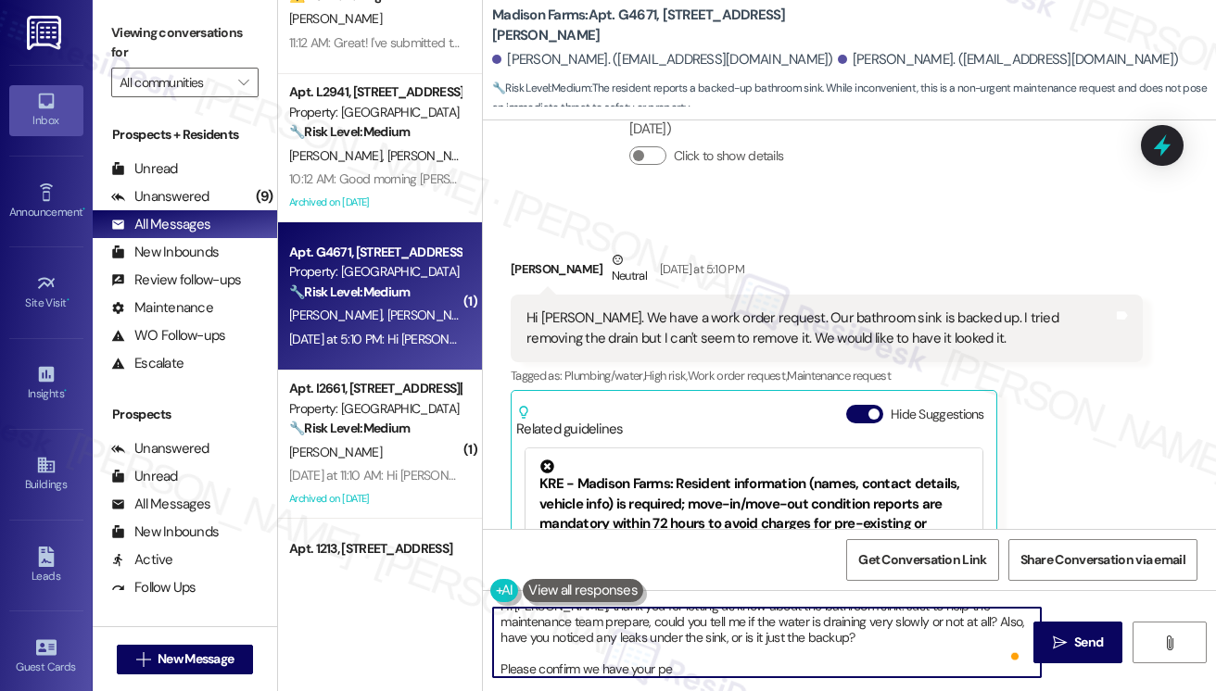
type textarea "Hi Carly, thank you for letting us know about the bathroom sink. Just to help t…"
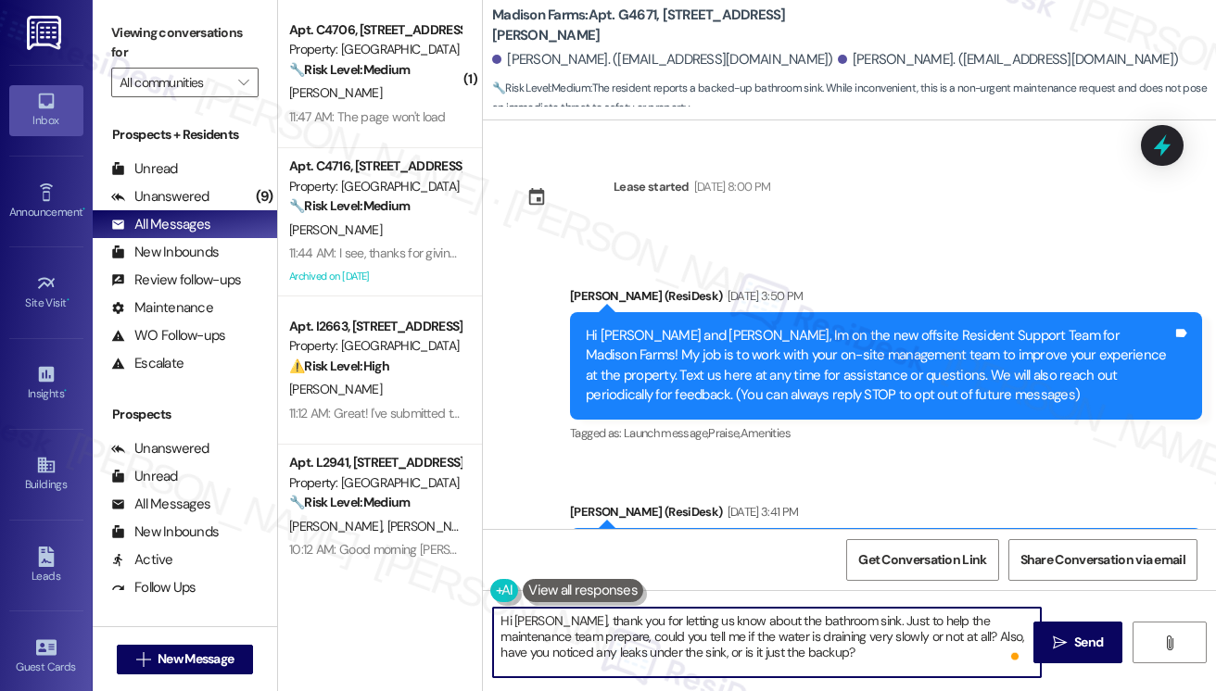
scroll to position [15, 0]
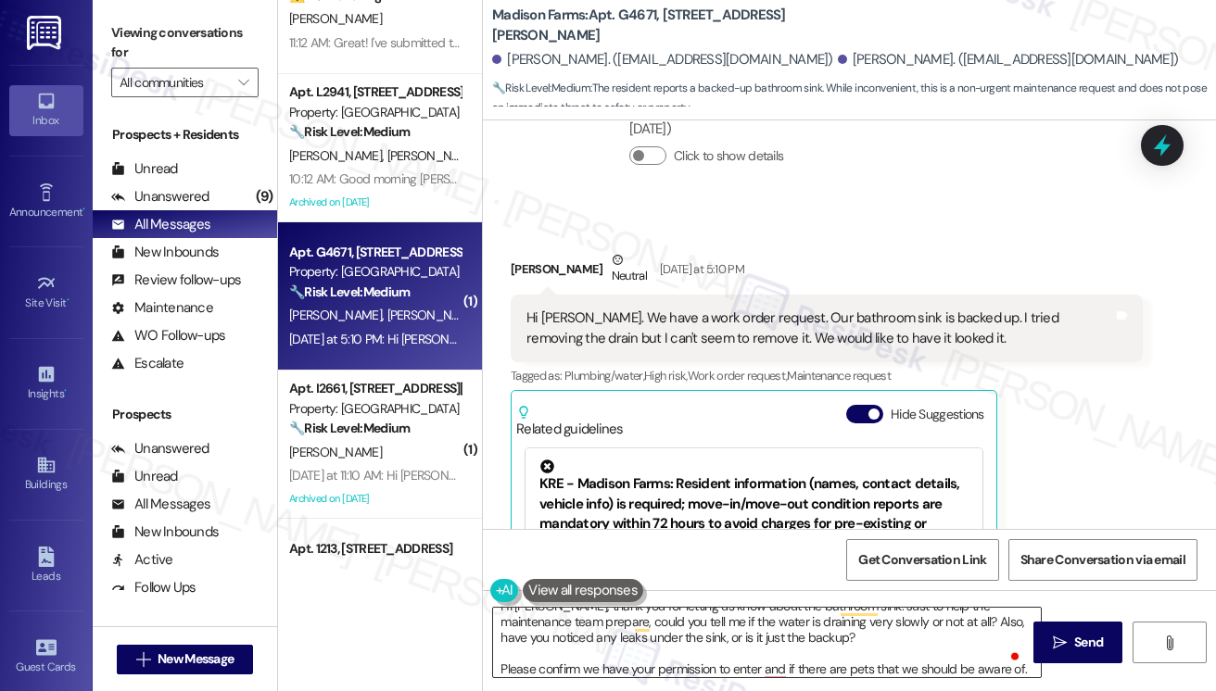
click at [834, 649] on textarea "Hi Carly, thank you for letting us know about the bathroom sink. Just to help t…" at bounding box center [767, 643] width 548 height 70
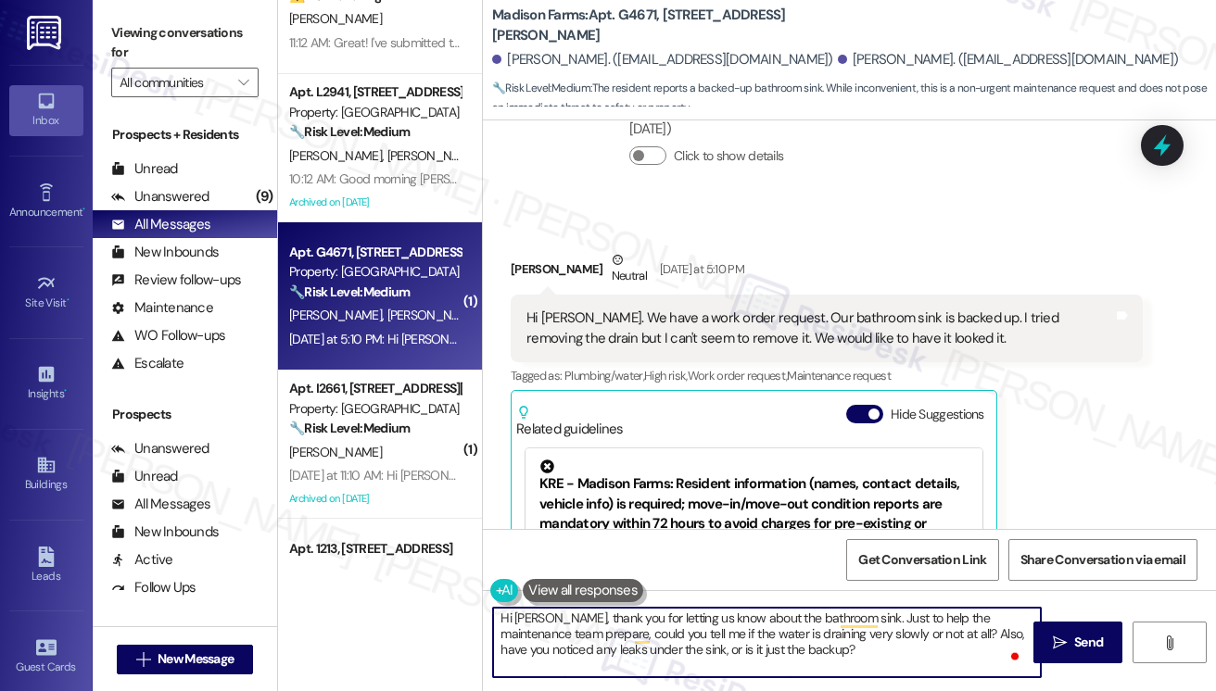
scroll to position [0, 0]
click at [746, 627] on textarea "Hi Carly, thank you for letting us know about the bathroom sink. Just to help t…" at bounding box center [767, 643] width 548 height 70
click at [789, 651] on textarea "Hi Carly, thank you for letting us know about the bathroom sink. Just to help t…" at bounding box center [767, 643] width 548 height 70
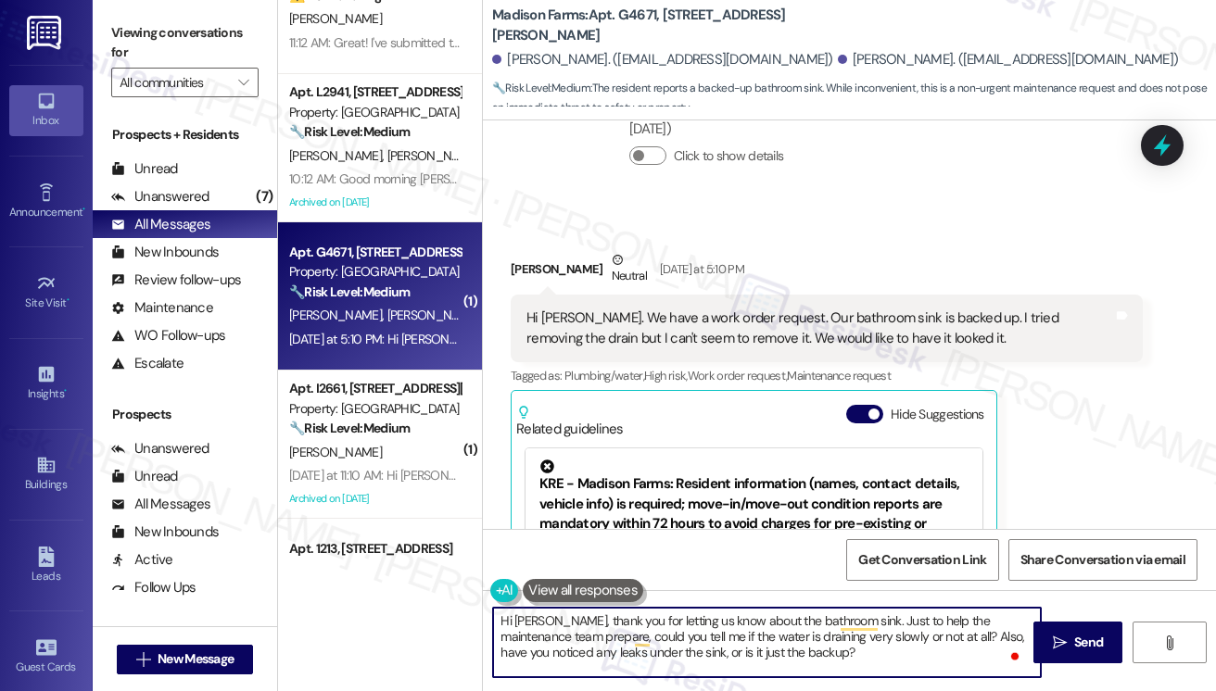
click at [743, 635] on textarea "Hi Carly, thank you for letting us know about the bathroom sink. Just to help t…" at bounding box center [767, 643] width 548 height 70
click at [849, 644] on textarea "Hi Carly, thank you for letting us know about the bathroom sink. Just to help t…" at bounding box center [767, 643] width 548 height 70
click at [855, 655] on textarea "Hi Carly, thank you for letting us know about the bathroom sink. Just to help t…" at bounding box center [767, 643] width 548 height 70
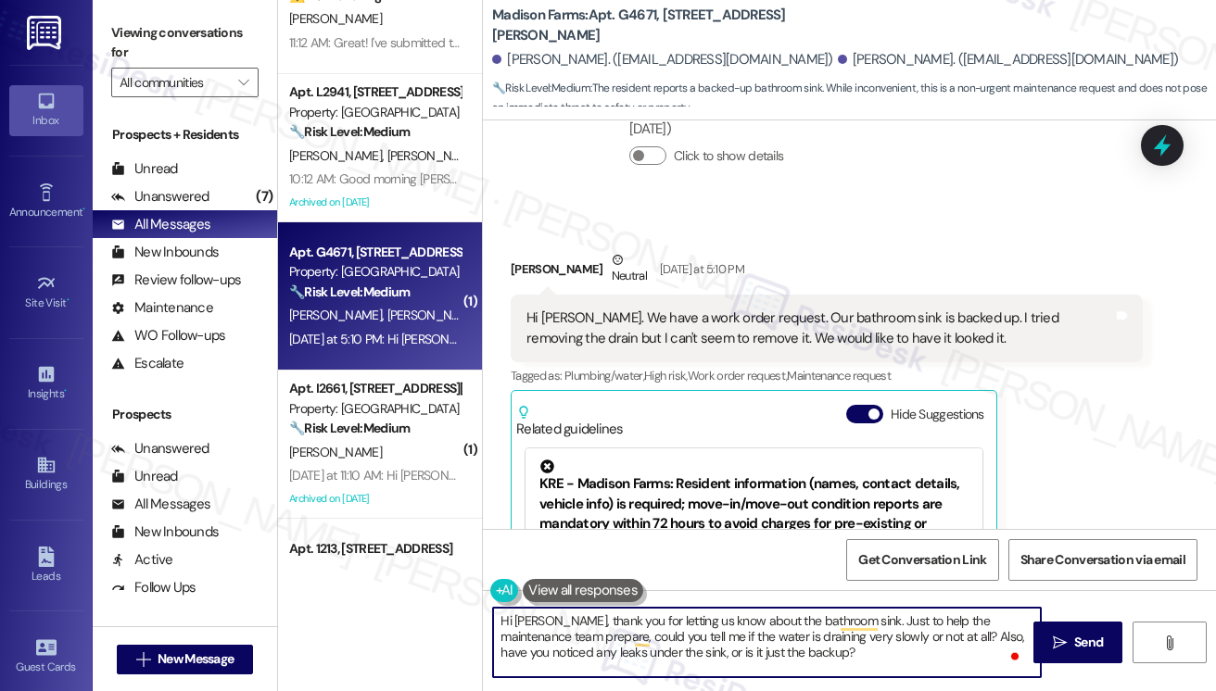
scroll to position [19, 0]
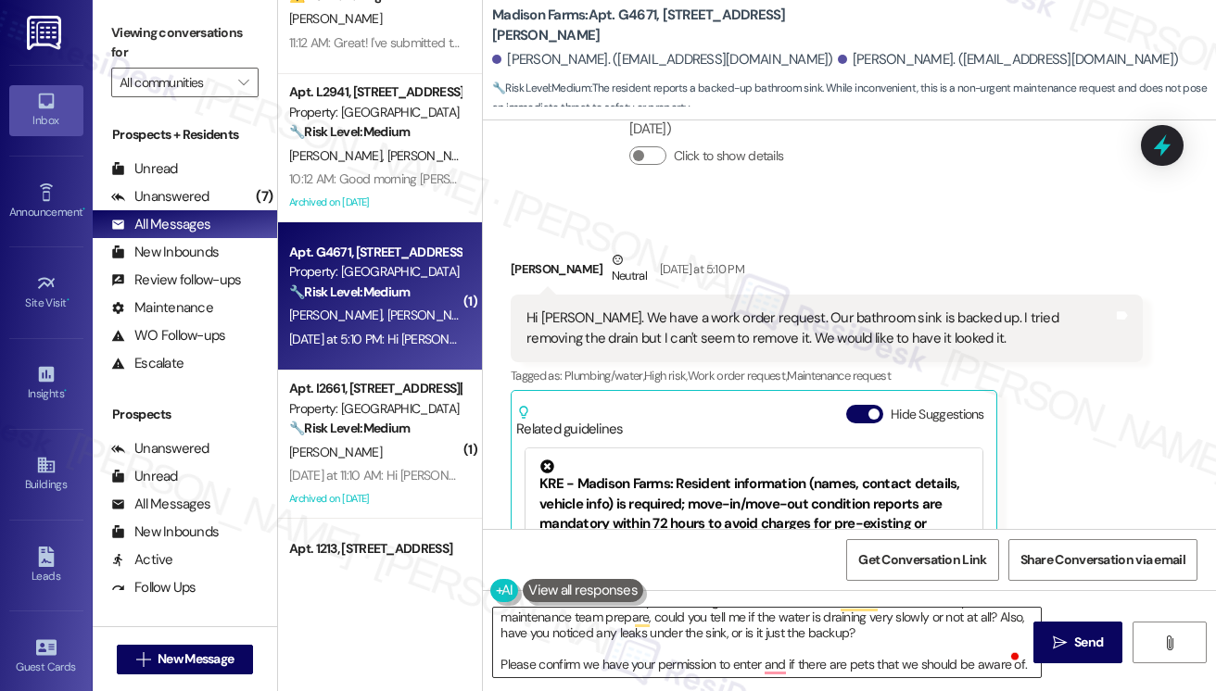
drag, startPoint x: 1081, startPoint y: 633, endPoint x: 771, endPoint y: 644, distance: 309.7
click at [763, 644] on div "Hi Carly, thank you for letting us know about the bathroom sink. Just to help t…" at bounding box center [849, 659] width 733 height 139
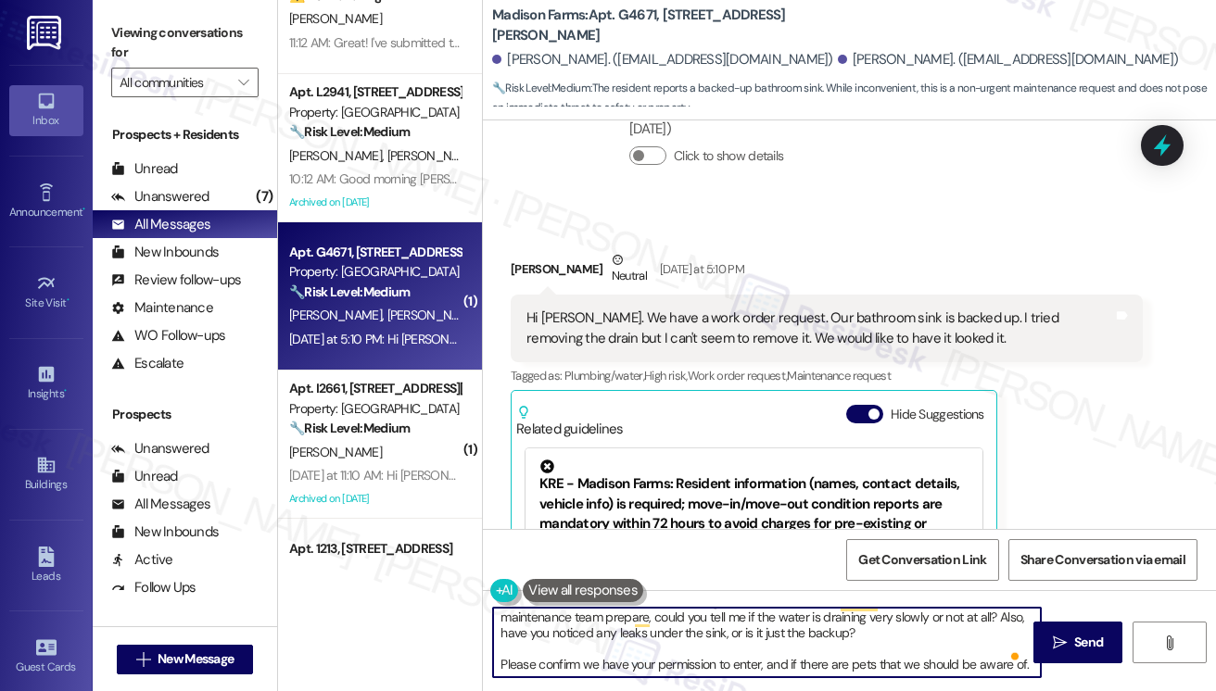
click at [845, 663] on textarea "Hi Carly, thank you for letting us know about the bathroom sink. Just to help t…" at bounding box center [767, 643] width 548 height 70
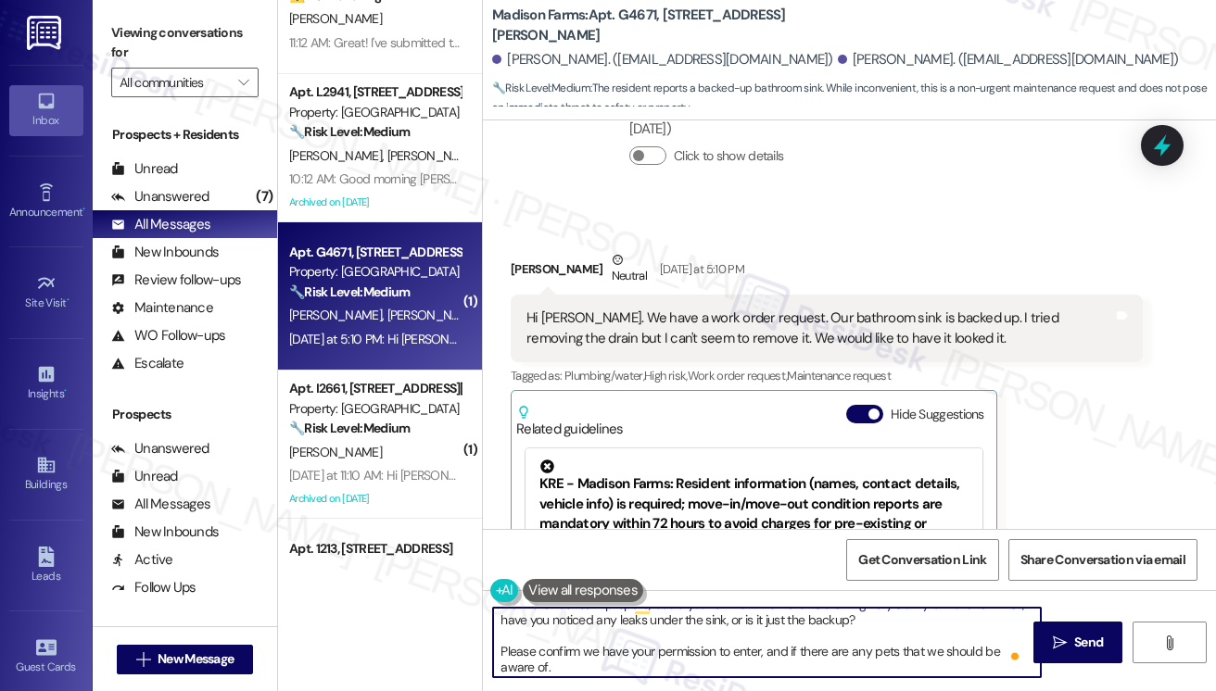
scroll to position [36, 0]
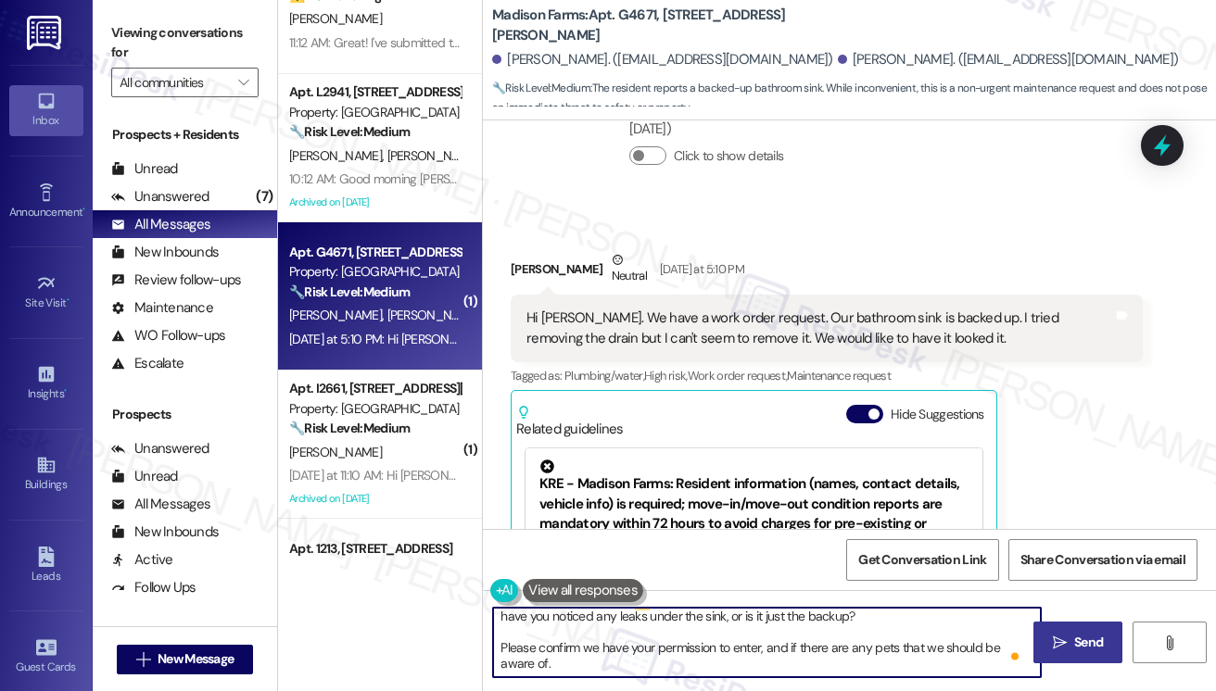
type textarea "Hi Carly, thank you for letting us know about the bathroom sink. Just to help t…"
click at [1064, 649] on icon "" at bounding box center [1060, 643] width 14 height 15
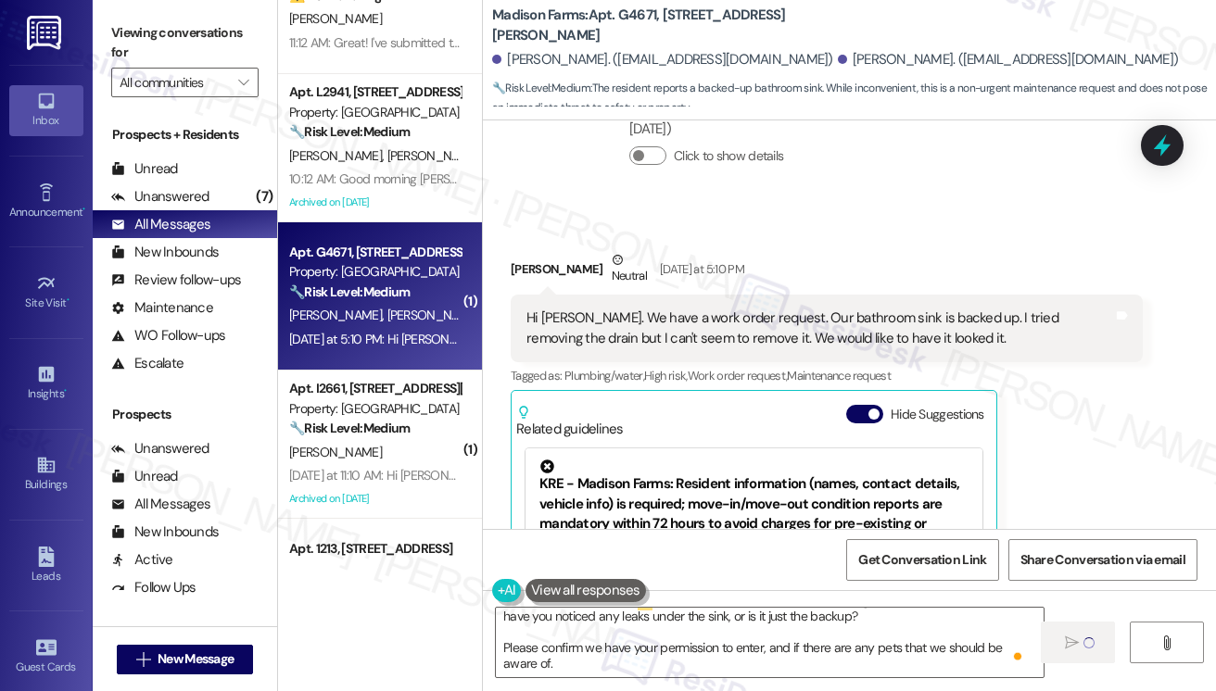
scroll to position [0, 0]
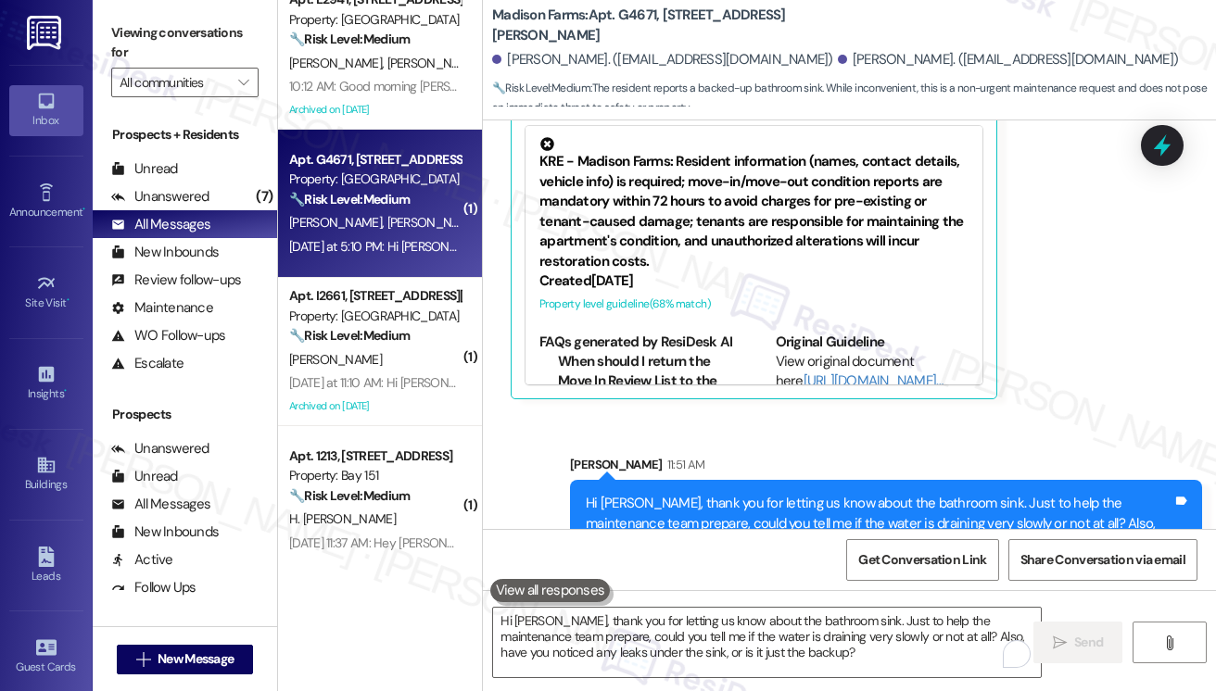
click at [397, 340] on strong "🔧 Risk Level: Medium" at bounding box center [349, 335] width 120 height 17
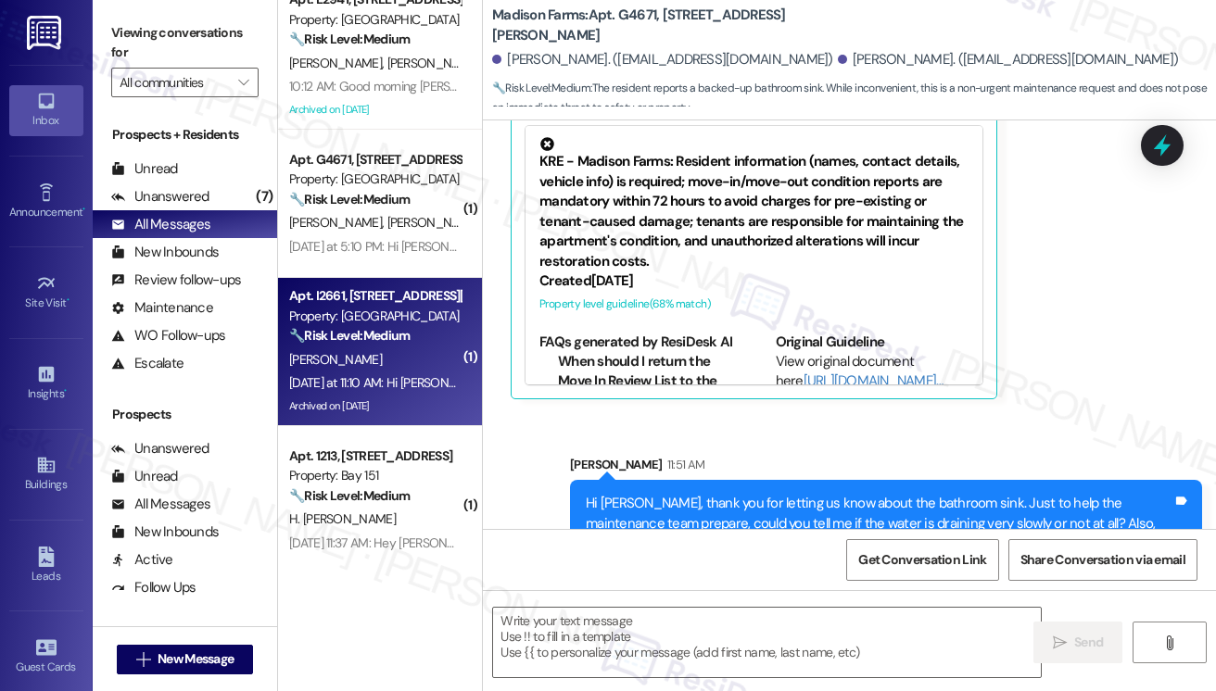
type textarea "Fetching suggested responses. Please feel free to read through the conversation…"
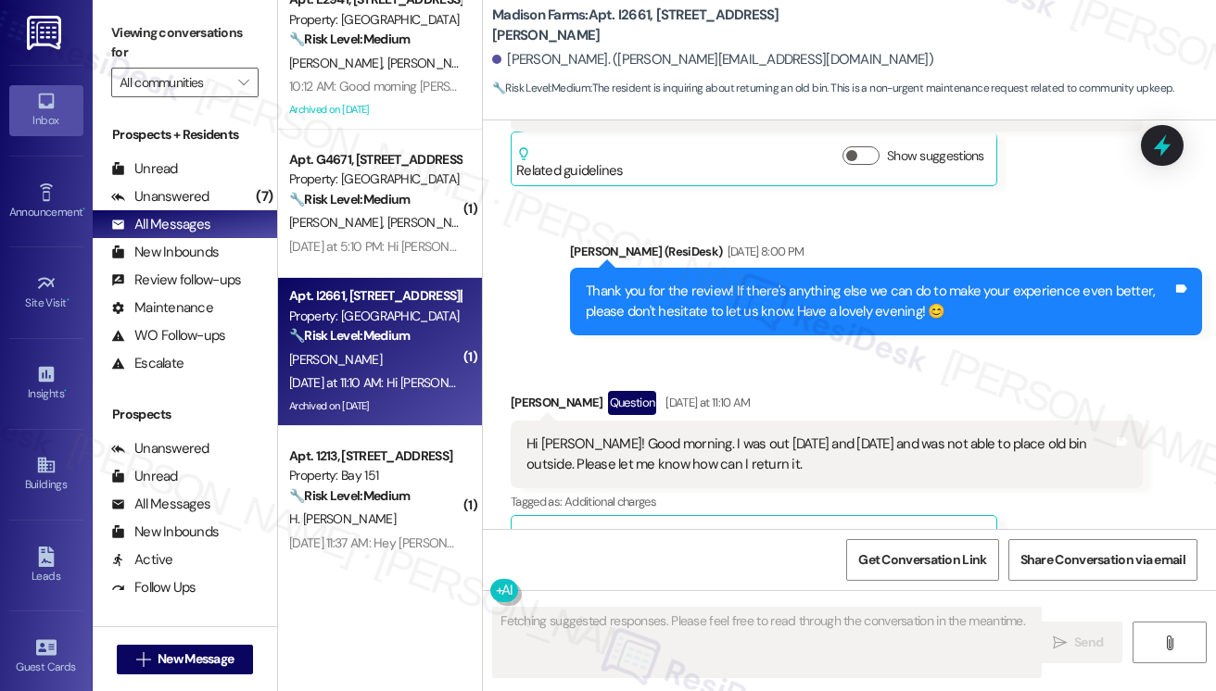
click at [640, 474] on div "Hi Jane! Good morning. I was out on Friday and Saturday and was not able to pla…" at bounding box center [819, 455] width 587 height 40
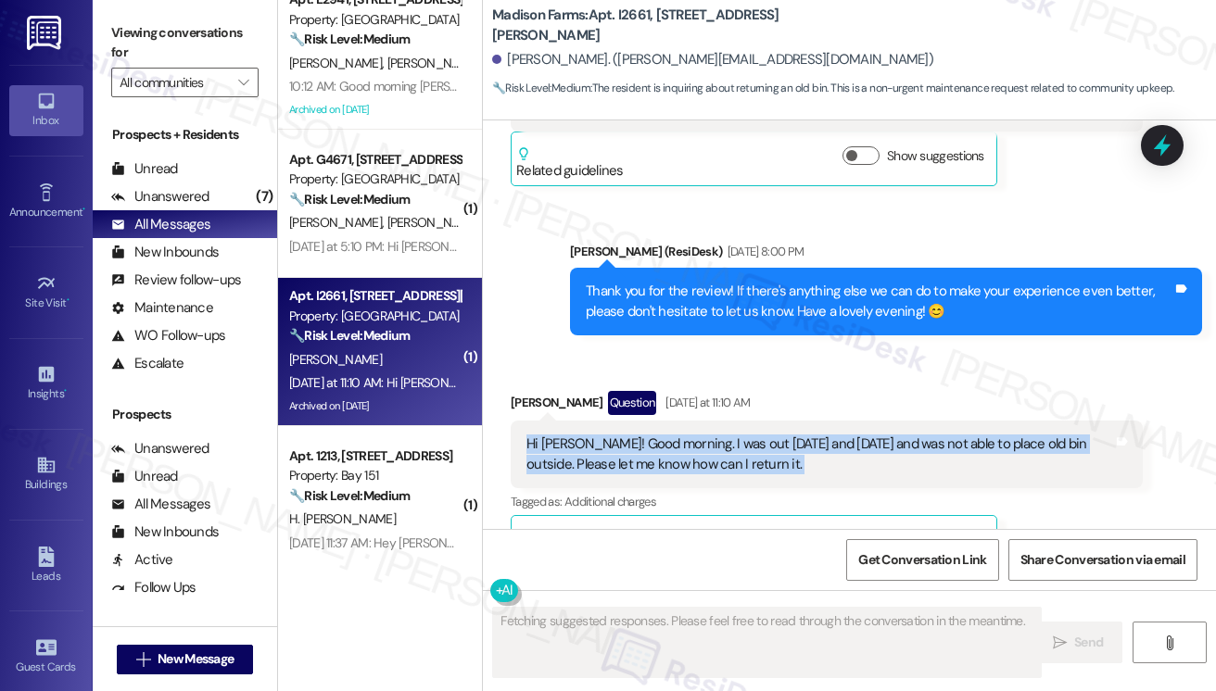
click at [640, 474] on div "Hi Jane! Good morning. I was out on Friday and Saturday and was not able to pla…" at bounding box center [819, 455] width 587 height 40
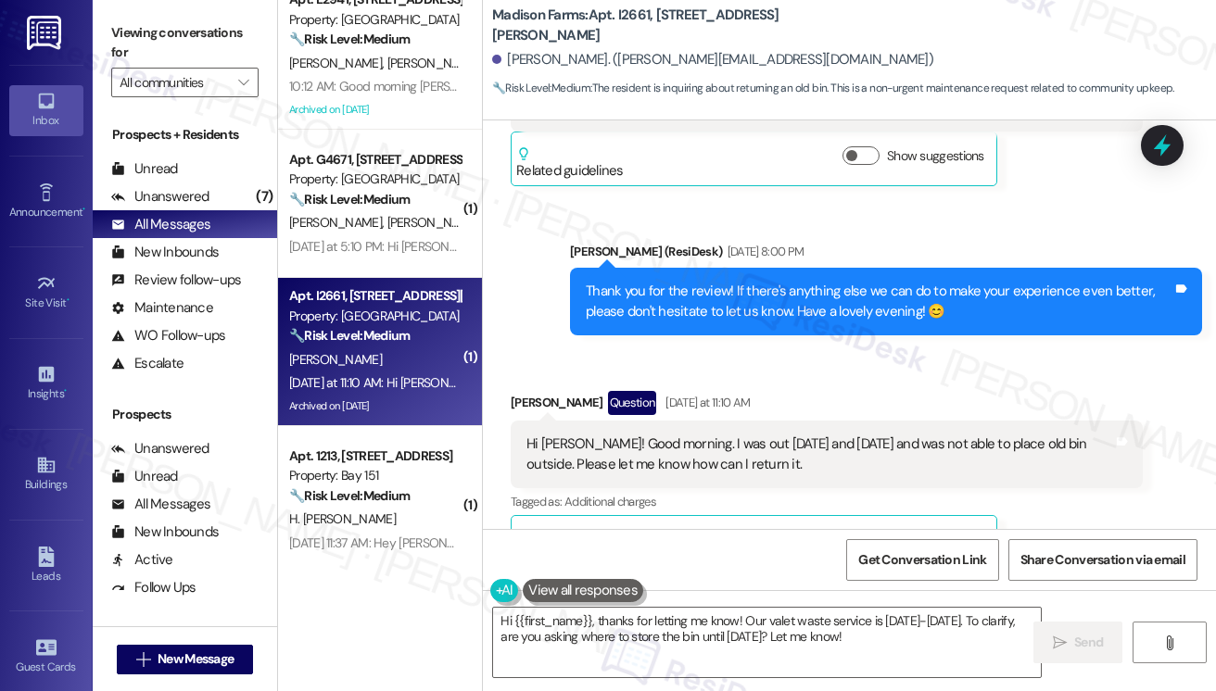
click at [710, 322] on div "Thank you for the review! If there's anything else we can do to make your exper…" at bounding box center [879, 302] width 587 height 40
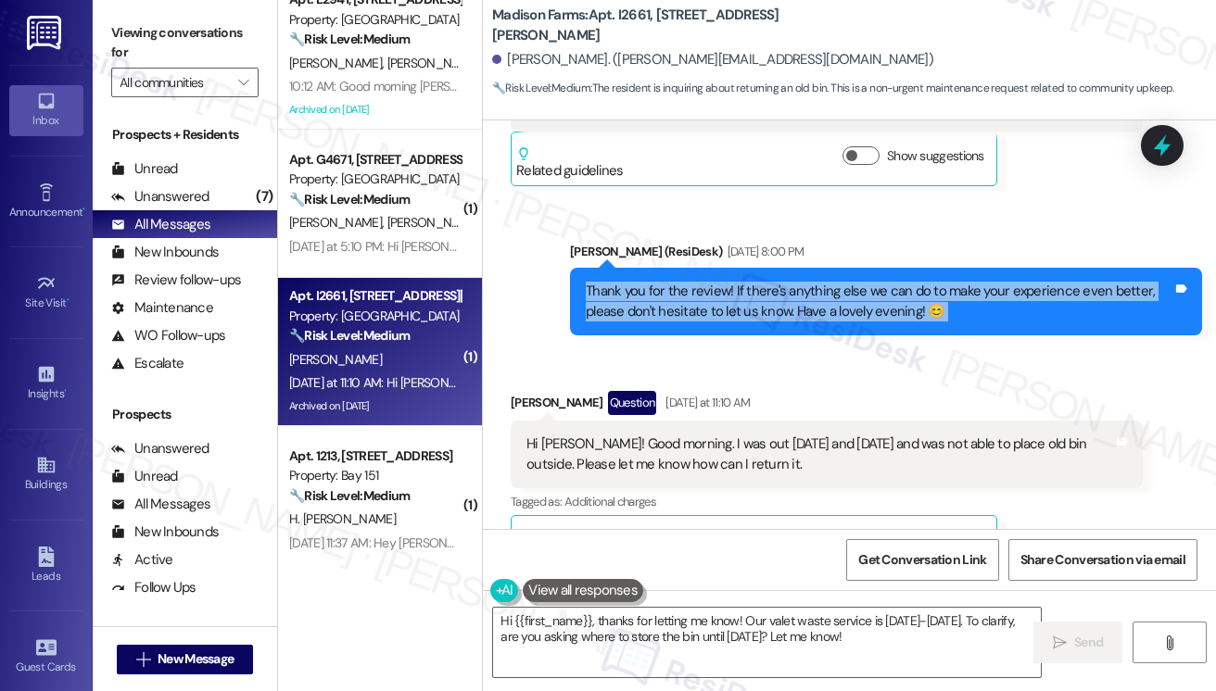
click at [710, 322] on div "Thank you for the review! If there's anything else we can do to make your exper…" at bounding box center [879, 302] width 587 height 40
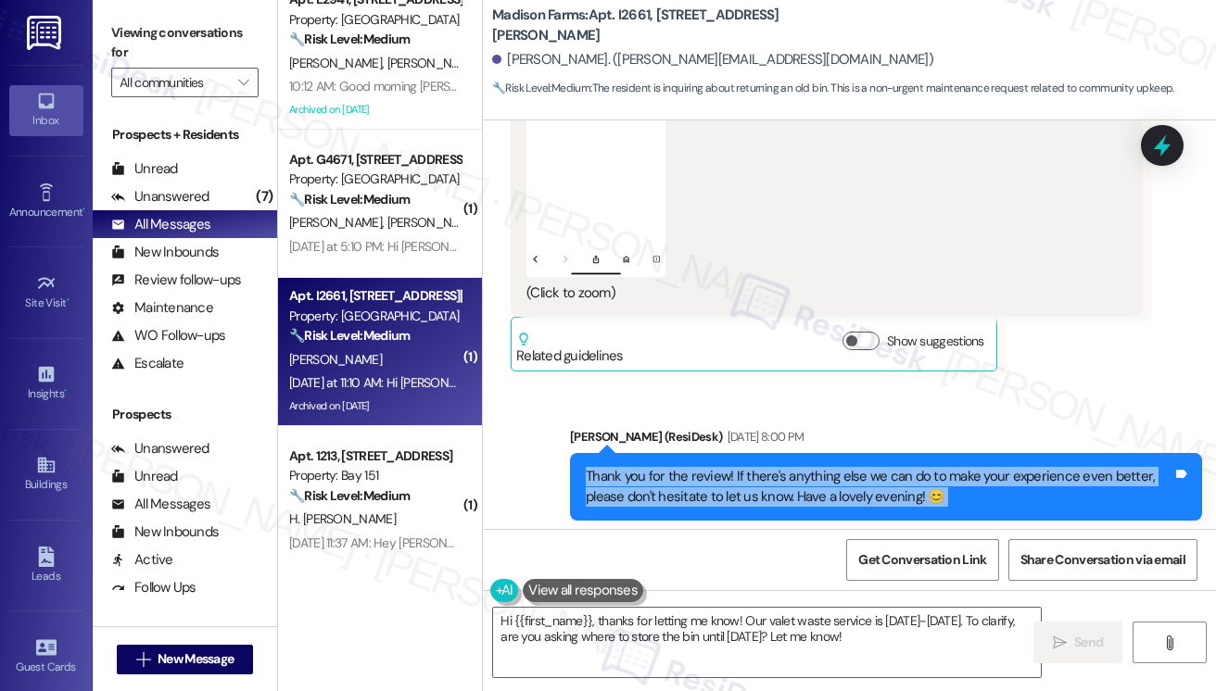
scroll to position [2582, 0]
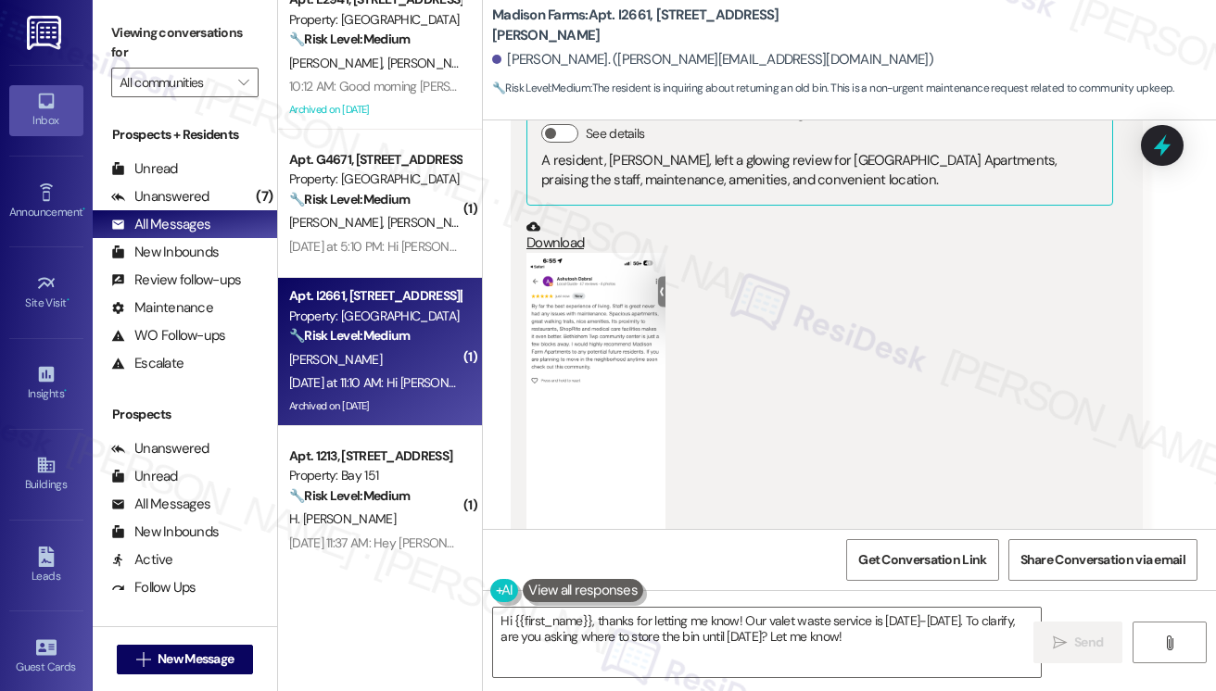
click at [615, 348] on button "Zoom image" at bounding box center [595, 404] width 139 height 302
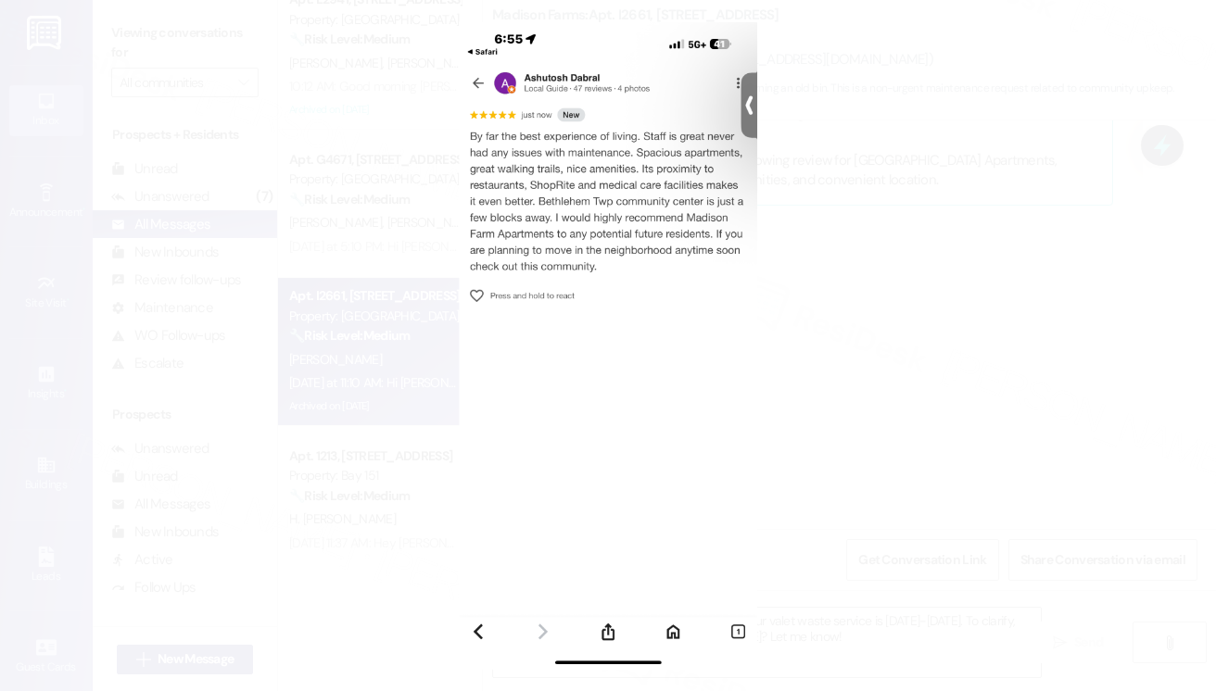
click at [963, 383] on button "Unzoom image" at bounding box center [608, 345] width 1216 height 691
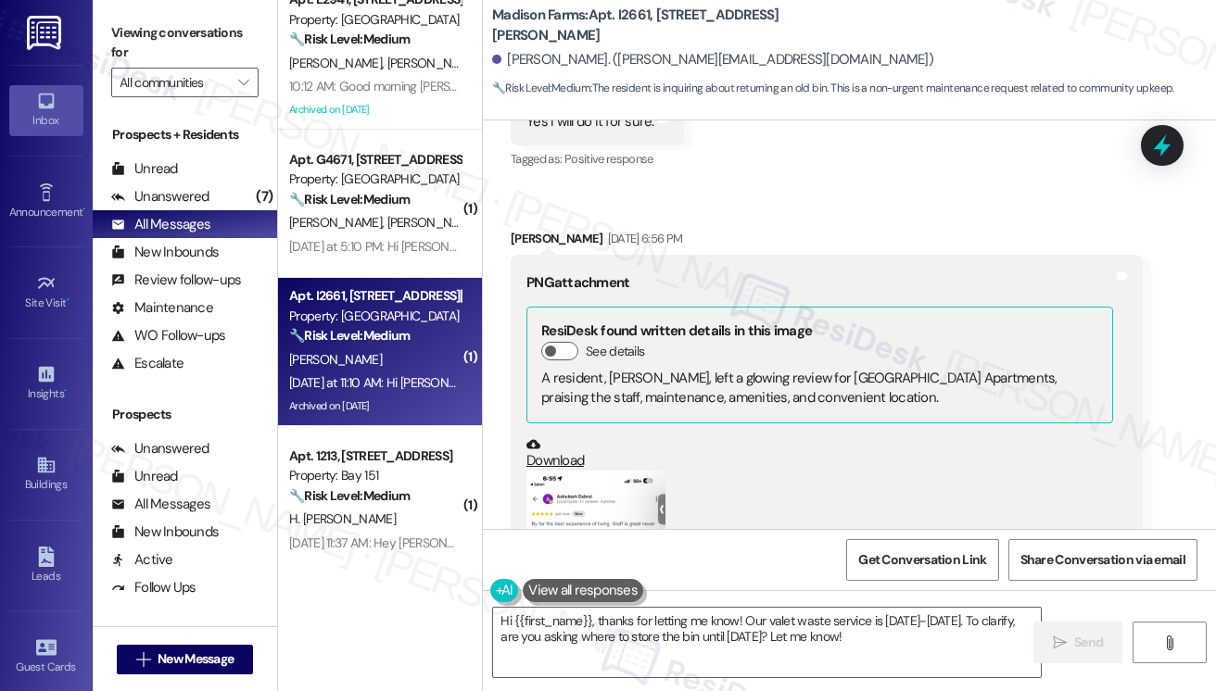
scroll to position [2304, 0]
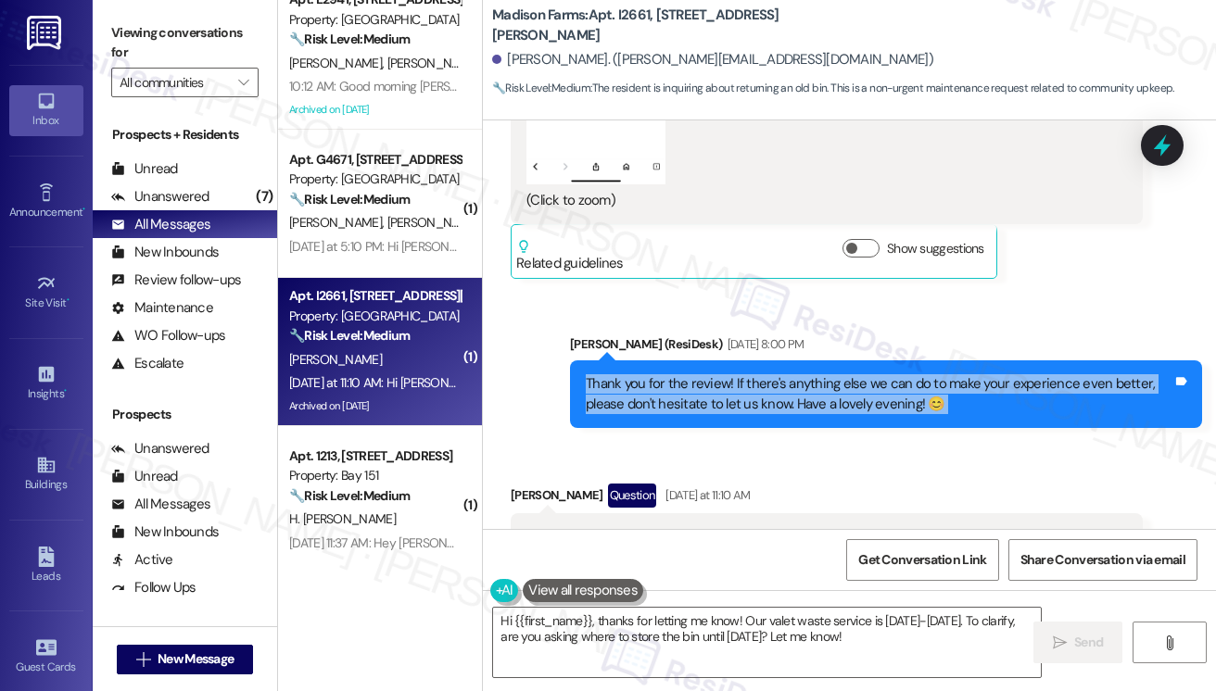
click at [704, 414] on div "Thank you for the review! If there's anything else we can do to make your exper…" at bounding box center [879, 394] width 587 height 40
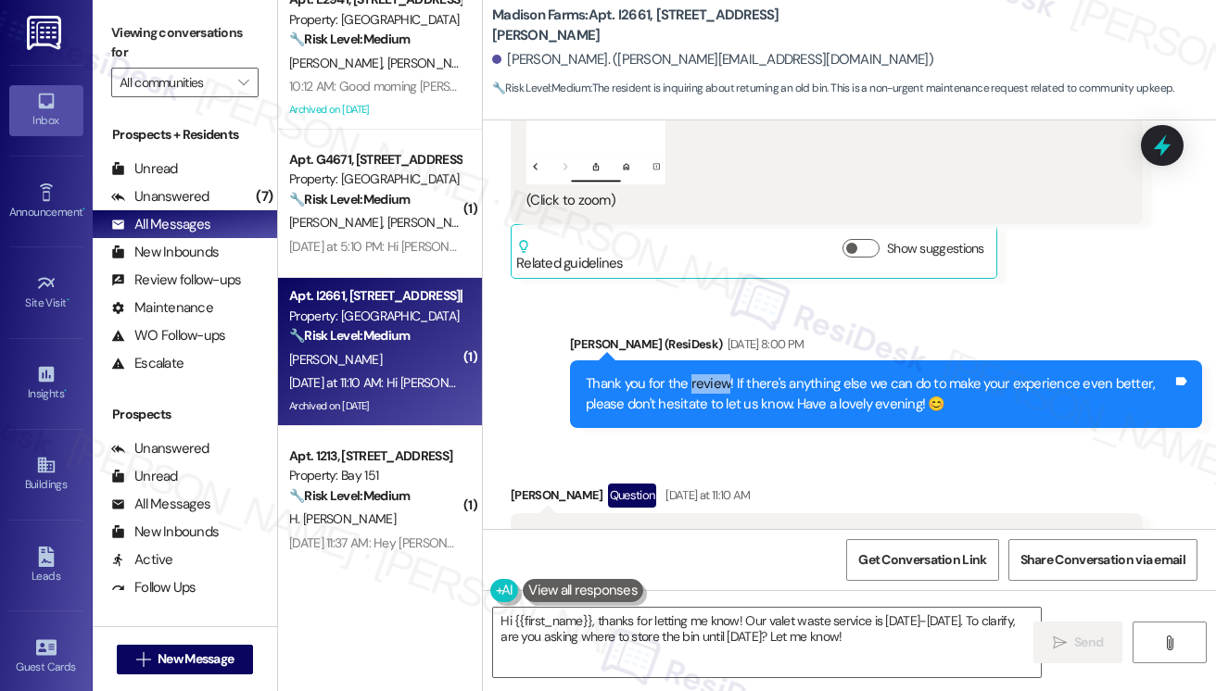
click at [704, 414] on div "Thank you for the review! If there's anything else we can do to make your exper…" at bounding box center [879, 394] width 587 height 40
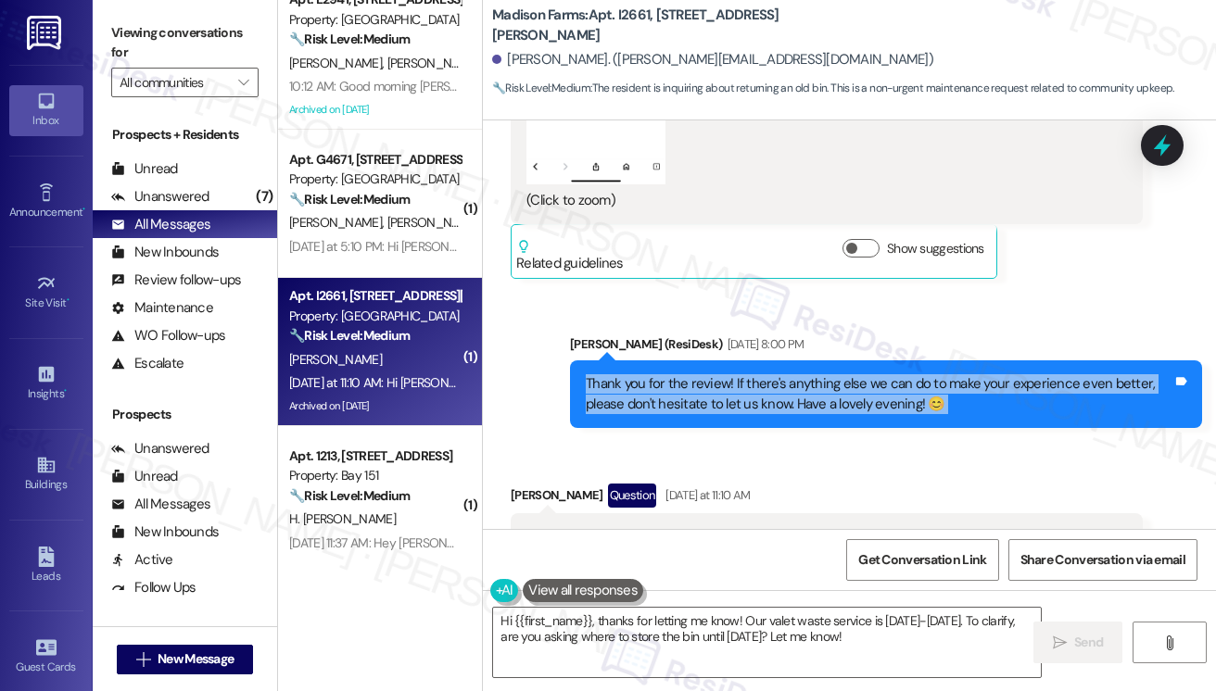
click at [704, 414] on div "Thank you for the review! If there's anything else we can do to make your exper…" at bounding box center [879, 394] width 587 height 40
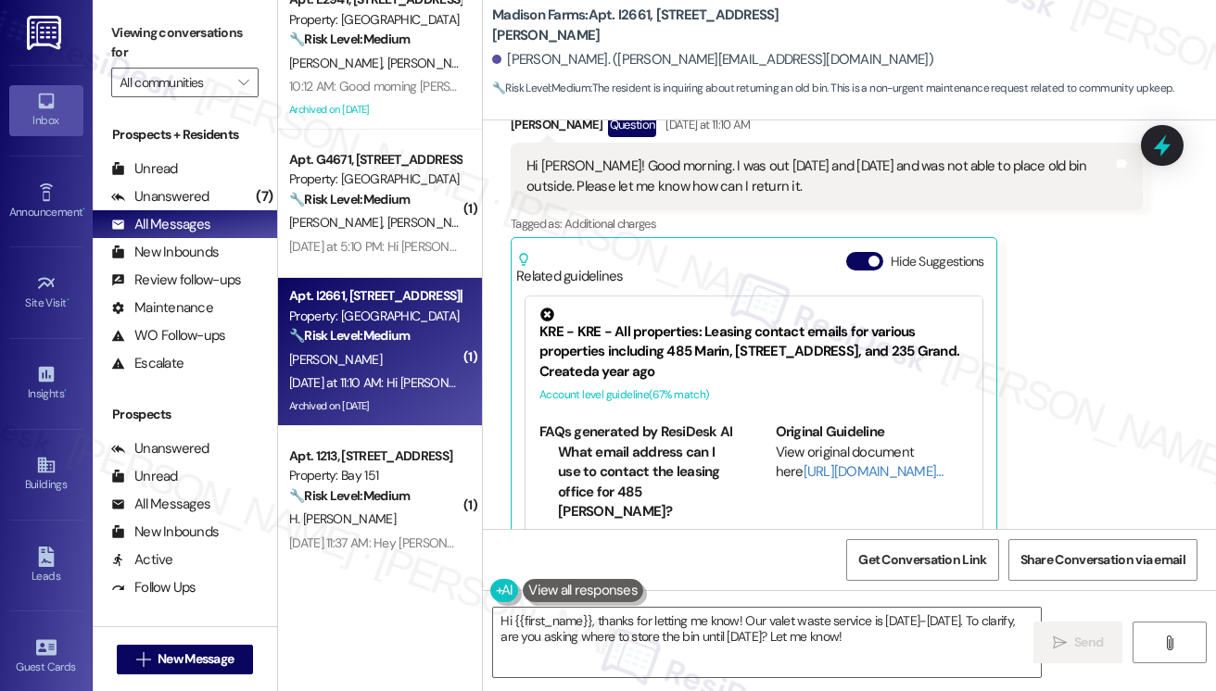
click at [610, 196] on div "Hi Jane! Good morning. I was out on Friday and Saturday and was not able to pla…" at bounding box center [819, 177] width 587 height 40
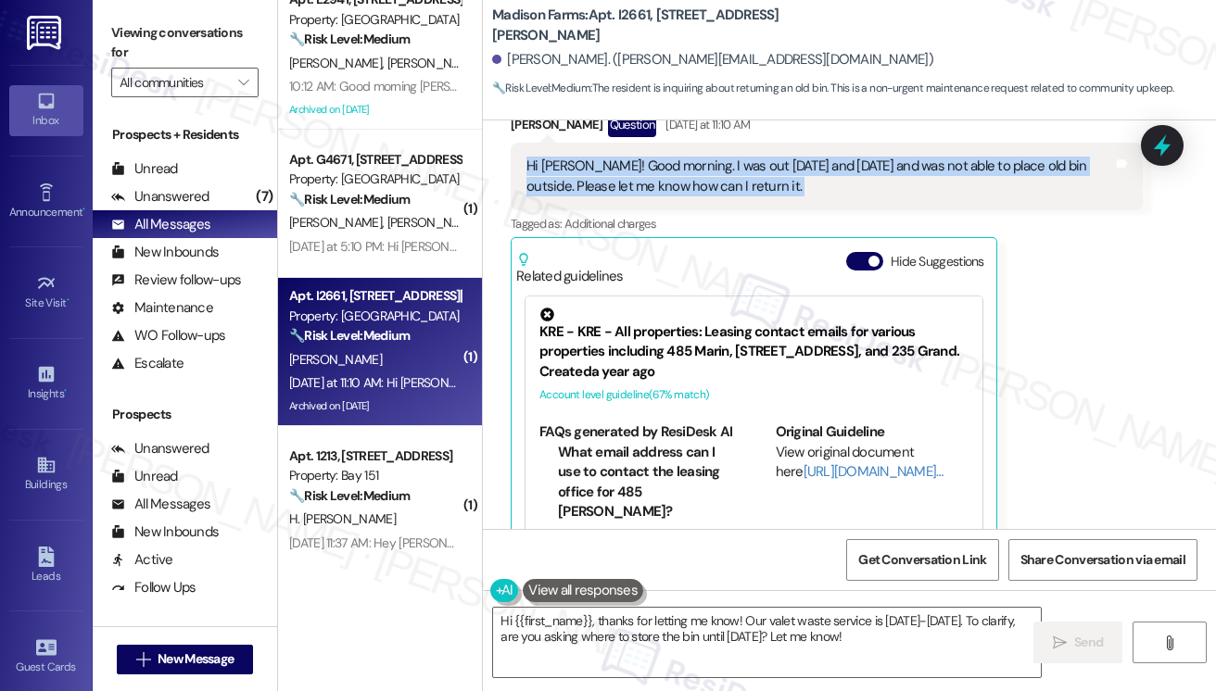
click at [610, 196] on div "Hi Jane! Good morning. I was out on Friday and Saturday and was not able to pla…" at bounding box center [819, 177] width 587 height 40
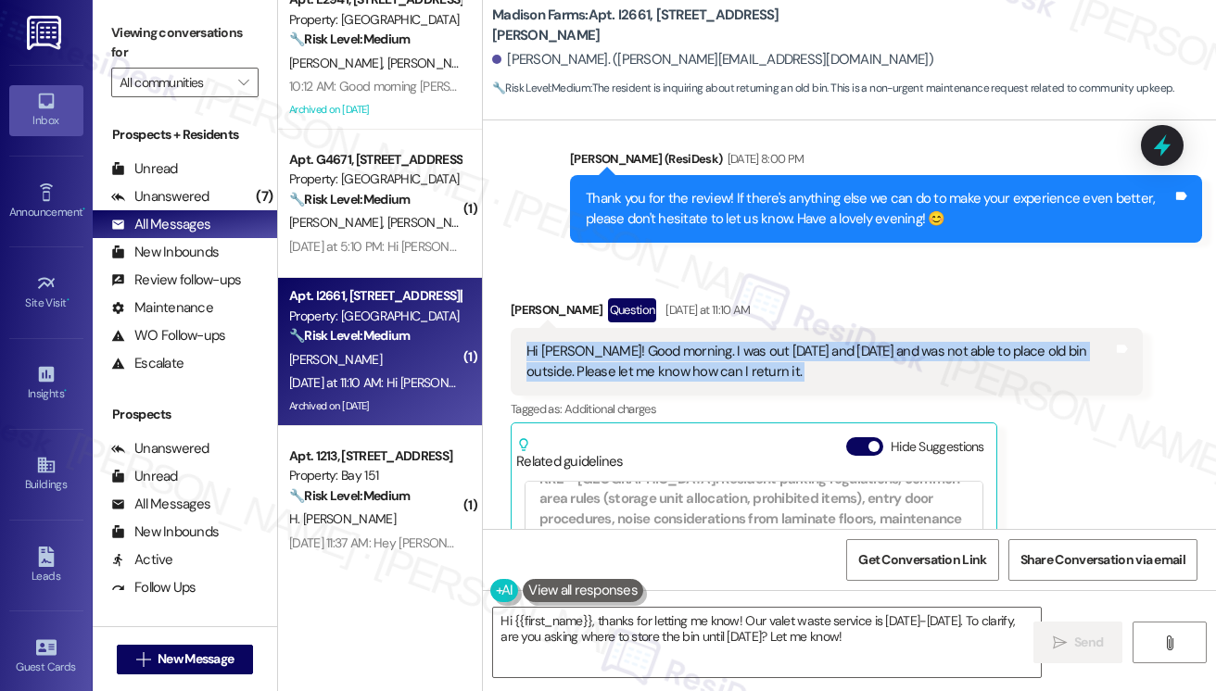
click at [732, 381] on div "Hi Jane! Good morning. I was out on Friday and Saturday and was not able to pla…" at bounding box center [819, 362] width 587 height 40
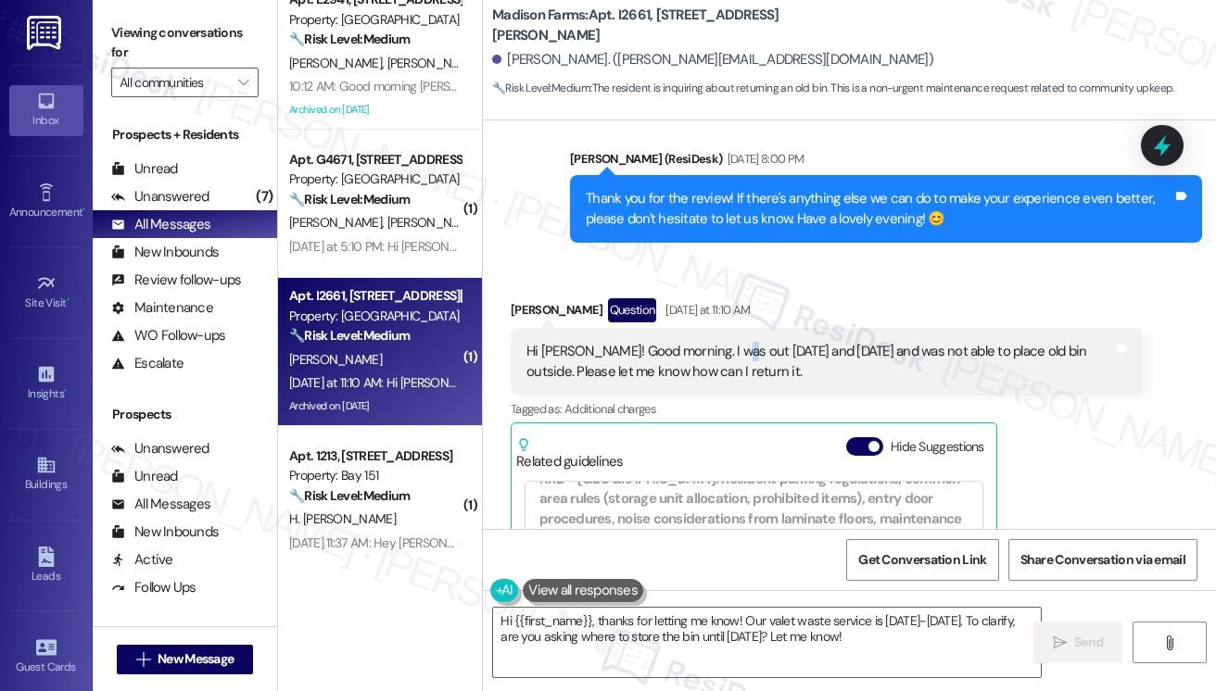
click at [732, 381] on div "Hi Jane! Good morning. I was out on Friday and Saturday and was not able to pla…" at bounding box center [819, 362] width 587 height 40
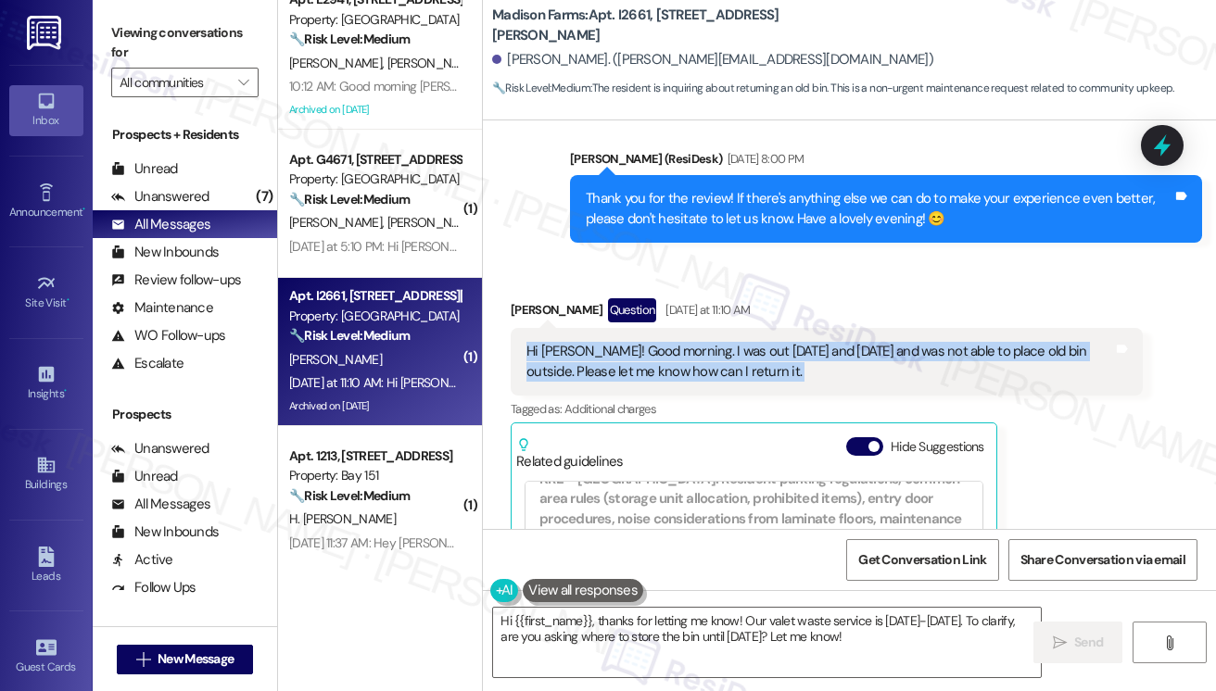
click at [732, 381] on div "Hi Jane! Good morning. I was out on Friday and Saturday and was not able to pla…" at bounding box center [819, 362] width 587 height 40
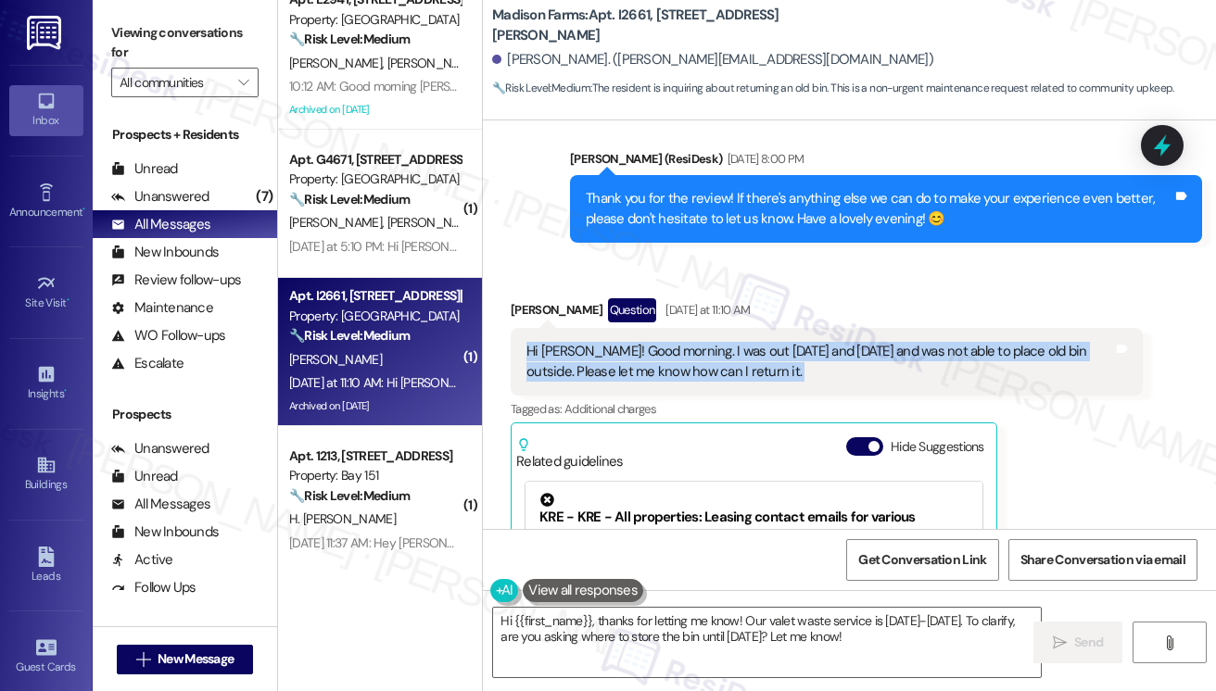
click at [649, 382] on div "Hi Jane! Good morning. I was out on Friday and Saturday and was not able to pla…" at bounding box center [819, 362] width 587 height 40
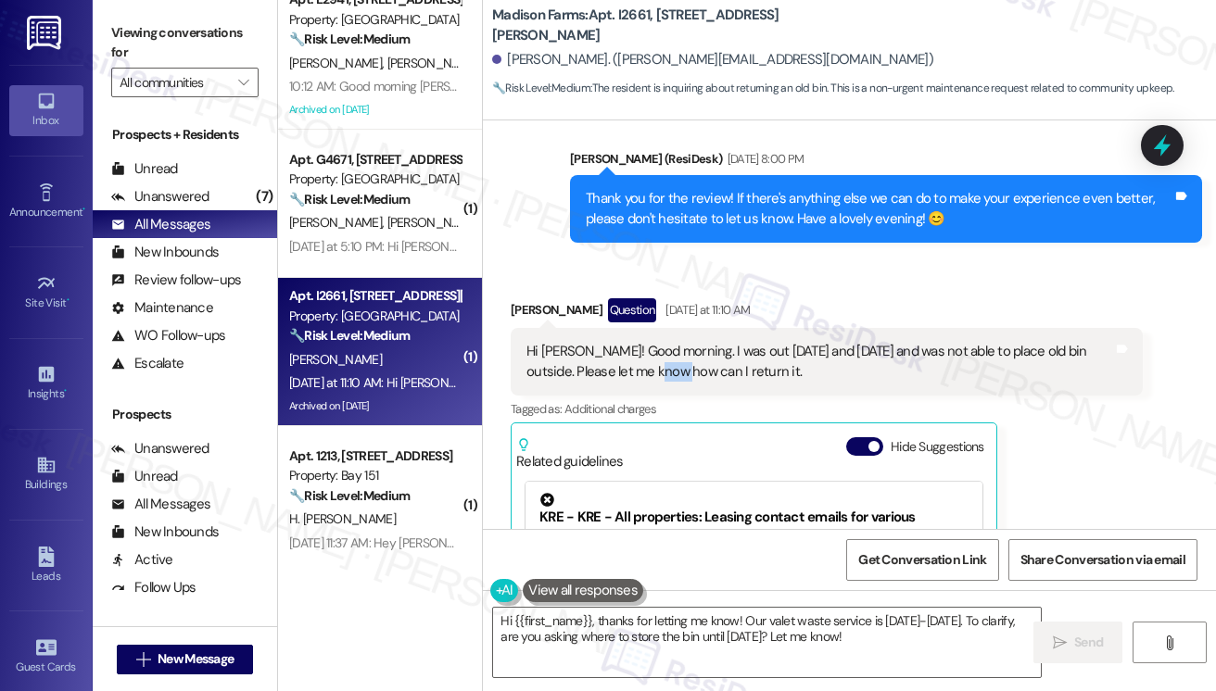
click at [649, 382] on div "Hi Jane! Good morning. I was out on Friday and Saturday and was not able to pla…" at bounding box center [819, 362] width 587 height 40
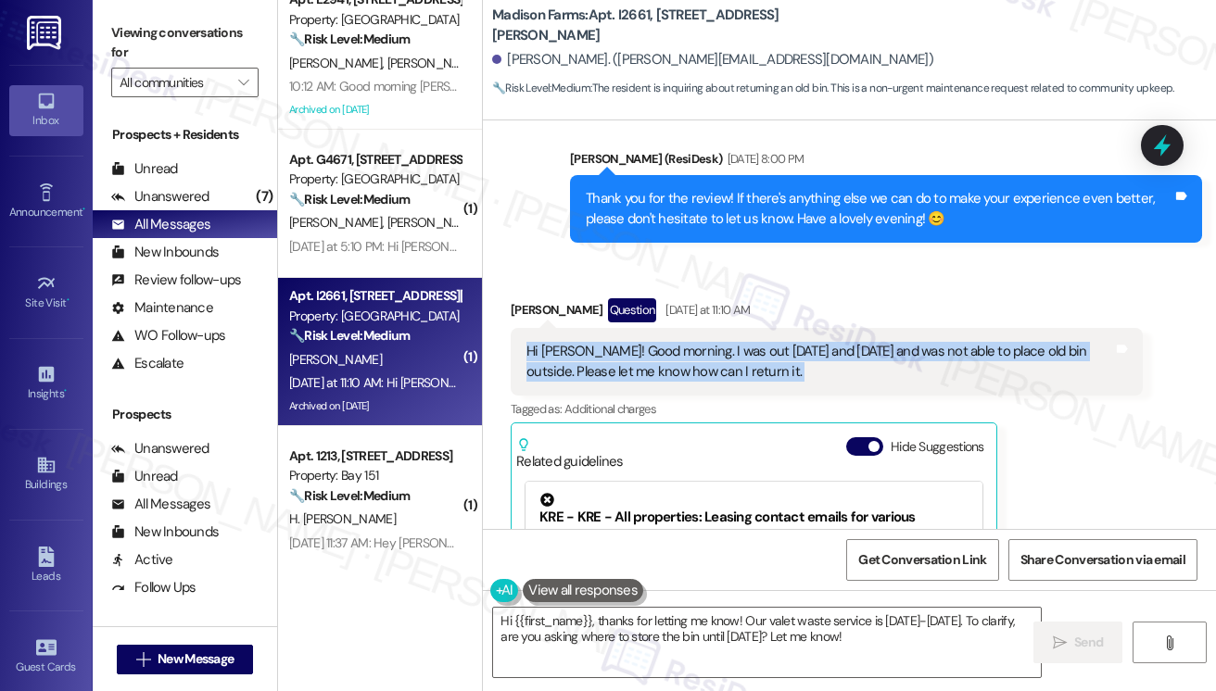
click at [649, 382] on div "Hi Jane! Good morning. I was out on Friday and Saturday and was not able to pla…" at bounding box center [819, 362] width 587 height 40
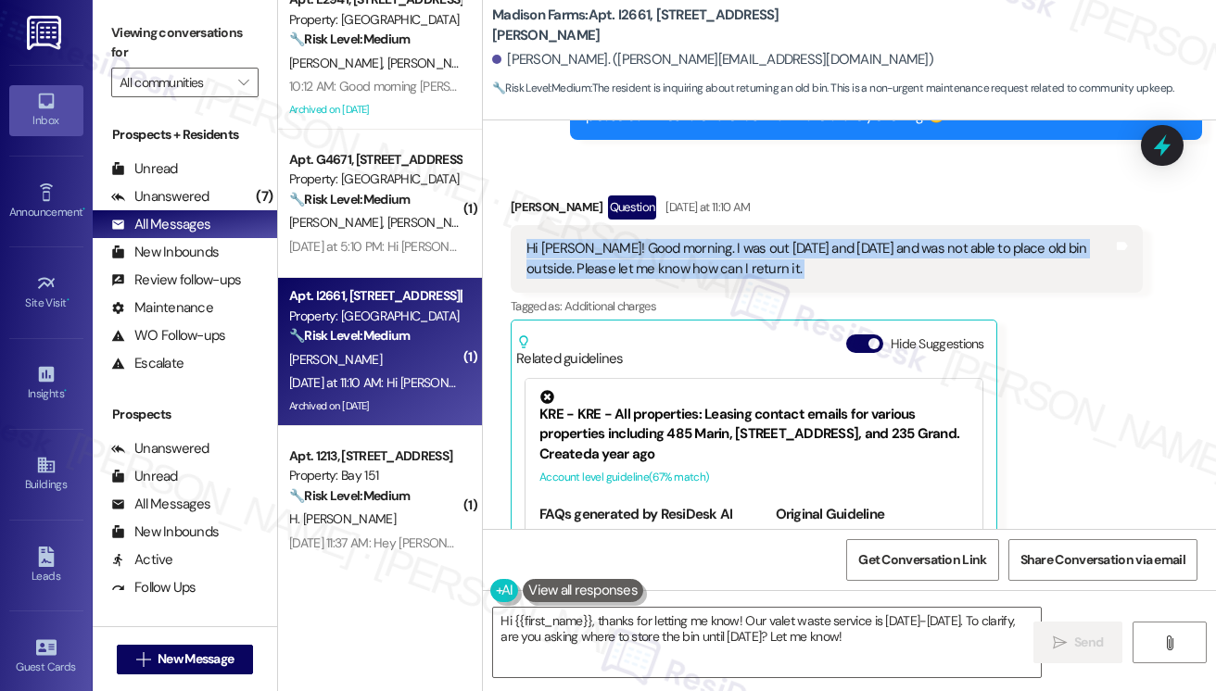
scroll to position [3231, 0]
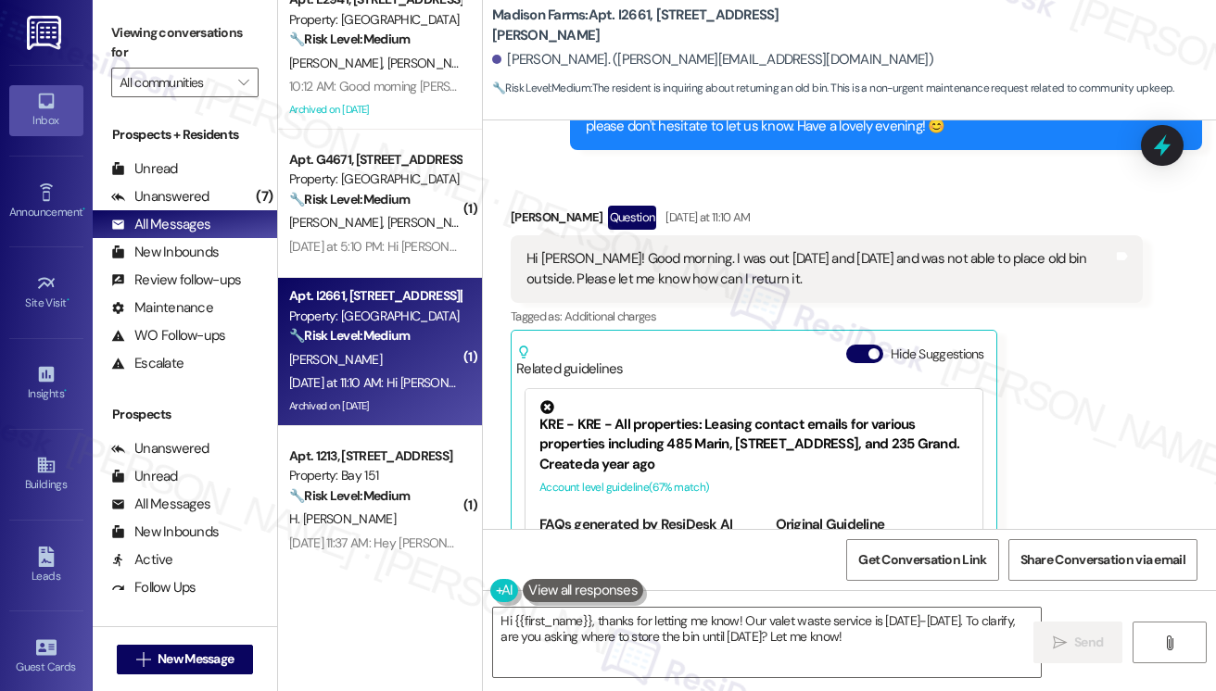
drag, startPoint x: 157, startPoint y: 42, endPoint x: 167, endPoint y: 43, distance: 10.2
click at [157, 42] on label "Viewing conversations for" at bounding box center [184, 43] width 147 height 49
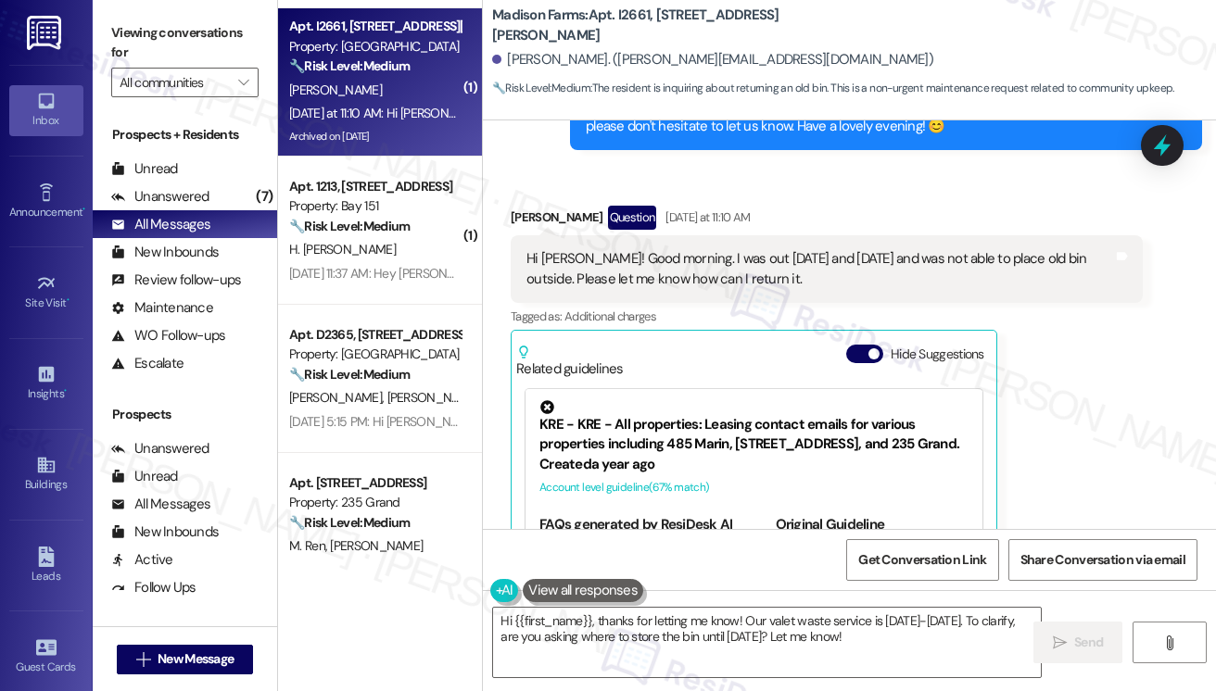
scroll to position [741, 0]
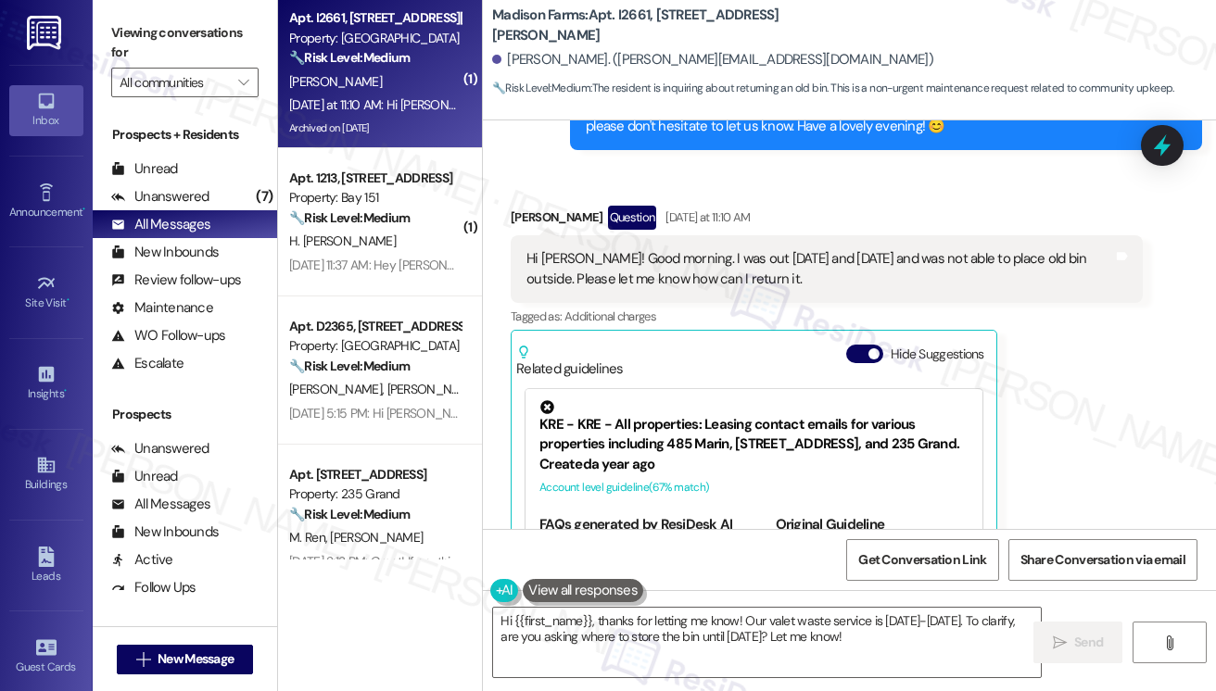
click at [154, 45] on label "Viewing conversations for" at bounding box center [184, 43] width 147 height 49
drag, startPoint x: 141, startPoint y: 36, endPoint x: 167, endPoint y: 59, distance: 34.8
click at [141, 36] on label "Viewing conversations for" at bounding box center [184, 43] width 147 height 49
click at [680, 618] on textarea "Hi {{first_name}}, thanks for letting me know! Our valet waste service is Sunda…" at bounding box center [767, 643] width 548 height 70
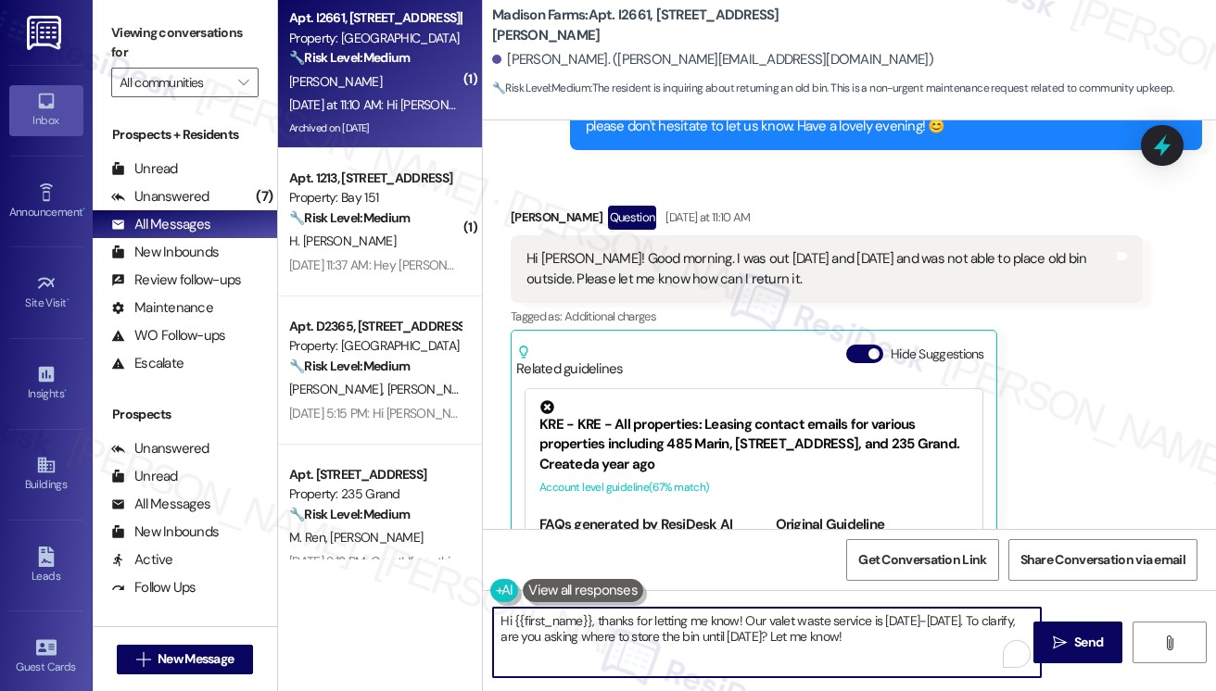
paste textarea "ey Jane, just checking in — were you able to return the old bin yet"
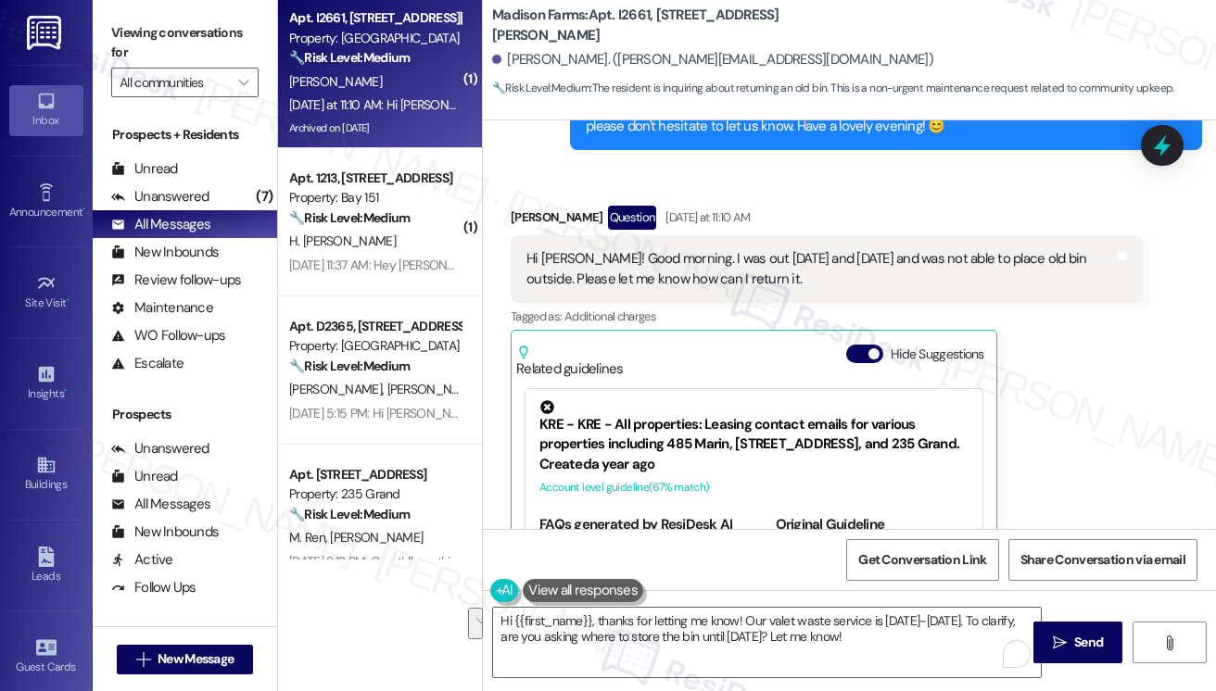
click at [108, 35] on div "Viewing conversations for All communities " at bounding box center [185, 58] width 184 height 116
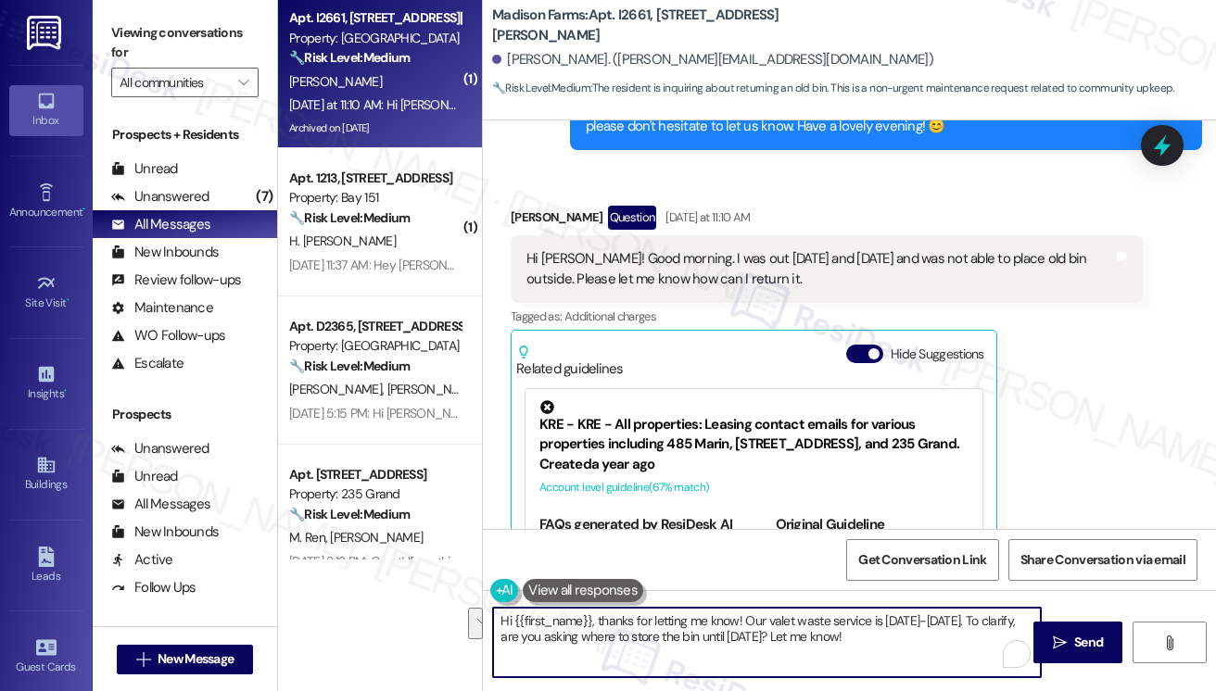
drag, startPoint x: 886, startPoint y: 642, endPoint x: 745, endPoint y: 618, distance: 142.9
click at [745, 618] on textarea "Hi {{first_name}}, thanks for letting me know! Our valet waste service is Sunda…" at bounding box center [767, 643] width 548 height 70
paste textarea "I just wanted to check back with you — were you able to return the old bin, or …"
click at [537, 235] on div "Ashutosh Dabral Question Yesterday at 11:10 AM" at bounding box center [827, 221] width 632 height 30
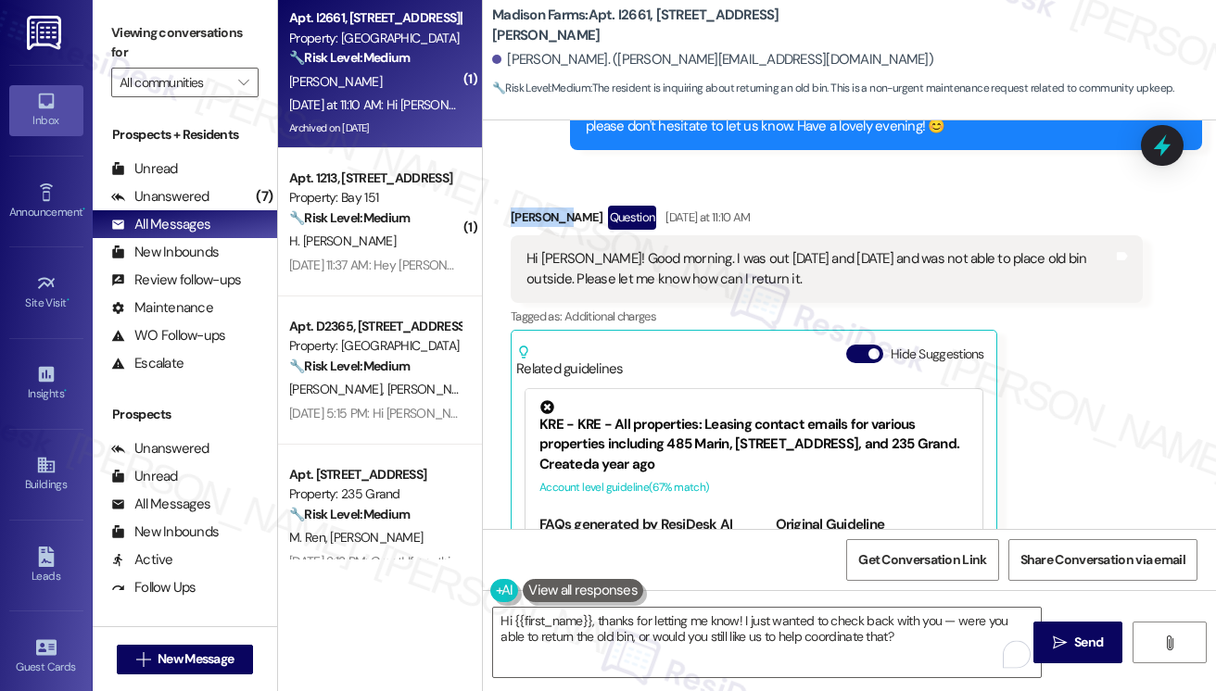
click at [537, 235] on div "Ashutosh Dabral Question Yesterday at 11:10 AM" at bounding box center [827, 221] width 632 height 30
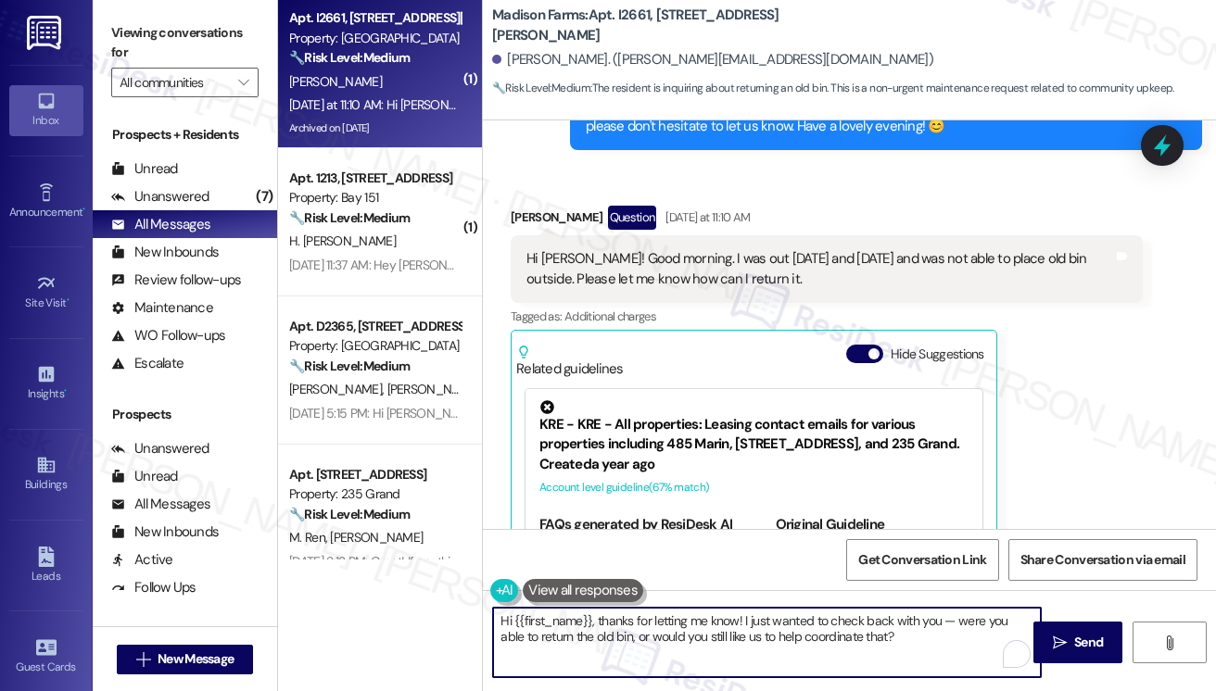
drag, startPoint x: 949, startPoint y: 623, endPoint x: 934, endPoint y: 622, distance: 14.9
click at [938, 622] on textarea "Hi {{first_name}}, thanks for letting me know! I just wanted to check back with…" at bounding box center [767, 643] width 548 height 70
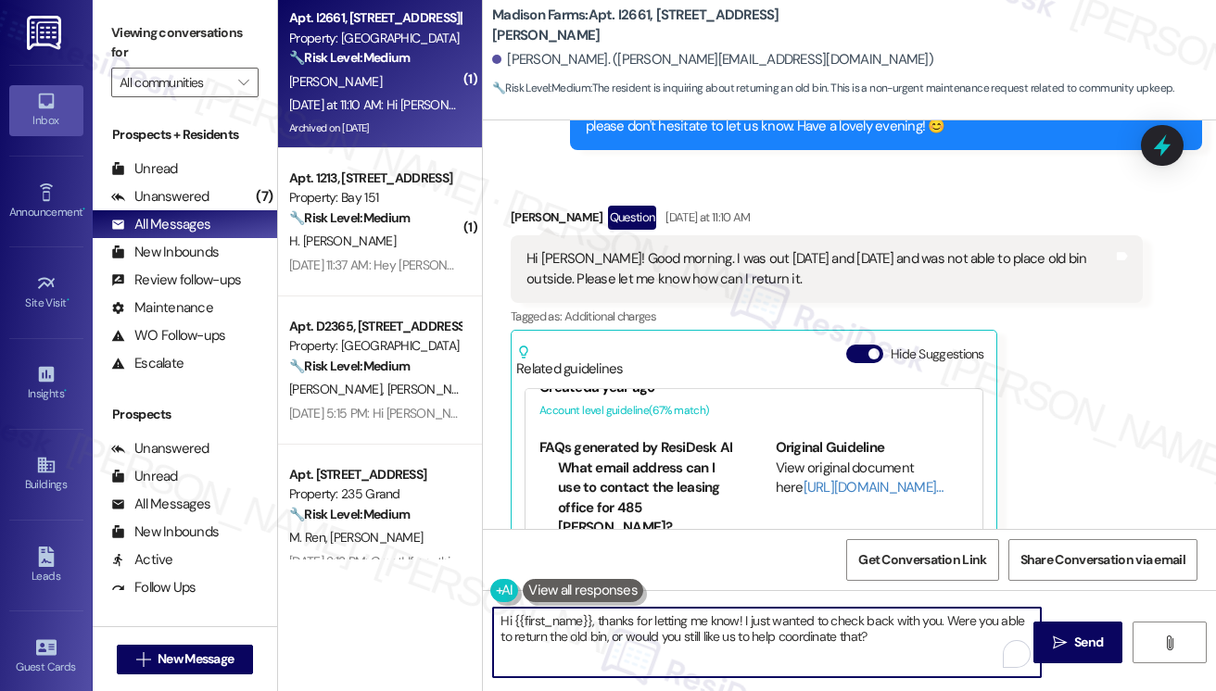
scroll to position [185, 0]
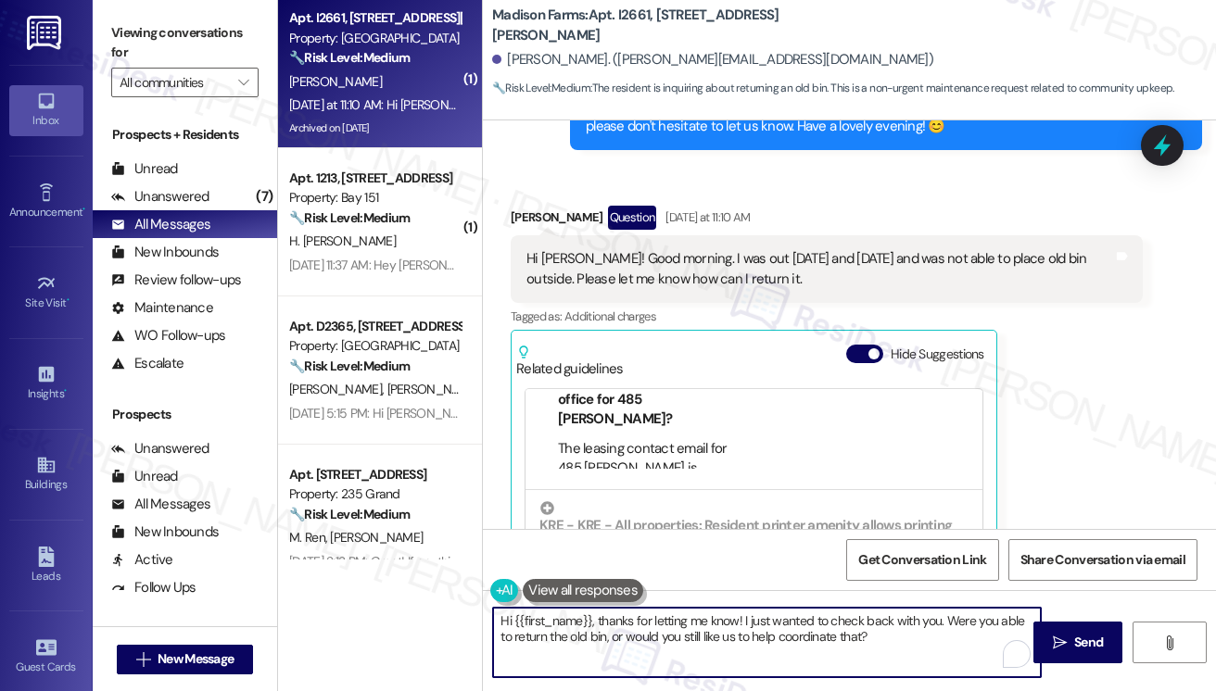
type textarea "Hi {{first_name}}, thanks for letting me know! I just wanted to check back with…"
click at [968, 285] on div "Hi Jane! Good morning. I was out on Friday and Saturday and was not able to pla…" at bounding box center [827, 269] width 632 height 68
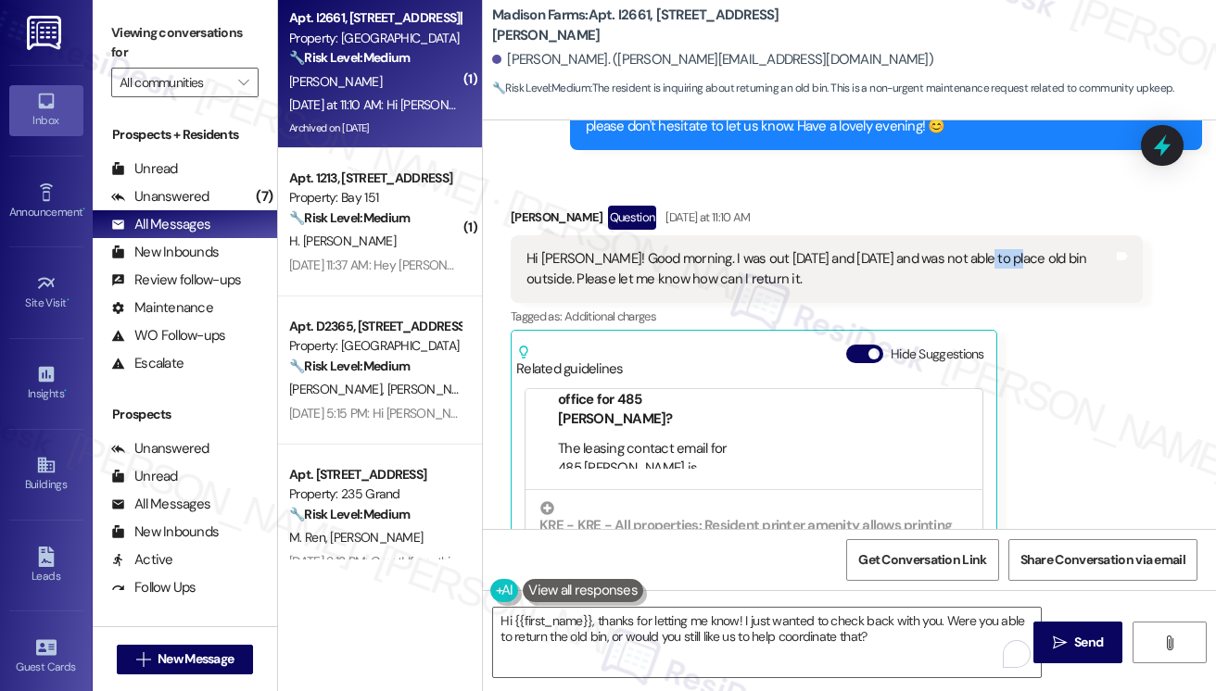
click at [968, 285] on div "Hi Jane! Good morning. I was out on Friday and Saturday and was not able to pla…" at bounding box center [827, 269] width 632 height 68
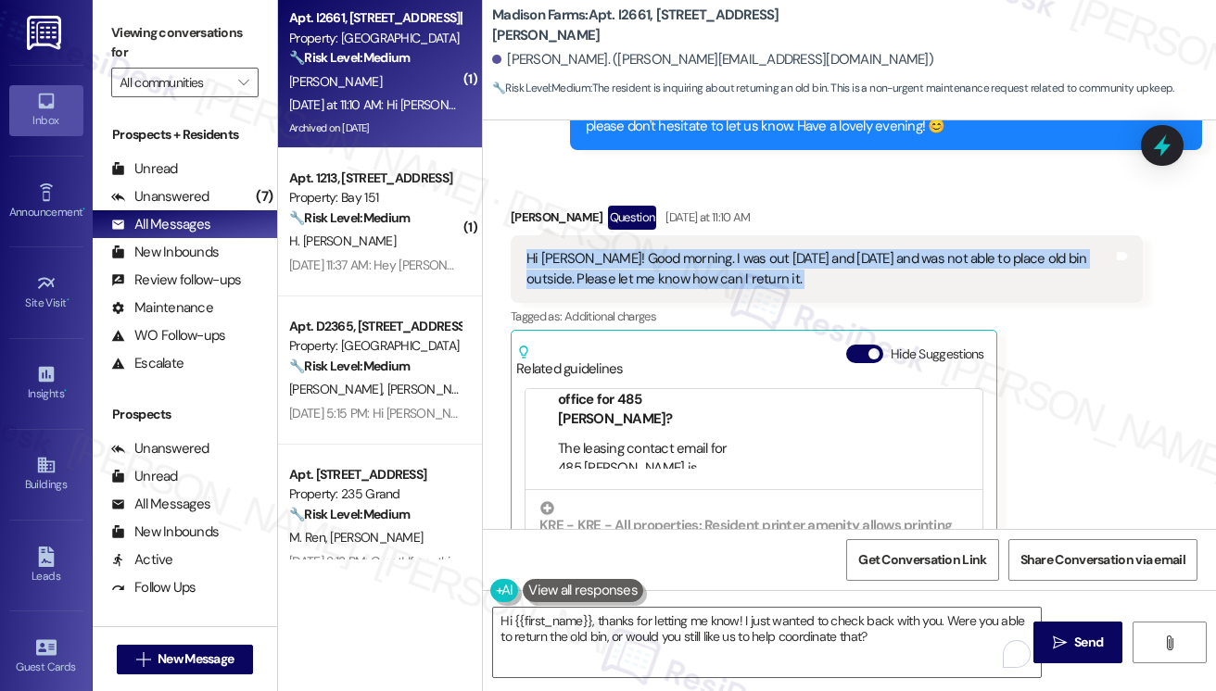
click at [968, 285] on div "Hi Jane! Good morning. I was out on Friday and Saturday and was not able to pla…" at bounding box center [827, 269] width 632 height 68
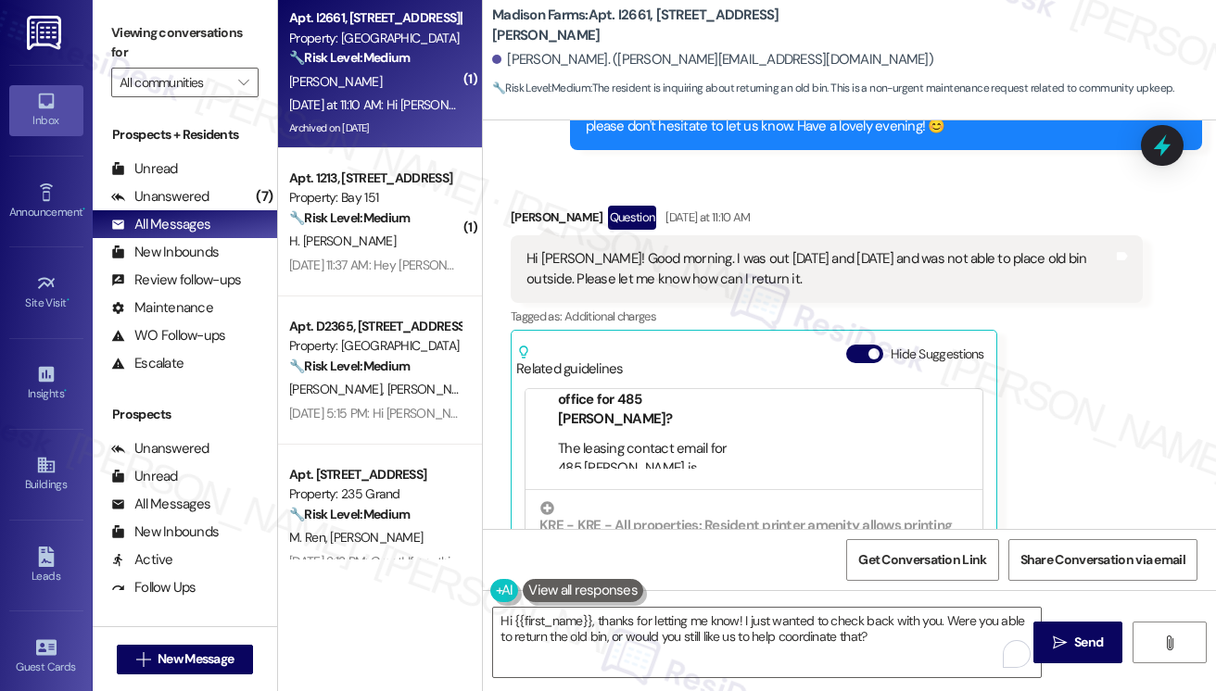
click at [138, 20] on label "Viewing conversations for" at bounding box center [184, 43] width 147 height 49
click at [151, 32] on label "Viewing conversations for" at bounding box center [184, 43] width 147 height 49
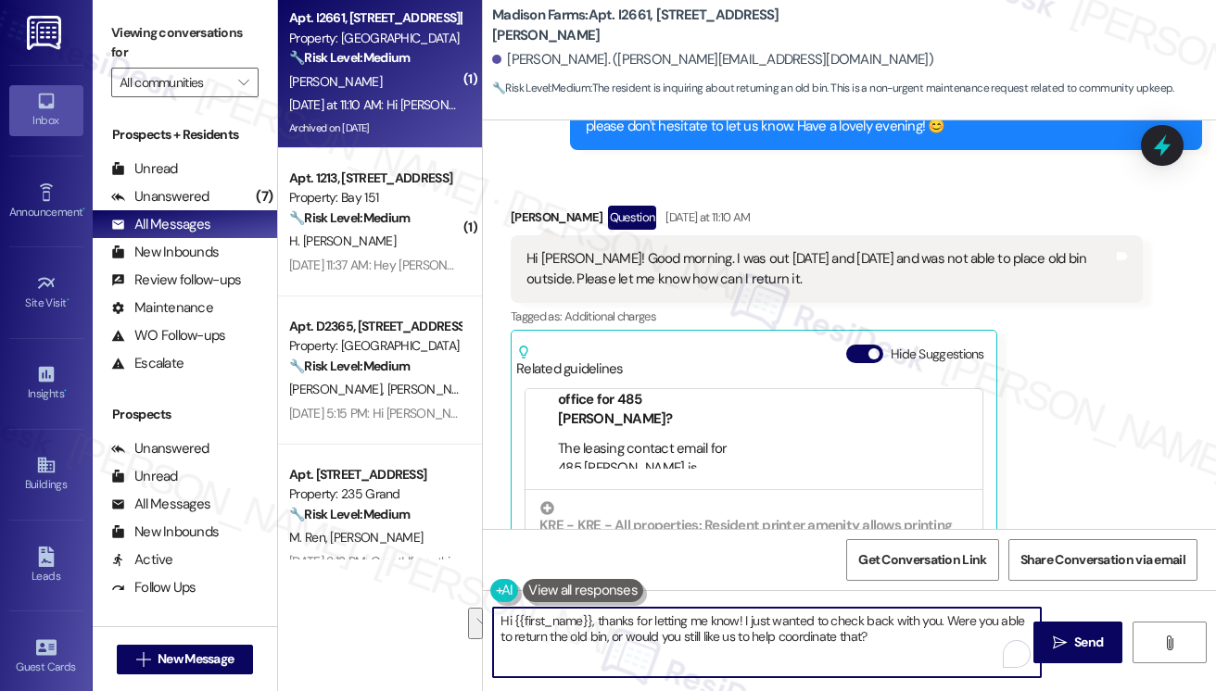
drag, startPoint x: 905, startPoint y: 637, endPoint x: 798, endPoint y: 616, distance: 108.5
click at [798, 616] on textarea "Hi {{first_name}}, thanks for letting me know! I just wanted to check back with…" at bounding box center [767, 643] width 548 height 70
click at [898, 648] on textarea "Hi {{first_name}}, thanks for letting me know! I just wanted to check back with…" at bounding box center [767, 643] width 548 height 70
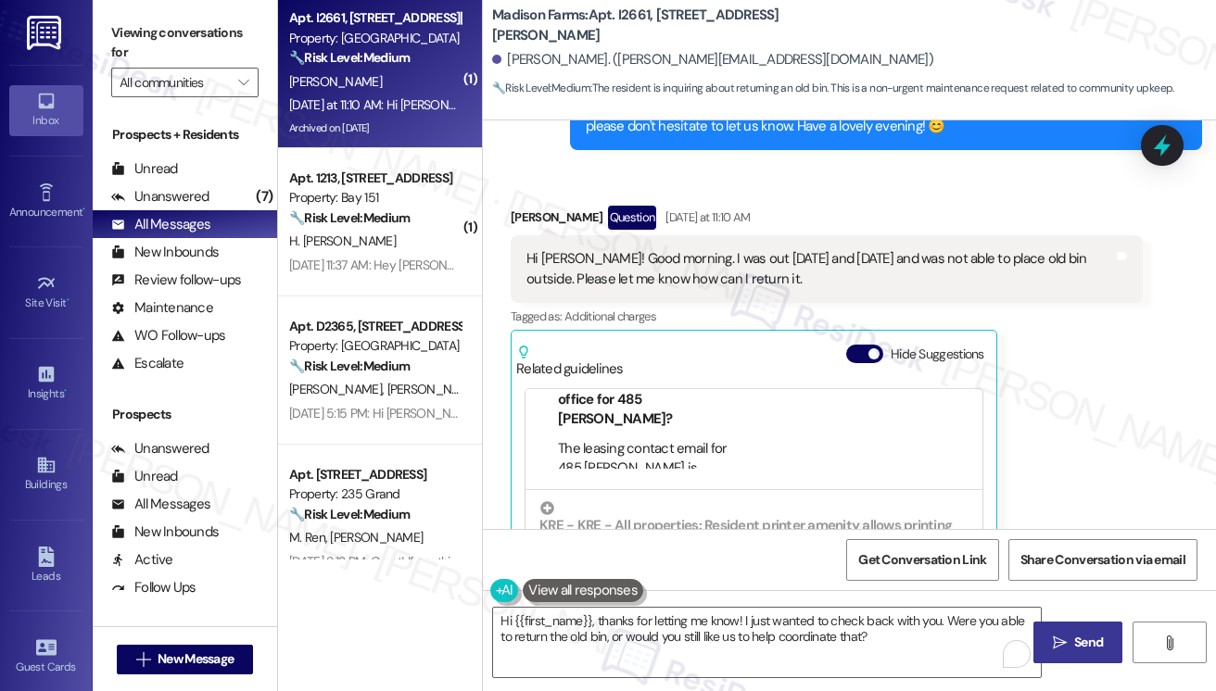
click at [1089, 647] on span "Send" at bounding box center [1088, 642] width 29 height 19
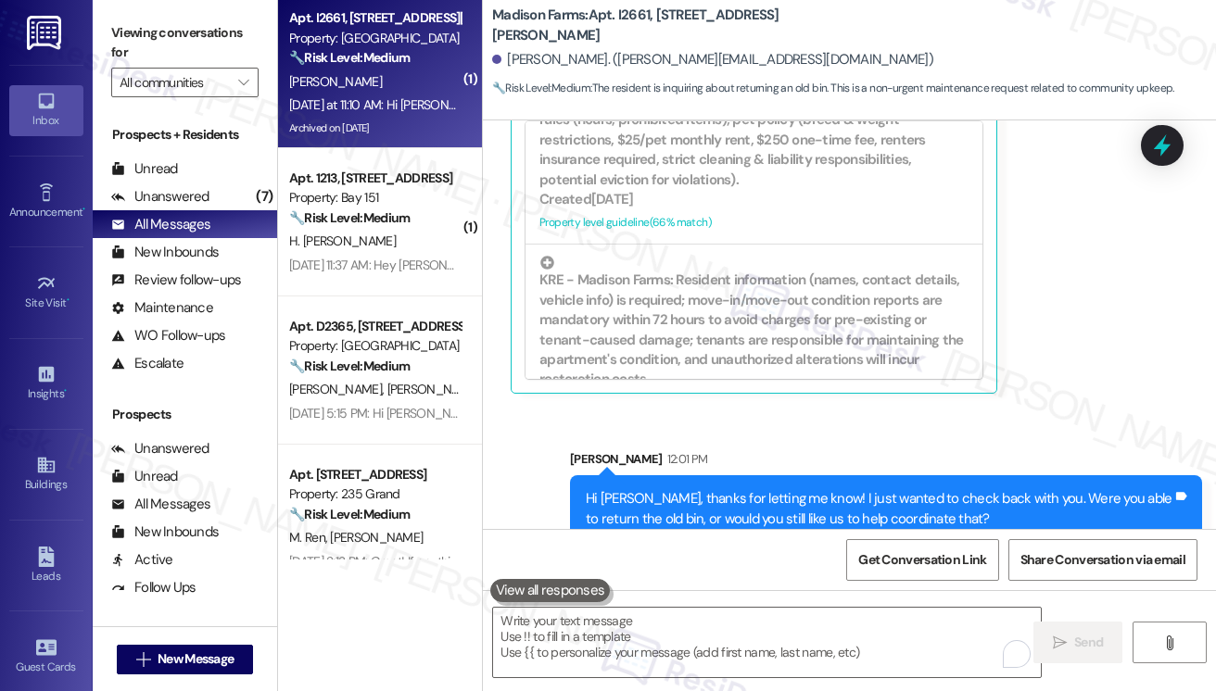
scroll to position [3565, 0]
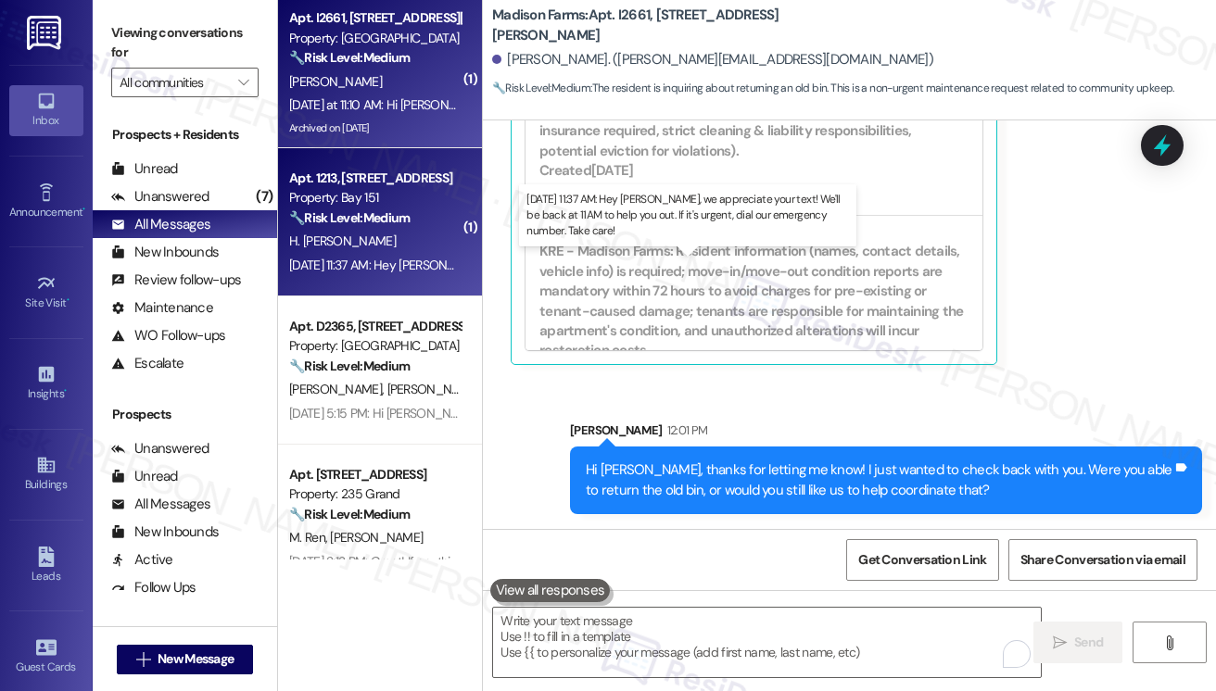
click at [415, 257] on div "Aug 23, 2025 at 11:37 AM: Hey Hugo, we appreciate your text! We'll be back at 1…" at bounding box center [697, 265] width 817 height 17
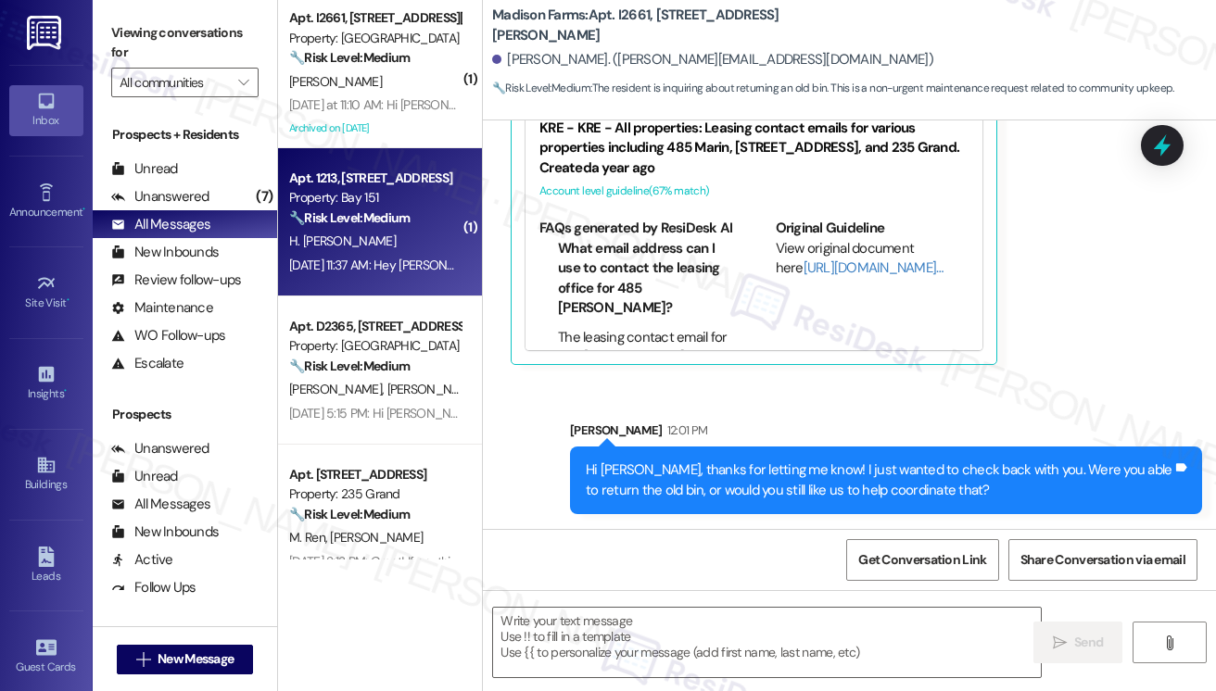
type textarea "Fetching suggested responses. Please feel free to read through the conversation…"
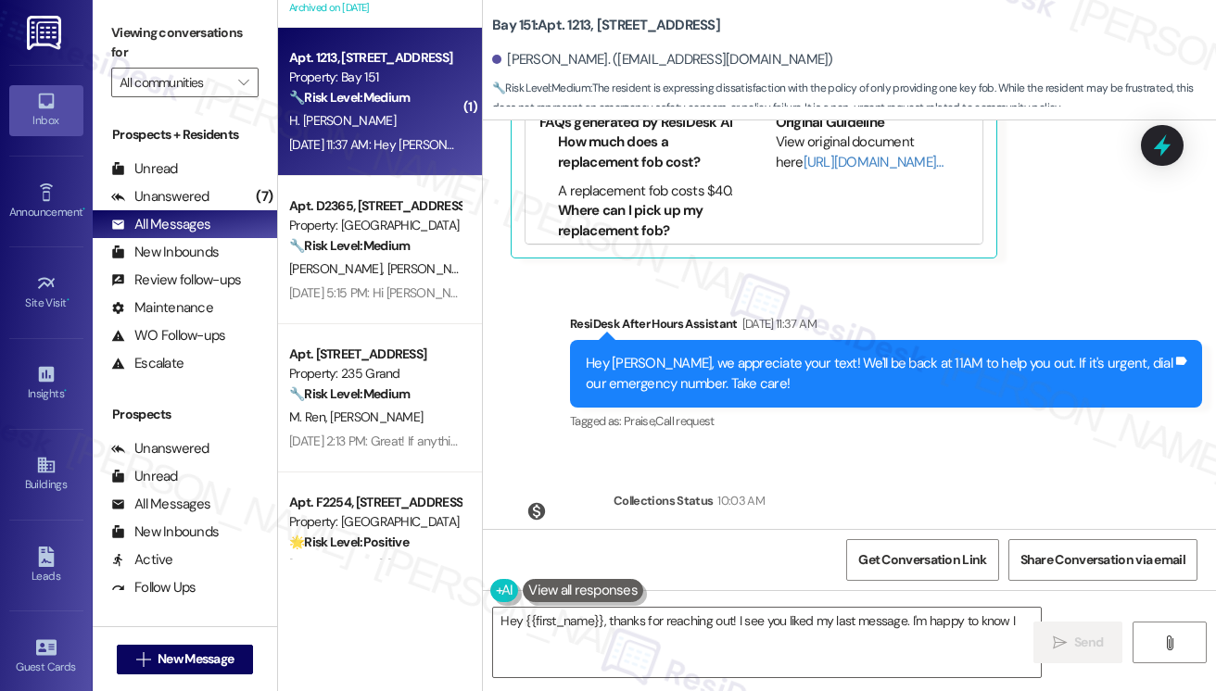
scroll to position [1019, 0]
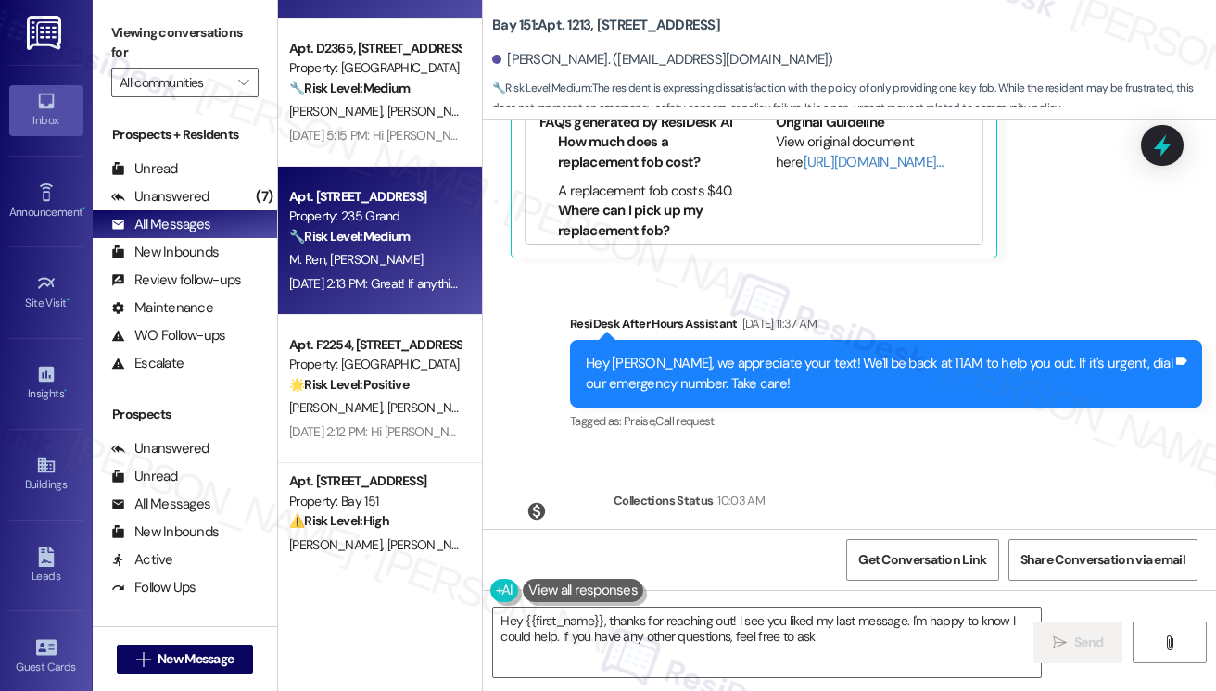
type textarea "Hey {{first_name}}, thanks for reaching out! I see you liked my last message. I…"
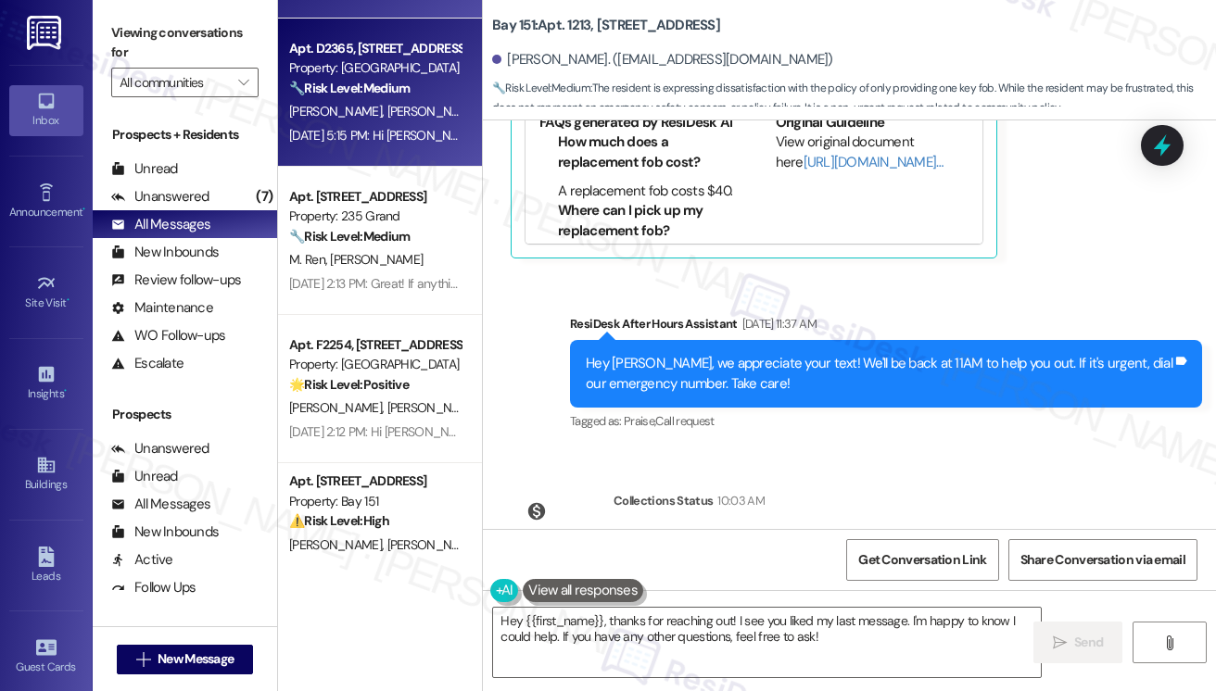
click at [398, 156] on div "Apt. D2365, 4883 Riley Road Property: Madison Farms 🔧 Risk Level: Medium The re…" at bounding box center [380, 93] width 204 height 148
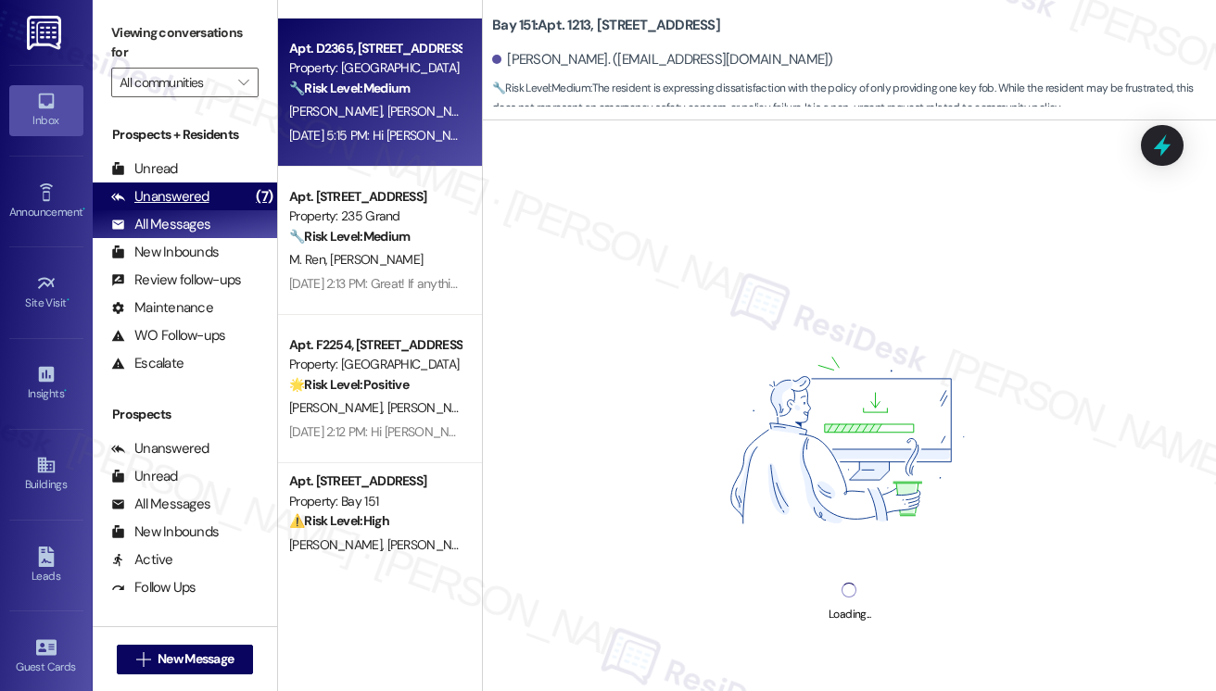
click at [220, 196] on div "Unanswered (7)" at bounding box center [185, 197] width 184 height 28
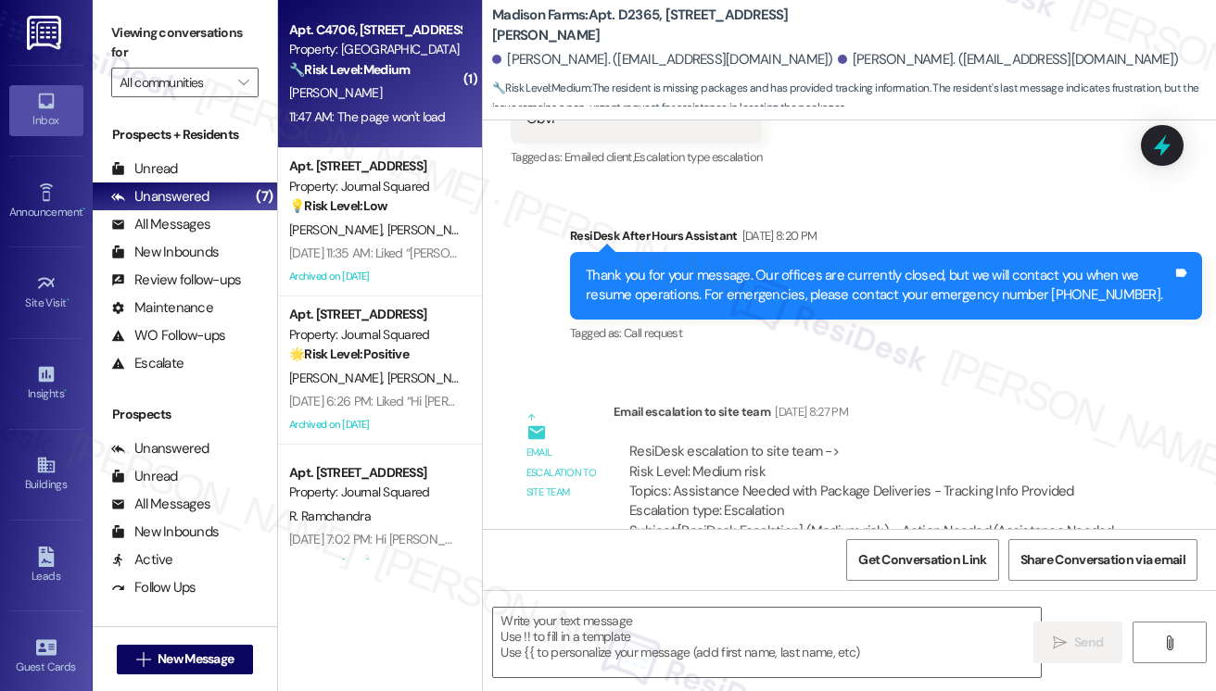
type textarea "Fetching suggested responses. Please feel free to read through the conversation…"
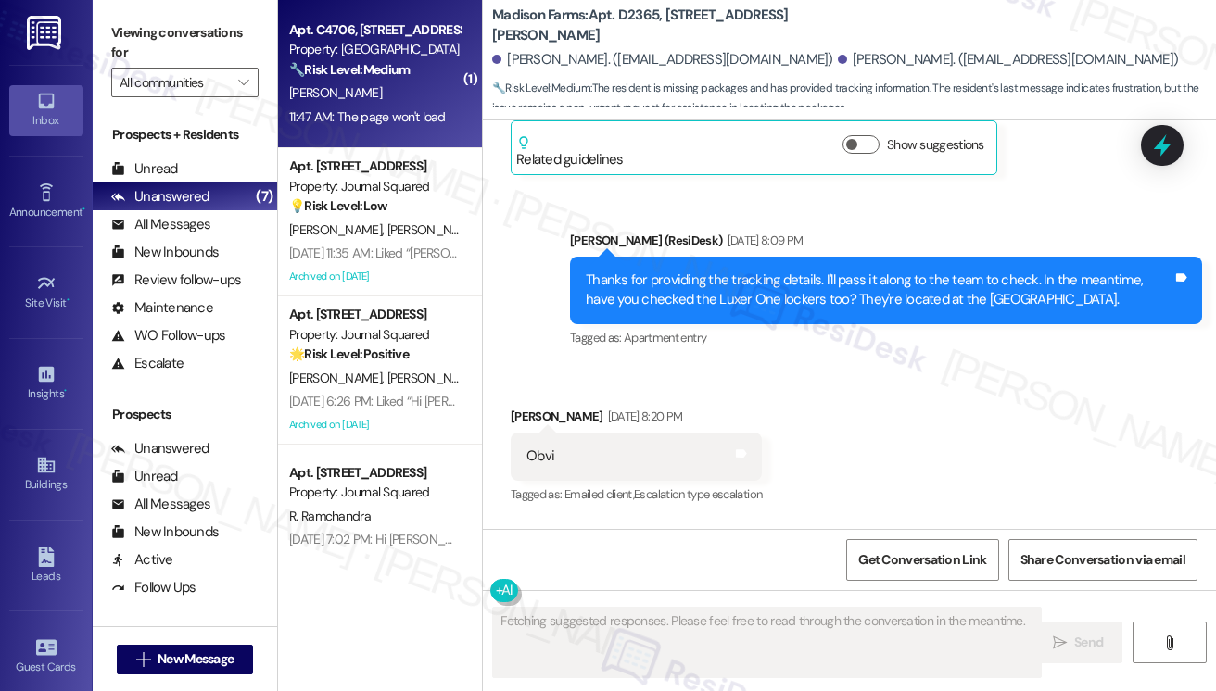
click at [384, 123] on div "11:47 AM: The page won't load 11:47 AM: The page won't load" at bounding box center [367, 116] width 157 height 17
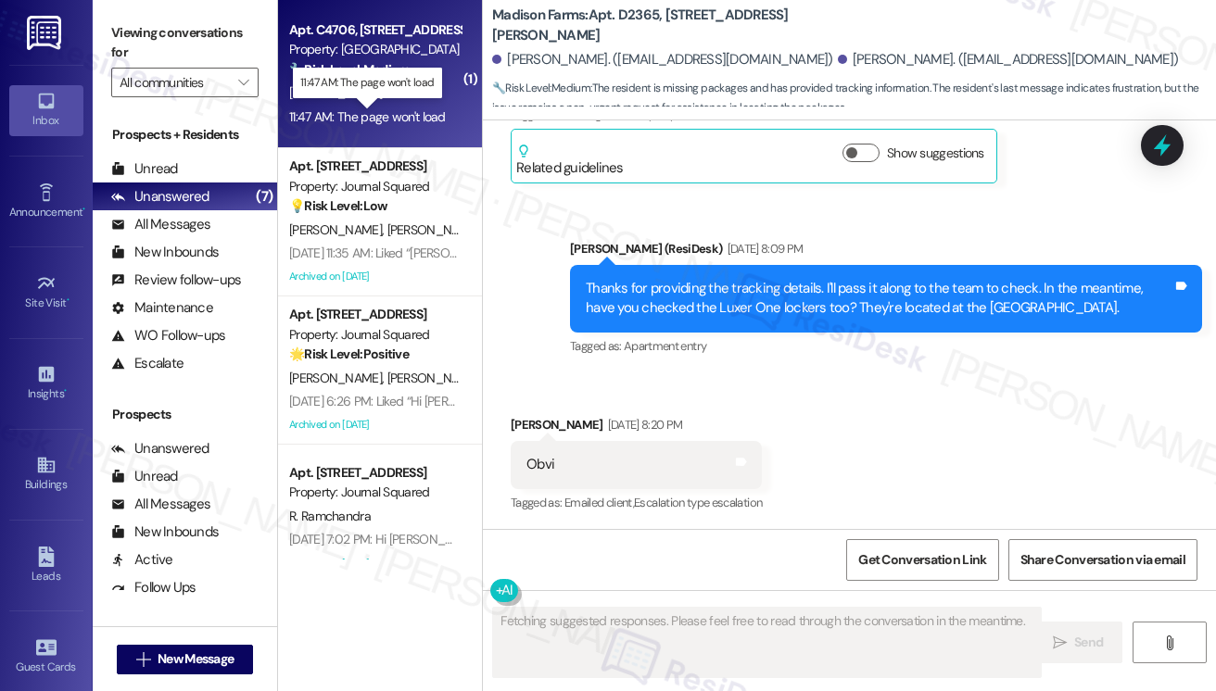
scroll to position [1751, 0]
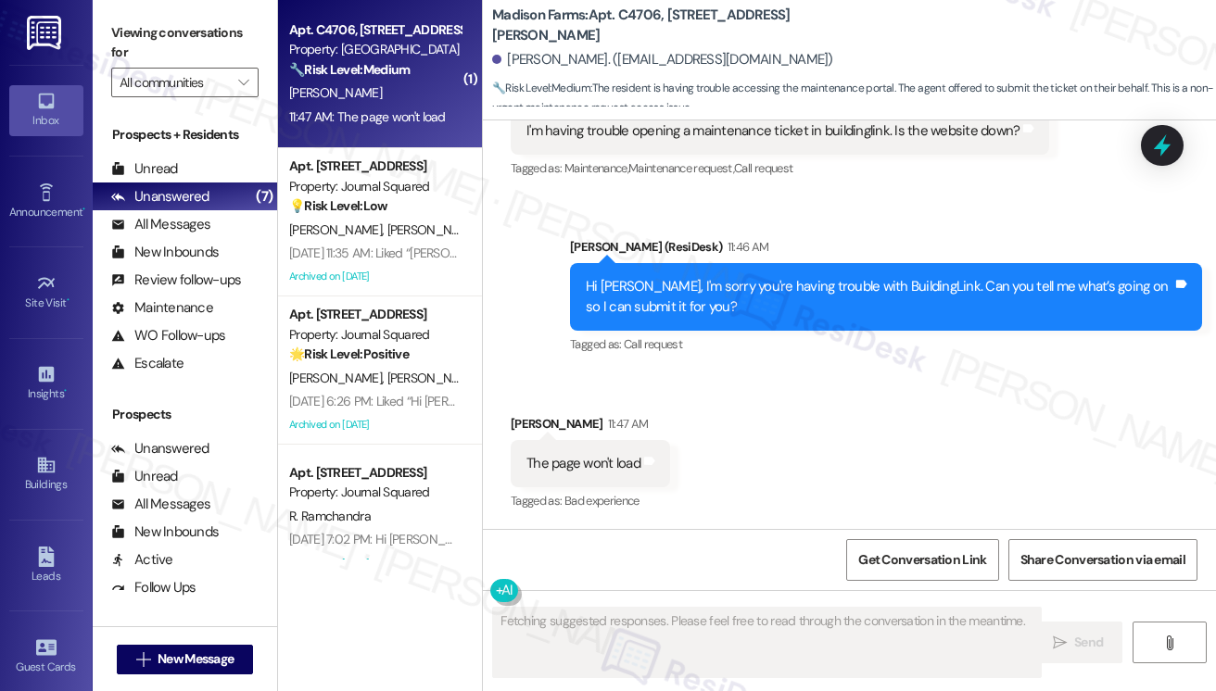
click at [649, 283] on div "Hi Michael, I'm sorry you're having trouble with BuildingLink. Can you tell me …" at bounding box center [879, 297] width 587 height 40
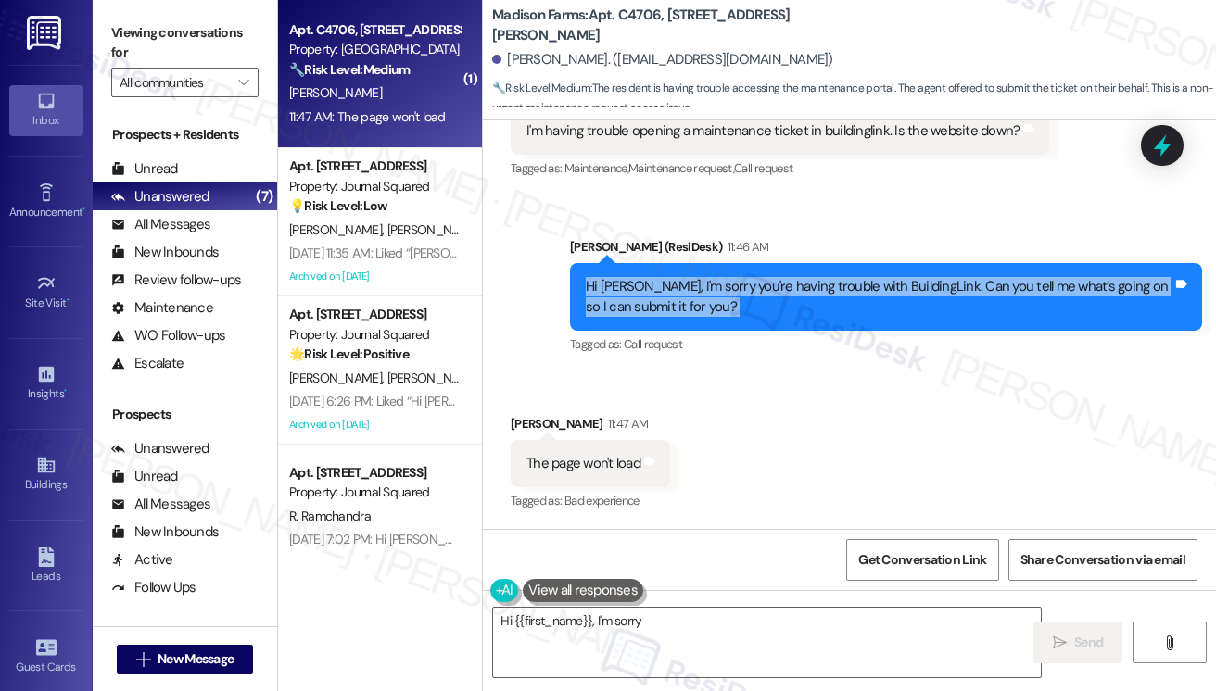
click at [649, 283] on div "Hi Michael, I'm sorry you're having trouble with BuildingLink. Can you tell me …" at bounding box center [879, 297] width 587 height 40
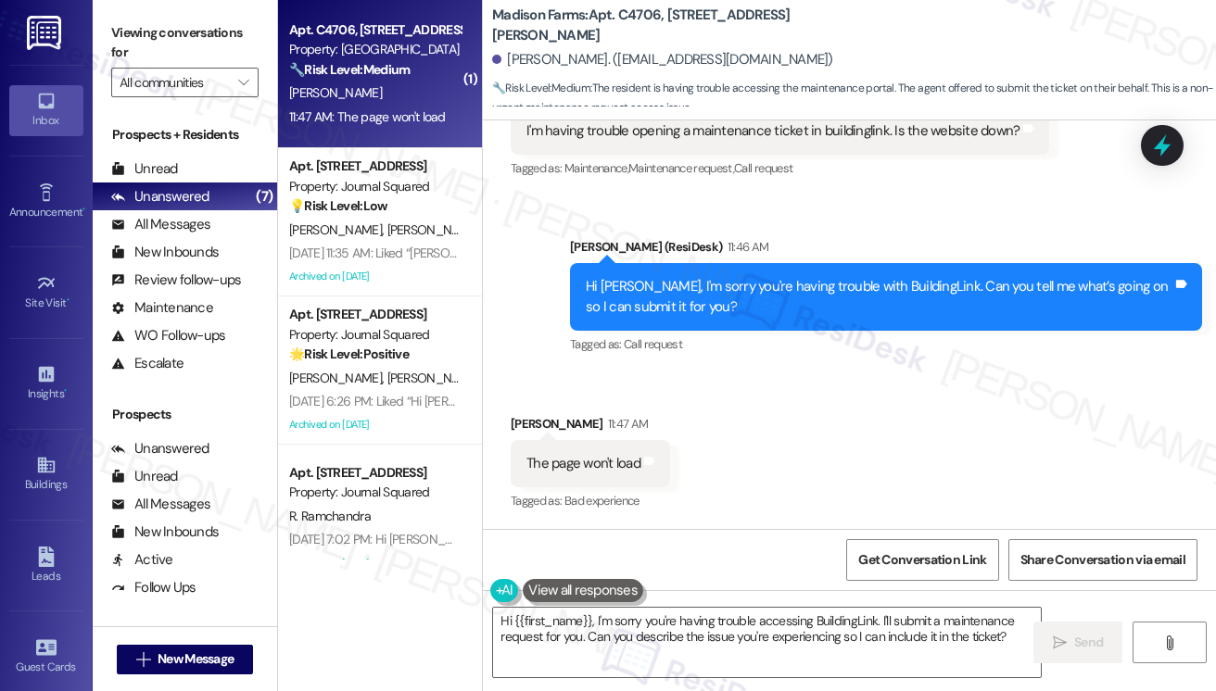
click at [578, 466] on div "The page won't load" at bounding box center [583, 463] width 114 height 19
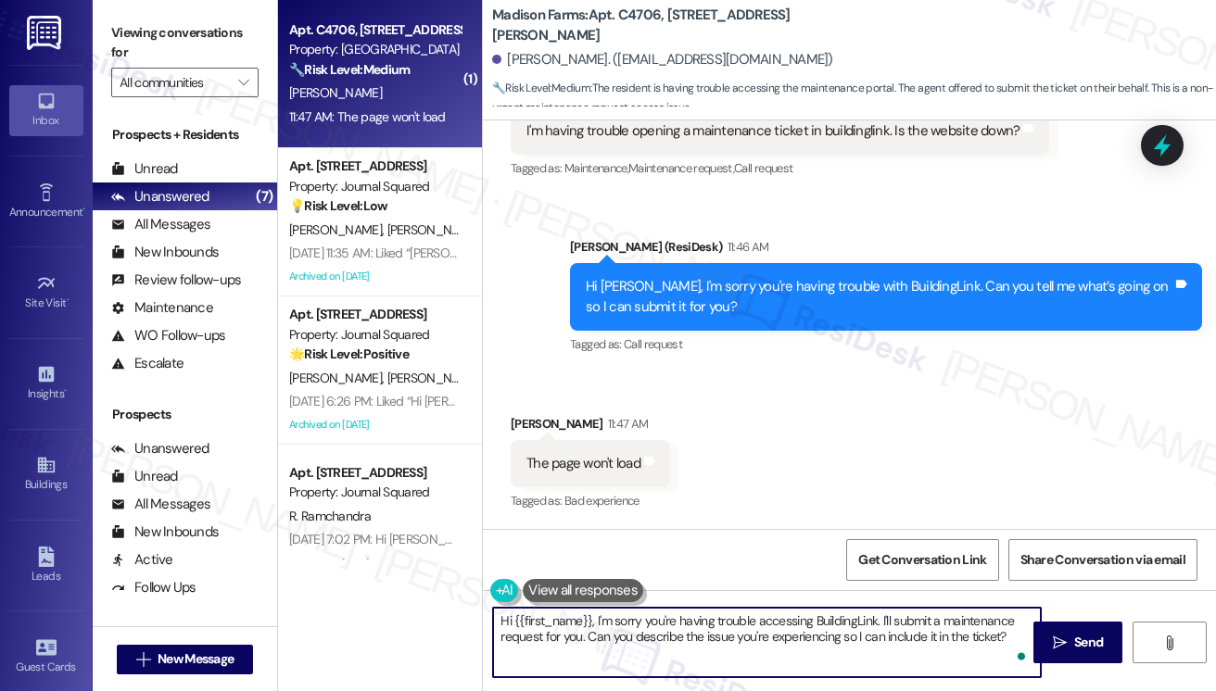
drag, startPoint x: 882, startPoint y: 618, endPoint x: 503, endPoint y: 622, distance: 379.1
click at [503, 622] on textarea "Hi {{first_name}}, I'm sorry you're having trouble accessing BuildingLink. I'll…" at bounding box center [767, 643] width 548 height 70
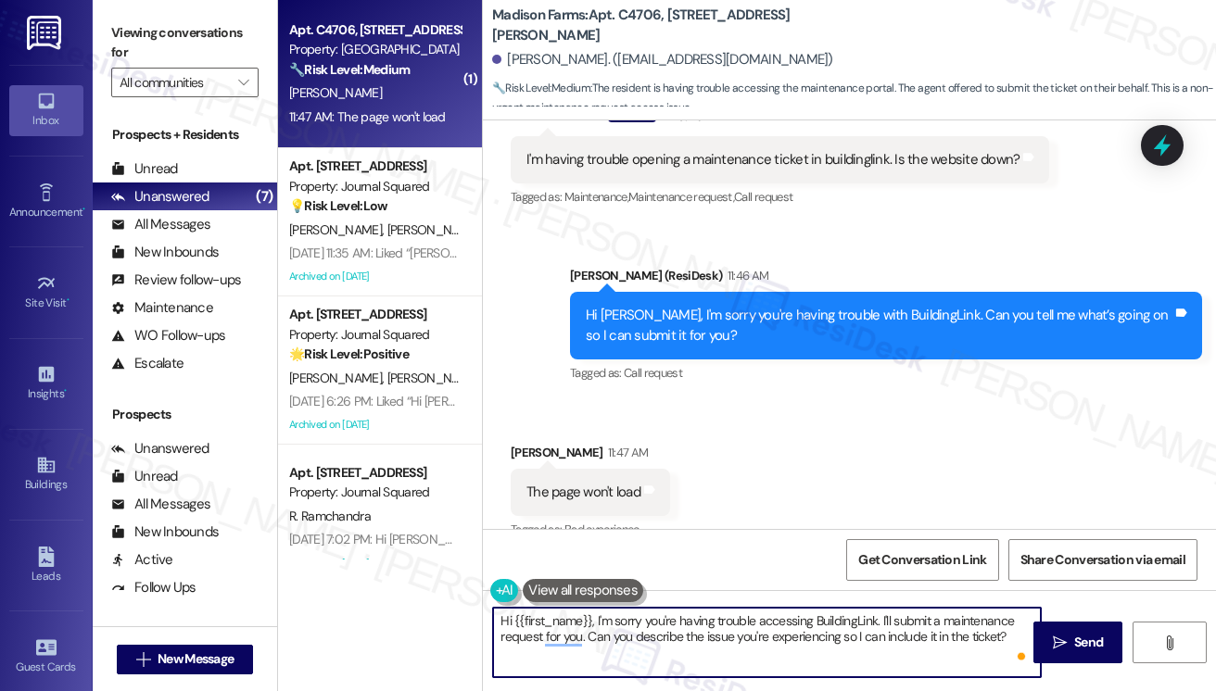
scroll to position [1658, 0]
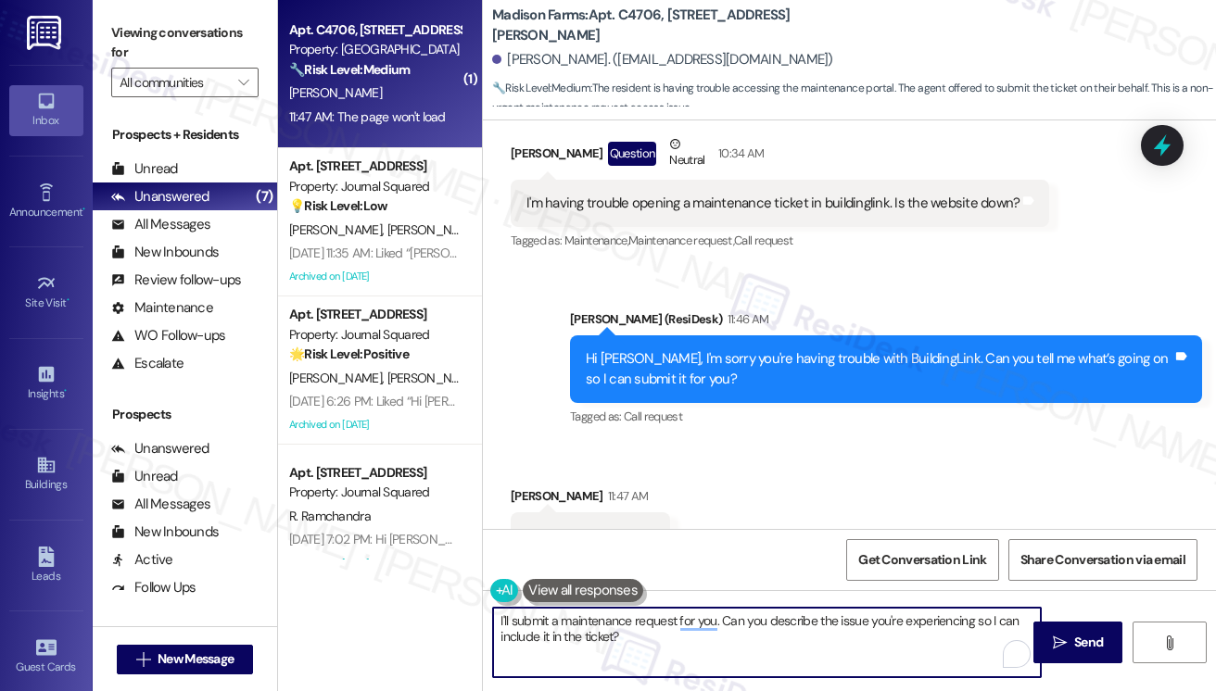
click at [520, 615] on textarea "I'll submit a maintenance request for you. Can you describe the issue you're ex…" at bounding box center [767, 643] width 548 height 70
click at [500, 618] on textarea "I can go ahead and submit a maintenance request for you. Can you describe the i…" at bounding box center [767, 643] width 548 height 70
click at [764, 636] on textarea "I can go ahead and submit a maintenance request for you. Can you describe the i…" at bounding box center [767, 643] width 548 height 70
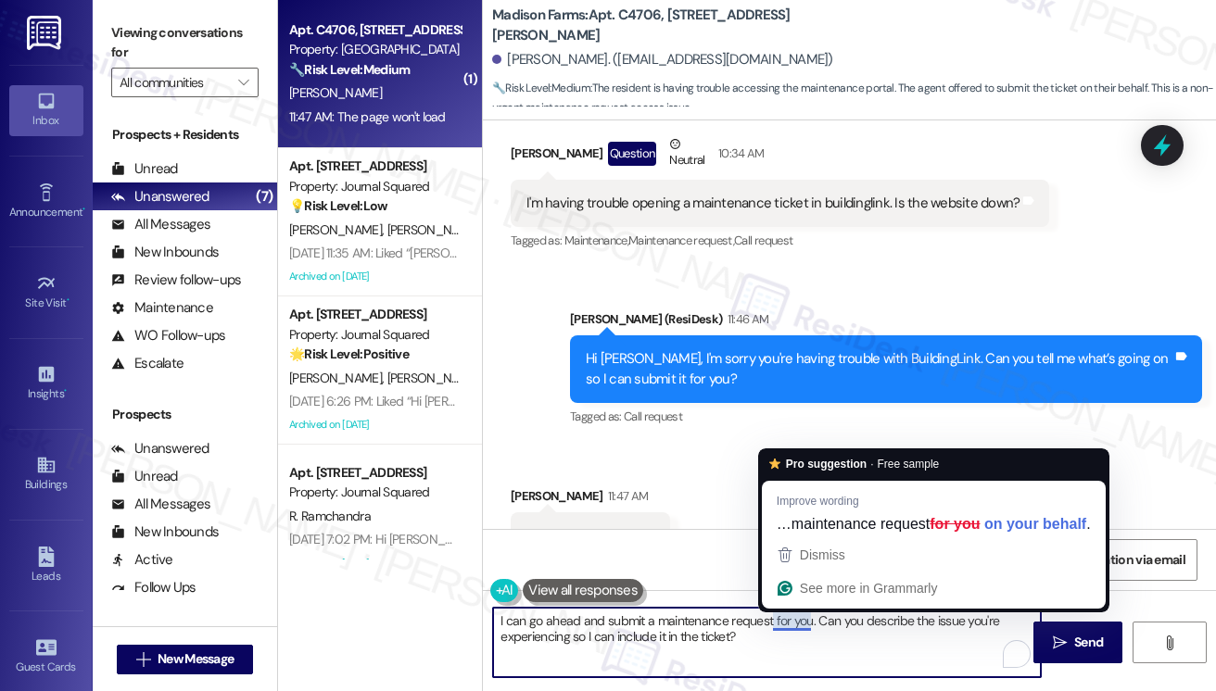
click at [756, 642] on textarea "I can go ahead and submit a maintenance request for you. Can you describe the i…" at bounding box center [767, 643] width 548 height 70
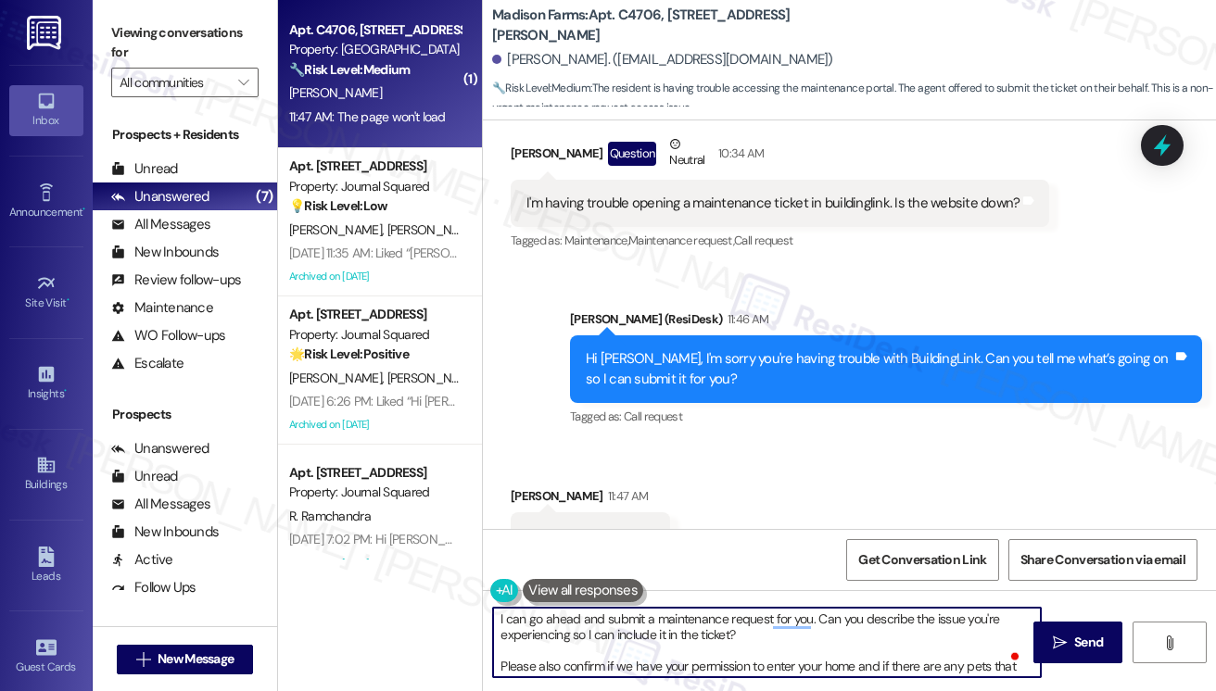
scroll to position [0, 0]
click at [901, 617] on textarea "I can go ahead and submit a maintenance request on your behalf. Can you describ…" at bounding box center [767, 643] width 548 height 70
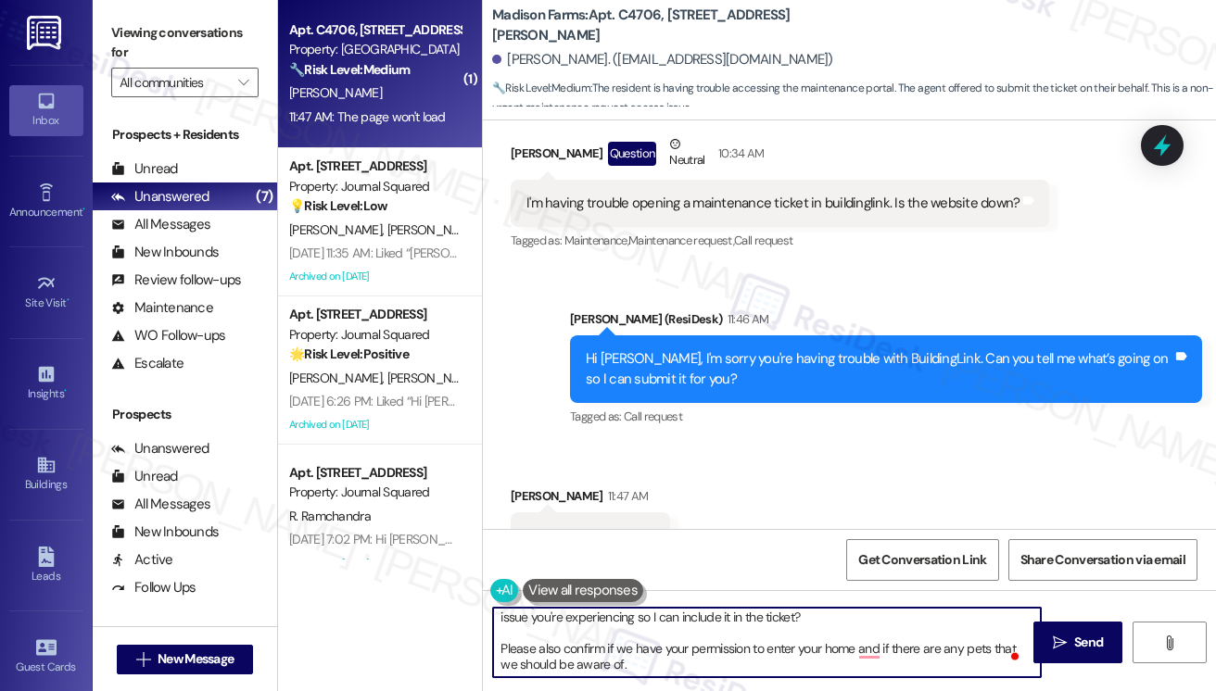
click at [602, 644] on textarea "I can go ahead and submit a maintenance request on your behalf. Can you please …" at bounding box center [767, 643] width 548 height 70
type textarea "I can go ahead and submit a maintenance request on your behalf. Can you please …"
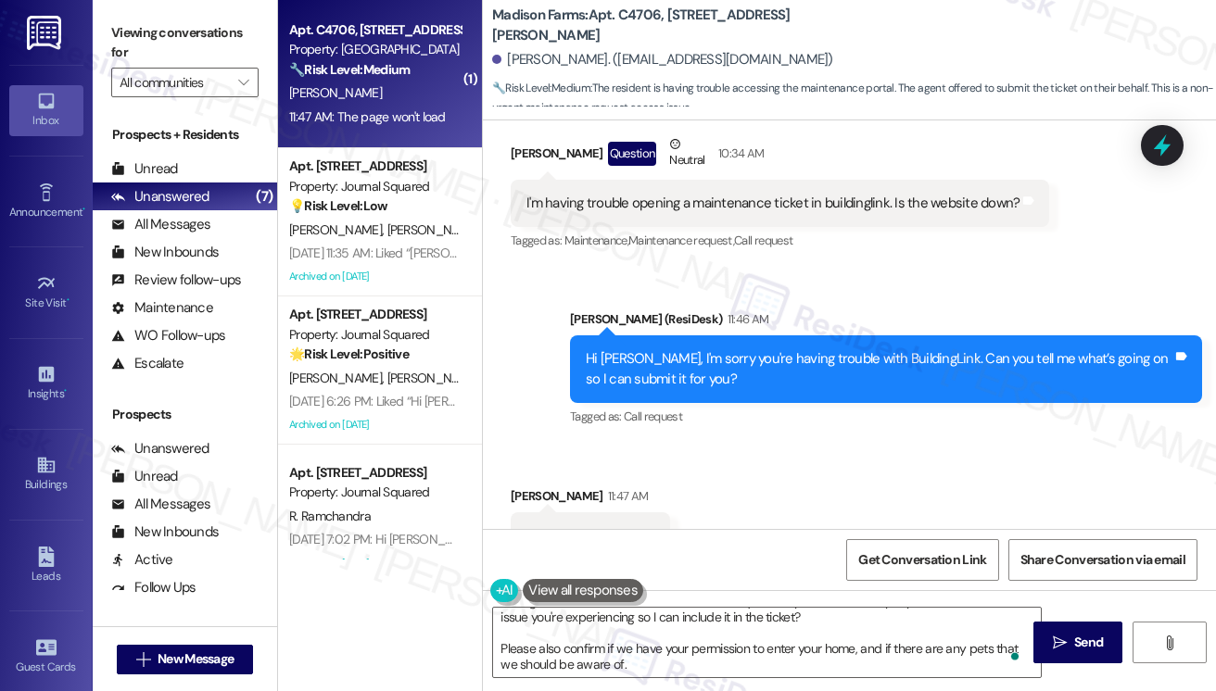
click at [886, 465] on div "Received via SMS Michael Andreano 11:47 AM The page won't load Tags and notes T…" at bounding box center [849, 523] width 733 height 157
click at [1044, 642] on button " Send" at bounding box center [1078, 643] width 90 height 42
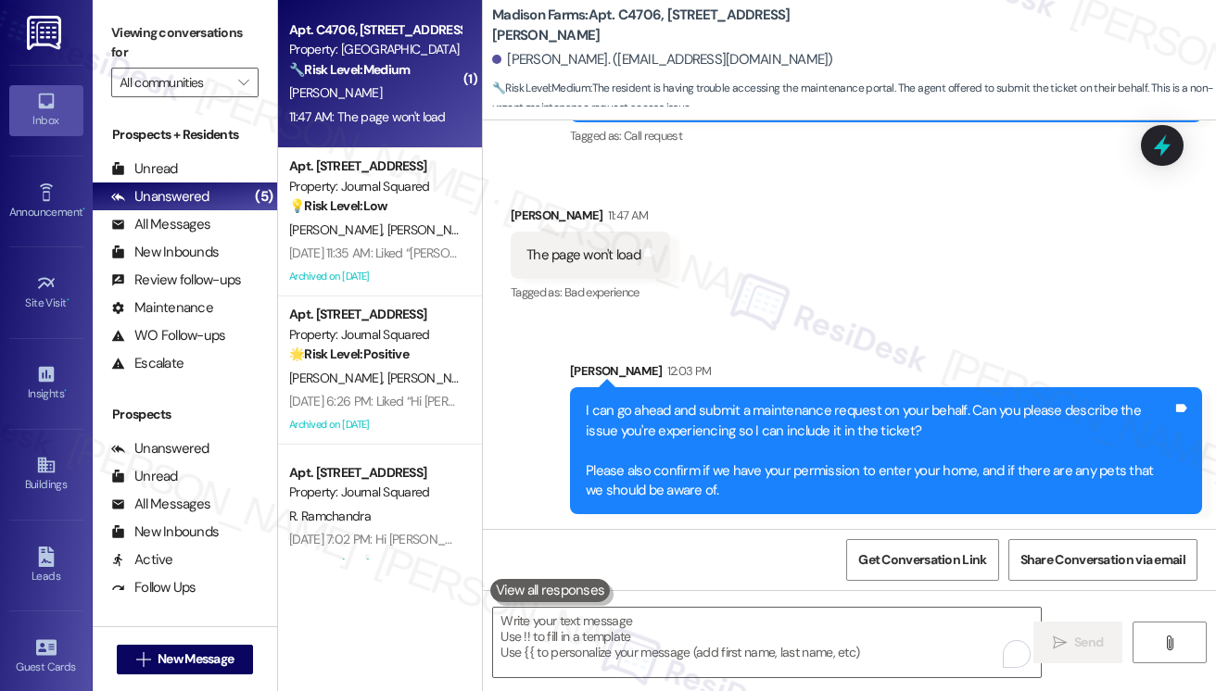
scroll to position [478, 0]
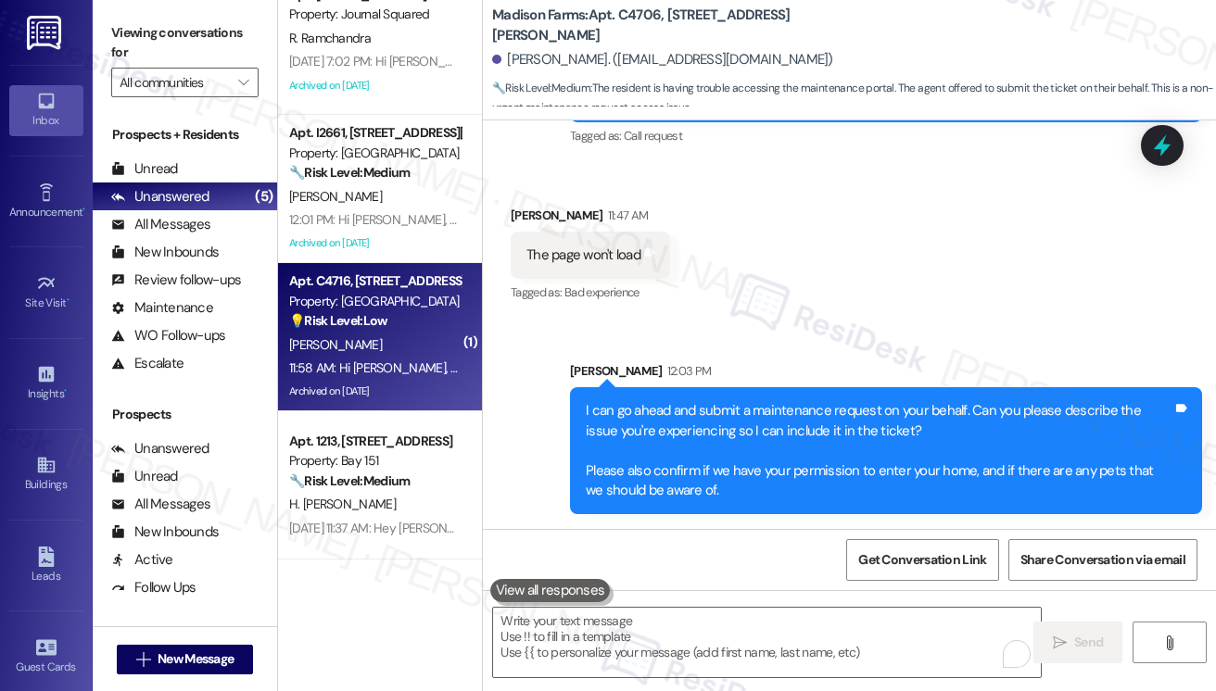
click at [423, 334] on div "[PERSON_NAME]" at bounding box center [374, 345] width 175 height 23
type textarea "Fetching suggested responses. Please feel free to read through the conversation…"
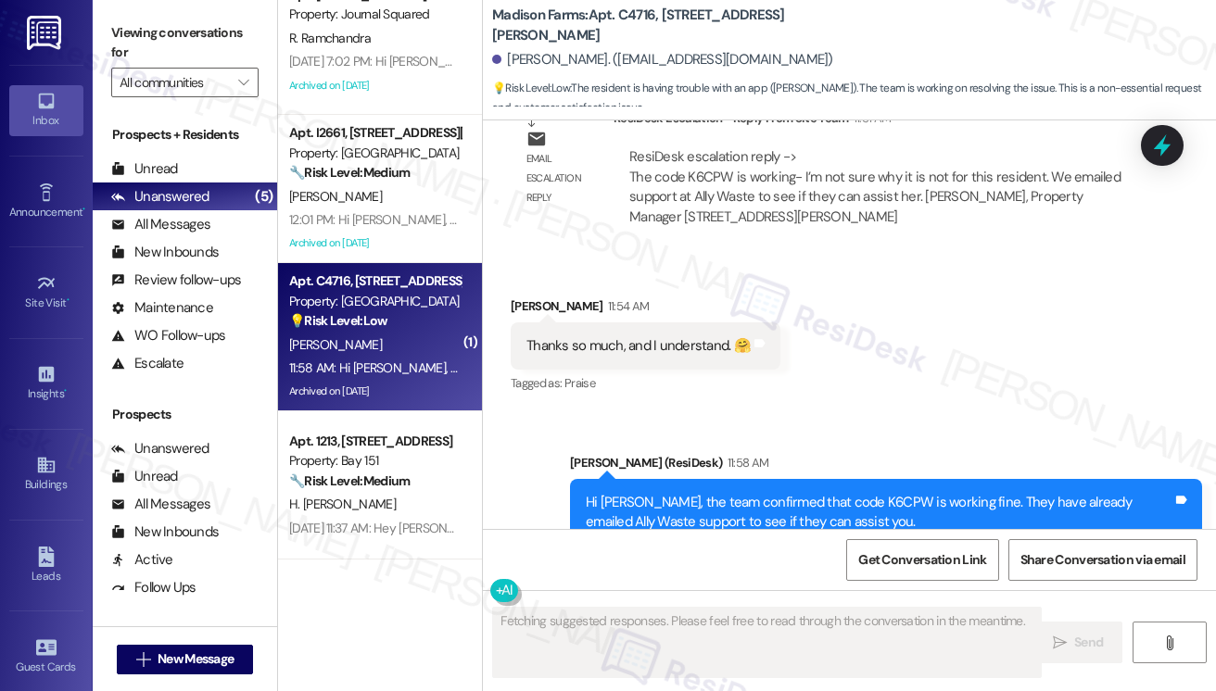
scroll to position [7036, 0]
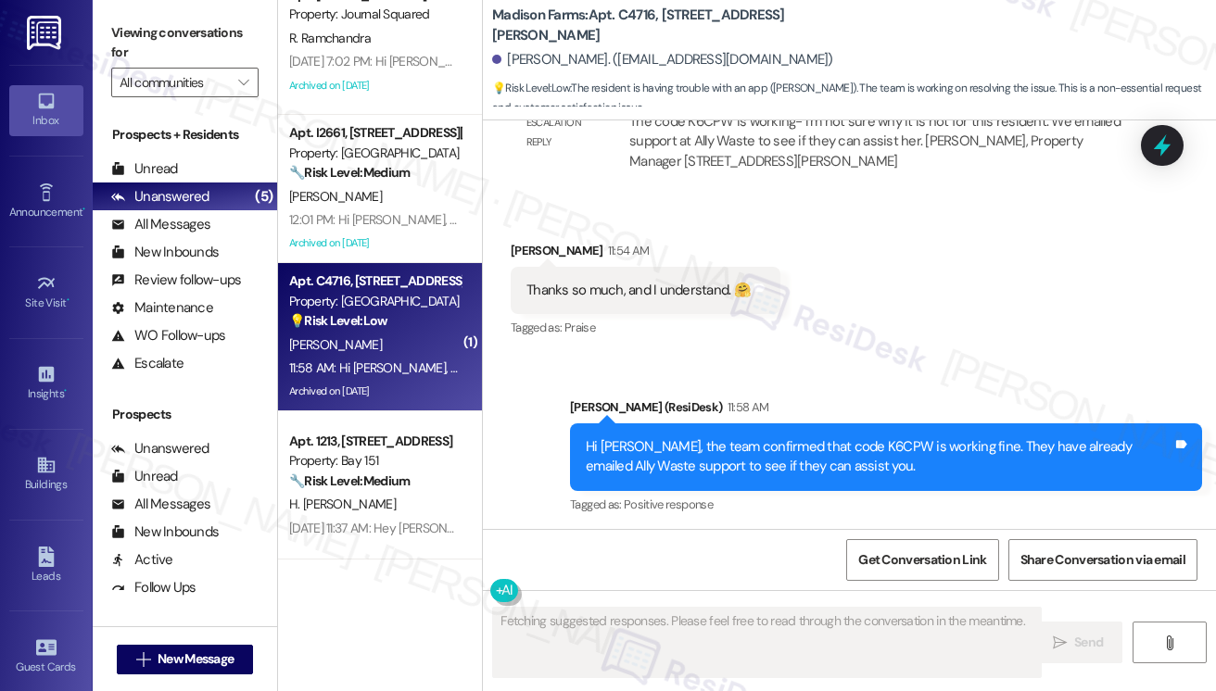
click at [669, 446] on div "Hi Margaret, the team confirmed that code K6CPW is working fine. They have alre…" at bounding box center [879, 457] width 587 height 40
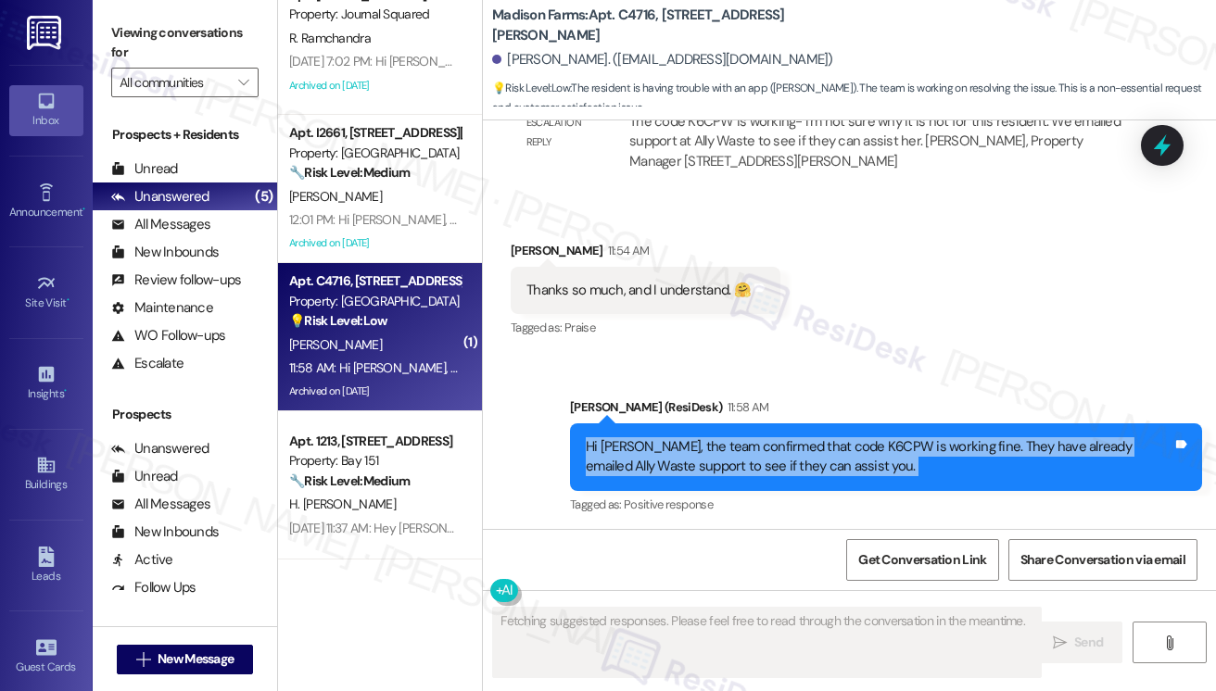
click at [669, 446] on div "Hi Margaret, the team confirmed that code K6CPW is working fine. They have alre…" at bounding box center [879, 457] width 587 height 40
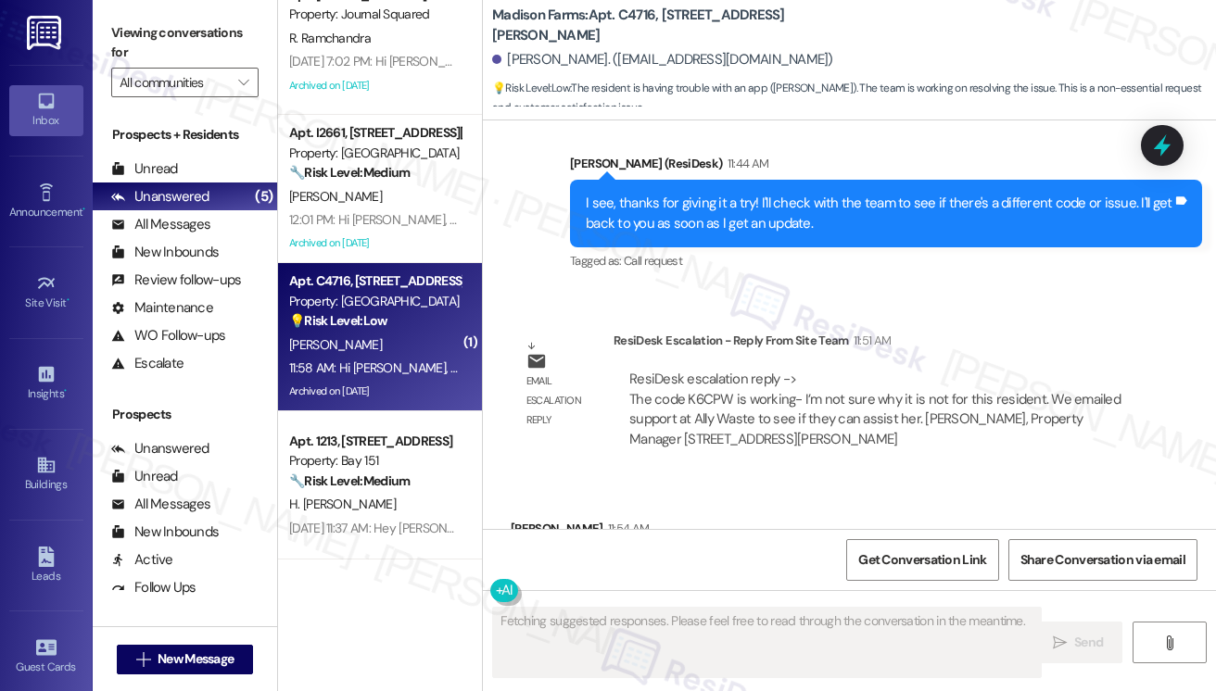
scroll to position [6665, 0]
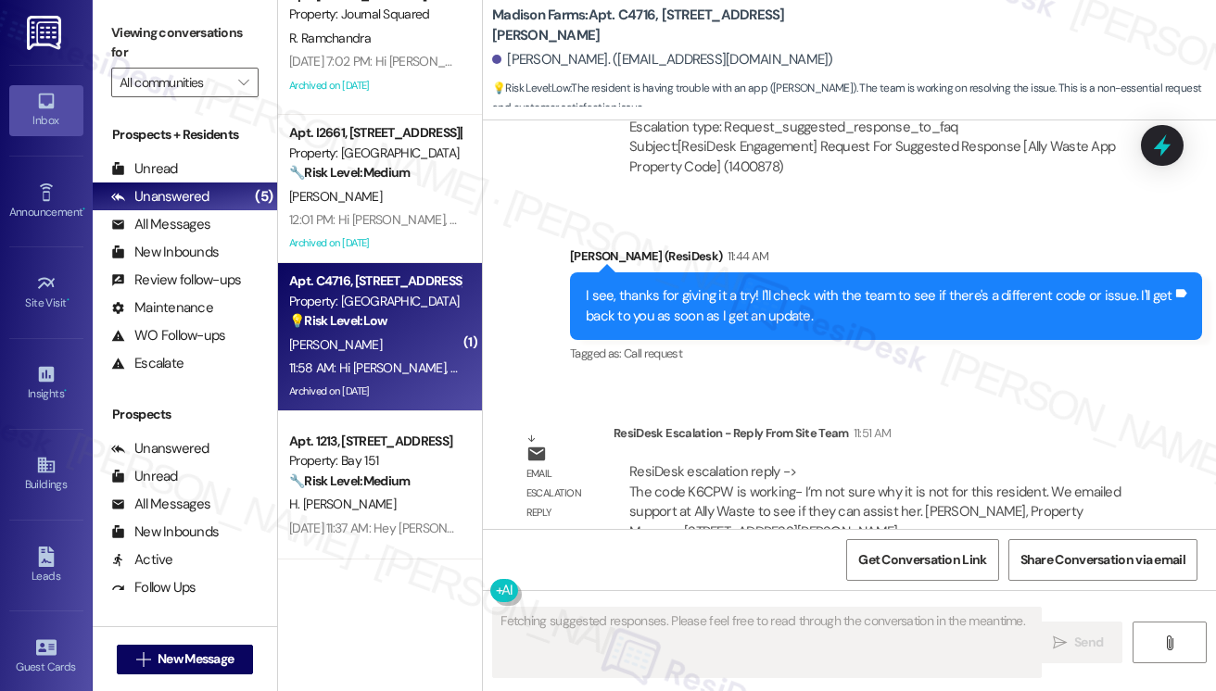
click at [745, 296] on div "I see, thanks for giving it a try! I'll check with the team to see if there's a…" at bounding box center [879, 306] width 587 height 40
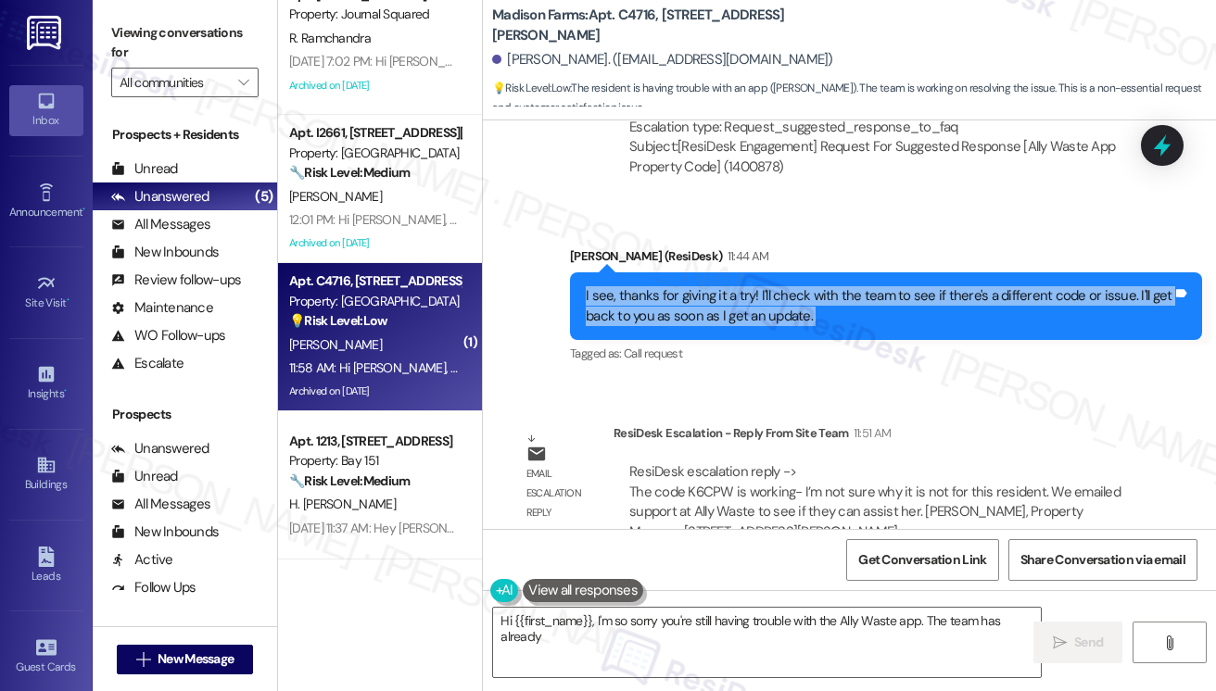
click at [745, 296] on div "I see, thanks for giving it a try! I'll check with the team to see if there's a…" at bounding box center [879, 306] width 587 height 40
type textarea "Hi {{first_name}}, I'm so sorry you're still having trouble with the Ally Waste…"
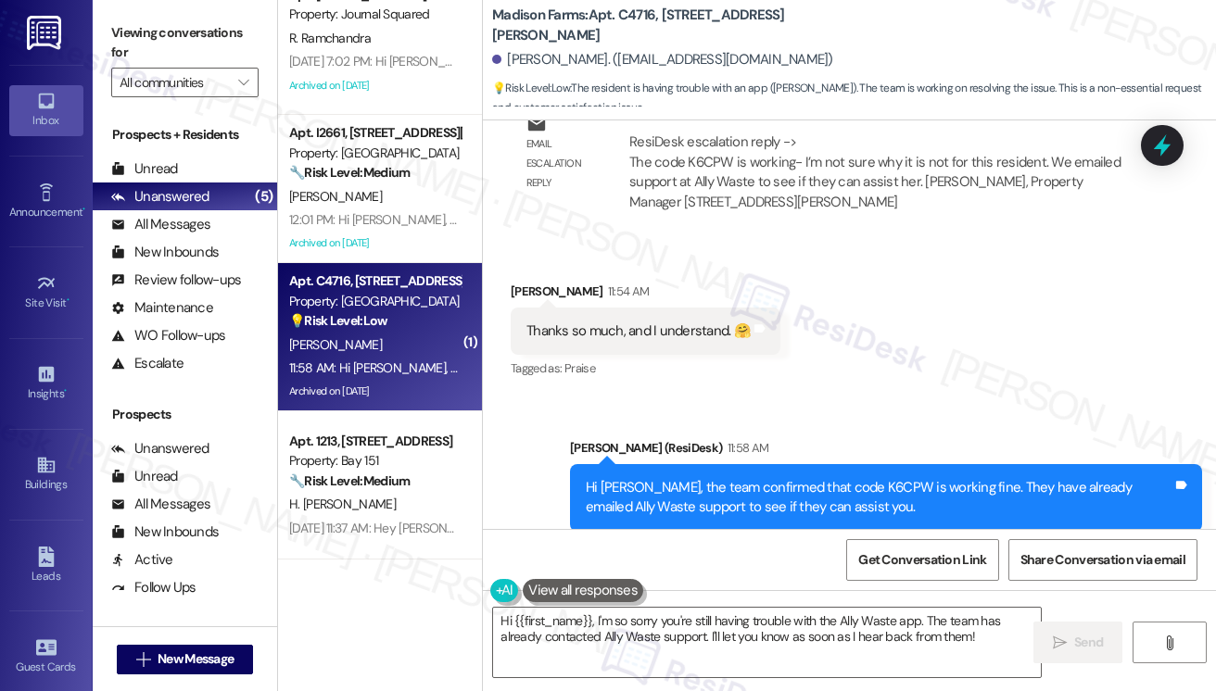
scroll to position [7036, 0]
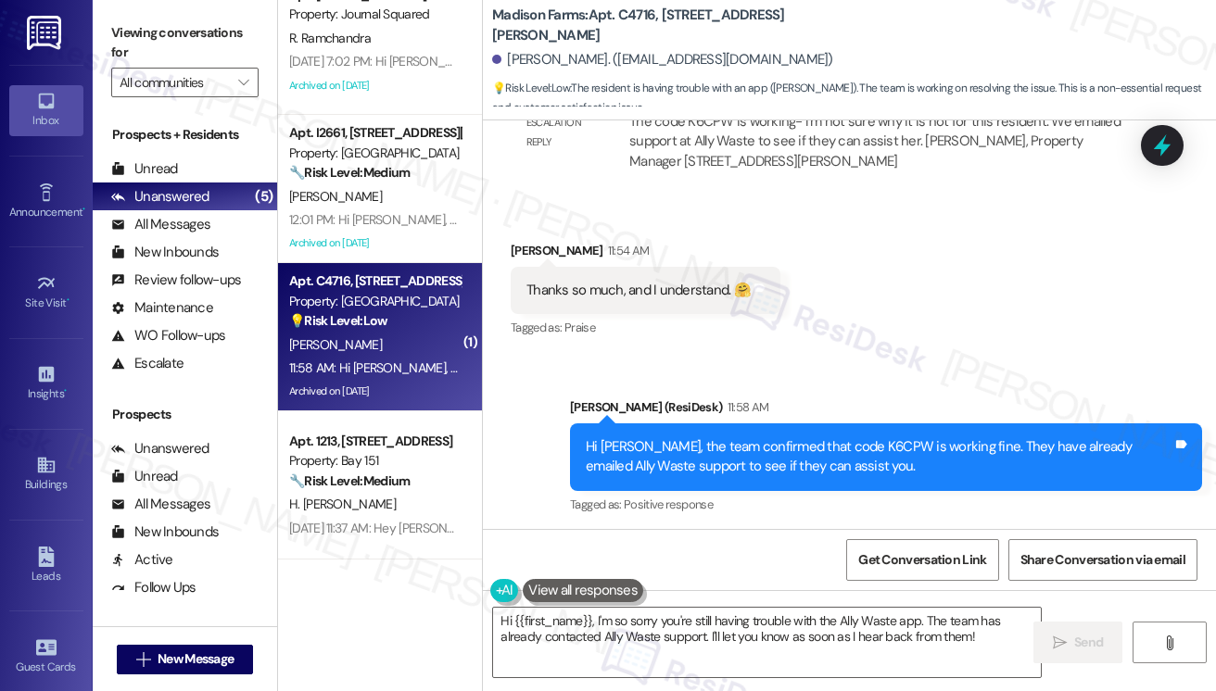
click at [708, 449] on div "Hi Margaret, the team confirmed that code K6CPW is working fine. They have alre…" at bounding box center [879, 457] width 587 height 40
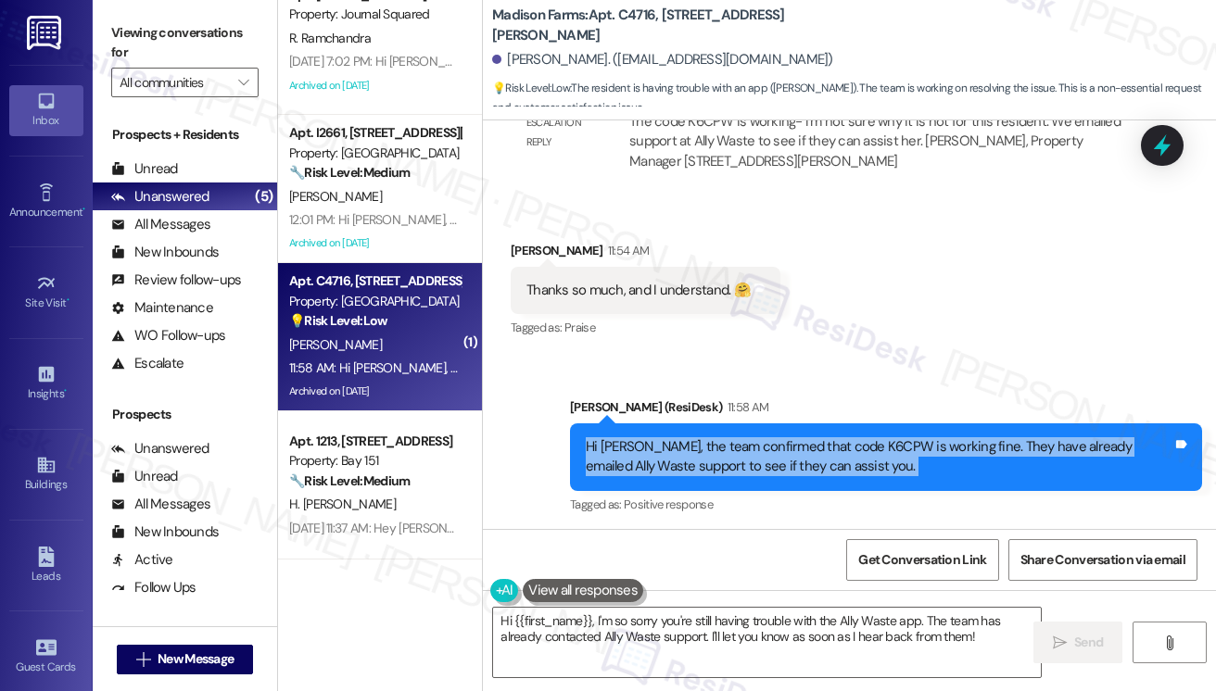
click at [708, 449] on div "Hi Margaret, the team confirmed that code K6CPW is working fine. They have alre…" at bounding box center [879, 457] width 587 height 40
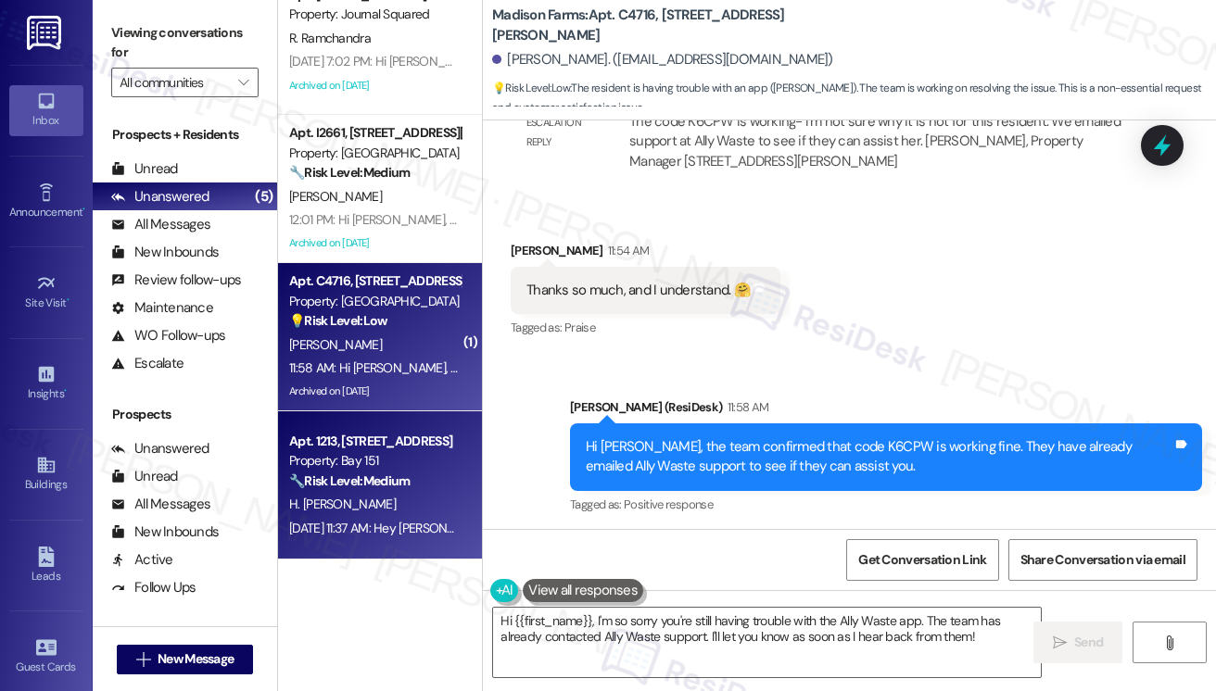
click at [426, 506] on div "H. Marques Moreira" at bounding box center [374, 504] width 175 height 23
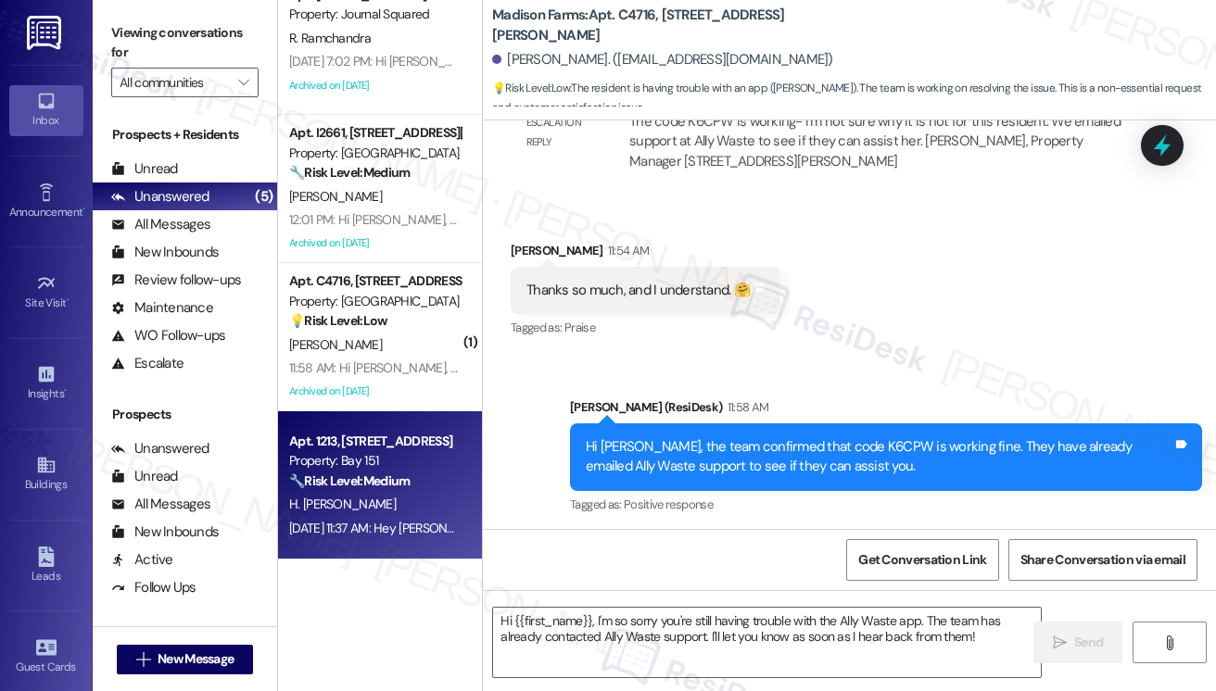
type textarea "Fetching suggested responses. Please feel free to read through the conversation…"
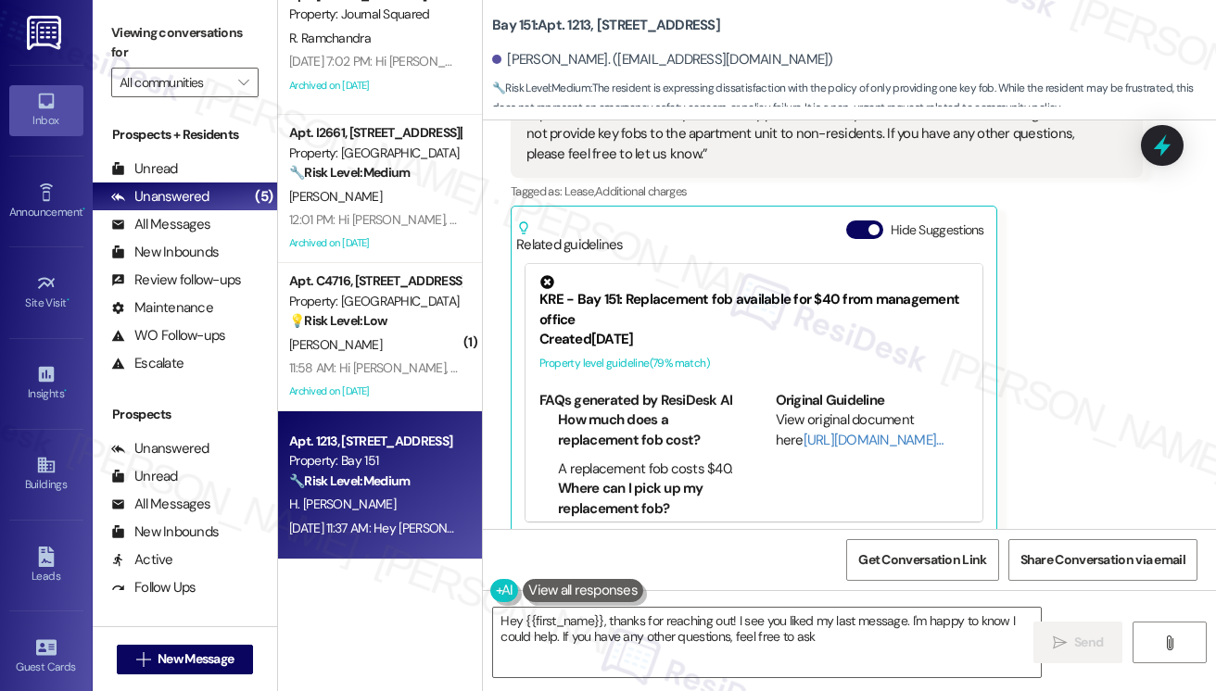
type textarea "Hey {{first_name}}, thanks for reaching out! I see you liked my last message. I…"
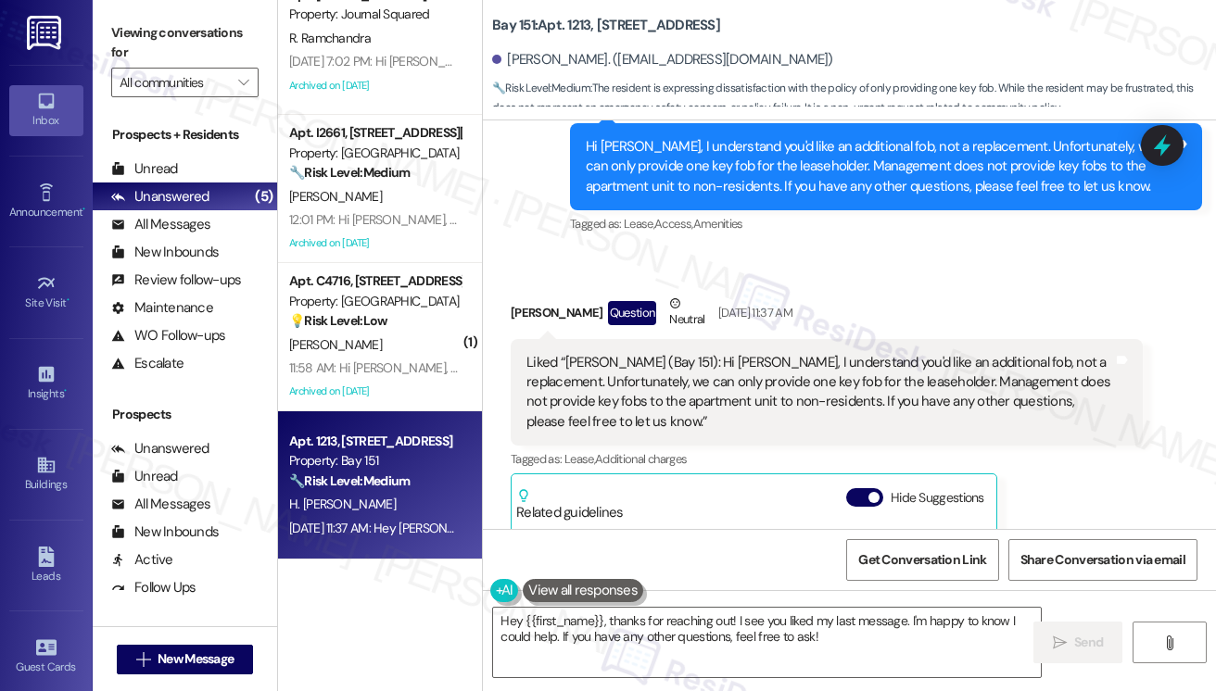
scroll to position [2810, 0]
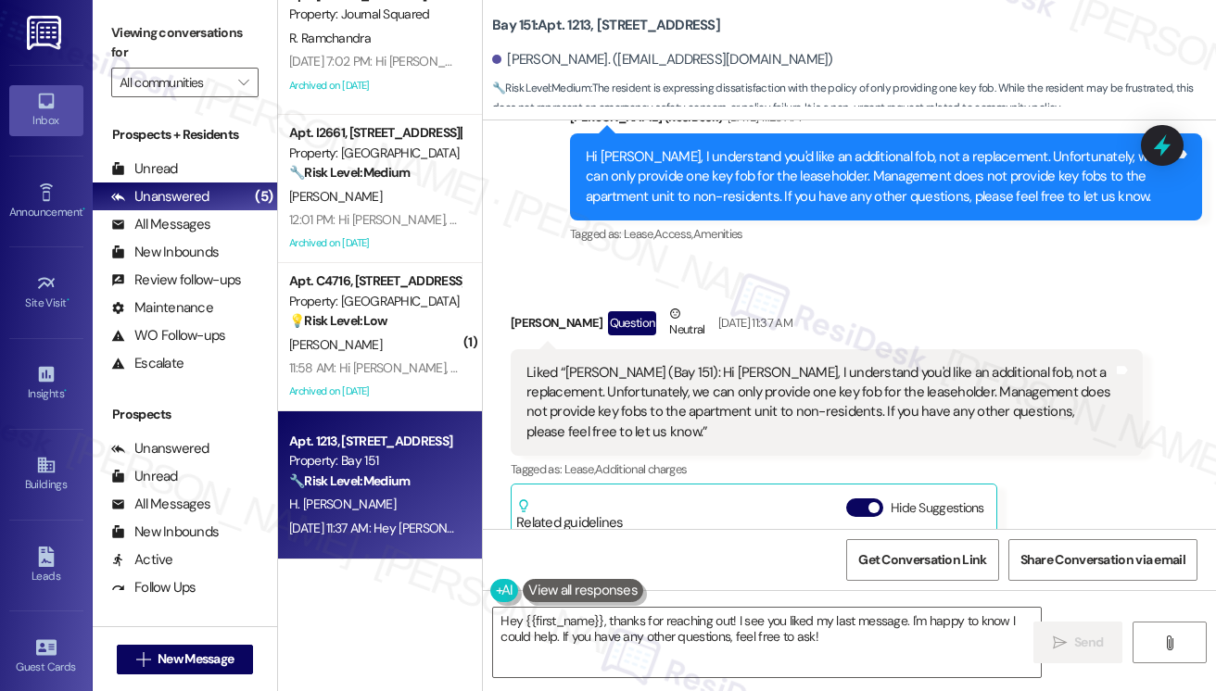
click at [670, 373] on div "Liked “Jane (Bay 151): Hi Hugo, I understand you'd like an additional fob, not …" at bounding box center [819, 403] width 587 height 80
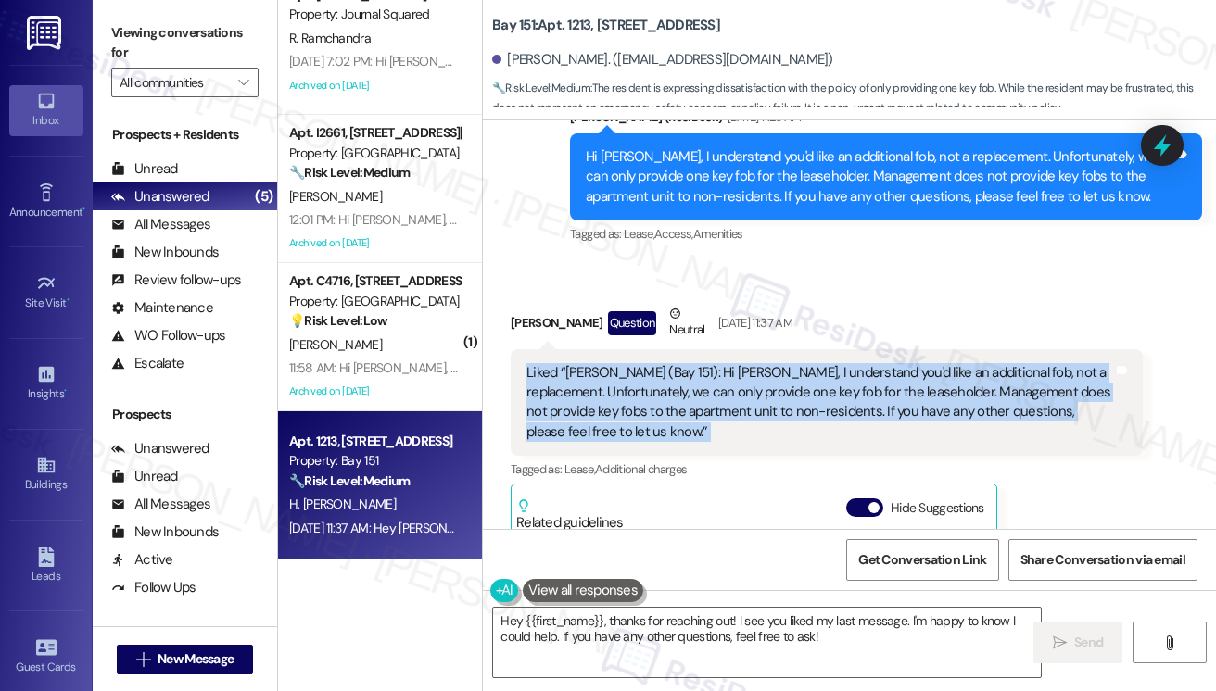
click at [670, 373] on div "Liked “Jane (Bay 151): Hi Hugo, I understand you'd like an additional fob, not …" at bounding box center [819, 403] width 587 height 80
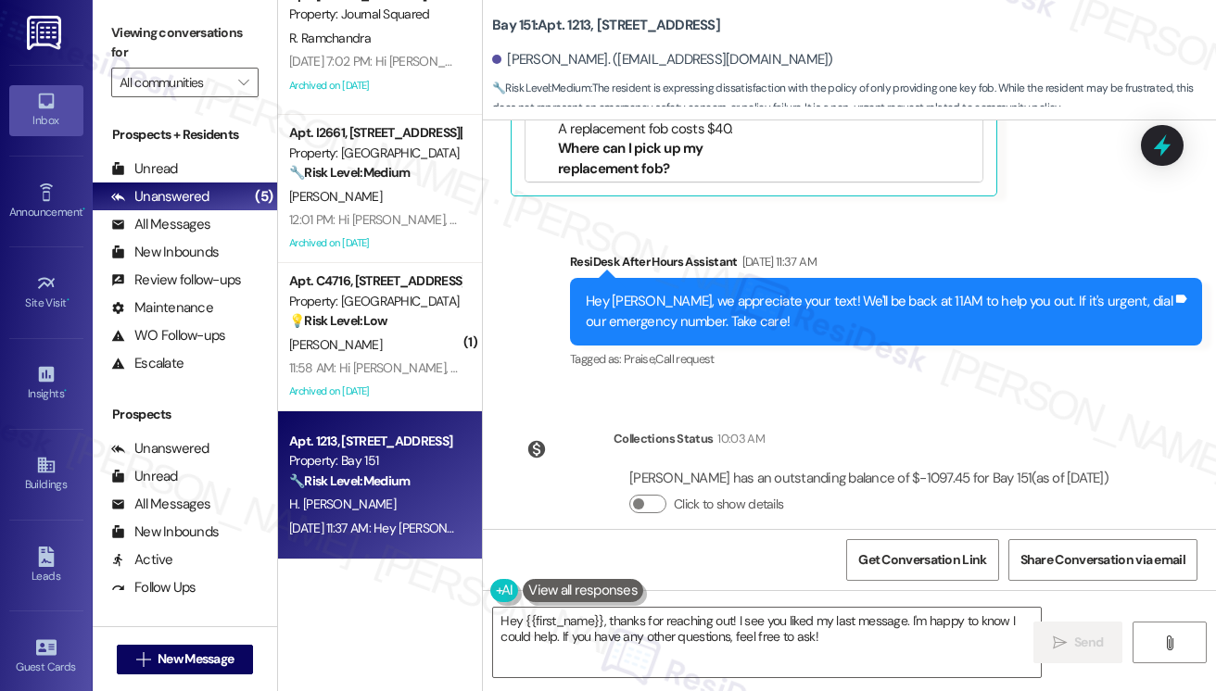
scroll to position [3455, 0]
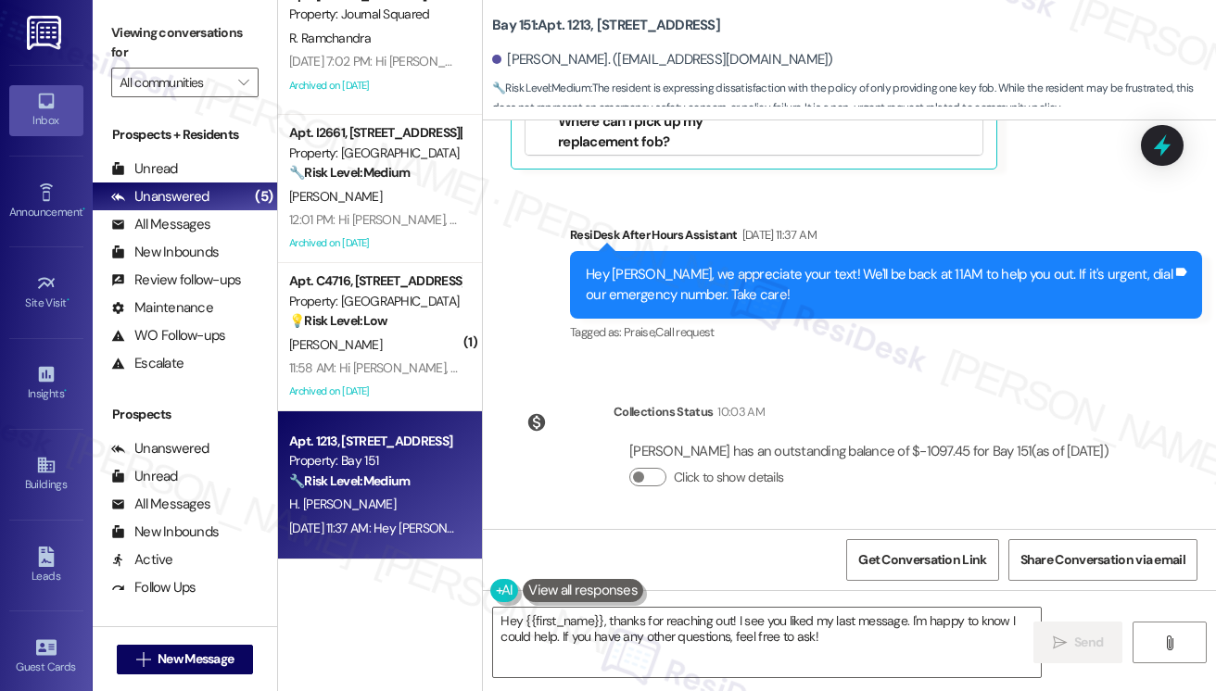
click at [729, 277] on div "Hey Hugo, we appreciate your text! We'll be back at 11AM to help you out. If it…" at bounding box center [879, 285] width 587 height 40
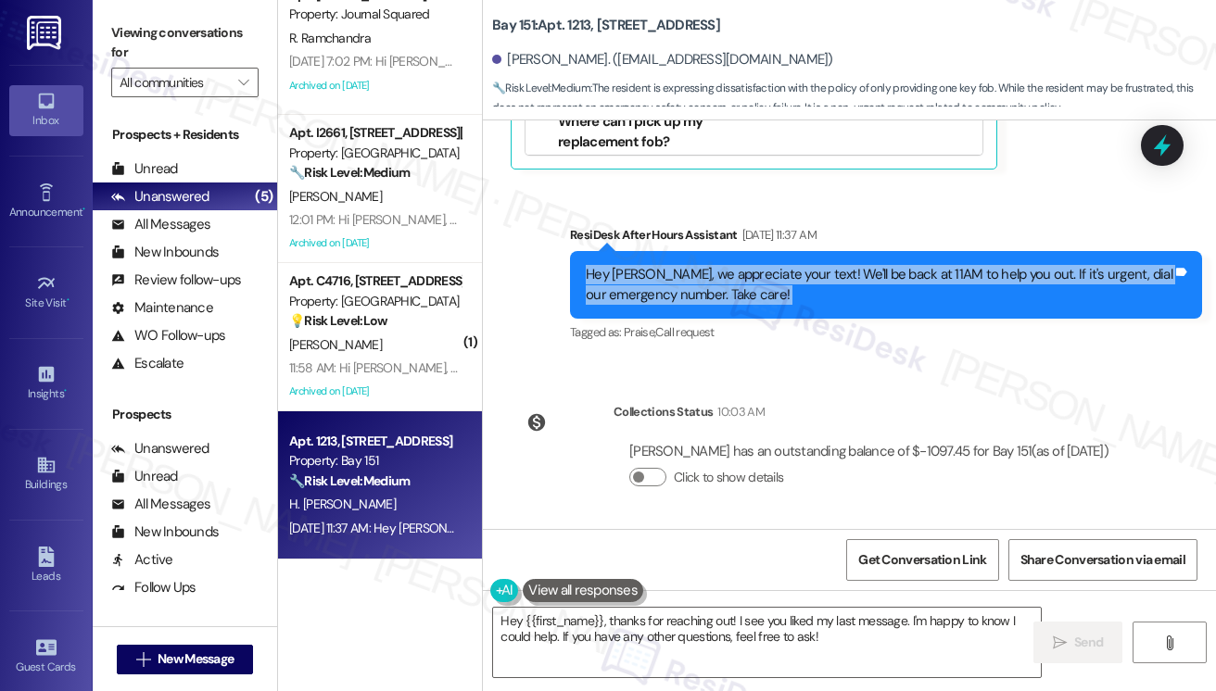
click at [729, 277] on div "Hey Hugo, we appreciate your text! We'll be back at 11AM to help you out. If it…" at bounding box center [879, 285] width 587 height 40
click at [639, 652] on textarea "Hey {{first_name}}, thanks for reaching out! I see you liked my last message. I…" at bounding box center [767, 643] width 548 height 70
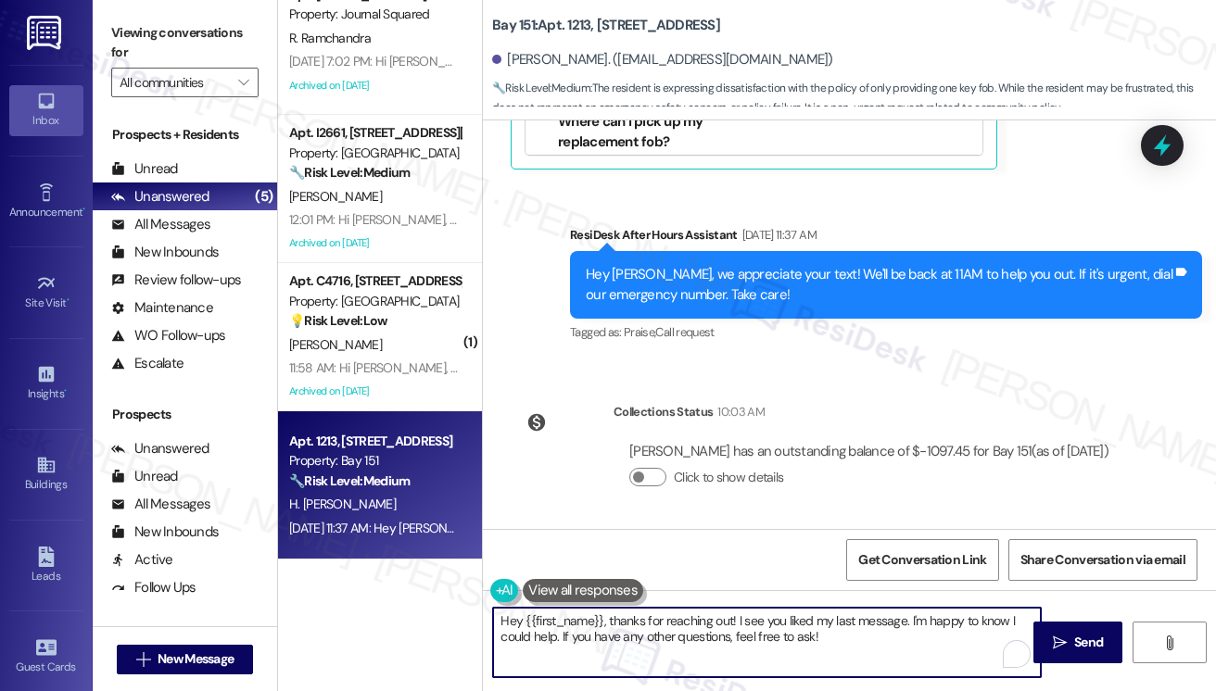
click at [640, 652] on textarea "Hey {{first_name}}, thanks for reaching out! I see you liked my last message. I…" at bounding box center [767, 643] width 548 height 70
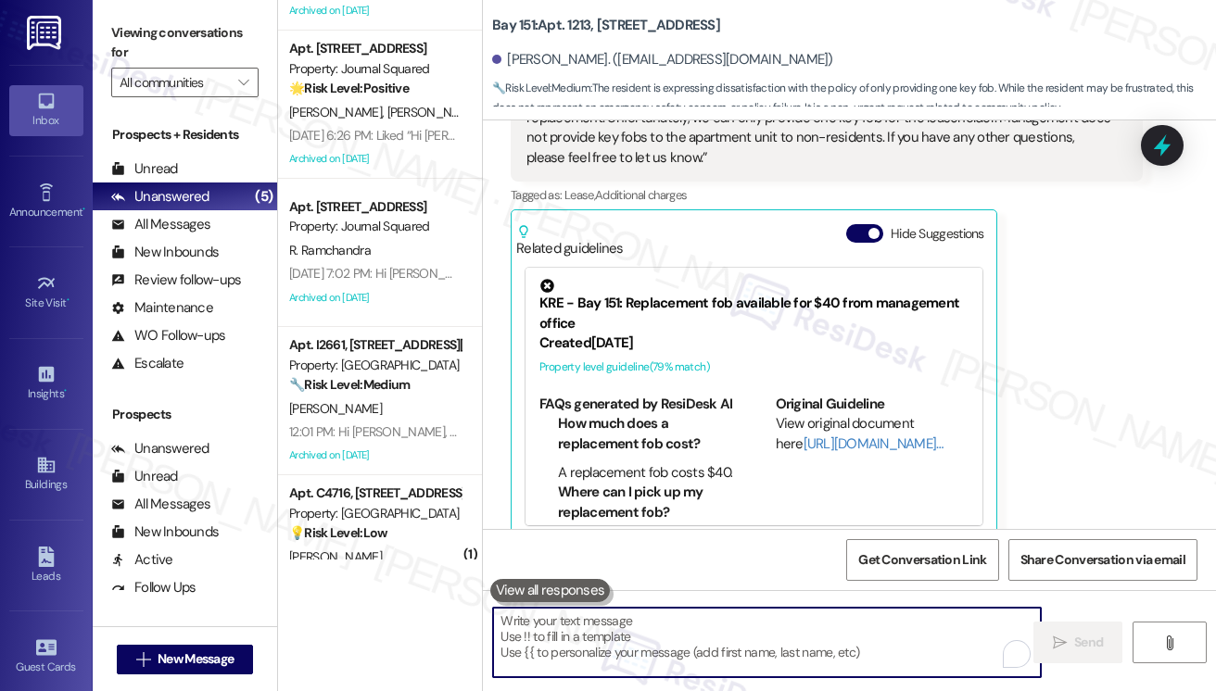
scroll to position [0, 0]
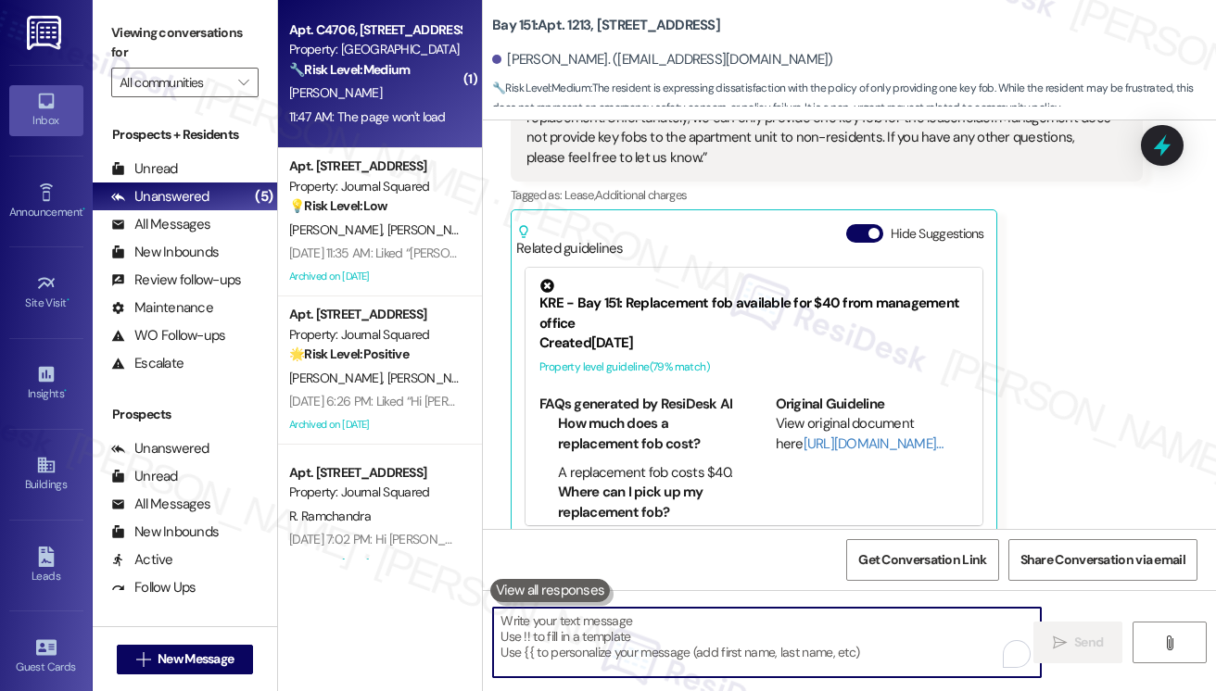
click at [409, 44] on div "Property: [GEOGRAPHIC_DATA]" at bounding box center [374, 49] width 171 height 19
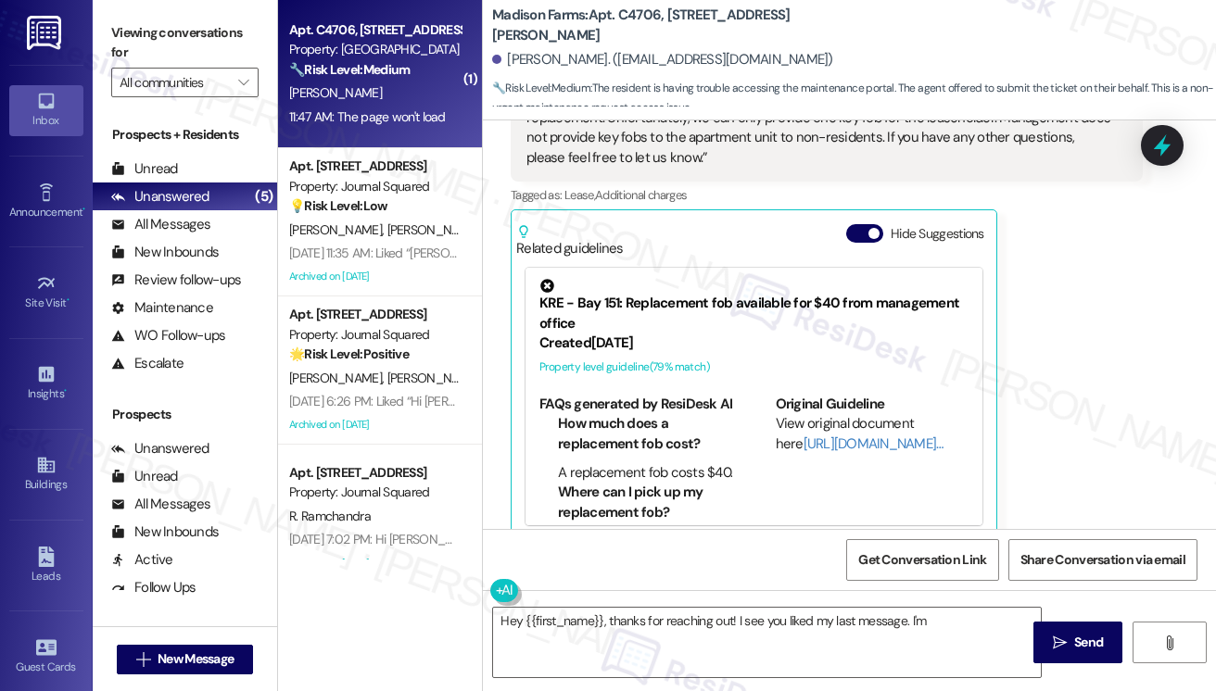
scroll to position [1987, 0]
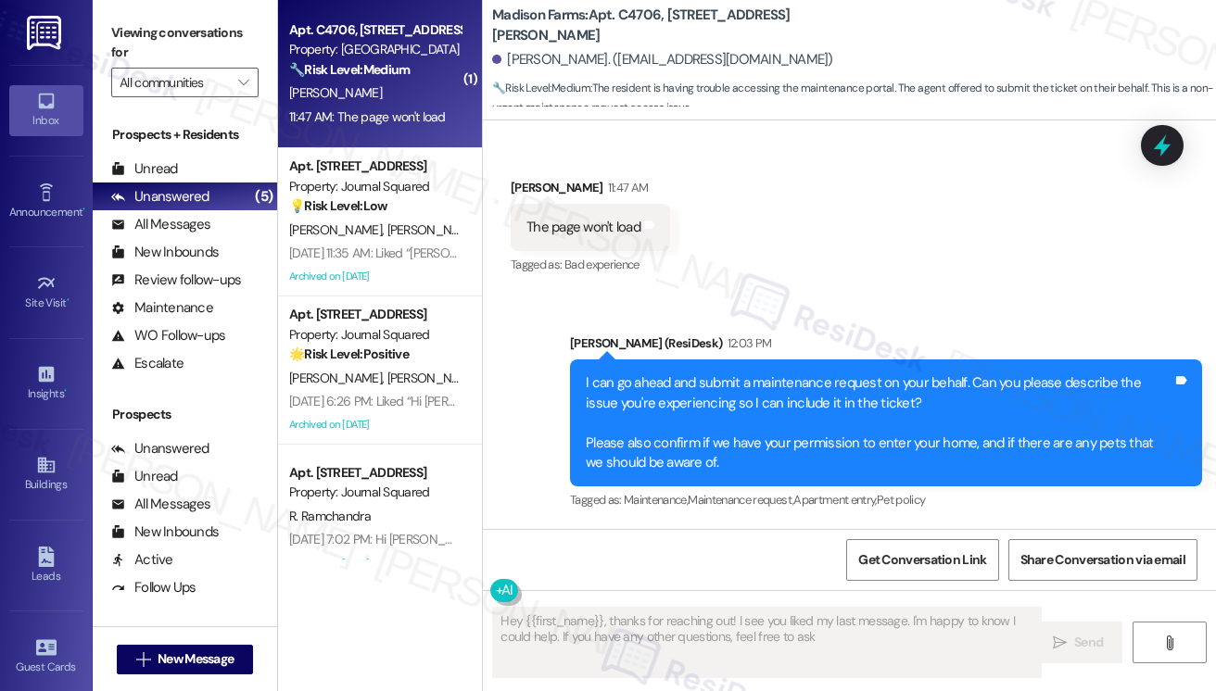
type textarea "Hey {{first_name}}, thanks for reaching out! I see you liked my last message. I…"
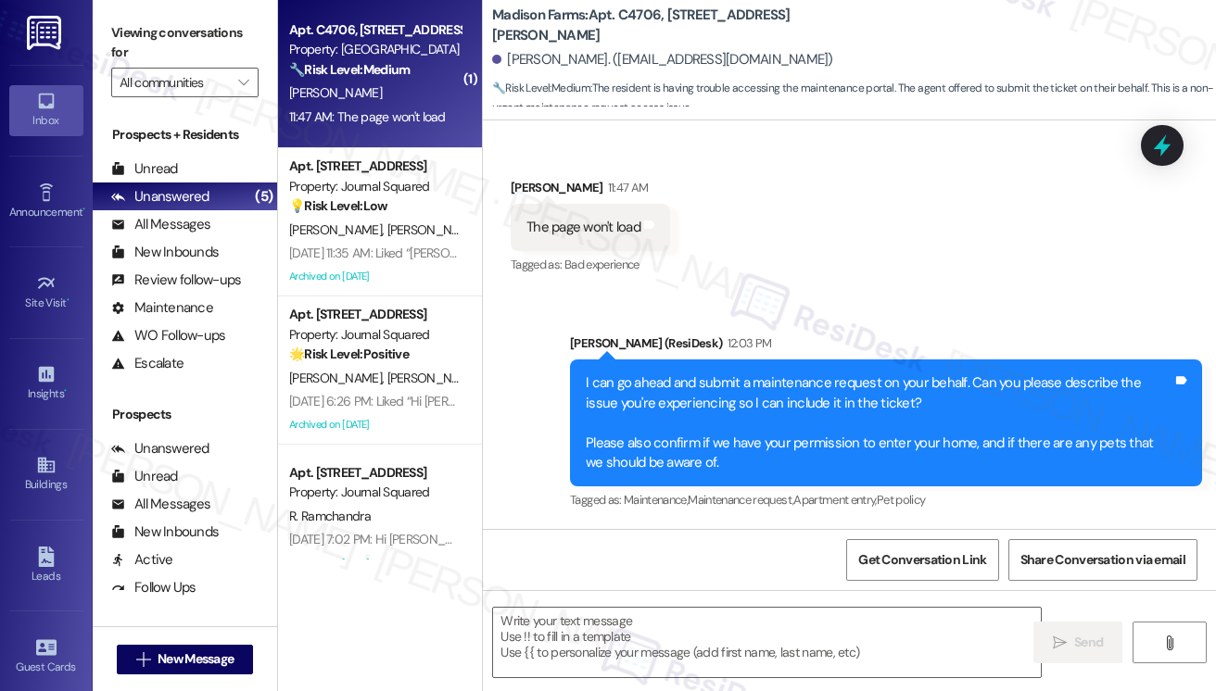
click at [660, 367] on div "I can go ahead and submit a maintenance request on your behalf. Can you please …" at bounding box center [886, 423] width 632 height 127
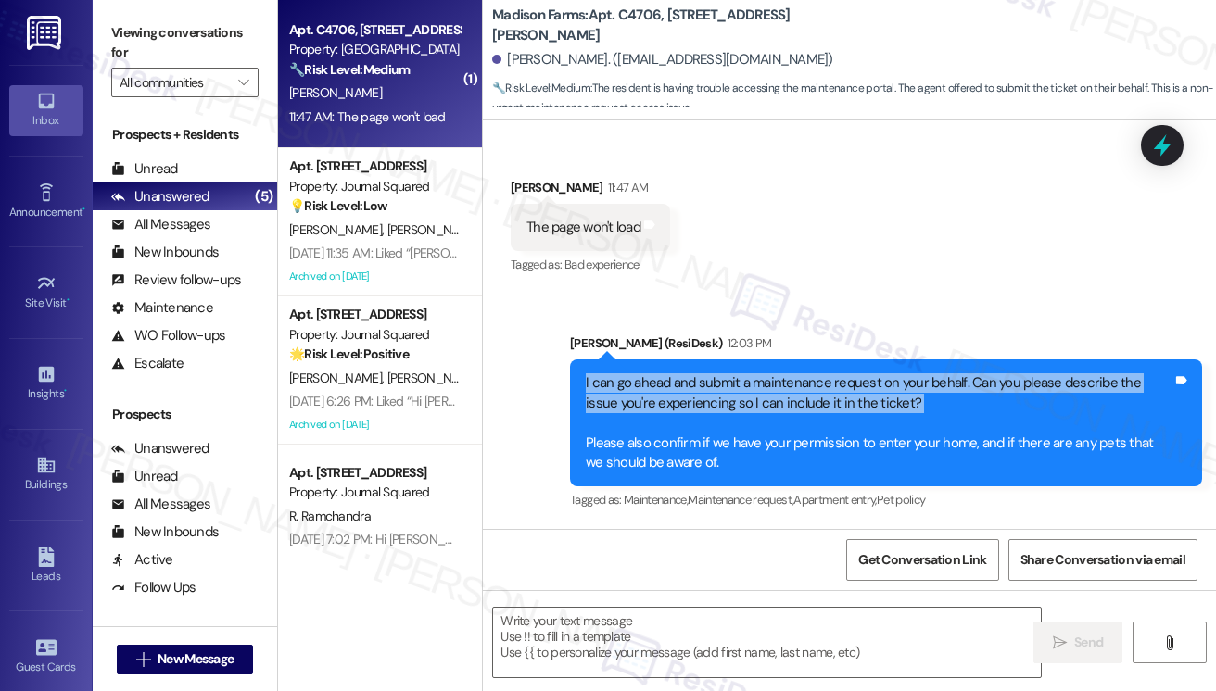
click at [660, 367] on div "I can go ahead and submit a maintenance request on your behalf. Can you please …" at bounding box center [886, 423] width 632 height 127
click at [793, 389] on div "I can go ahead and submit a maintenance request on your behalf. Can you please …" at bounding box center [879, 422] width 587 height 99
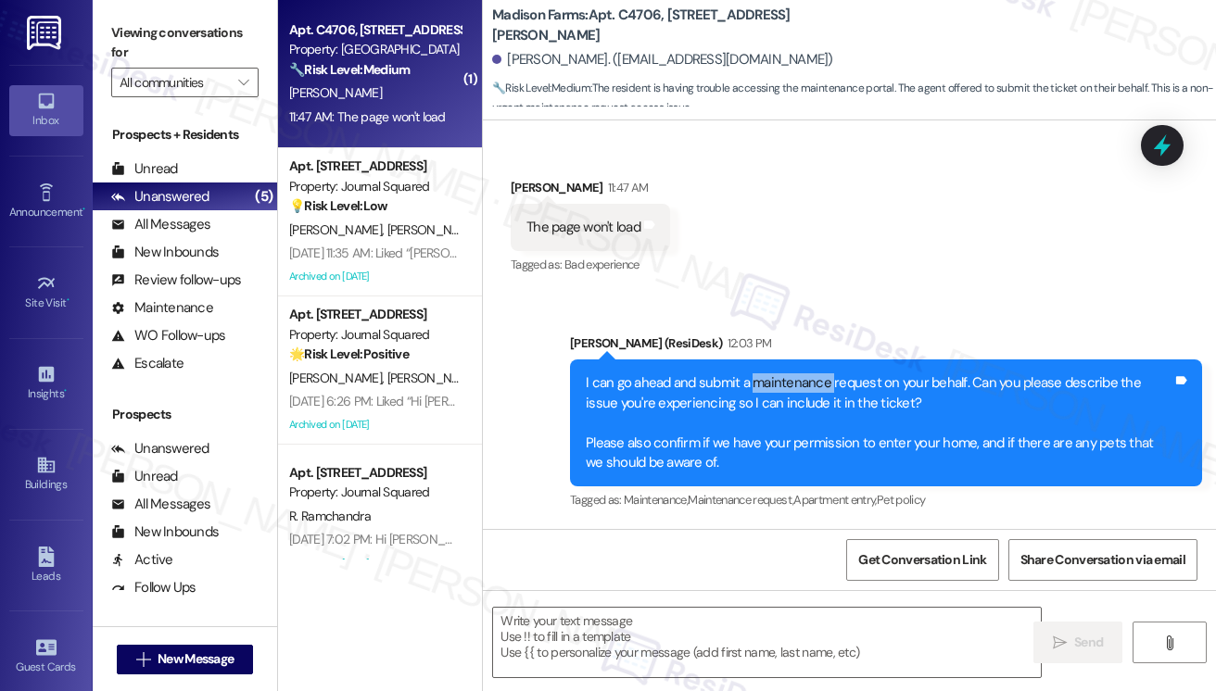
click at [793, 389] on div "I can go ahead and submit a maintenance request on your behalf. Can you please …" at bounding box center [879, 422] width 587 height 99
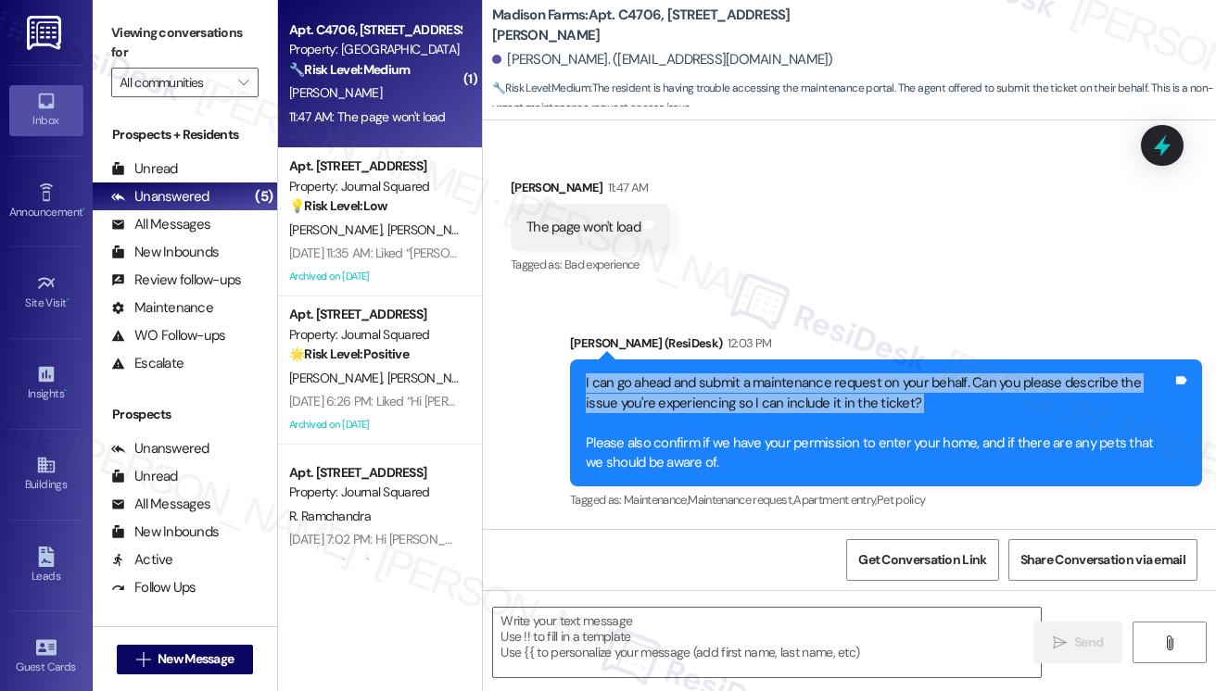
click at [793, 389] on div "I can go ahead and submit a maintenance request on your behalf. Can you please …" at bounding box center [879, 422] width 587 height 99
click at [751, 385] on div "I can go ahead and submit a maintenance request on your behalf. Can you please …" at bounding box center [879, 422] width 587 height 99
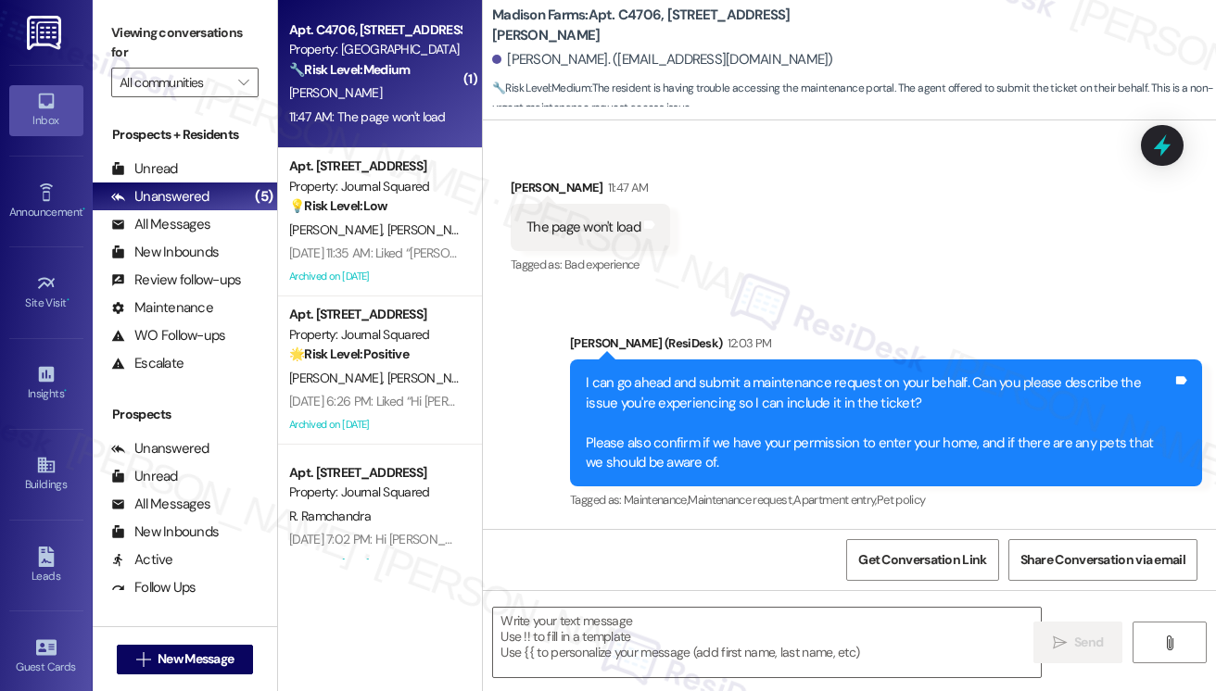
click at [659, 453] on div "I can go ahead and submit a maintenance request on your behalf. Can you please …" at bounding box center [879, 422] width 587 height 99
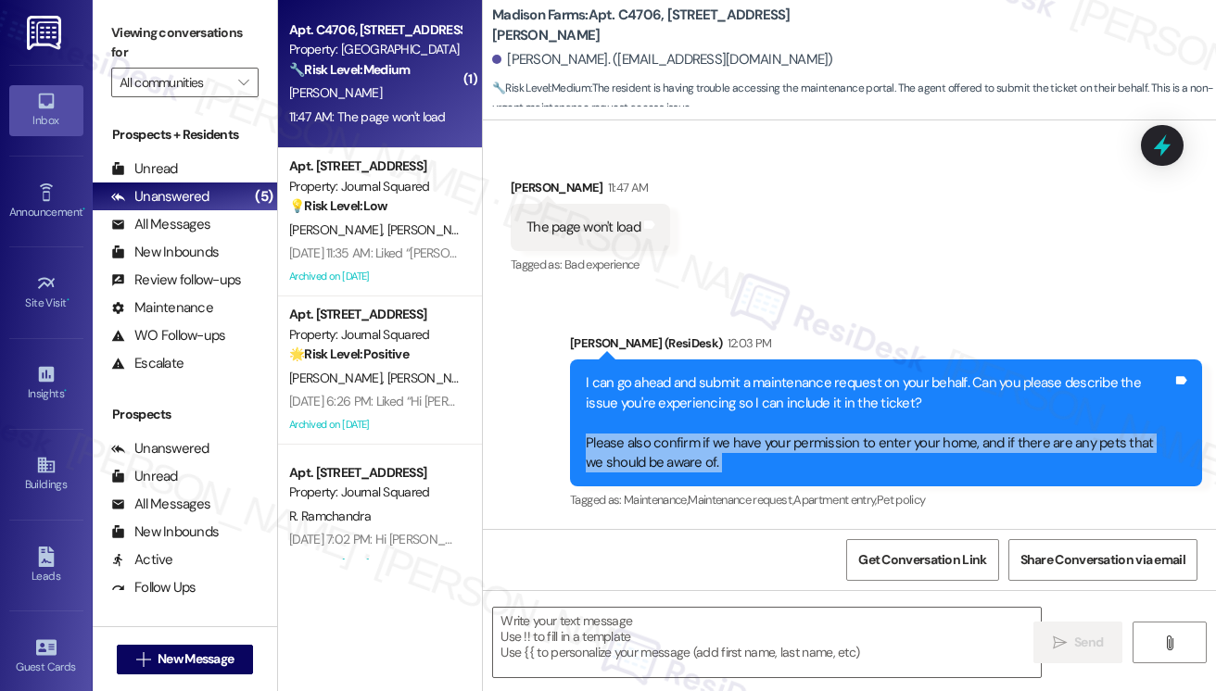
click at [659, 453] on div "I can go ahead and submit a maintenance request on your behalf. Can you please …" at bounding box center [879, 422] width 587 height 99
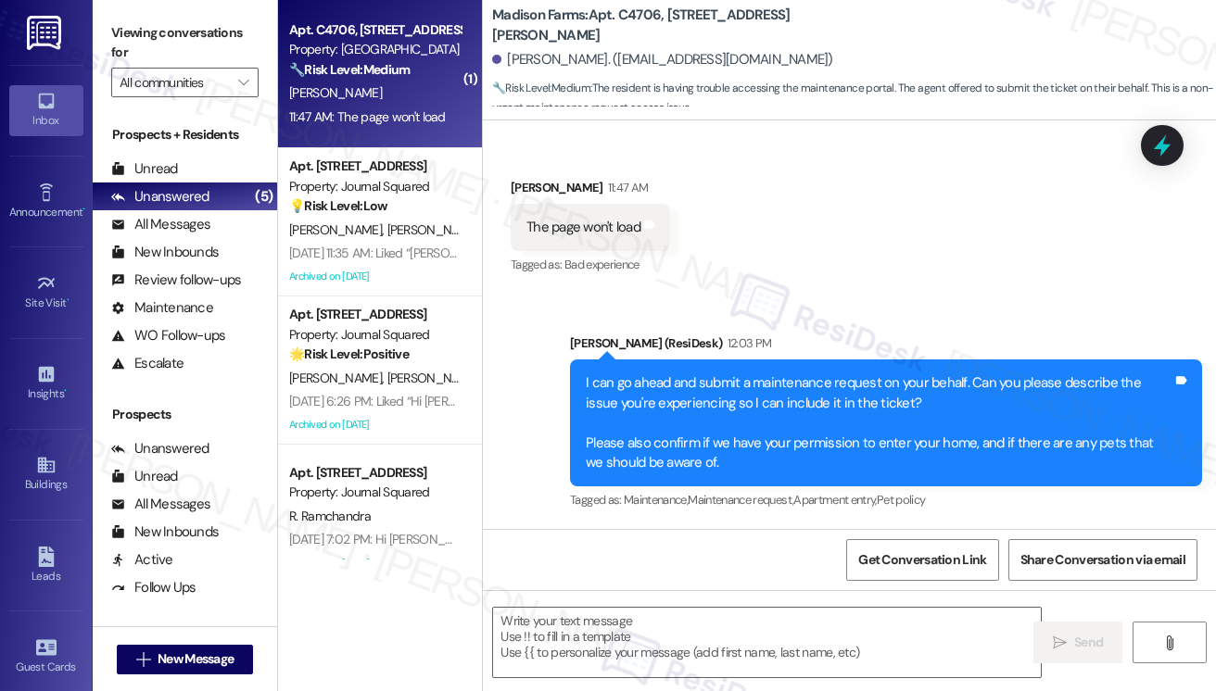
click at [795, 399] on div "I can go ahead and submit a maintenance request on your behalf. Can you please …" at bounding box center [879, 422] width 587 height 99
click at [222, 221] on div "All Messages (undefined)" at bounding box center [185, 224] width 184 height 28
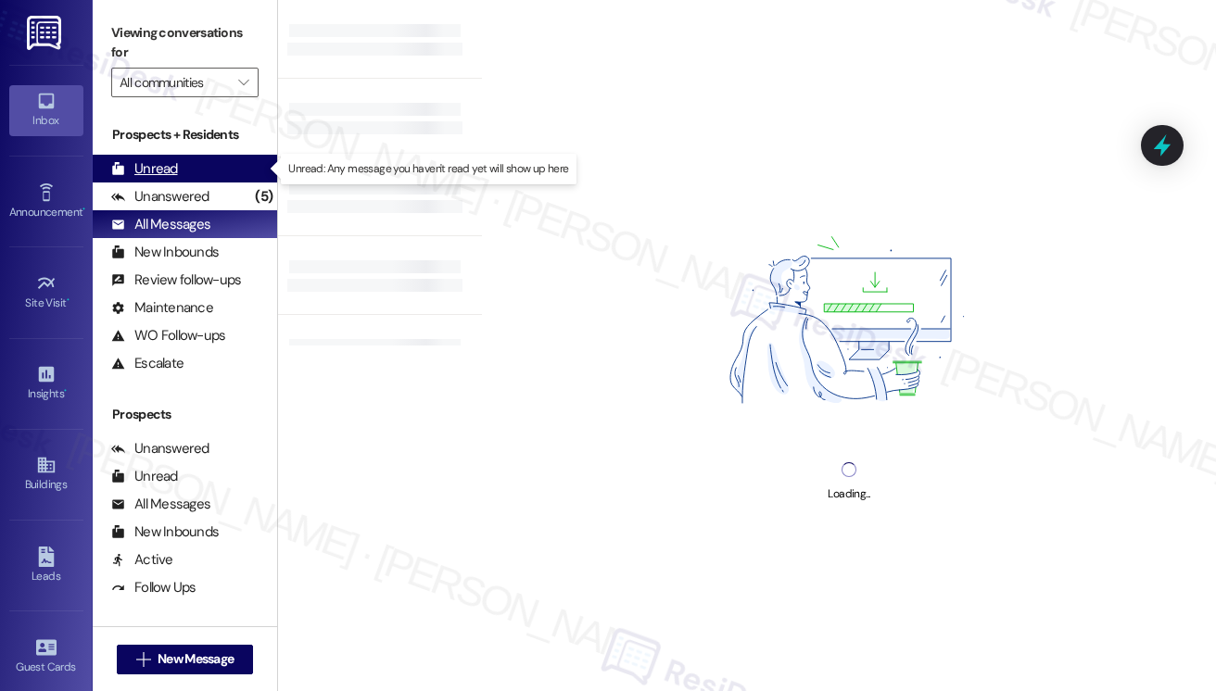
click at [188, 164] on div "Unread (0)" at bounding box center [185, 169] width 184 height 28
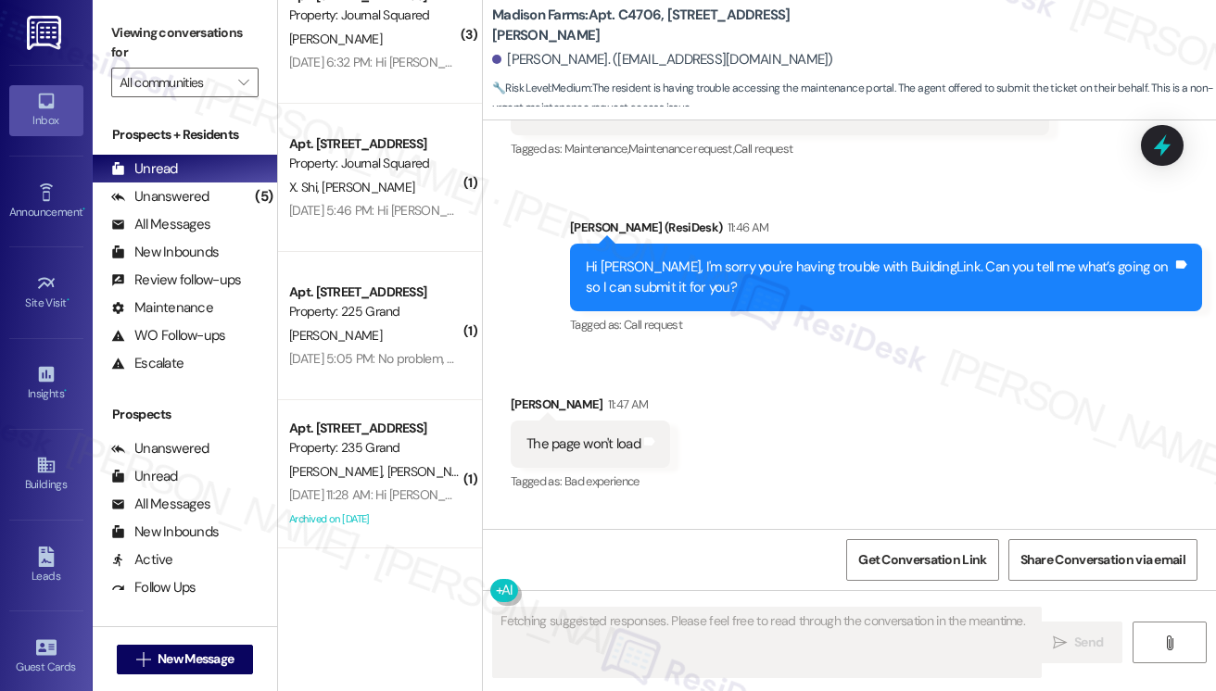
scroll to position [0, 0]
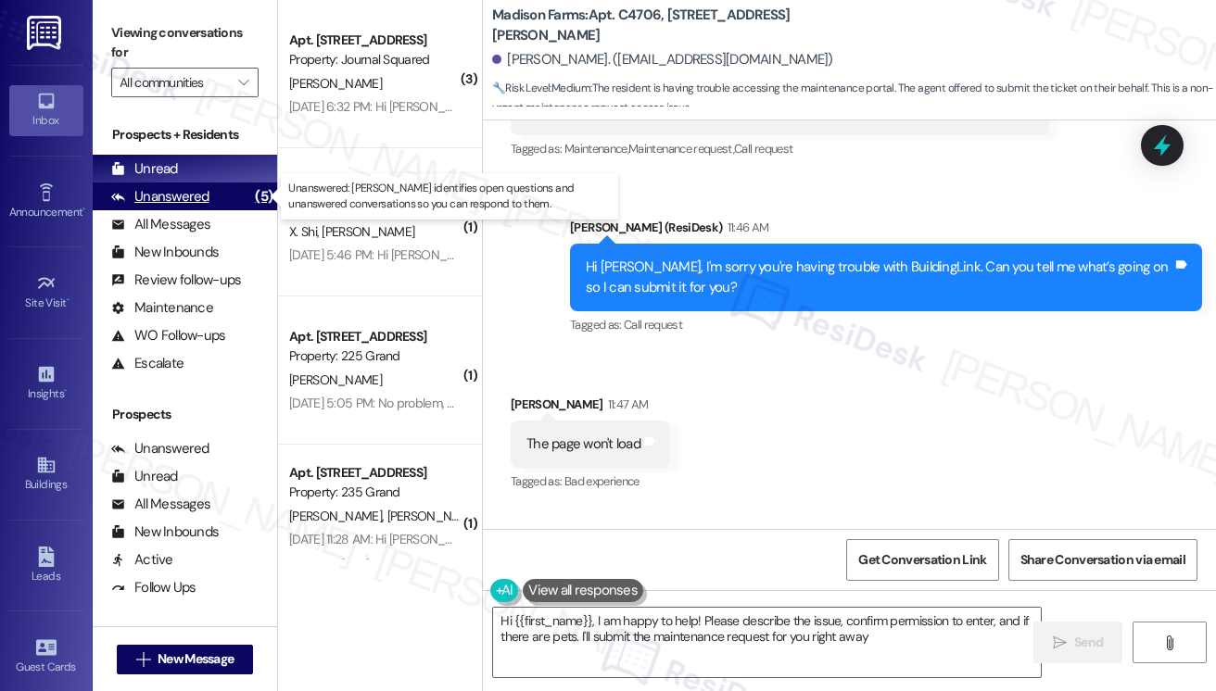
type textarea "Hi {{first_name}}, I am happy to help! Please describe the issue, confirm permi…"
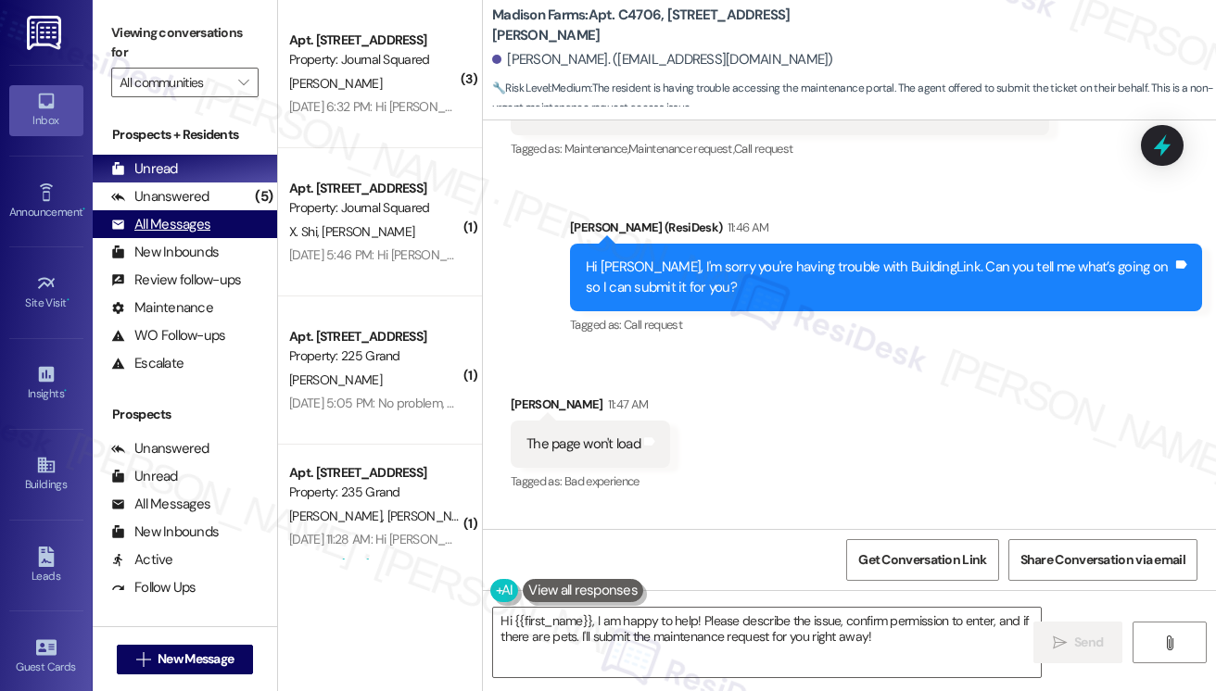
click at [188, 226] on div "All Messages" at bounding box center [160, 224] width 99 height 19
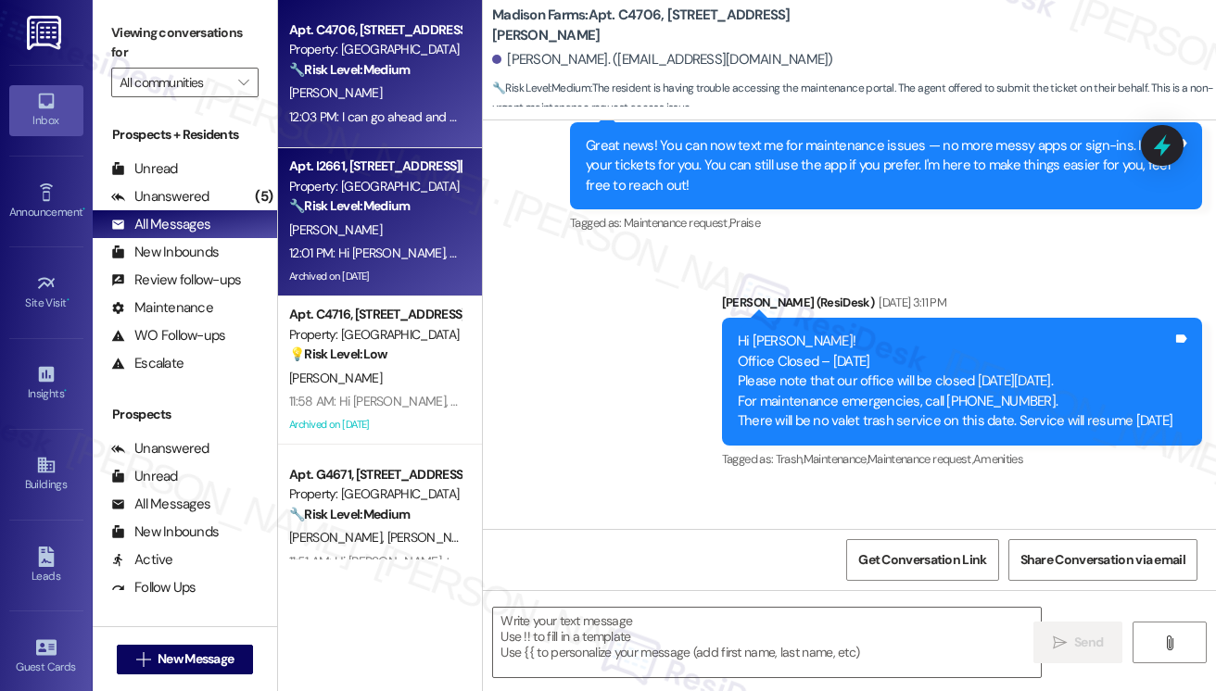
type textarea "Fetching suggested responses. Please feel free to read through the conversation…"
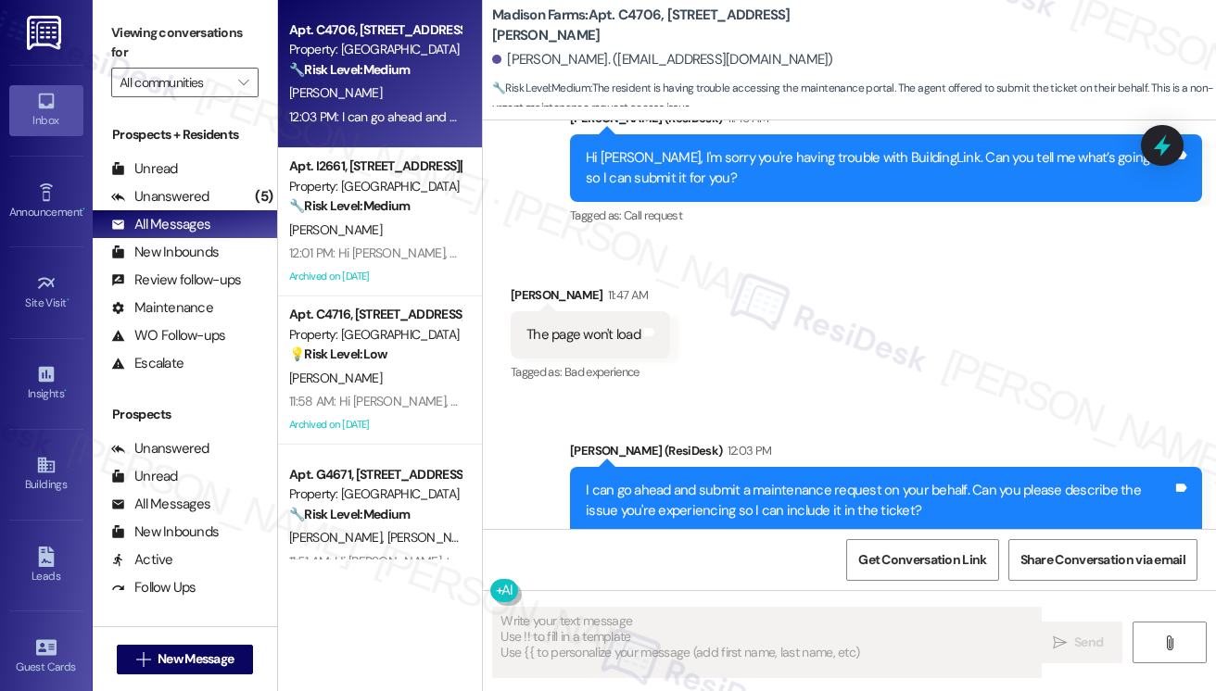
scroll to position [1987, 0]
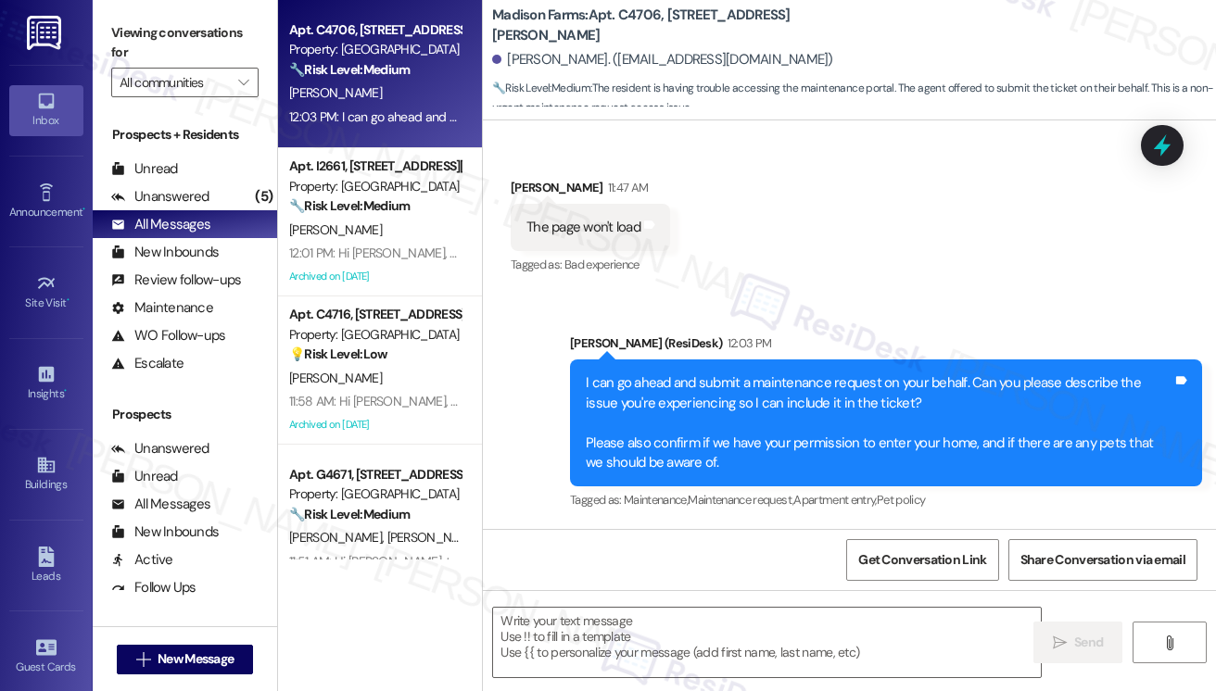
click at [685, 384] on div "I can go ahead and submit a maintenance request on your behalf. Can you please …" at bounding box center [879, 422] width 587 height 99
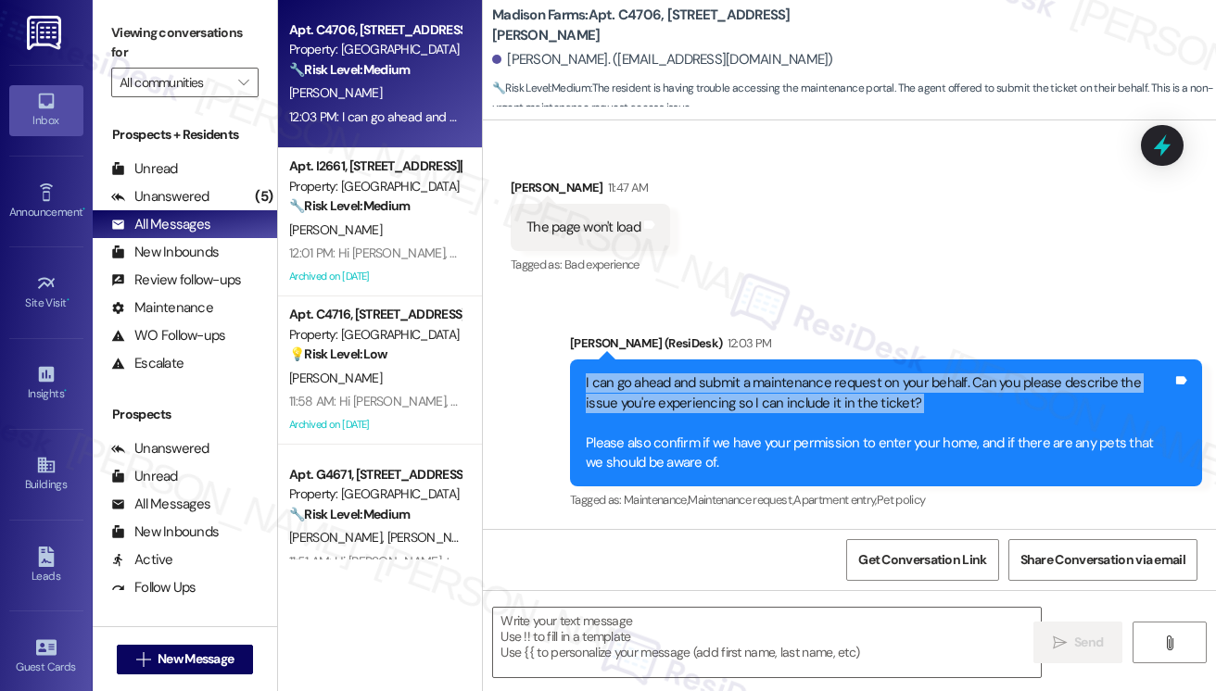
click at [685, 384] on div "I can go ahead and submit a maintenance request on your behalf. Can you please …" at bounding box center [879, 422] width 587 height 99
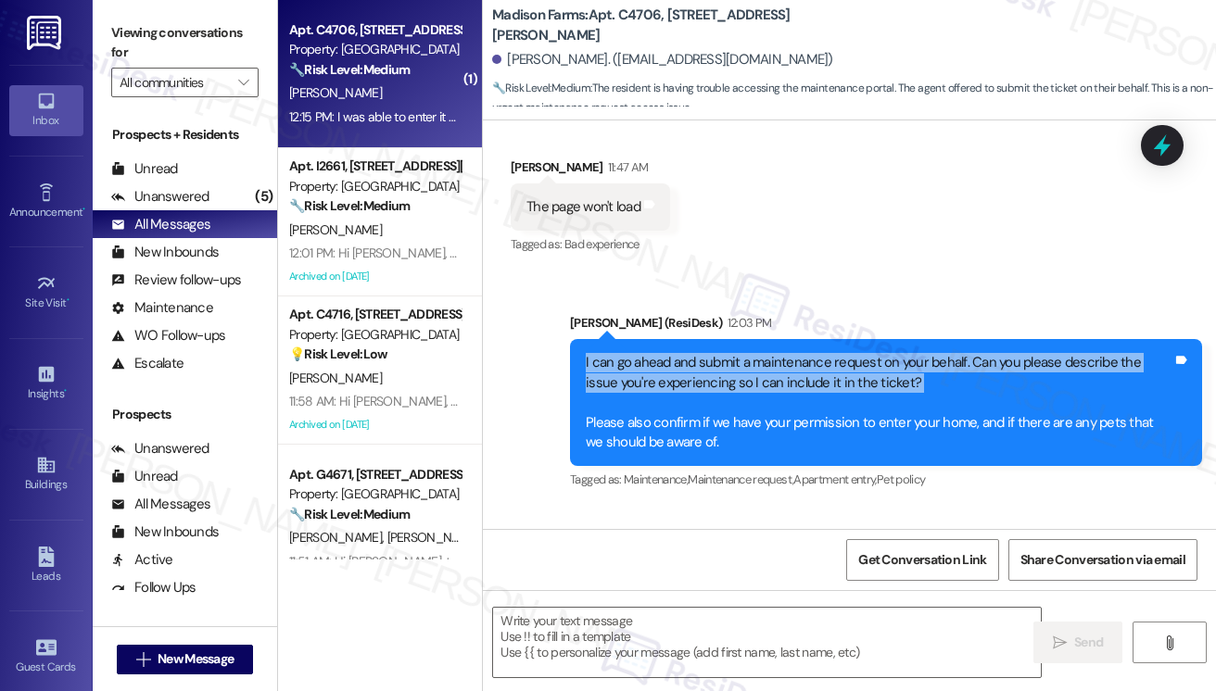
scroll to position [2115, 0]
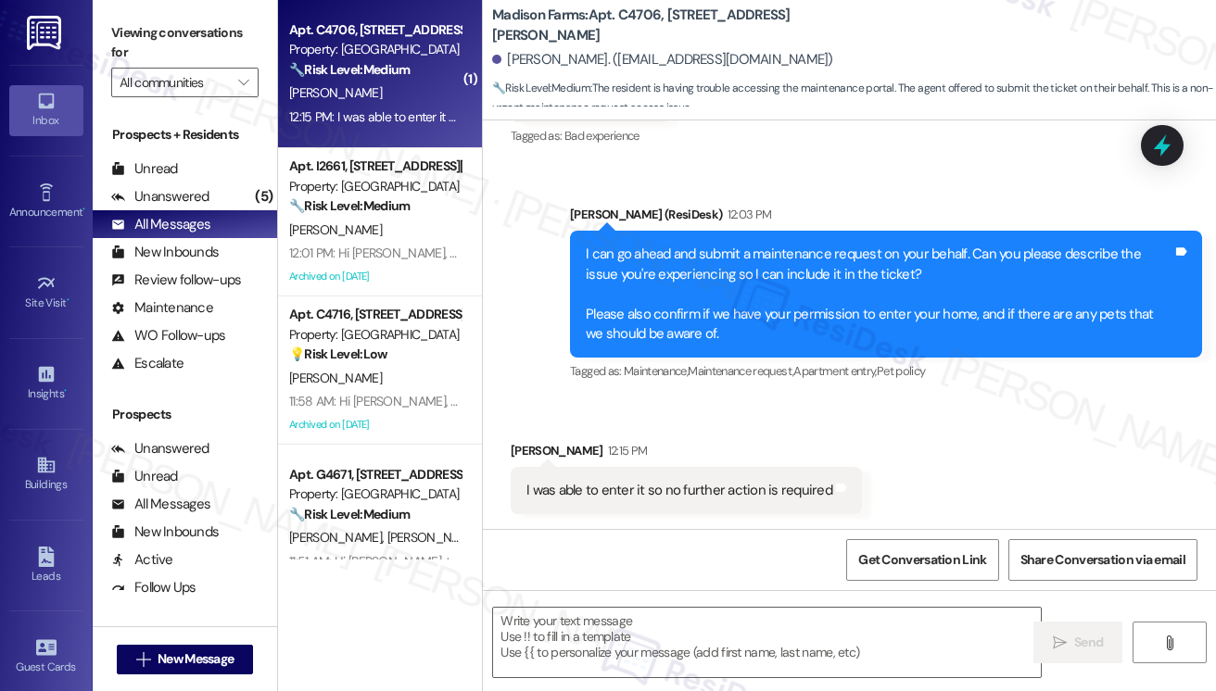
click at [701, 496] on div "I was able to enter it so no further action is required" at bounding box center [679, 490] width 306 height 19
click at [747, 322] on div "I can go ahead and submit a maintenance request on your behalf. Can you please …" at bounding box center [879, 294] width 587 height 99
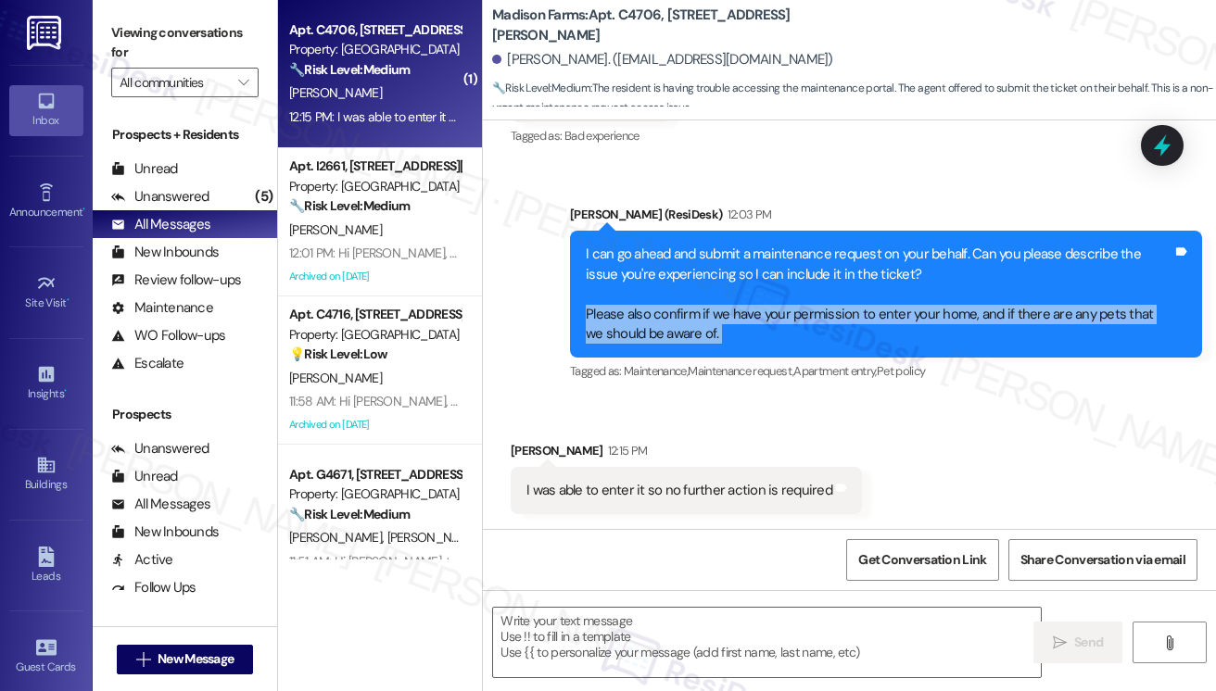
click at [747, 322] on div "I can go ahead and submit a maintenance request on your behalf. Can you please …" at bounding box center [879, 294] width 587 height 99
click at [700, 622] on textarea at bounding box center [767, 643] width 548 height 70
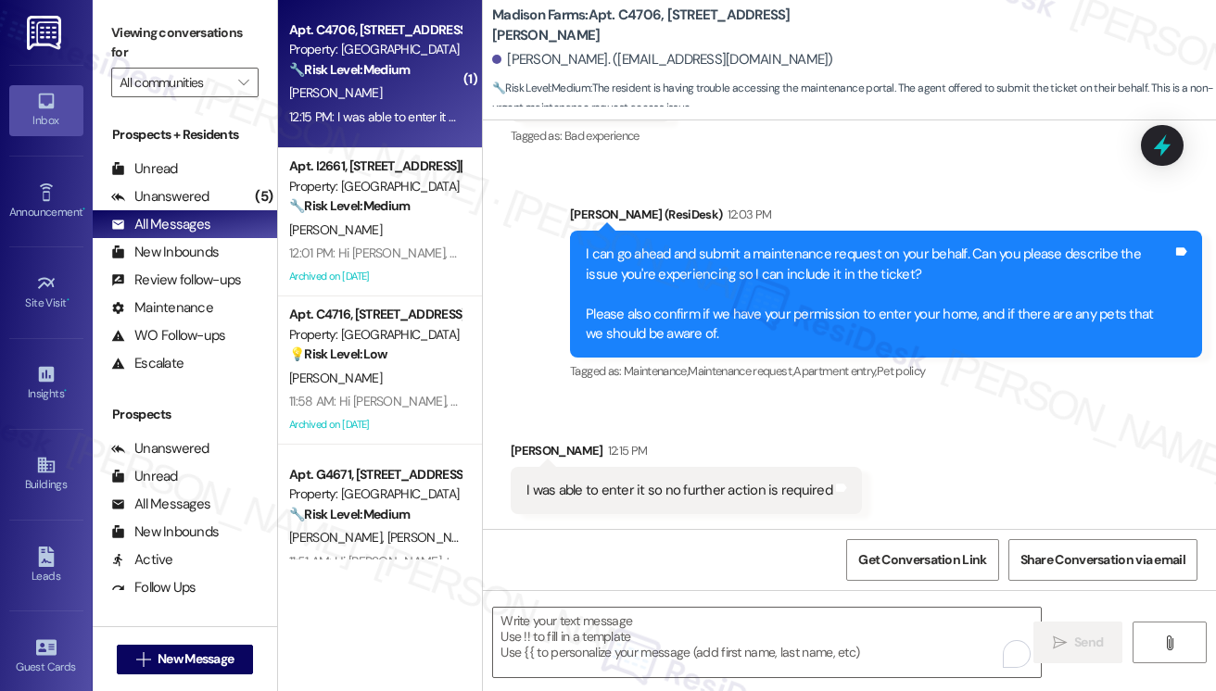
click at [604, 270] on div "I can go ahead and submit a maintenance request on your behalf. Can you please …" at bounding box center [879, 294] width 587 height 99
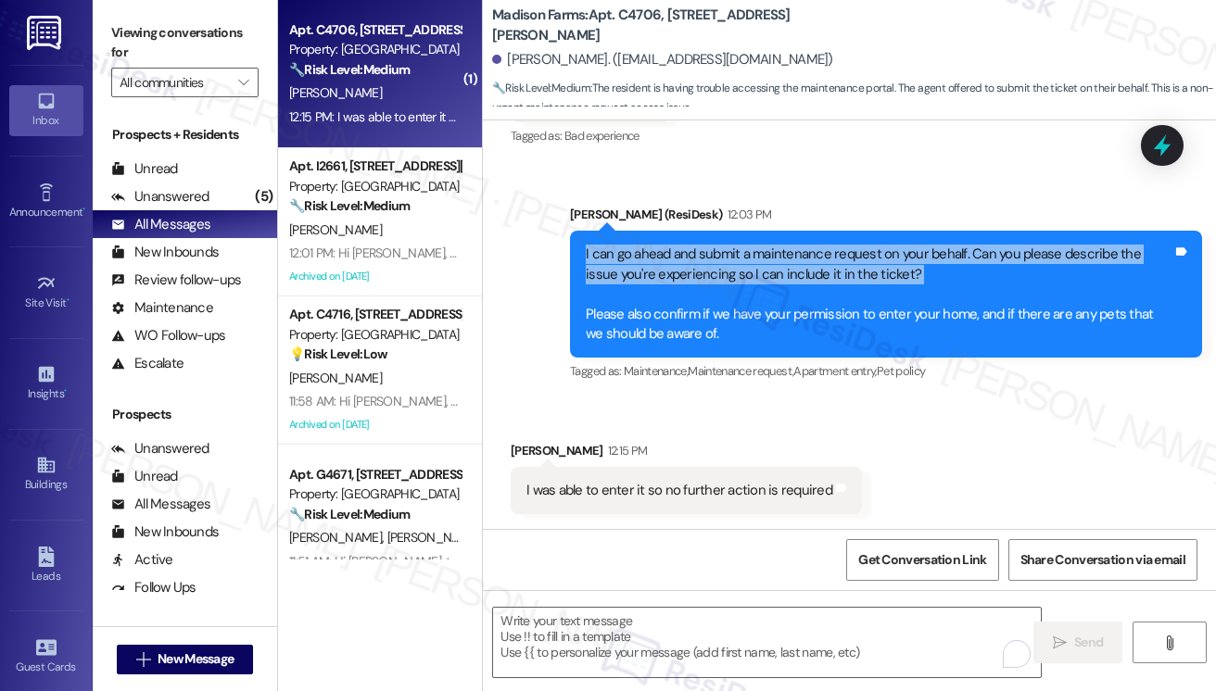
click at [604, 270] on div "I can go ahead and submit a maintenance request on your behalf. Can you please …" at bounding box center [879, 294] width 587 height 99
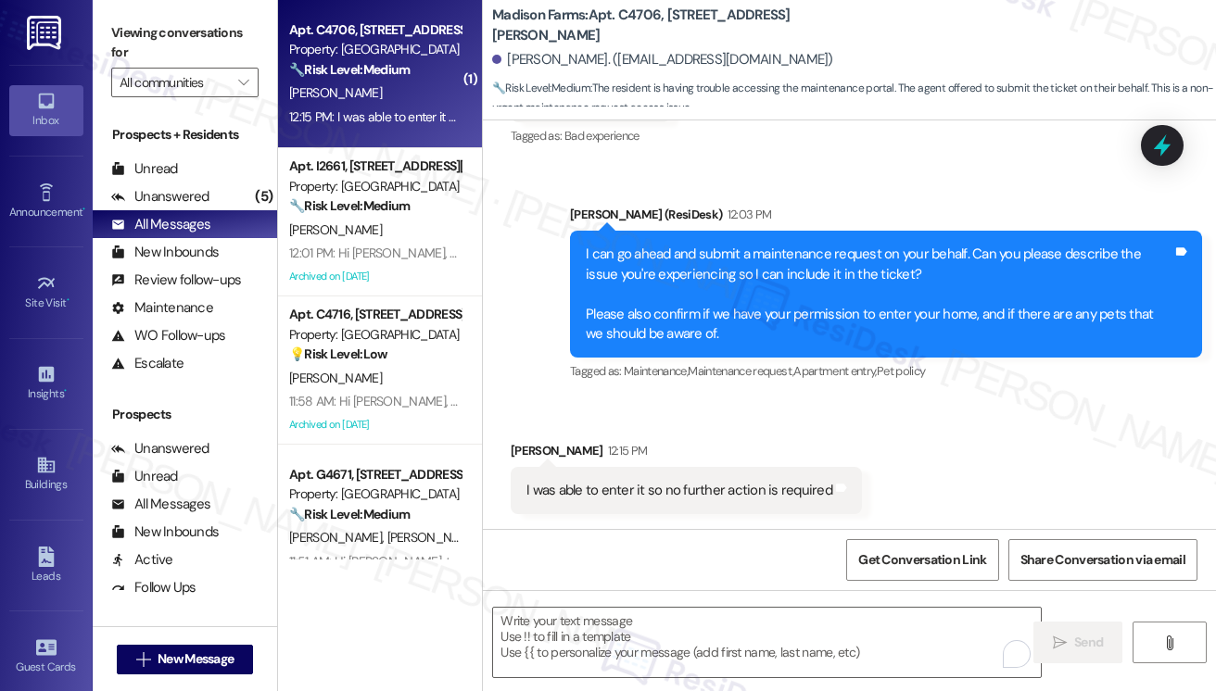
click at [857, 212] on div "Jane (ResiDesk) 12:03 PM" at bounding box center [886, 218] width 632 height 26
click at [823, 259] on div "I can go ahead and submit a maintenance request on your behalf. Can you please …" at bounding box center [879, 294] width 587 height 99
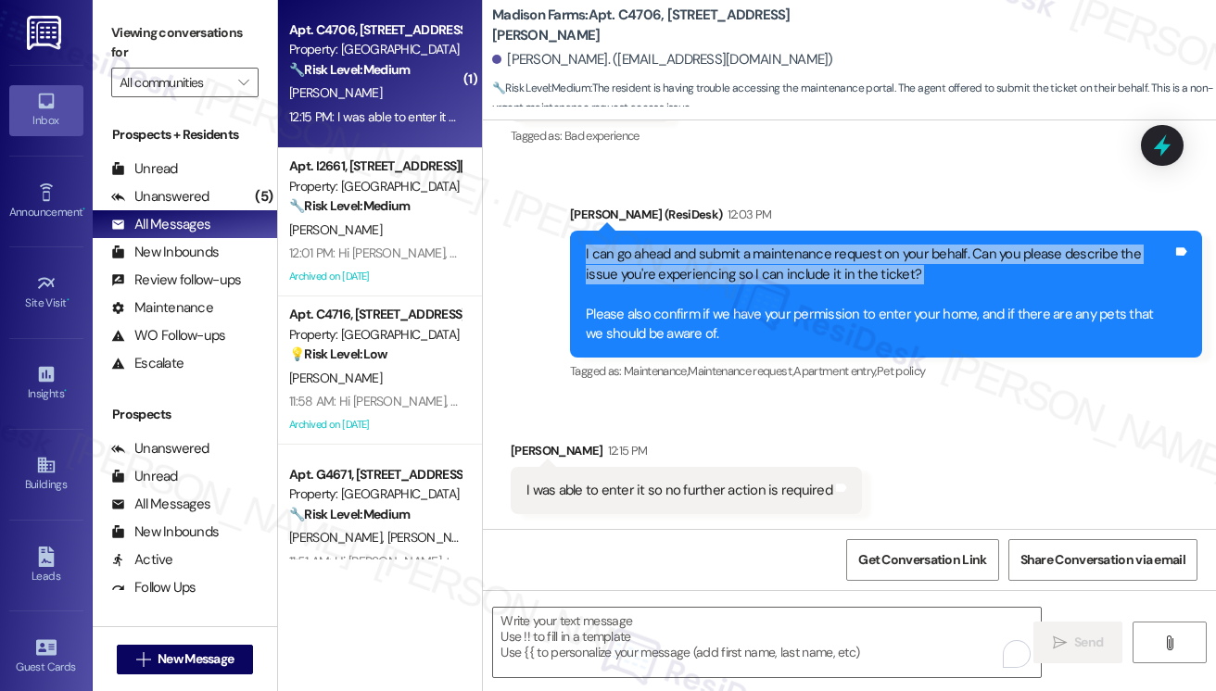
click at [823, 259] on div "I can go ahead and submit a maintenance request on your behalf. Can you please …" at bounding box center [879, 294] width 587 height 99
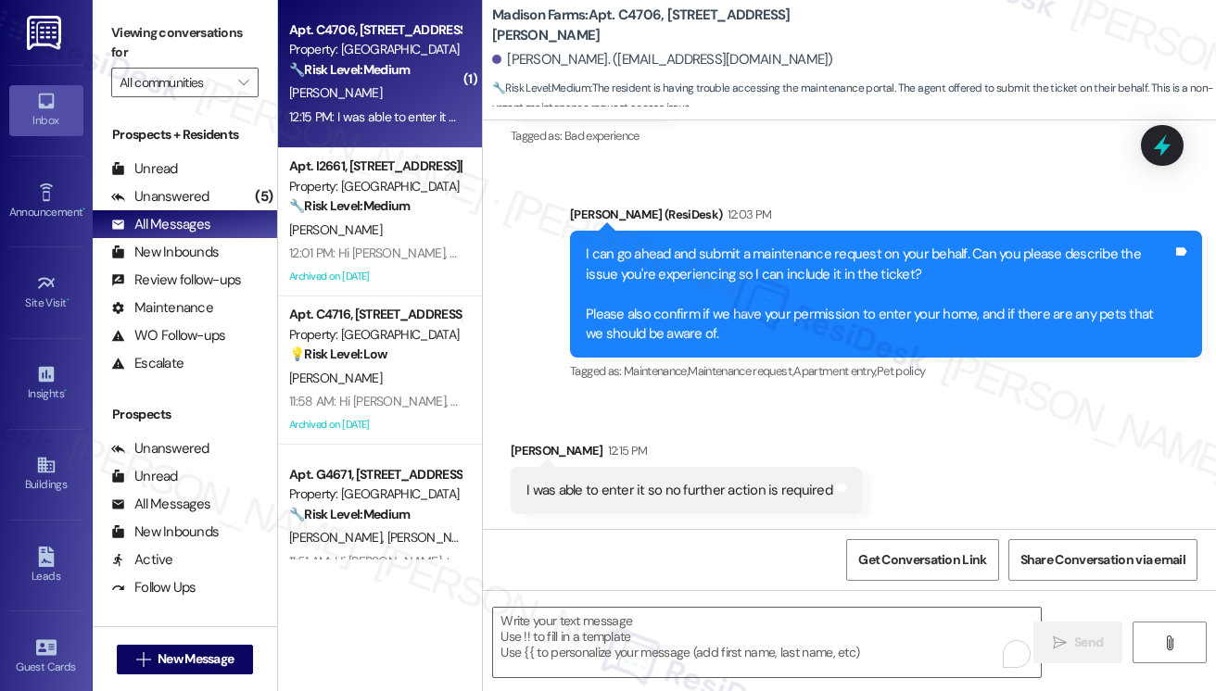
click at [708, 348] on div "I can go ahead and submit a maintenance request on your behalf. Can you please …" at bounding box center [886, 294] width 632 height 127
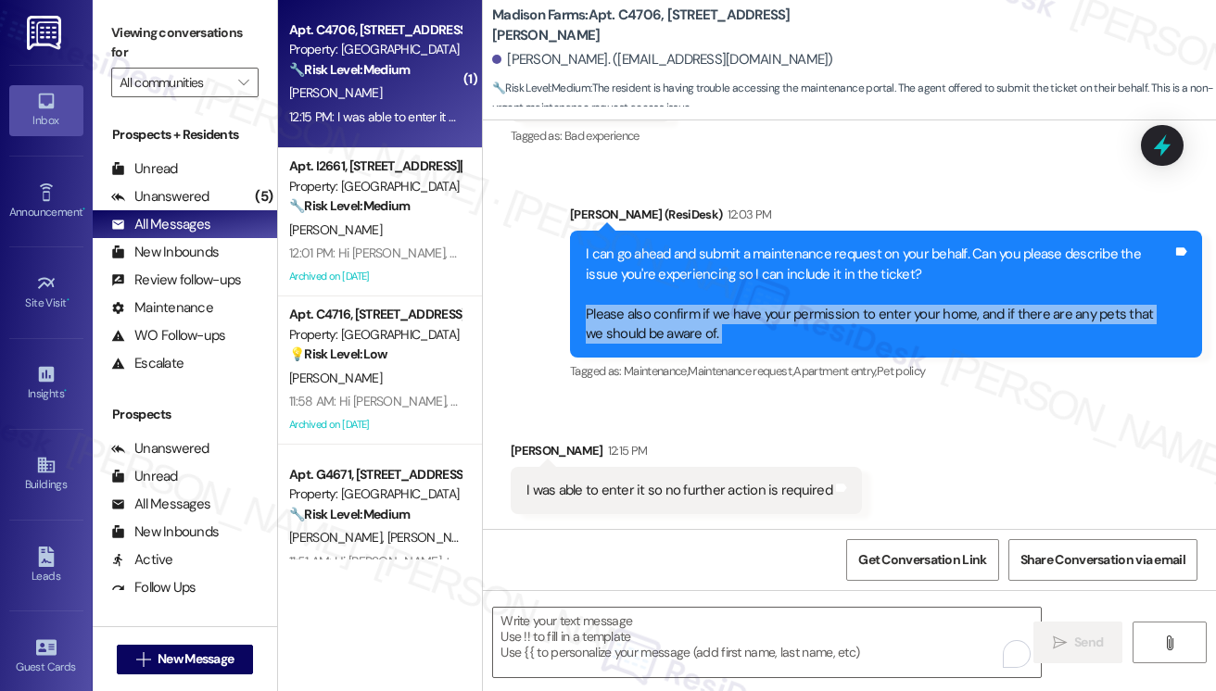
click at [708, 348] on div "I can go ahead and submit a maintenance request on your behalf. Can you please …" at bounding box center [886, 294] width 632 height 127
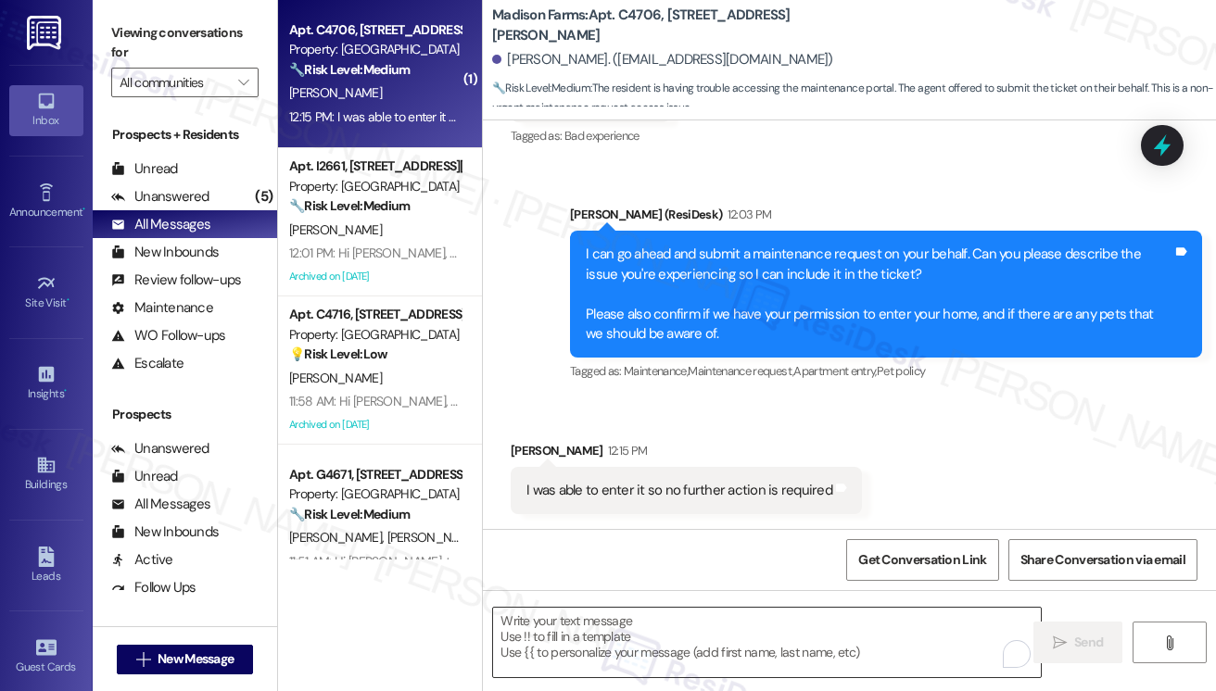
click at [671, 636] on textarea "To enrich screen reader interactions, please activate Accessibility in Grammarl…" at bounding box center [767, 643] width 548 height 70
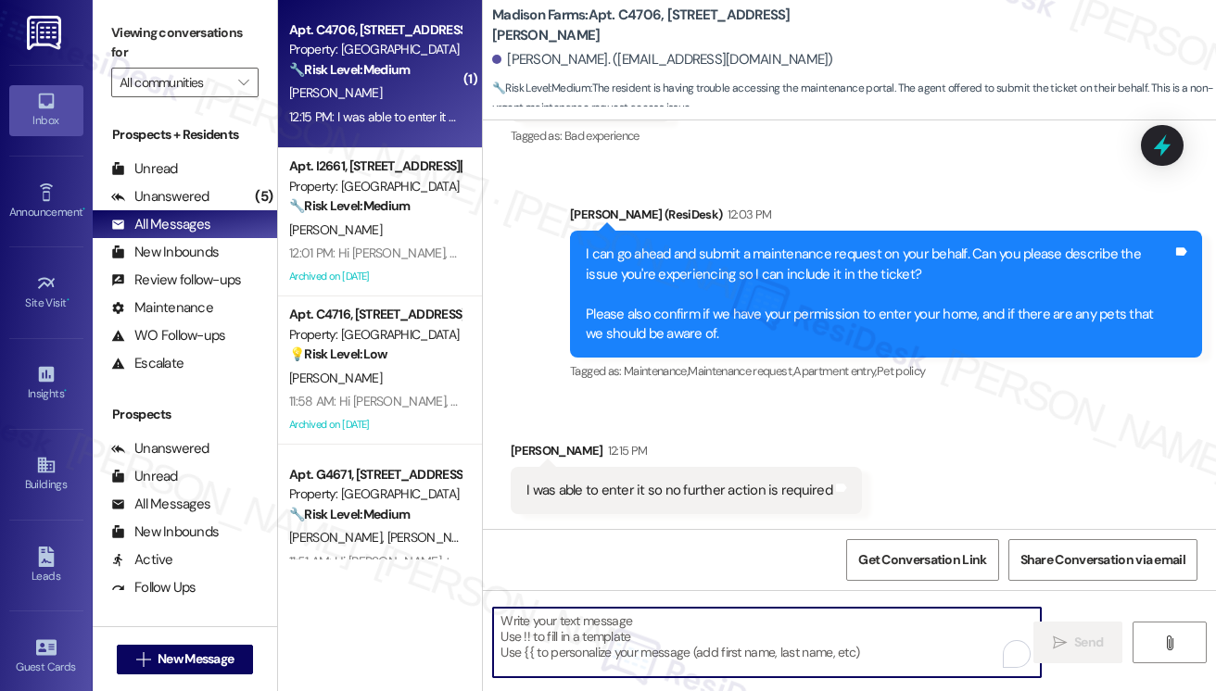
click at [644, 482] on div "I was able to enter it so no further action is required" at bounding box center [679, 490] width 306 height 19
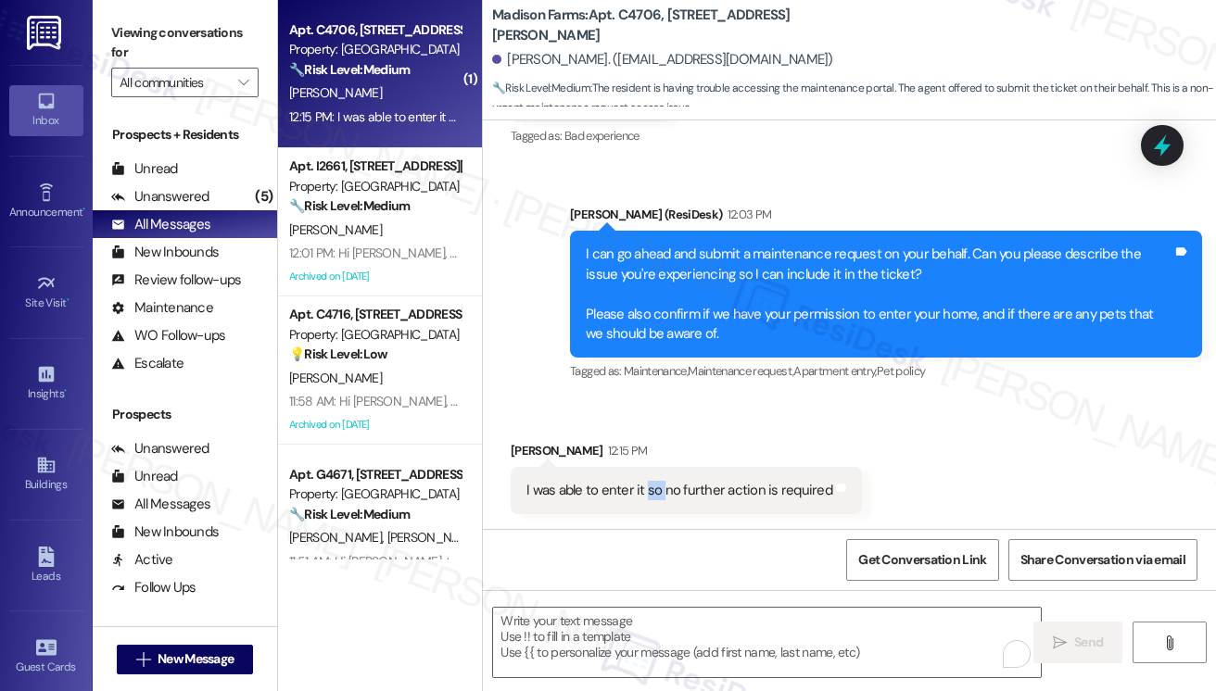
click at [644, 482] on div "I was able to enter it so no further action is required" at bounding box center [679, 490] width 306 height 19
click at [589, 656] on textarea "To enrich screen reader interactions, please activate Accessibility in Grammarl…" at bounding box center [767, 643] width 548 height 70
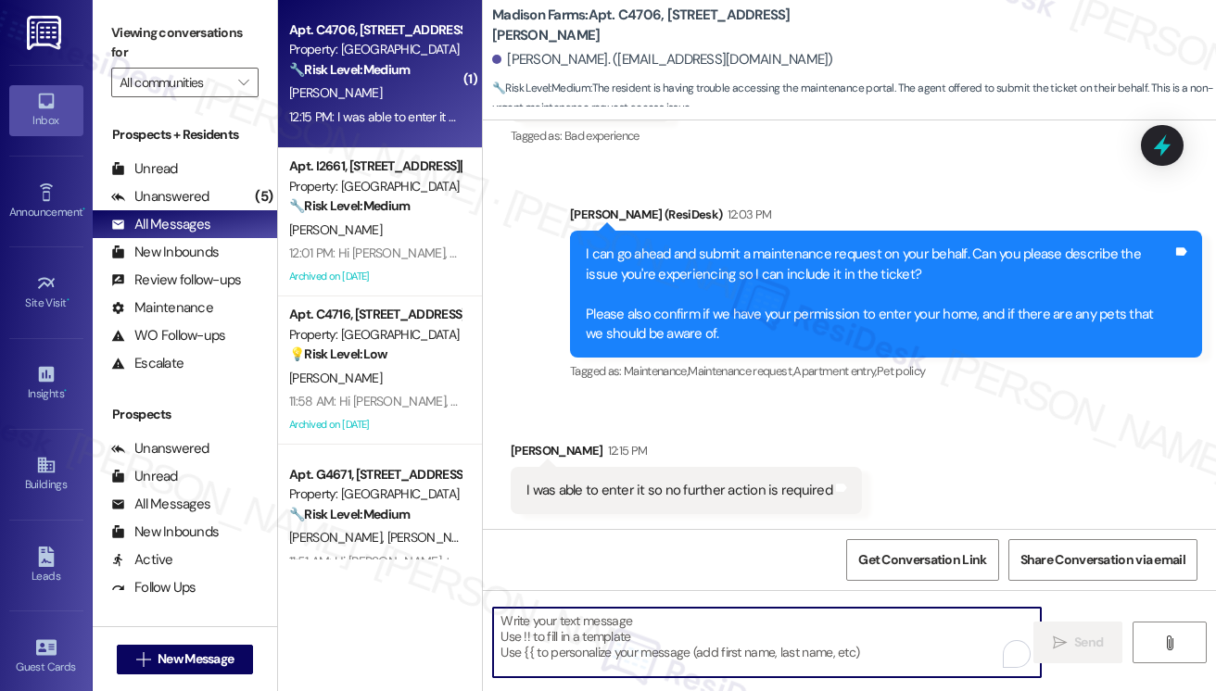
click at [617, 307] on div "I can go ahead and submit a maintenance request on your behalf. Can you please …" at bounding box center [879, 294] width 587 height 99
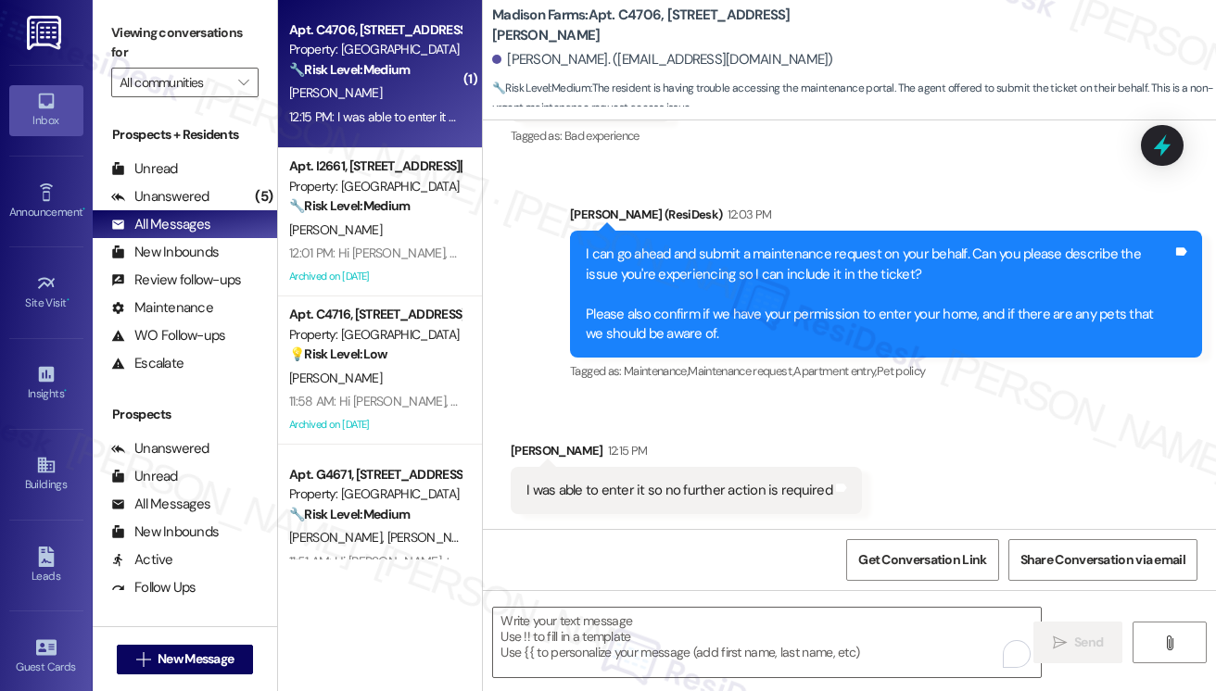
click at [584, 259] on div "I can go ahead and submit a maintenance request on your behalf. Can you please …" at bounding box center [879, 294] width 590 height 99
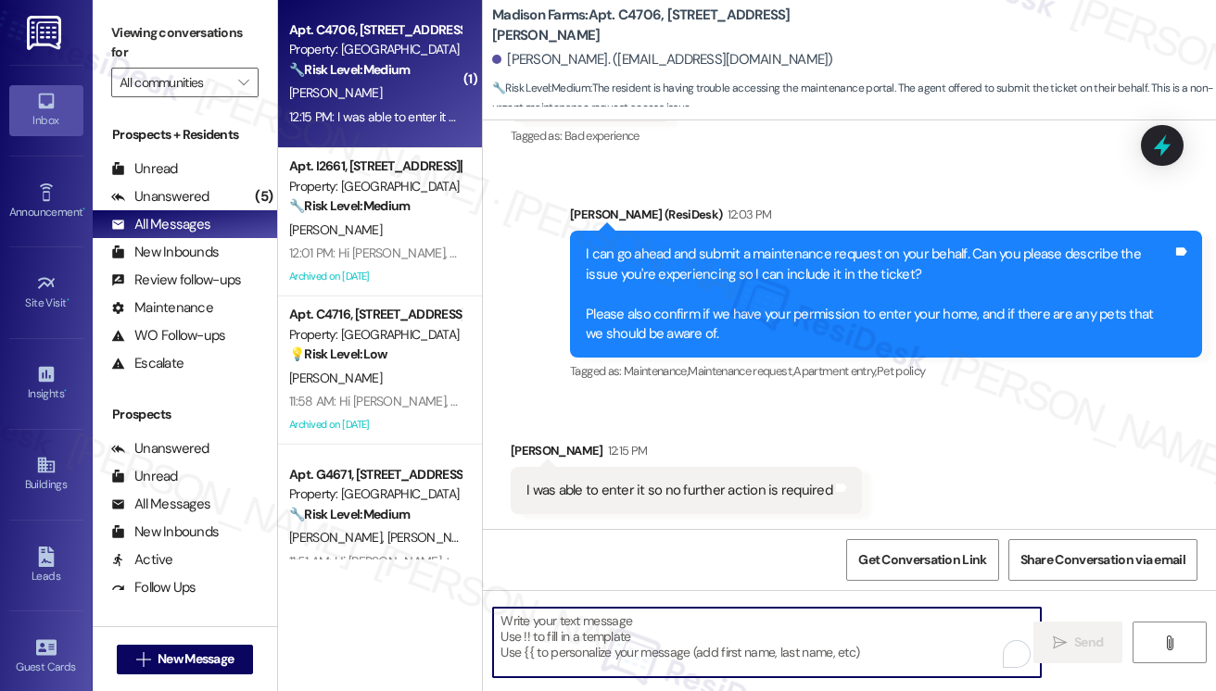
click at [575, 633] on textarea "To enrich screen reader interactions, please activate Accessibility in Grammarl…" at bounding box center [767, 643] width 548 height 70
click at [545, 474] on div "I was able to enter it so no further action is required Tags and notes" at bounding box center [686, 490] width 351 height 47
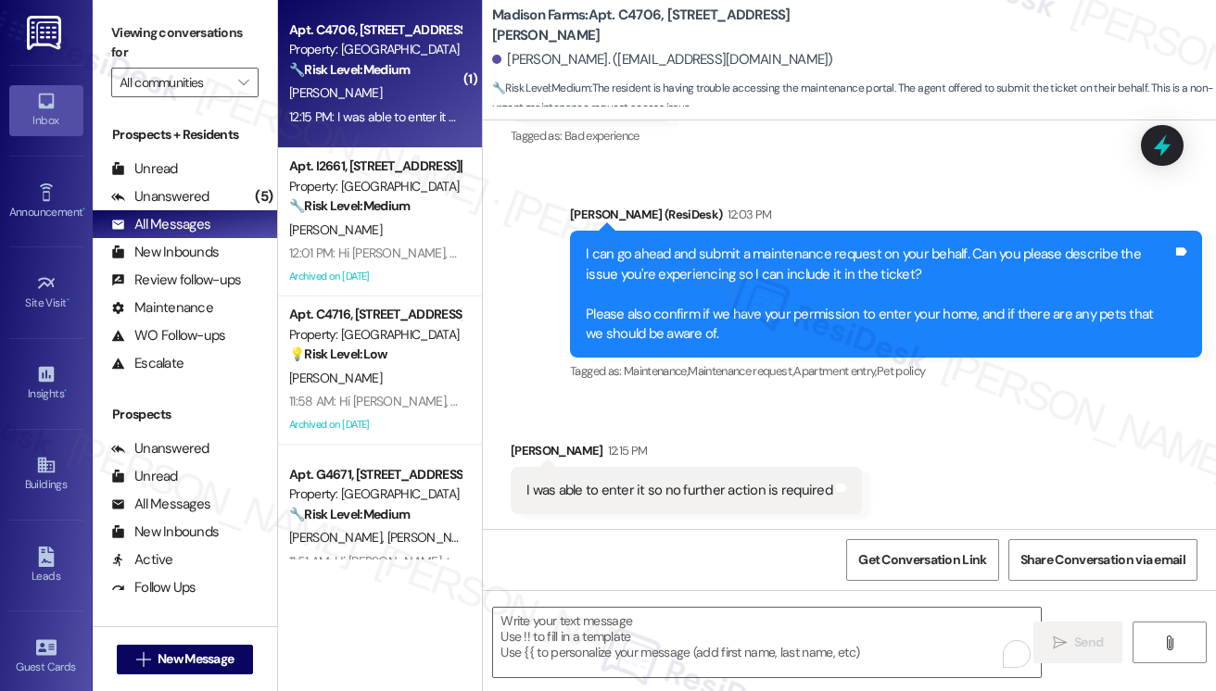
click at [545, 474] on div "I was able to enter it so no further action is required Tags and notes" at bounding box center [686, 490] width 351 height 47
click at [578, 498] on div "I was able to enter it so no further action is required" at bounding box center [679, 490] width 306 height 19
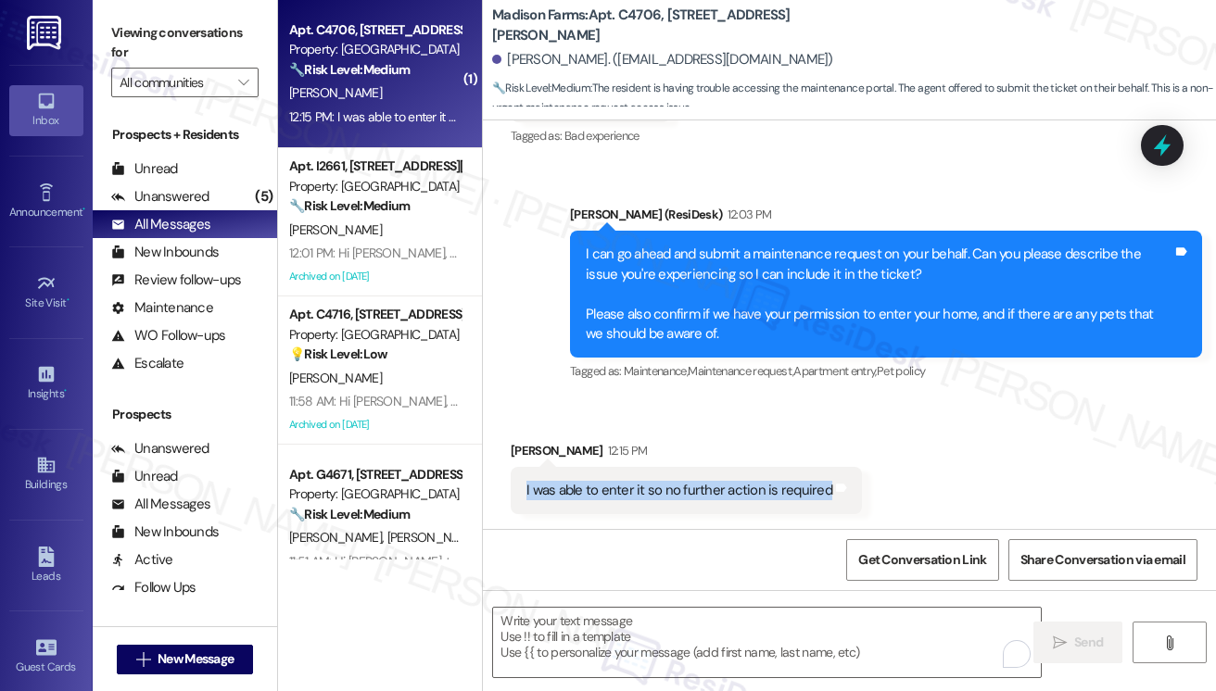
click at [579, 498] on div "I was able to enter it so no further action is required" at bounding box center [679, 490] width 306 height 19
copy div "I was able to enter it so no further action is required Tags and notes"
click at [137, 29] on label "Viewing conversations for" at bounding box center [184, 43] width 147 height 49
click at [639, 23] on b "Madison Farms: Apt. C4706, 4883 Riley Road" at bounding box center [677, 26] width 371 height 40
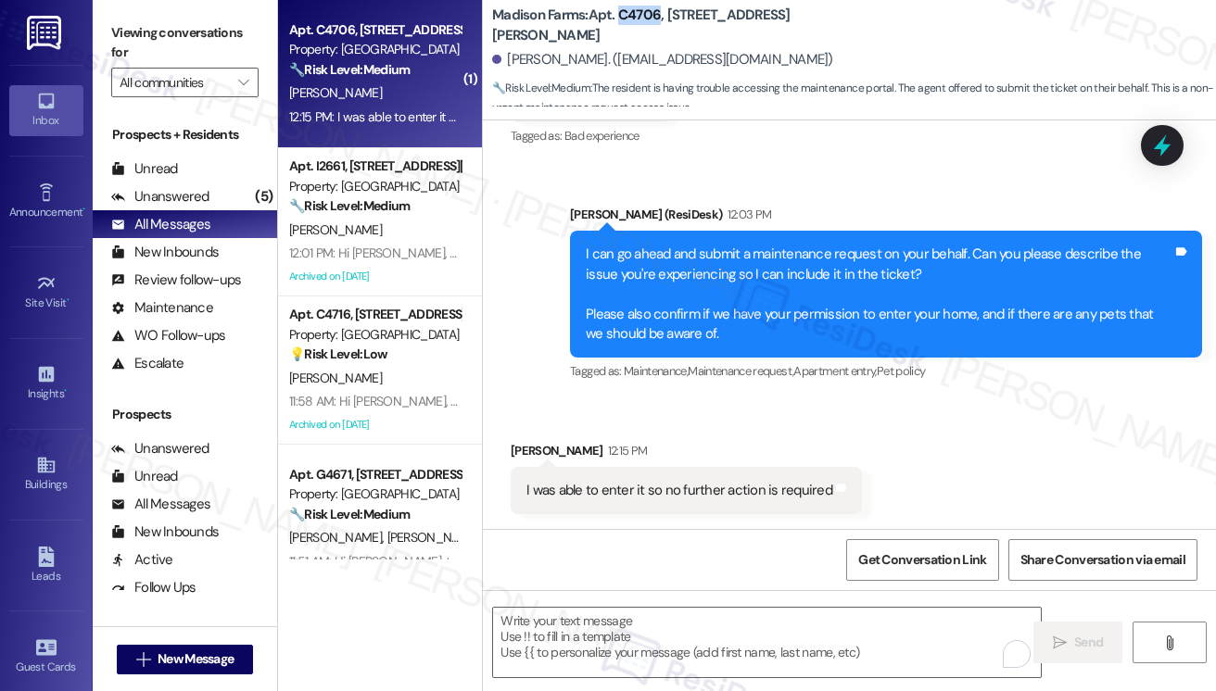
copy b "C4706"
drag, startPoint x: 142, startPoint y: 41, endPoint x: 212, endPoint y: 105, distance: 95.1
click at [142, 41] on label "Viewing conversations for" at bounding box center [184, 43] width 147 height 49
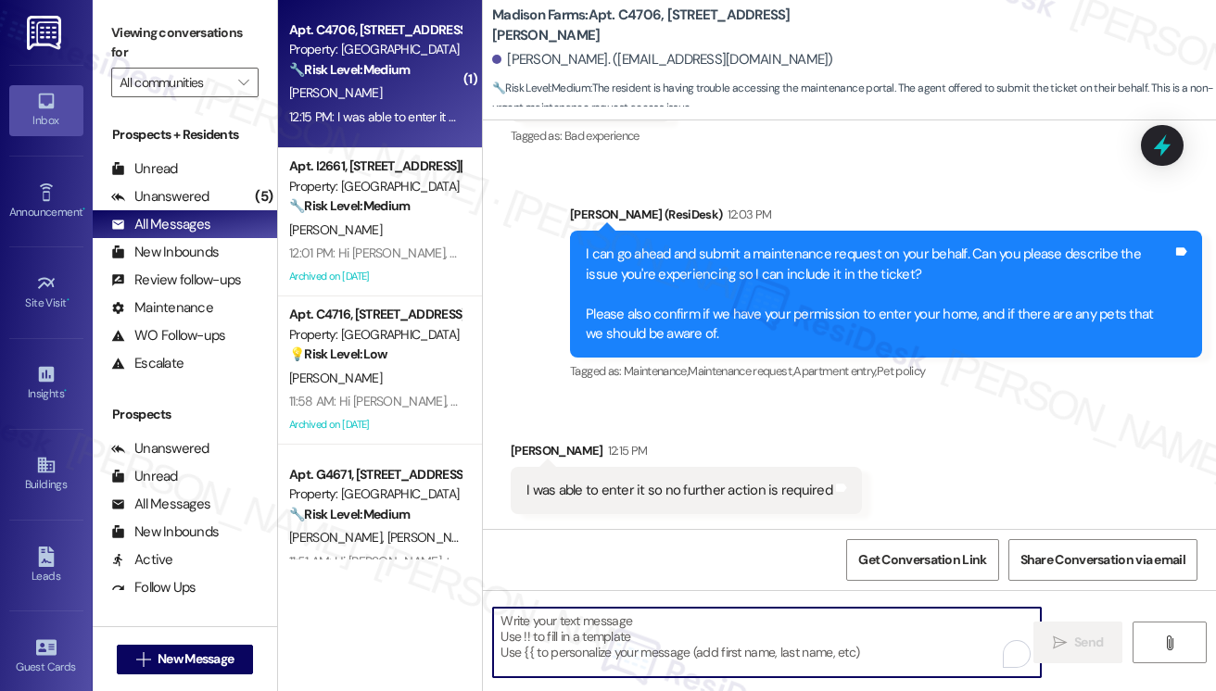
click at [582, 633] on textarea "To enrich screen reader interactions, please activate Accessibility in Grammarl…" at bounding box center [767, 643] width 548 height 70
paste textarea "Great, thank you for letting me know! I’m glad you were able to get it entered.…"
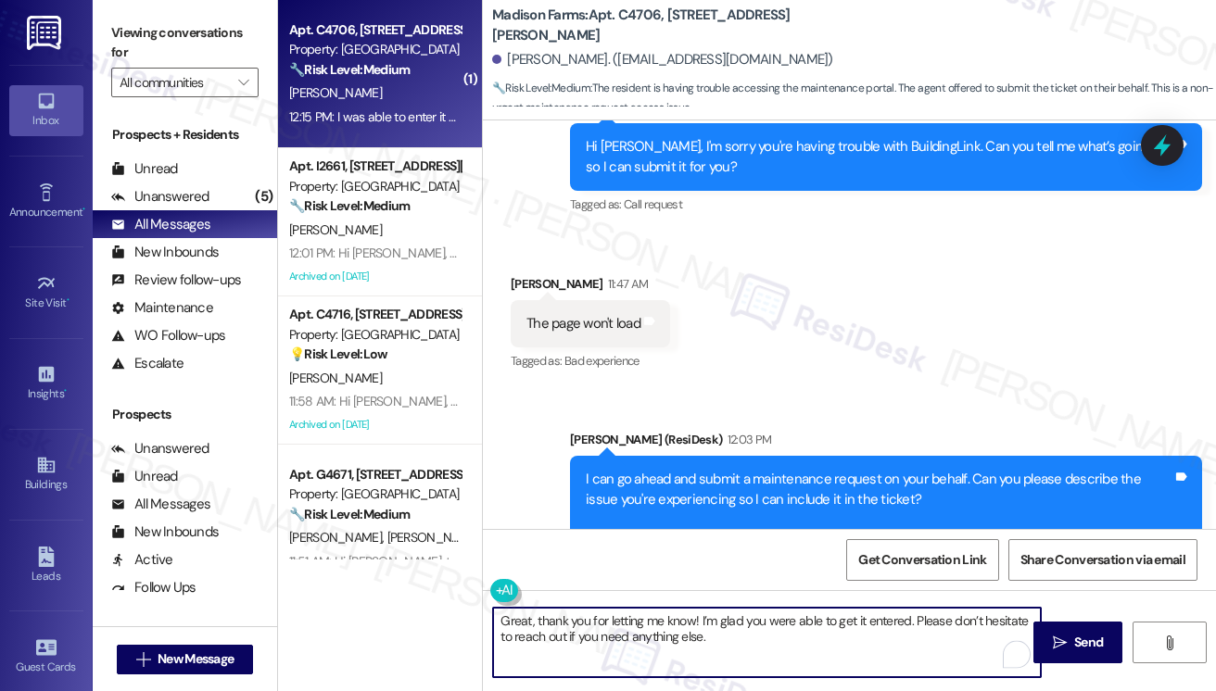
scroll to position [1838, 0]
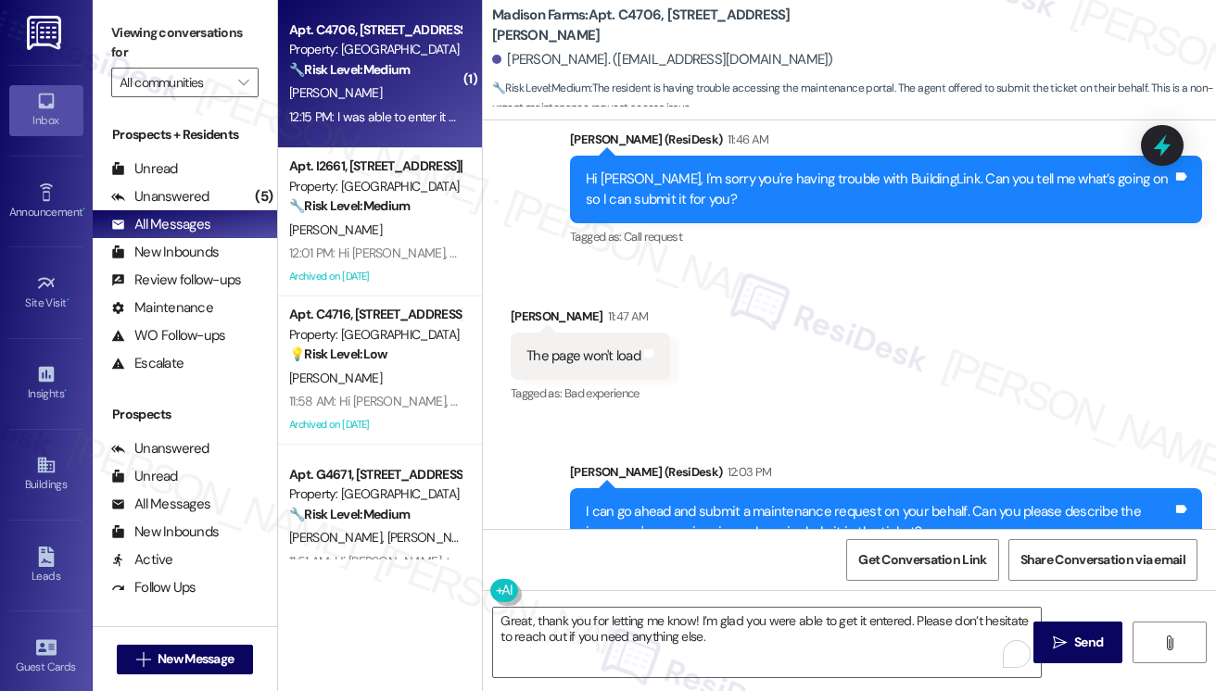
click at [691, 209] on div "Hi Michael, I'm sorry you're having trouble with BuildingLink. Can you tell me …" at bounding box center [879, 190] width 587 height 40
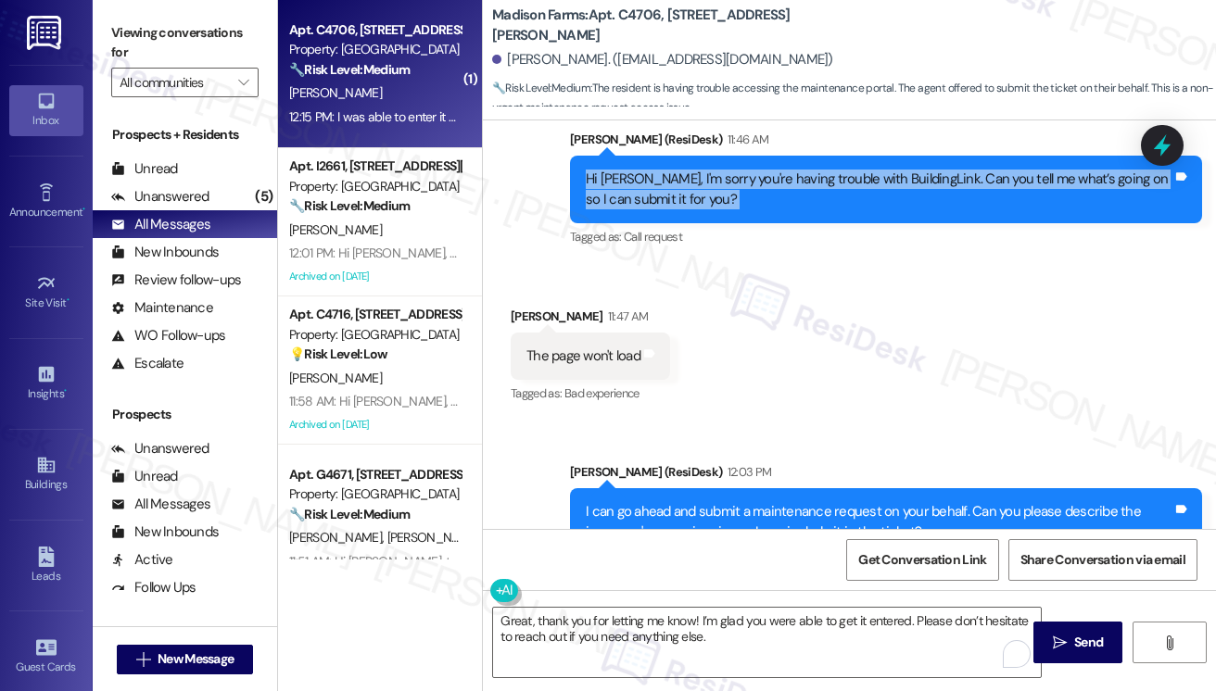
click at [691, 209] on div "Hi Michael, I'm sorry you're having trouble with BuildingLink. Can you tell me …" at bounding box center [879, 190] width 587 height 40
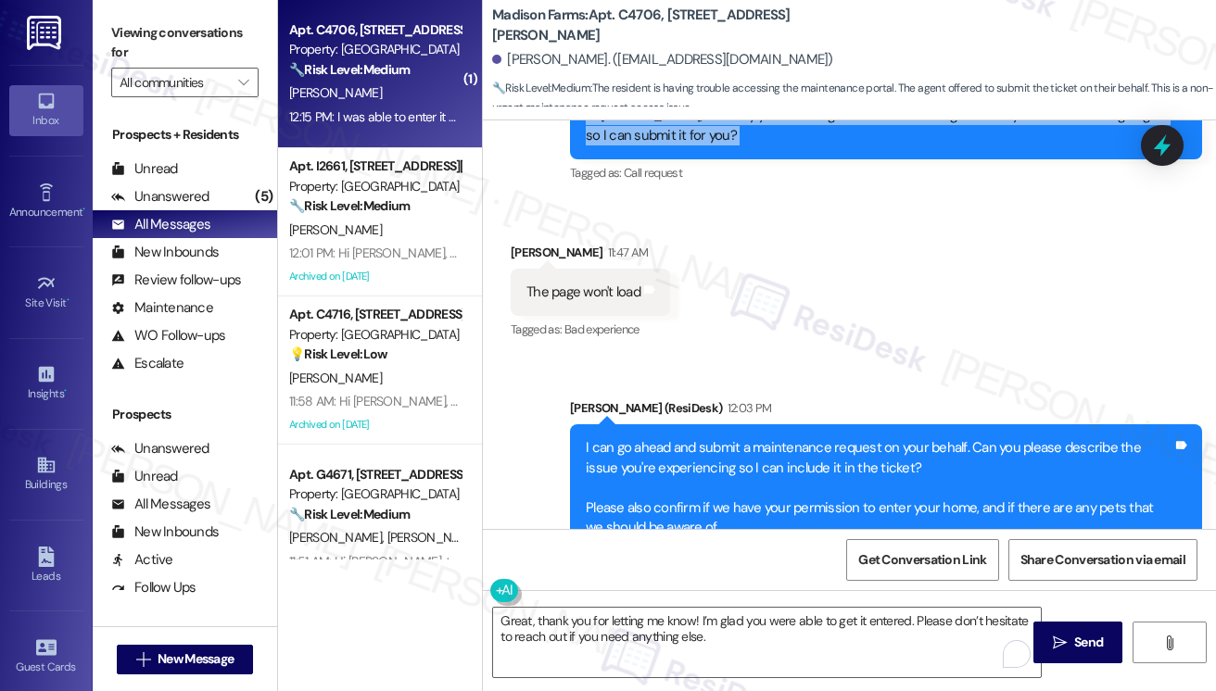
scroll to position [2116, 0]
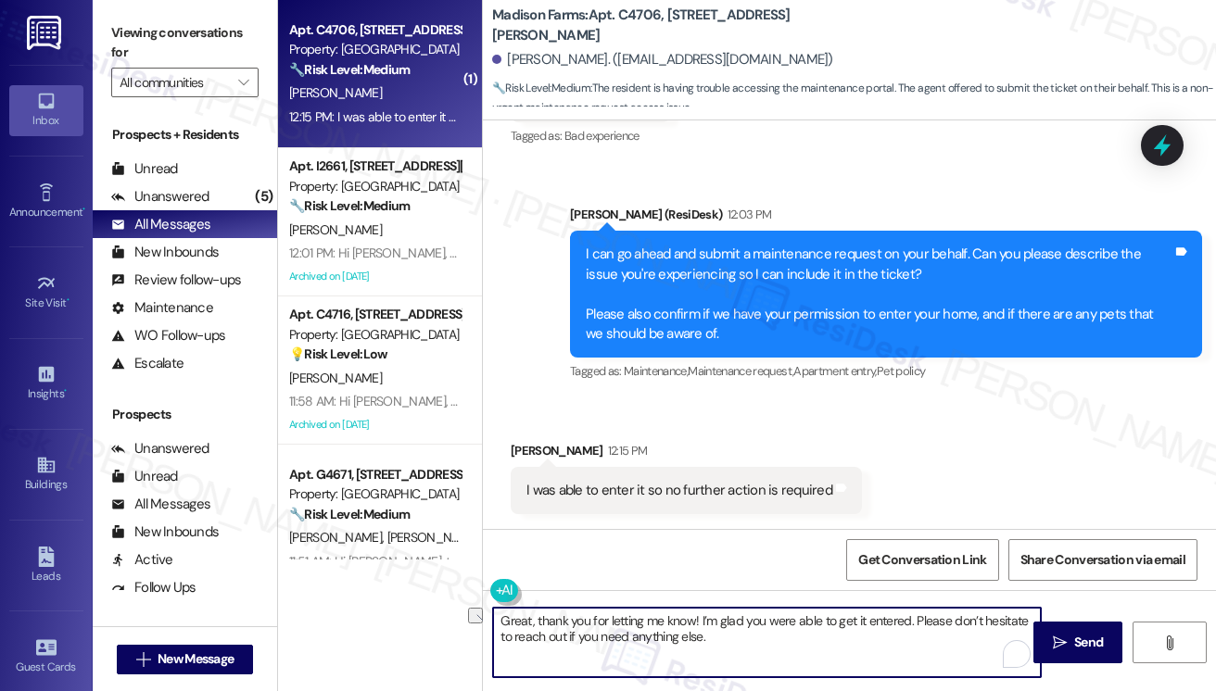
drag, startPoint x: 701, startPoint y: 621, endPoint x: 909, endPoint y: 605, distance: 209.1
click at [909, 605] on div "Great, thank you for letting me know! I’m glad you were able to get it entered.…" at bounding box center [849, 659] width 733 height 139
type textarea "Great, thank you for letting me know! Please don’t hesitate to reach out if you…"
click at [639, 19] on b "Madison Farms: Apt. C4706, 4883 Riley Road" at bounding box center [677, 26] width 371 height 40
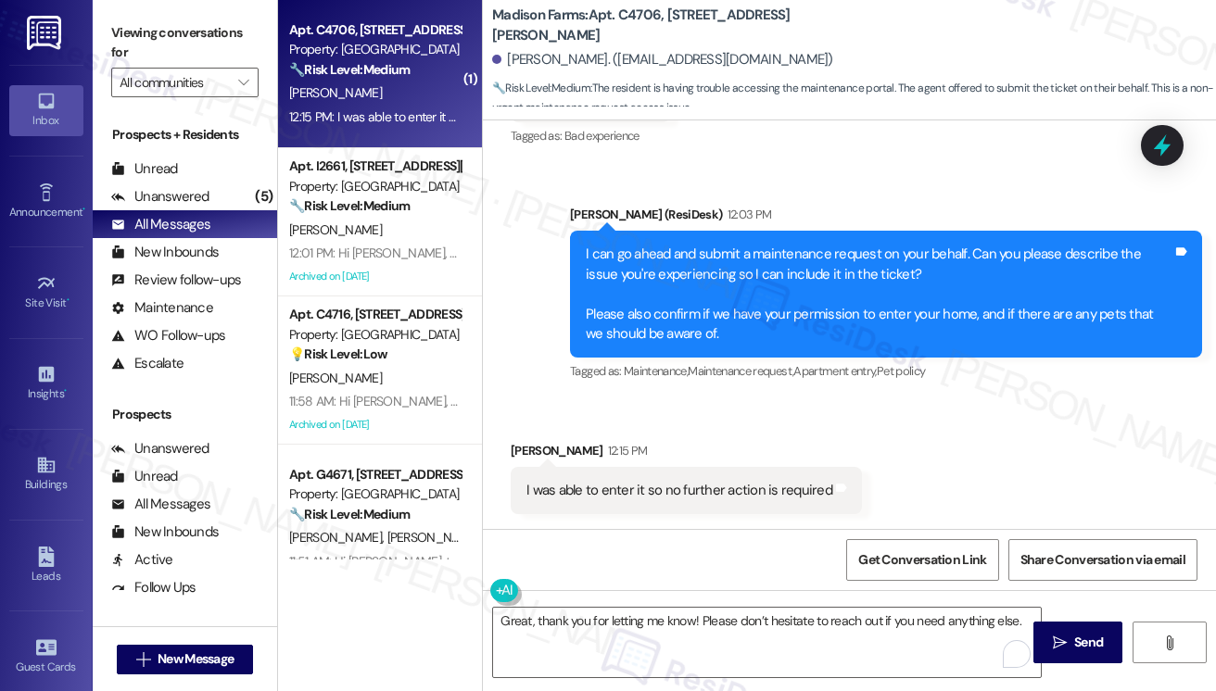
click at [122, 35] on label "Viewing conversations for" at bounding box center [184, 43] width 147 height 49
click at [621, 22] on b "Madison Farms: Apt. C4706, 4883 Riley Road" at bounding box center [677, 26] width 371 height 40
copy b "C4706"
click at [138, 32] on label "Viewing conversations for" at bounding box center [184, 43] width 147 height 49
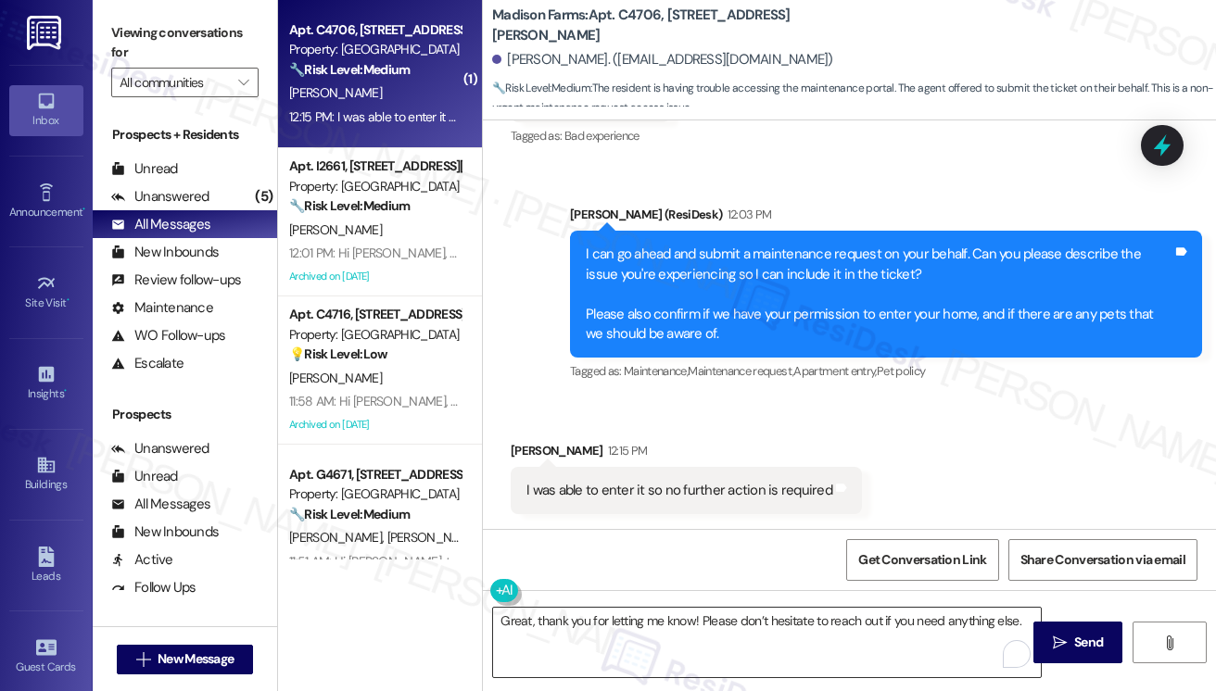
click at [697, 619] on textarea "Great, thank you for letting me know! Please don’t hesitate to reach out if you…" at bounding box center [767, 643] width 548 height 70
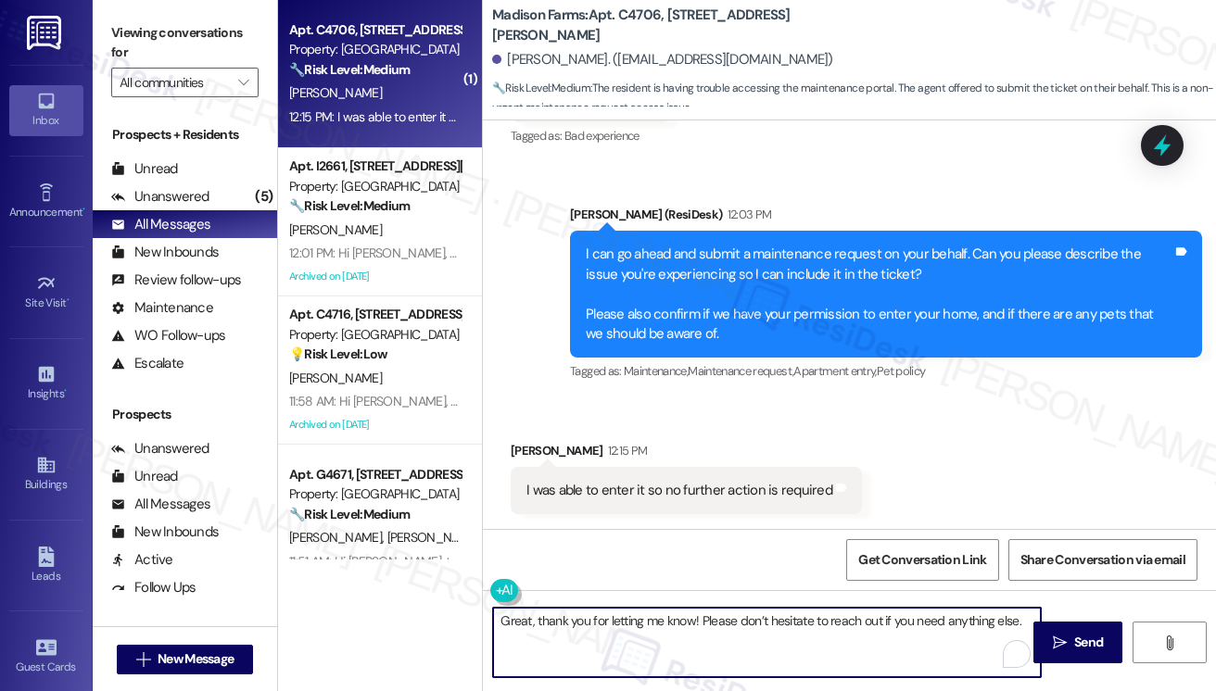
click at [835, 621] on textarea "Great, thank you for letting me know! Please don’t hesitate to reach out if you…" at bounding box center [767, 643] width 548 height 70
click at [836, 622] on textarea "Great, thank you for letting me know! Please don’t hesitate to reach out if you…" at bounding box center [767, 643] width 548 height 70
click at [1078, 629] on button " Send" at bounding box center [1078, 643] width 90 height 42
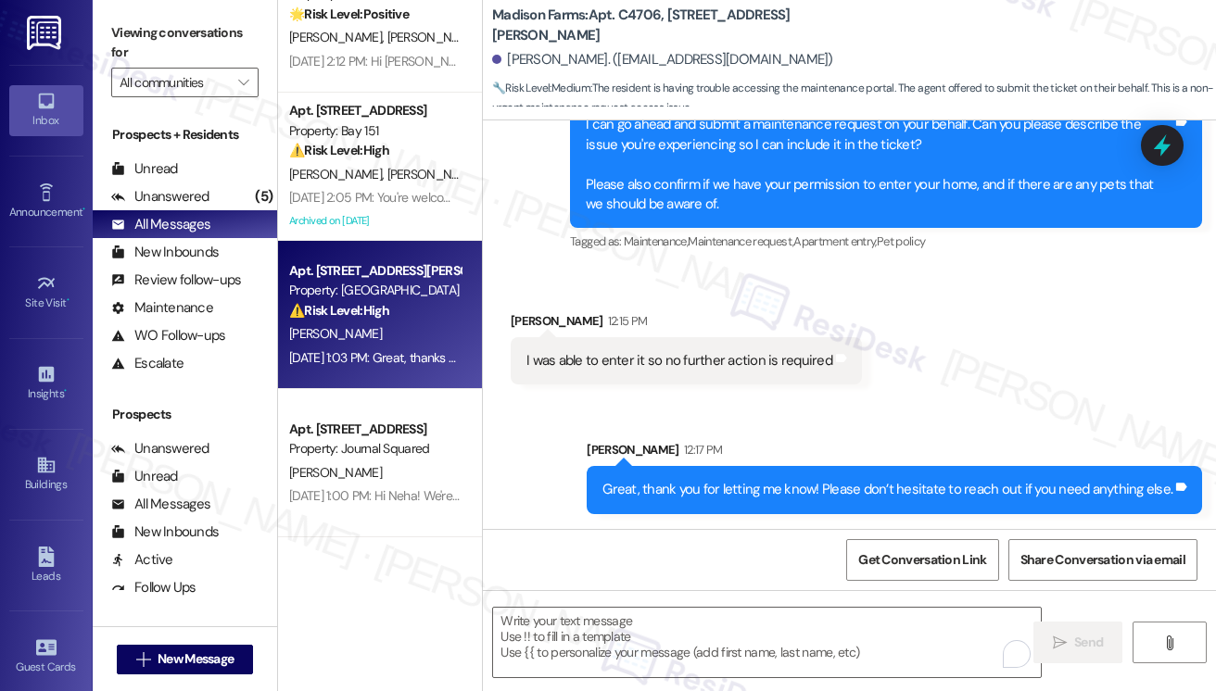
scroll to position [1853, 0]
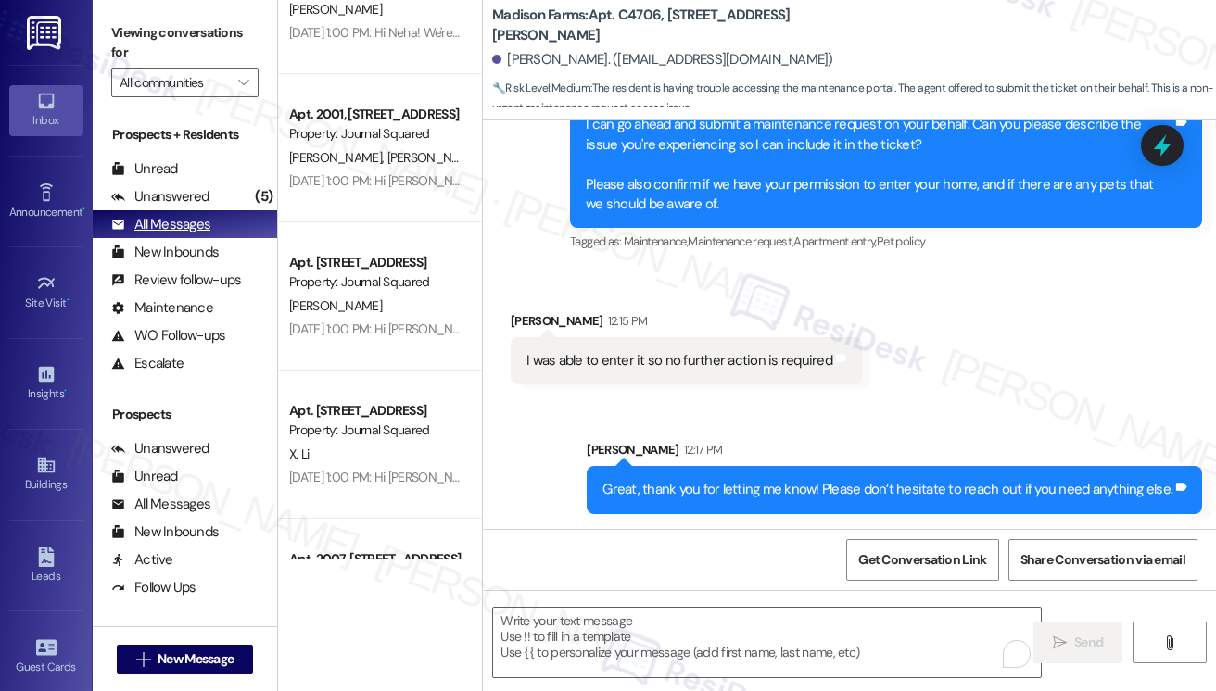
click at [221, 210] on div "All Messages (undefined)" at bounding box center [185, 224] width 184 height 28
click at [221, 203] on div "Unanswered (5)" at bounding box center [185, 197] width 184 height 28
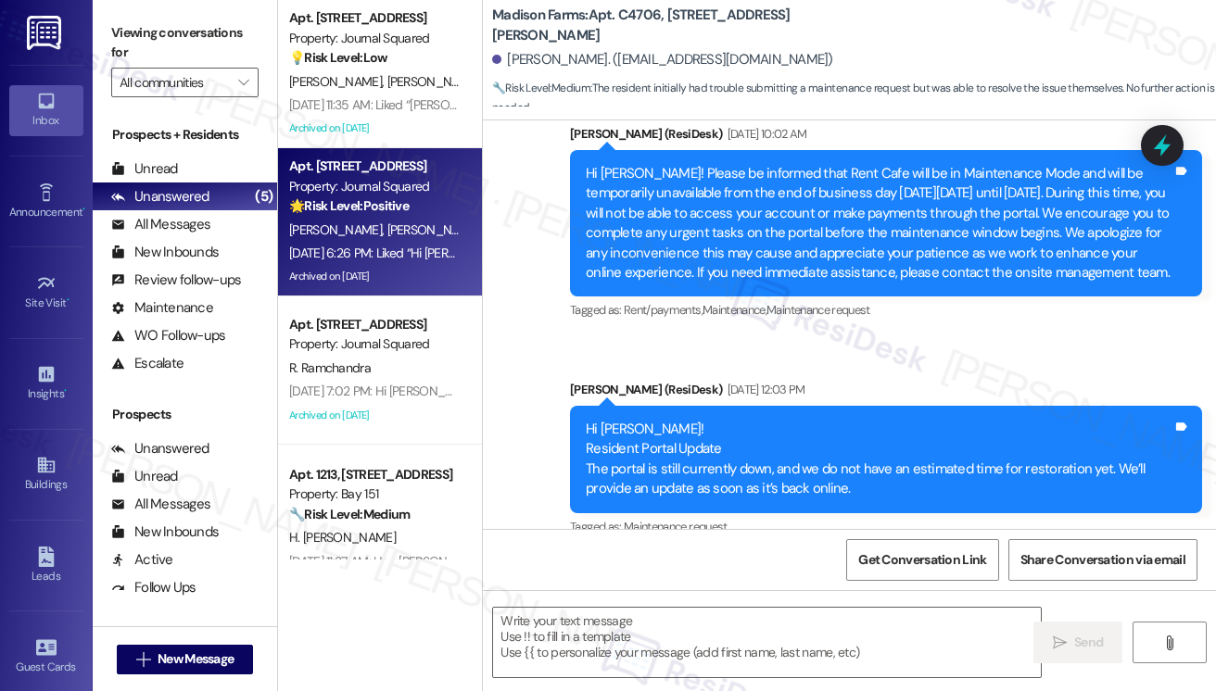
type textarea "Fetching suggested responses. Please feel free to read through the conversation…"
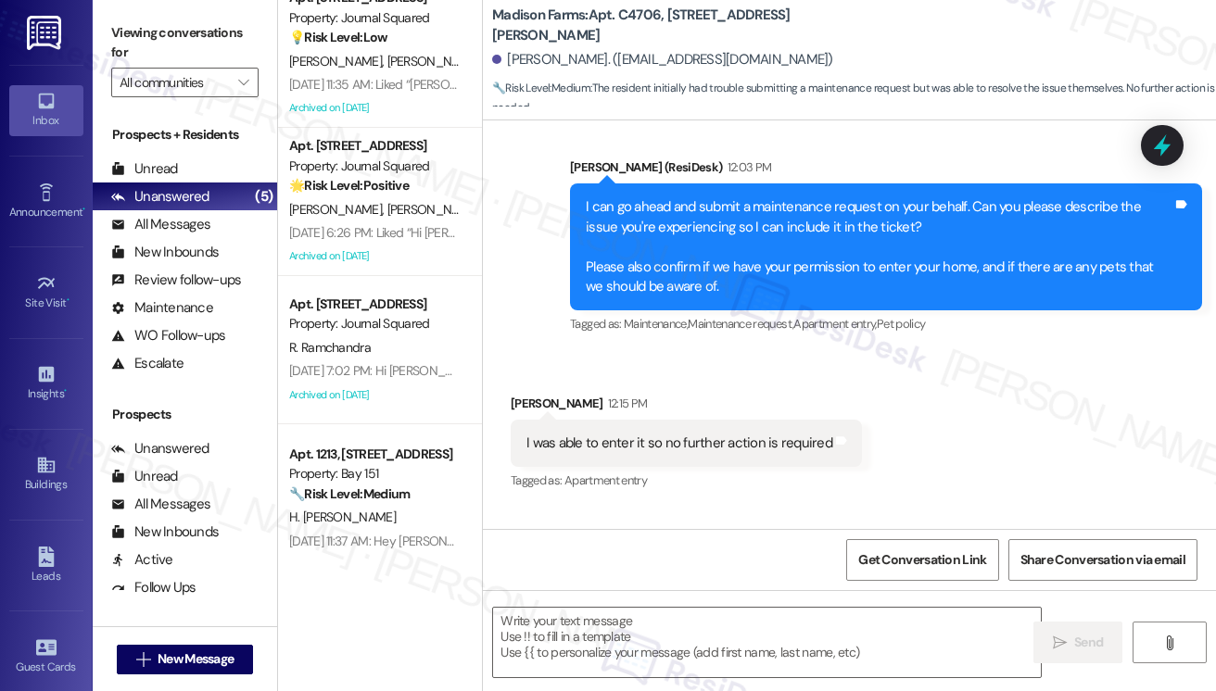
scroll to position [0, 0]
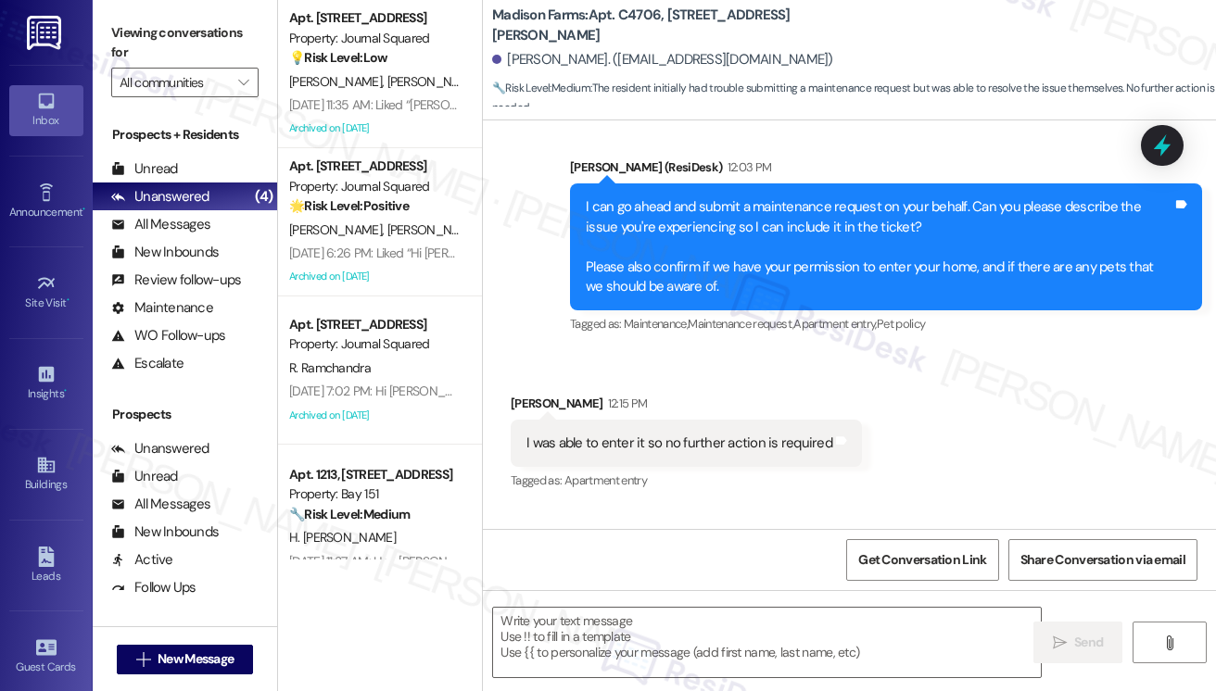
click at [615, 453] on div "I was able to enter it so no further action is required" at bounding box center [679, 443] width 306 height 19
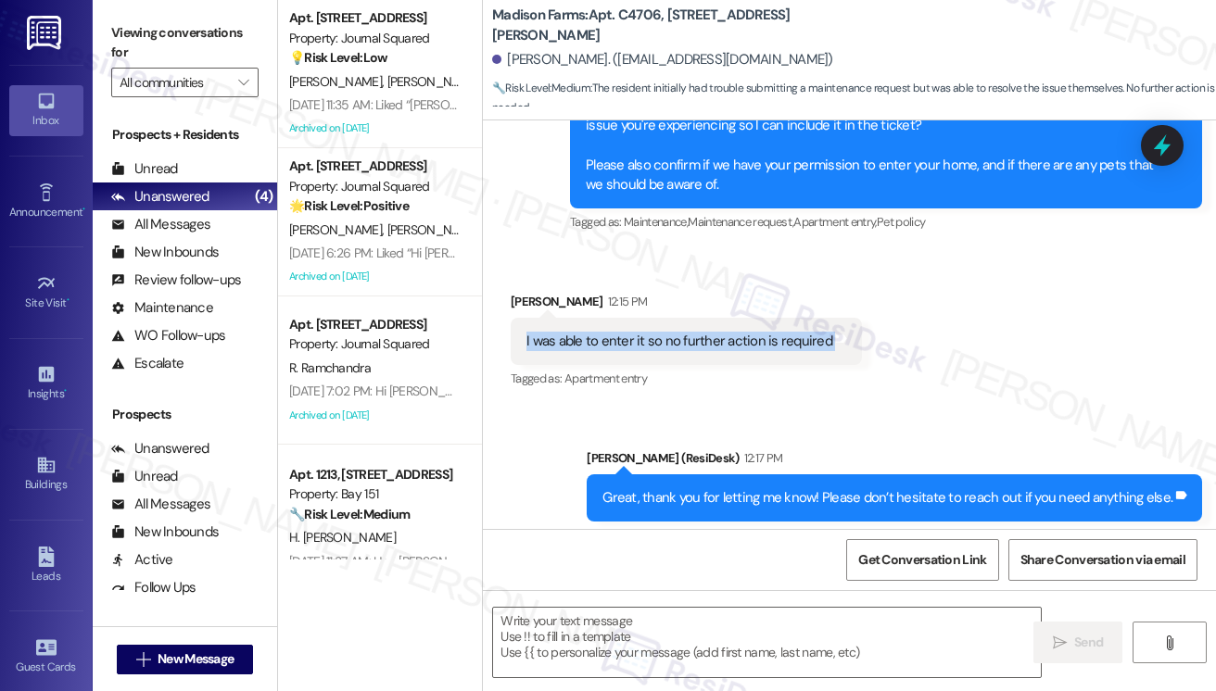
scroll to position [2299, 0]
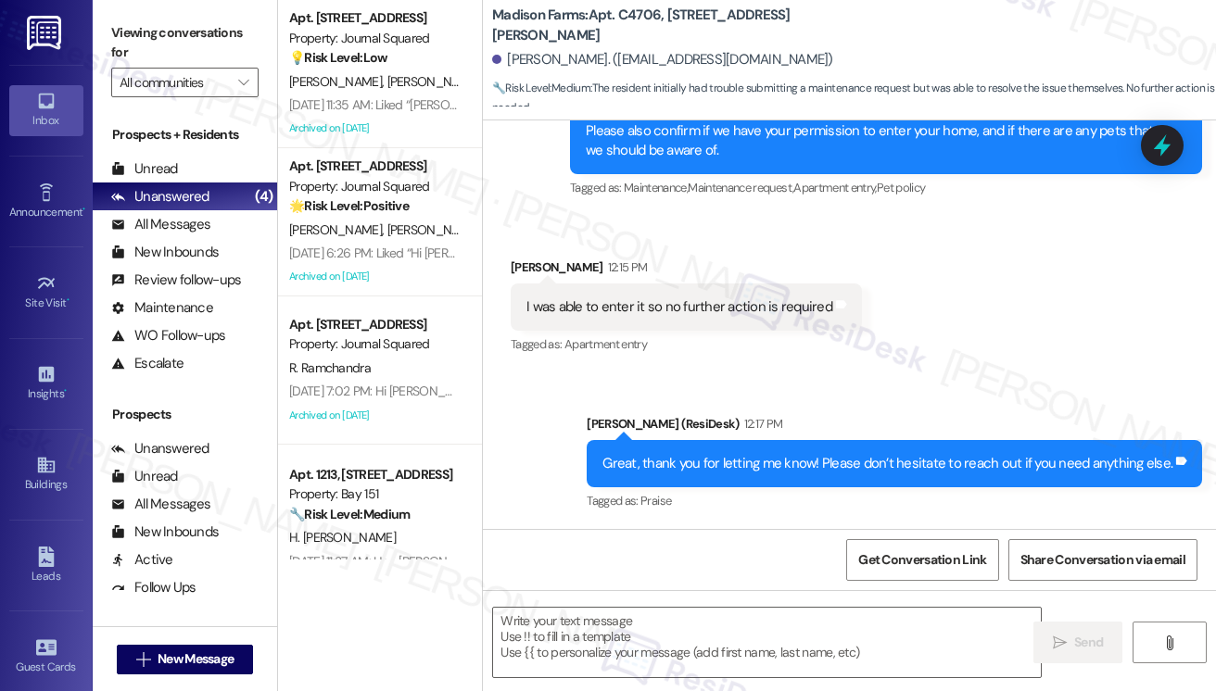
click at [753, 470] on div "Great, thank you for letting me know! Please don’t hesitate to reach out if you…" at bounding box center [887, 463] width 570 height 19
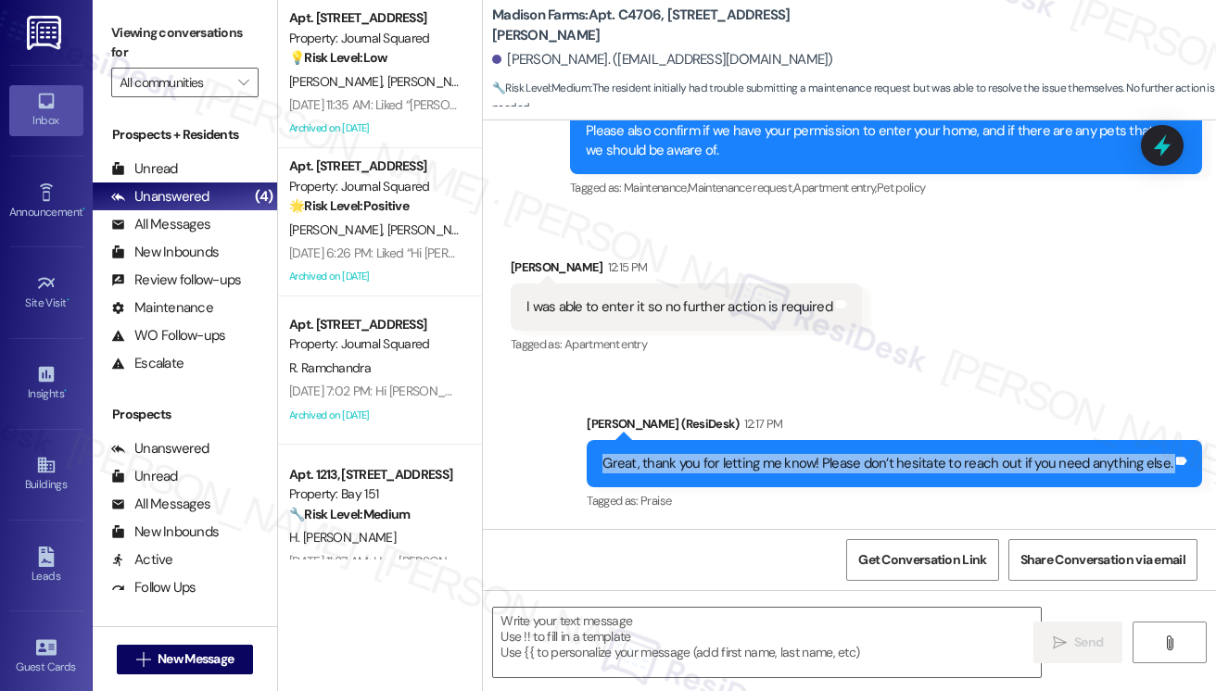
click at [753, 470] on div "Great, thank you for letting me know! Please don’t hesitate to reach out if you…" at bounding box center [887, 463] width 570 height 19
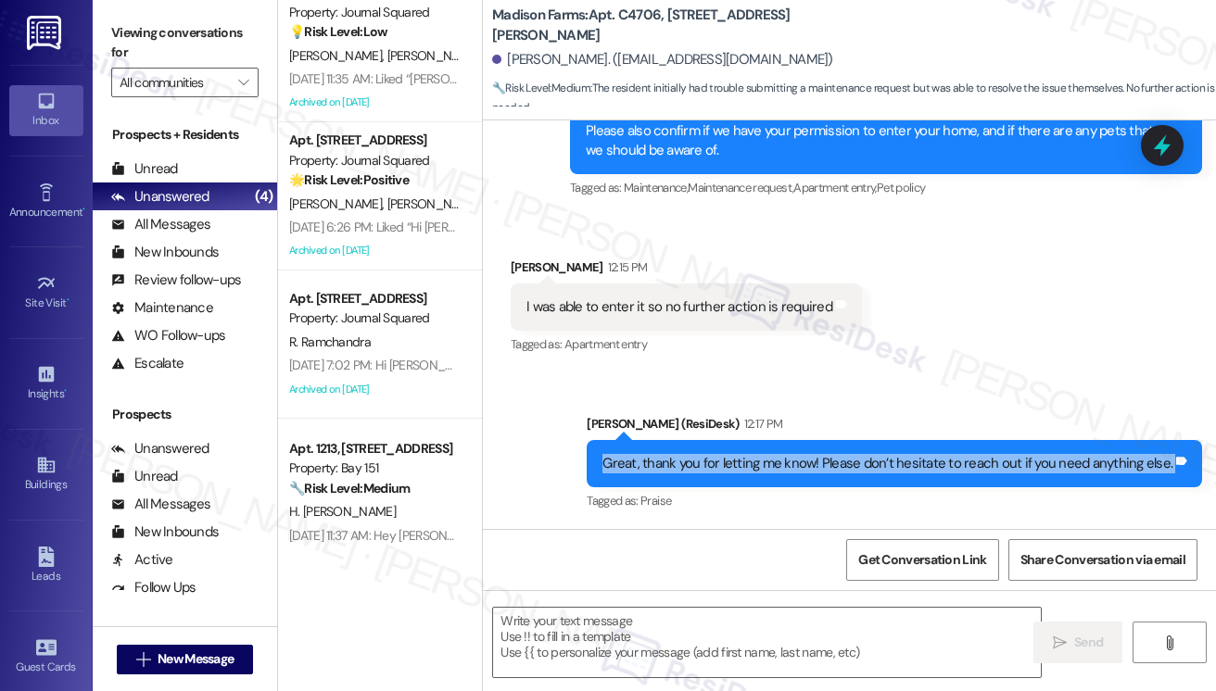
scroll to position [33, 0]
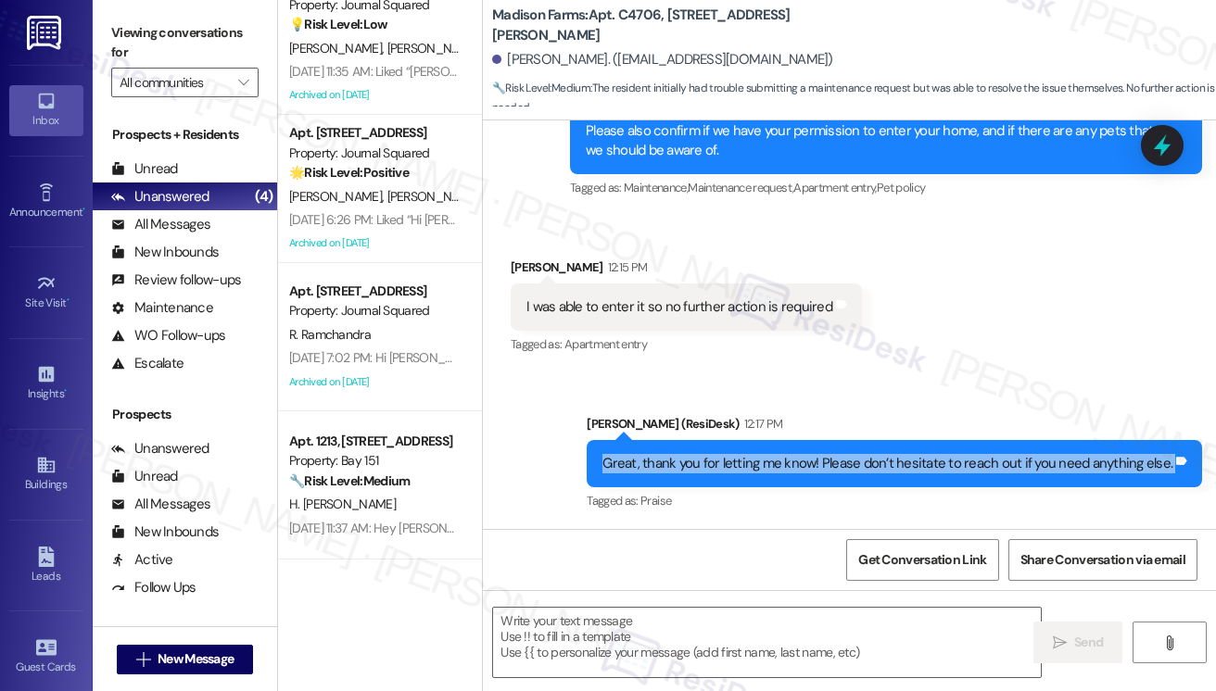
click at [807, 461] on div "Great, thank you for letting me know! Please don’t hesitate to reach out if you…" at bounding box center [887, 463] width 570 height 19
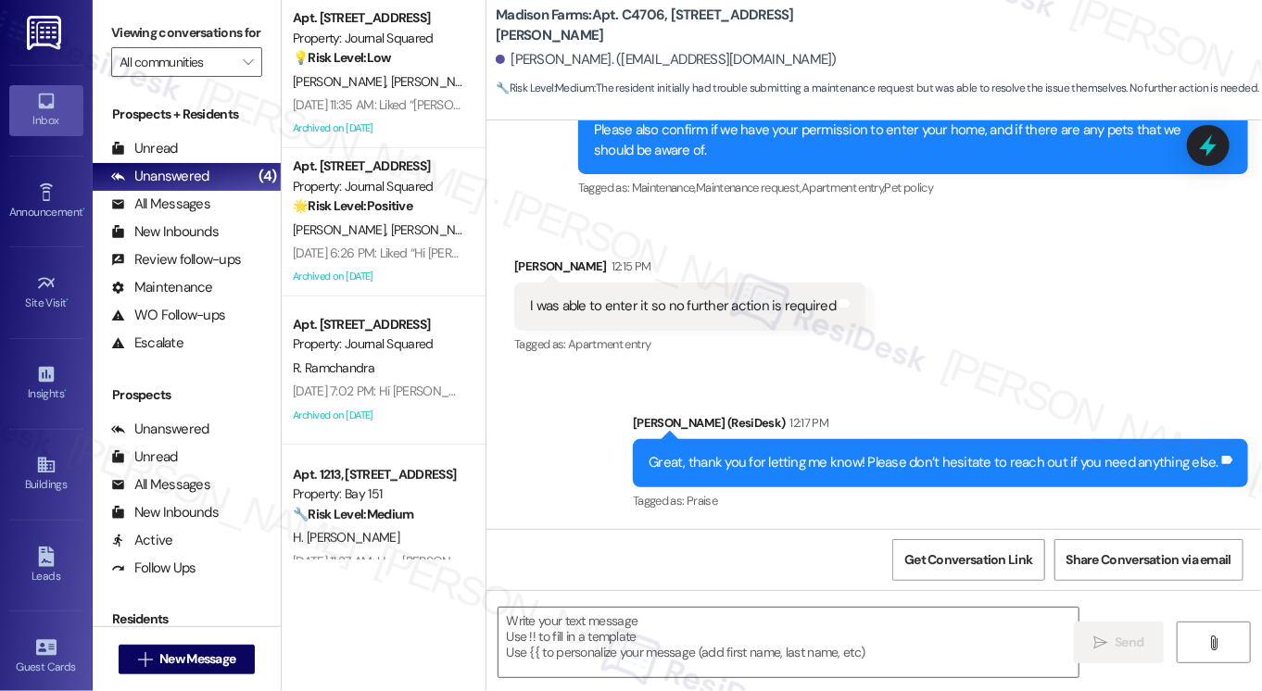
scroll to position [2280, 0]
click at [779, 467] on div "Great, thank you for letting me know! Please don’t hesitate to reach out if you…" at bounding box center [934, 462] width 570 height 19
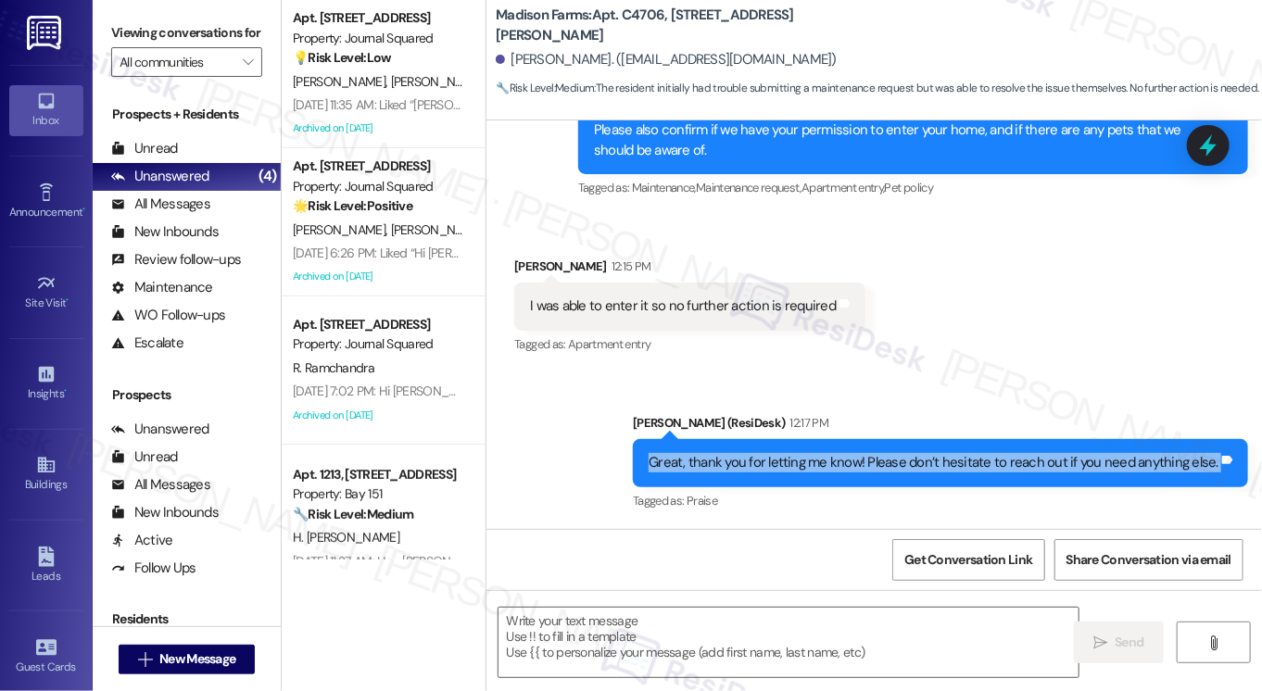
click at [779, 467] on div "Great, thank you for letting me know! Please don’t hesitate to reach out if you…" at bounding box center [934, 462] width 570 height 19
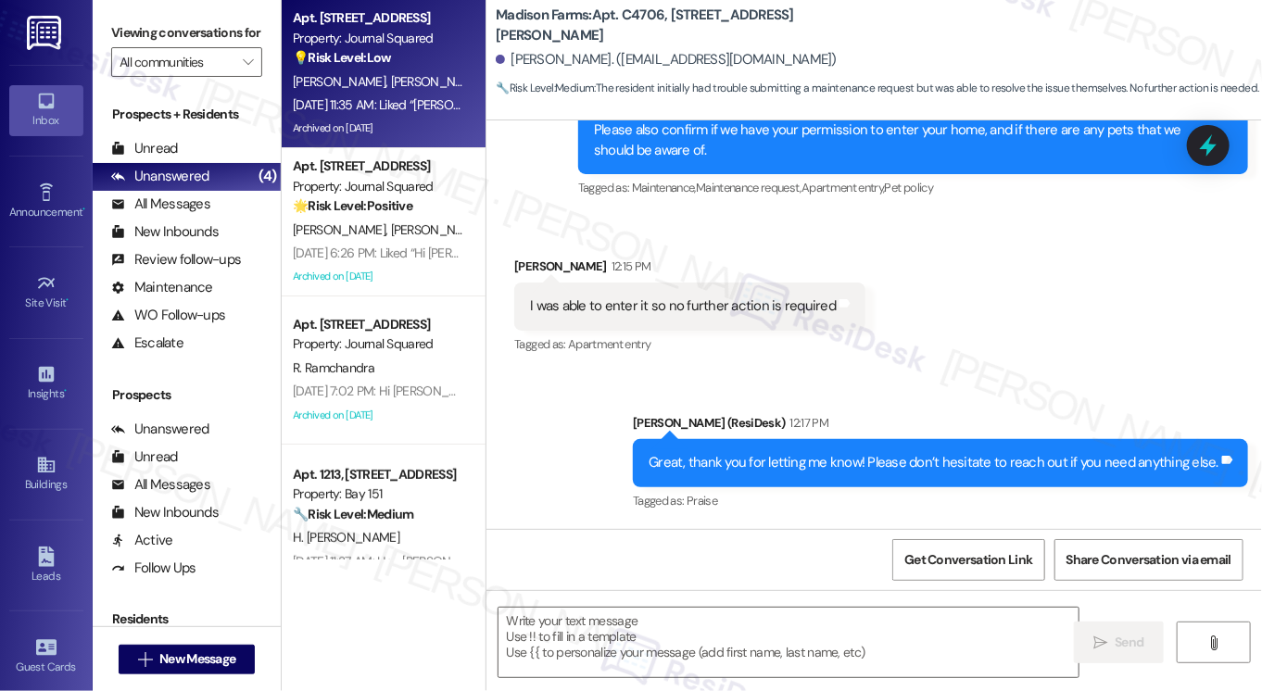
click at [377, 46] on div "Property: Journal Squared" at bounding box center [378, 38] width 171 height 19
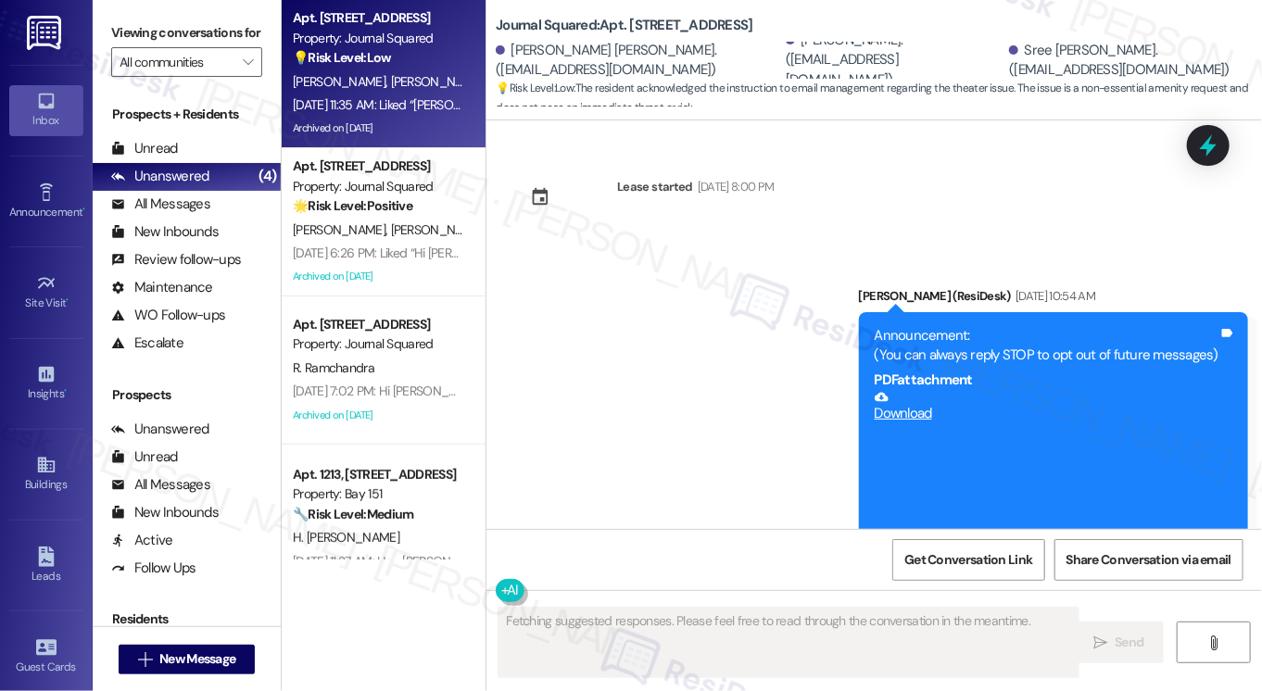
type textarea "Fetching suggested responses. Please feel free to read through the conversation…"
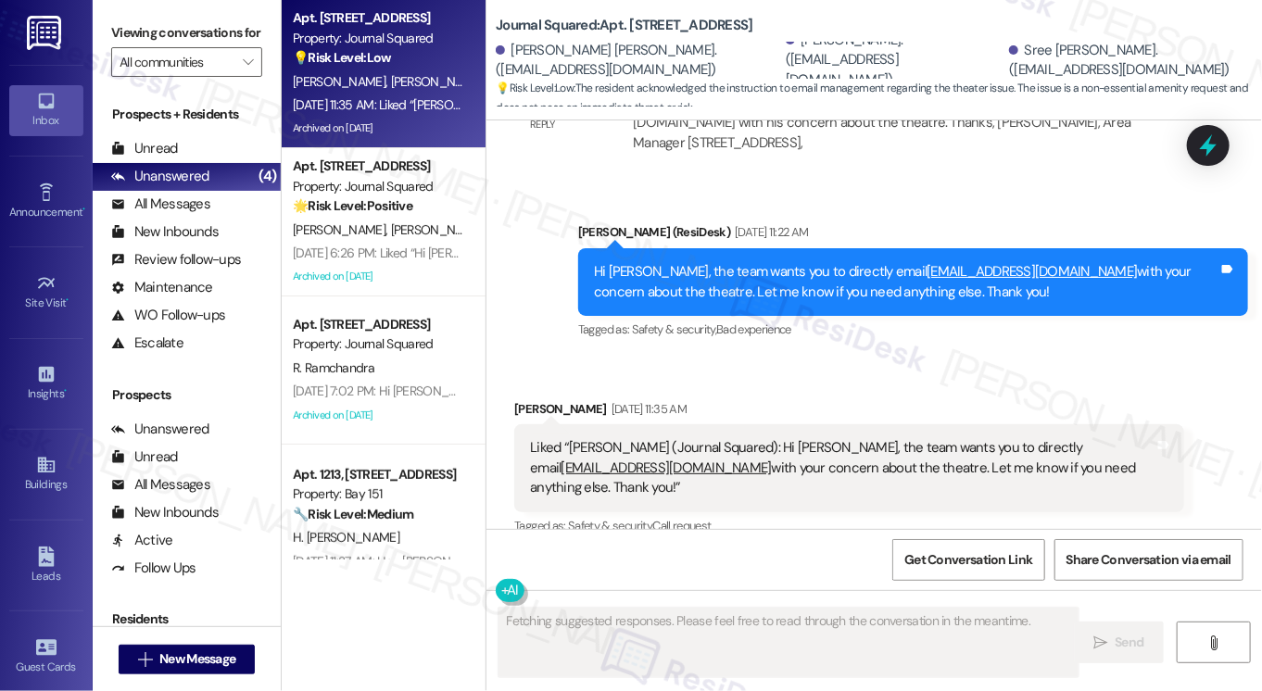
scroll to position [36818, 0]
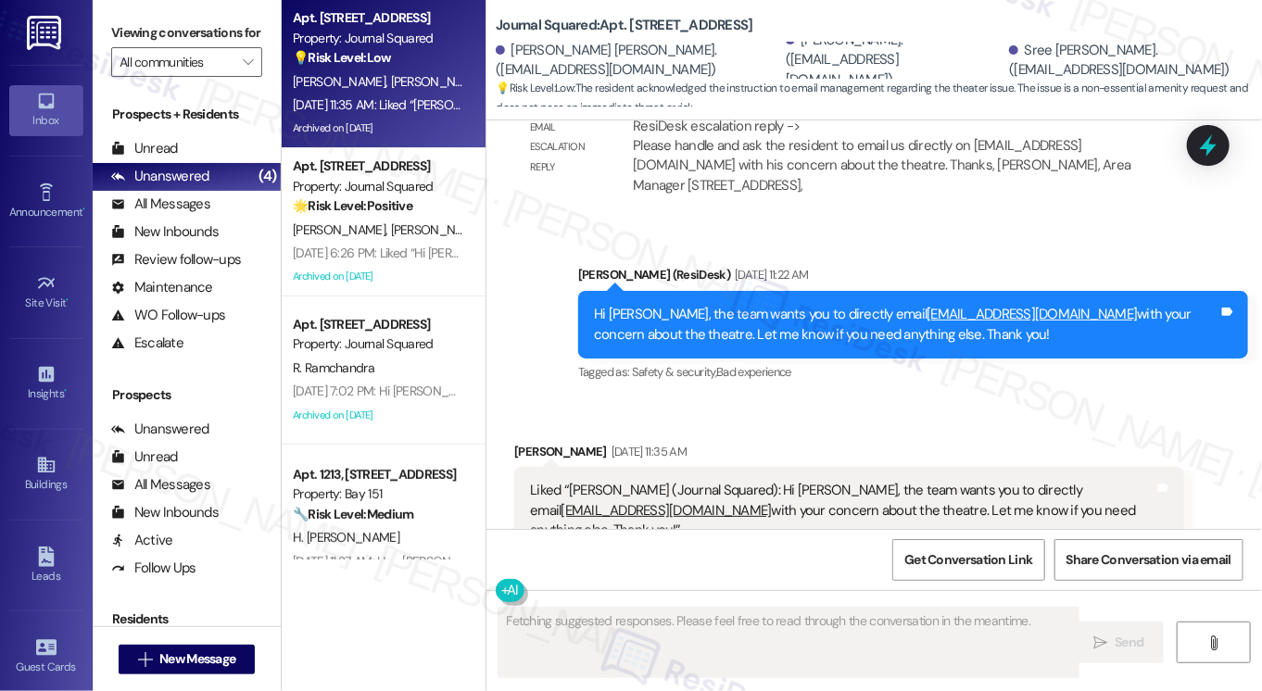
click at [600, 481] on div "Liked “Jane (Journal Squared): Hi Isha, the team wants you to directly email mg…" at bounding box center [842, 510] width 625 height 59
click at [599, 481] on div "Liked “Jane (Journal Squared): Hi Isha, the team wants you to directly email mg…" at bounding box center [842, 510] width 625 height 59
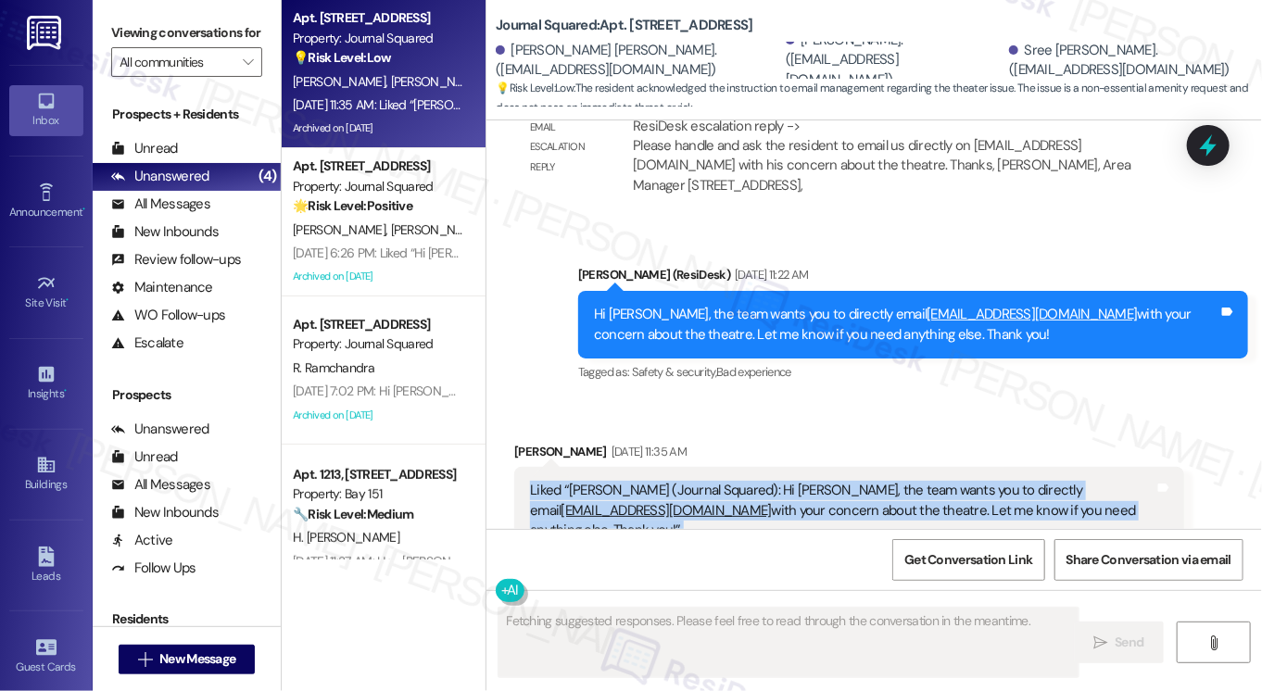
click at [599, 481] on div "Liked “Jane (Journal Squared): Hi Isha, the team wants you to directly email mg…" at bounding box center [842, 510] width 625 height 59
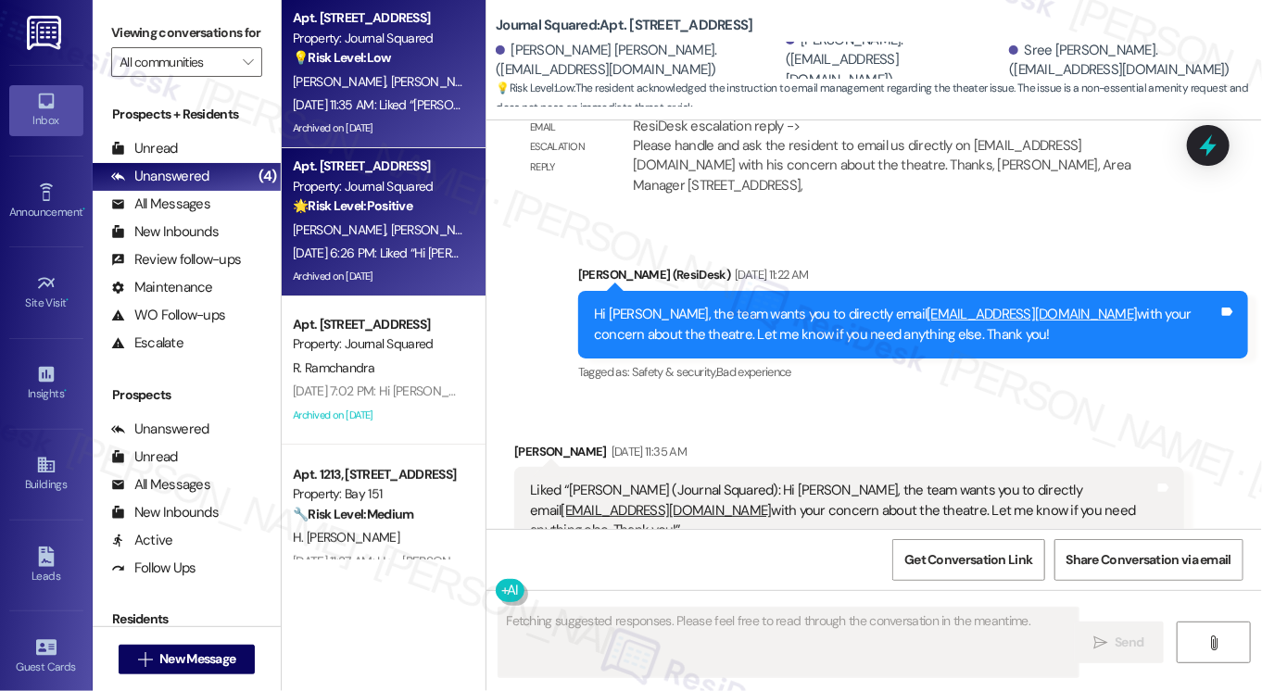
click at [401, 240] on div "M. Pasamonte-Solis V. Castor" at bounding box center [378, 230] width 175 height 23
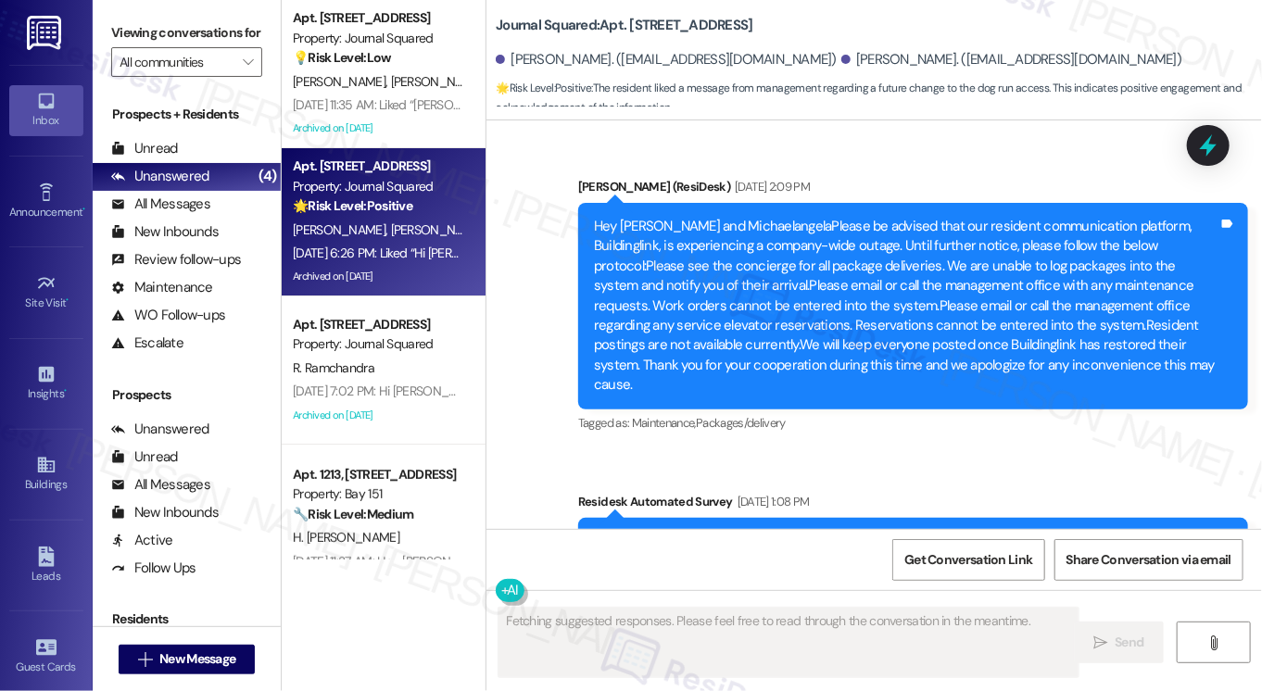
type textarea "Fetching suggested responses. Please feel free to read through the conversation…"
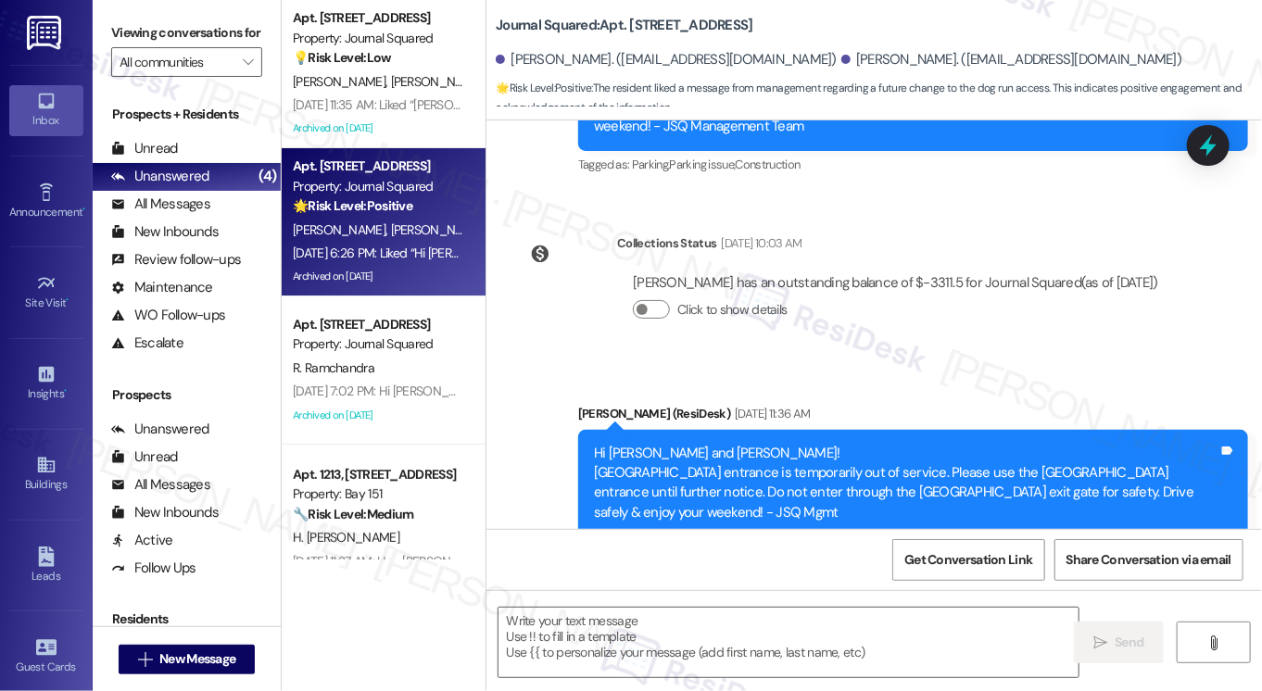
scroll to position [26143, 0]
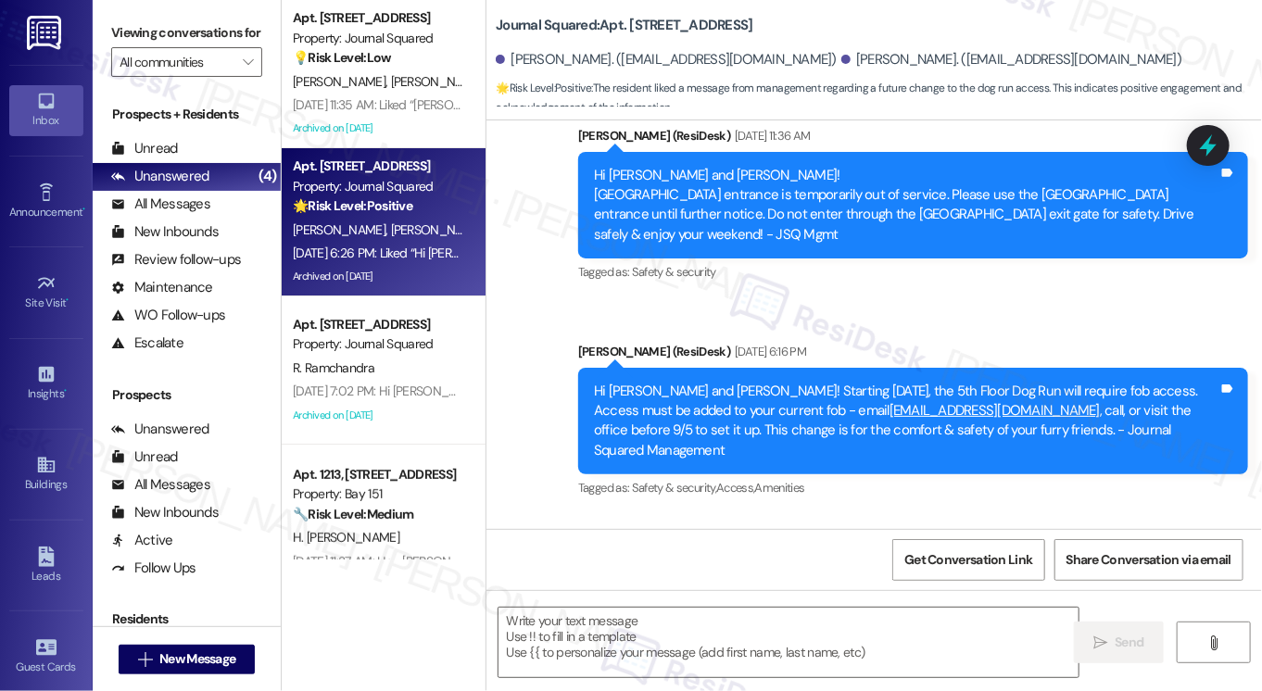
click at [660, 382] on div "Hi Van Kristian and Michaelangela! Starting 9/5/25, the 5th Floor Dog Run will …" at bounding box center [906, 422] width 625 height 80
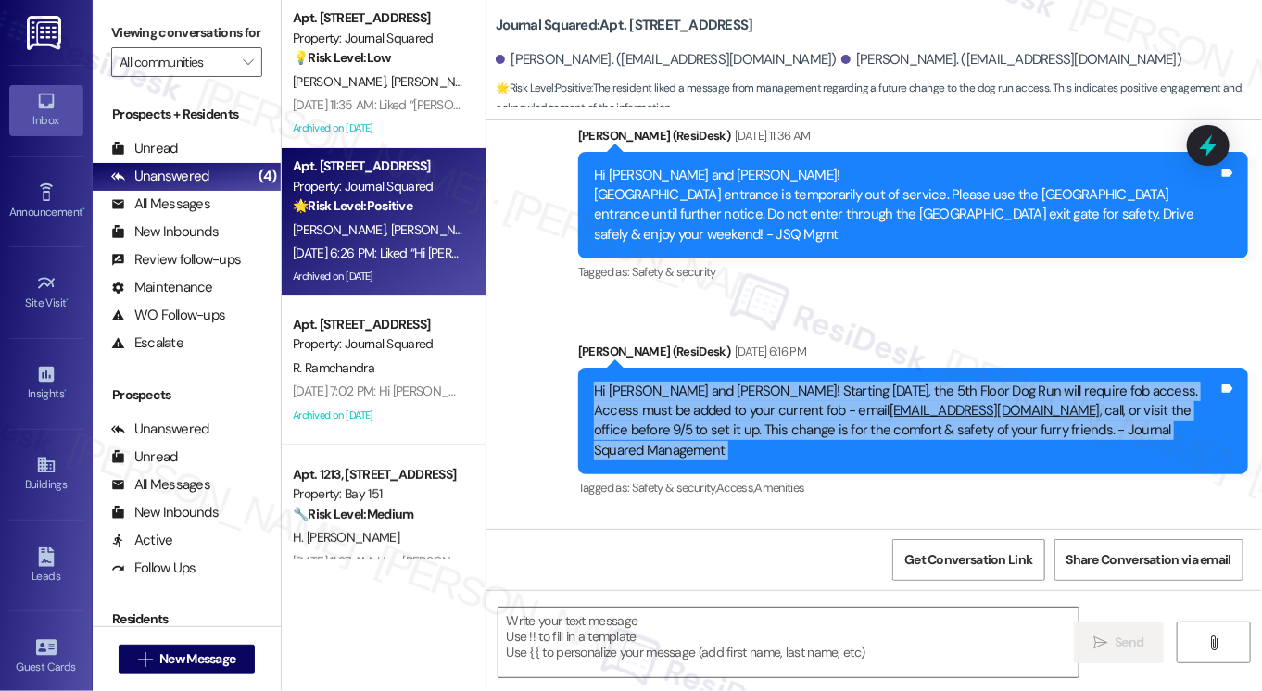
click at [660, 382] on div "Hi Van Kristian and Michaelangela! Starting 9/5/25, the 5th Floor Dog Run will …" at bounding box center [906, 422] width 625 height 80
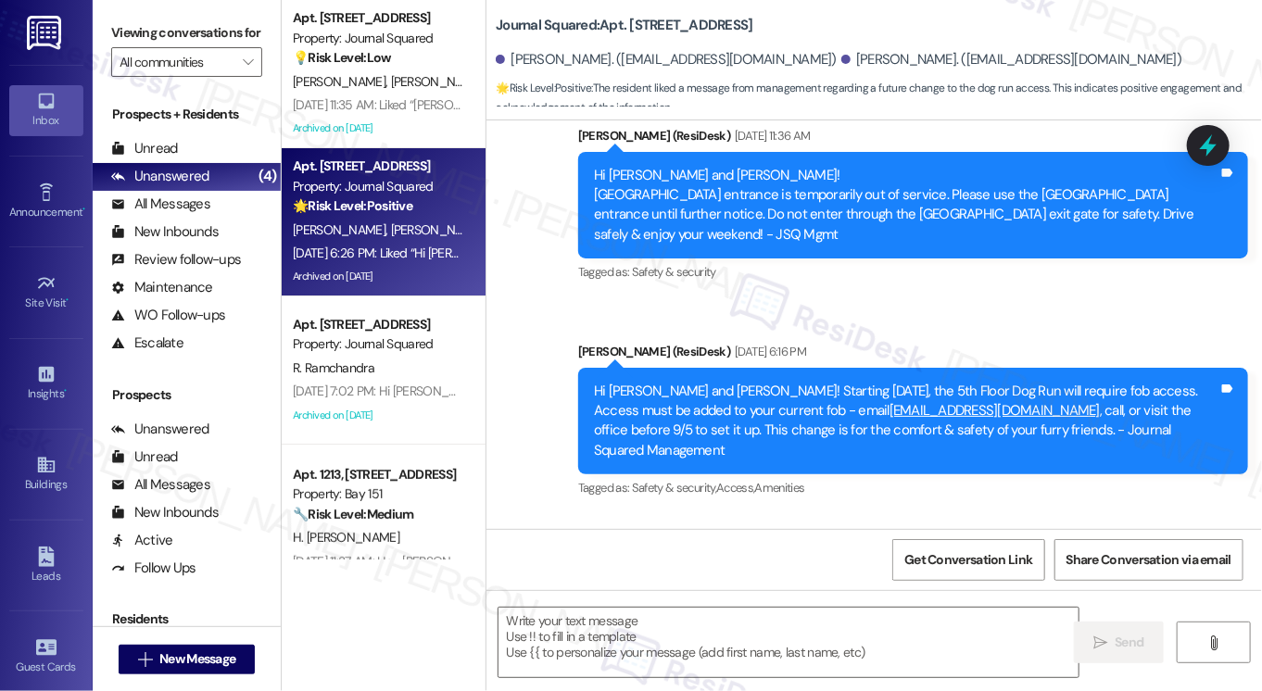
click at [582, 598] on div "Liked “Hi Van Kristian and Michaelangela! Starting 9/5/25…”" at bounding box center [723, 607] width 386 height 19
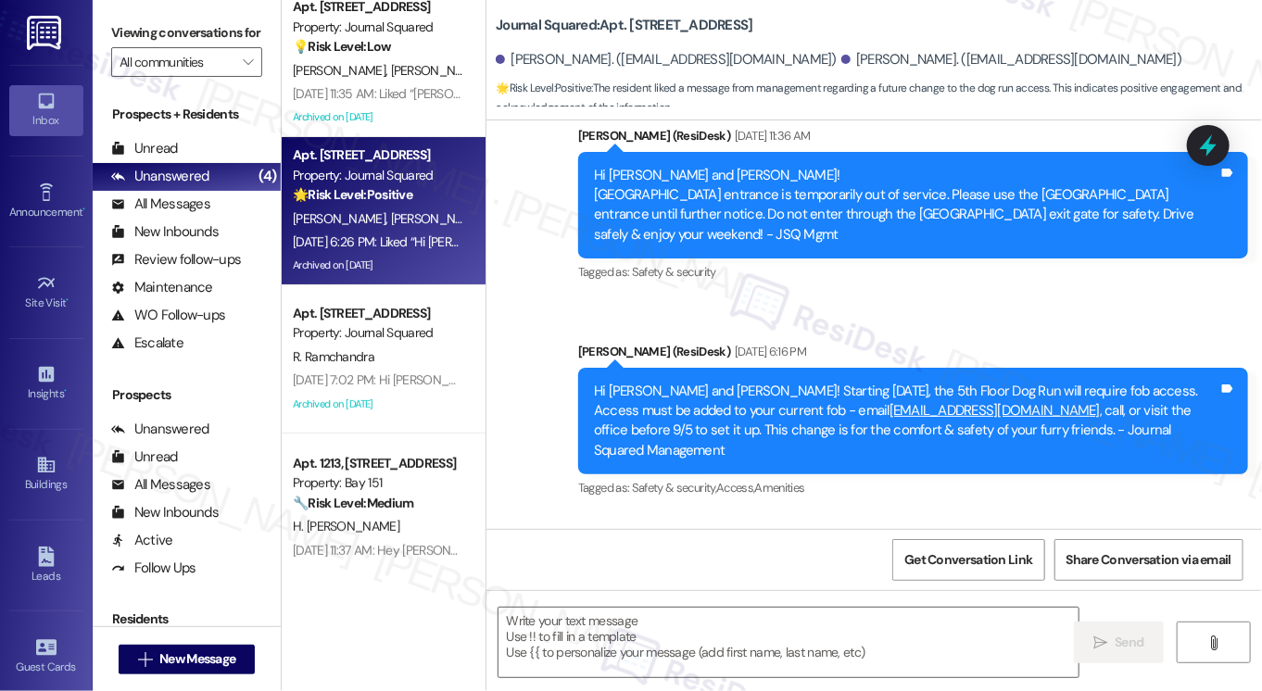
scroll to position [0, 0]
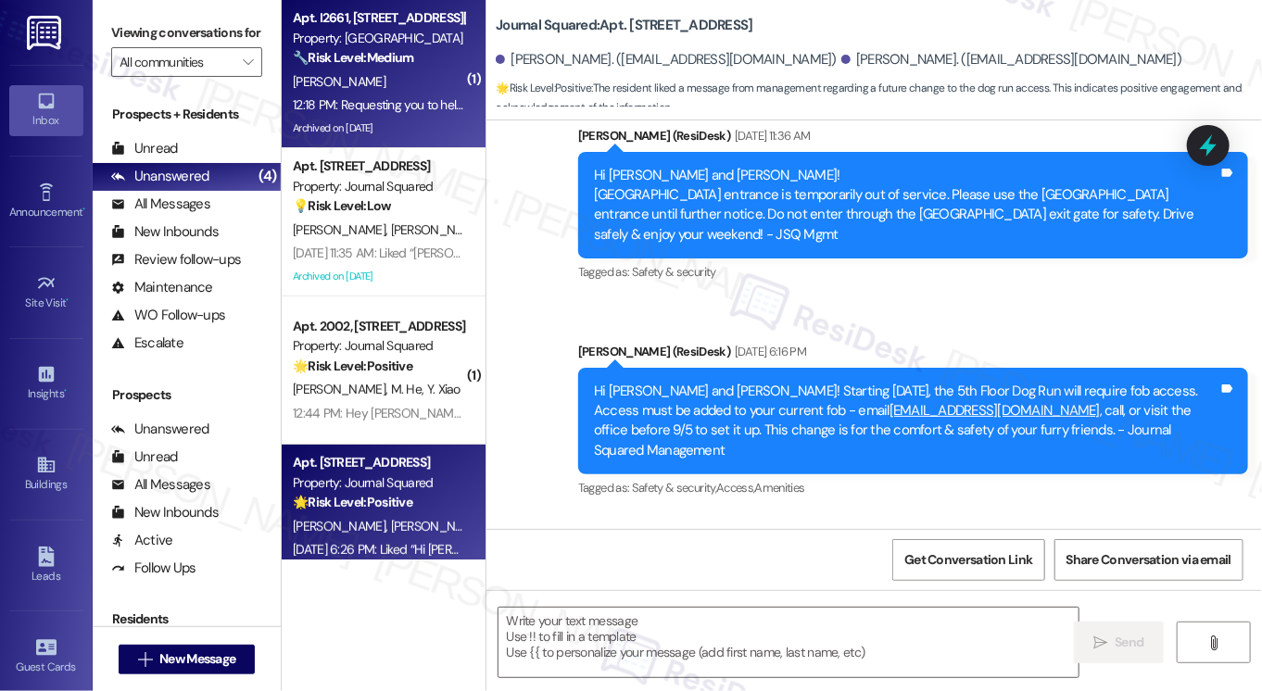
click at [375, 112] on div "12:18 PM: Requesting you to help me with it. 12:18 PM: Requesting you to help m…" at bounding box center [407, 104] width 228 height 17
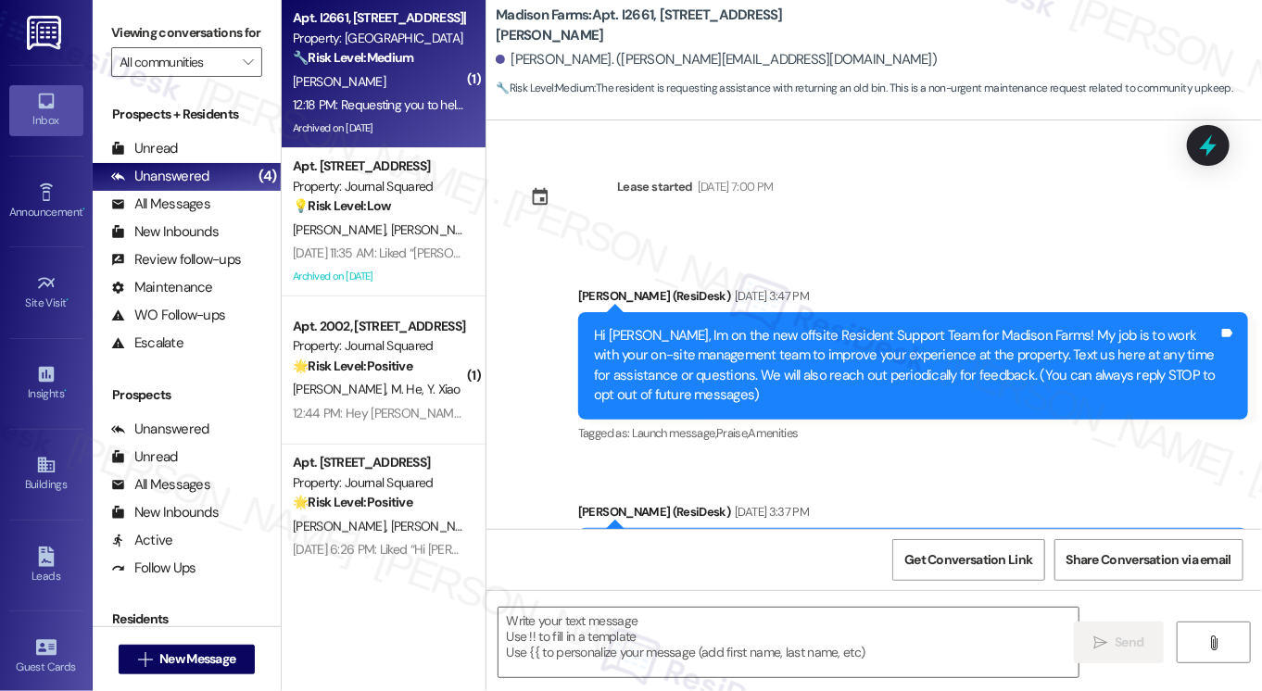
scroll to position [3432, 0]
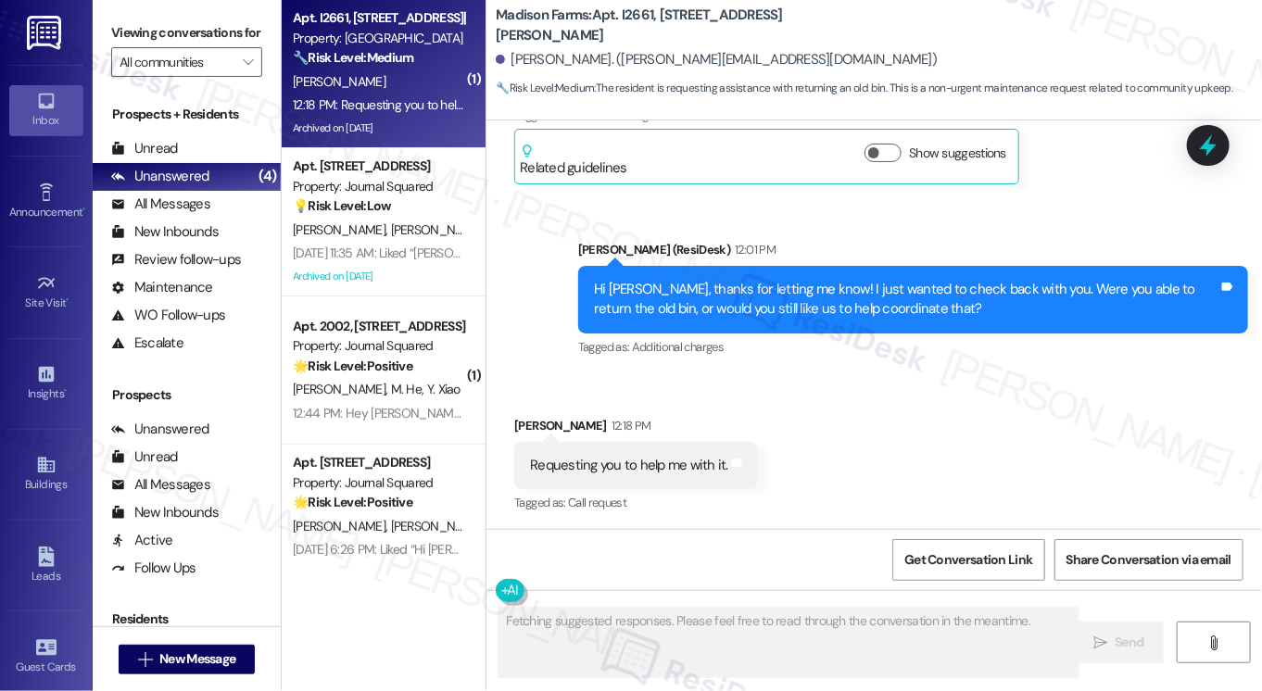
click at [652, 460] on div "Requesting you to help me with it." at bounding box center [629, 465] width 198 height 19
click at [695, 288] on div "Hi [PERSON_NAME], thanks for letting me know! I just wanted to check back with …" at bounding box center [906, 300] width 625 height 40
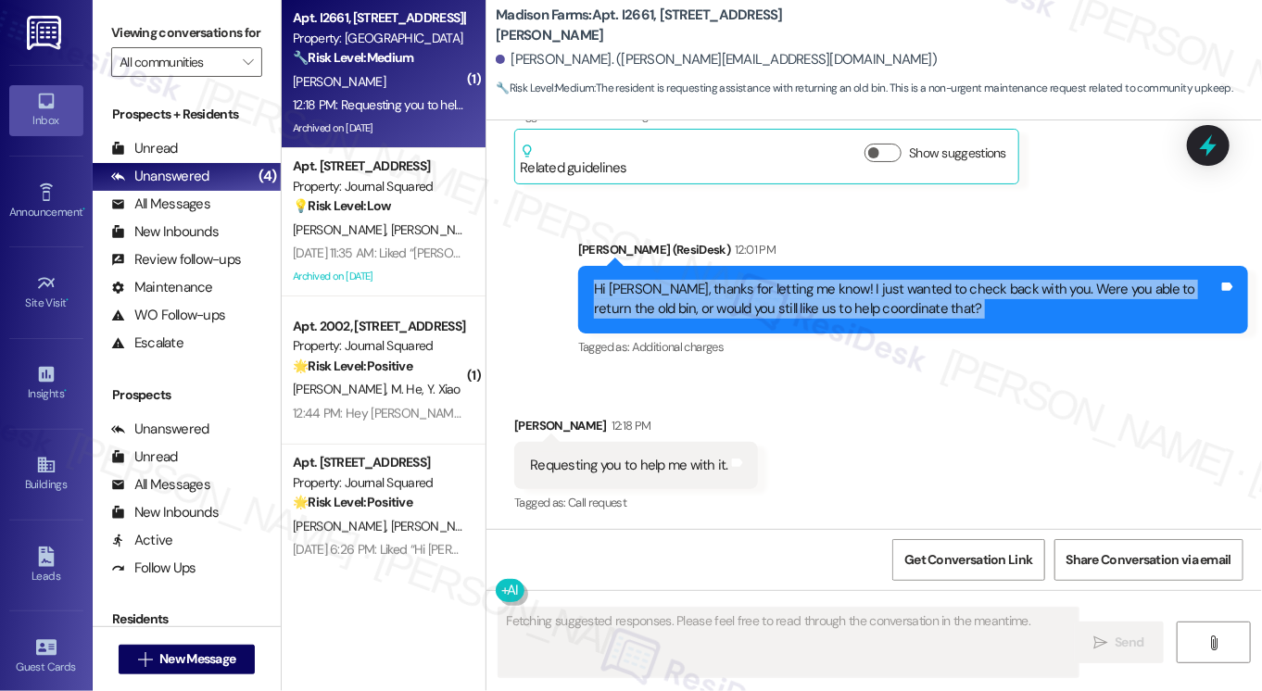
click at [695, 288] on div "Hi [PERSON_NAME], thanks for letting me know! I just wanted to check back with …" at bounding box center [906, 300] width 625 height 40
click at [768, 285] on div "Hi [PERSON_NAME], thanks for letting me know! I just wanted to check back with …" at bounding box center [906, 300] width 625 height 40
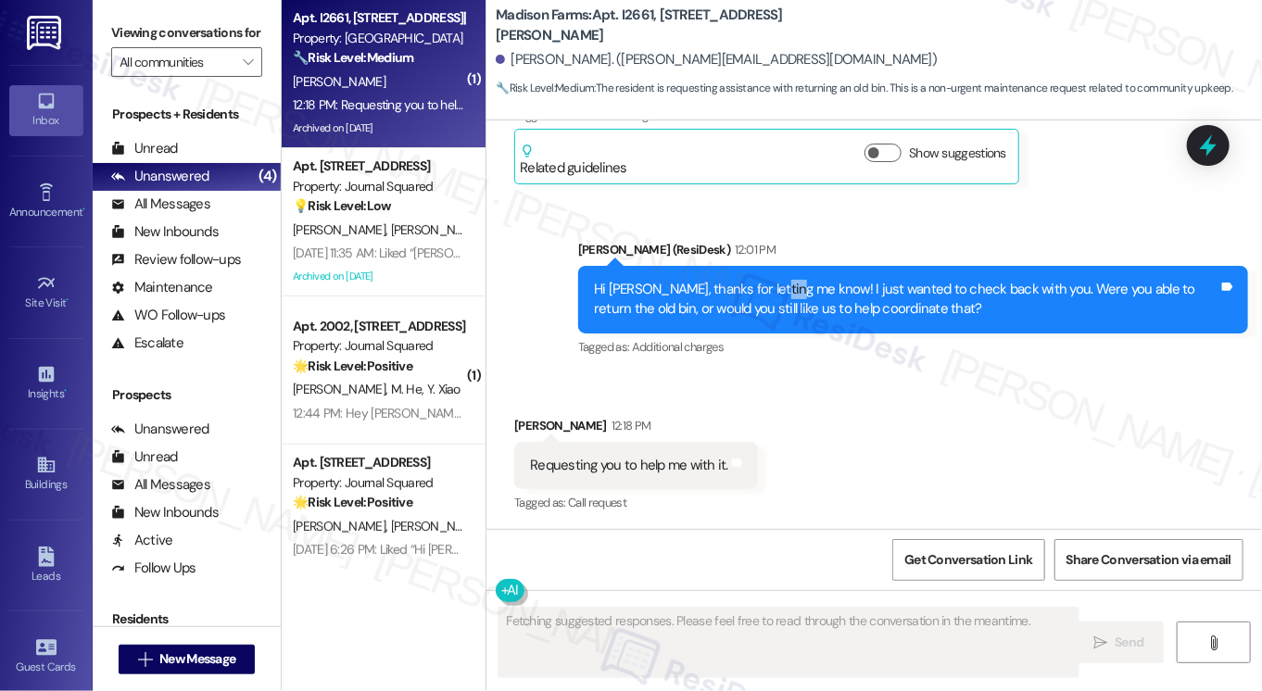
click at [768, 285] on div "Hi [PERSON_NAME], thanks for letting me know! I just wanted to check back with …" at bounding box center [906, 300] width 625 height 40
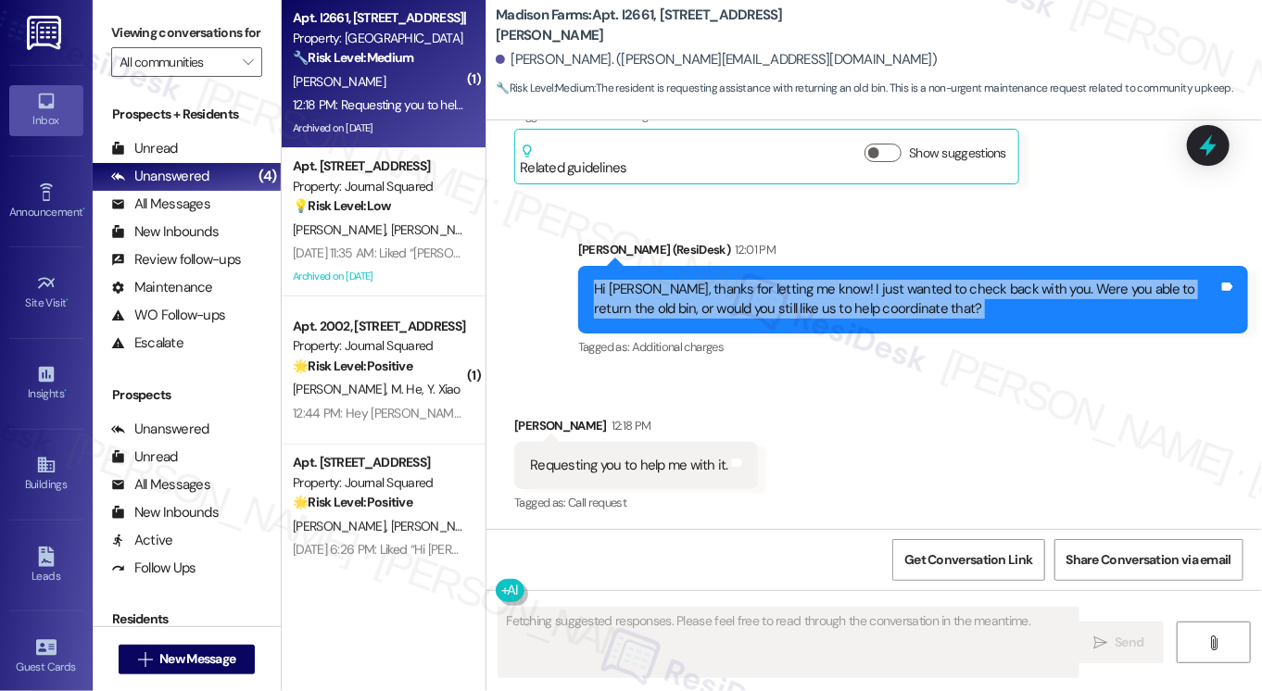
click at [768, 285] on div "Hi [PERSON_NAME], thanks for letting me know! I just wanted to check back with …" at bounding box center [906, 300] width 625 height 40
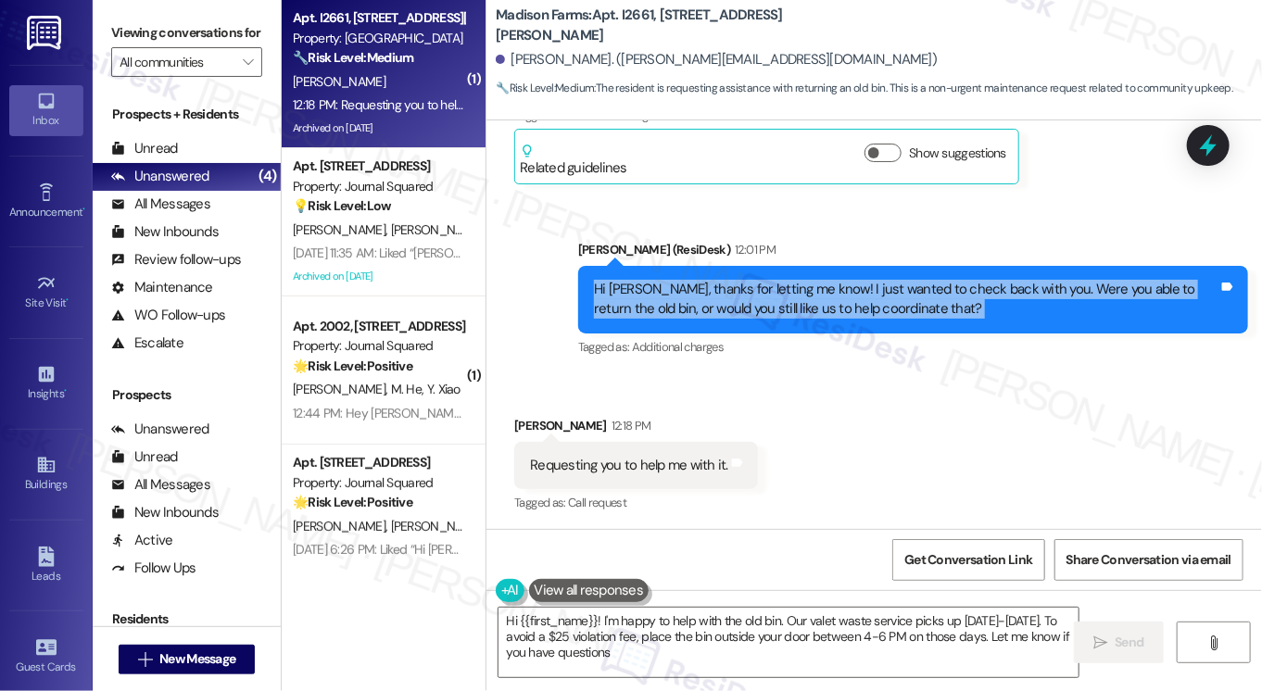
type textarea "Hi {{first_name}}! I'm happy to help with the old bin. Our valet waste service …"
click at [790, 280] on div "Hi [PERSON_NAME], thanks for letting me know! I just wanted to check back with …" at bounding box center [906, 300] width 625 height 40
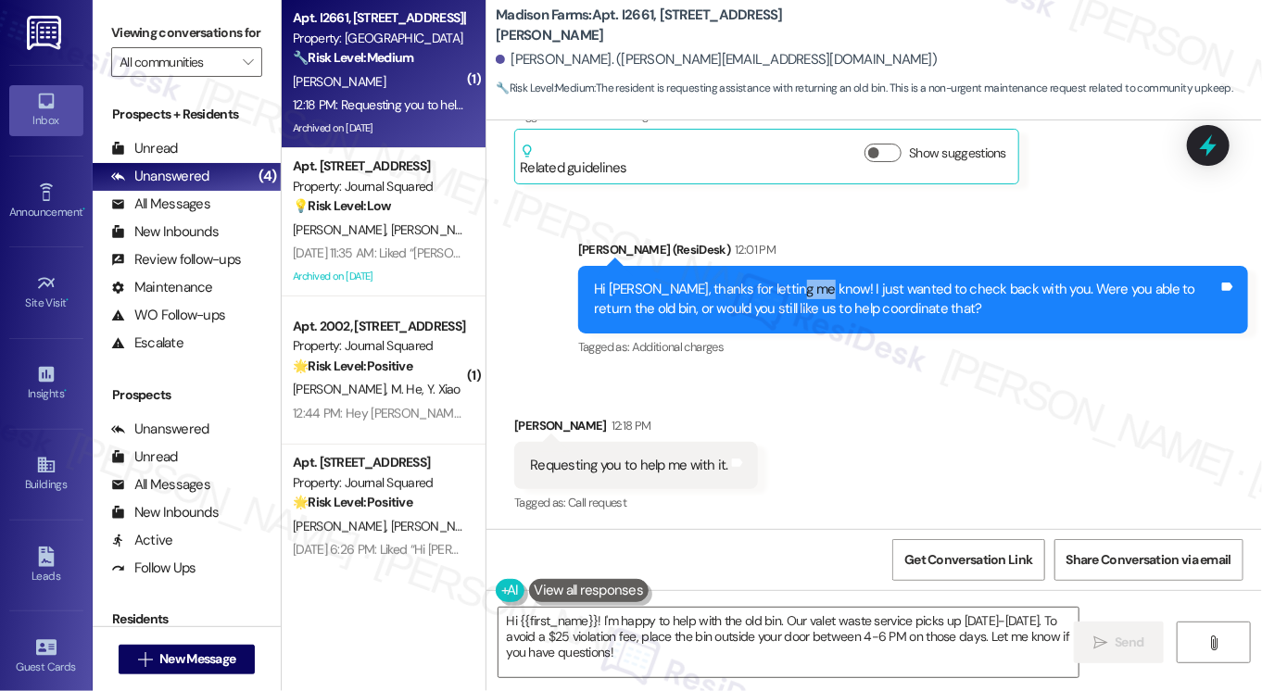
click at [790, 280] on div "Hi [PERSON_NAME], thanks for letting me know! I just wanted to check back with …" at bounding box center [906, 300] width 625 height 40
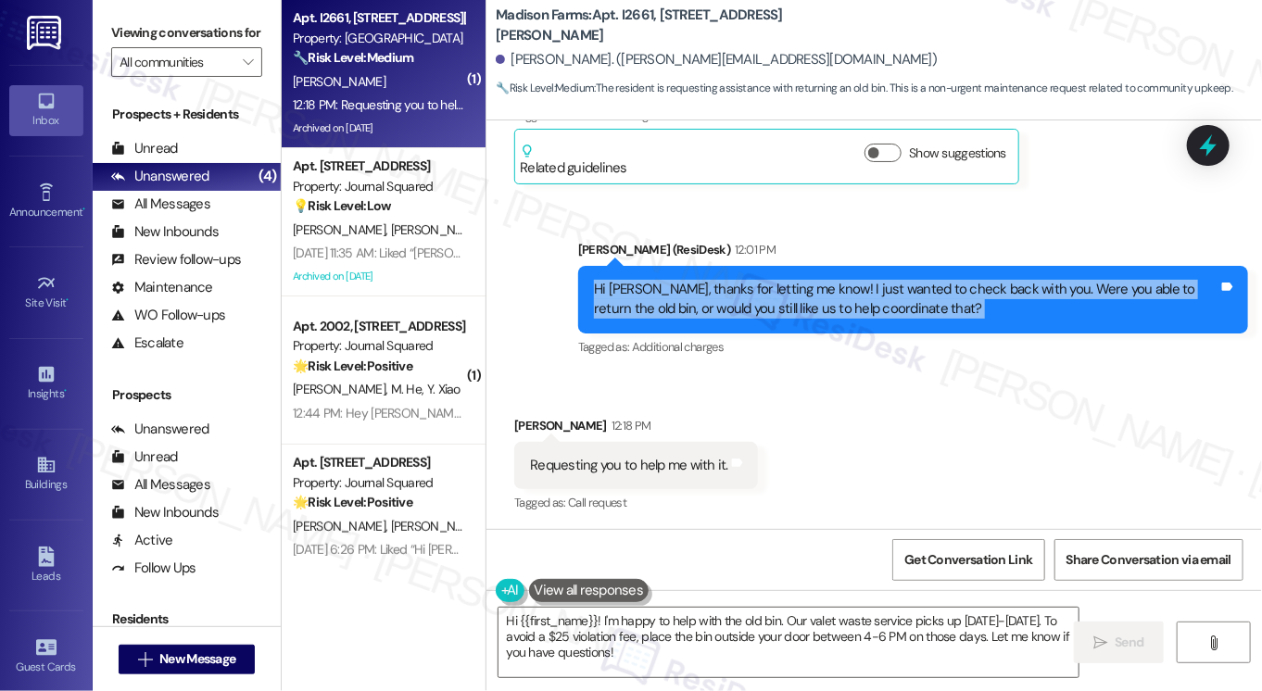
click at [790, 280] on div "Hi [PERSON_NAME], thanks for letting me know! I just wanted to check back with …" at bounding box center [906, 300] width 625 height 40
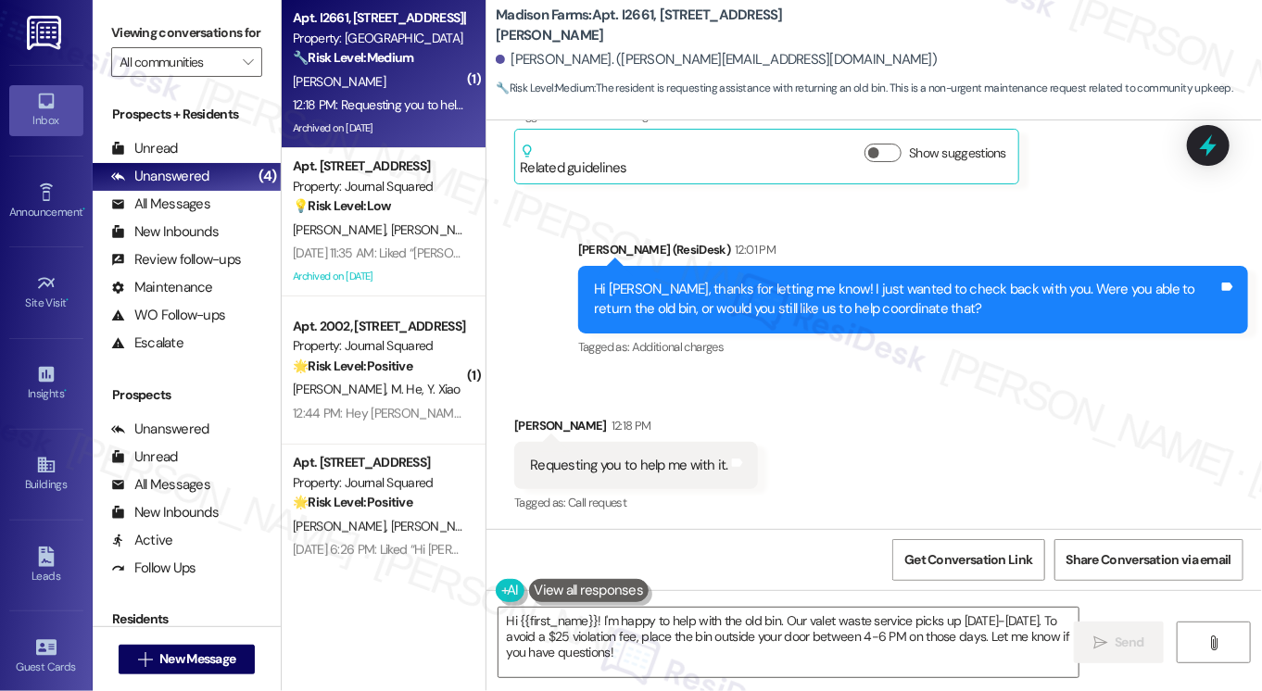
click at [648, 459] on div "Requesting you to help me with it." at bounding box center [629, 465] width 198 height 19
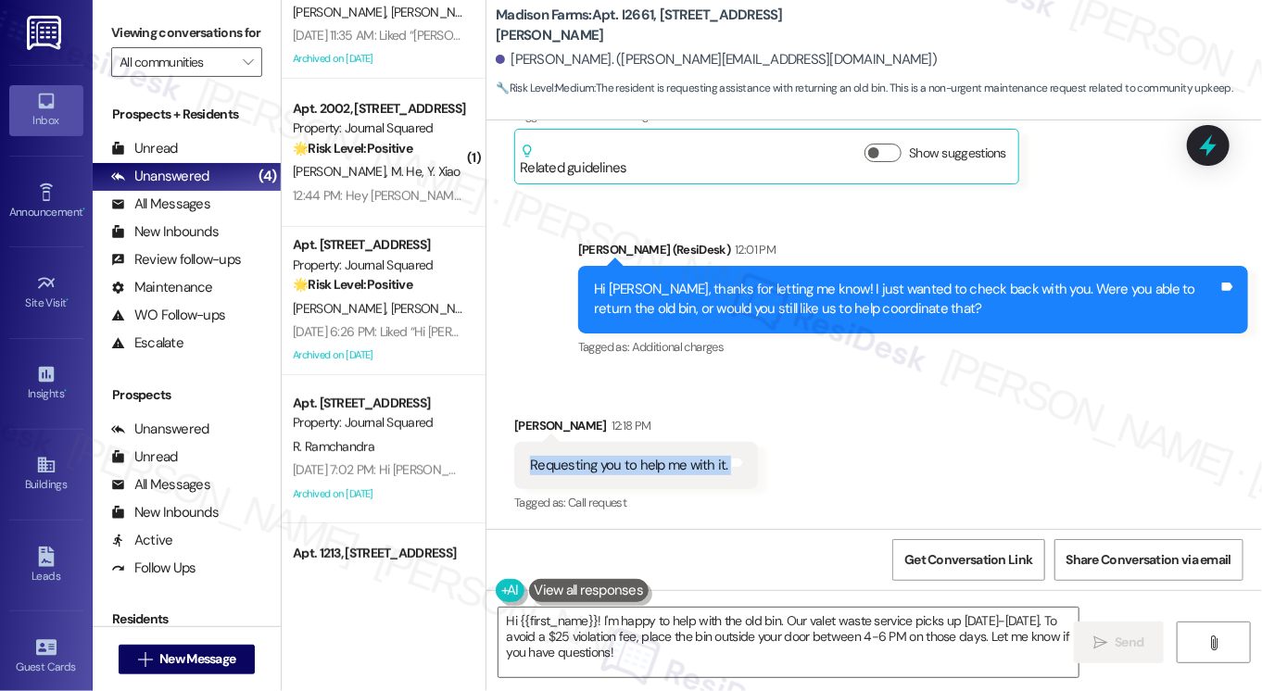
scroll to position [185, 0]
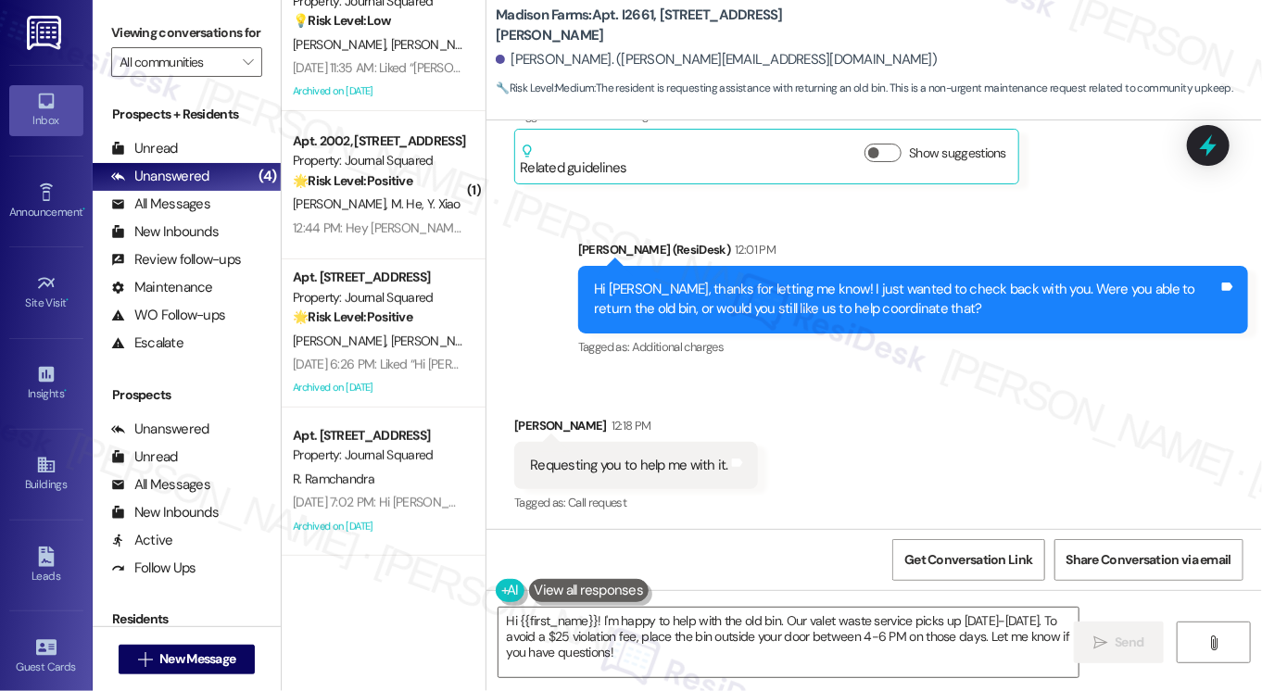
click at [411, 222] on div "12:44 PM: Hey [PERSON_NAME] it going 12:44 PM: Hey [PERSON_NAME] it going" at bounding box center [399, 228] width 212 height 17
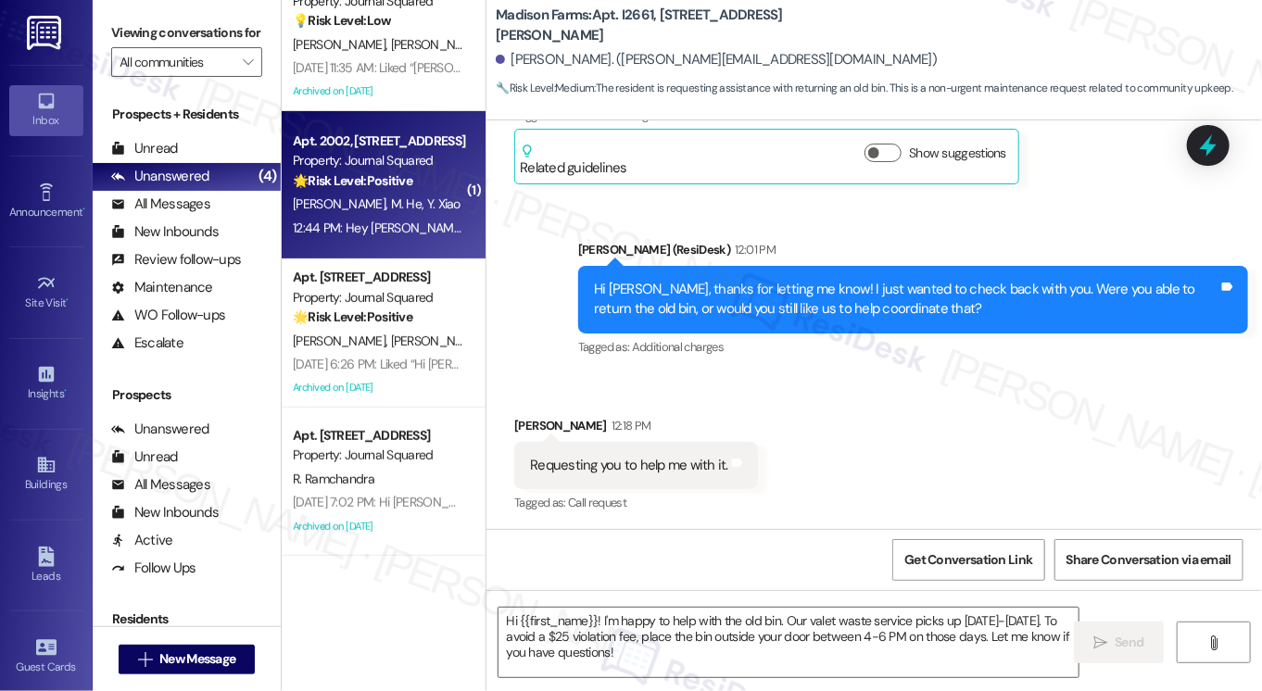
type textarea "Fetching suggested responses. Please feel free to read through the conversation…"
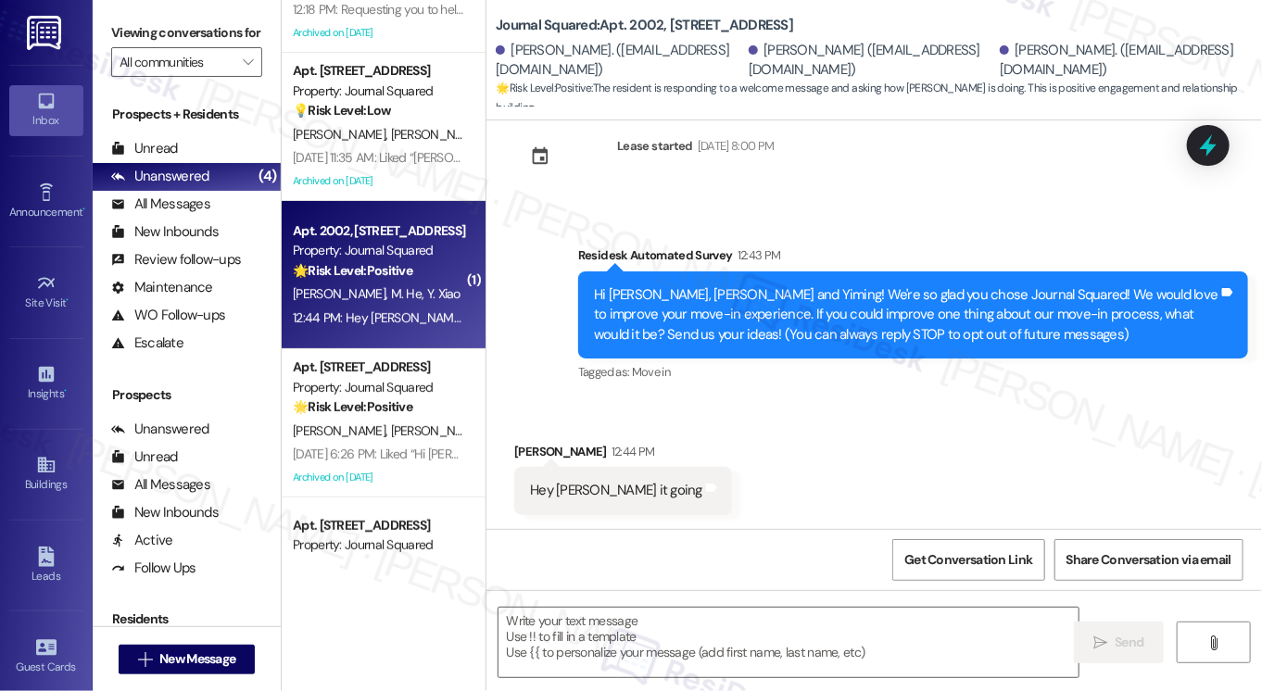
scroll to position [0, 0]
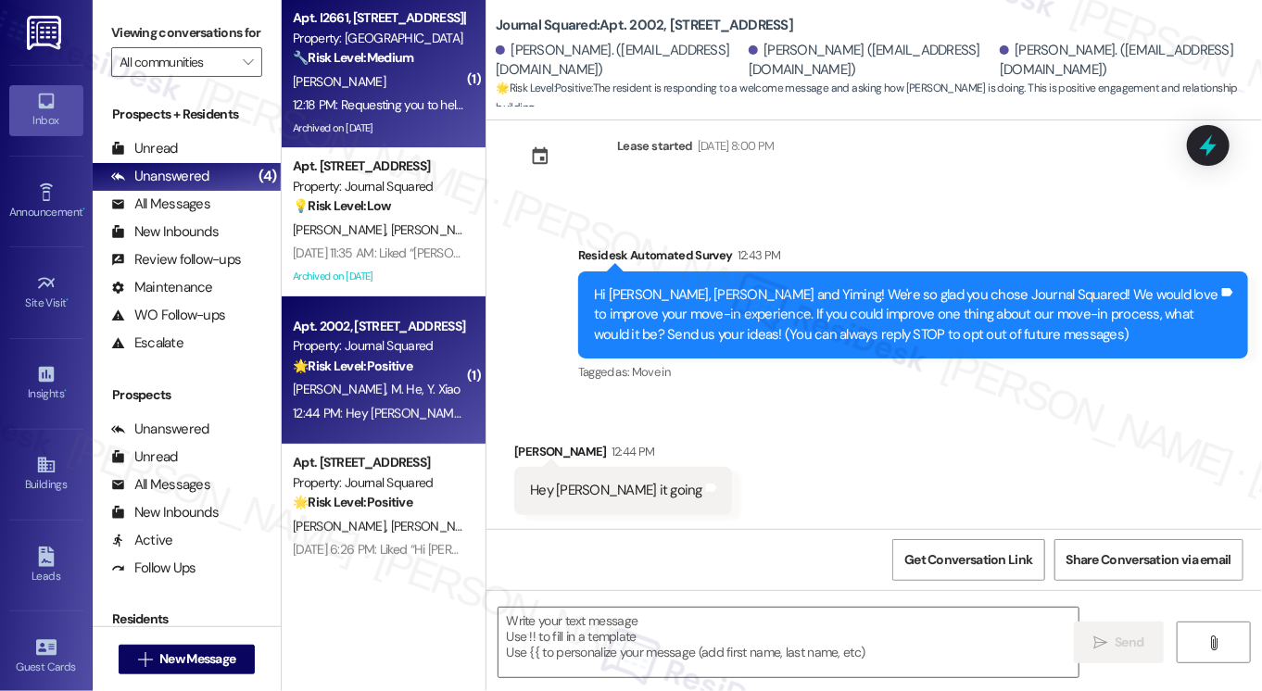
click at [430, 94] on div "12:18 PM: Requesting you to help me with it. 12:18 PM: Requesting you to help m…" at bounding box center [378, 105] width 175 height 23
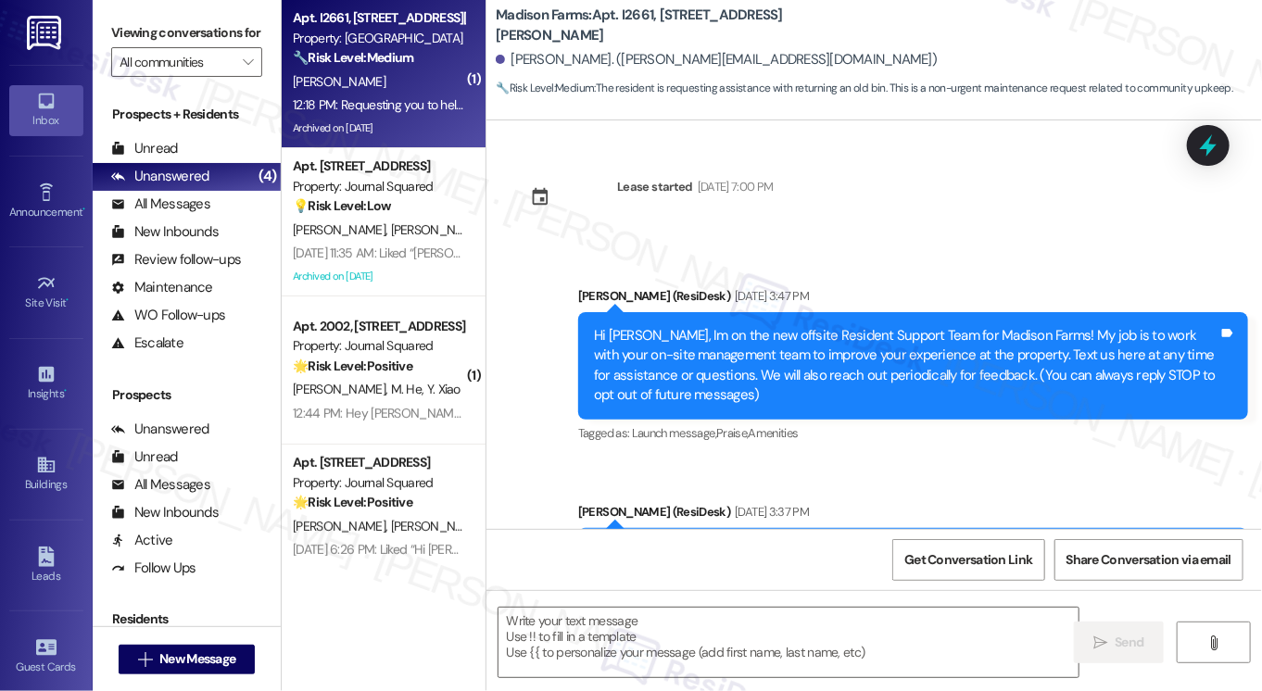
scroll to position [3432, 0]
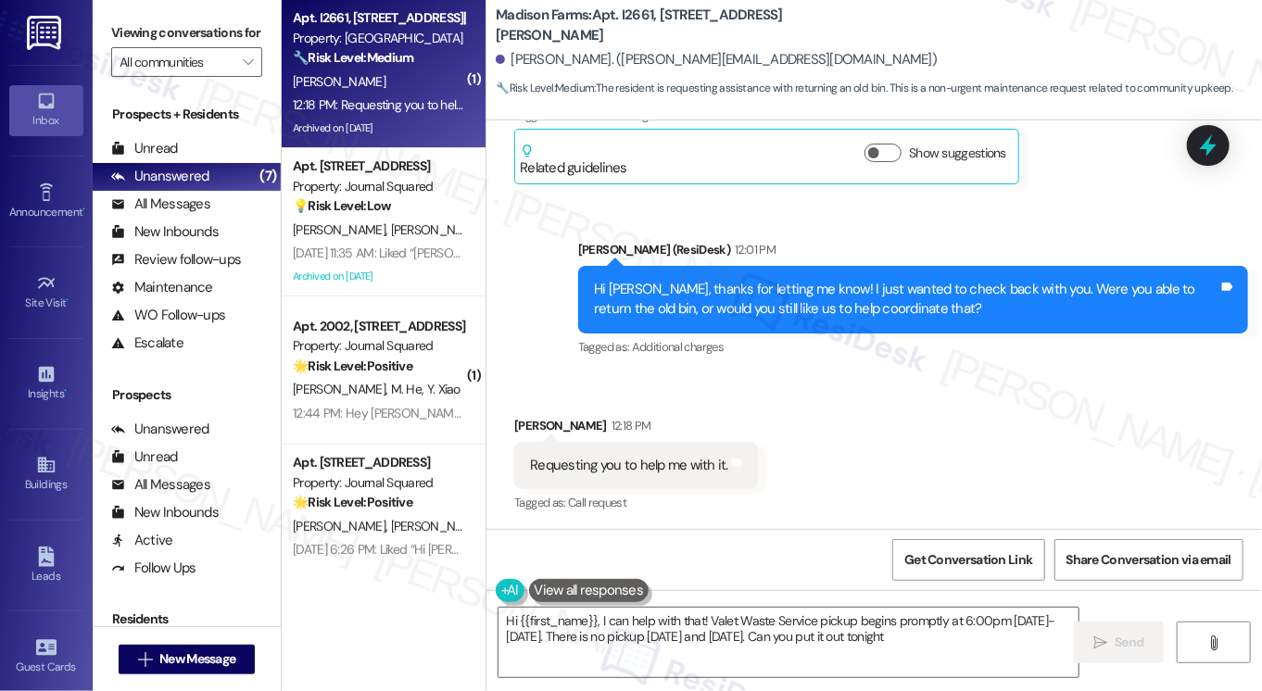
type textarea "Hi {{first_name}}, I can help with that! Valet Waste Service pickup begins prom…"
click at [609, 462] on div "Requesting you to help me with it." at bounding box center [629, 465] width 198 height 19
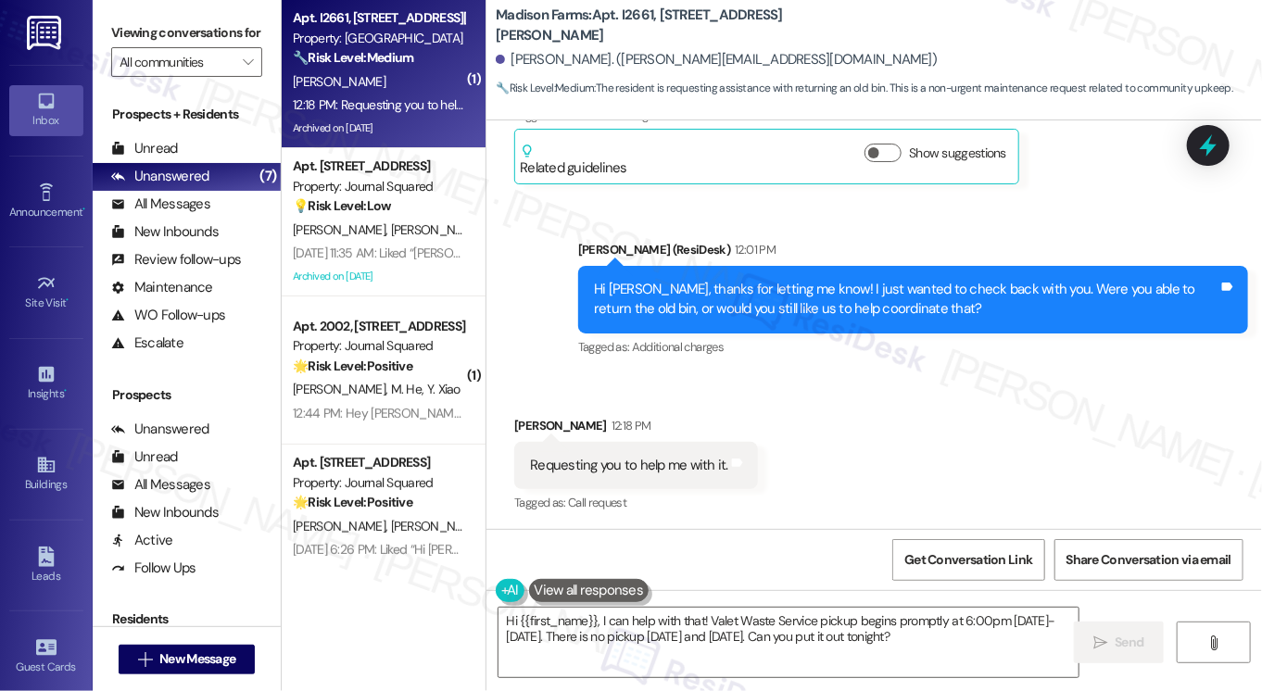
click at [850, 285] on div "Hi [PERSON_NAME], thanks for letting me know! I just wanted to check back with …" at bounding box center [906, 300] width 625 height 40
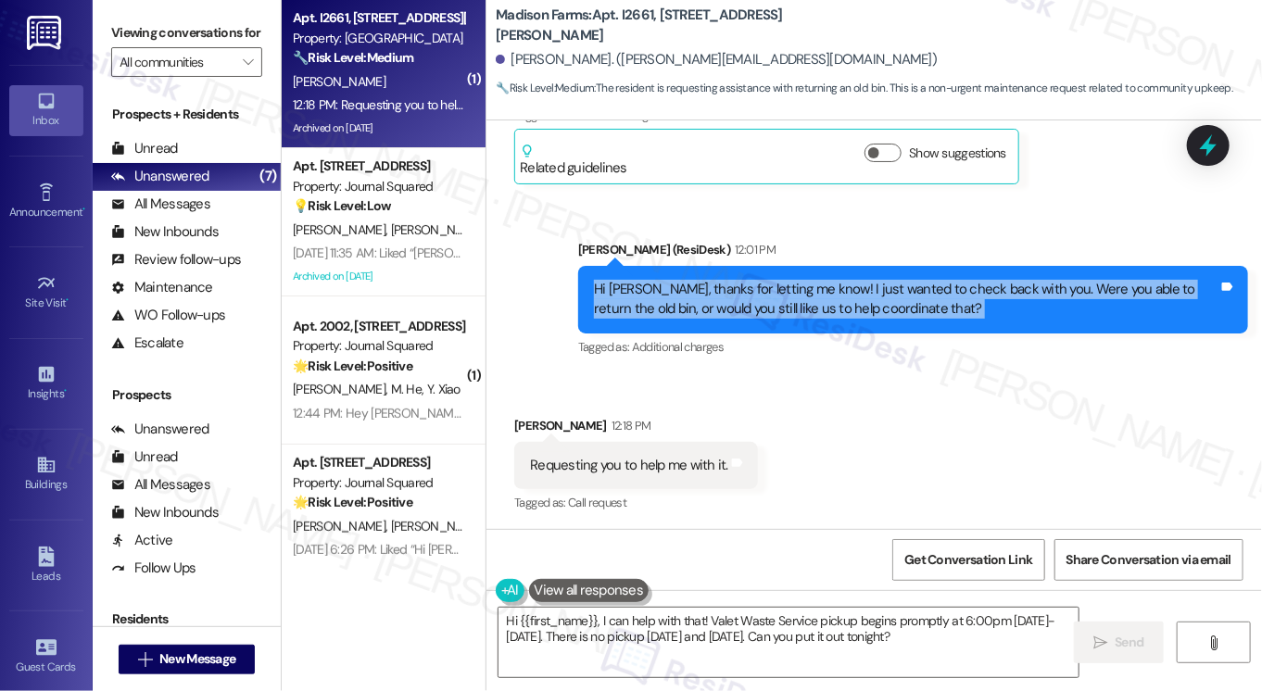
click at [850, 285] on div "Hi [PERSON_NAME], thanks for letting me know! I just wanted to check back with …" at bounding box center [906, 300] width 625 height 40
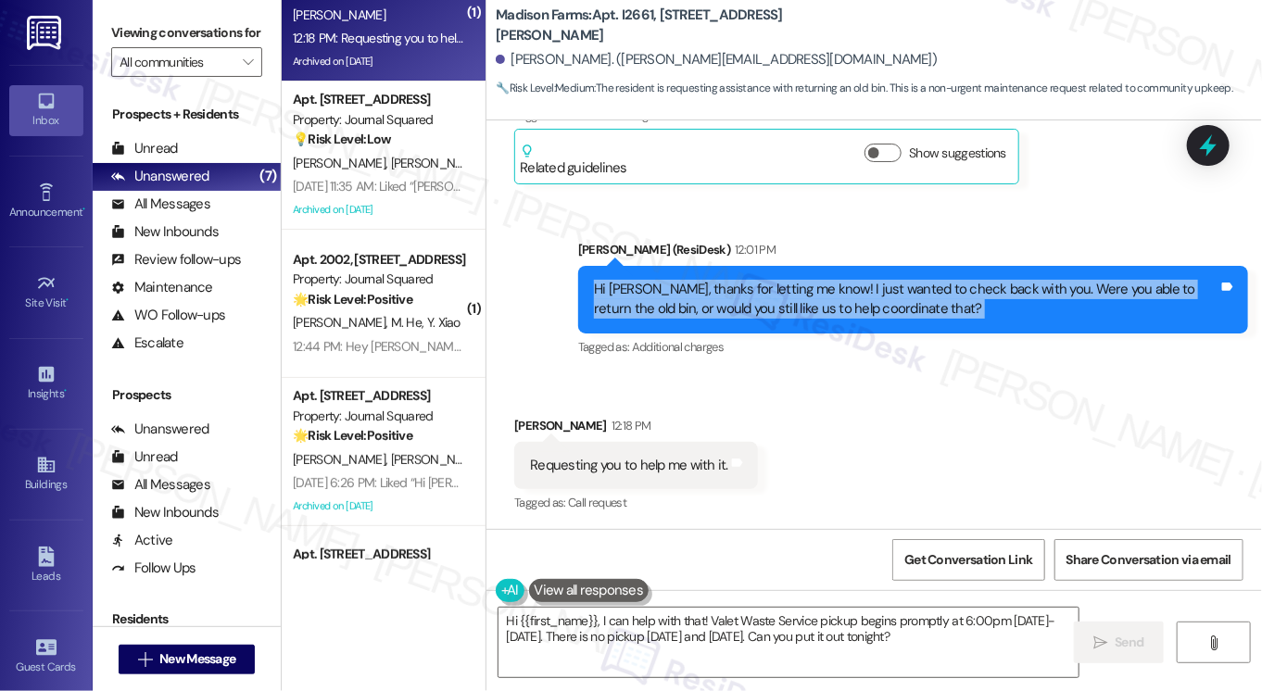
scroll to position [52, 0]
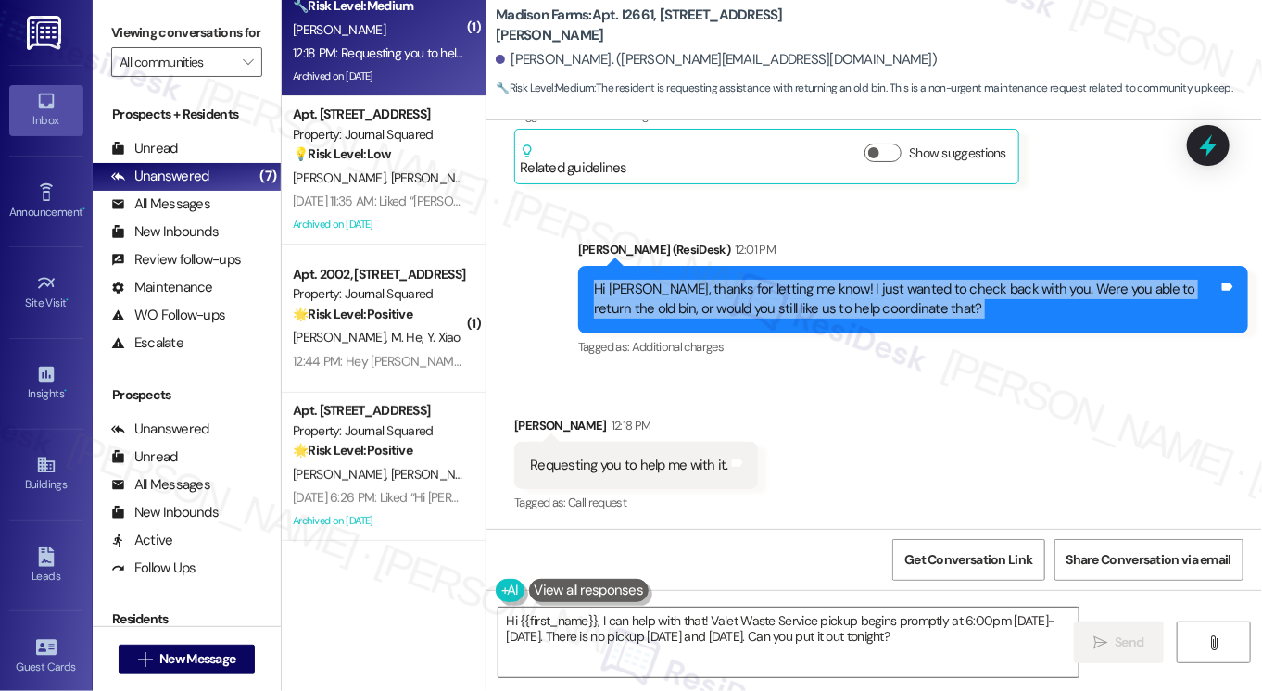
click at [707, 299] on div "Hi [PERSON_NAME], thanks for letting me know! I just wanted to check back with …" at bounding box center [906, 300] width 625 height 40
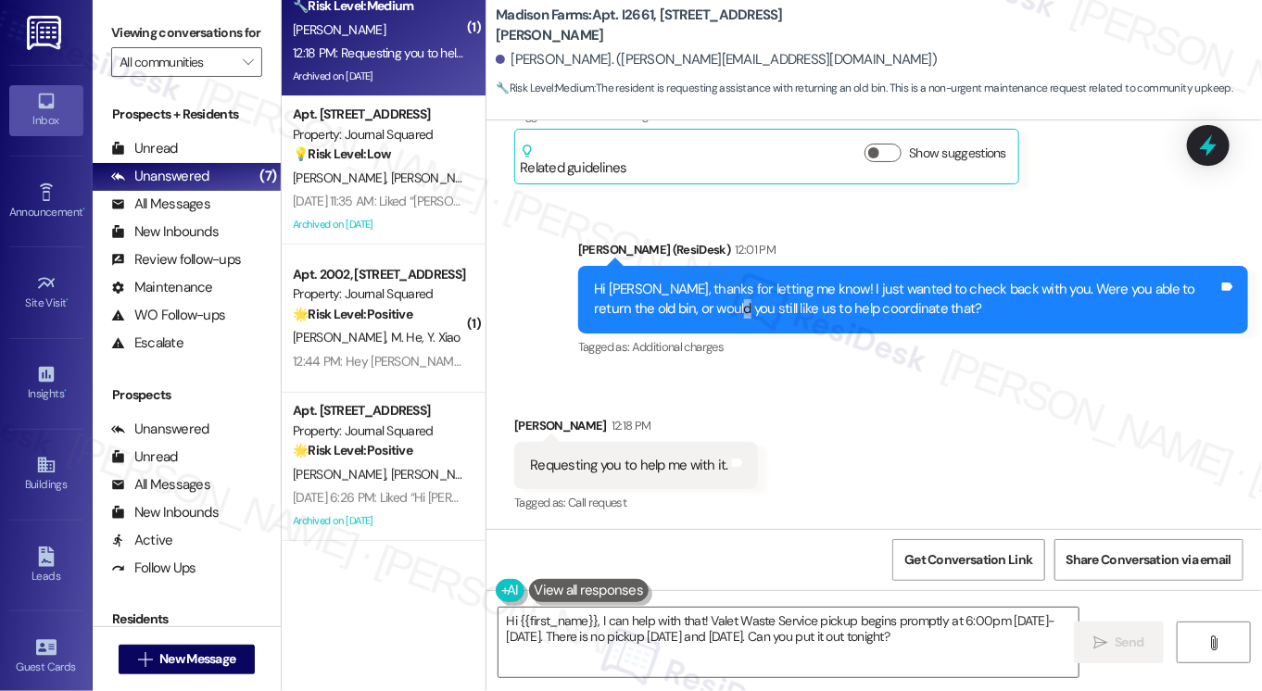
click at [707, 299] on div "Hi [PERSON_NAME], thanks for letting me know! I just wanted to check back with …" at bounding box center [906, 300] width 625 height 40
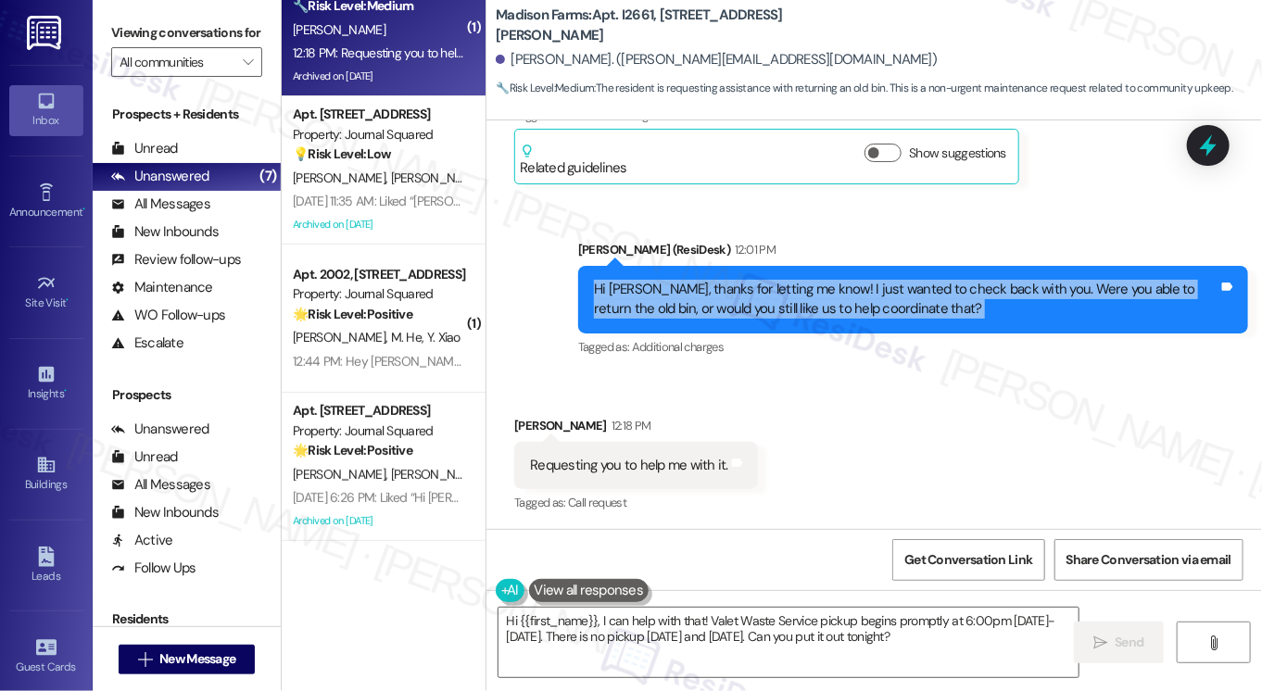
click at [707, 299] on div "Hi [PERSON_NAME], thanks for letting me know! I just wanted to check back with …" at bounding box center [906, 300] width 625 height 40
click at [831, 300] on div "Hi [PERSON_NAME], thanks for letting me know! I just wanted to check back with …" at bounding box center [906, 300] width 625 height 40
click at [830, 298] on div "Hi [PERSON_NAME], thanks for letting me know! I just wanted to check back with …" at bounding box center [906, 300] width 625 height 40
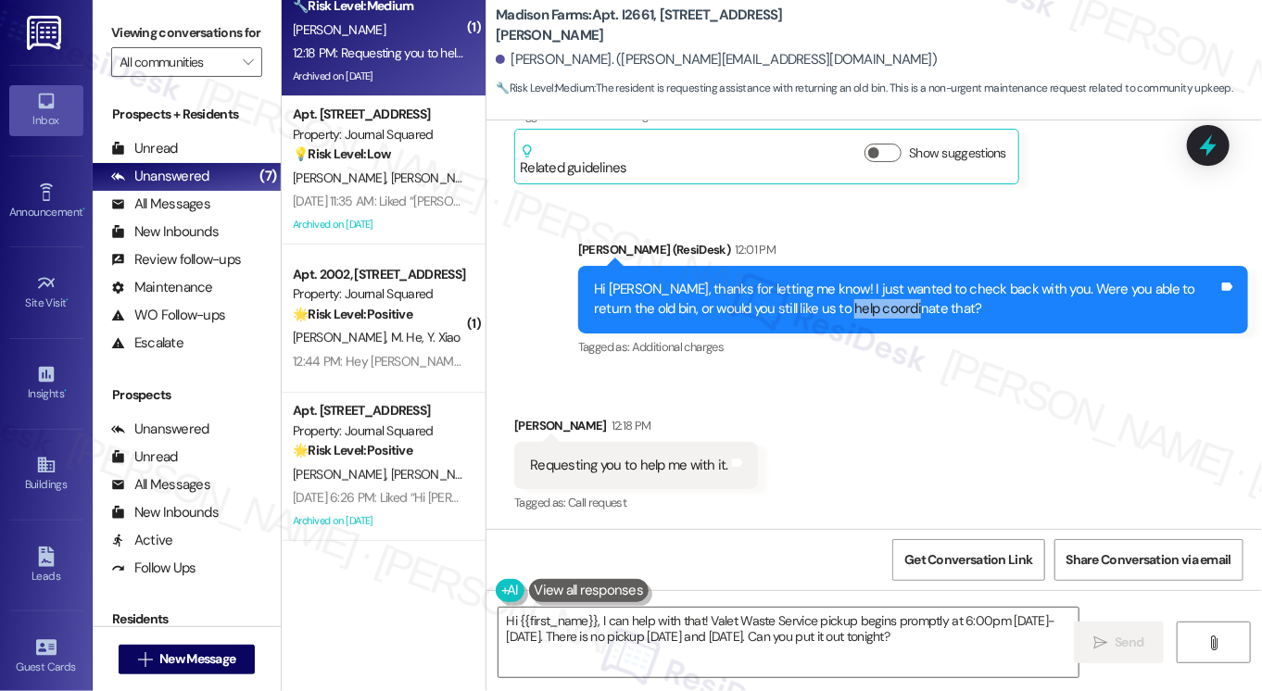
click at [830, 298] on div "Hi [PERSON_NAME], thanks for letting me know! I just wanted to check back with …" at bounding box center [906, 300] width 625 height 40
click at [597, 490] on div "Tagged as: Call request Click to highlight conversations about Call request" at bounding box center [636, 502] width 244 height 27
click at [631, 465] on div "Requesting you to help me with it." at bounding box center [629, 465] width 198 height 19
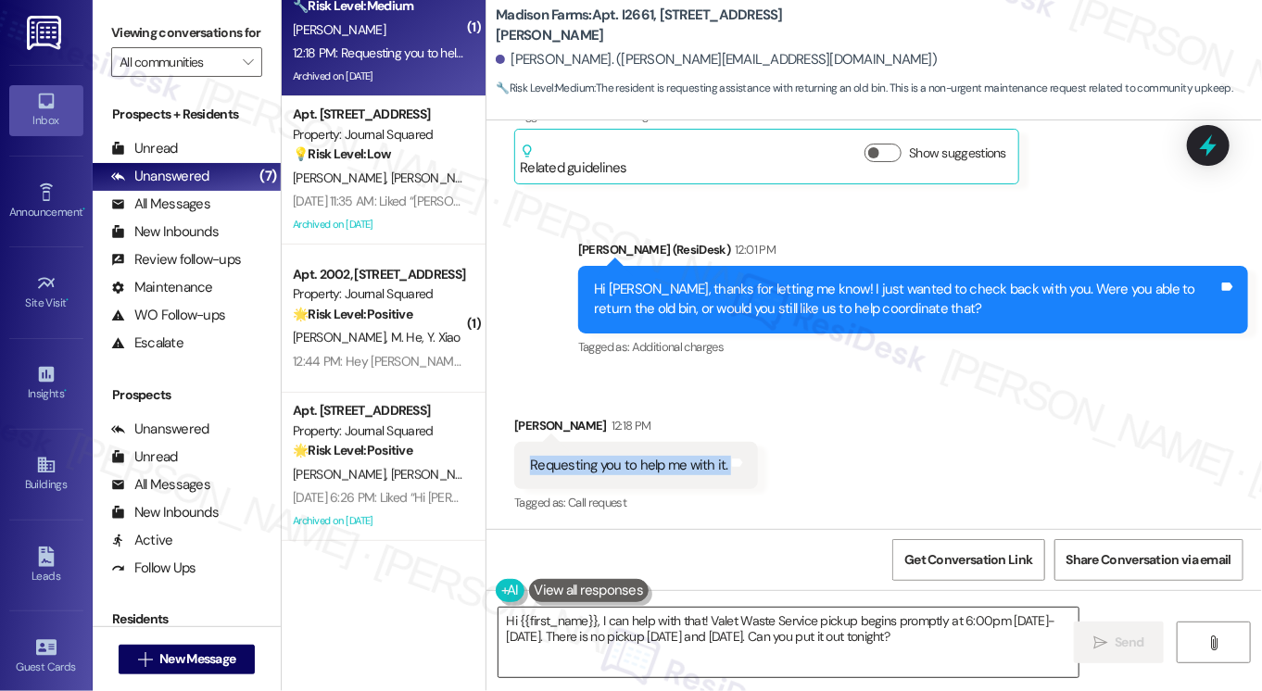
click at [786, 618] on textarea "Hi {{first_name}}, I can help with that! Valet Waste Service pickup begins prom…" at bounding box center [789, 643] width 580 height 70
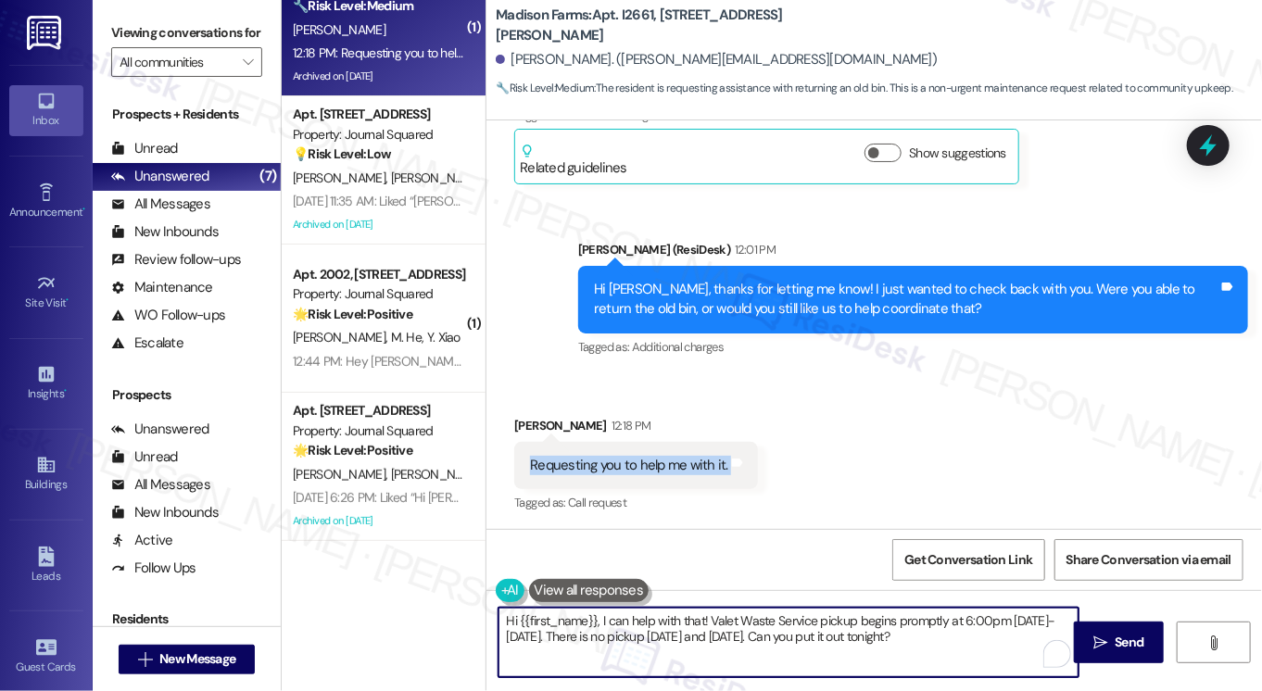
click at [786, 618] on textarea "Hi {{first_name}}, I can help with that! Valet Waste Service pickup begins prom…" at bounding box center [789, 643] width 580 height 70
click at [854, 465] on div "Received via SMS Ashutosh Dabral 12:18 PM Requesting you to help me with it. Ta…" at bounding box center [875, 452] width 776 height 157
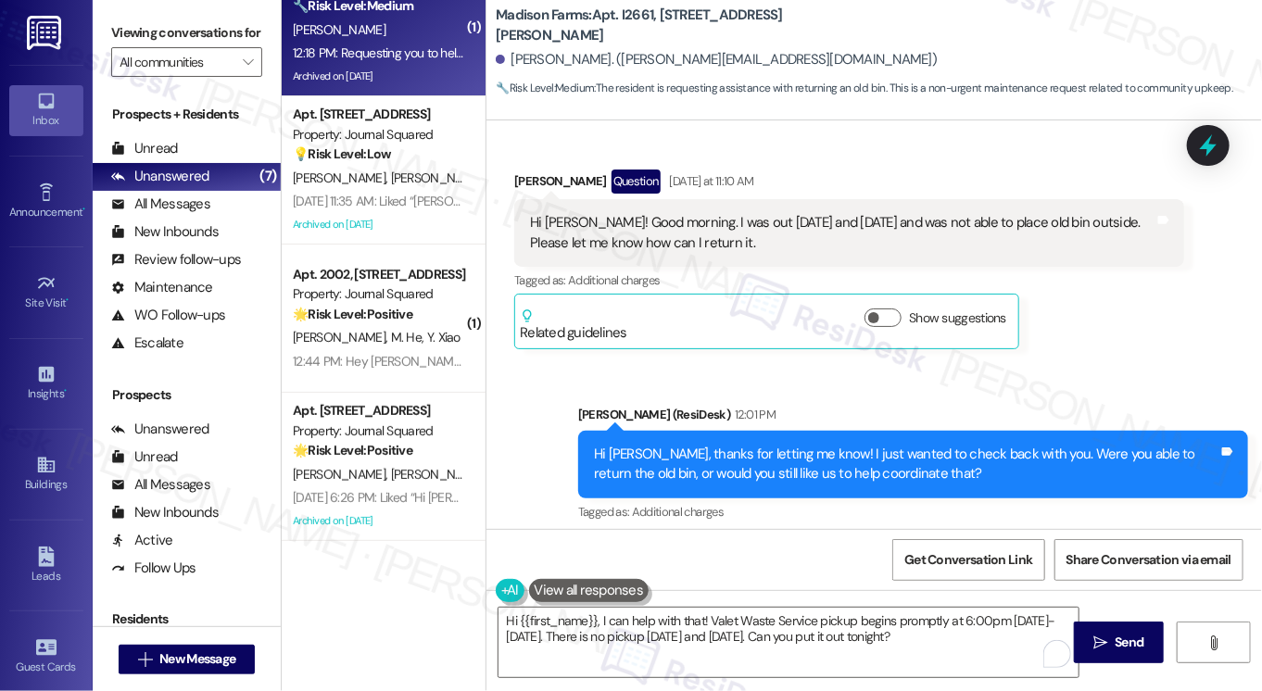
scroll to position [3246, 0]
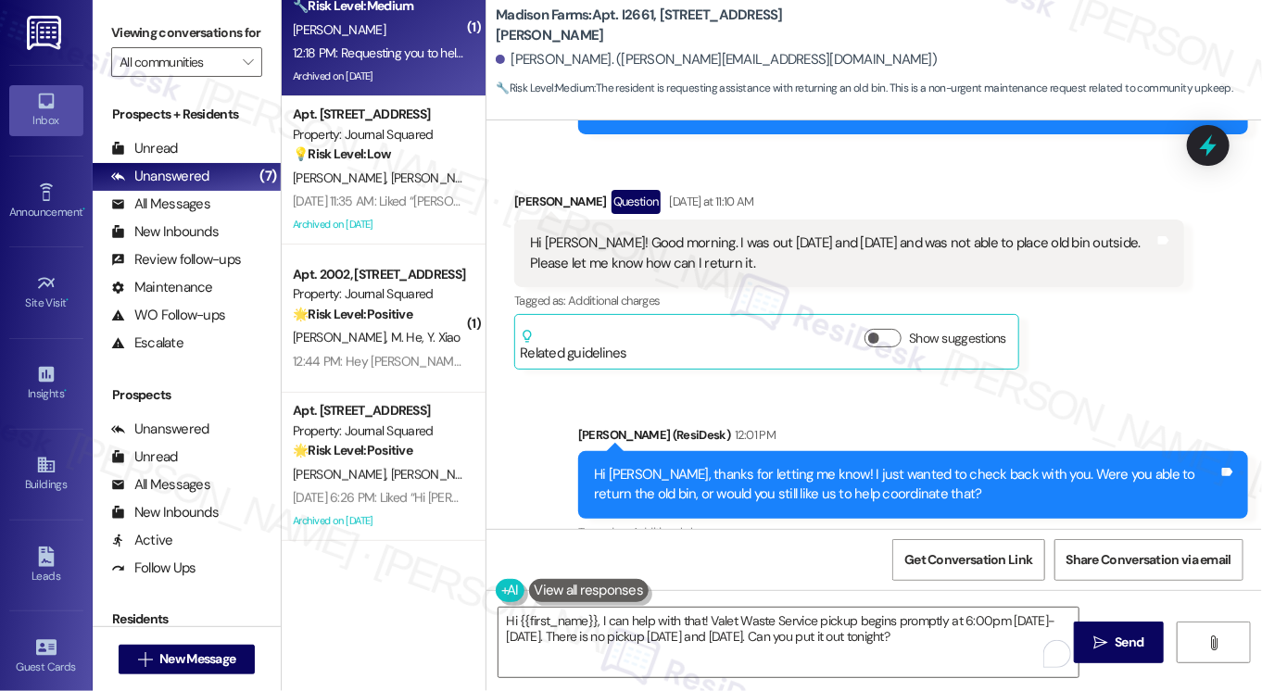
click at [756, 451] on div "Hi [PERSON_NAME], thanks for letting me know! I just wanted to check back with …" at bounding box center [913, 485] width 670 height 68
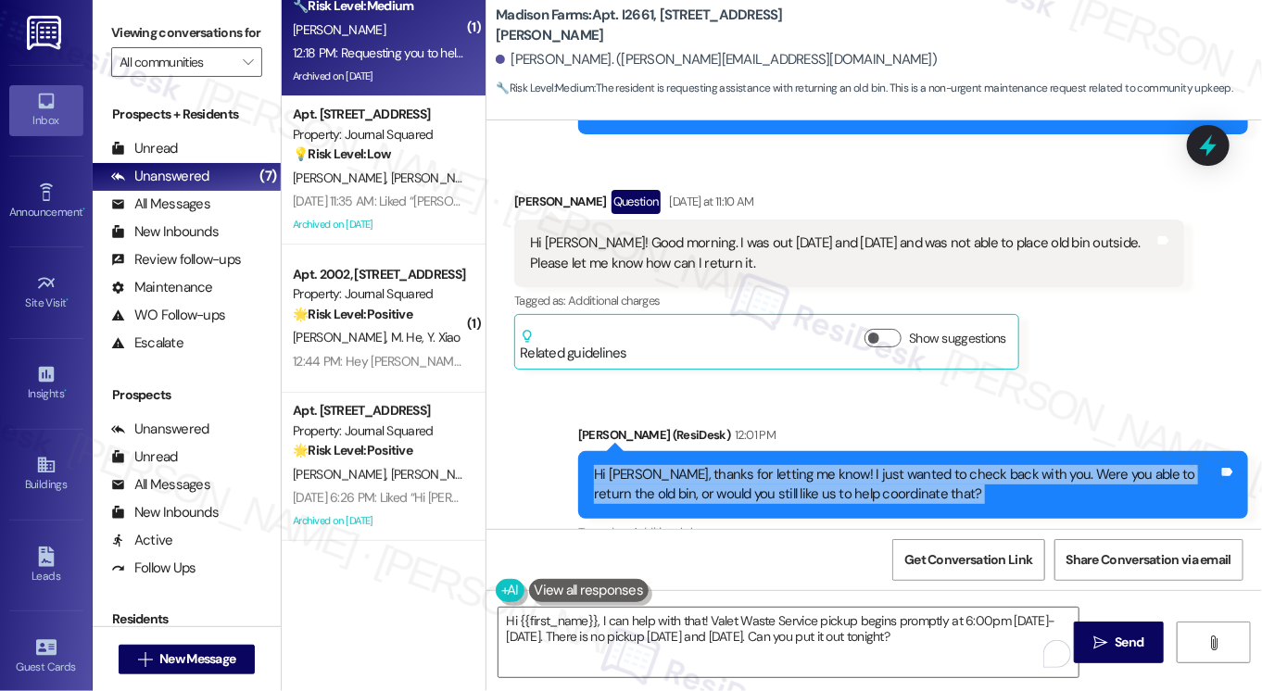
click at [756, 451] on div "Hi [PERSON_NAME], thanks for letting me know! I just wanted to check back with …" at bounding box center [913, 485] width 670 height 68
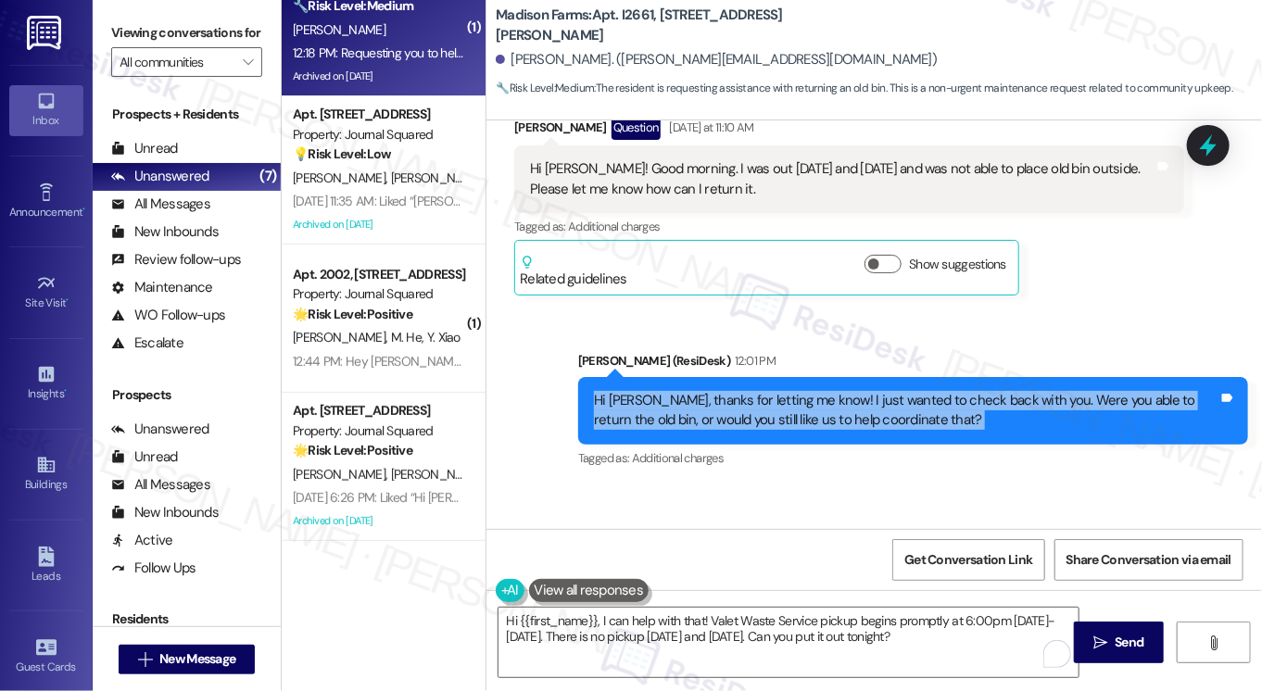
scroll to position [3433, 0]
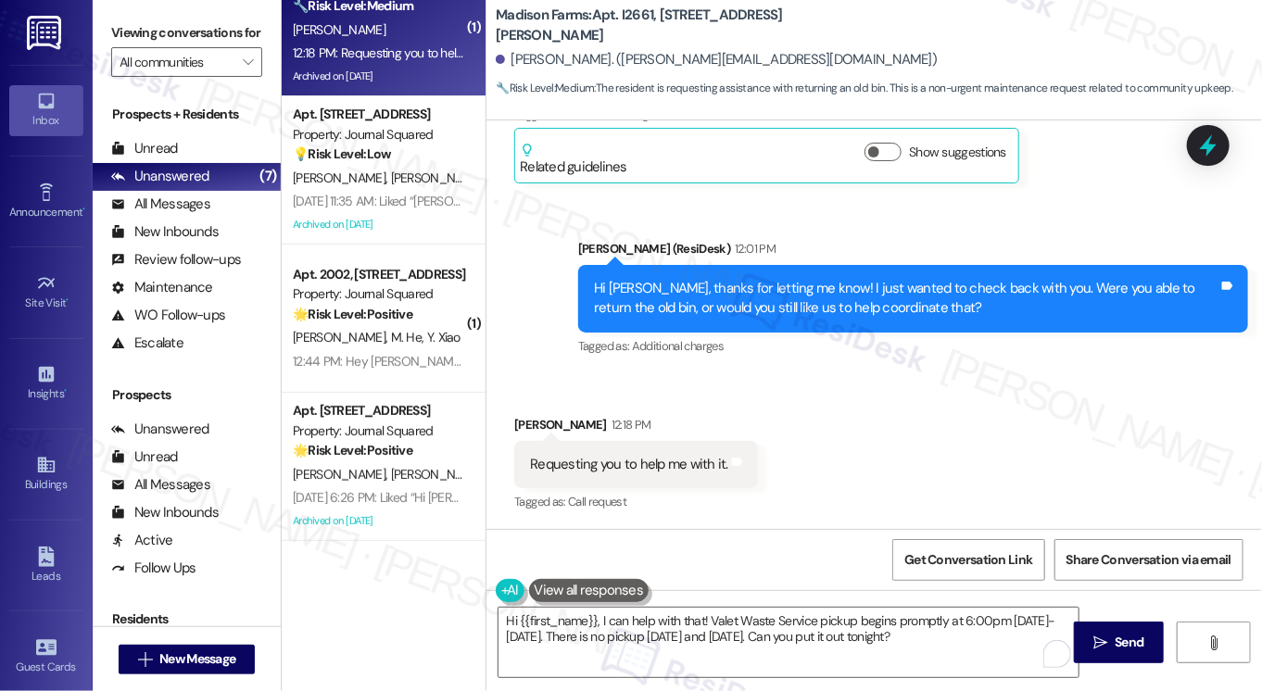
click at [568, 65] on div "[PERSON_NAME]. ([PERSON_NAME][EMAIL_ADDRESS][DOMAIN_NAME])" at bounding box center [716, 59] width 441 height 19
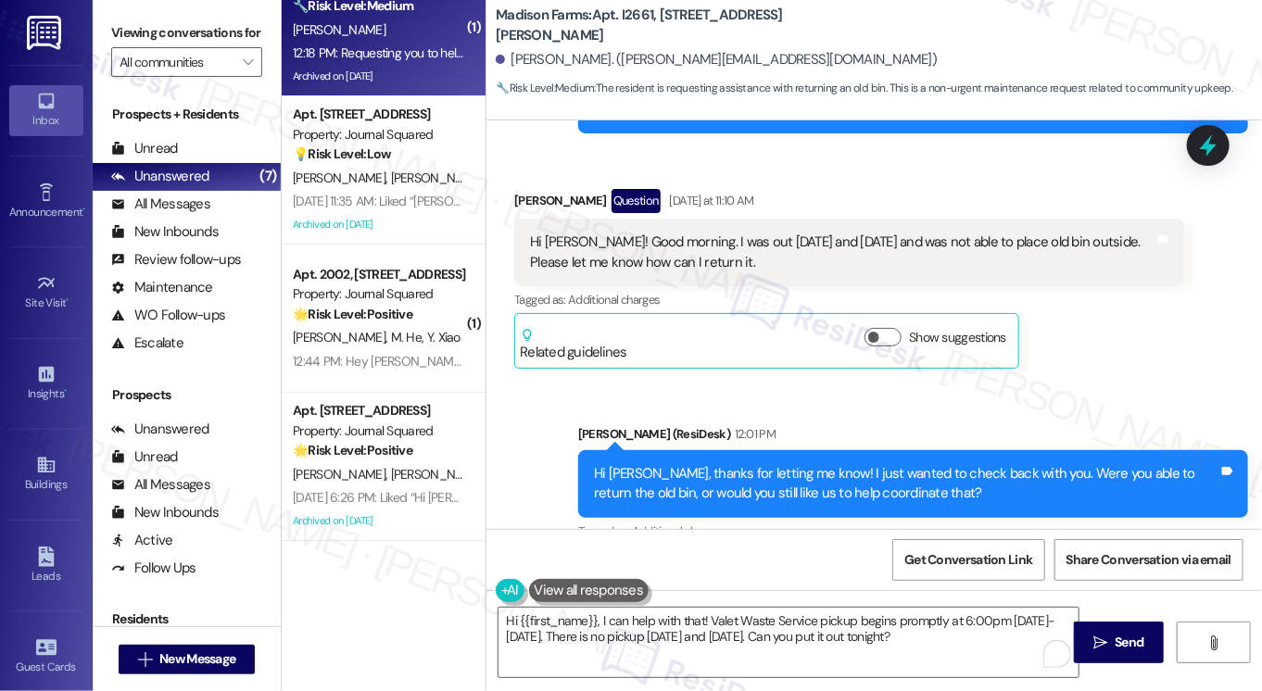
click at [536, 186] on div "Received via SMS [PERSON_NAME] Question [DATE] at 11:10 AM Hi [PERSON_NAME]! Go…" at bounding box center [849, 279] width 698 height 208
click at [496, 20] on b "Madison Farms: Apt. I2661, [STREET_ADDRESS][PERSON_NAME]" at bounding box center [681, 26] width 371 height 40
copy b "[GEOGRAPHIC_DATA]"
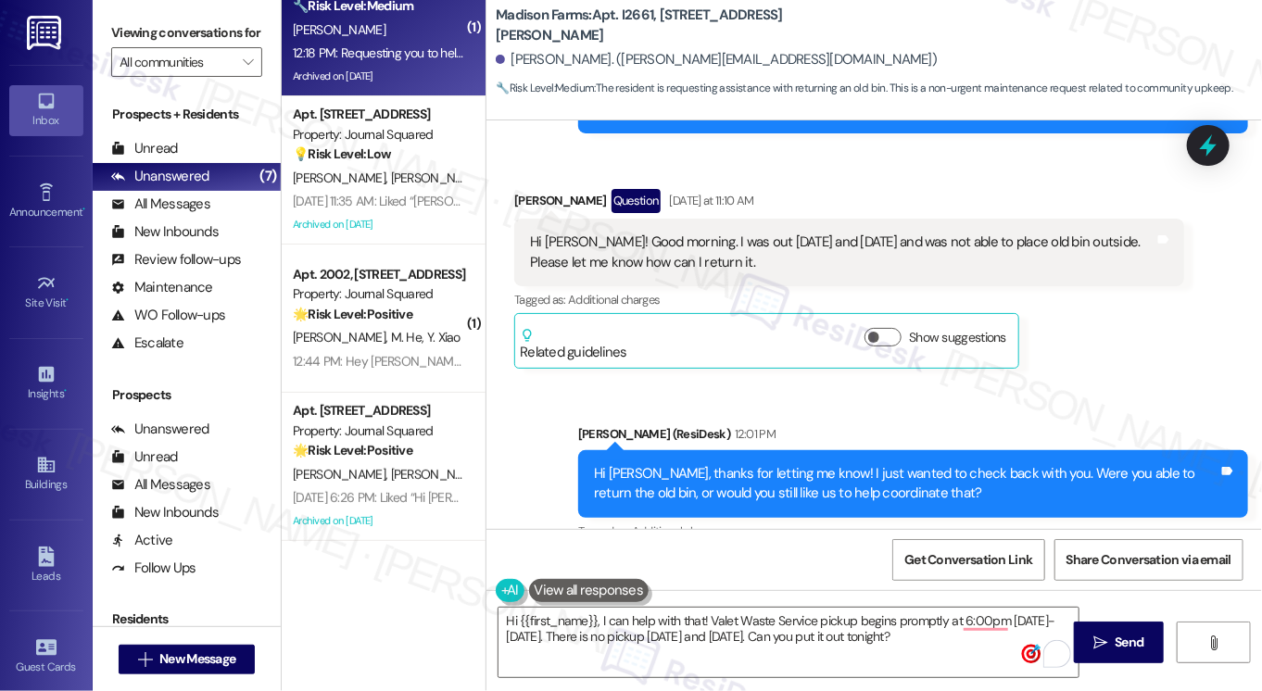
click at [114, 25] on label "Viewing conversations for" at bounding box center [186, 33] width 151 height 29
click at [605, 237] on div "Hi [PERSON_NAME]! Good morning. I was out [DATE] and [DATE] and was not able to…" at bounding box center [842, 253] width 625 height 40
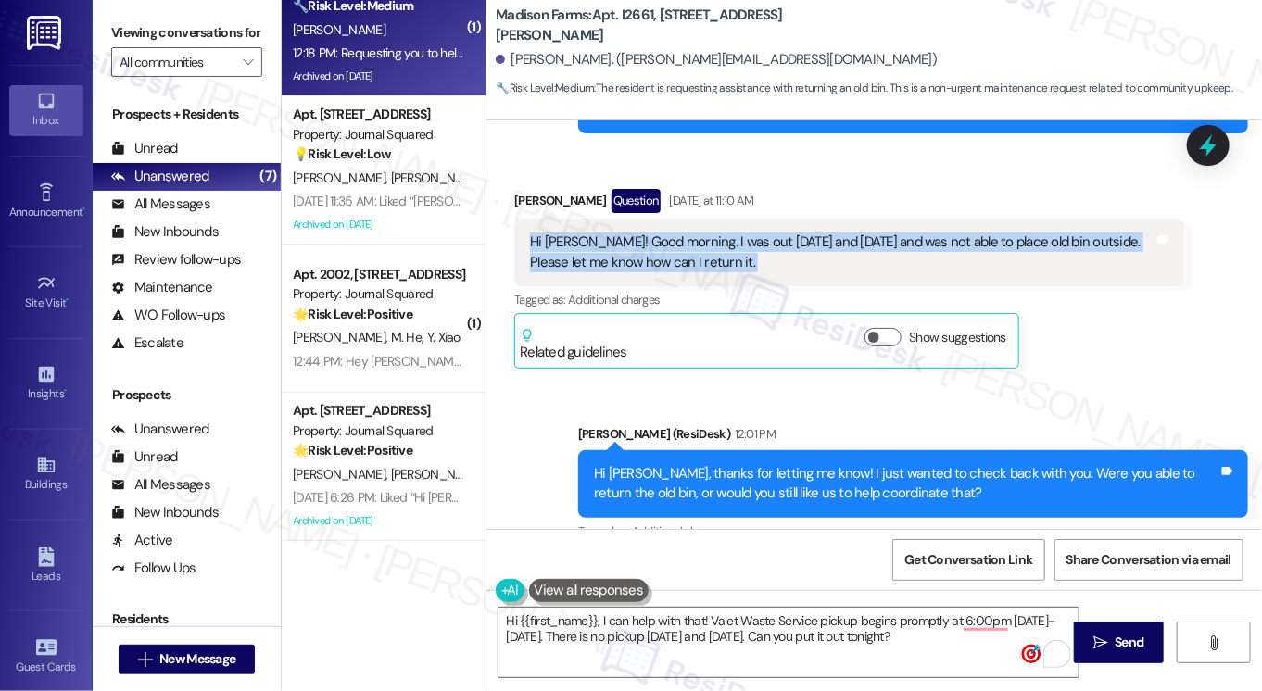
click at [605, 237] on div "Hi [PERSON_NAME]! Good morning. I was out [DATE] and [DATE] and was not able to…" at bounding box center [842, 253] width 625 height 40
click at [860, 240] on div "Hi [PERSON_NAME]! Good morning. I was out [DATE] and [DATE] and was not able to…" at bounding box center [842, 253] width 625 height 40
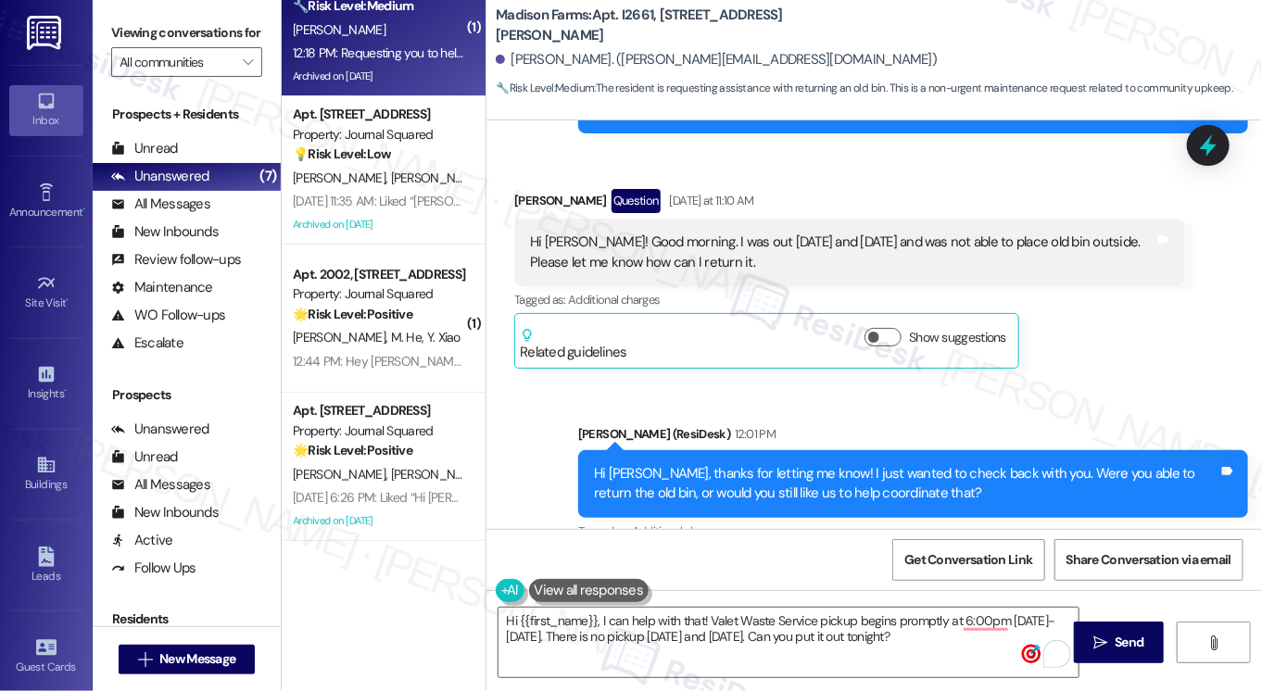
click at [738, 249] on div "Hi [PERSON_NAME]! Good morning. I was out [DATE] and [DATE] and was not able to…" at bounding box center [842, 253] width 625 height 40
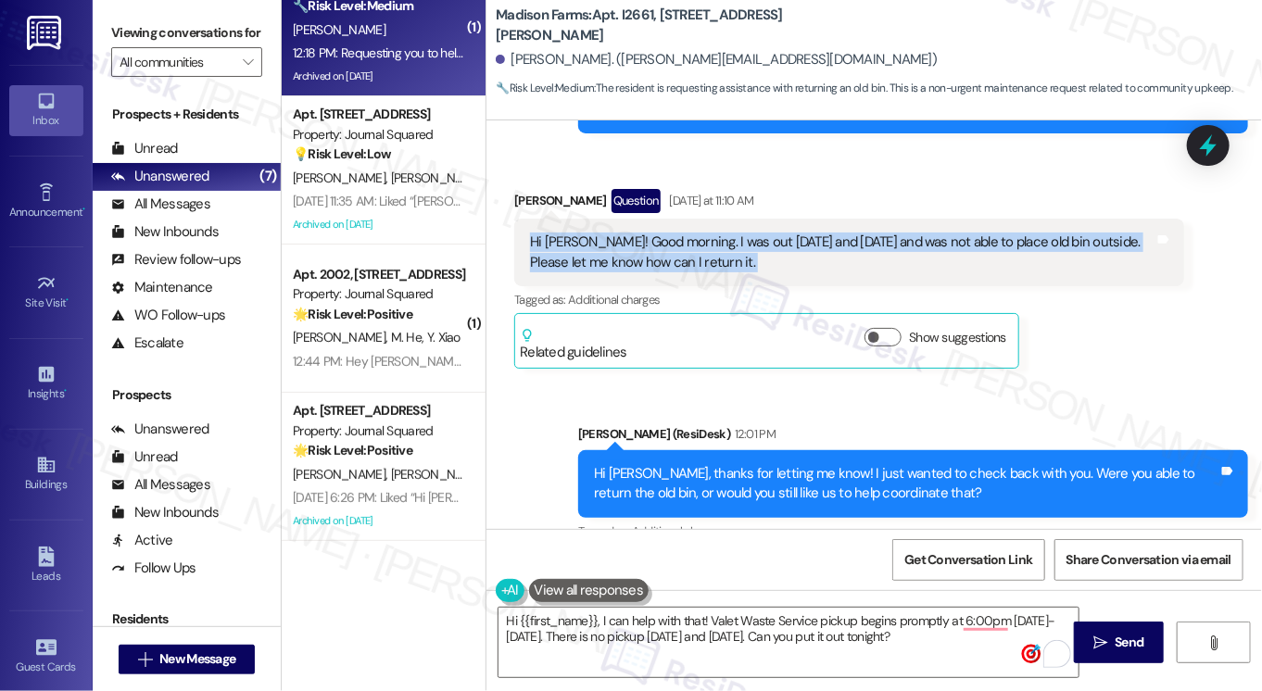
click at [738, 249] on div "Hi [PERSON_NAME]! Good morning. I was out [DATE] and [DATE] and was not able to…" at bounding box center [842, 253] width 625 height 40
click at [758, 244] on div "Hi [PERSON_NAME]! Good morning. I was out [DATE] and [DATE] and was not able to…" at bounding box center [842, 253] width 625 height 40
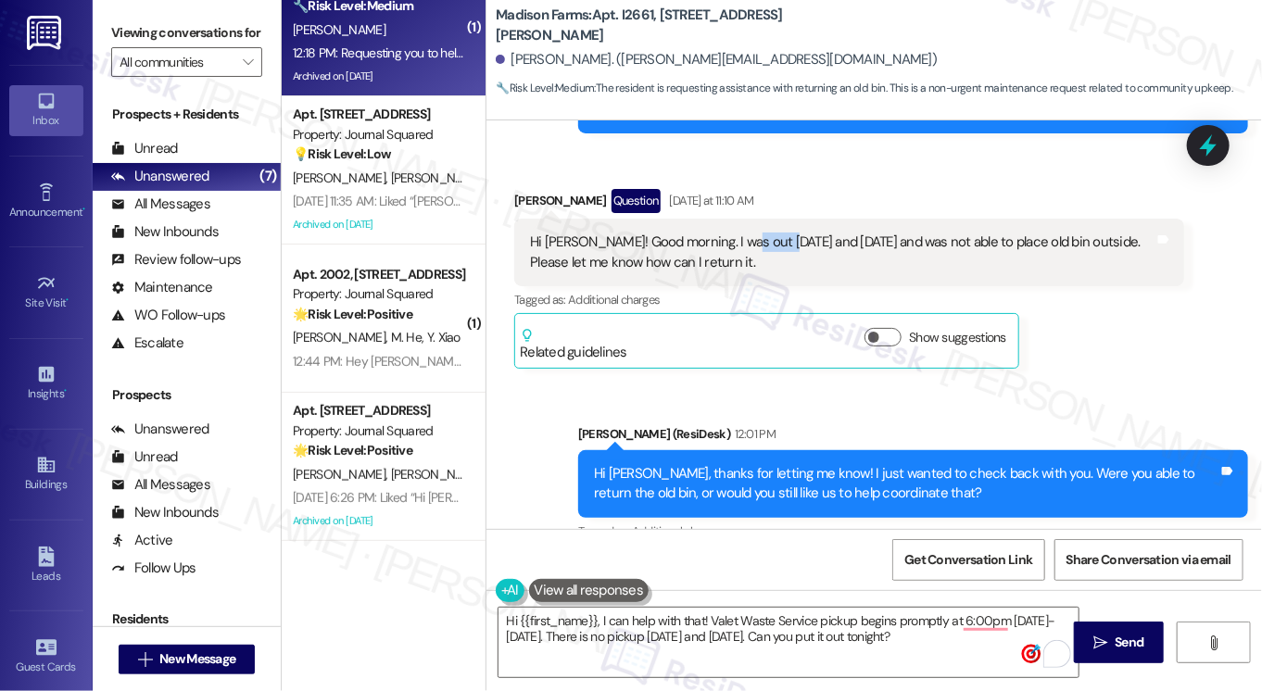
click at [758, 244] on div "Hi [PERSON_NAME]! Good morning. I was out [DATE] and [DATE] and was not able to…" at bounding box center [842, 253] width 625 height 40
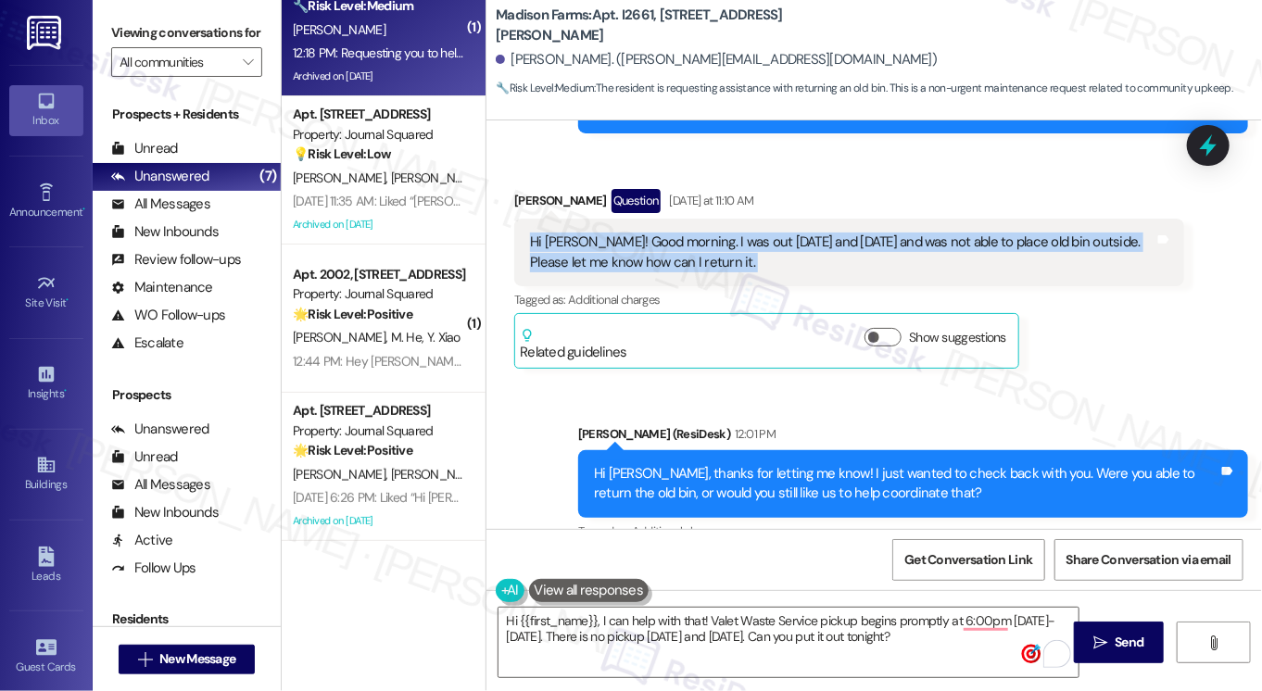
click at [758, 244] on div "Hi [PERSON_NAME]! Good morning. I was out [DATE] and [DATE] and was not able to…" at bounding box center [842, 253] width 625 height 40
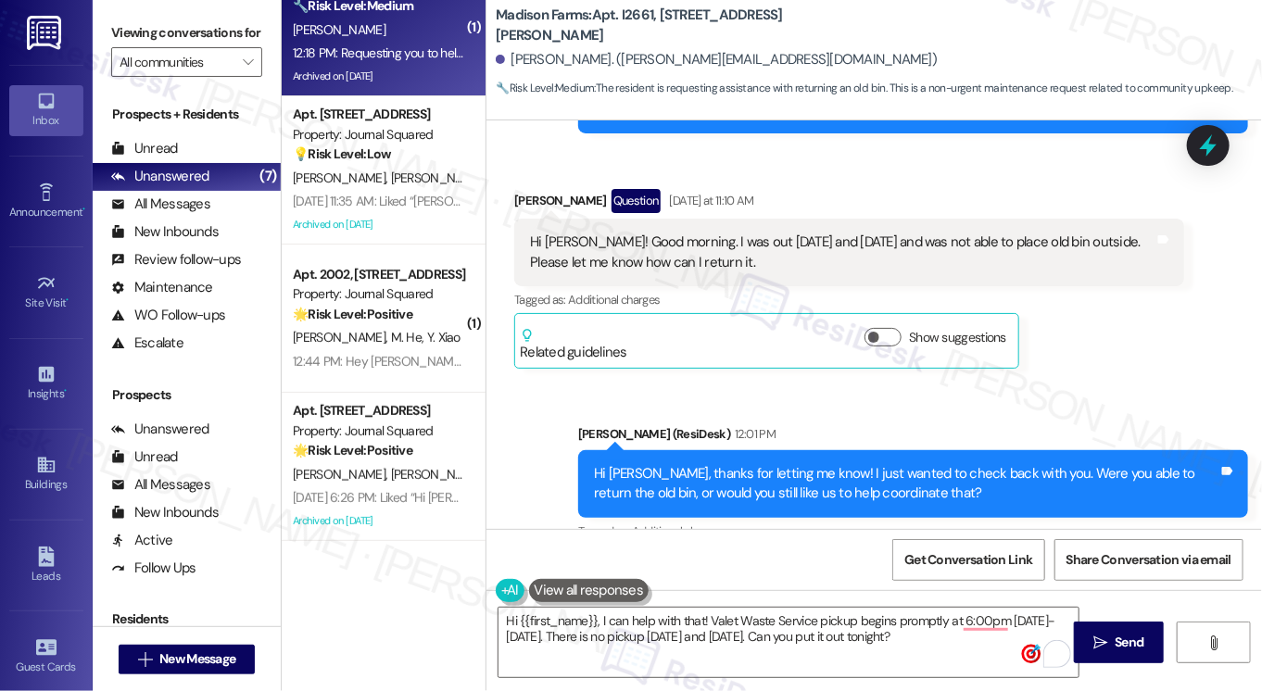
click at [119, 19] on label "Viewing conversations for" at bounding box center [186, 33] width 151 height 29
click at [123, 32] on label "Viewing conversations for" at bounding box center [186, 33] width 151 height 29
click at [702, 618] on textarea "Hi {{first_name}}, I can help with that! Valet Waste Service pickup begins prom…" at bounding box center [789, 643] width 580 height 70
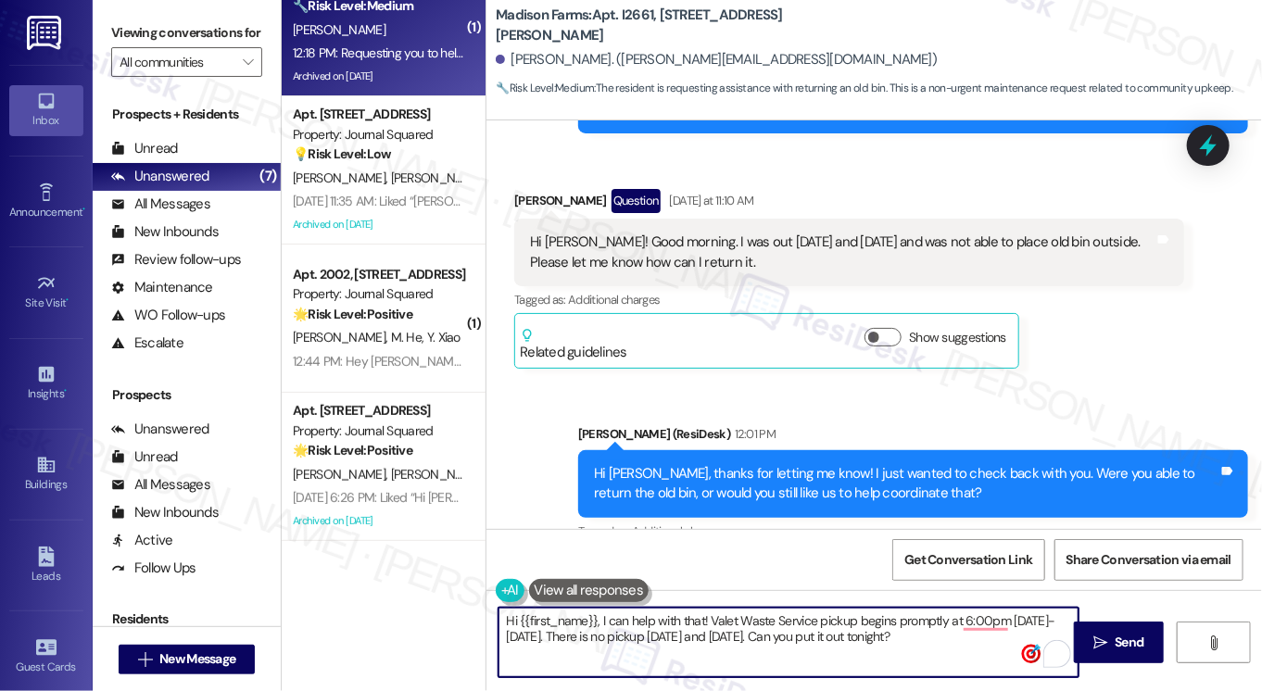
click at [702, 618] on textarea "Hi {{first_name}}, I can help with that! Valet Waste Service pickup begins prom…" at bounding box center [789, 643] width 580 height 70
click at [897, 635] on textarea "Hi {{first_name}}, I can help with that! Valet Waste Service pickup begins prom…" at bounding box center [789, 643] width 580 height 70
click at [908, 250] on div "Hi [PERSON_NAME]! Good morning. I was out [DATE] and [DATE] and was not able to…" at bounding box center [842, 253] width 625 height 40
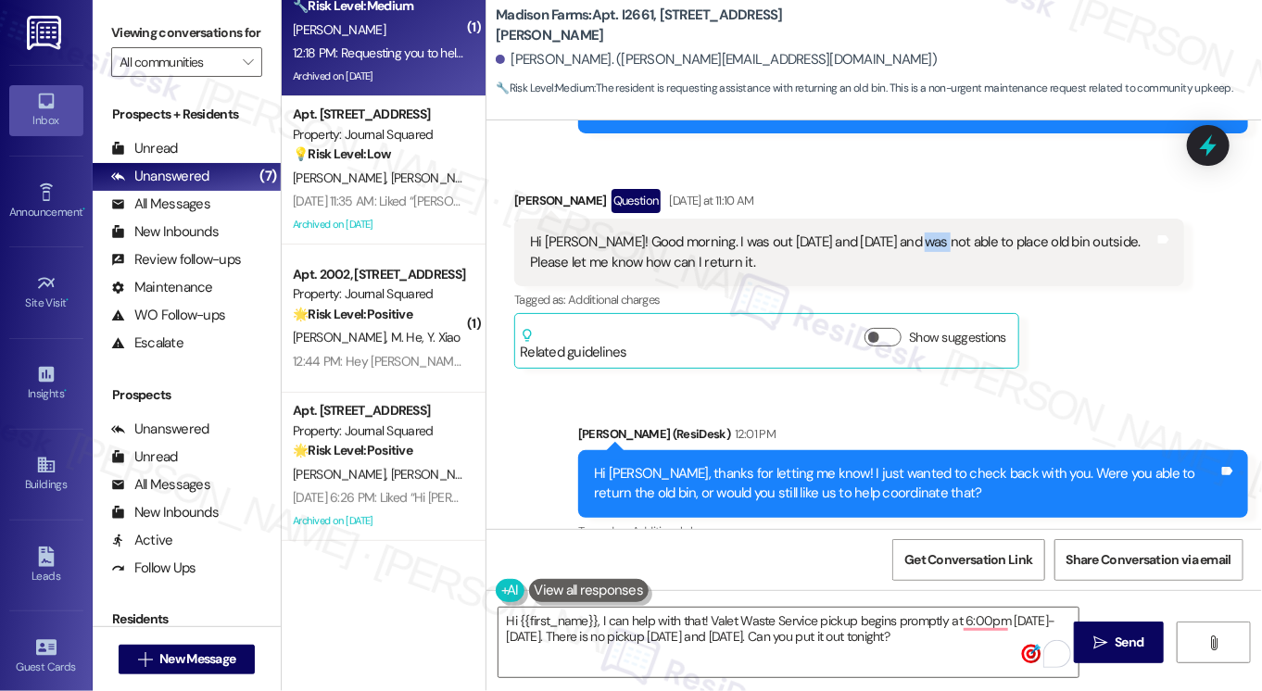
click at [908, 250] on div "Hi [PERSON_NAME]! Good morning. I was out [DATE] and [DATE] and was not able to…" at bounding box center [842, 253] width 625 height 40
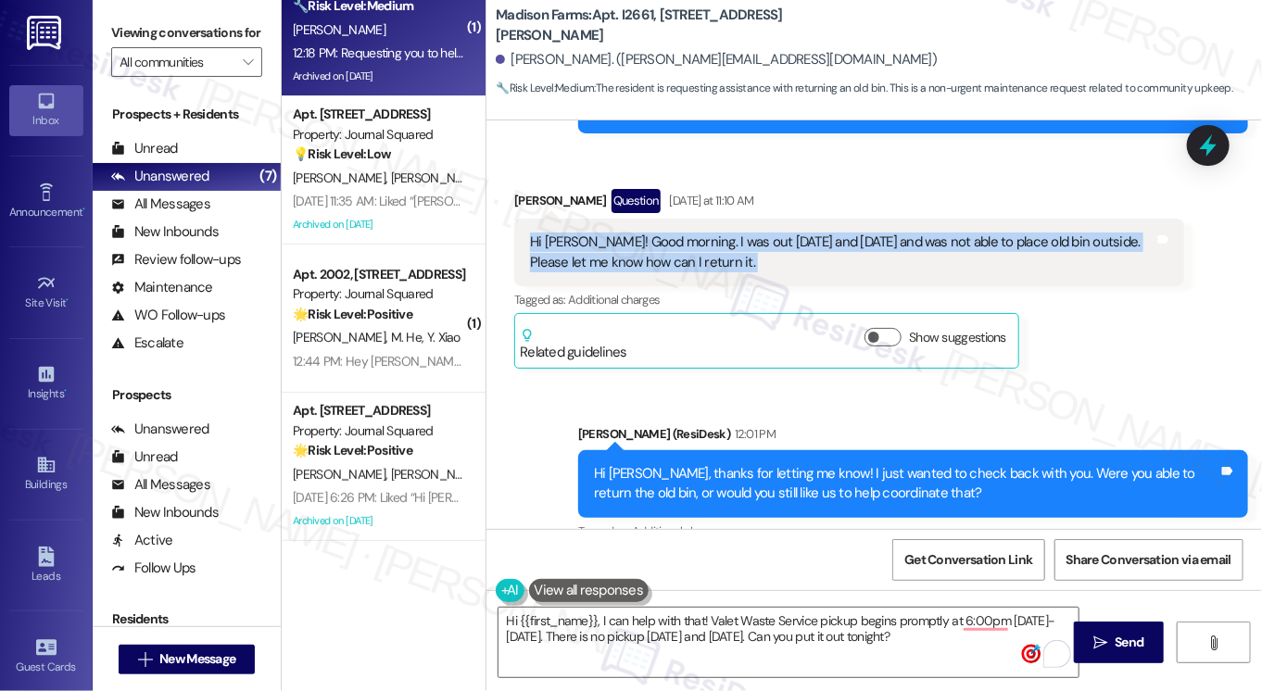
click at [908, 250] on div "Hi [PERSON_NAME]! Good morning. I was out [DATE] and [DATE] and was not able to…" at bounding box center [842, 253] width 625 height 40
click at [719, 242] on div "Hi [PERSON_NAME]! Good morning. I was out [DATE] and [DATE] and was not able to…" at bounding box center [842, 253] width 625 height 40
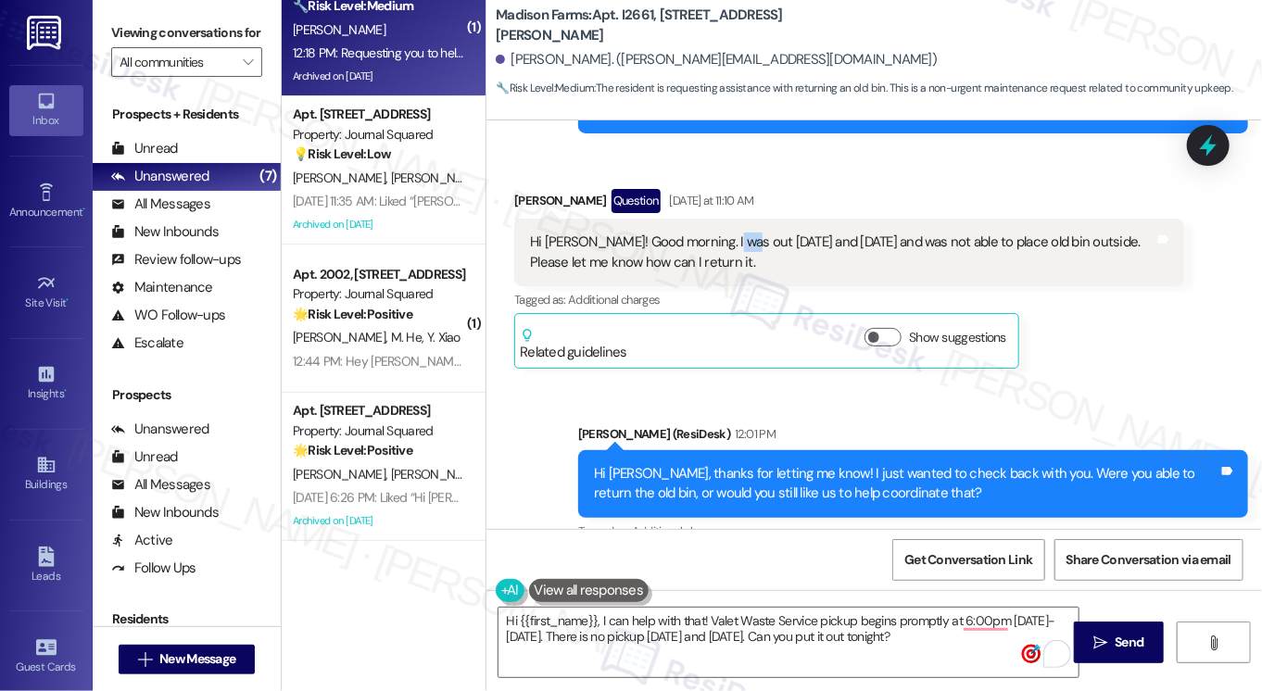
click at [719, 242] on div "Hi [PERSON_NAME]! Good morning. I was out [DATE] and [DATE] and was not able to…" at bounding box center [842, 253] width 625 height 40
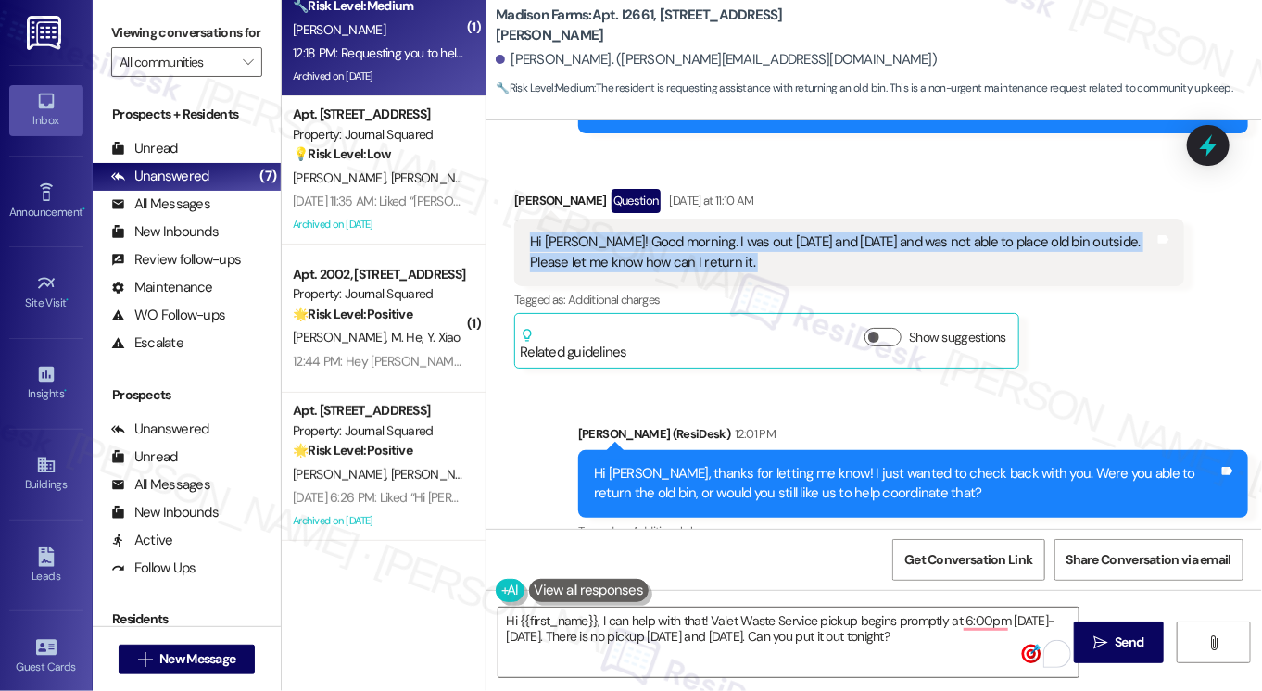
click at [719, 242] on div "Hi [PERSON_NAME]! Good morning. I was out [DATE] and [DATE] and was not able to…" at bounding box center [842, 253] width 625 height 40
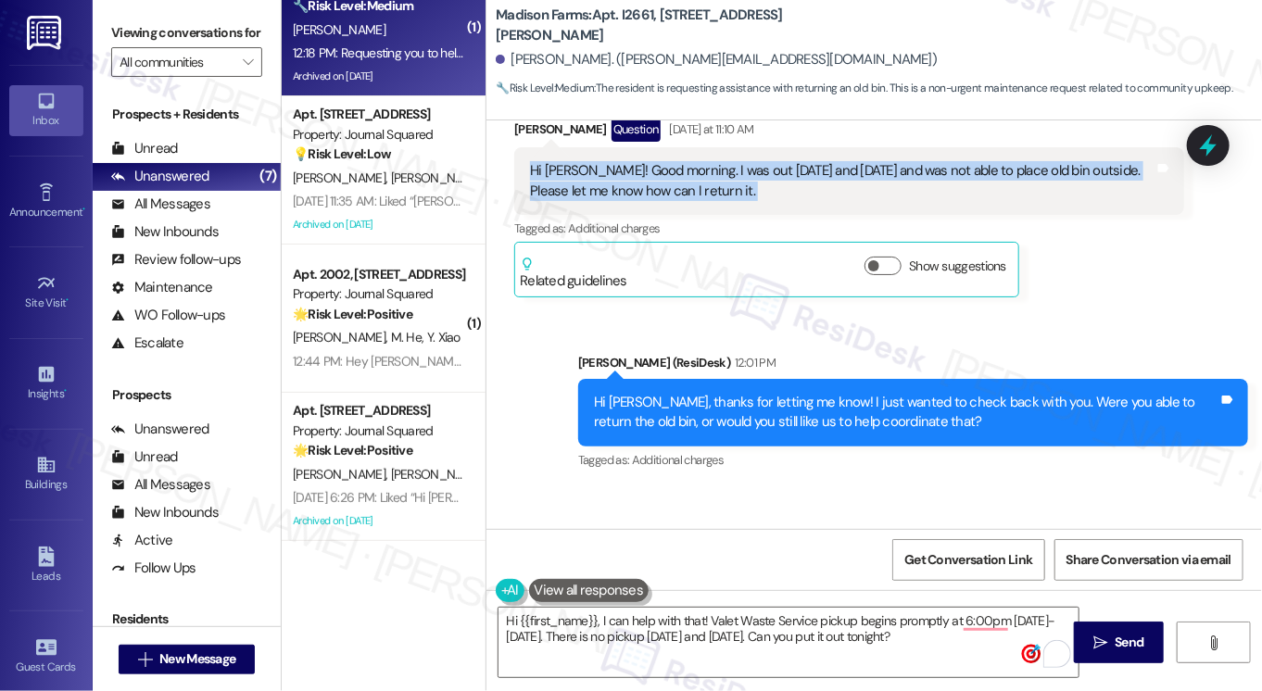
scroll to position [3433, 0]
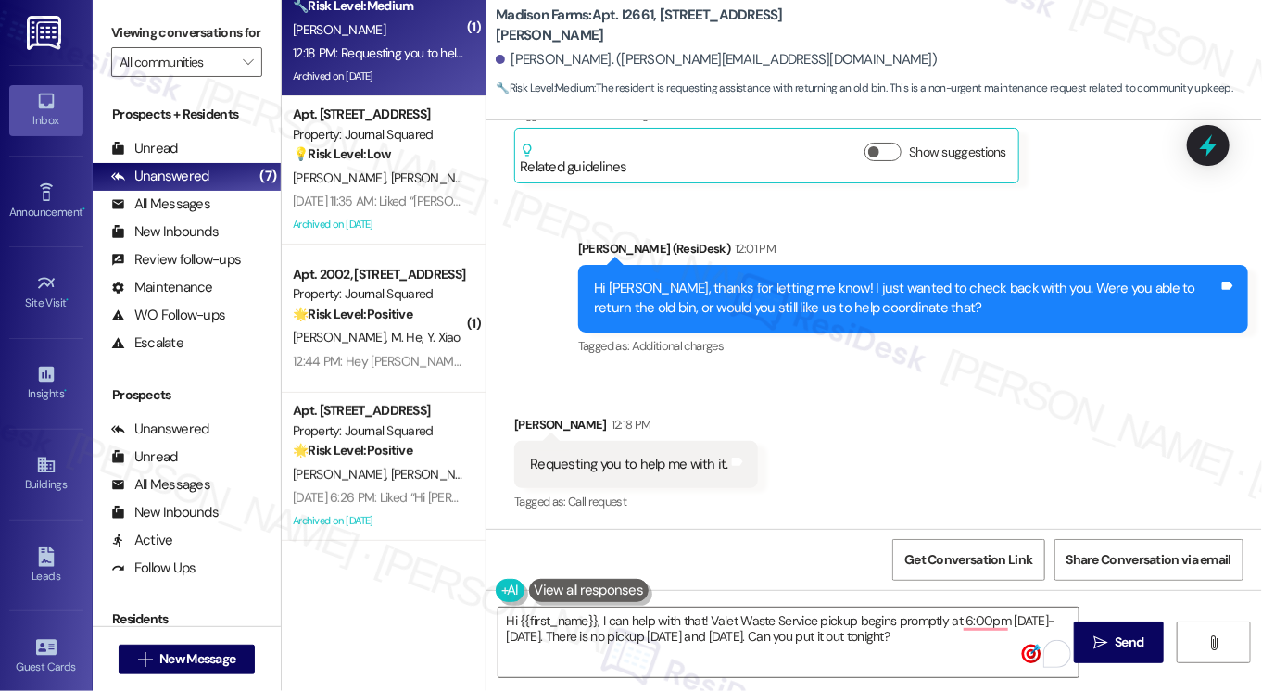
click at [864, 296] on div "Hi [PERSON_NAME], thanks for letting me know! I just wanted to check back with …" at bounding box center [906, 299] width 625 height 40
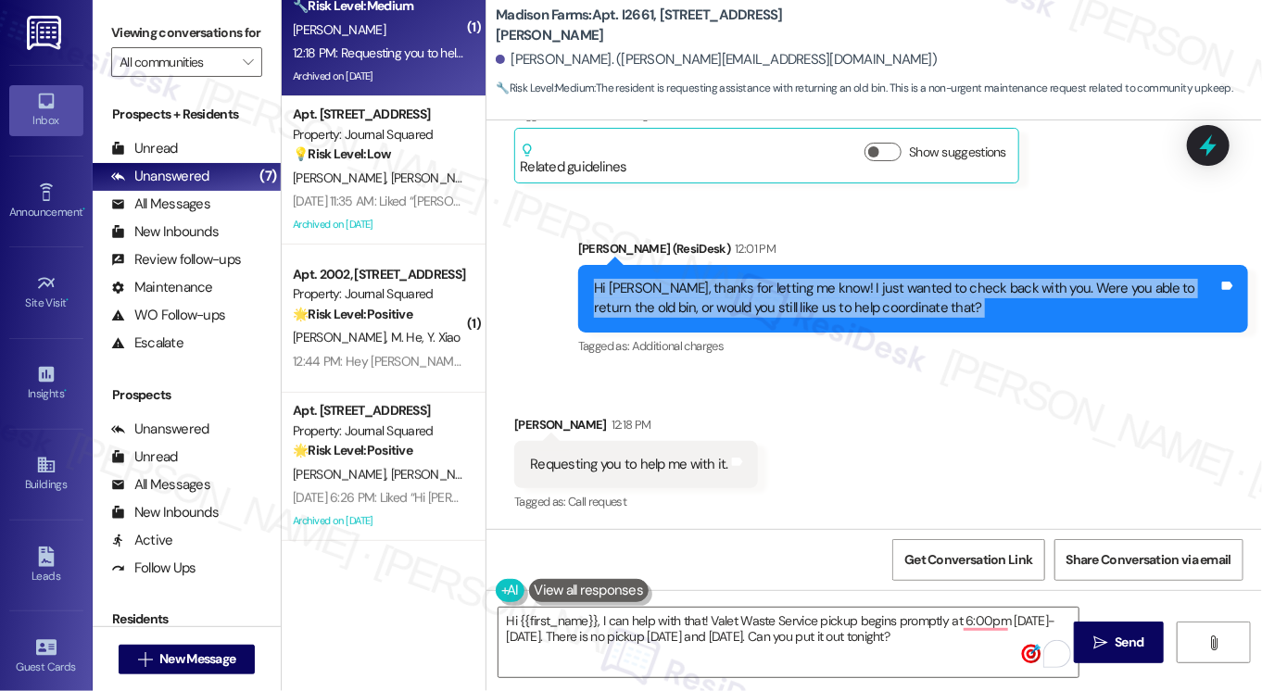
click at [864, 296] on div "Hi [PERSON_NAME], thanks for letting me know! I just wanted to check back with …" at bounding box center [906, 299] width 625 height 40
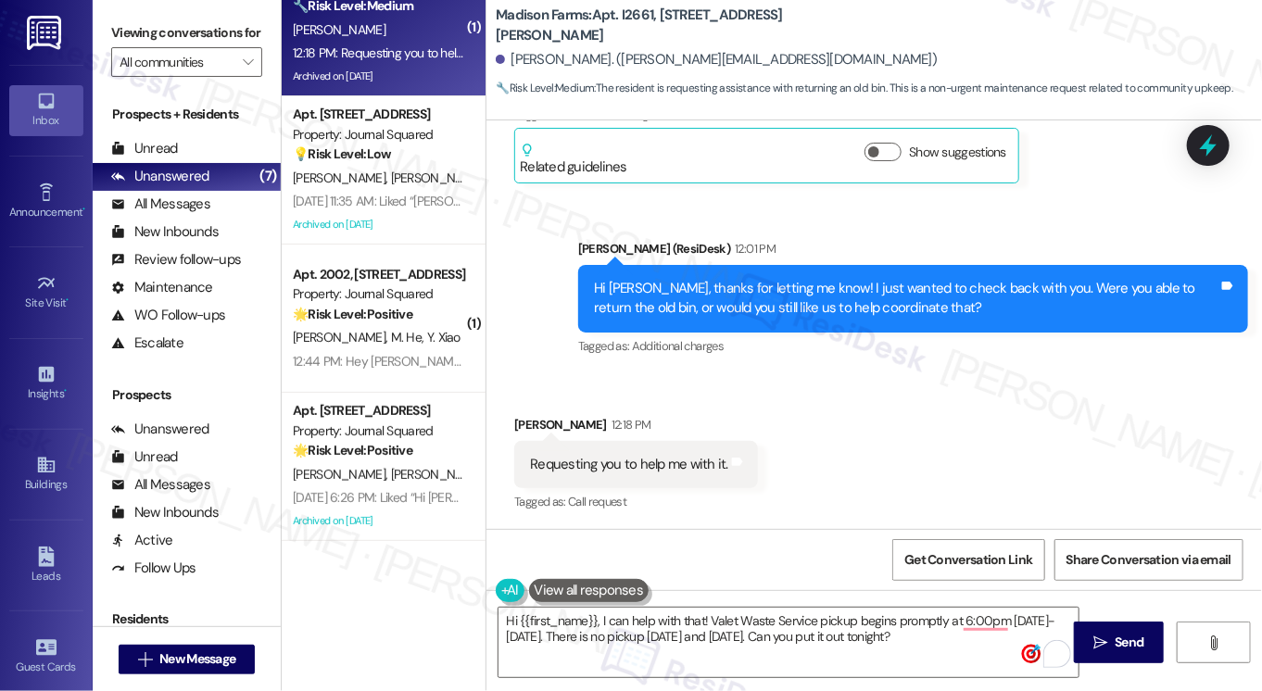
click at [141, 19] on label "Viewing conversations for" at bounding box center [186, 33] width 151 height 29
click at [871, 259] on div "[PERSON_NAME] (ResiDesk) 12:01 PM" at bounding box center [913, 252] width 670 height 26
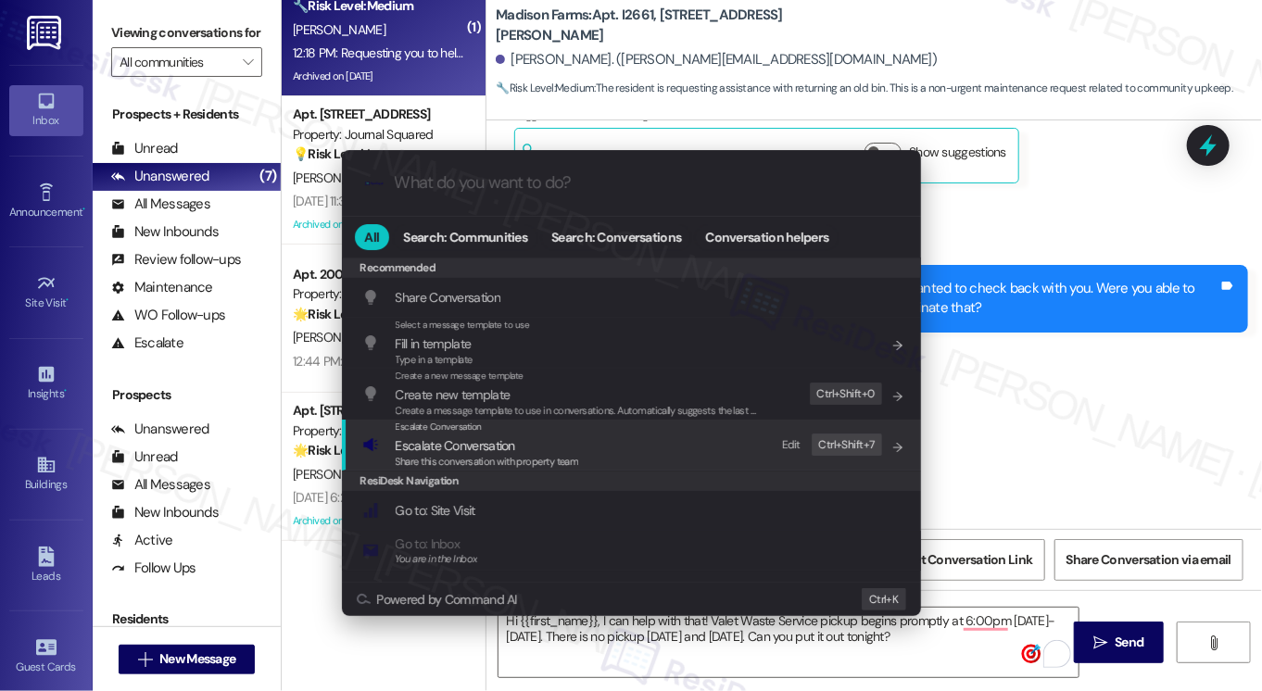
click at [602, 440] on div "Escalate Conversation Escalate Conversation Share this conversation with proper…" at bounding box center [633, 445] width 542 height 50
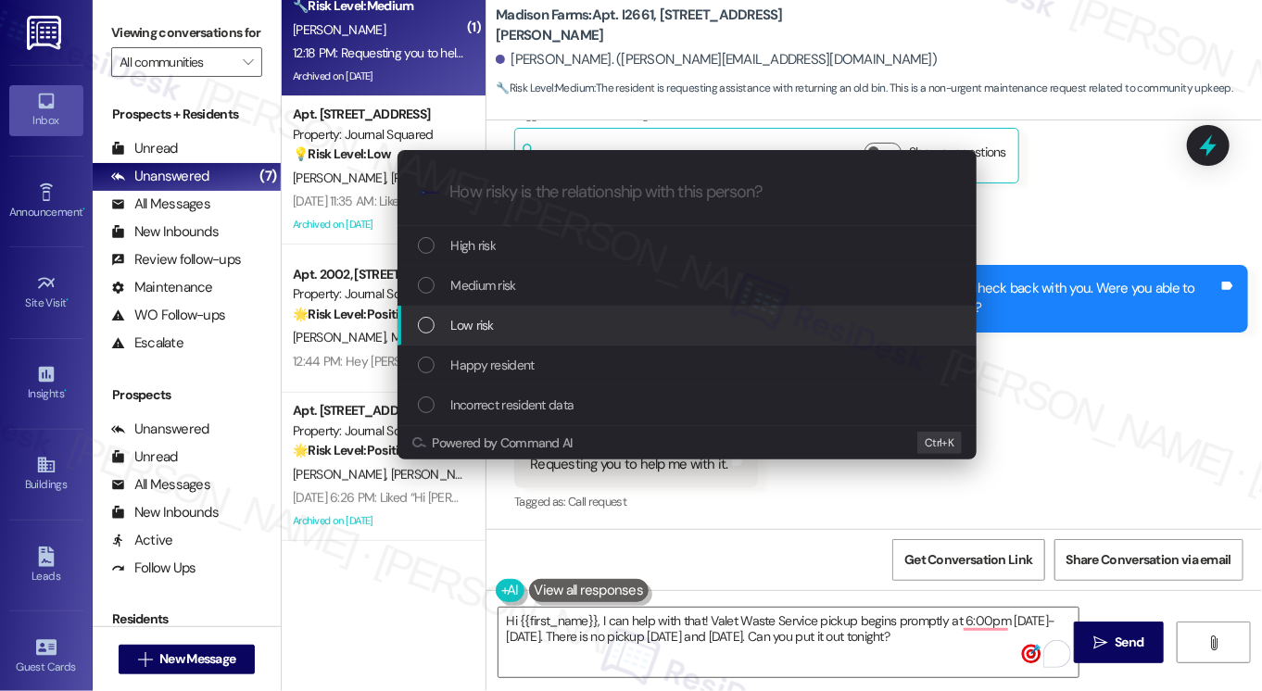
click at [454, 336] on div "Low risk" at bounding box center [687, 326] width 579 height 40
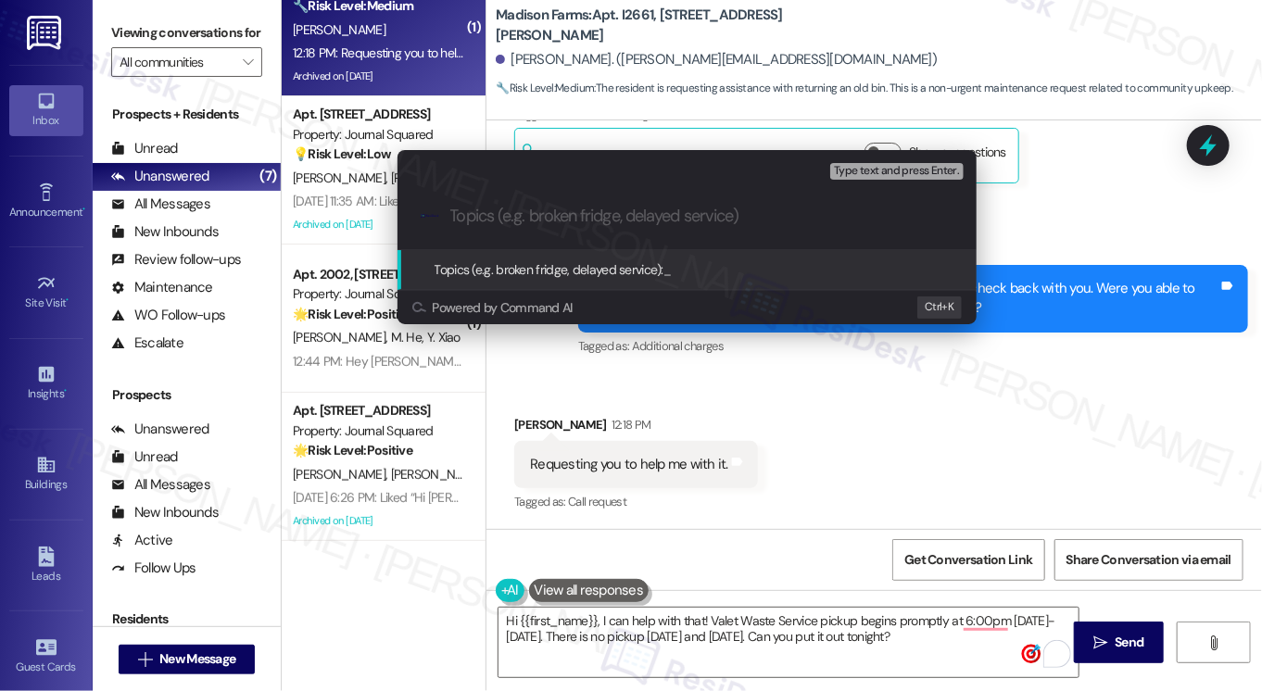
paste input "Old Bin Pickup/Return Instructions"
click at [528, 221] on input "Old Bin Pickup/Return Instructions" at bounding box center [694, 216] width 488 height 19
click at [529, 221] on input "Old Bin Pickup/Return Instructions" at bounding box center [694, 216] width 488 height 19
click at [512, 215] on input "Old Bin /Return Instructions" at bounding box center [694, 216] width 488 height 19
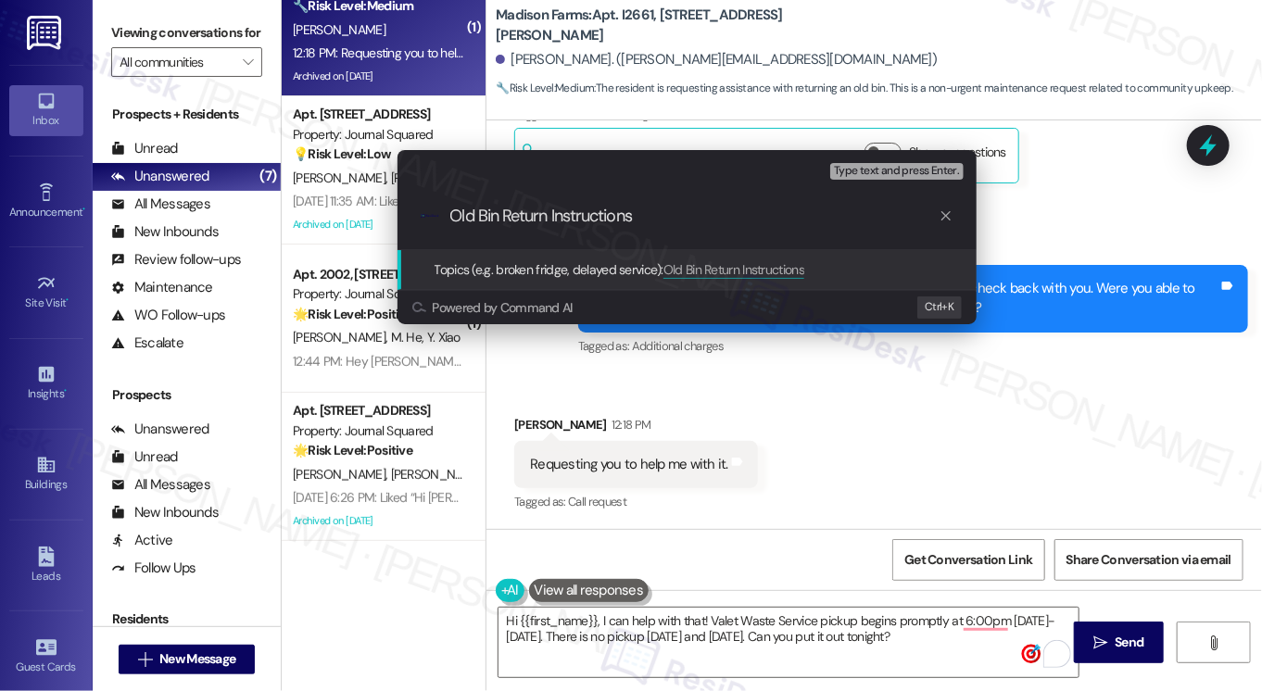
click at [667, 221] on input "Old Bin Return Instructions" at bounding box center [694, 216] width 488 height 19
click at [667, 219] on input "Old Bin Return Instructions" at bounding box center [694, 216] width 488 height 19
type input "Old Bin Return Instructions"
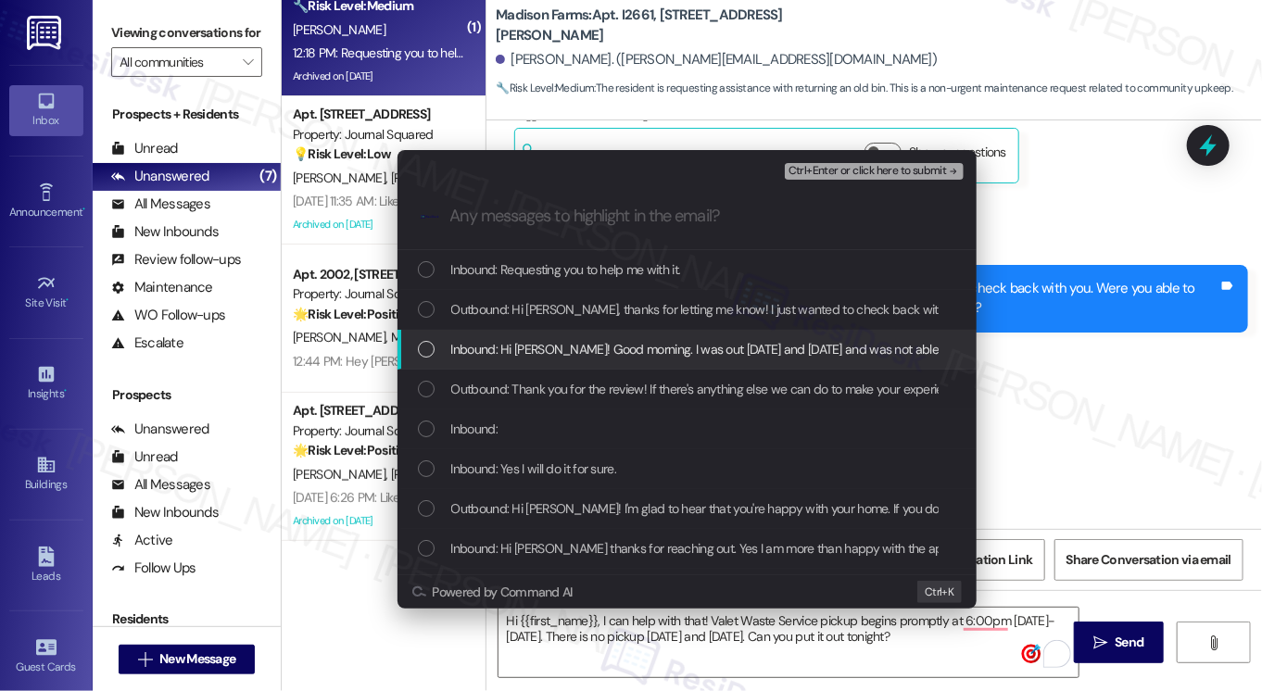
click at [678, 362] on div "Inbound: Hi [PERSON_NAME]! Good morning. I was out [DATE] and [DATE] and was no…" at bounding box center [687, 350] width 579 height 40
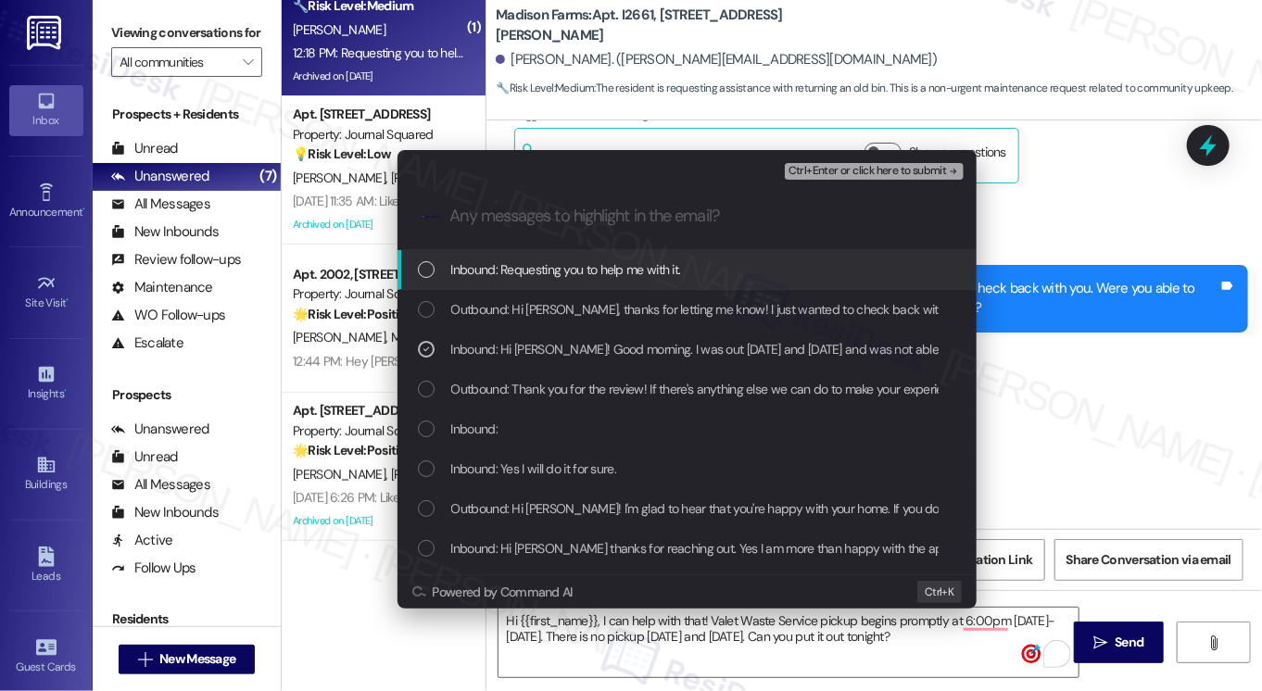
click at [699, 277] on div "Inbound: Requesting you to help me with it." at bounding box center [689, 269] width 542 height 20
click at [699, 266] on div "Inbound: Requesting you to help me with it." at bounding box center [689, 269] width 542 height 20
click at [832, 170] on span "Ctrl+Enter or click here to submit" at bounding box center [868, 171] width 158 height 13
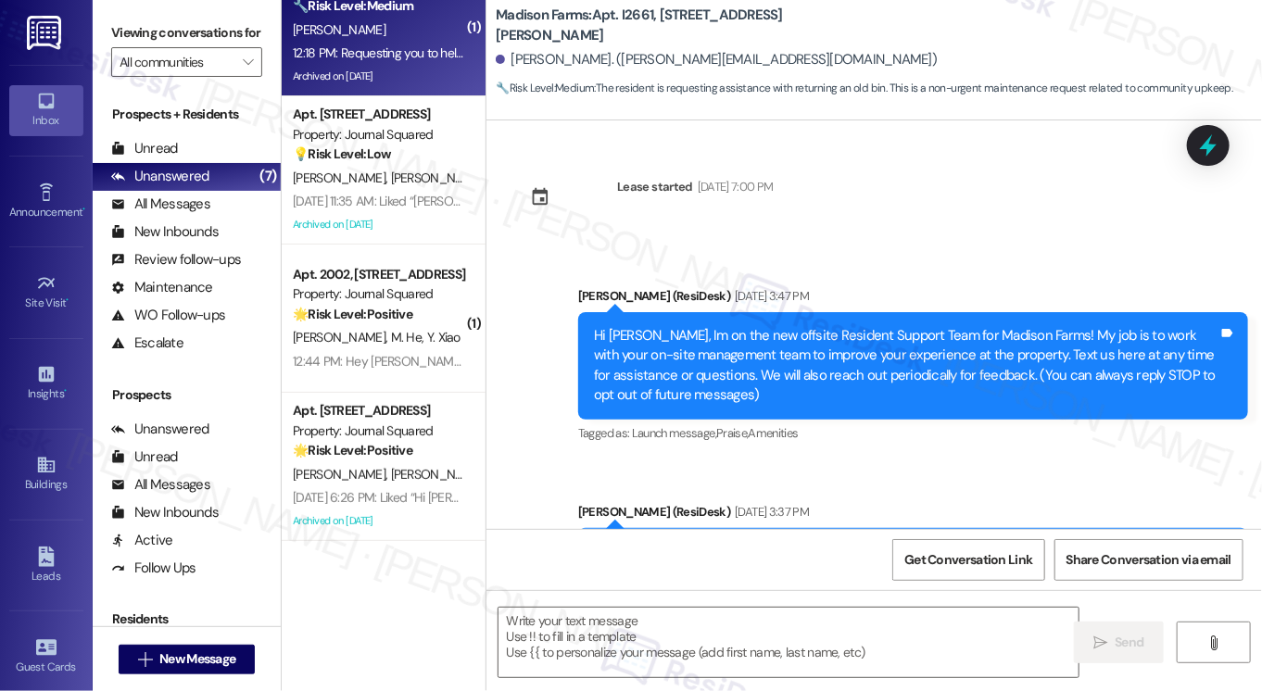
scroll to position [3432, 0]
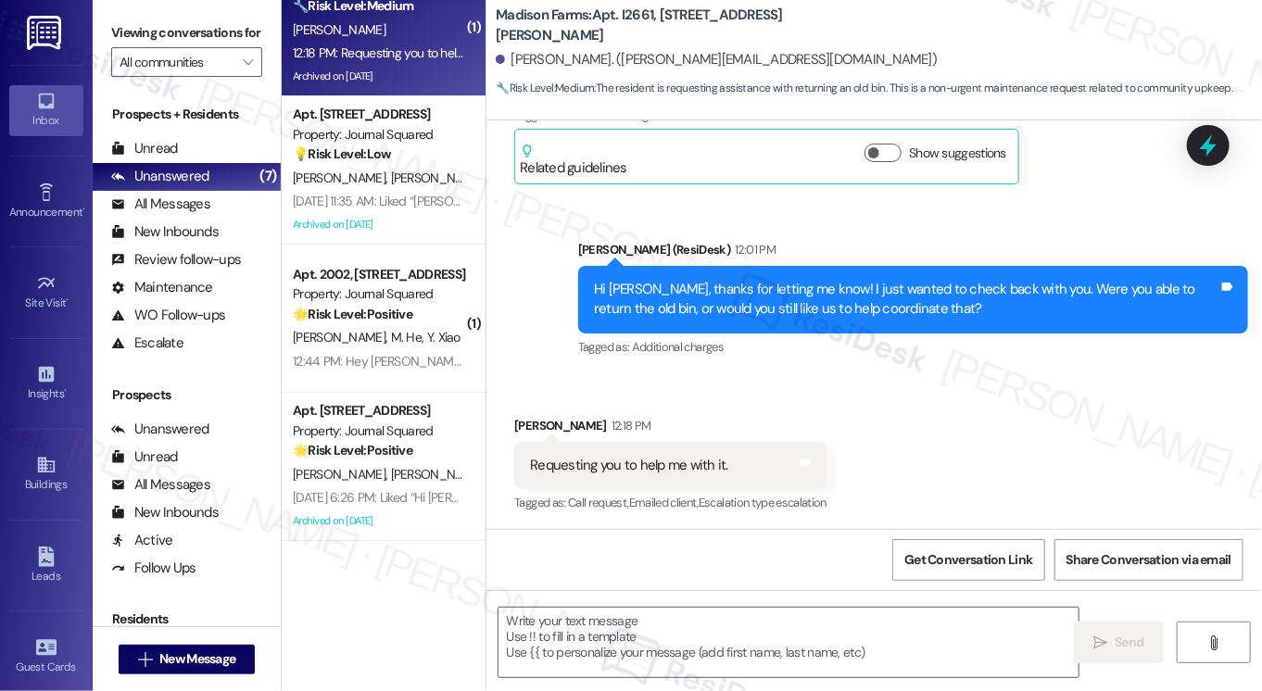
type textarea "Fetching suggested responses. Please feel free to read through the conversation…"
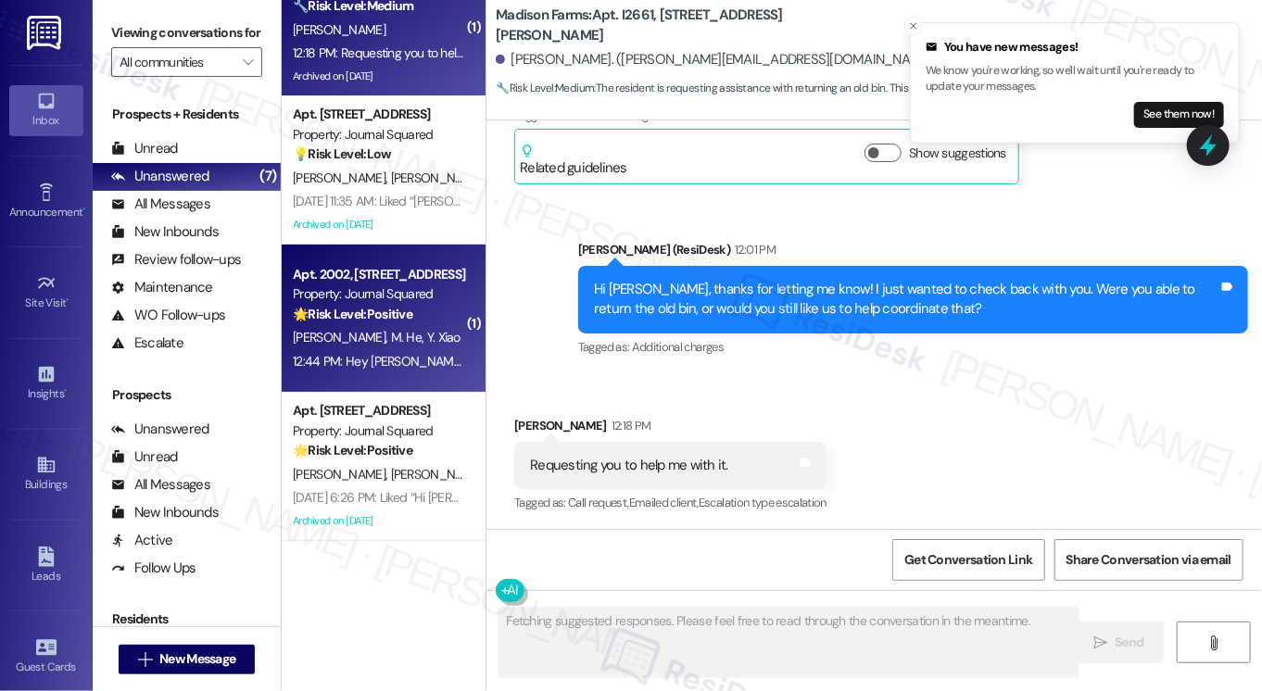
click at [408, 297] on div "Property: Journal Squared" at bounding box center [378, 294] width 171 height 19
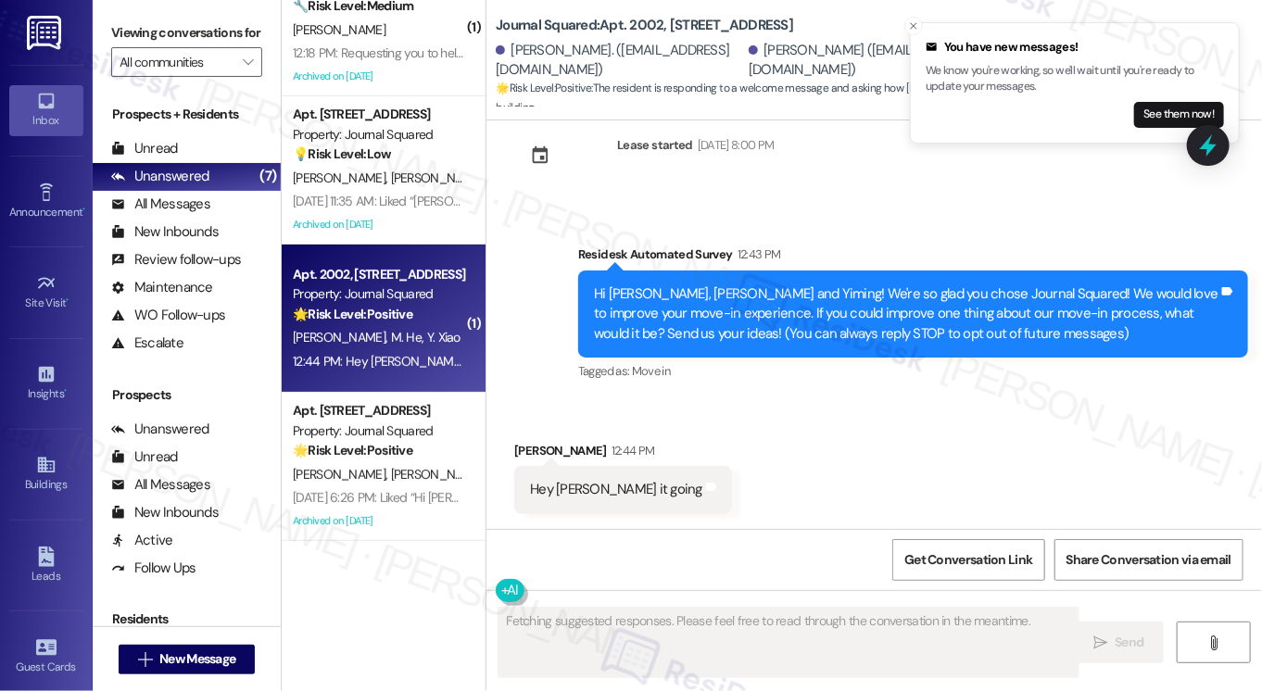
scroll to position [41, 0]
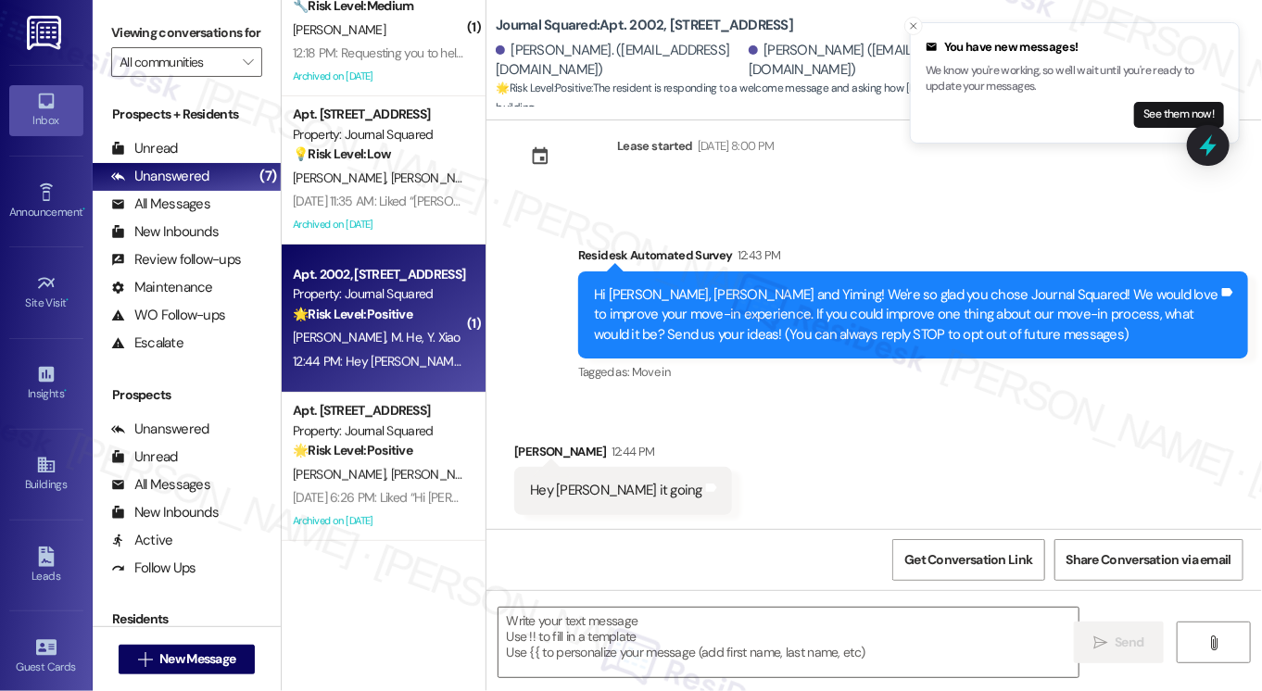
click at [617, 491] on div "Hey [PERSON_NAME] it going" at bounding box center [616, 490] width 172 height 19
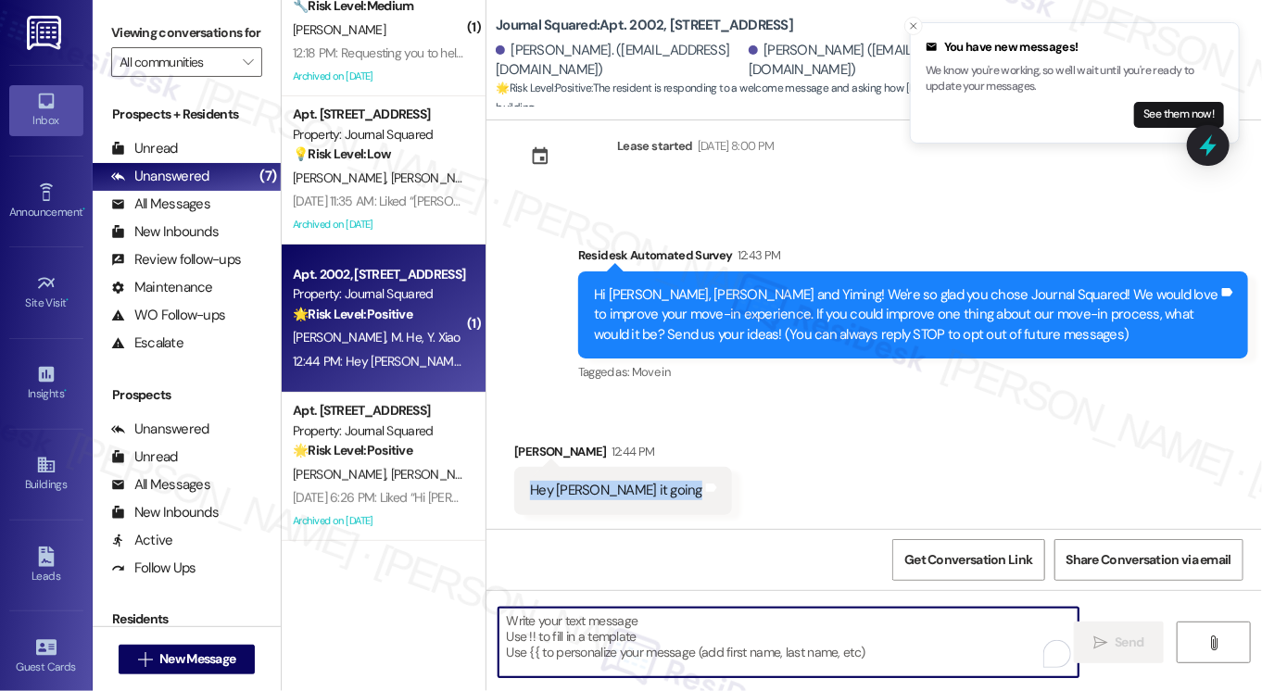
click at [589, 628] on textarea "To enrich screen reader interactions, please activate Accessibility in Grammarl…" at bounding box center [789, 643] width 580 height 70
type textarea "h"
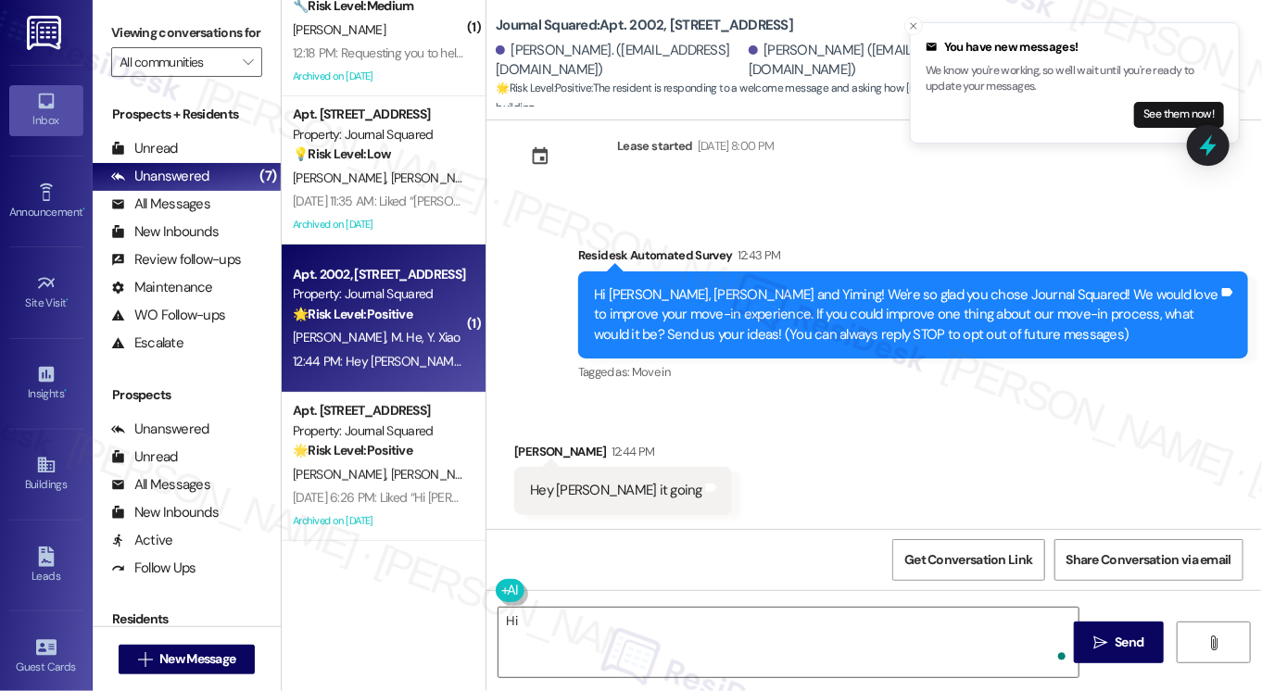
click at [538, 467] on div "Hey [PERSON_NAME] it going Tags and notes" at bounding box center [623, 490] width 218 height 47
click at [536, 451] on div "[PERSON_NAME] 12:44 PM" at bounding box center [623, 455] width 218 height 26
copy div "Hanchen"
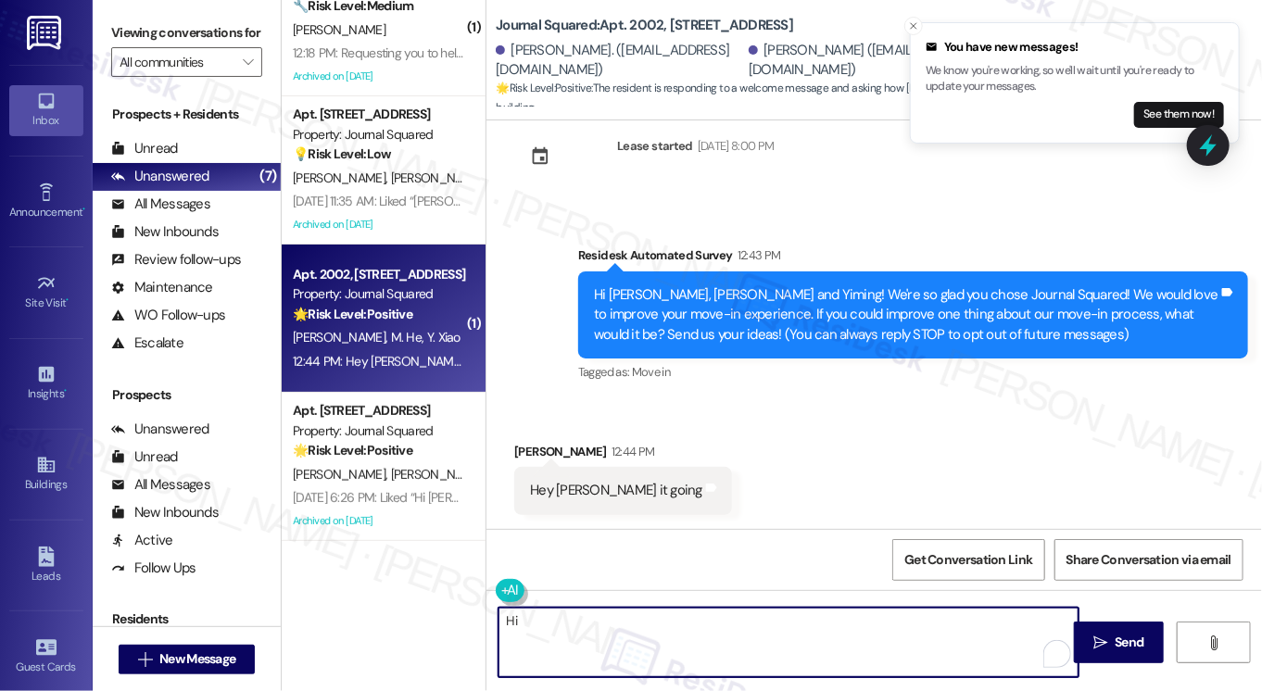
click at [546, 618] on textarea "Hi" at bounding box center [789, 643] width 580 height 70
paste textarea "Hanchen"
click at [758, 307] on div "Hi [PERSON_NAME], [PERSON_NAME] and Yiming! We're so glad you chose Journal Squ…" at bounding box center [906, 314] width 625 height 59
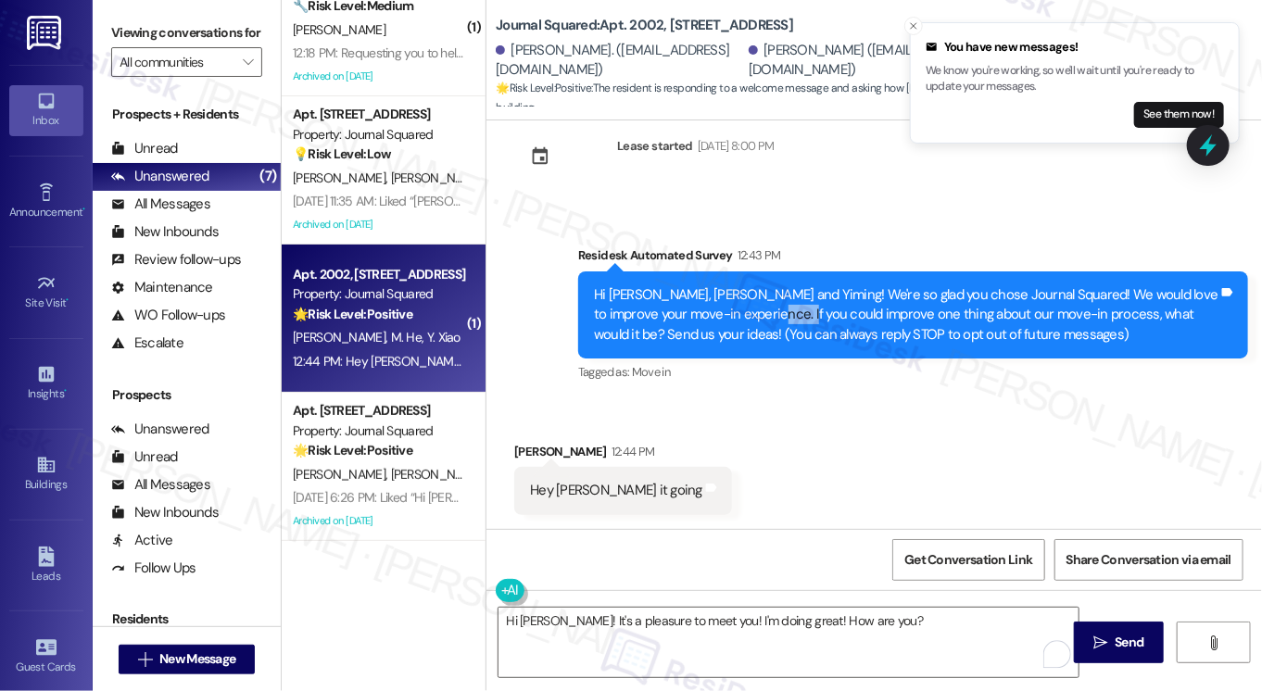
click at [758, 307] on div "Hi [PERSON_NAME], [PERSON_NAME] and Yiming! We're so glad you chose Journal Squ…" at bounding box center [906, 314] width 625 height 59
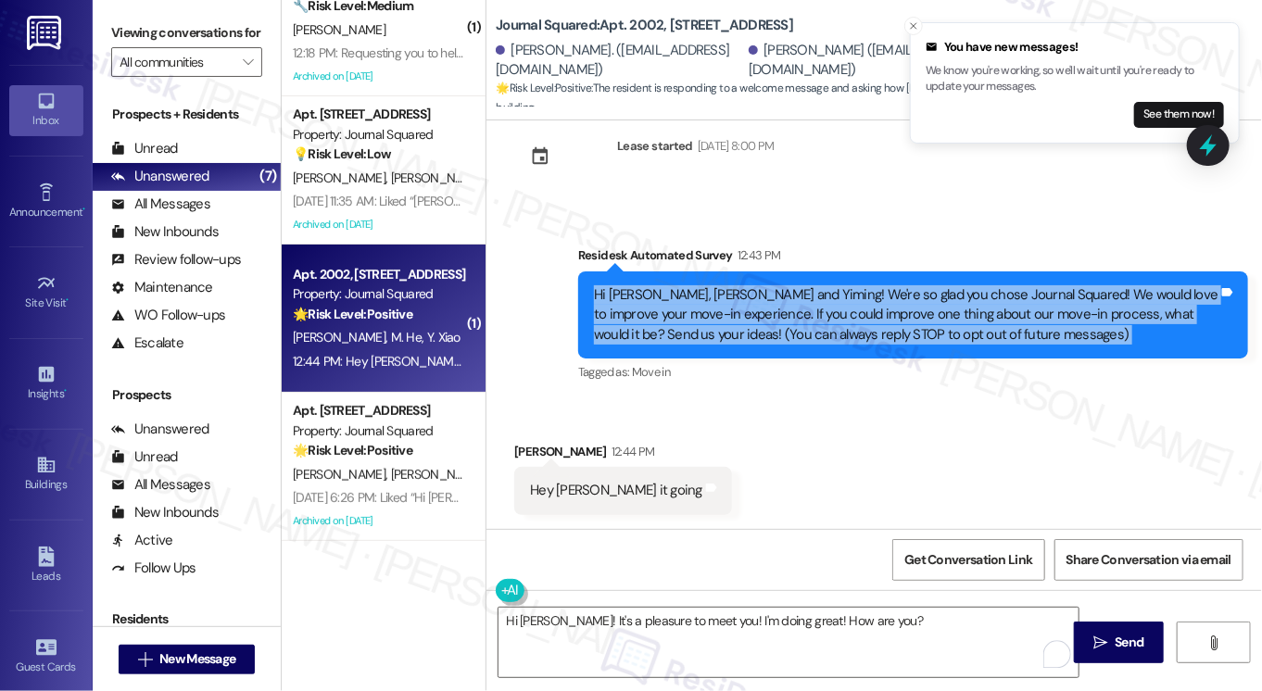
click at [758, 307] on div "Hi [PERSON_NAME], [PERSON_NAME] and Yiming! We're so glad you chose Journal Squ…" at bounding box center [906, 314] width 625 height 59
copy div "Hi [PERSON_NAME], [PERSON_NAME] and Yiming! We're so glad you chose Journal Squ…"
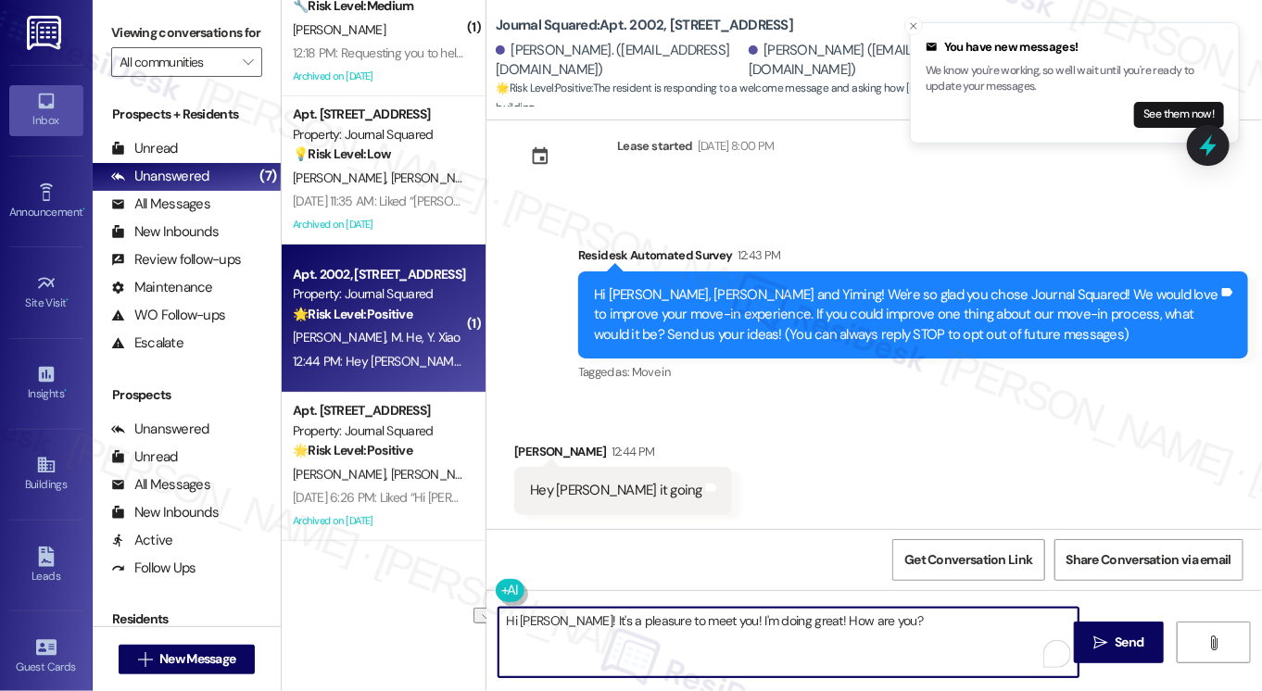
drag, startPoint x: 901, startPoint y: 614, endPoint x: 801, endPoint y: 619, distance: 100.2
click at [801, 619] on textarea "Hi [PERSON_NAME]! It's a pleasure to meet you! I'm doing great! How are you?" at bounding box center [789, 643] width 580 height 70
click at [723, 618] on textarea "Hi [PERSON_NAME]! It's a pleasure to meet you! I'm doing great! Is there anythi…" at bounding box center [789, 643] width 580 height 70
click at [797, 621] on textarea "Hi [PERSON_NAME]! It's a pleasure to meet you! I'm doing great! Is there anythi…" at bounding box center [789, 643] width 580 height 70
type textarea "Hi [PERSON_NAME]! It's a pleasure to meet you! I'm doing great!😊 Is there anyth…"
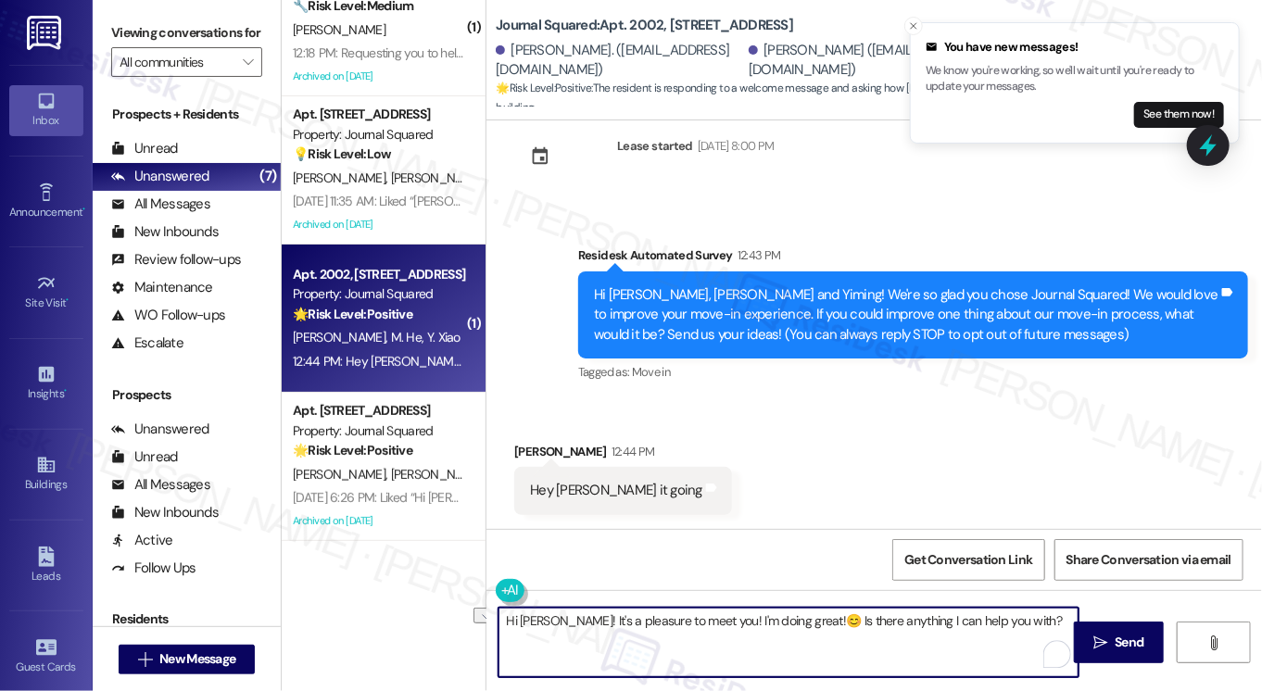
click at [793, 276] on div "Hi [PERSON_NAME], [PERSON_NAME] and Yiming! We're so glad you chose Journal Squ…" at bounding box center [913, 315] width 670 height 87
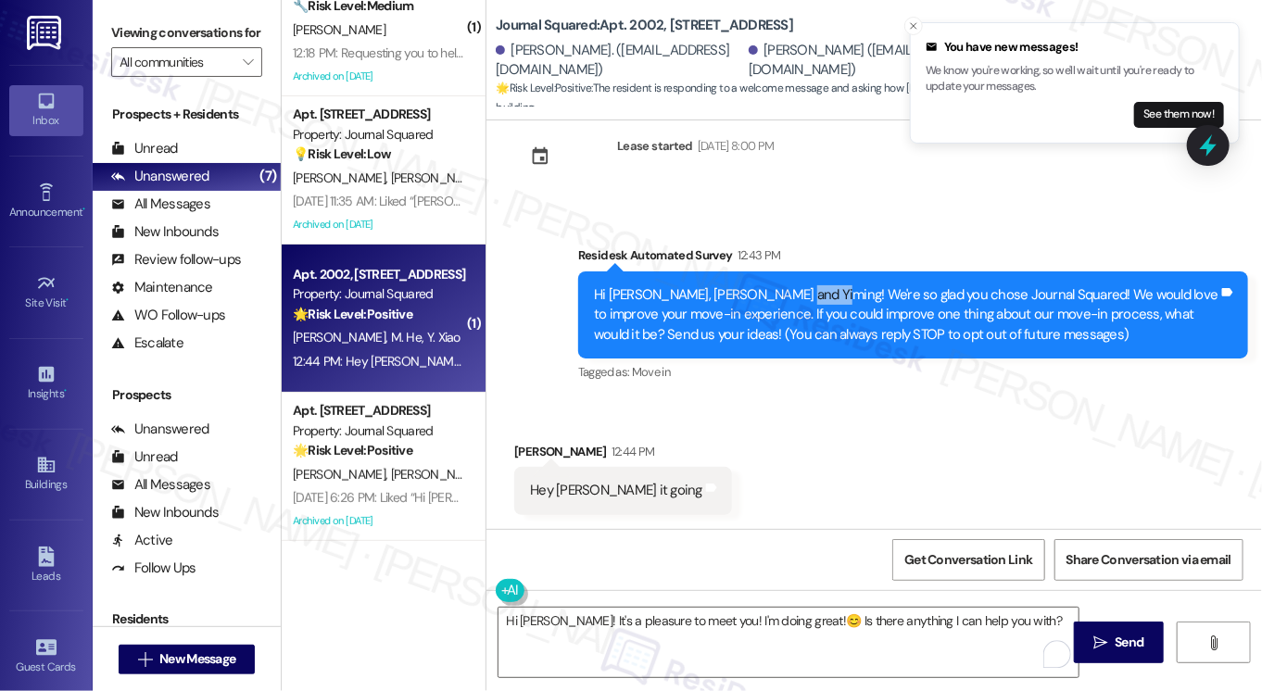
click at [793, 276] on div "Hi [PERSON_NAME], [PERSON_NAME] and Yiming! We're so glad you chose Journal Squ…" at bounding box center [913, 315] width 670 height 87
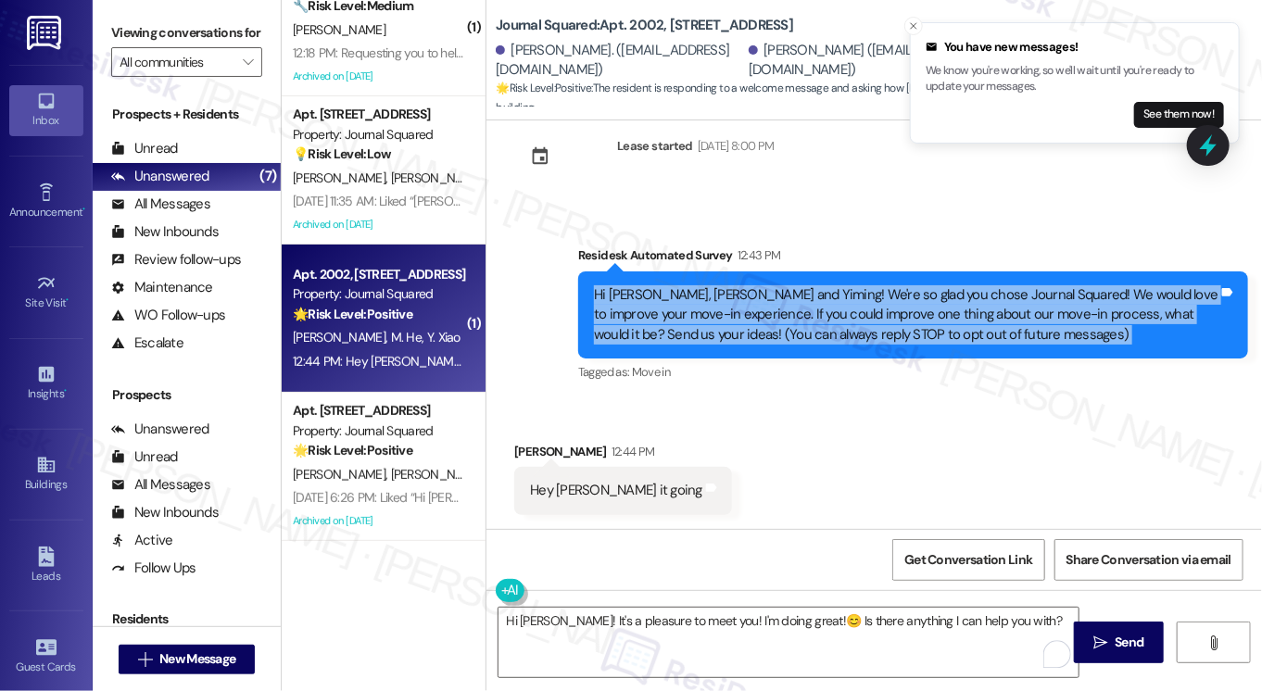
click at [793, 276] on div "Hi [PERSON_NAME], [PERSON_NAME] and Yiming! We're so glad you chose Journal Squ…" at bounding box center [913, 315] width 670 height 87
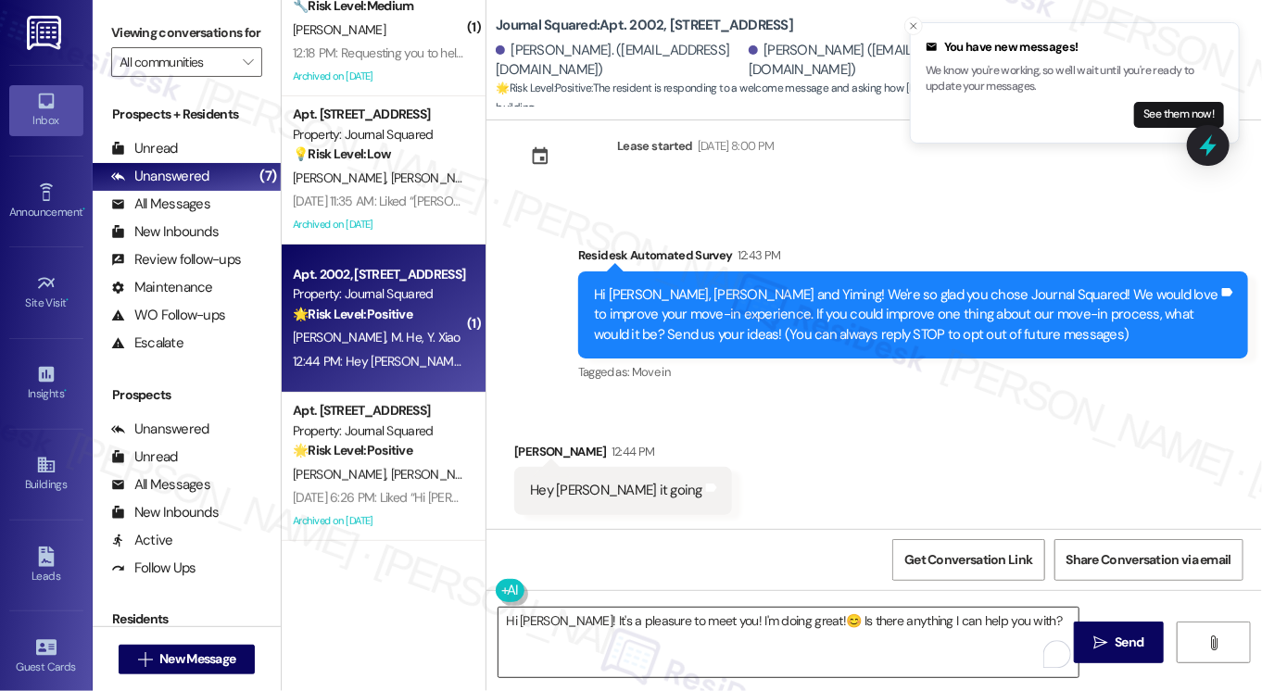
click at [608, 608] on textarea "Hi [PERSON_NAME]! It's a pleasure to meet you! I'm doing great!😊 Is there anyth…" at bounding box center [789, 643] width 580 height 70
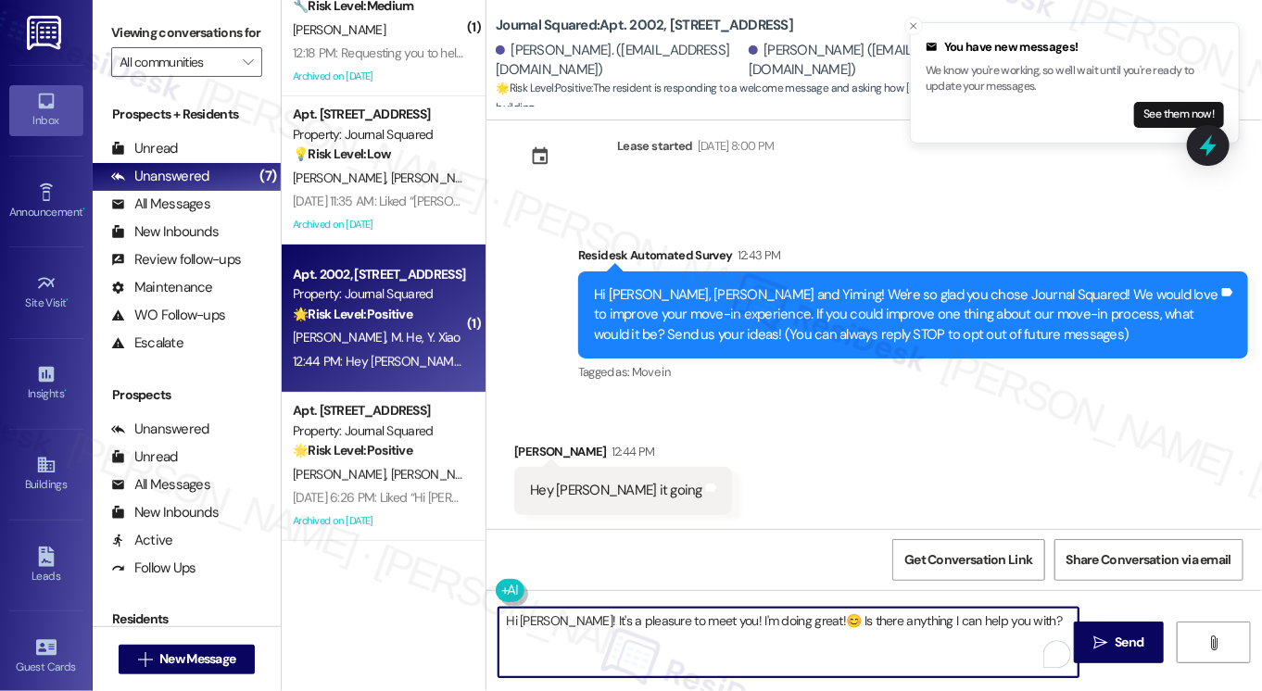
click at [608, 608] on textarea "Hi [PERSON_NAME]! It's a pleasure to meet you! I'm doing great!😊 Is there anyth…" at bounding box center [789, 643] width 580 height 70
click at [811, 608] on textarea "Hi [PERSON_NAME]! It's a pleasure to meet you! I'm doing great!😊 Is there anyth…" at bounding box center [789, 643] width 580 height 70
click at [799, 612] on textarea "Hi [PERSON_NAME]! It's a pleasure to meet you! I'm doing great!😊 Is there anyth…" at bounding box center [789, 643] width 580 height 70
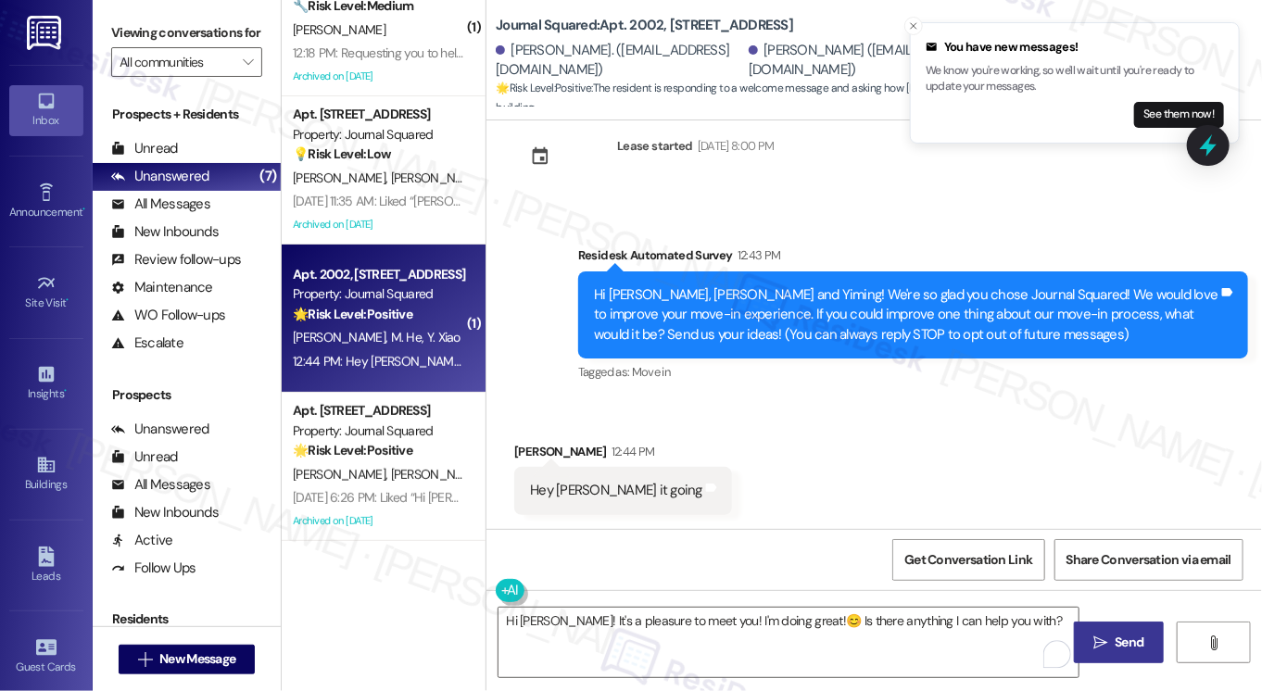
click at [1112, 648] on span "Send" at bounding box center [1129, 642] width 36 height 19
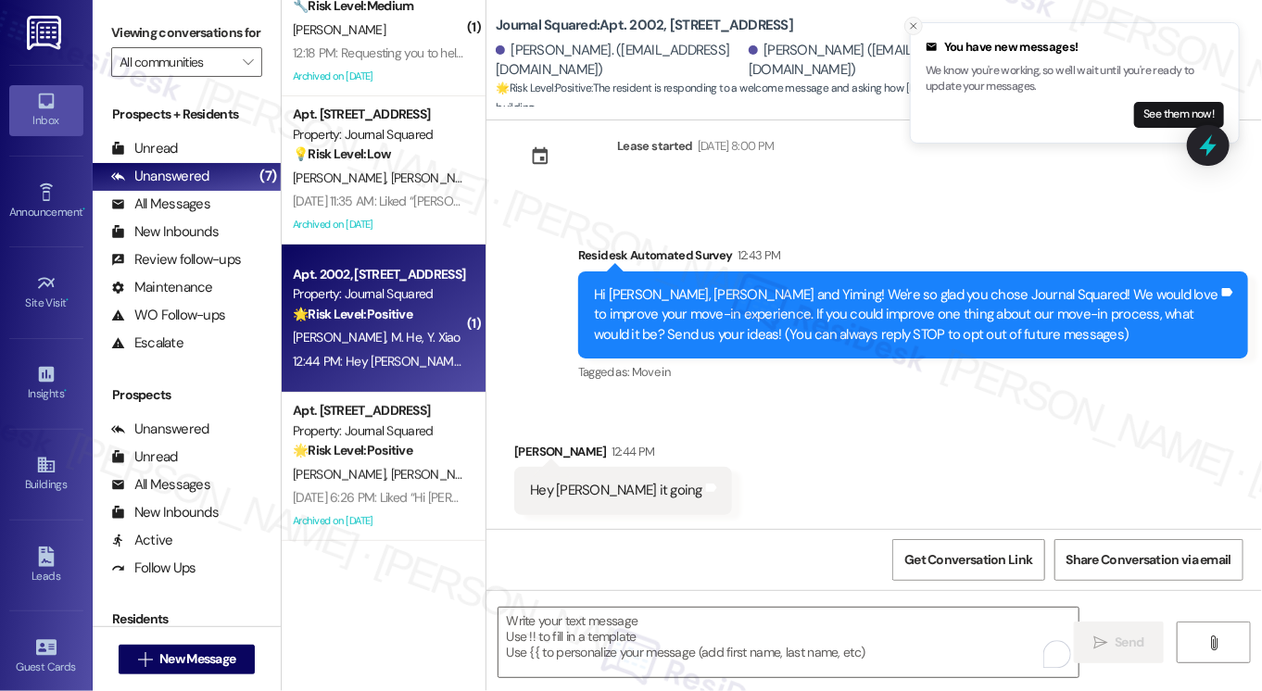
click at [914, 24] on icon "Close toast" at bounding box center [913, 25] width 11 height 11
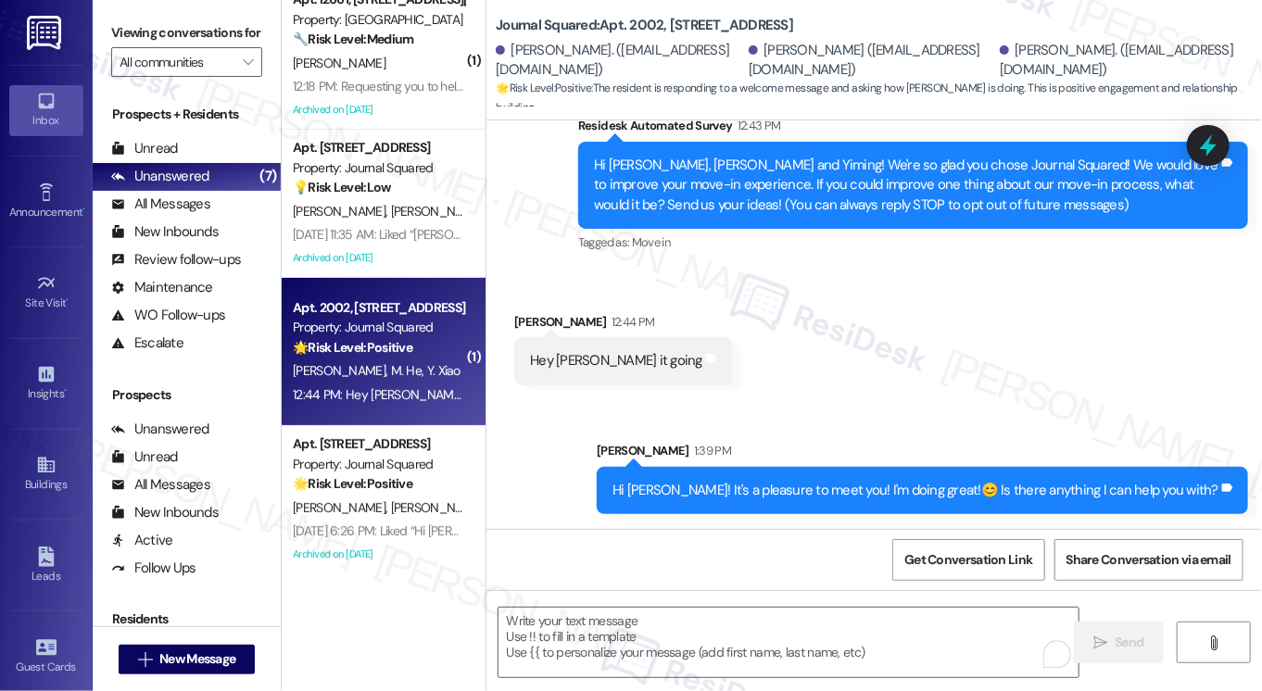
scroll to position [0, 0]
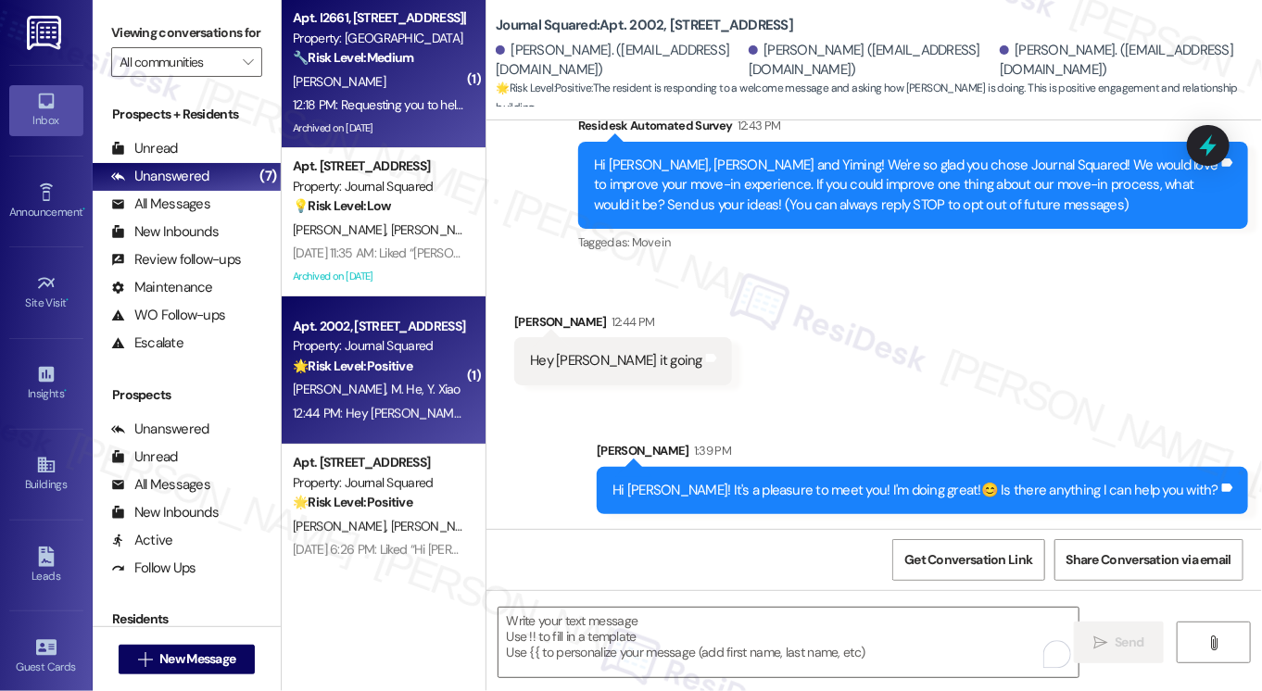
click at [407, 41] on div "Property: [GEOGRAPHIC_DATA]" at bounding box center [378, 38] width 171 height 19
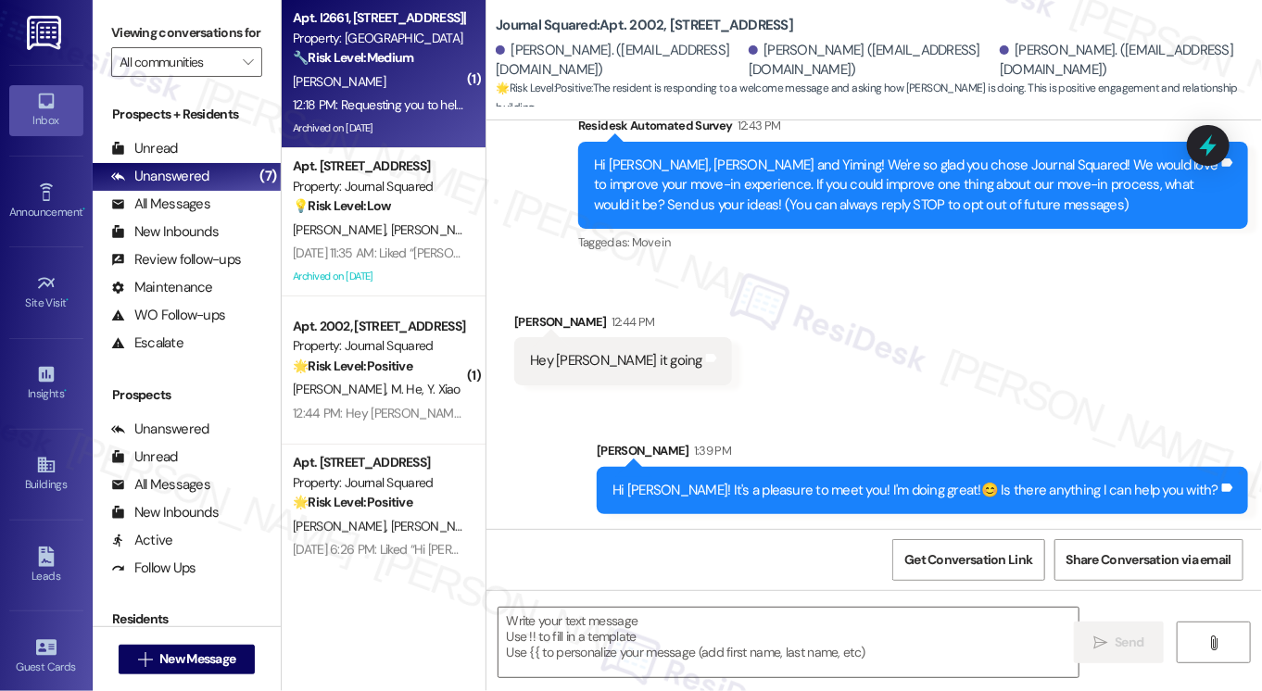
type textarea "Fetching suggested responses. Please feel free to read through the conversation…"
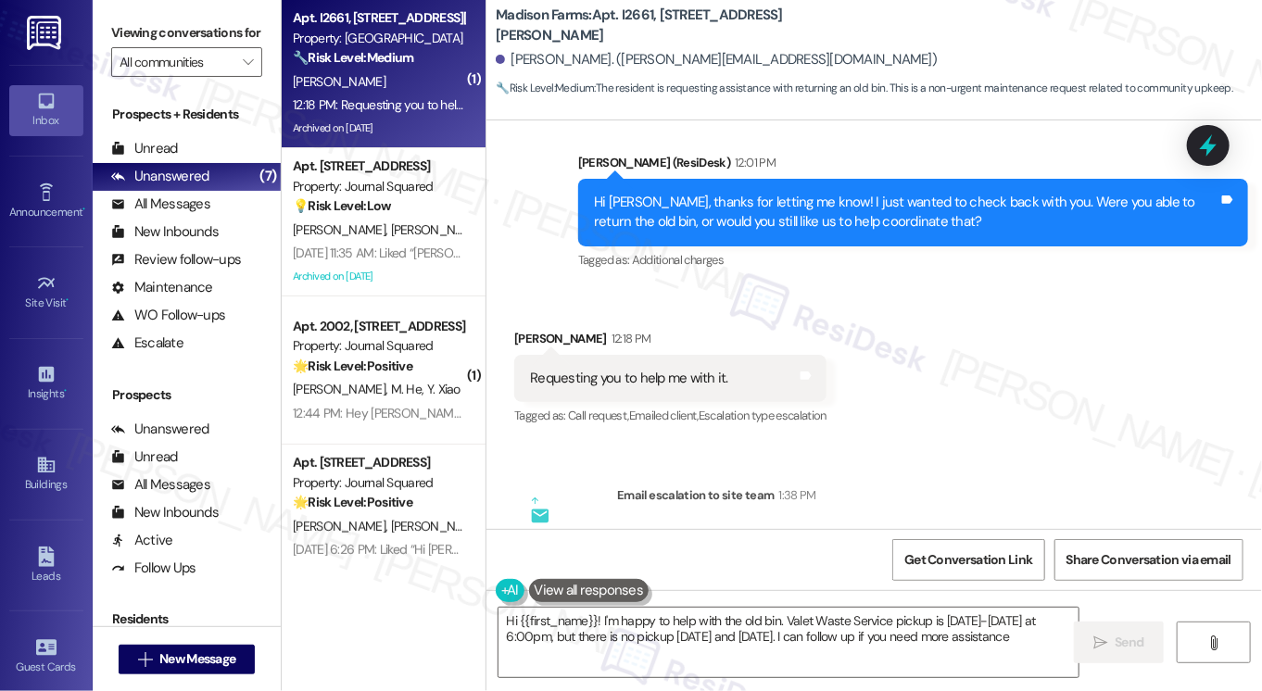
type textarea "Hi {{first_name}}! I'm happy to help with the old bin. Valet Waste Service pick…"
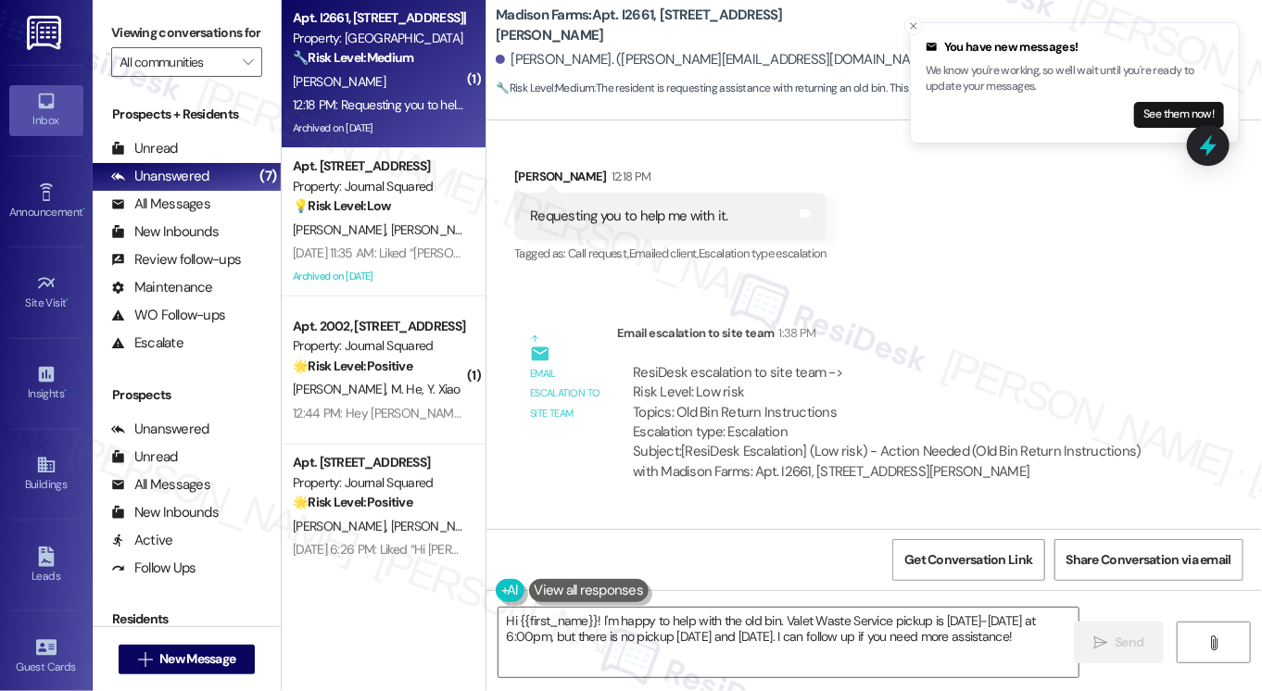
scroll to position [3810, 0]
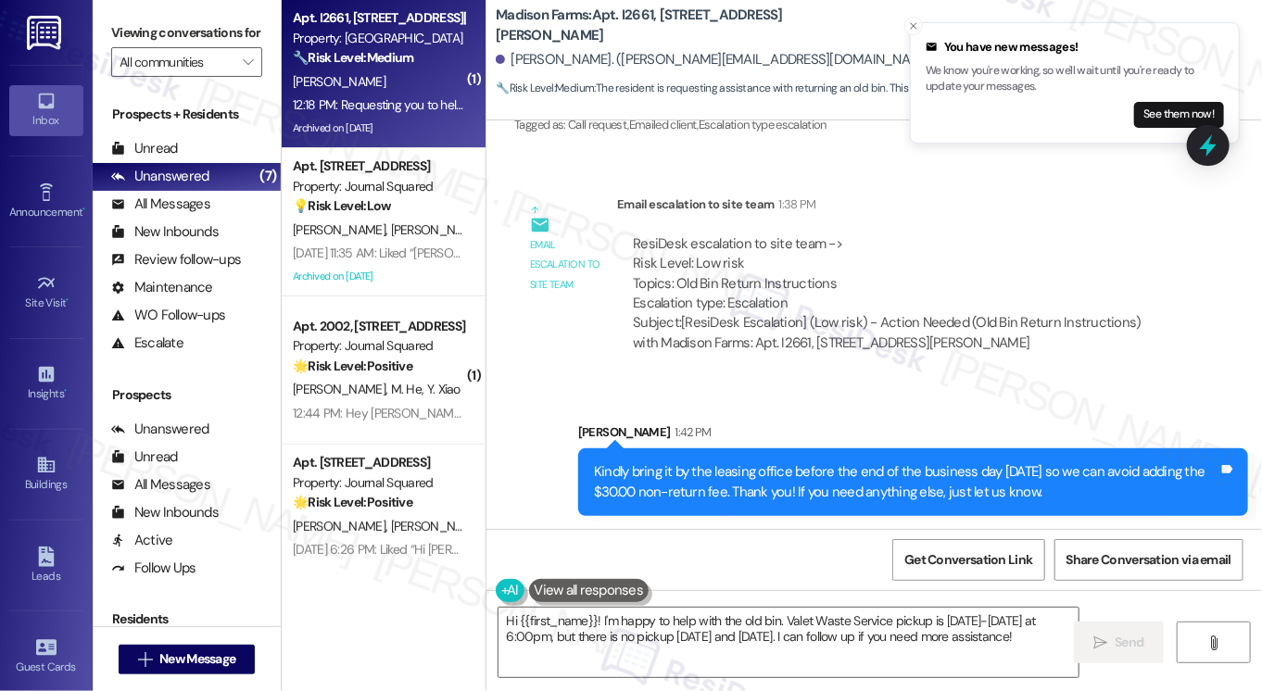
click at [659, 474] on div "Kindly bring it by the leasing office before the end of the business day [DATE]…" at bounding box center [906, 482] width 625 height 40
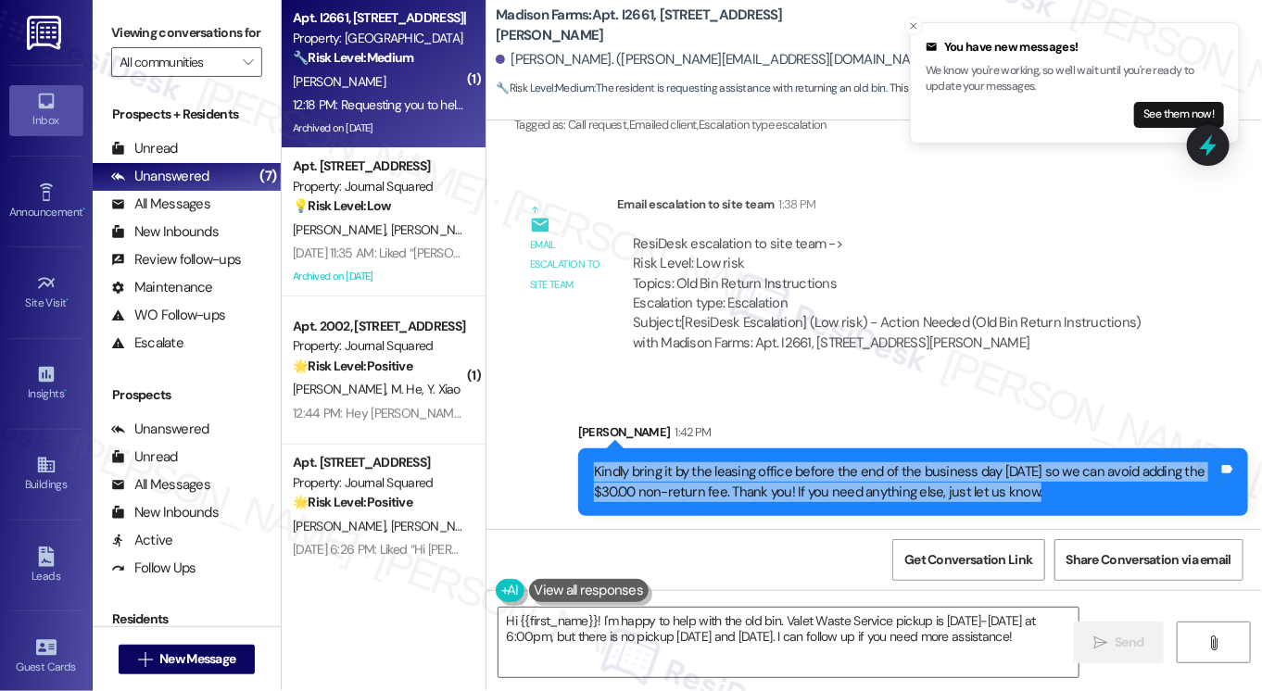
click at [659, 474] on div "Kindly bring it by the leasing office before the end of the business day [DATE]…" at bounding box center [906, 482] width 625 height 40
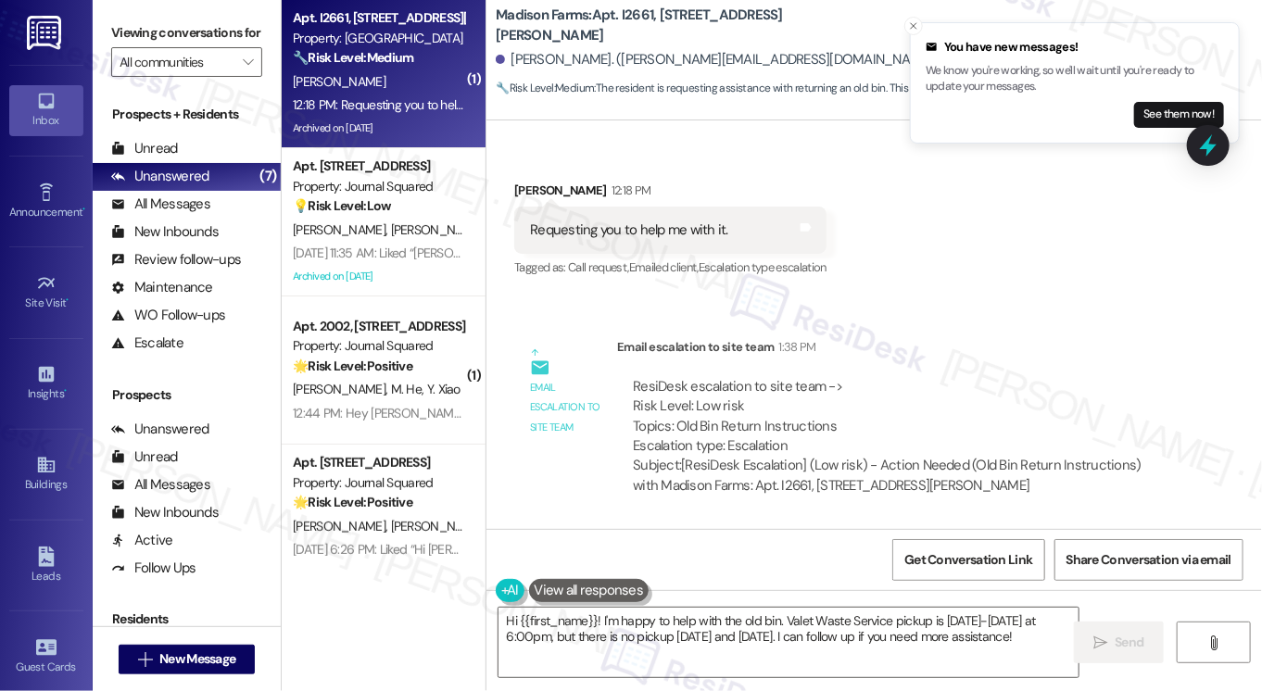
scroll to position [3532, 0]
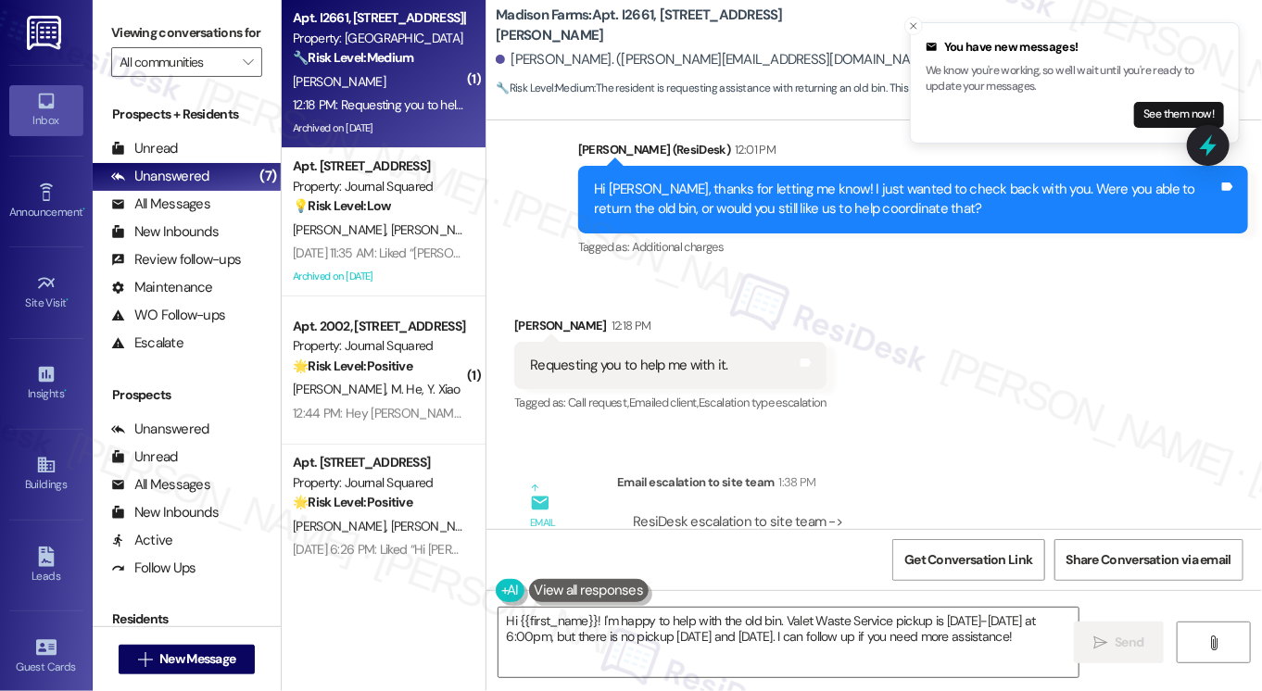
click at [654, 361] on div "Requesting you to help me with it." at bounding box center [629, 365] width 198 height 19
click at [771, 197] on div "Hi [PERSON_NAME], thanks for letting me know! I just wanted to check back with …" at bounding box center [906, 200] width 625 height 40
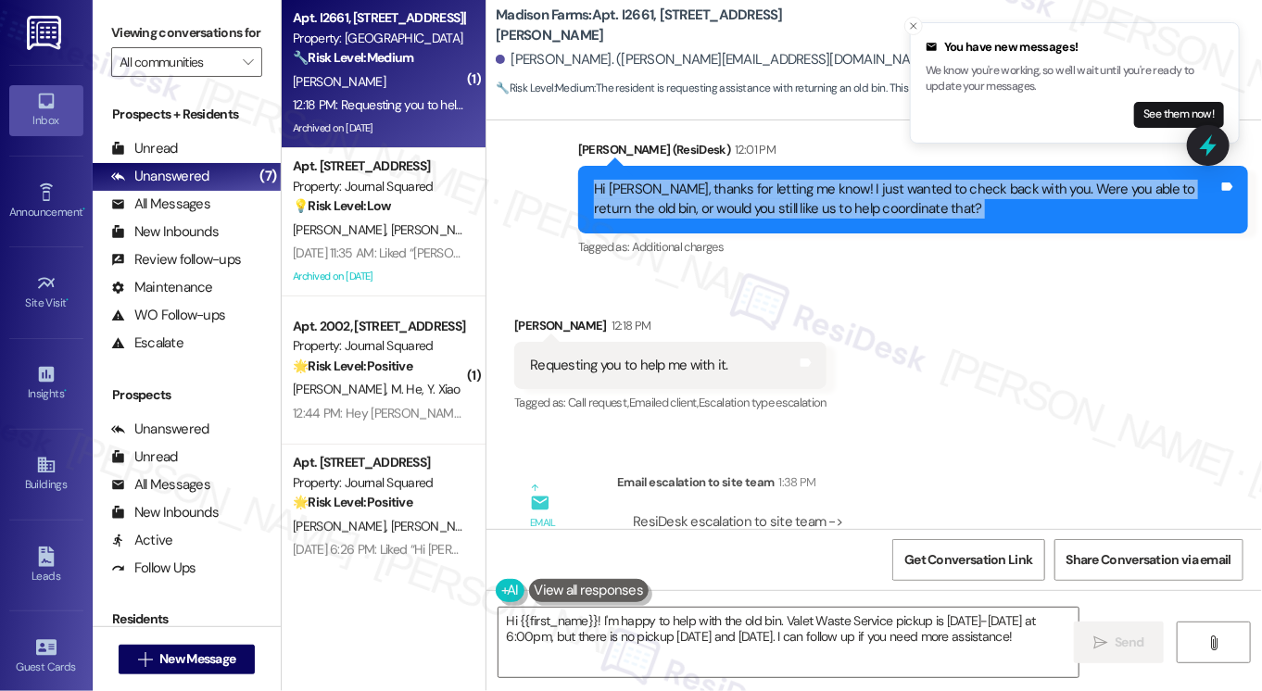
click at [771, 197] on div "Hi [PERSON_NAME], thanks for letting me know! I just wanted to check back with …" at bounding box center [906, 200] width 625 height 40
click at [809, 203] on div "Hi [PERSON_NAME], thanks for letting me know! I just wanted to check back with …" at bounding box center [906, 200] width 625 height 40
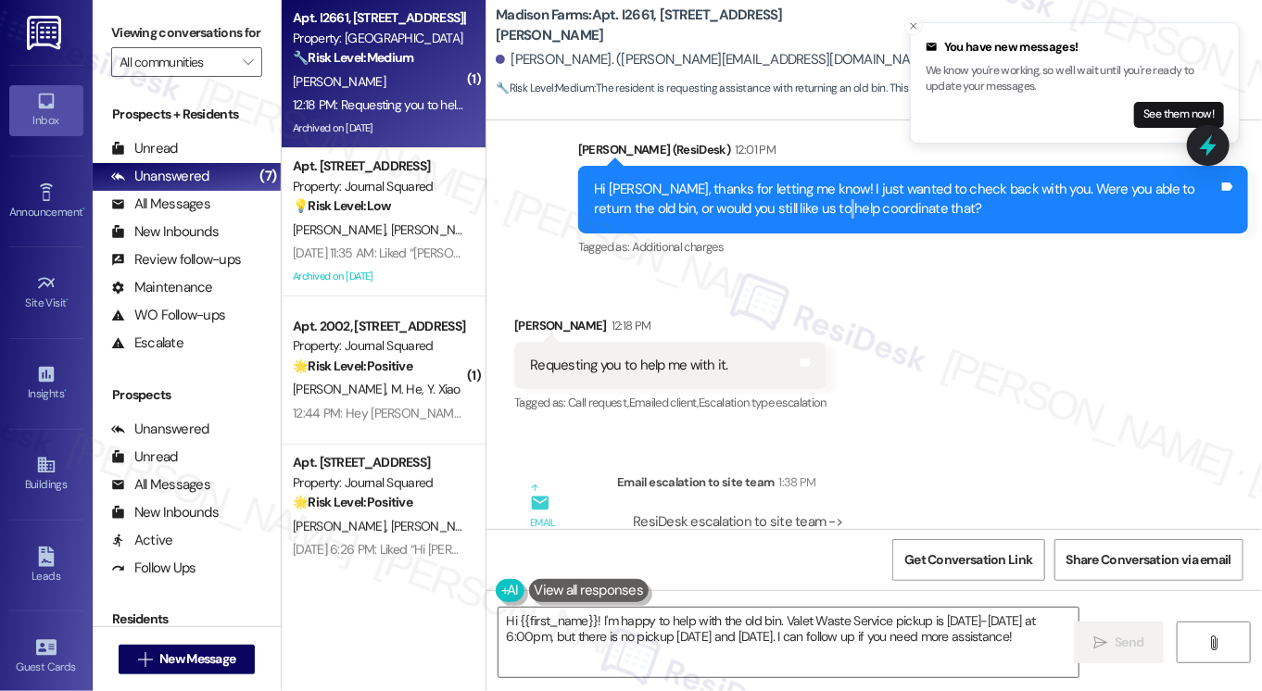
click at [809, 203] on div "Hi [PERSON_NAME], thanks for letting me know! I just wanted to check back with …" at bounding box center [906, 200] width 625 height 40
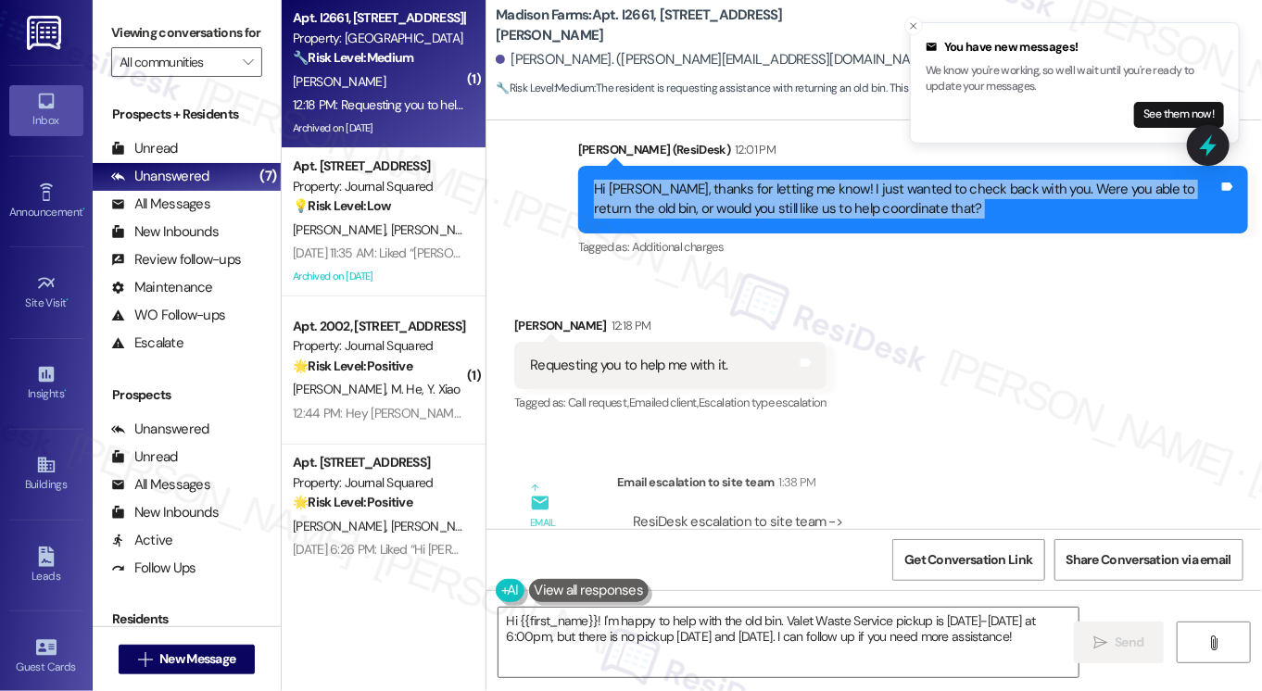
click at [809, 203] on div "Hi [PERSON_NAME], thanks for letting me know! I just wanted to check back with …" at bounding box center [906, 200] width 625 height 40
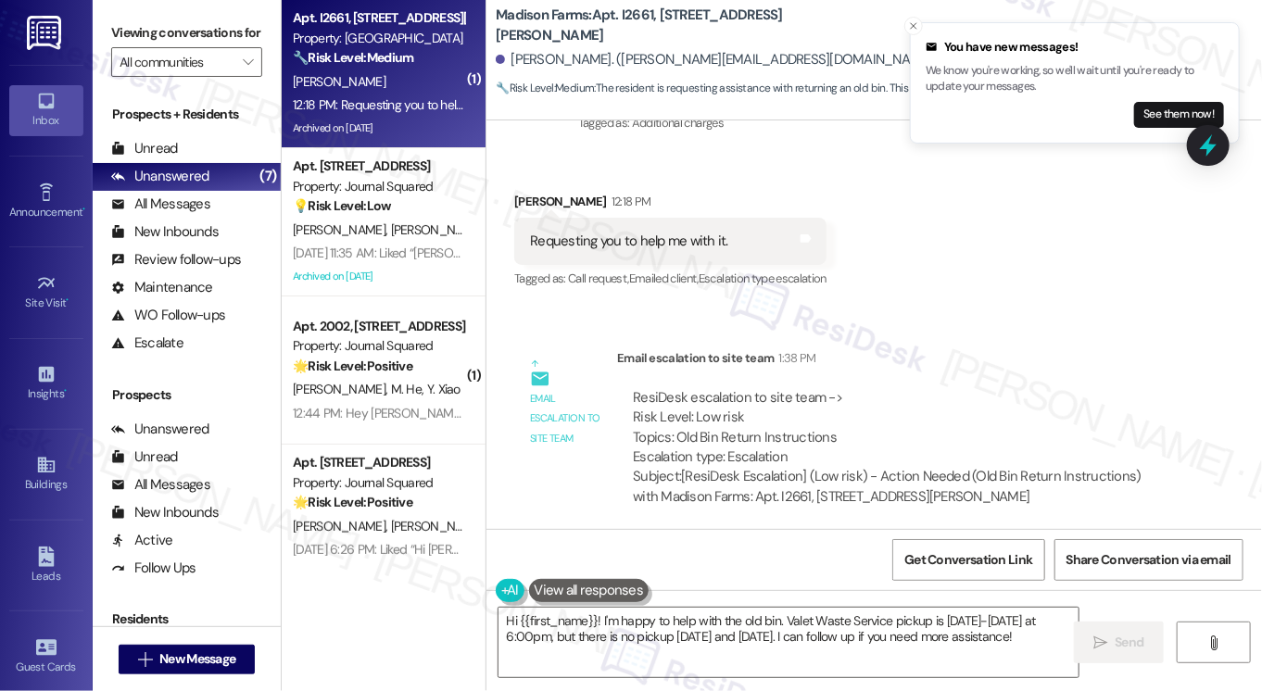
scroll to position [3810, 0]
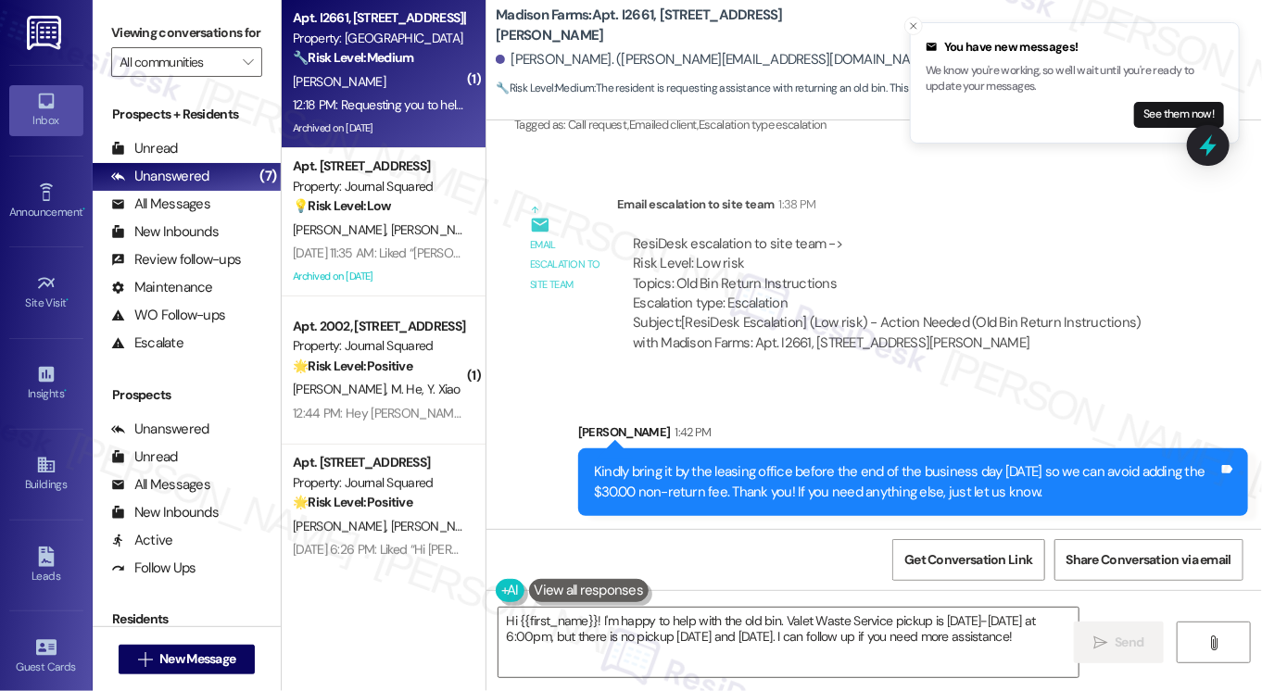
click at [715, 474] on div "Kindly bring it by the leasing office before the end of the business day [DATE]…" at bounding box center [906, 482] width 625 height 40
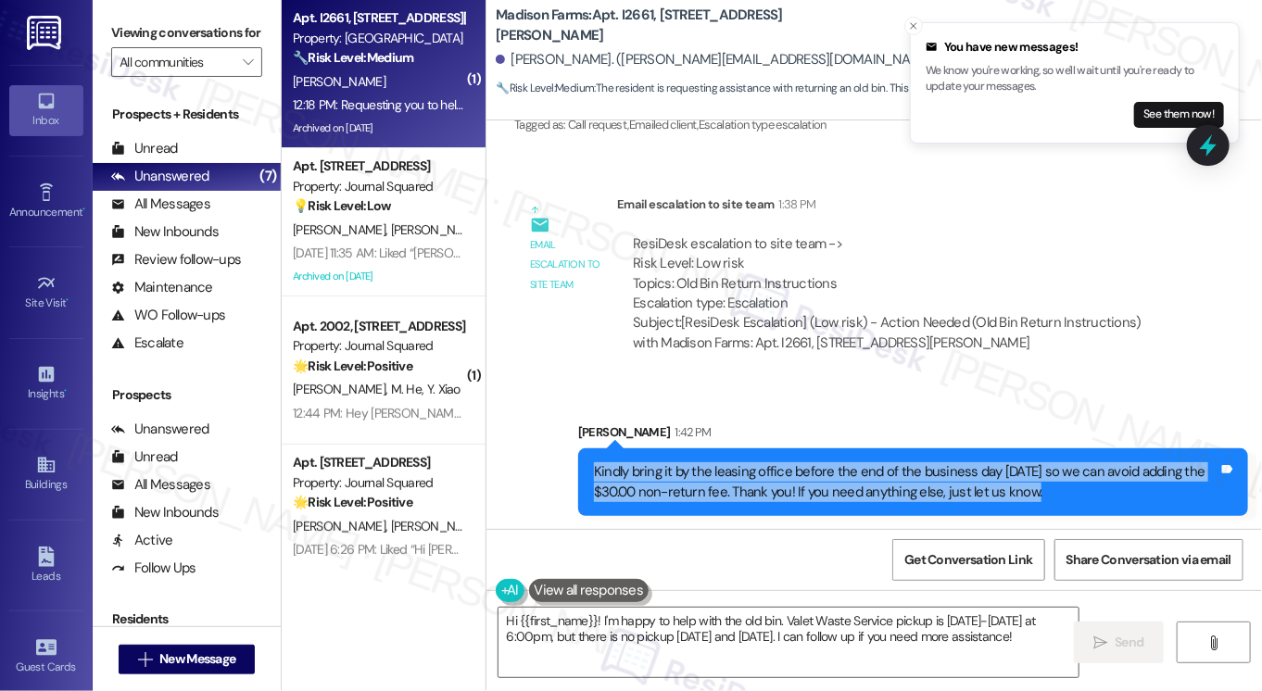
click at [715, 474] on div "Kindly bring it by the leasing office before the end of the business day [DATE]…" at bounding box center [906, 482] width 625 height 40
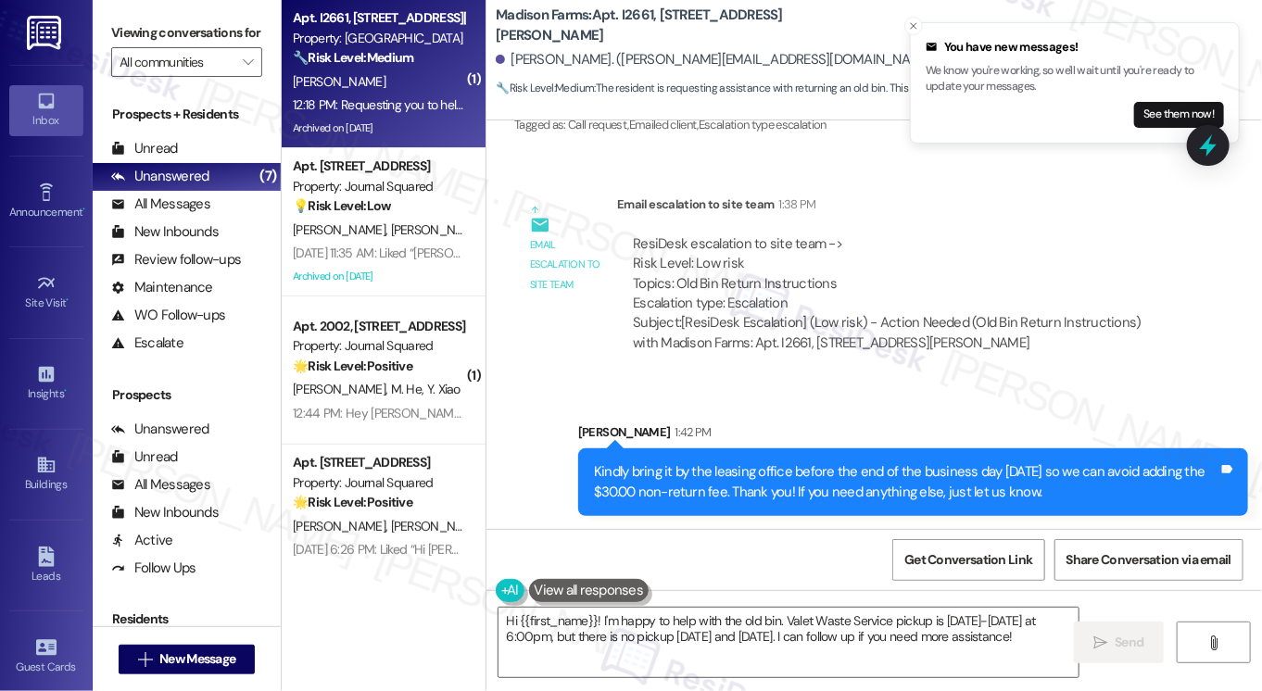
click at [814, 435] on div "[PERSON_NAME] 1:42 PM" at bounding box center [913, 436] width 670 height 26
click at [809, 476] on div "Kindly bring it by the leasing office before the end of the business day [DATE]…" at bounding box center [906, 482] width 625 height 40
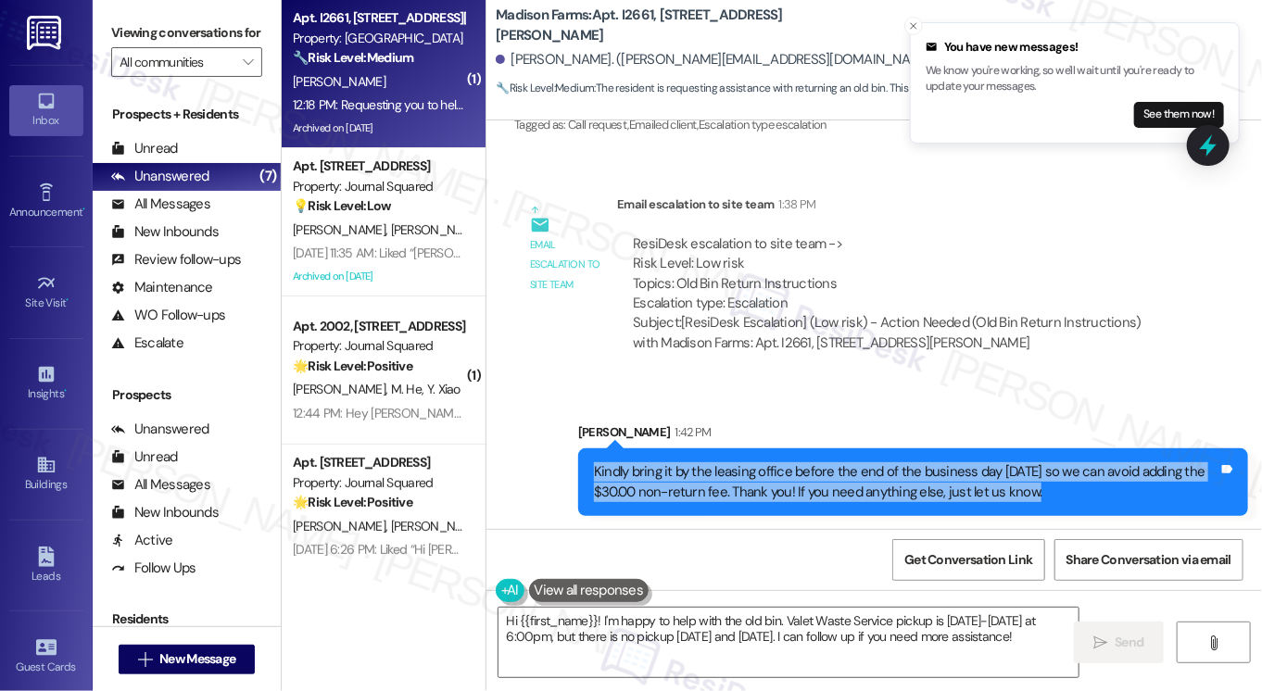
click at [809, 476] on div "Kindly bring it by the leasing office before the end of the business day [DATE]…" at bounding box center [906, 482] width 625 height 40
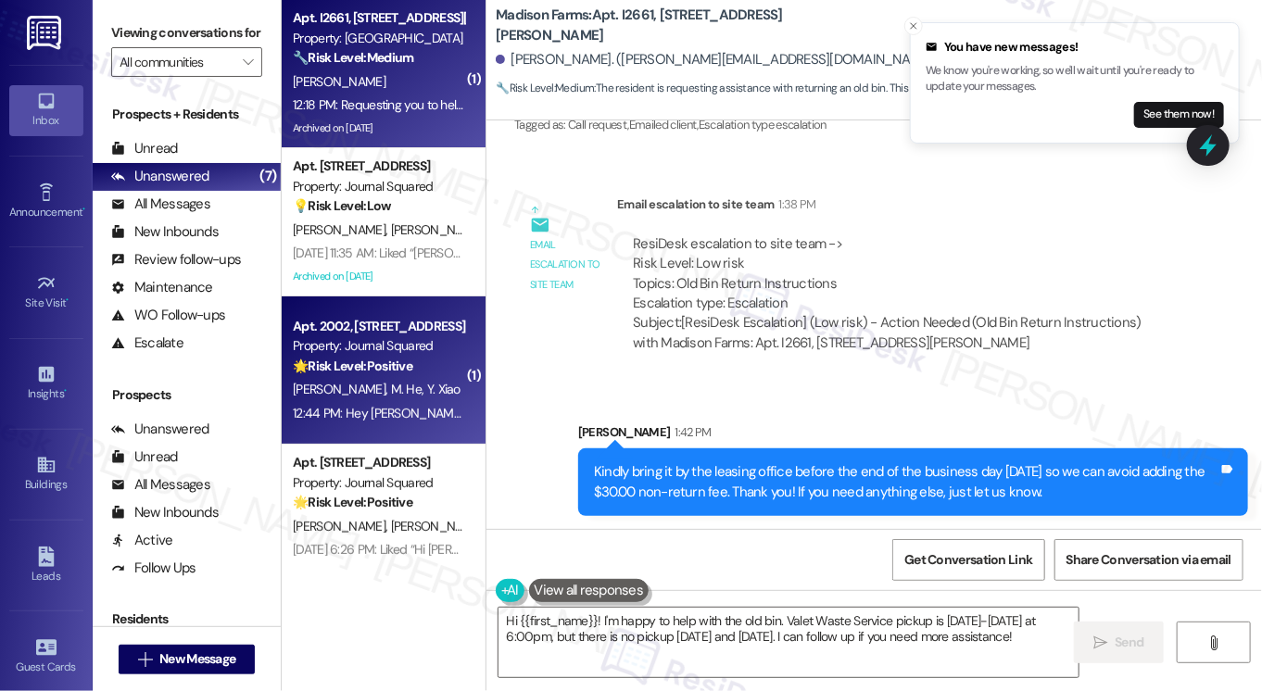
click at [374, 407] on div "12:44 PM: Hey [PERSON_NAME] it going 12:44 PM: Hey [PERSON_NAME] it going" at bounding box center [399, 413] width 212 height 17
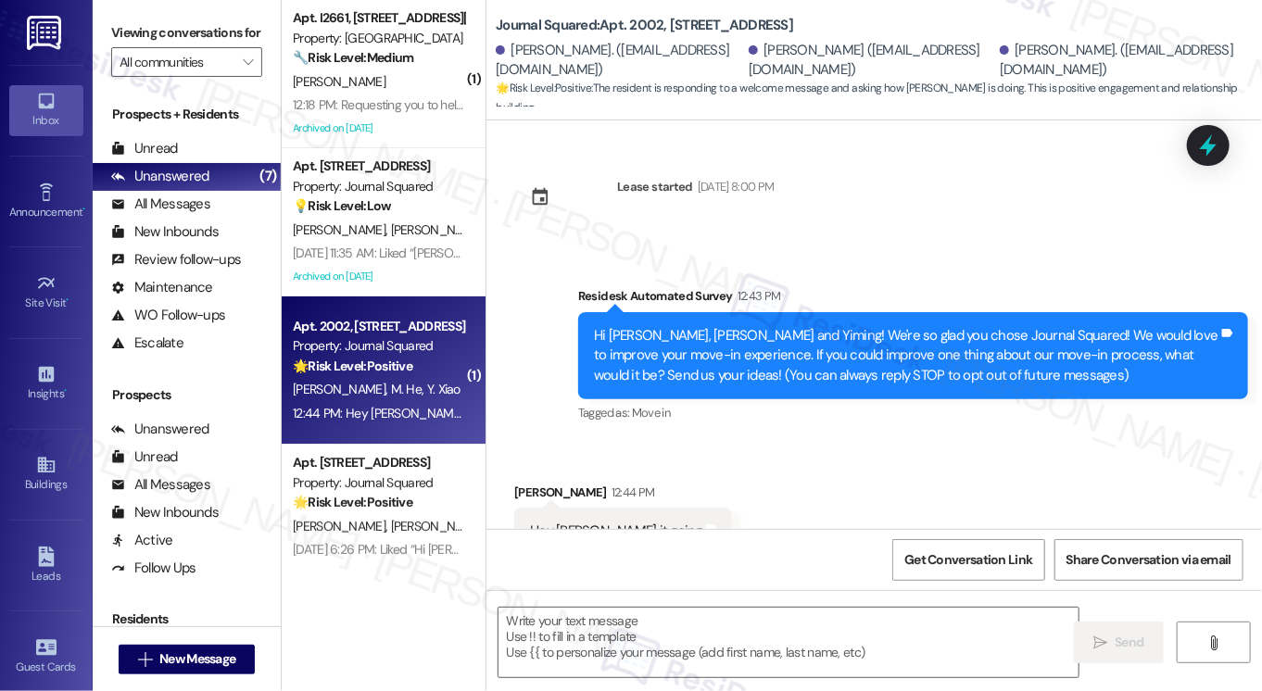
scroll to position [41, 0]
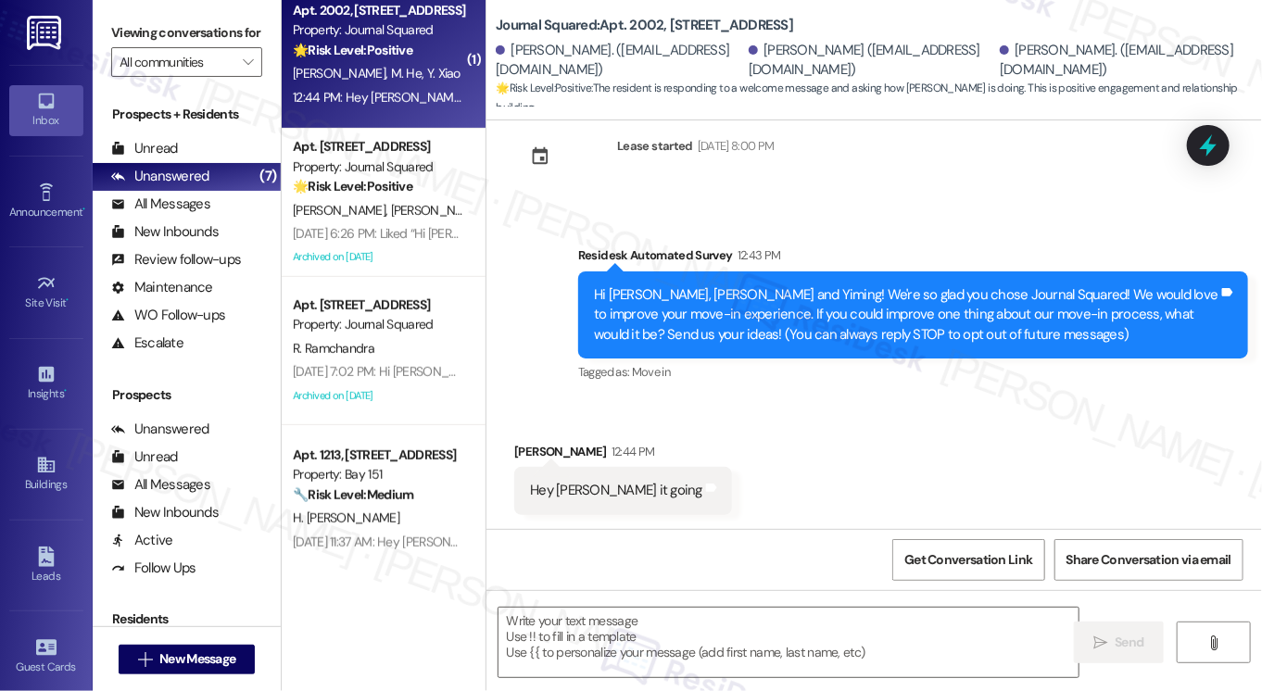
type textarea "Fetching suggested responses. Please feel free to read through the conversation…"
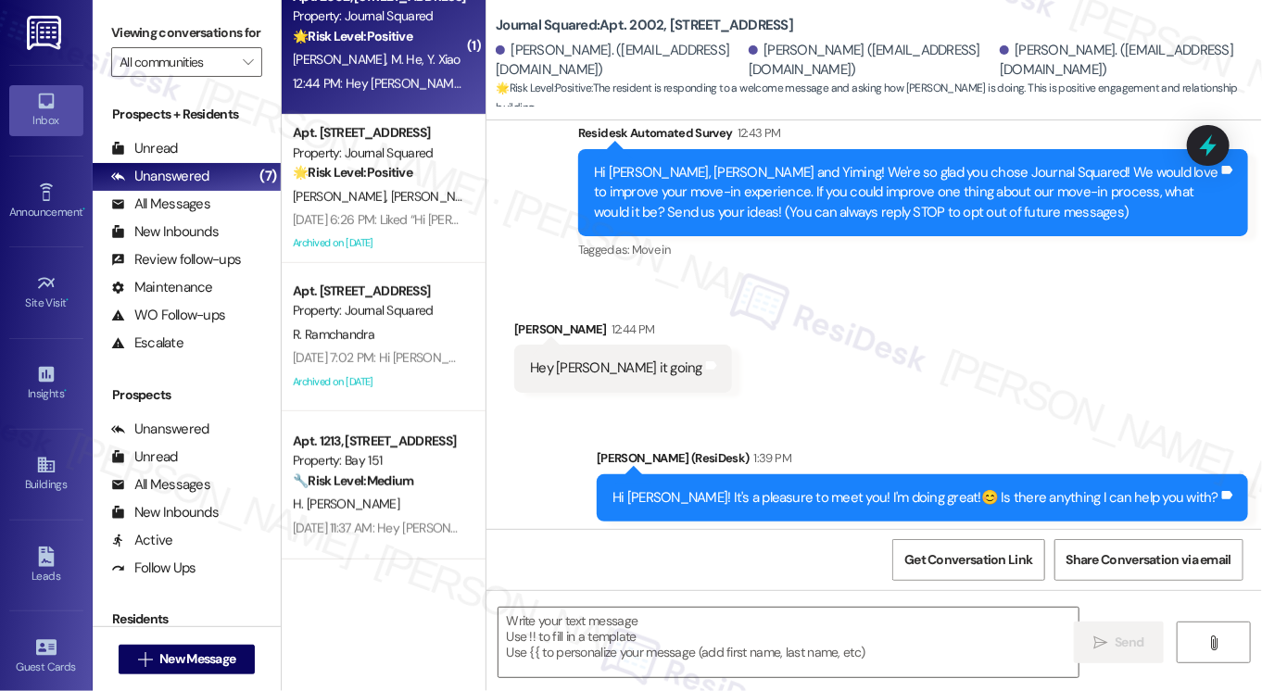
scroll to position [197, 0]
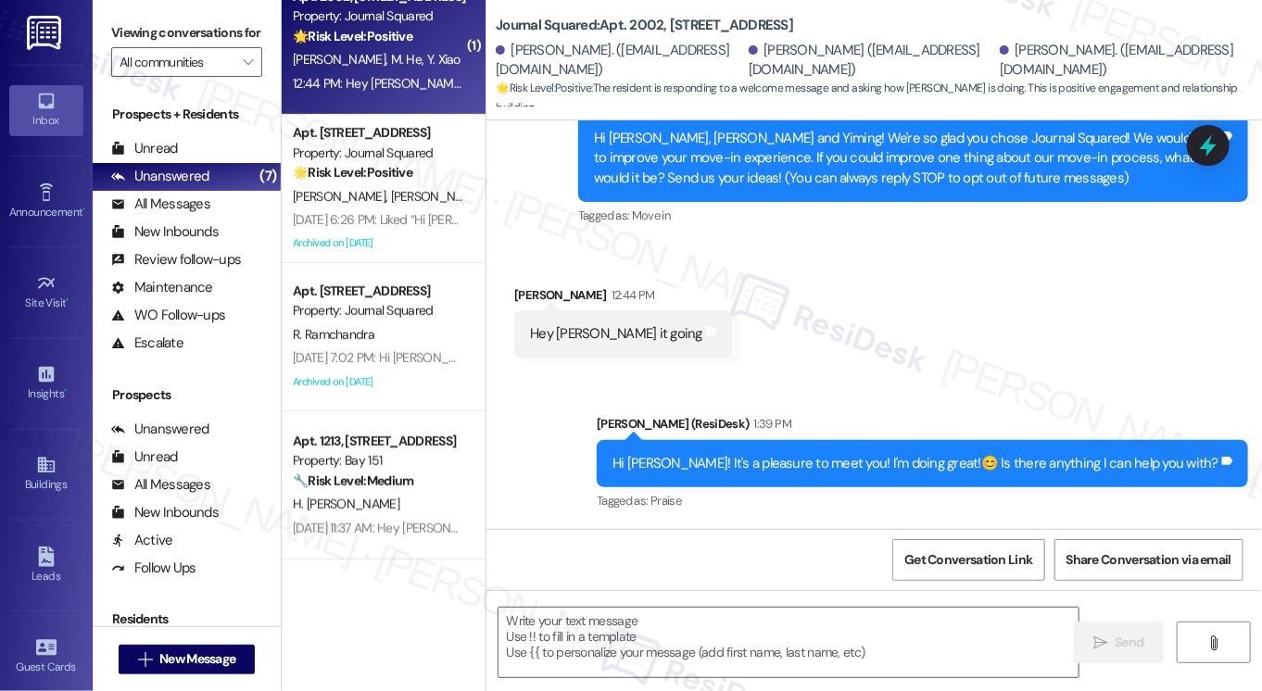
click at [730, 466] on div "Hi [PERSON_NAME]! It's a pleasure to meet you! I'm doing great!😊 Is there anyth…" at bounding box center [916, 463] width 606 height 19
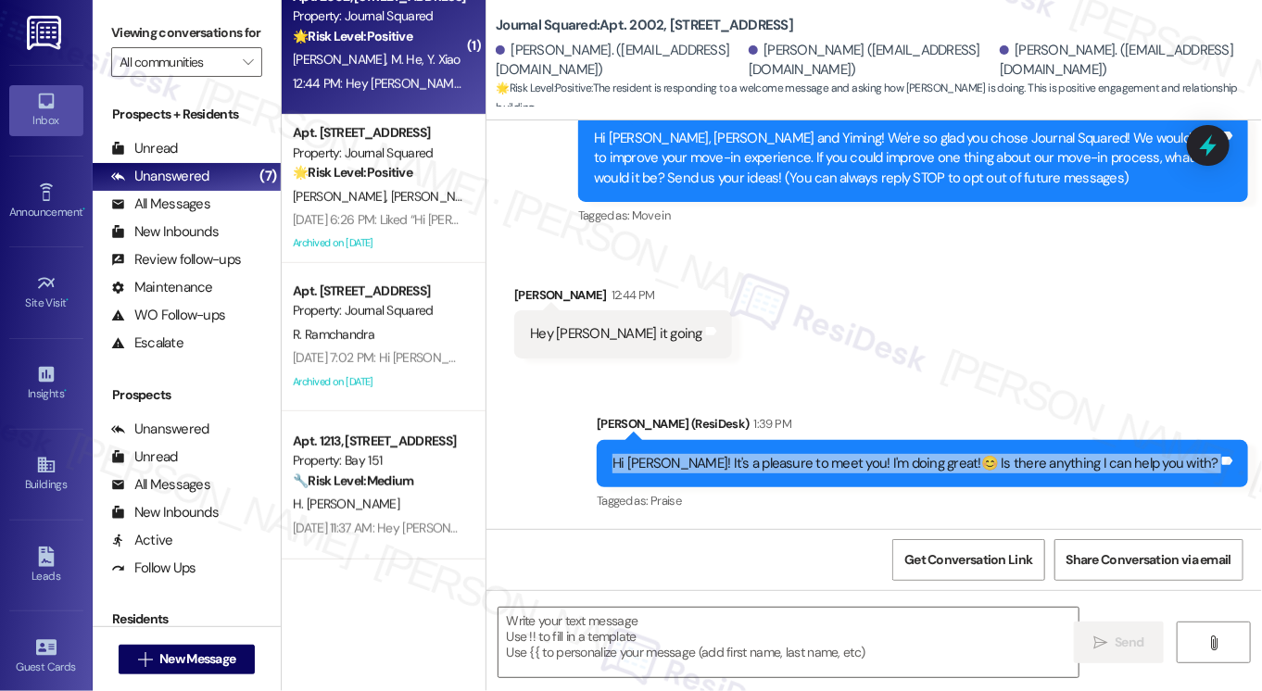
click at [730, 466] on div "Hi [PERSON_NAME]! It's a pleasure to meet you! I'm doing great!😊 Is there anyth…" at bounding box center [916, 463] width 606 height 19
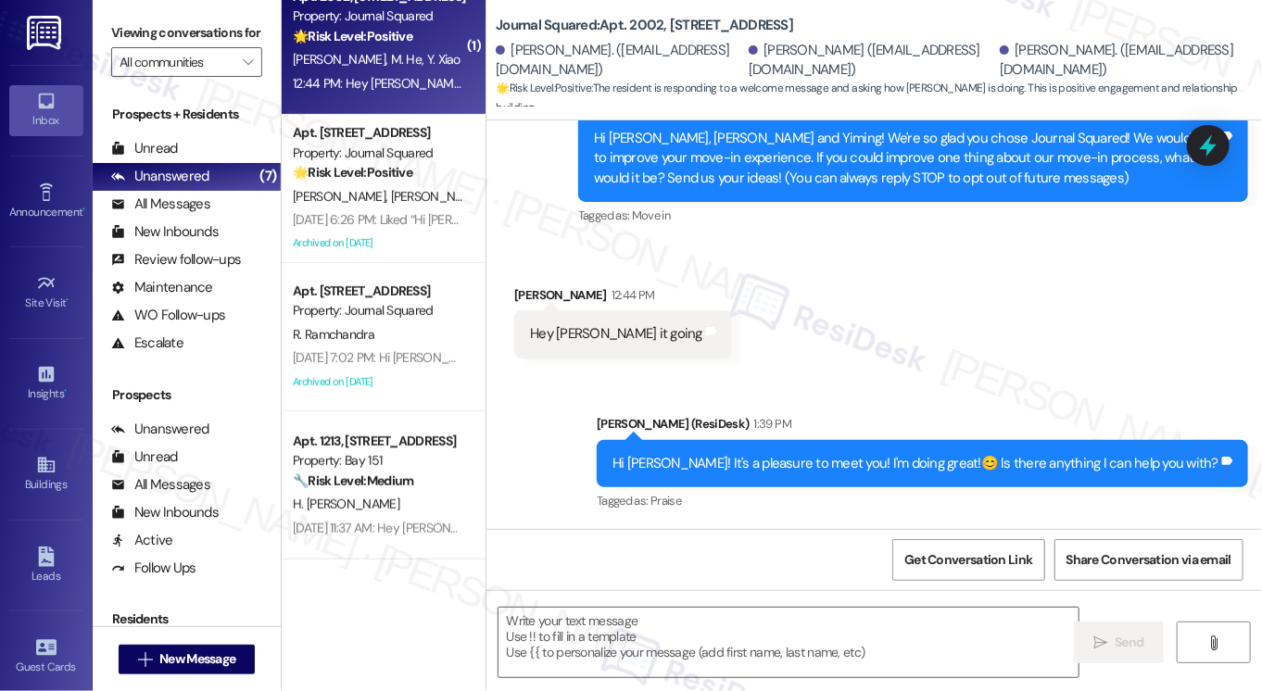
click at [929, 388] on div "Sent via SMS [PERSON_NAME] (ResiDesk) 1:39 PM Hi [PERSON_NAME]! It's a pleasure…" at bounding box center [875, 451] width 776 height 157
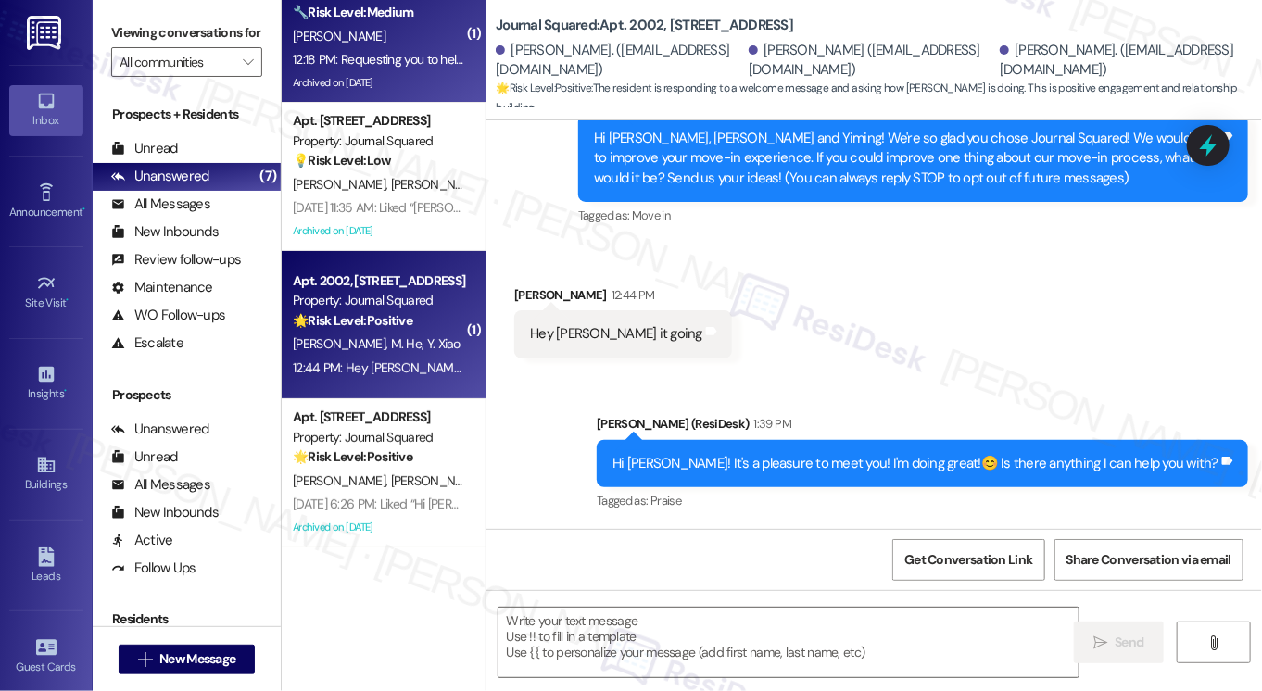
scroll to position [0, 0]
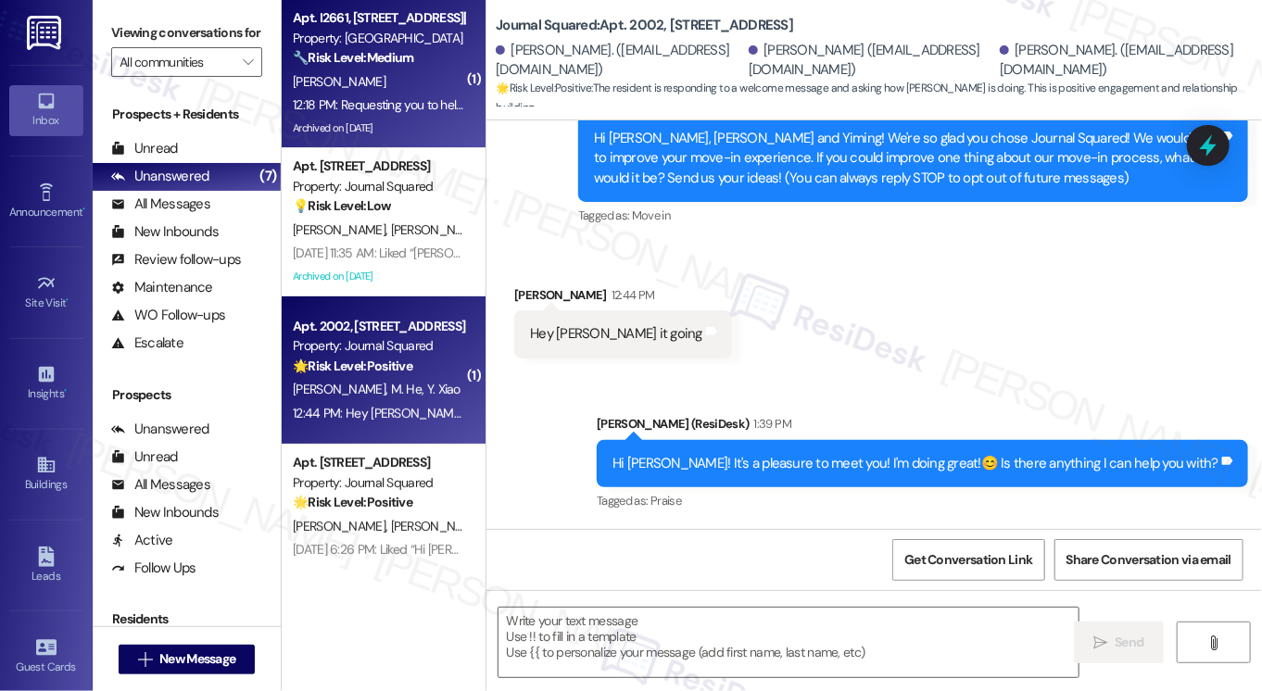
click at [411, 53] on strong "🔧 Risk Level: Medium" at bounding box center [353, 57] width 120 height 17
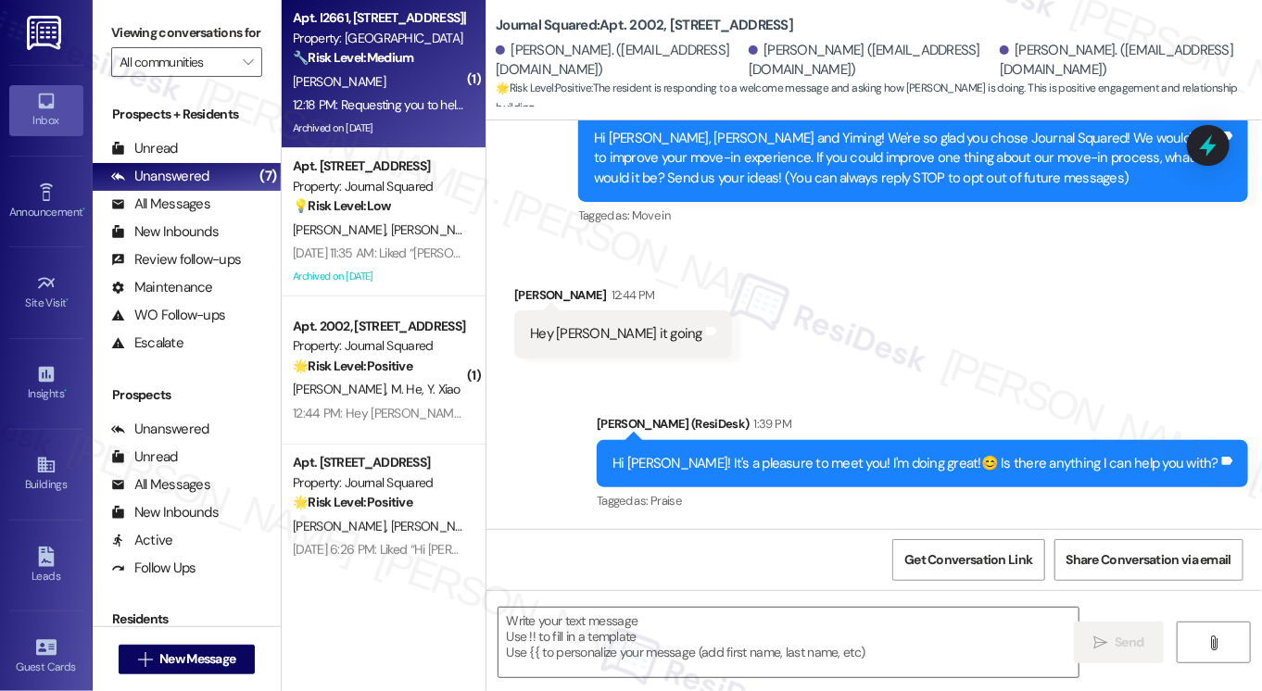
type textarea "Fetching suggested responses. Please feel free to read through the conversation…"
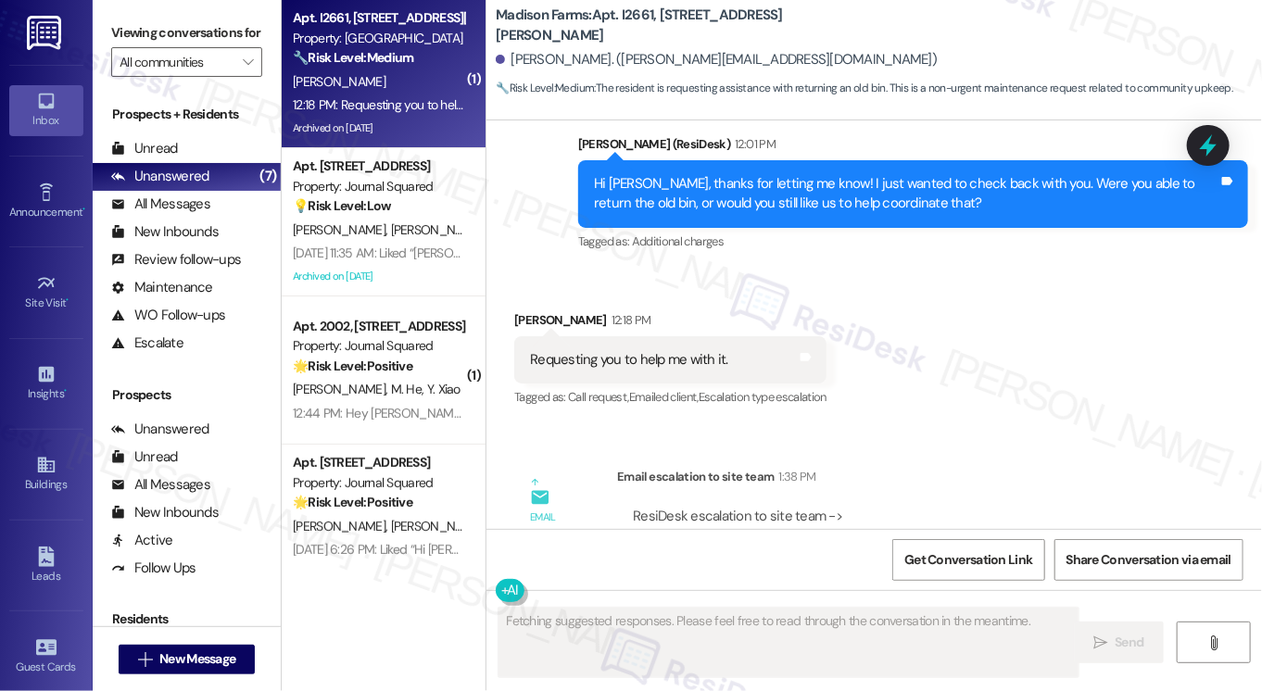
scroll to position [3434, 0]
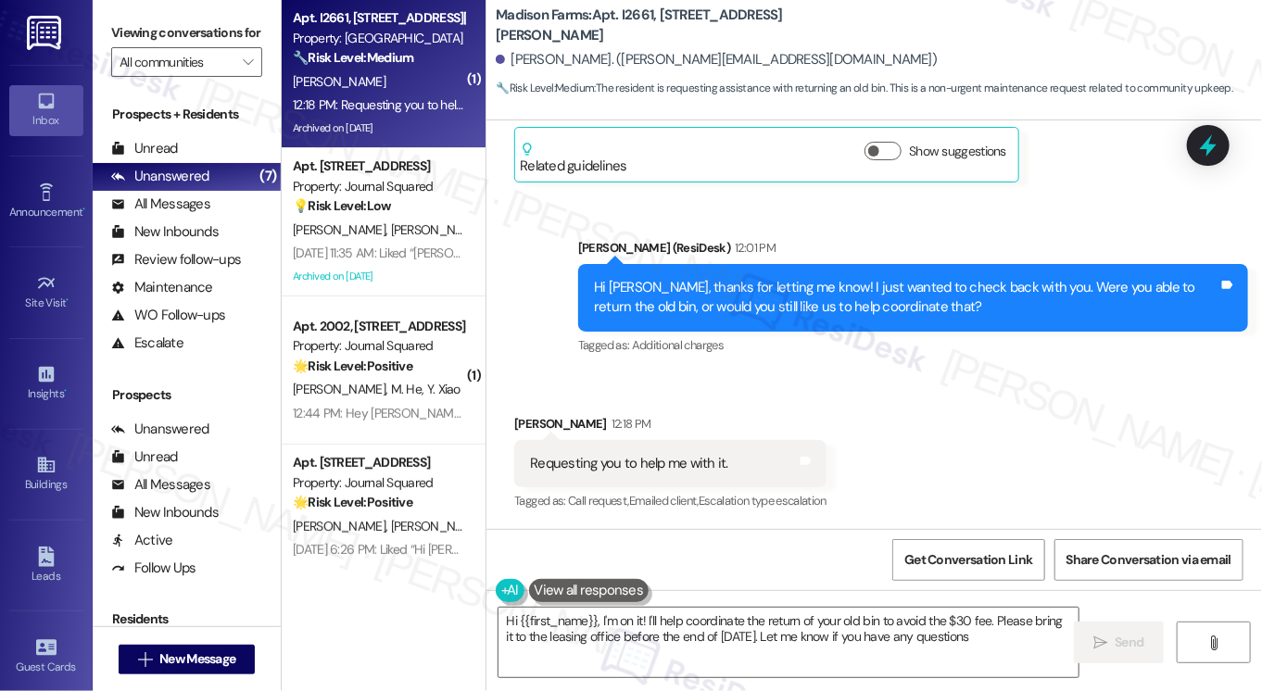
type textarea "Hi {{first_name}}, I'm on it! I'll help coordinate the return of your old bin t…"
